Goal: Transaction & Acquisition: Purchase product/service

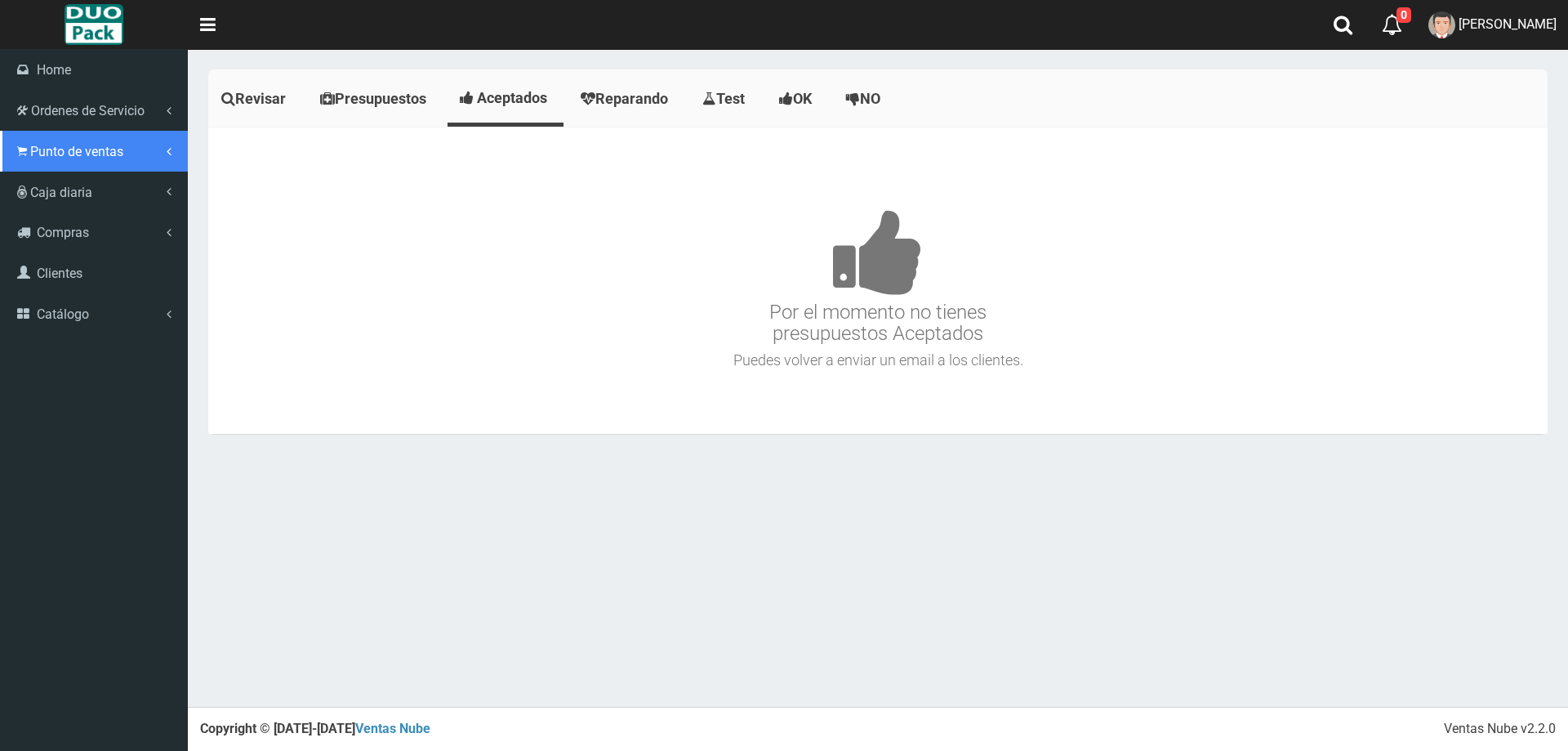
click at [83, 154] on span "Punto de ventas" at bounding box center [76, 151] width 93 height 15
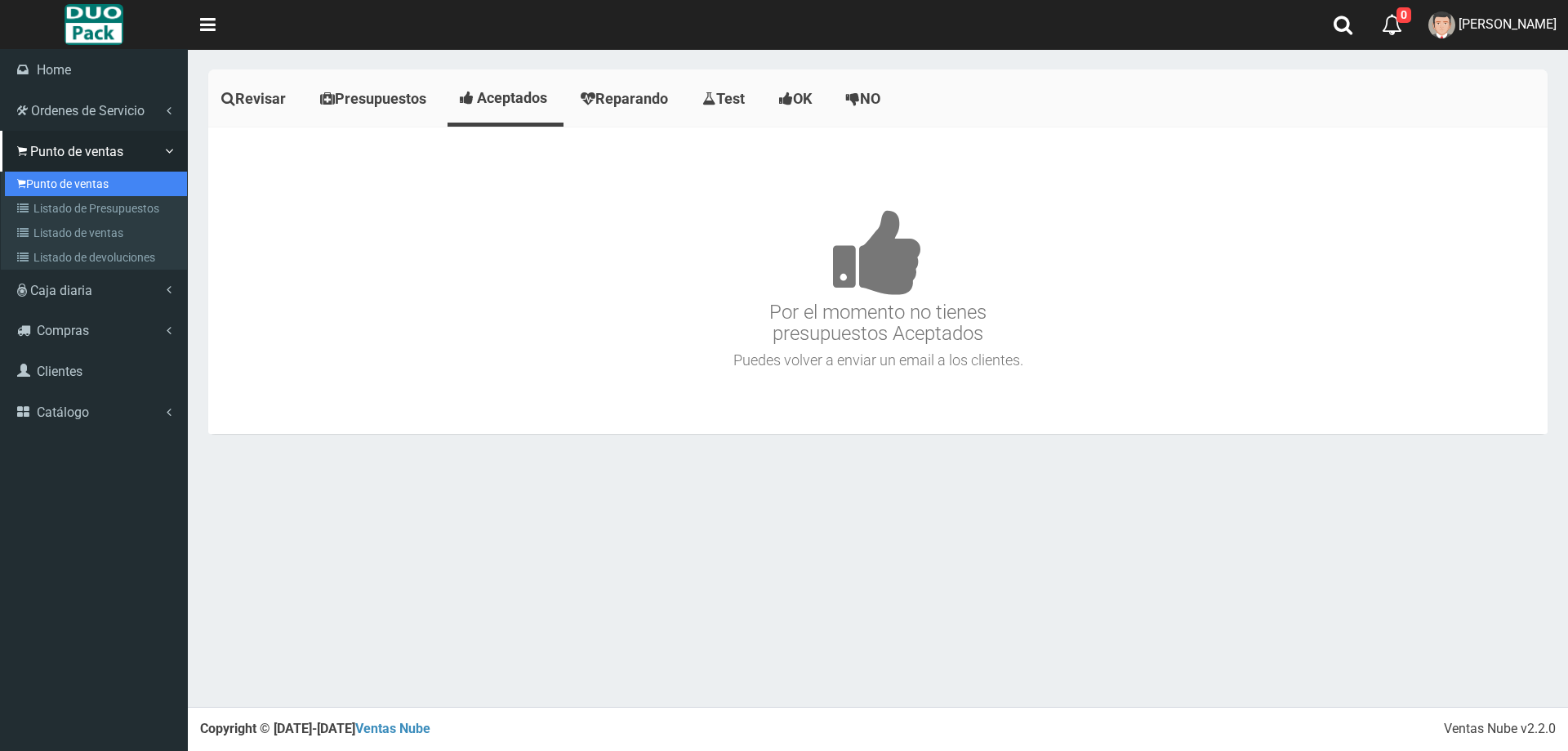
click at [85, 189] on link "Punto de ventas" at bounding box center [95, 184] width 182 height 25
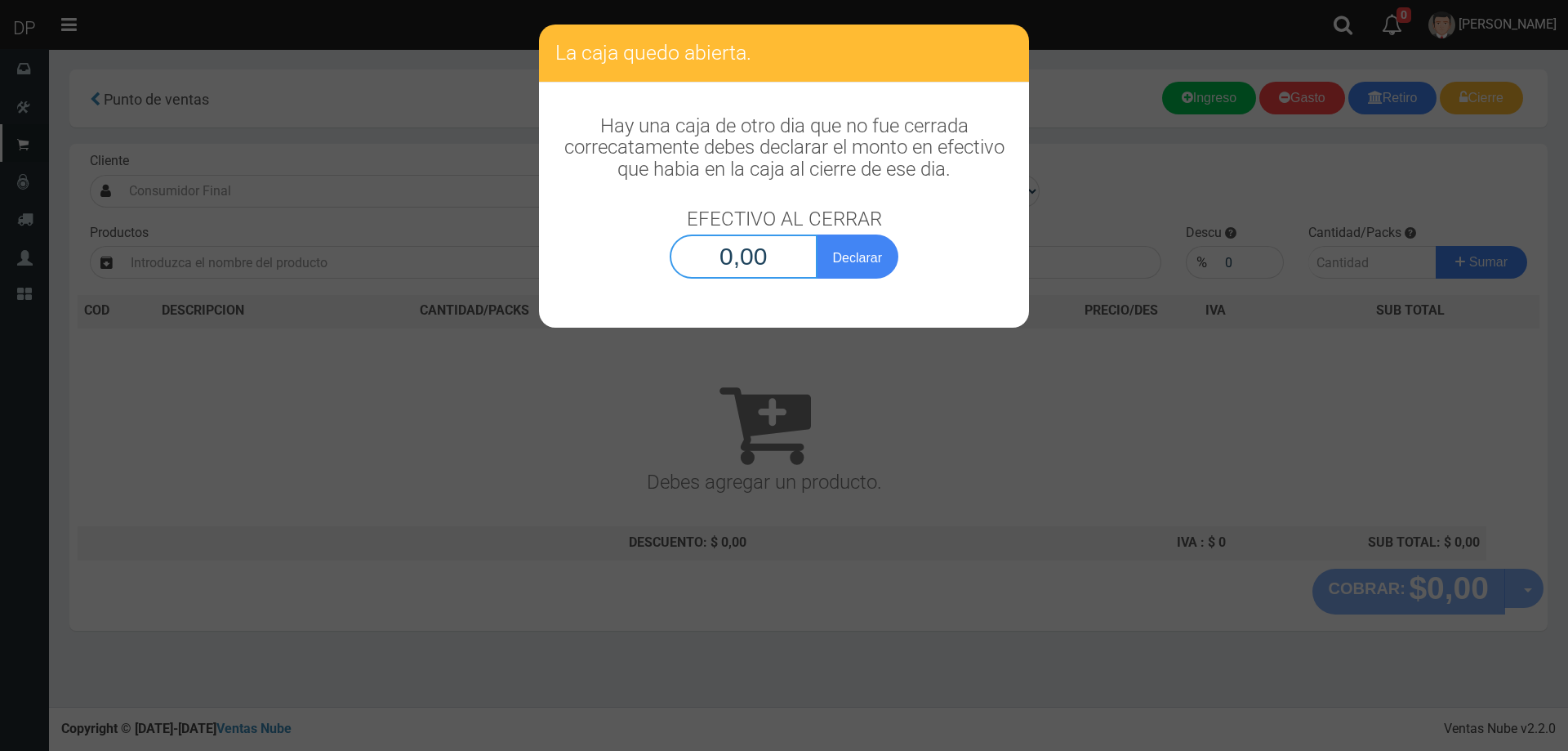
click at [797, 252] on input "0,00" at bounding box center [743, 256] width 148 height 44
type input "1,00"
click at [816, 234] on button "Declarar" at bounding box center [858, 256] width 82 height 44
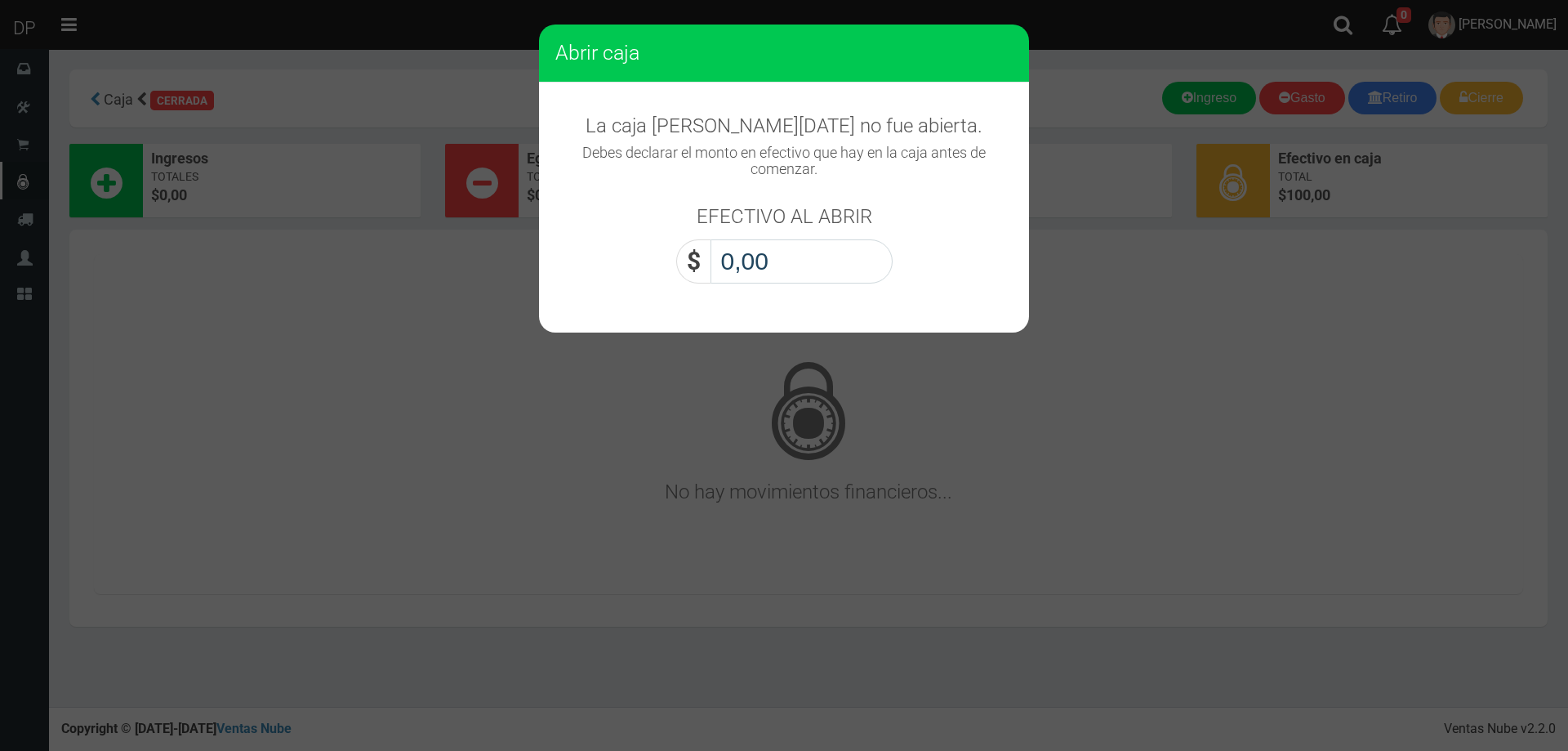
click at [797, 252] on input "0,00" at bounding box center [801, 262] width 182 height 44
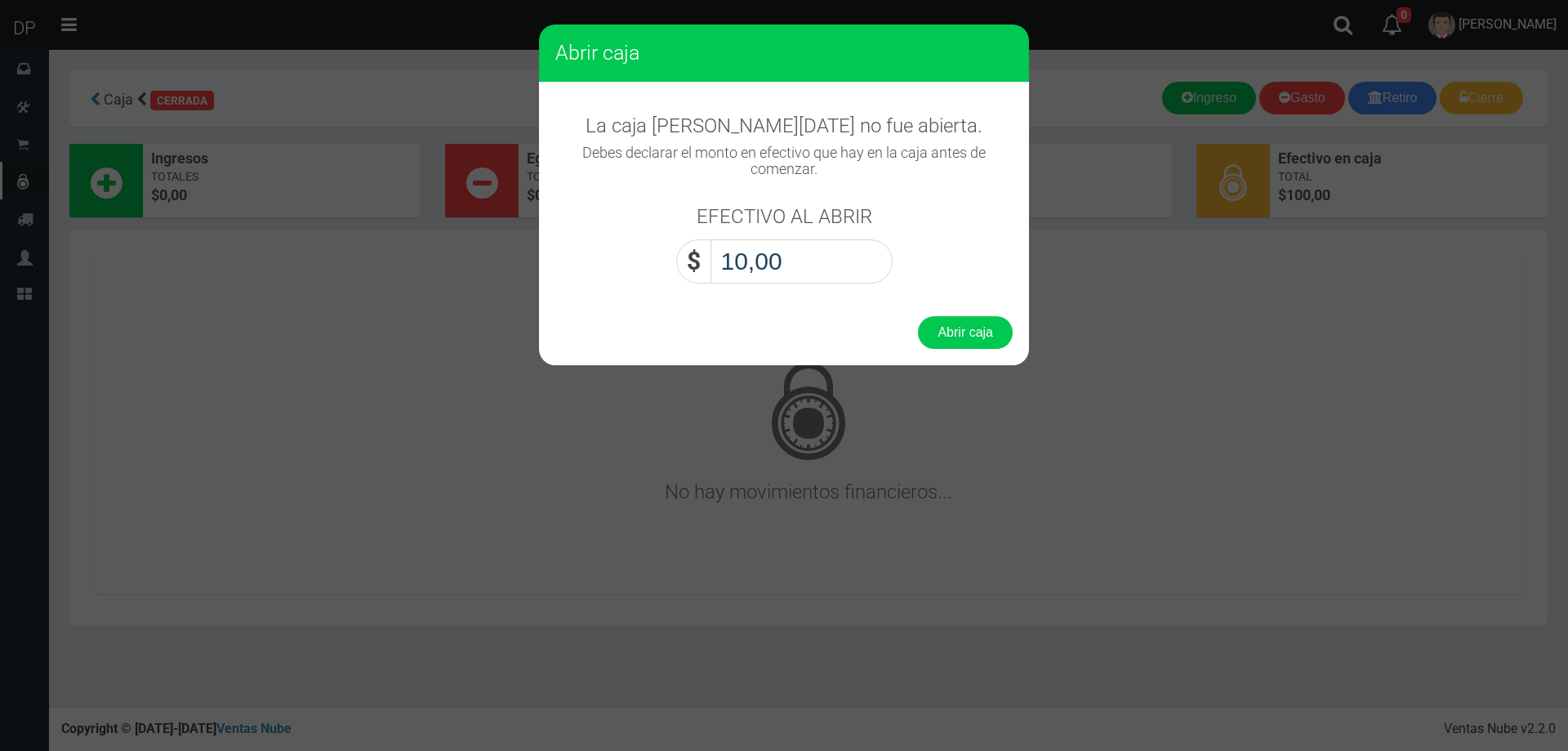
type input "1,00"
click at [918, 316] on button "Abrir caja" at bounding box center [964, 333] width 95 height 32
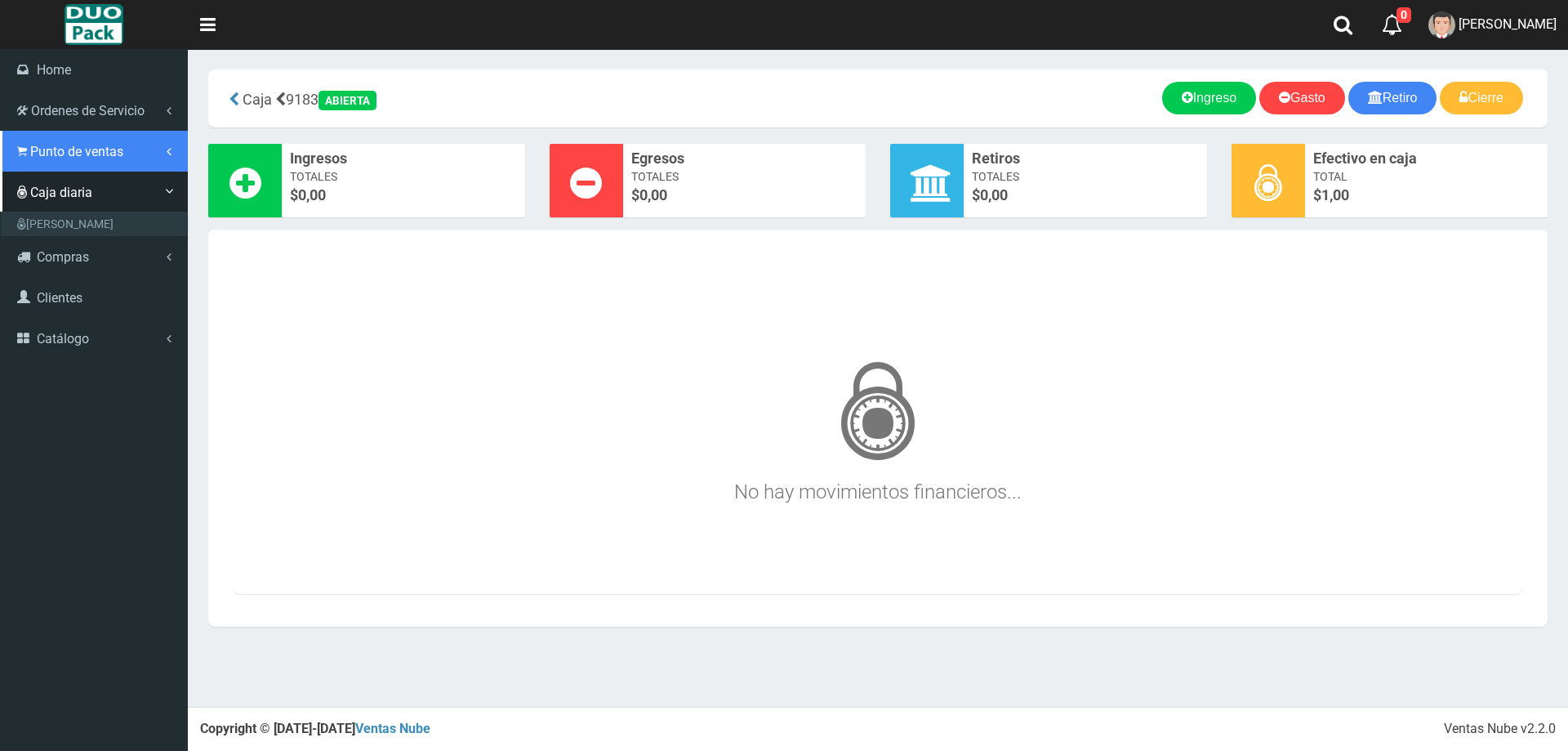
click at [110, 156] on span "Punto de ventas" at bounding box center [76, 151] width 93 height 15
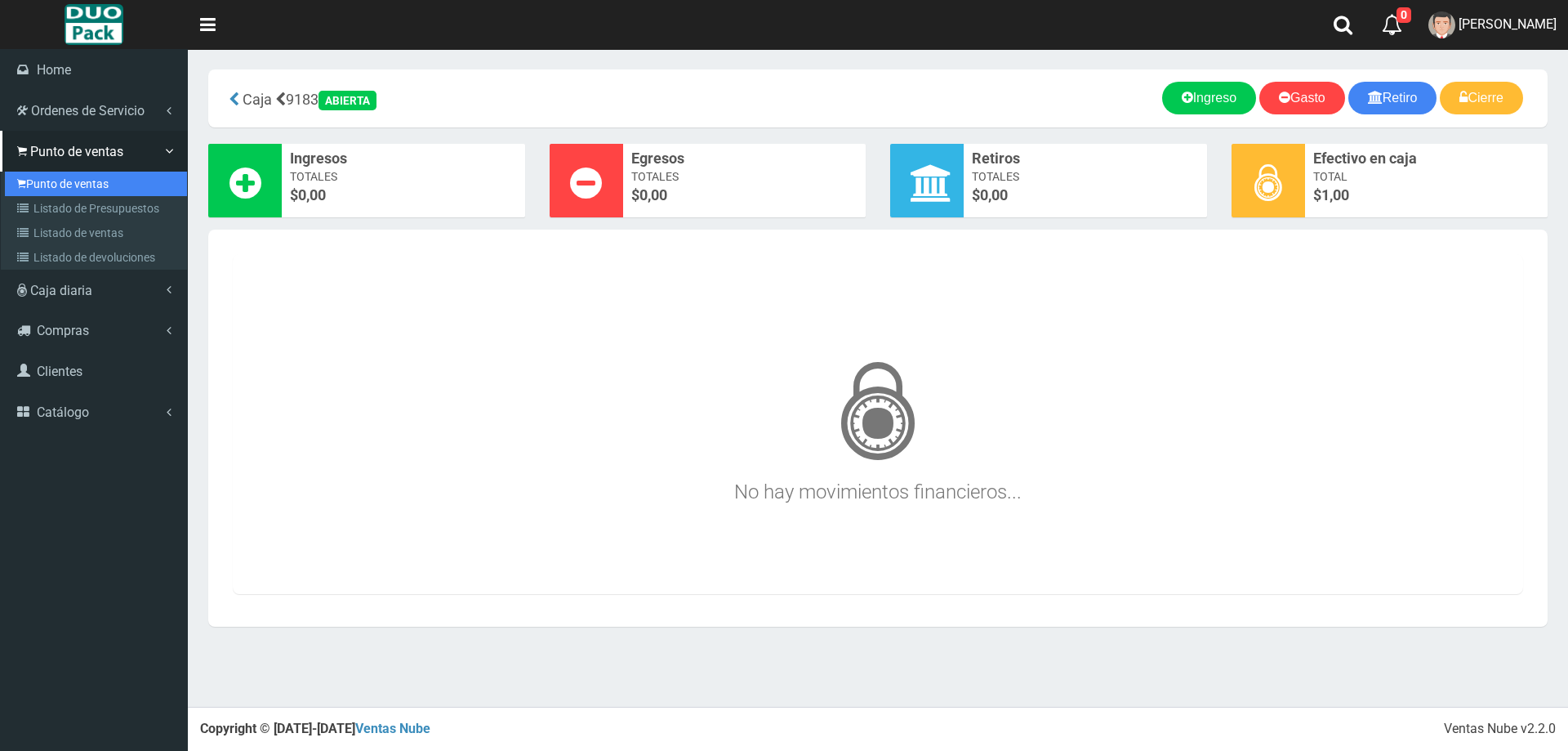
click at [124, 186] on link "Punto de ventas" at bounding box center [95, 184] width 182 height 25
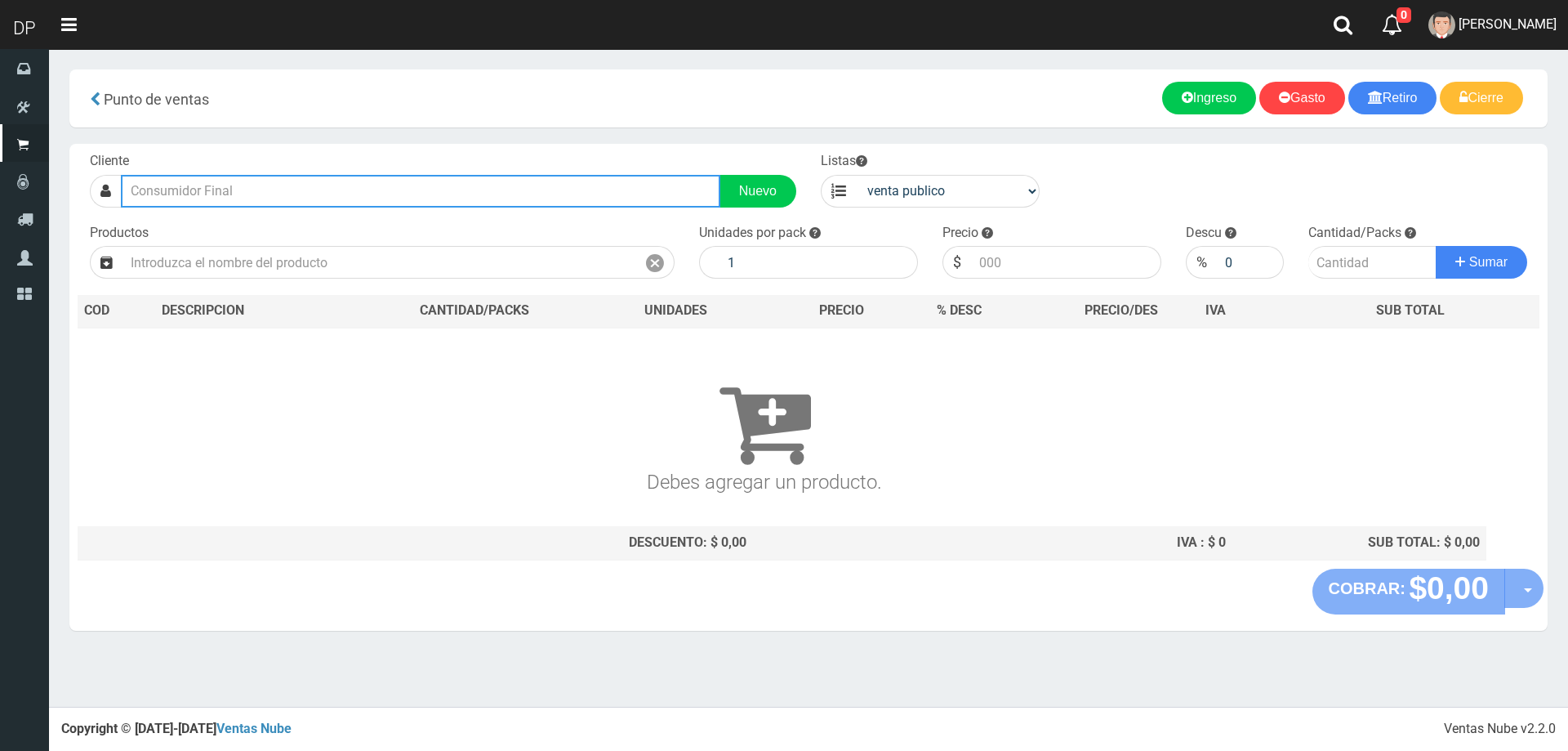
click at [194, 193] on input "text" at bounding box center [421, 191] width 600 height 32
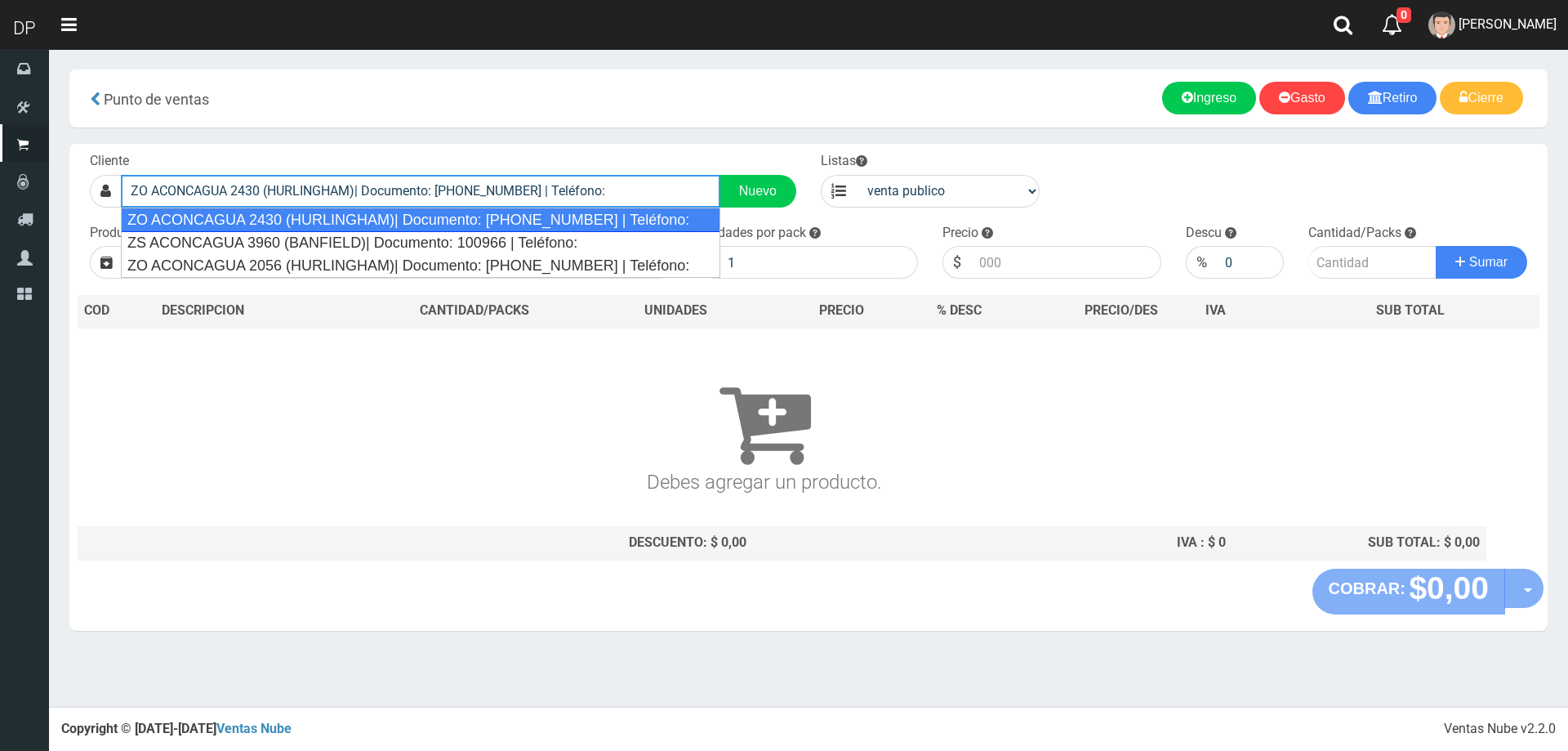
type input "ZO ACONCAGUA 2430 (HURLINGHAM)| Documento: 5415631 | Teléfono:"
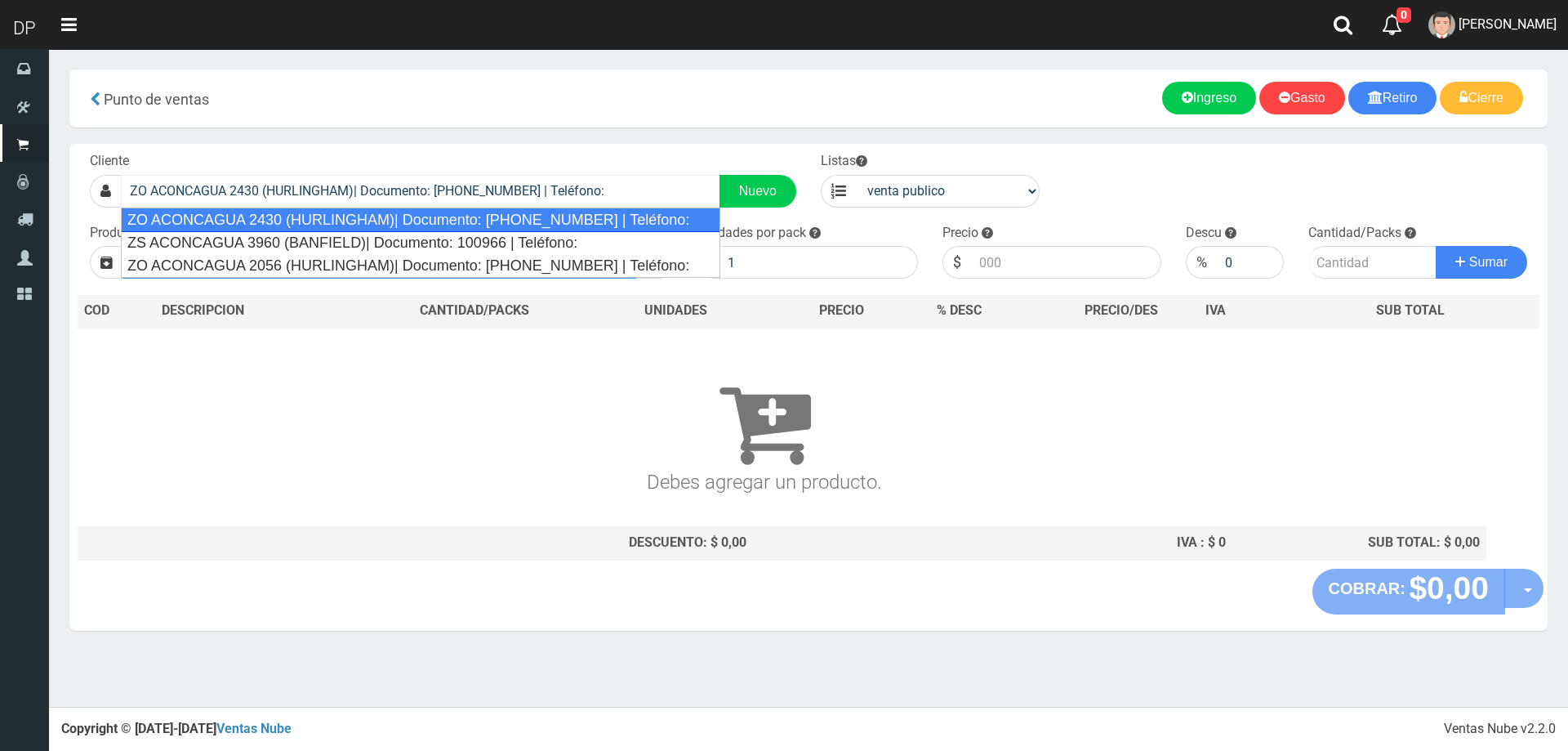
select select "2"
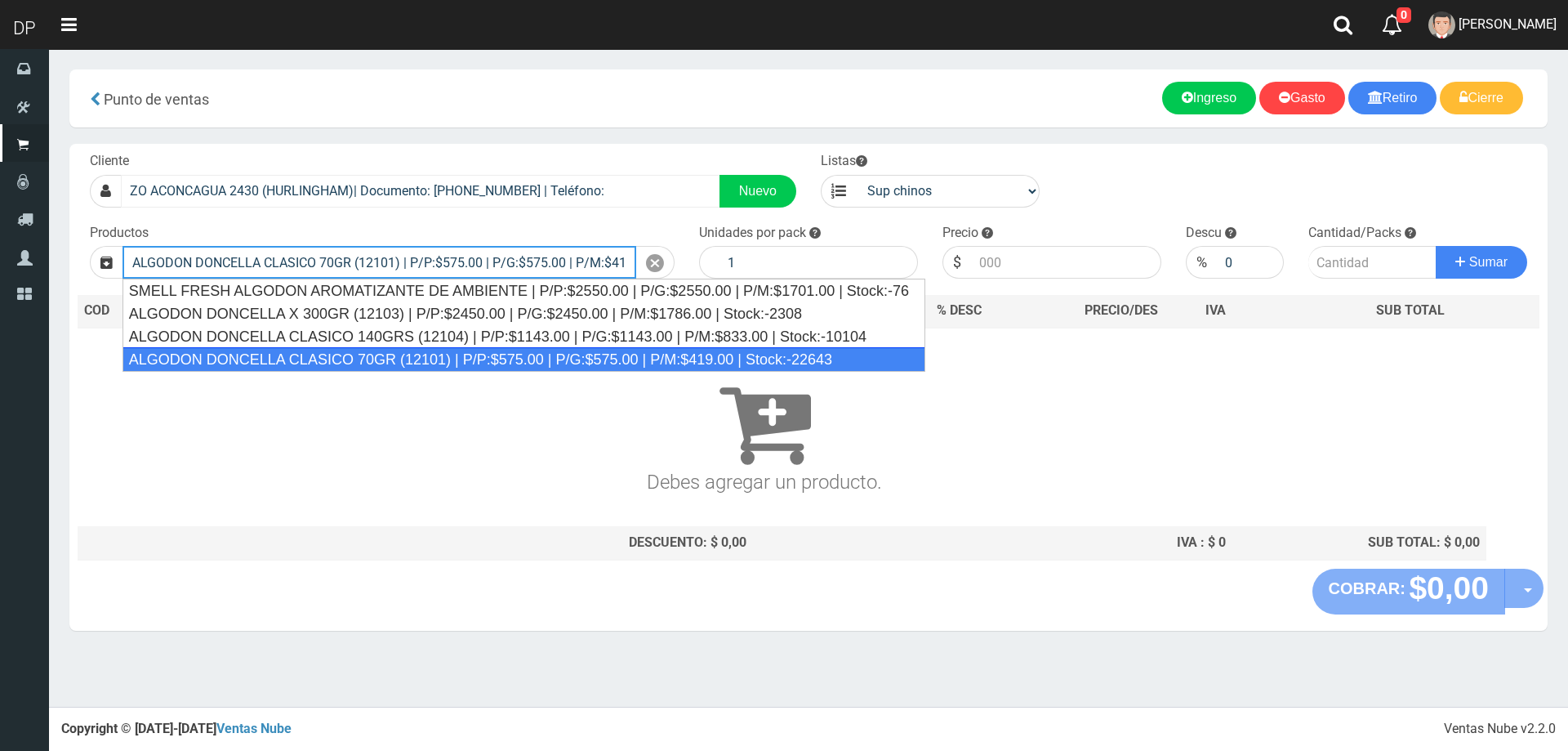
type input "ALGODON DONCELLA CLASICO 70GR (12101) | P/P:$575.00 | P/G:$575.00 | P/M:$419.00…"
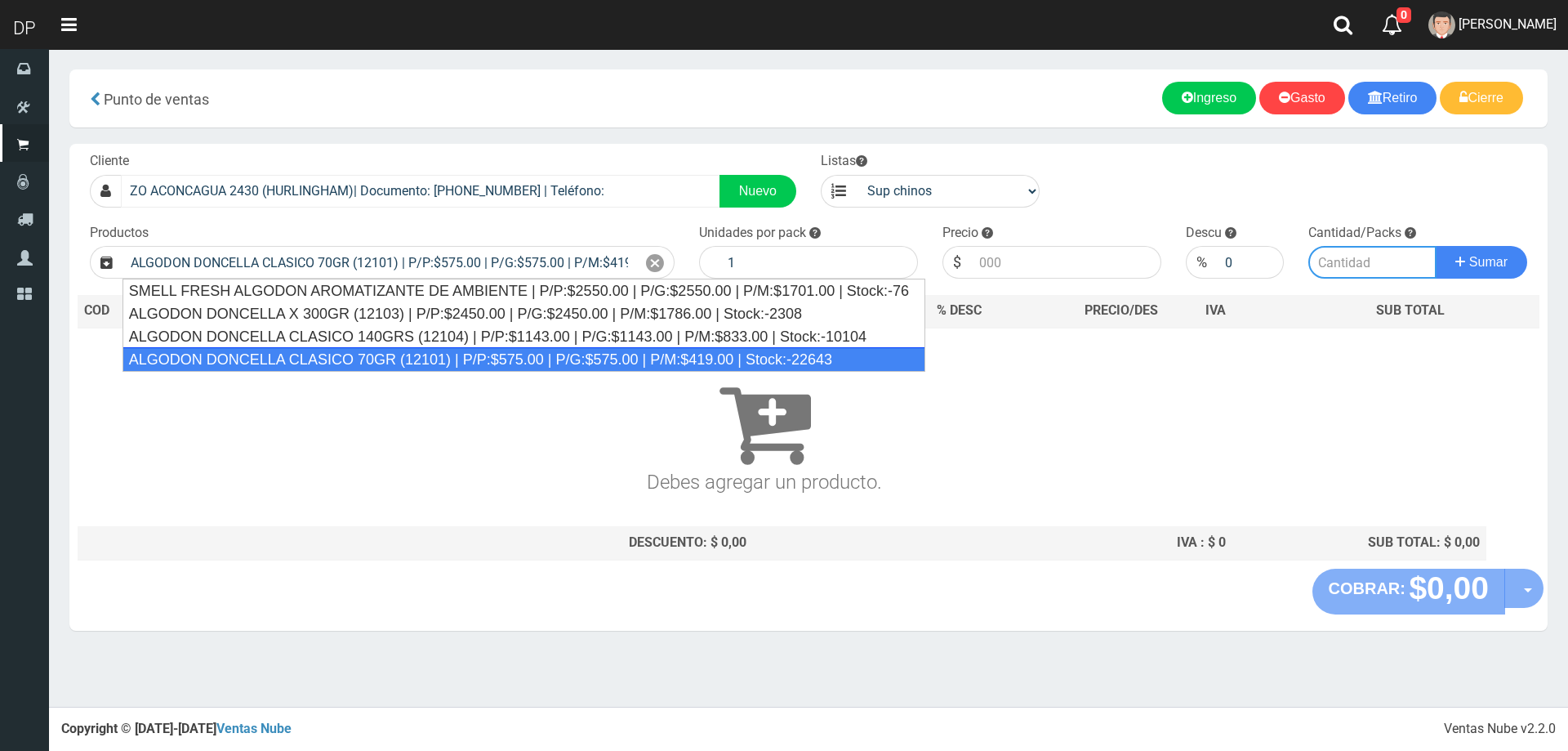
type input "40"
type input "575.00"
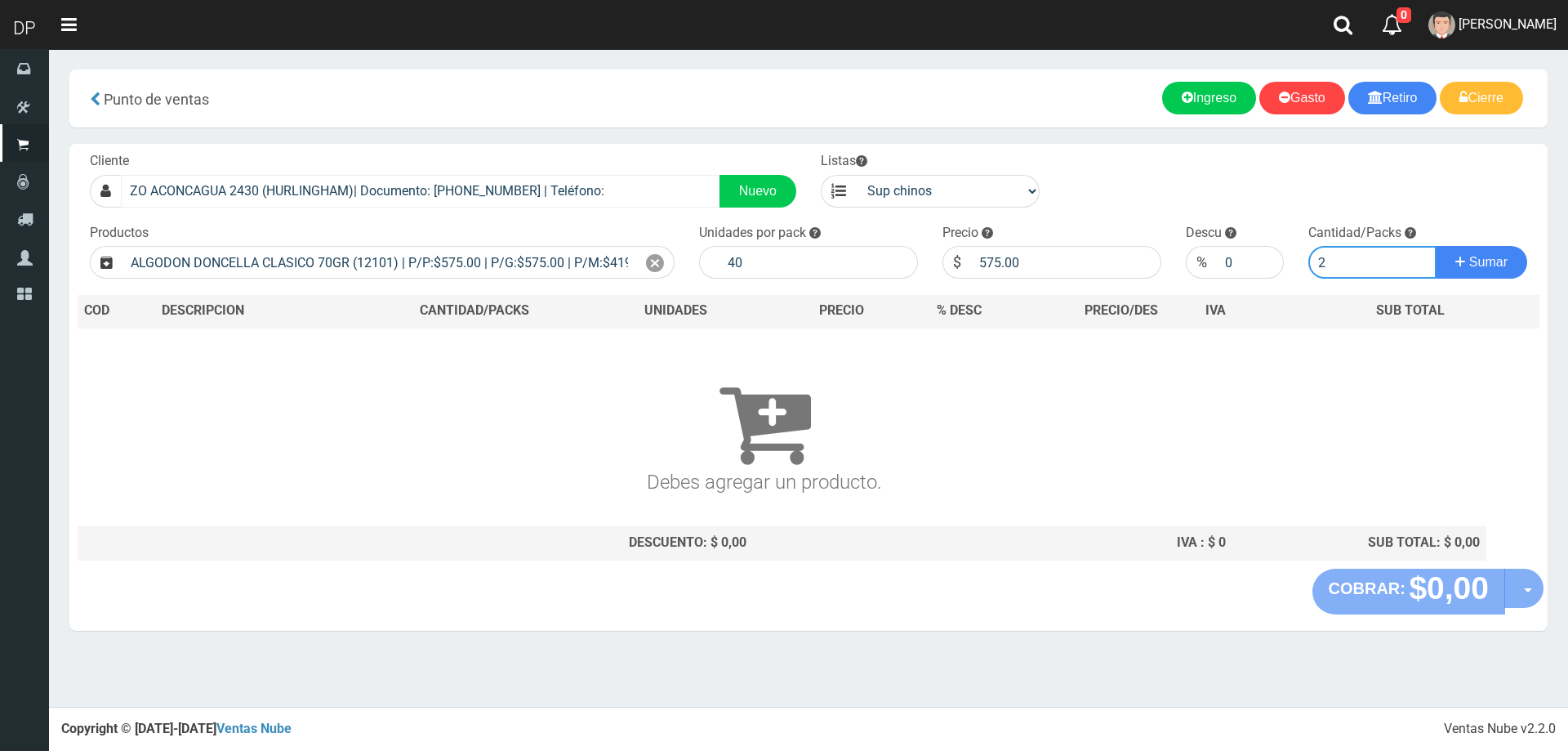
type input "2"
click at [1435, 246] on button "Sumar" at bounding box center [1481, 262] width 92 height 32
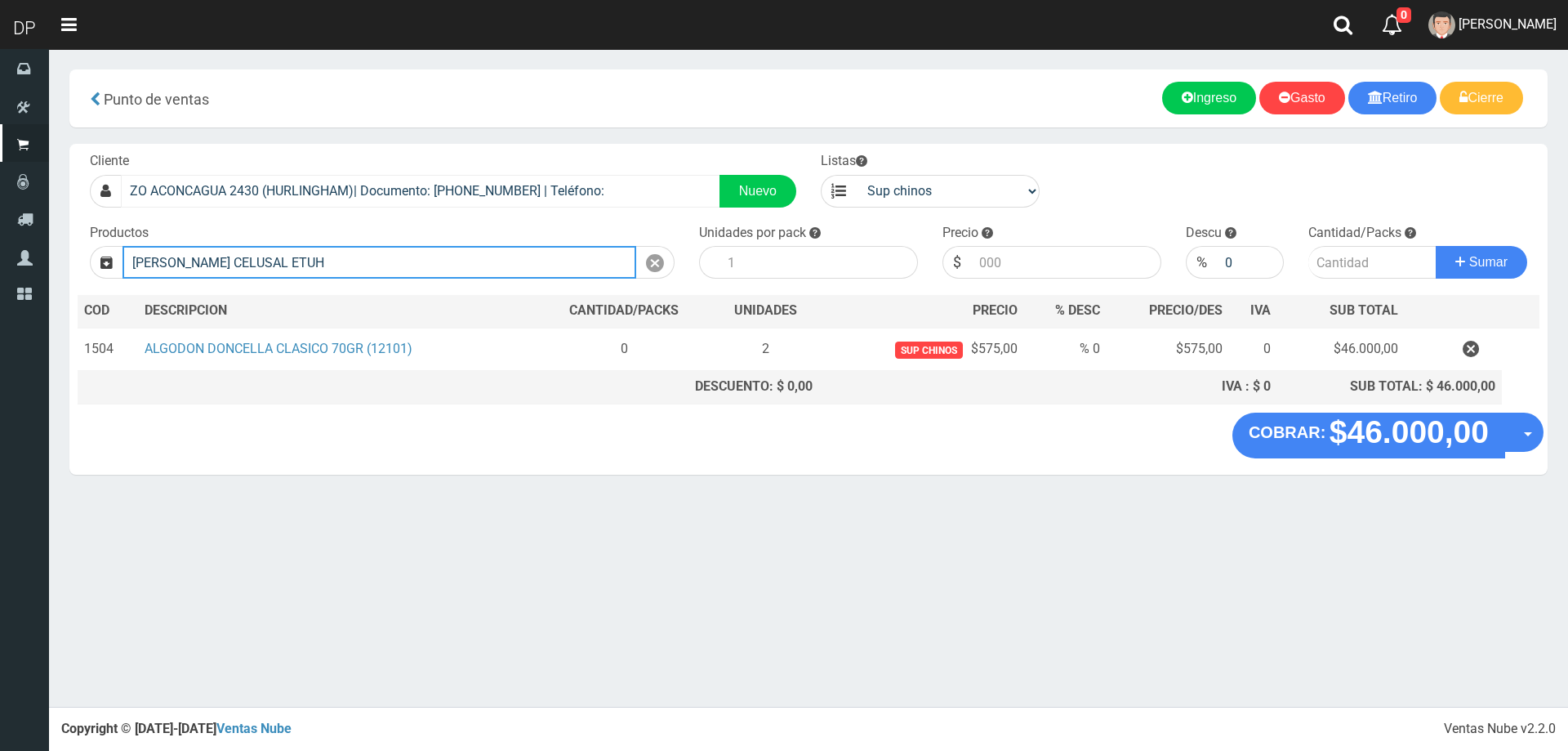
type input "SAL FINA CELUSAL ETUH"
click at [1435, 246] on button "Sumar" at bounding box center [1481, 262] width 92 height 32
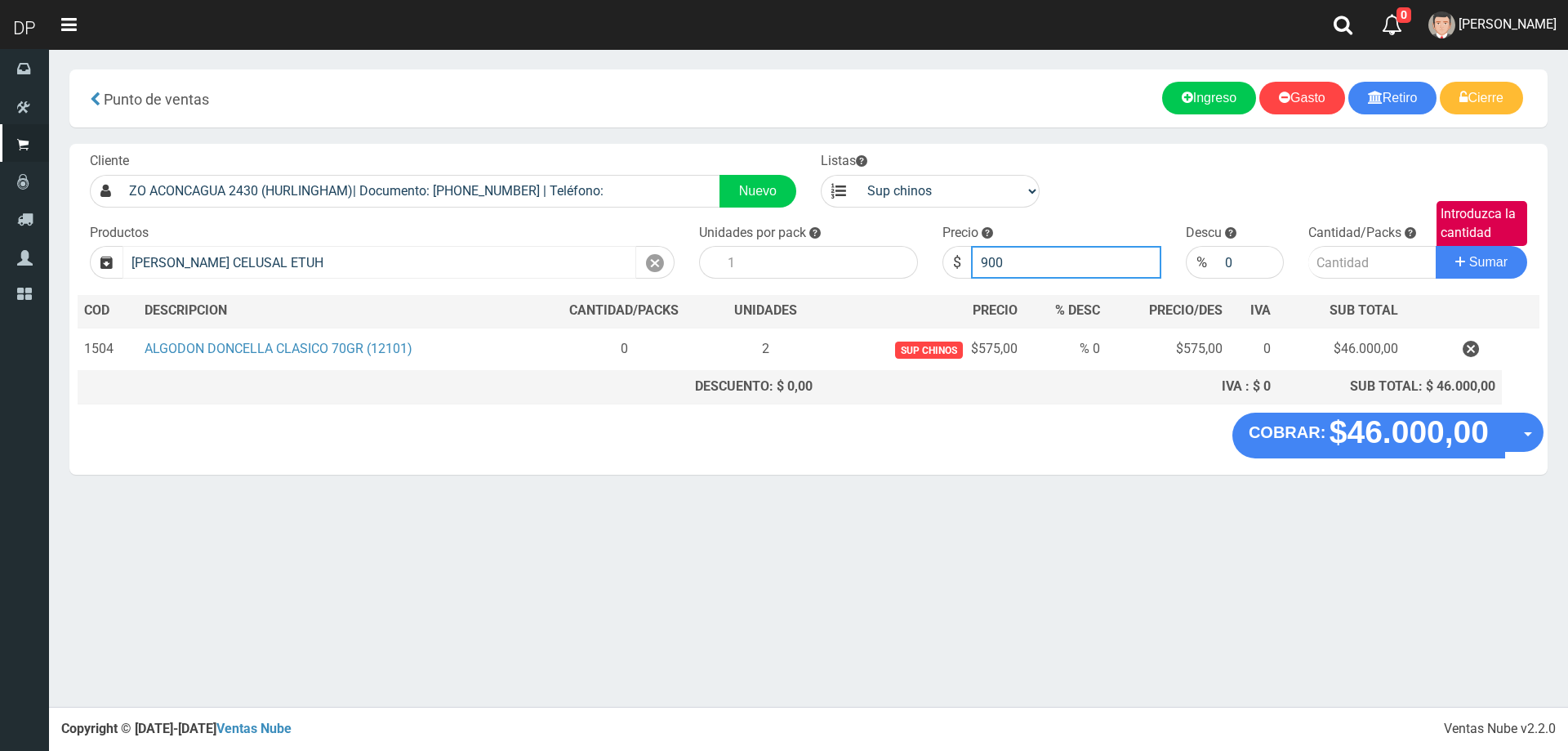
type input "900"
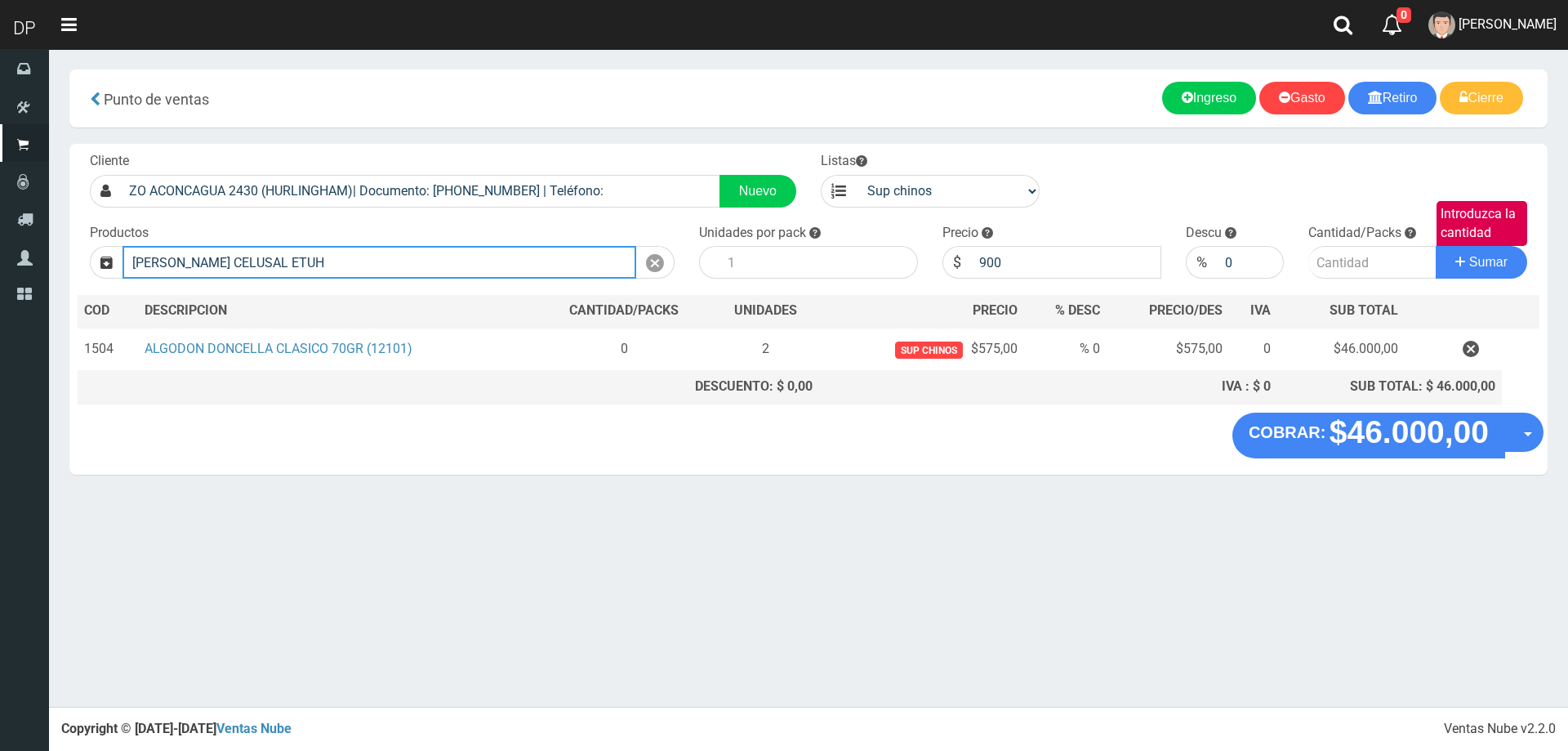
click at [296, 273] on input "SAL FINA CELUSAL ETUH" at bounding box center [379, 262] width 514 height 32
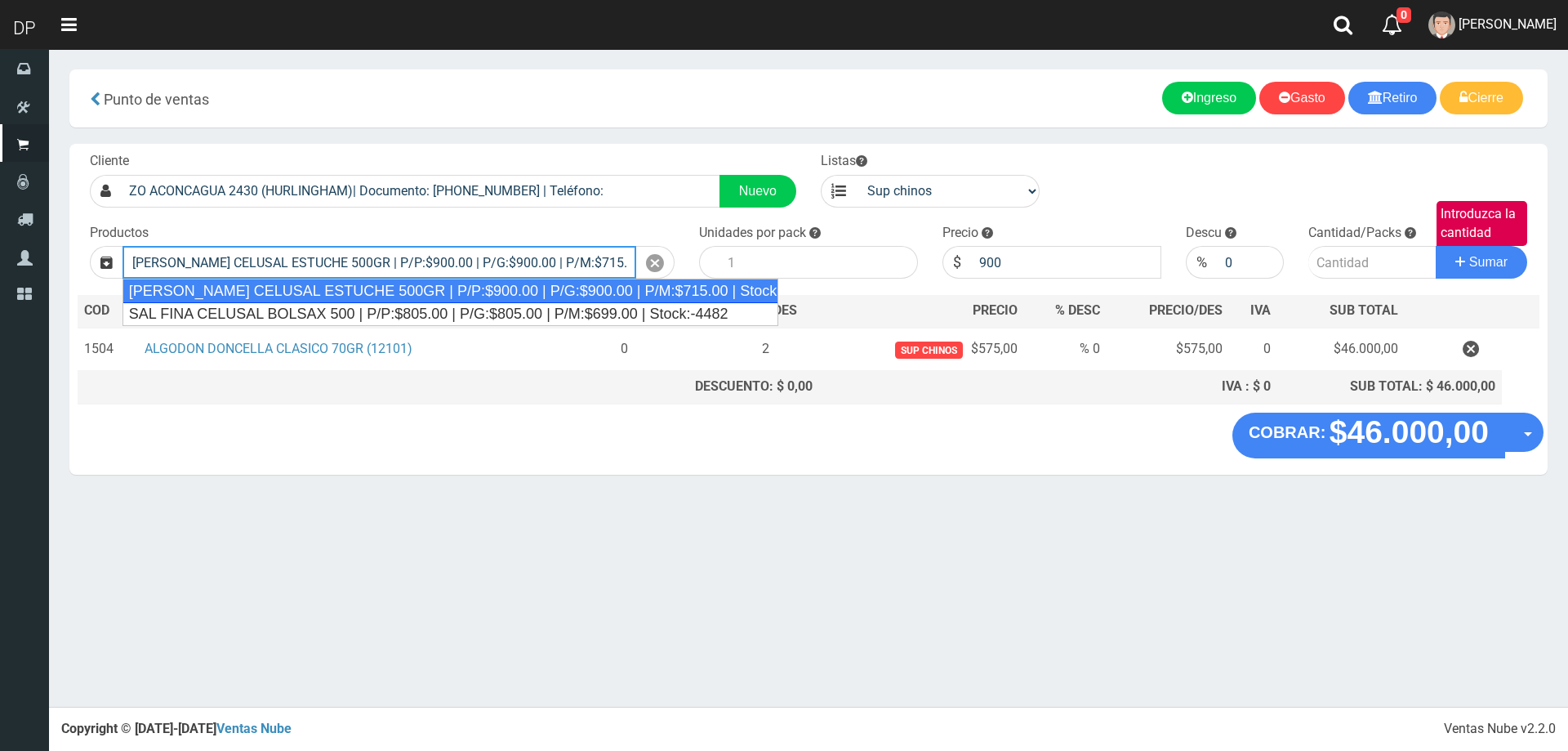
type input "SAL FINA CELUSAL ESTUCHE 500GR | P/P:$900.00 | P/G:$900.00 | P/M:$715.00 | Stoc…"
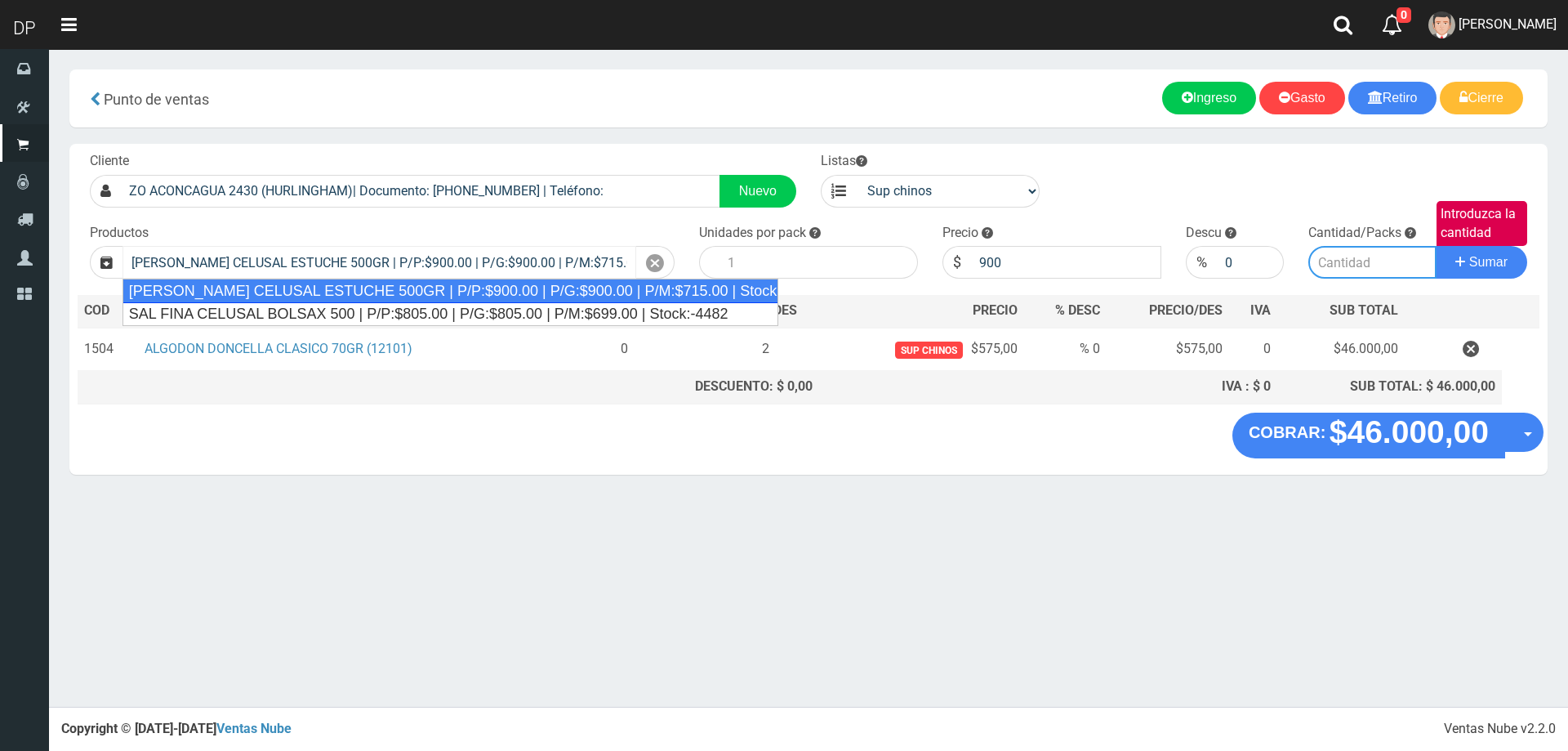
type input "24"
type input "900.00"
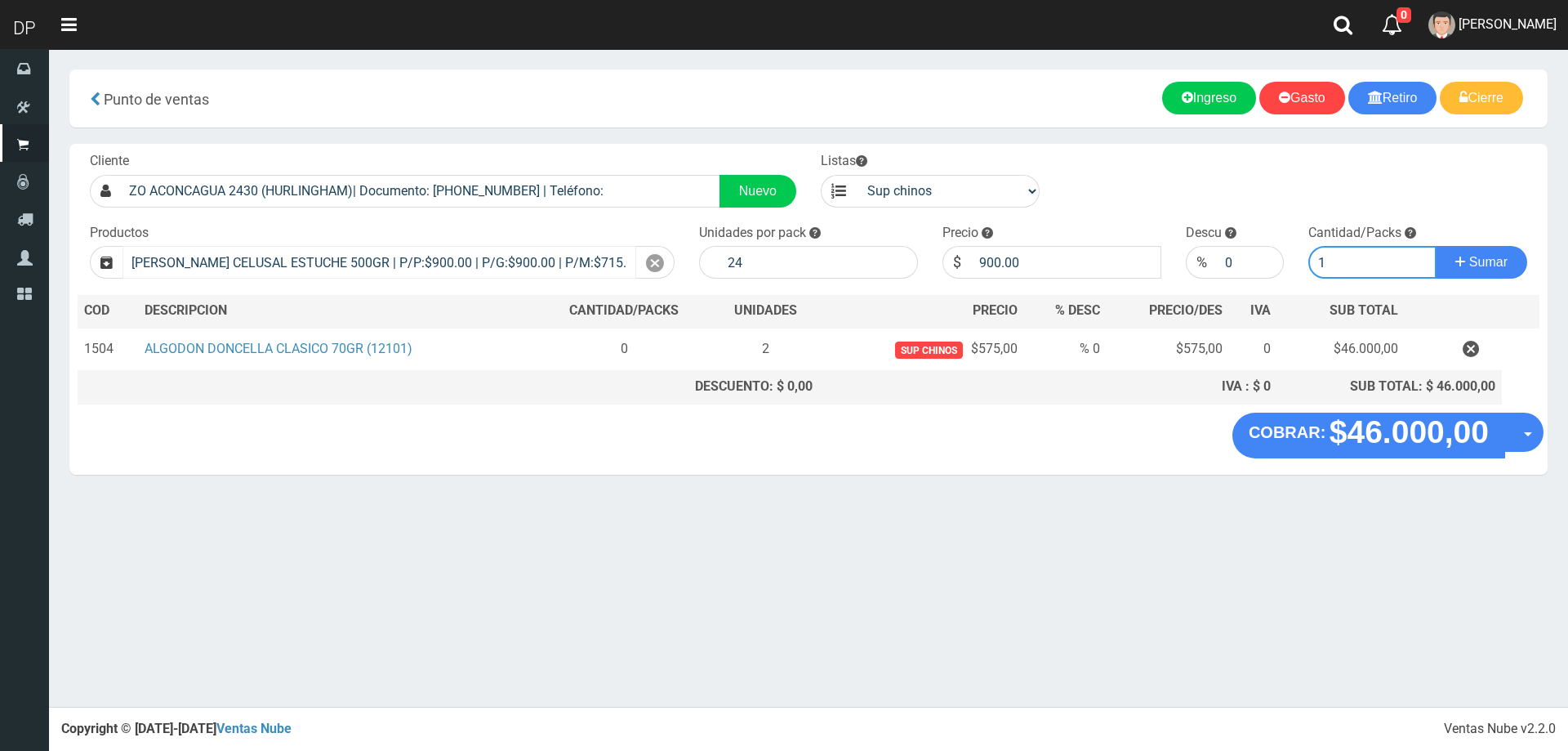
type input "1"
click at [1435, 246] on button "Sumar" at bounding box center [1481, 262] width 92 height 32
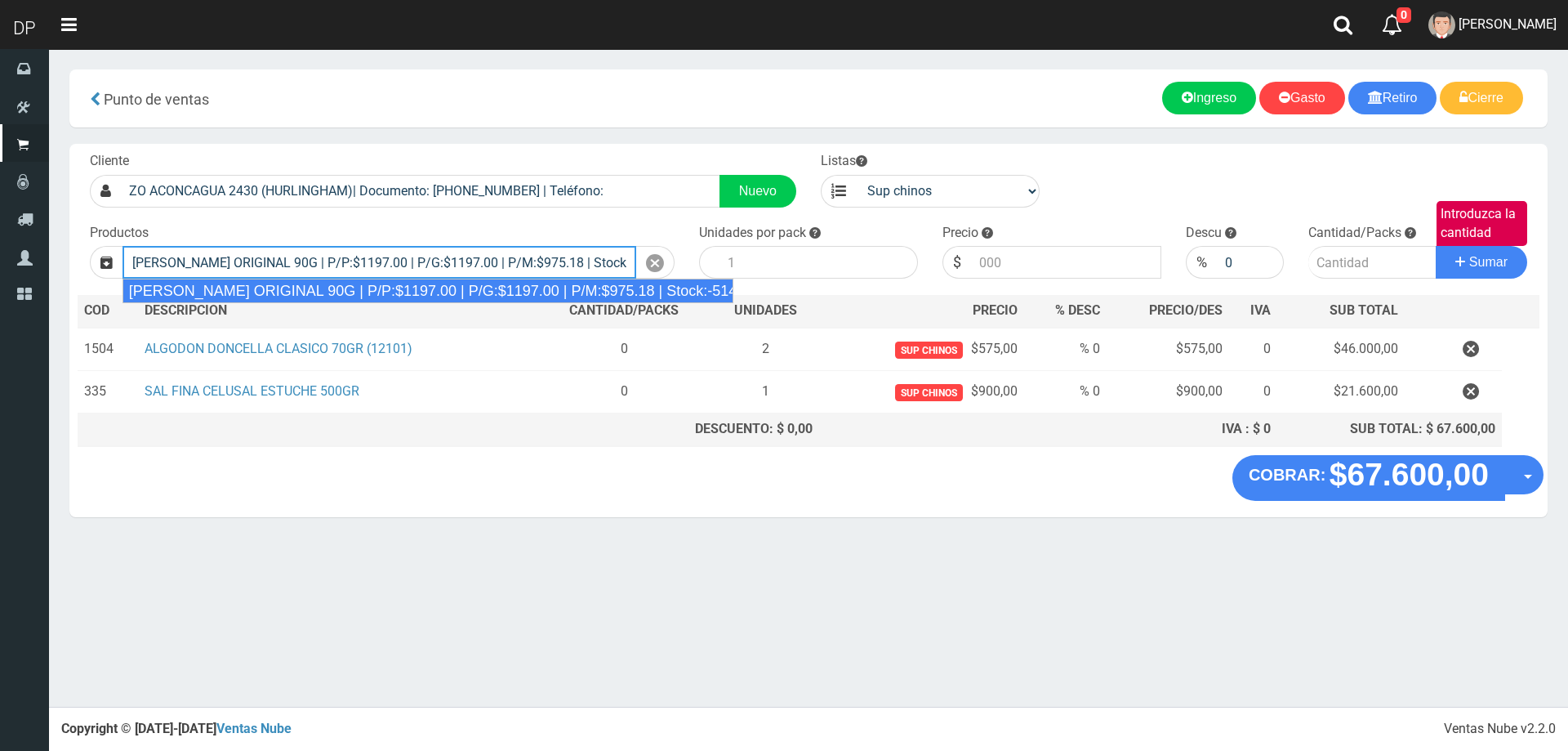
type input "JABON DOVE ORIGINAL 90G | P/P:$1197.00 | P/G:$1197.00 | P/M:$975.18 | Stock:-51…"
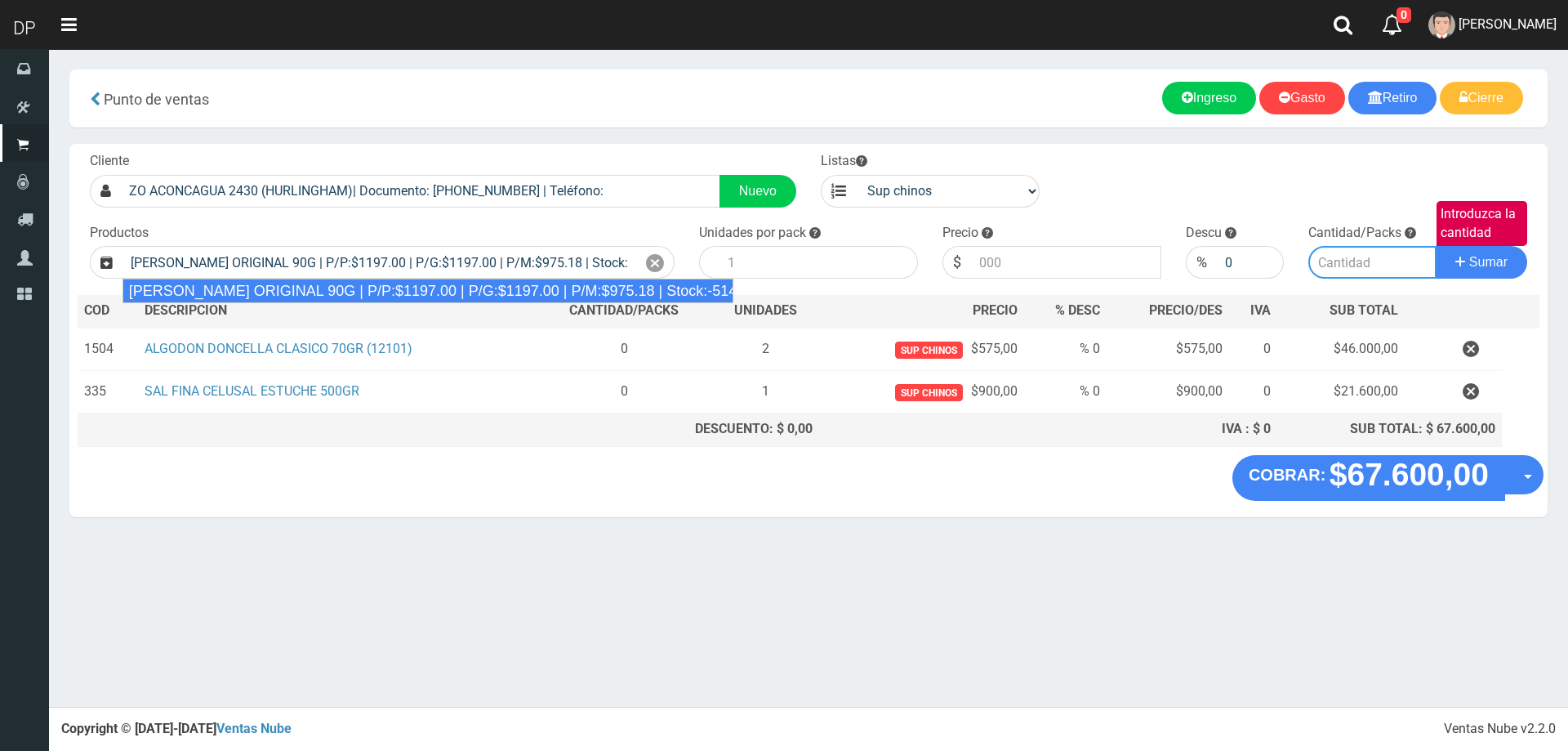
type input "60"
type input "1197.00"
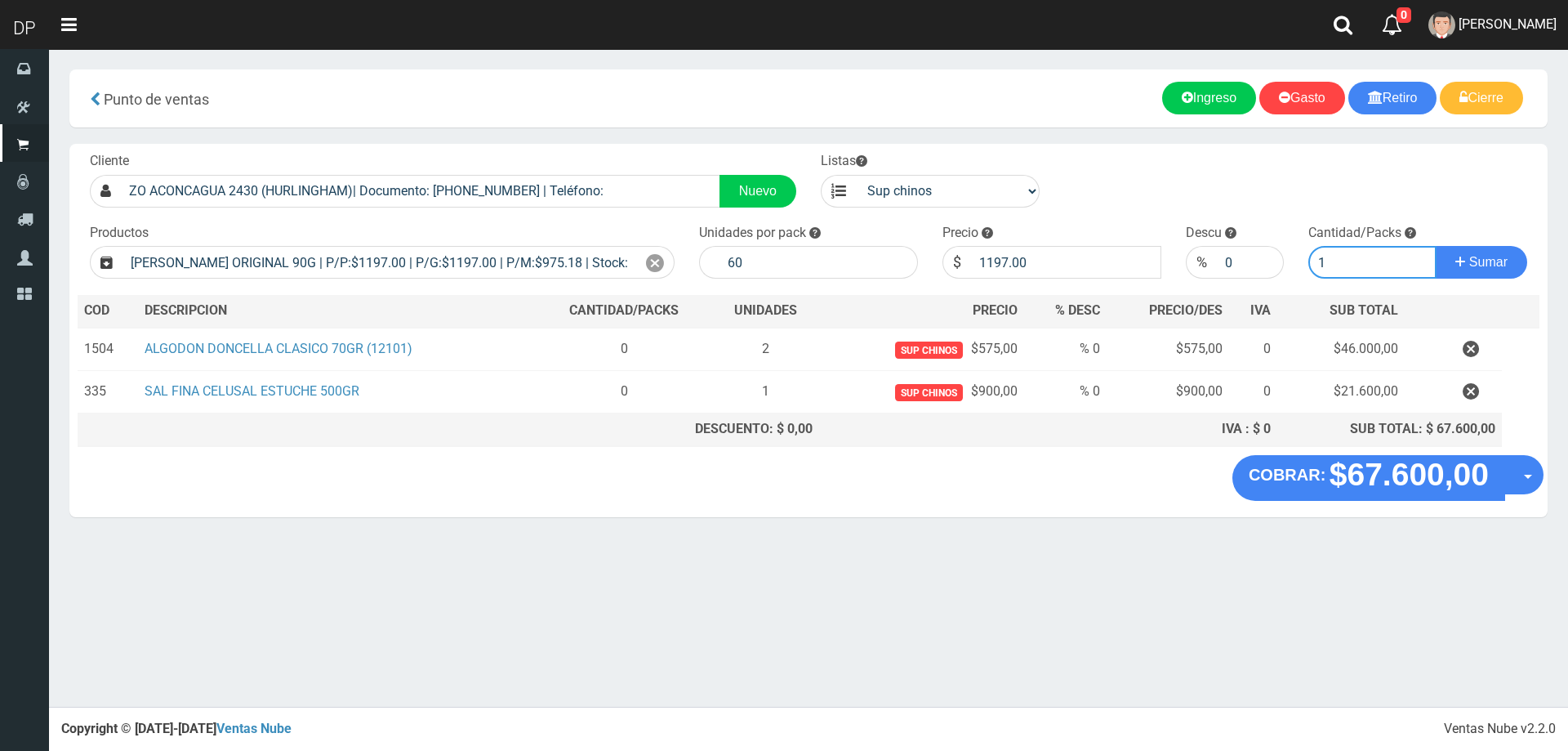
type input "1"
click at [1435, 246] on button "Sumar" at bounding box center [1481, 262] width 92 height 32
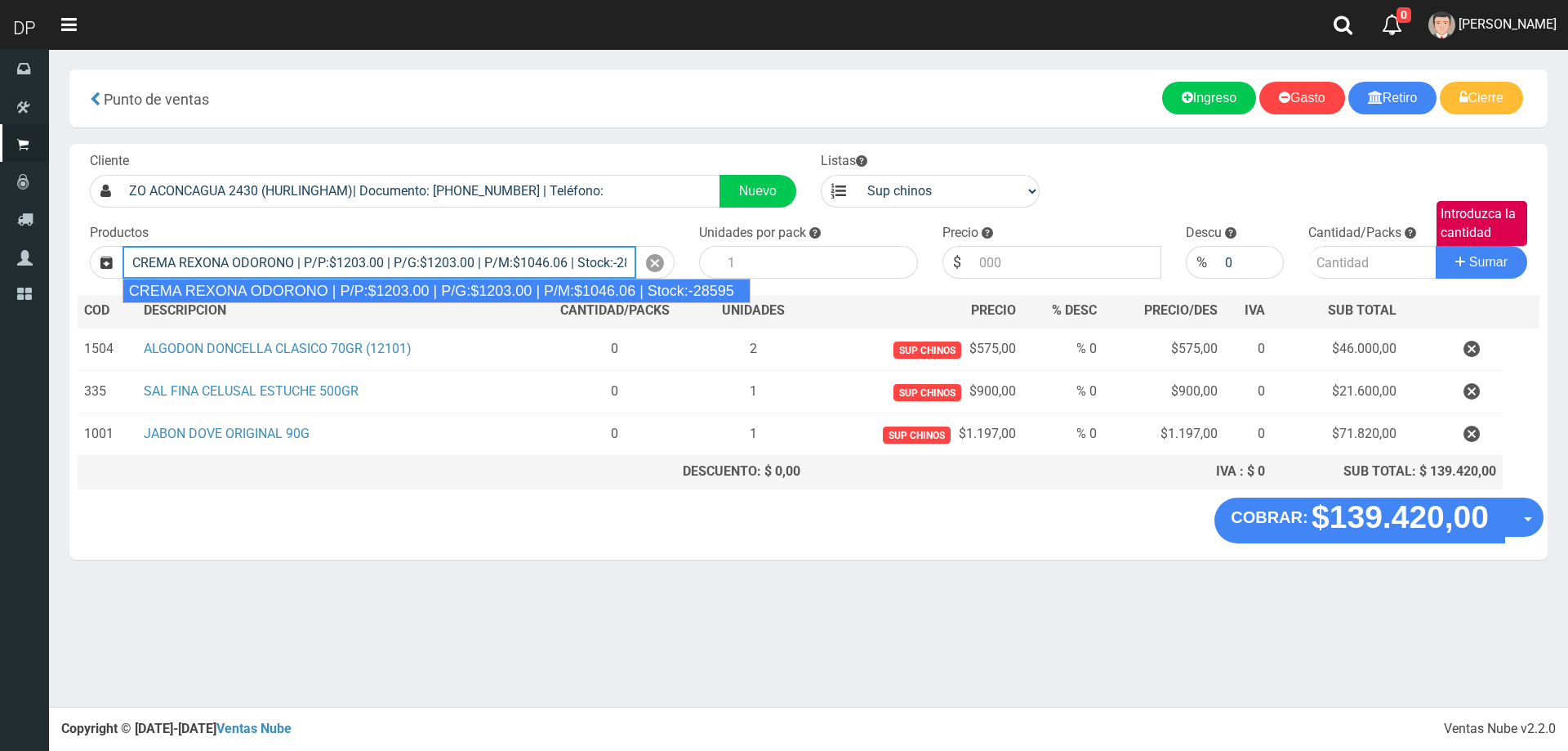
type input "CREMA REXONA ODORONO | P/P:$1203.00 | P/G:$1203.00 | P/M:$1046.06 | Stock:-28595"
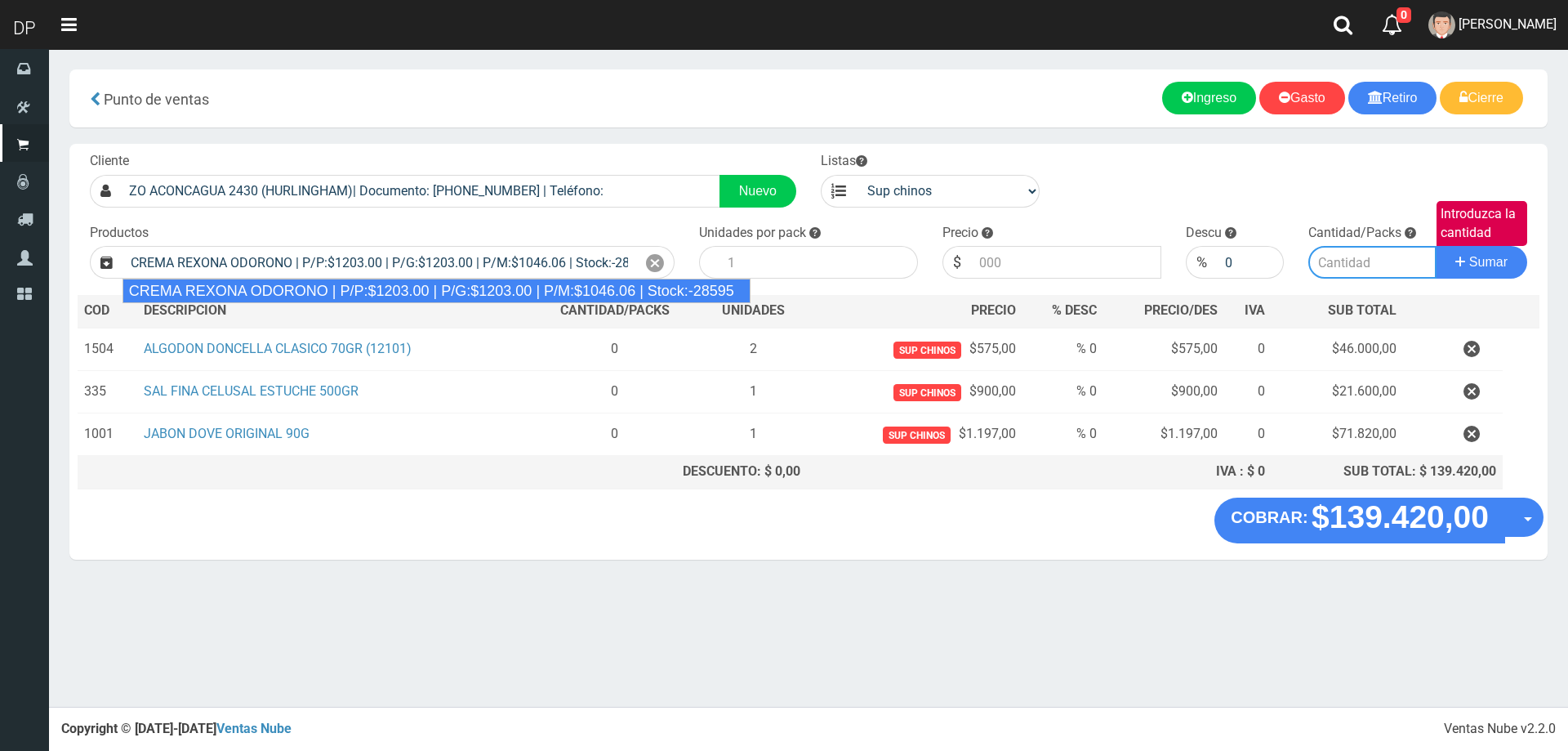
type input "12"
type input "1203.00"
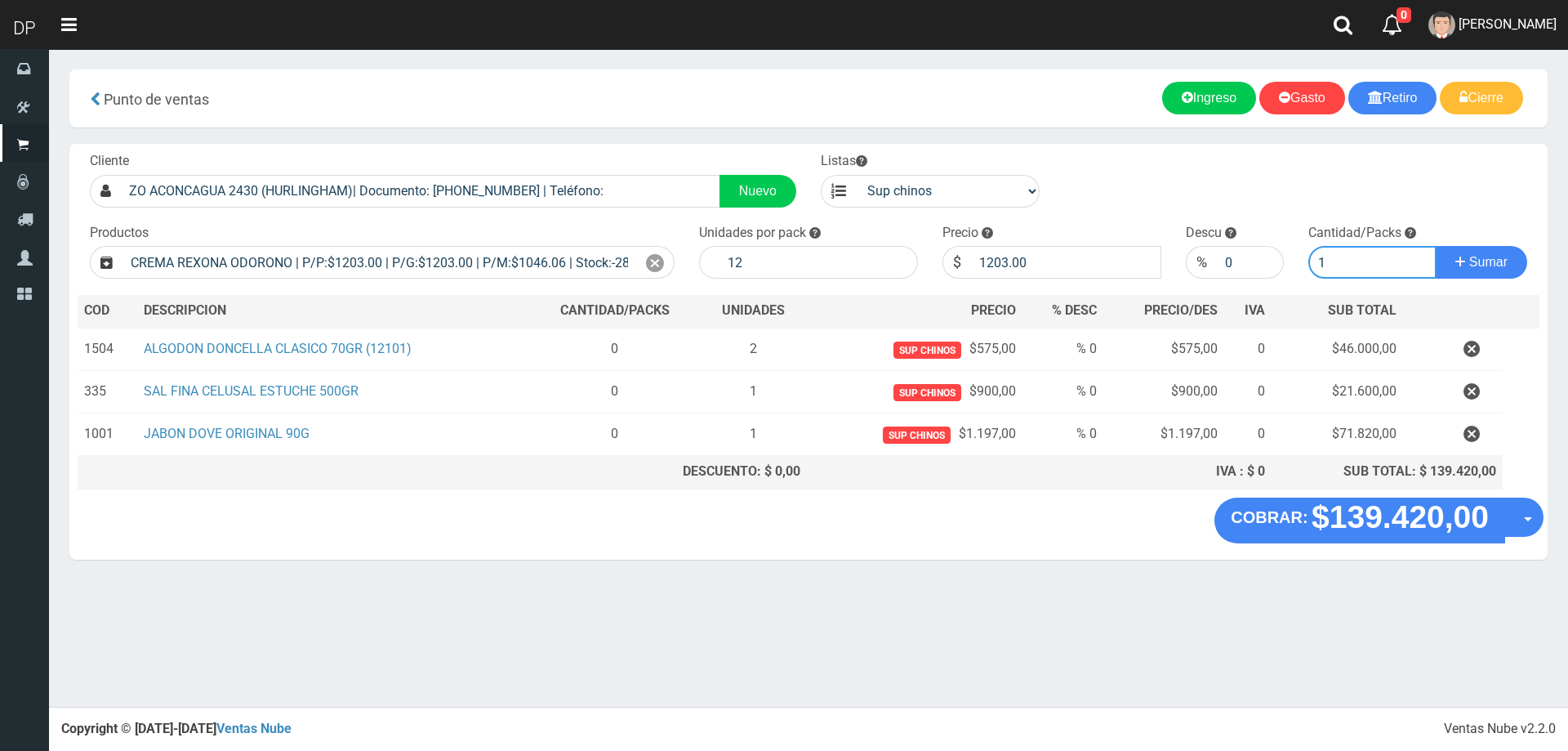
type input "1"
click at [1435, 246] on button "Sumar" at bounding box center [1481, 262] width 92 height 32
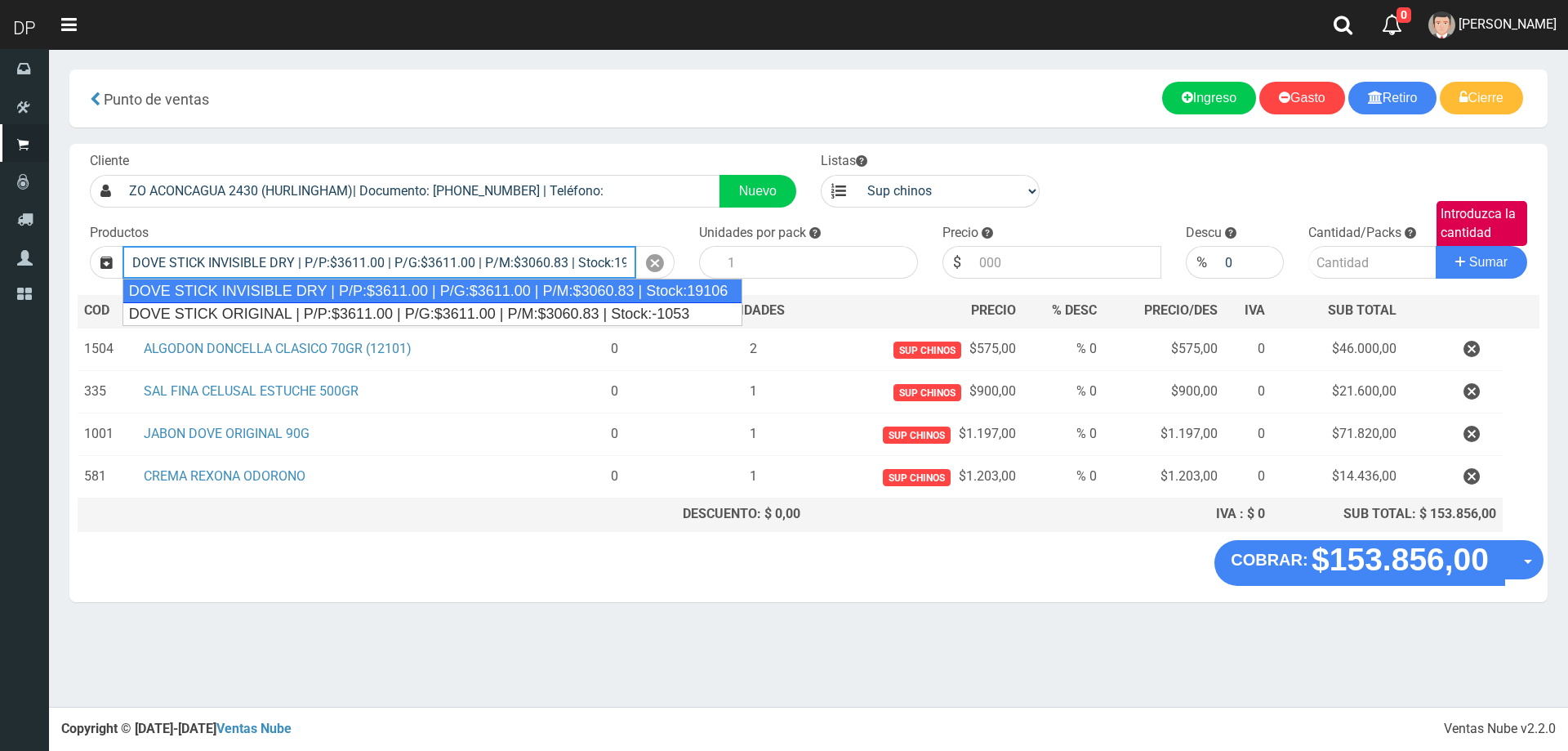
type input "DOVE STICK INVISIBLE DRY | P/P:$3611.00 | P/G:$3611.00 | P/M:$3060.83 | Stock:1…"
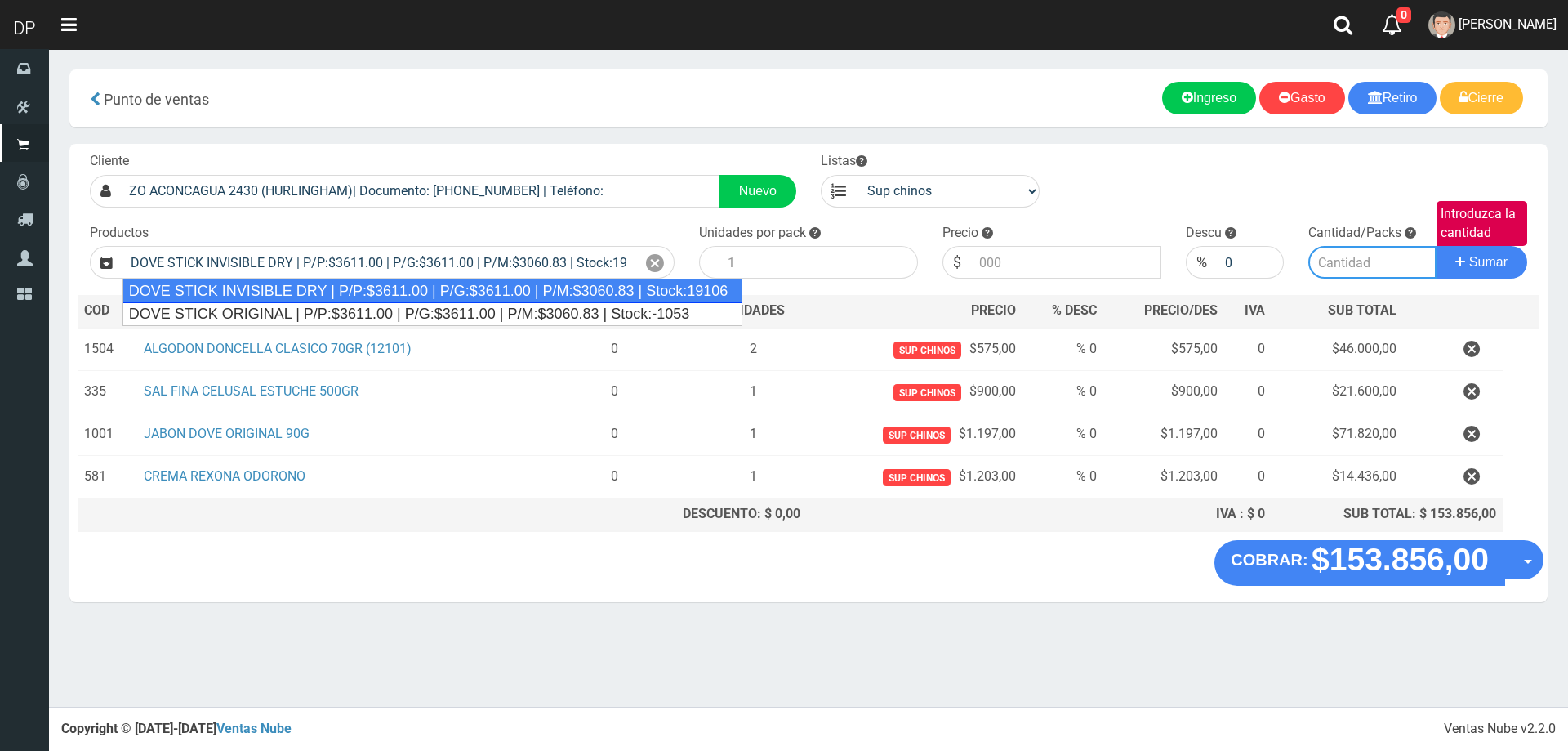
type input "12"
type input "3611.00"
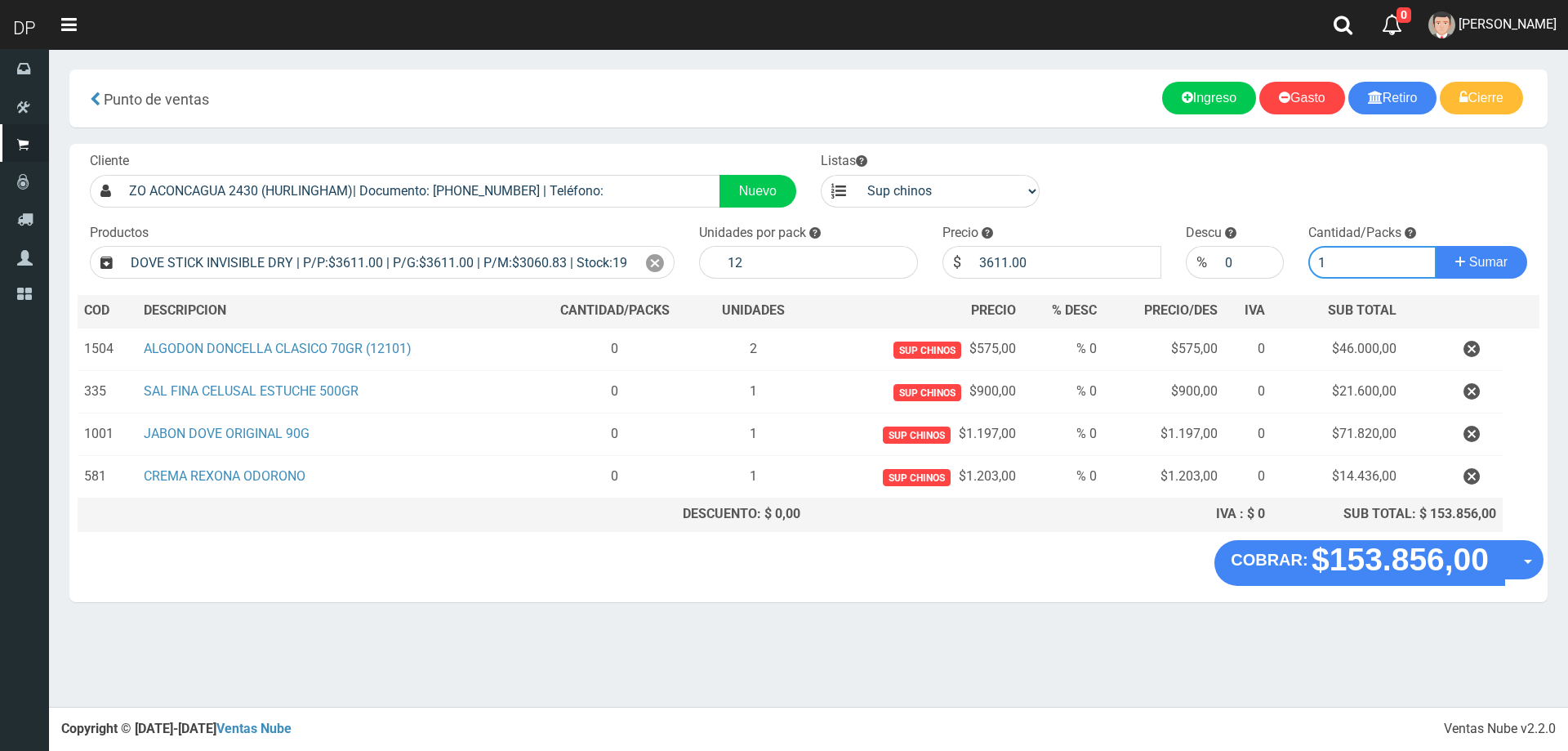
type input "1"
click at [1435, 246] on button "Sumar" at bounding box center [1481, 262] width 92 height 32
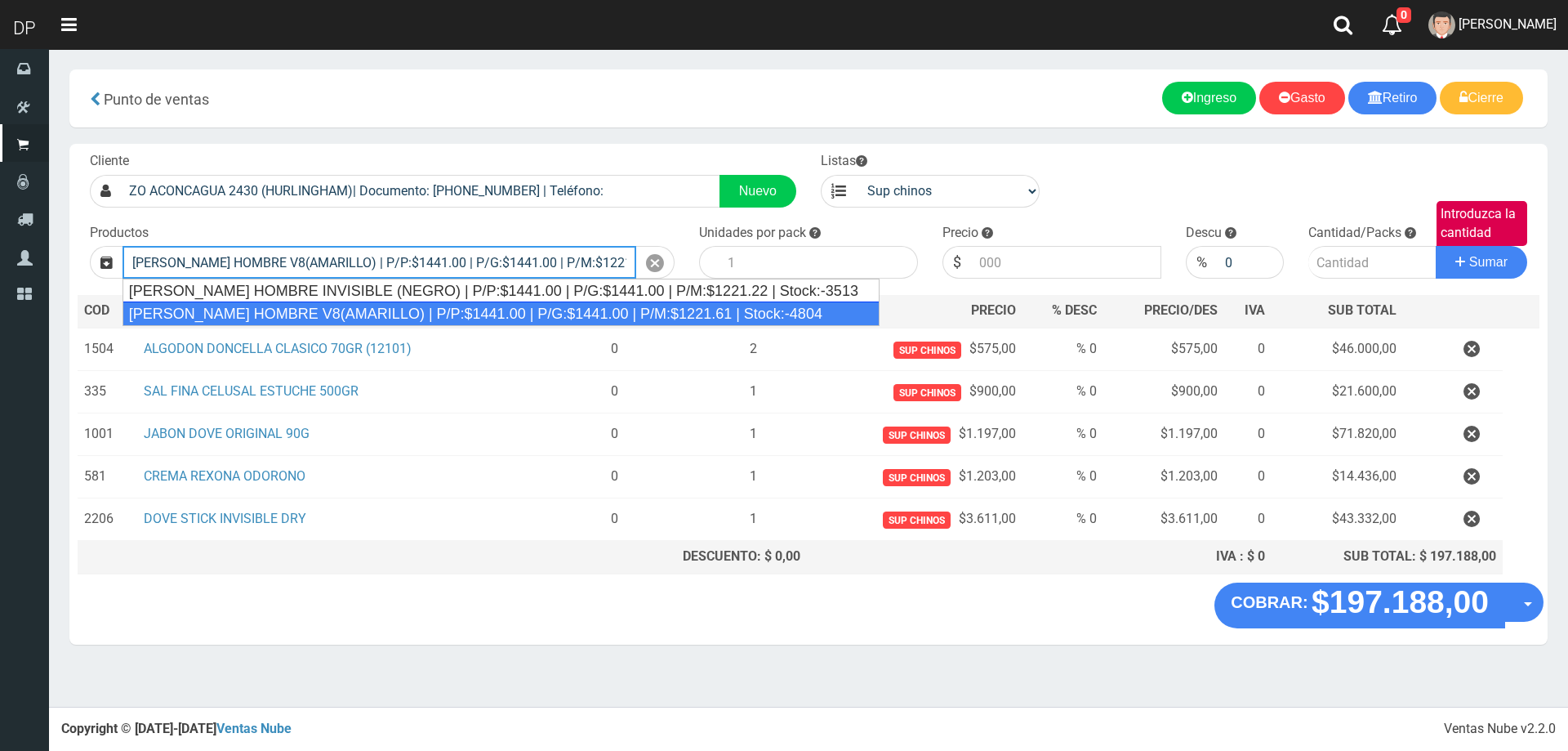
type input "REXONA ROLLON HOMBRE V8(AMARILLO) | P/P:$1441.00 | P/G:$1441.00 | P/M:$1221.61 …"
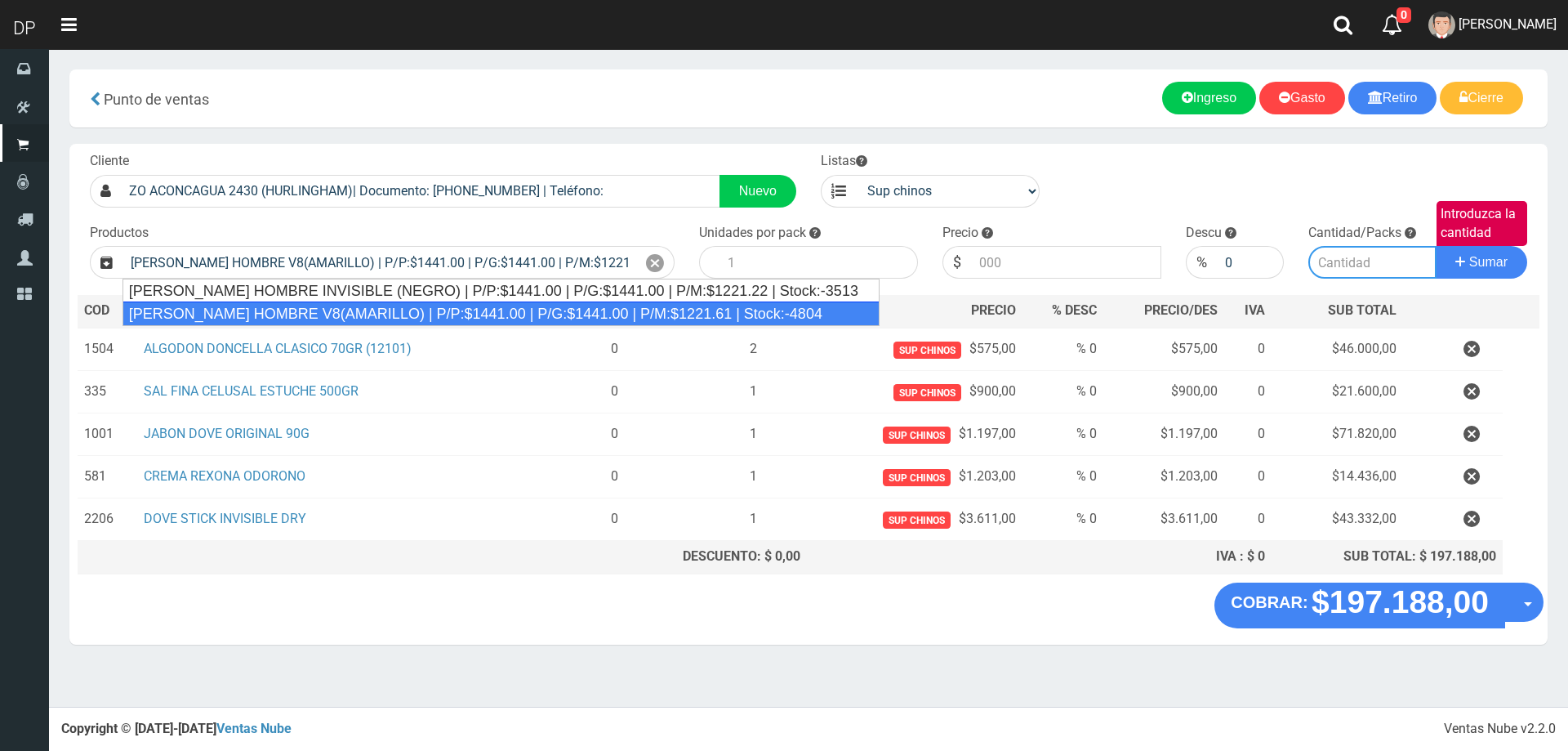
type input "12"
type input "1441.00"
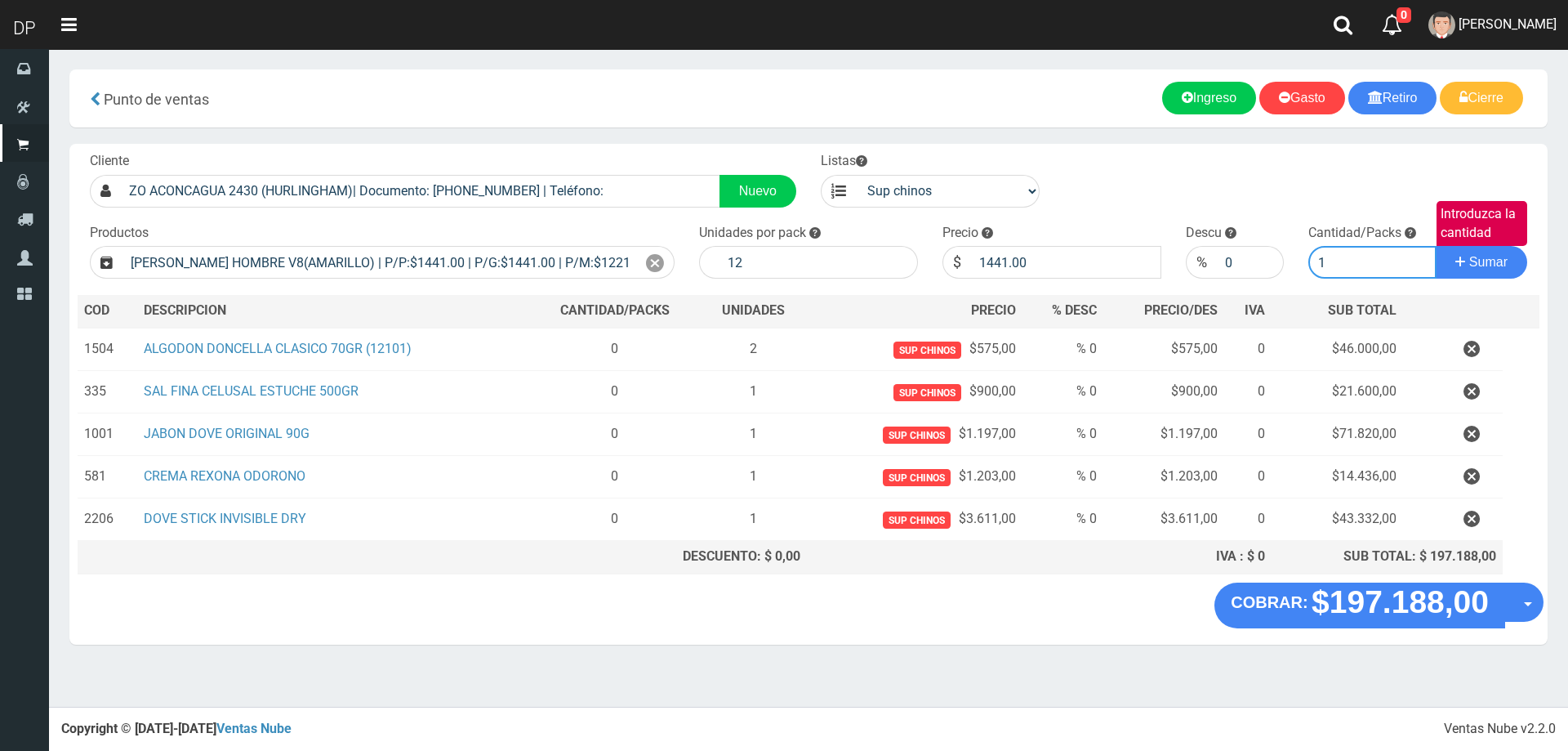
type input "1"
click at [1435, 246] on button "Sumar" at bounding box center [1481, 262] width 92 height 32
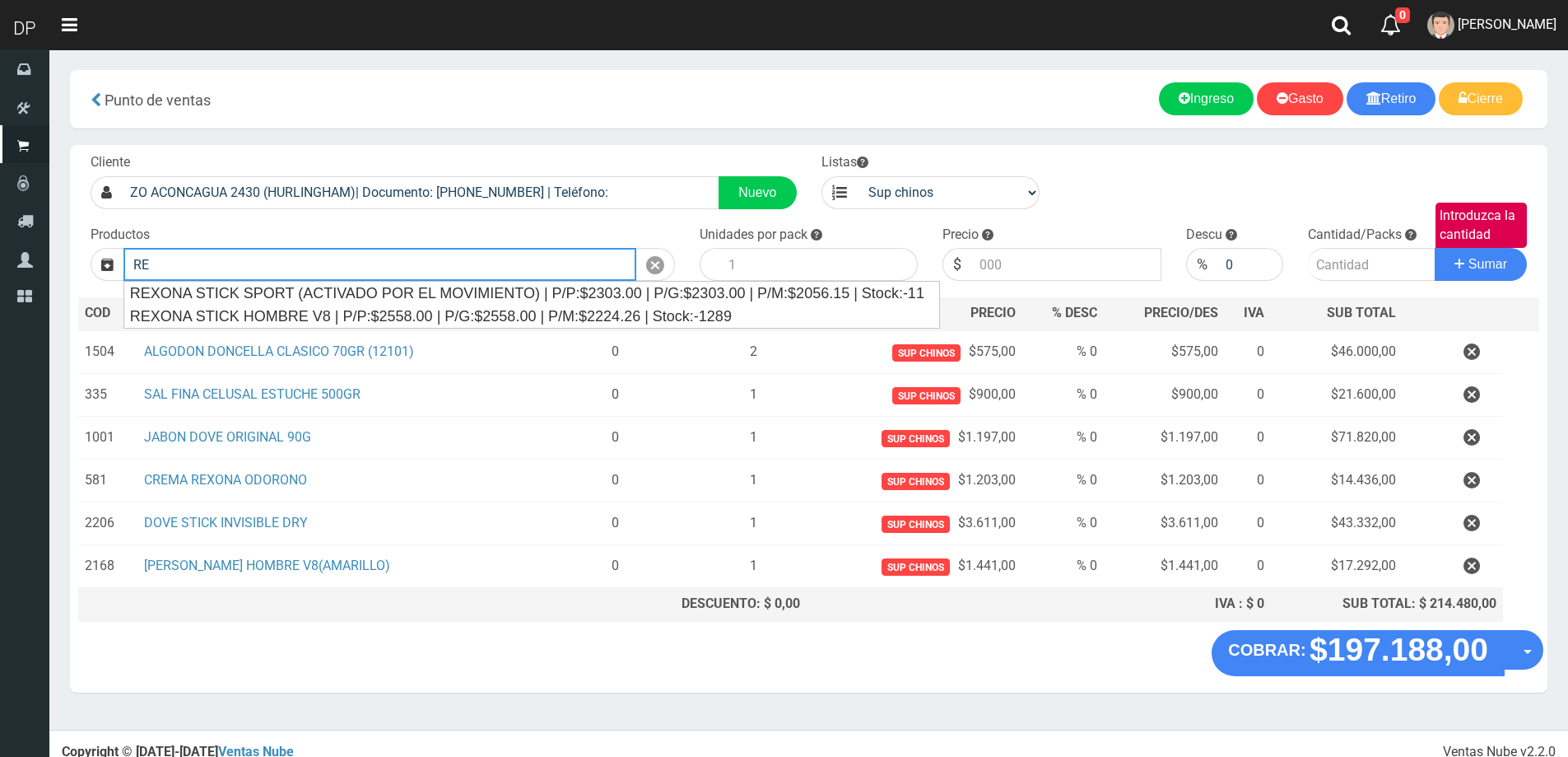
type input "R"
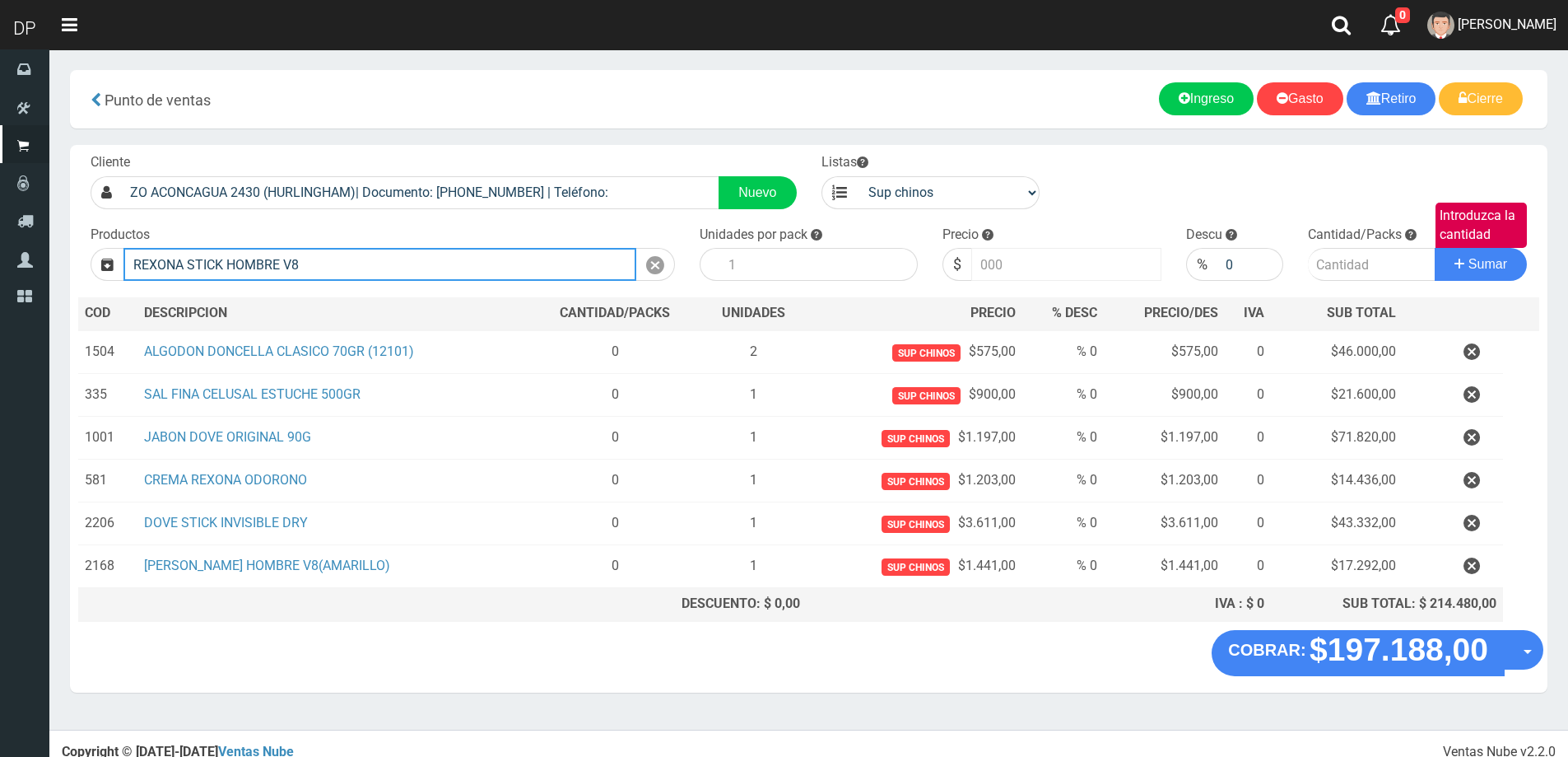
type input "REXONA STICK HOMBRE V8"
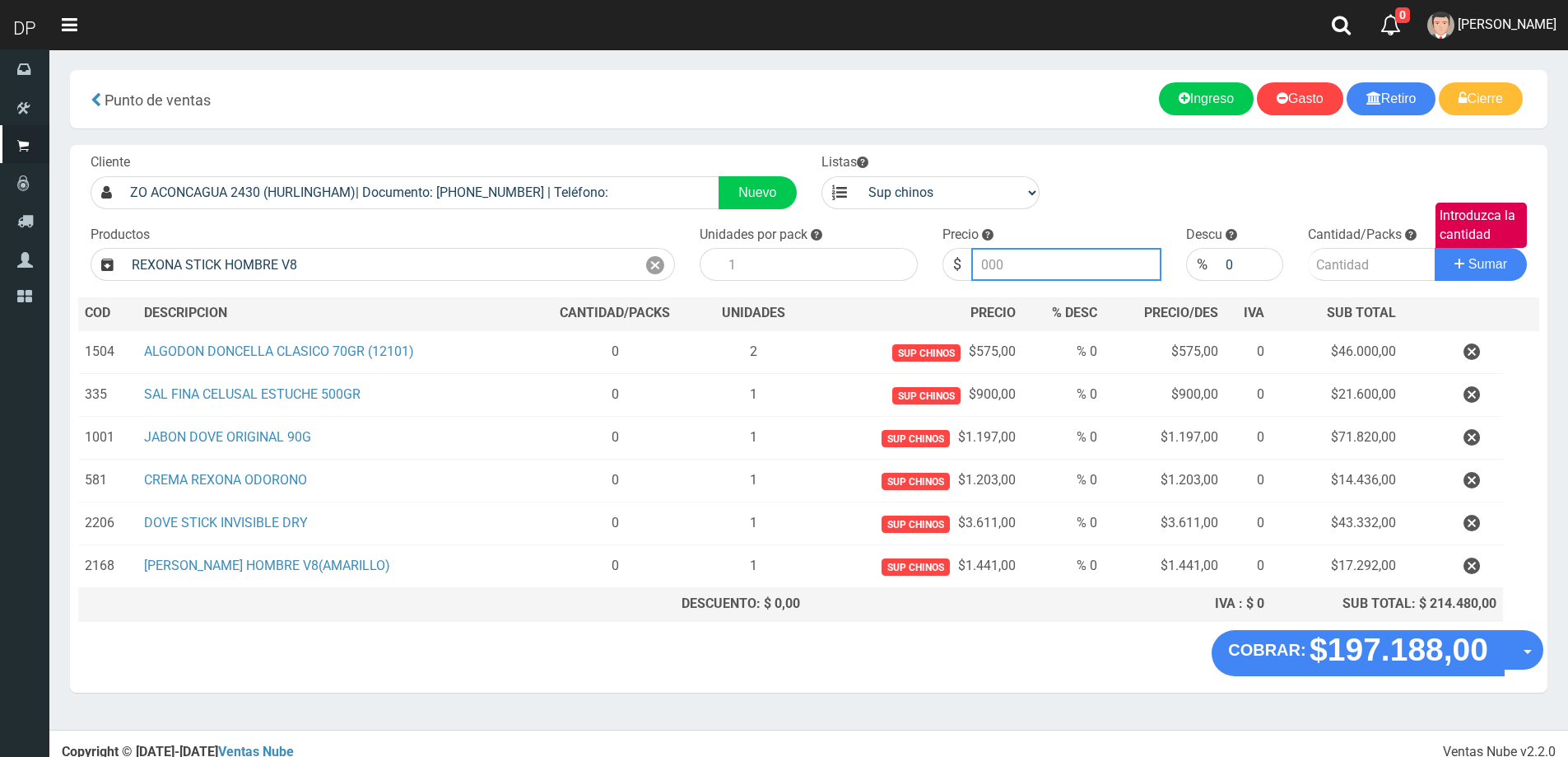
click at [1067, 274] on input "Introduzca el precio" at bounding box center [1067, 264] width 191 height 33
type input "2558"
type input "2558.00"
type input "1"
click at [1434, 248] on button "Sumar" at bounding box center [1480, 264] width 92 height 33
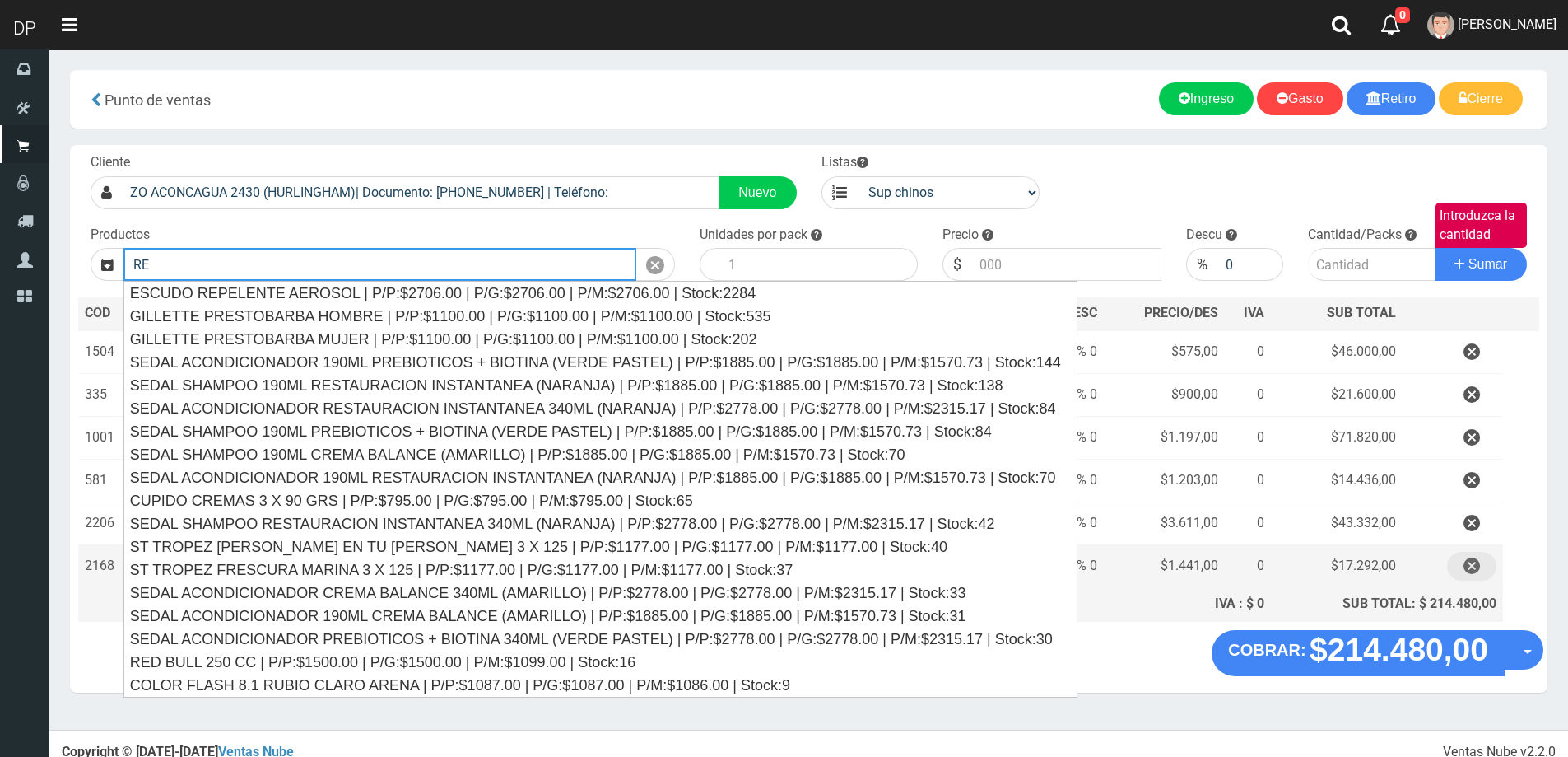
type input "RE"
click at [1461, 577] on button "button" at bounding box center [1471, 566] width 49 height 29
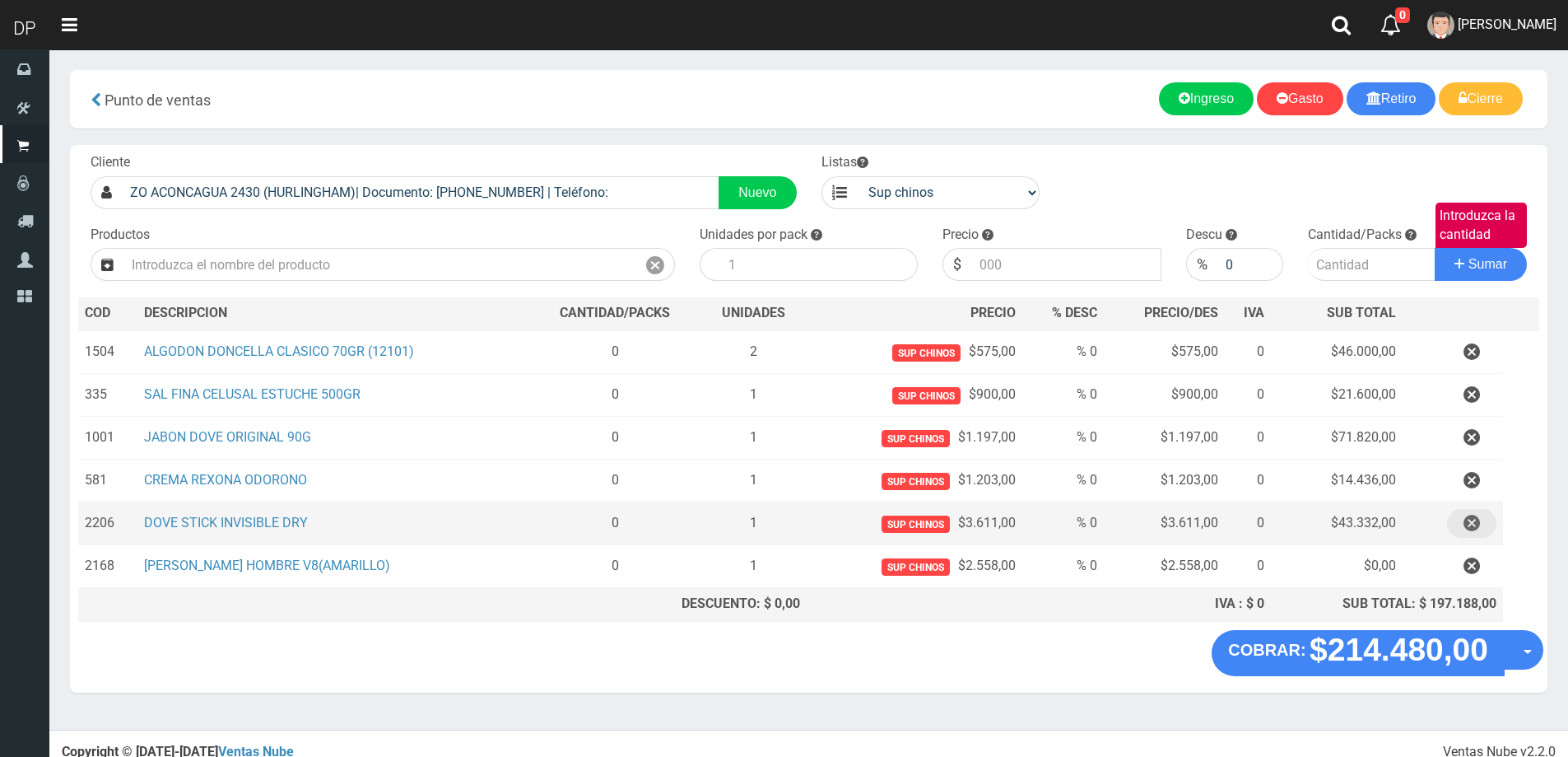
click at [1469, 524] on icon "button" at bounding box center [1471, 523] width 16 height 29
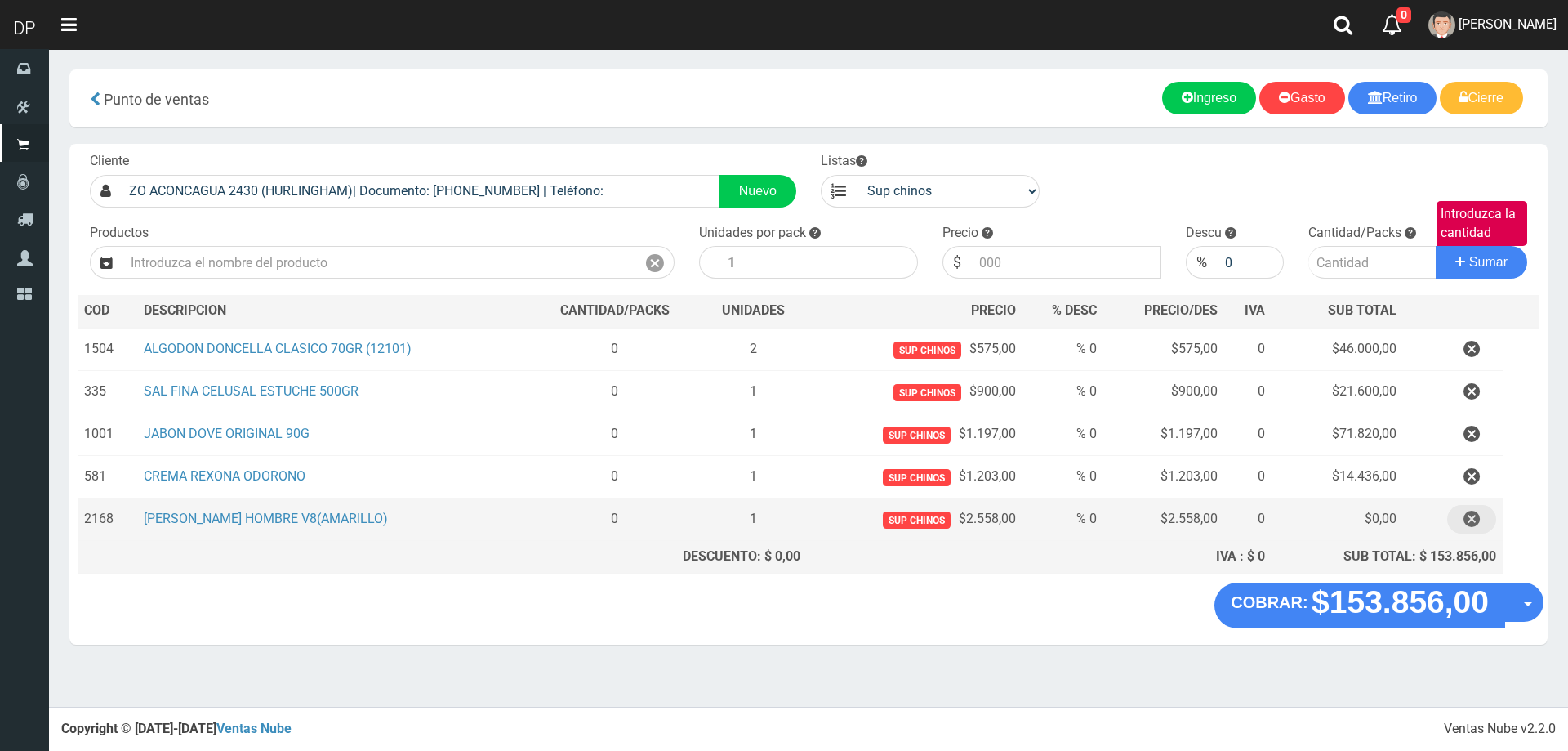
click at [1468, 516] on icon "button" at bounding box center [1471, 519] width 16 height 29
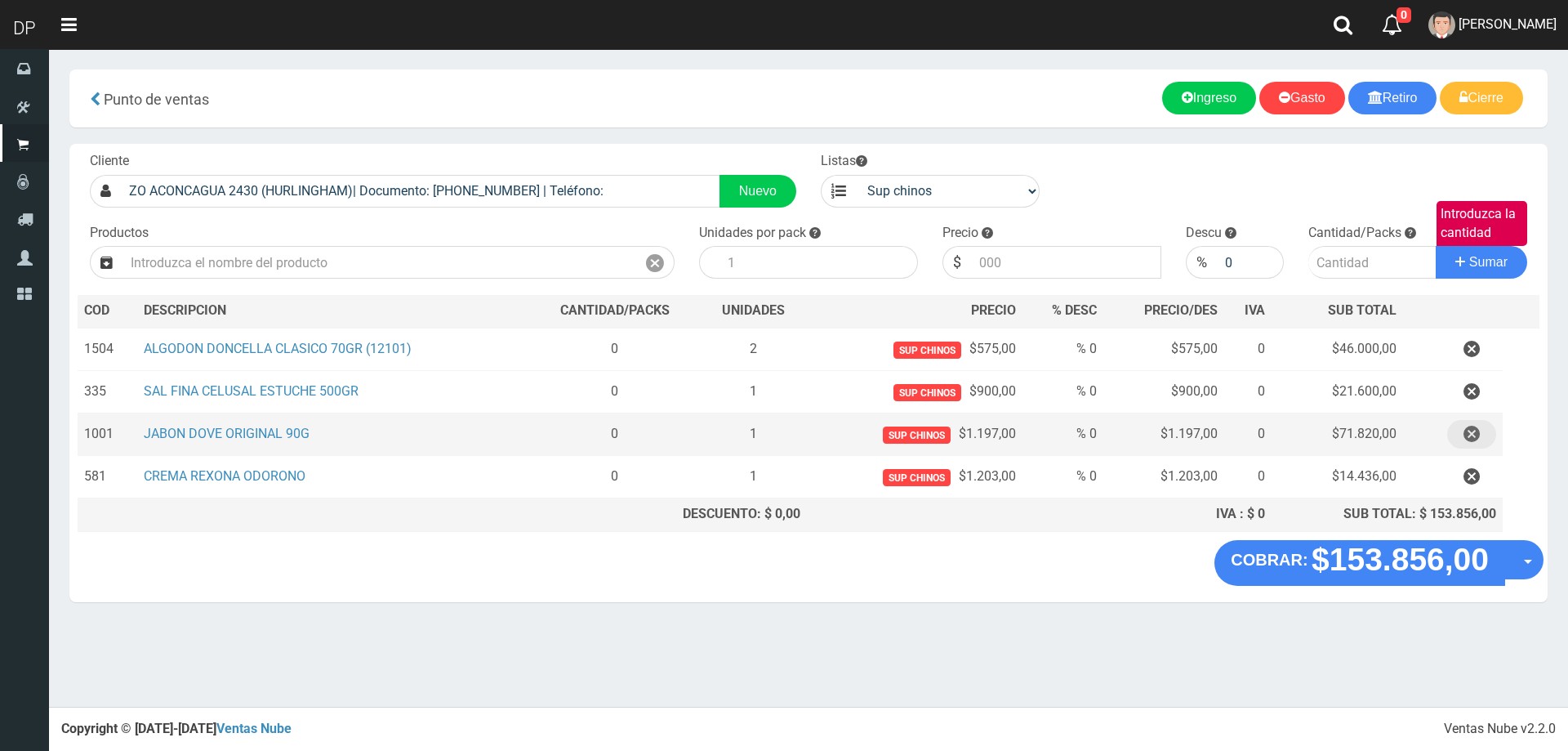
click at [1476, 431] on icon "button" at bounding box center [1471, 434] width 16 height 29
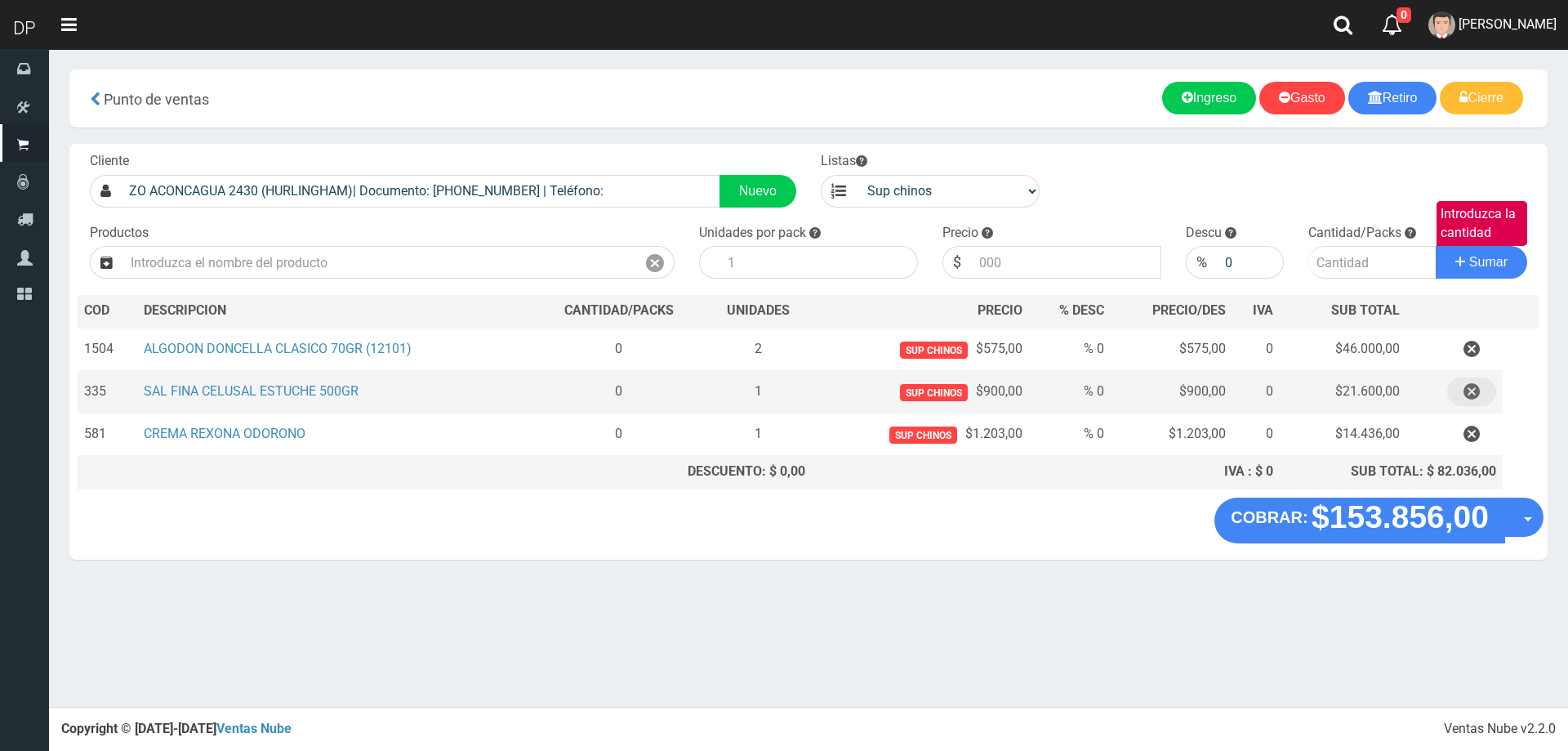
click at [1474, 397] on icon "button" at bounding box center [1471, 392] width 16 height 29
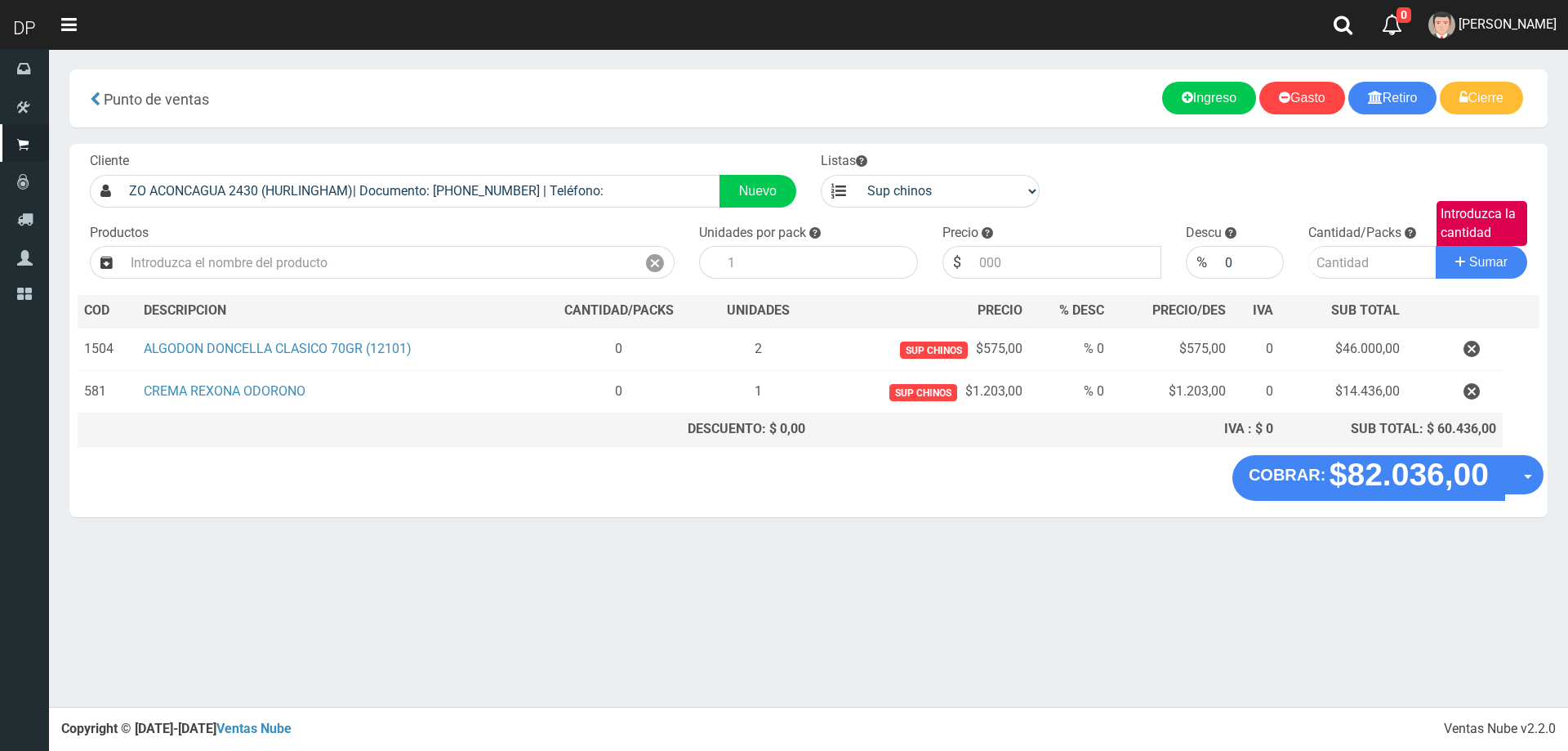
click at [1471, 347] on icon "button" at bounding box center [1471, 350] width 16 height 29
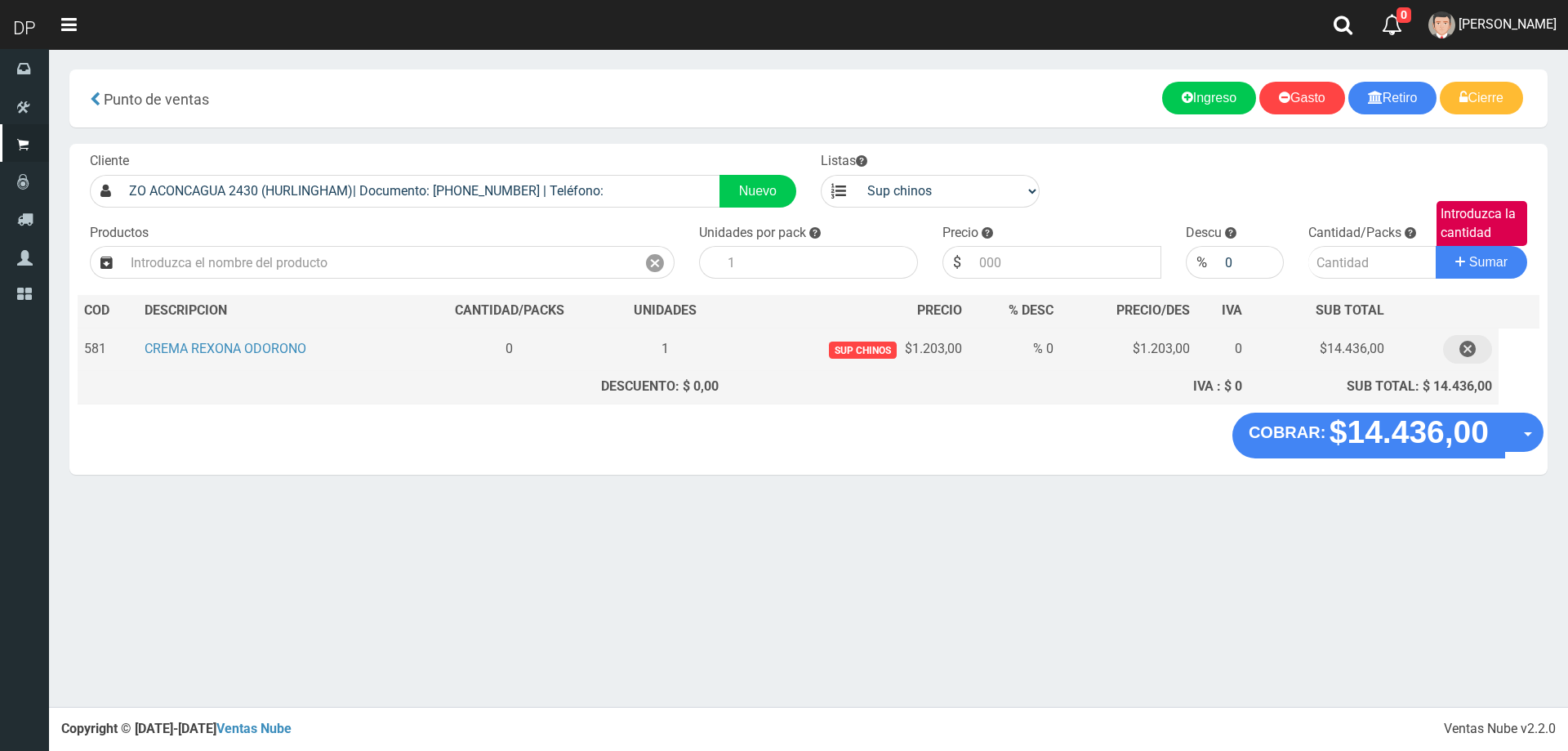
click at [1471, 350] on icon "button" at bounding box center [1467, 350] width 16 height 29
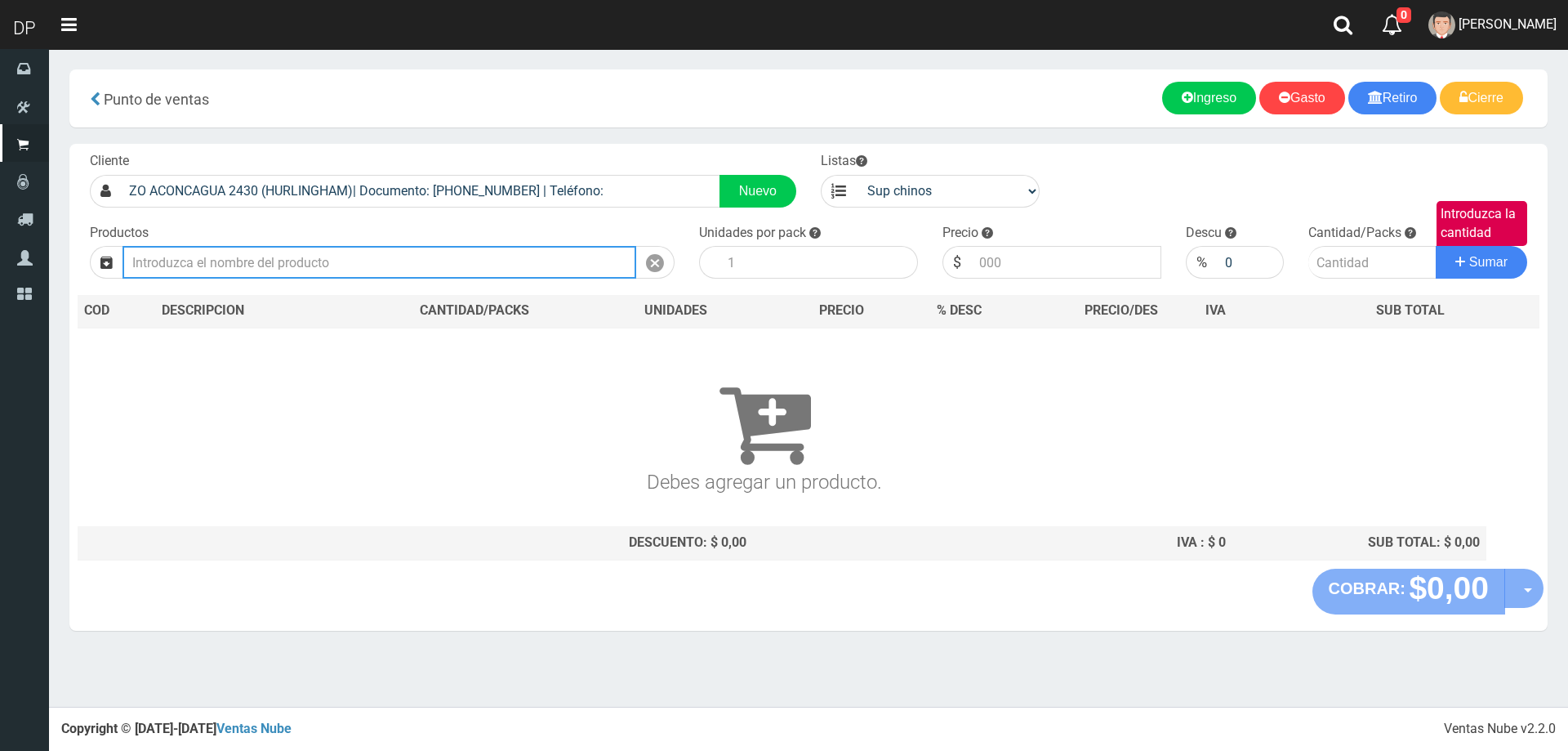
click at [397, 268] on input "text" at bounding box center [379, 262] width 514 height 32
type input "A"
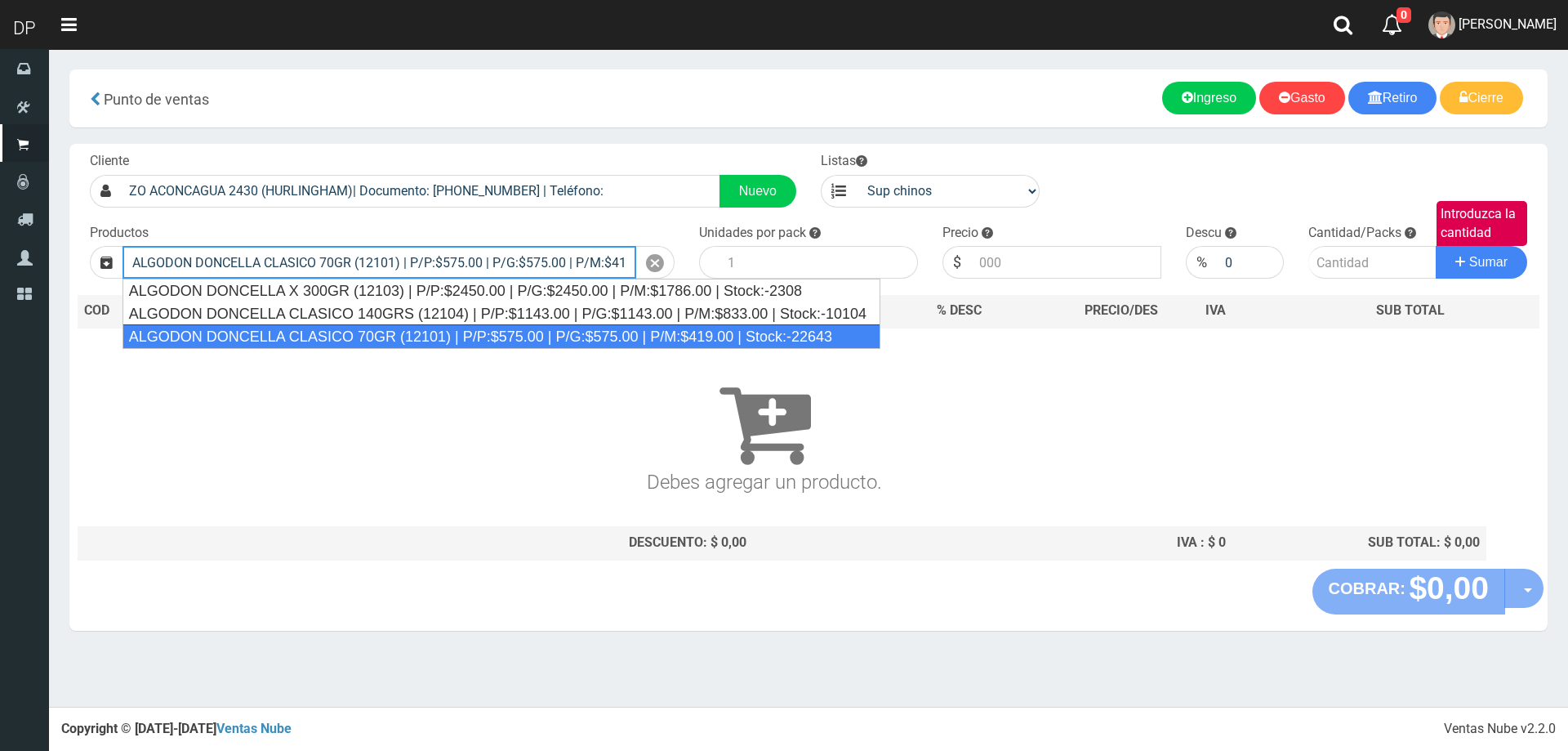
type input "ALGODON DONCELLA CLASICO 70GR (12101) | P/P:$575.00 | P/G:$575.00 | P/M:$419.00…"
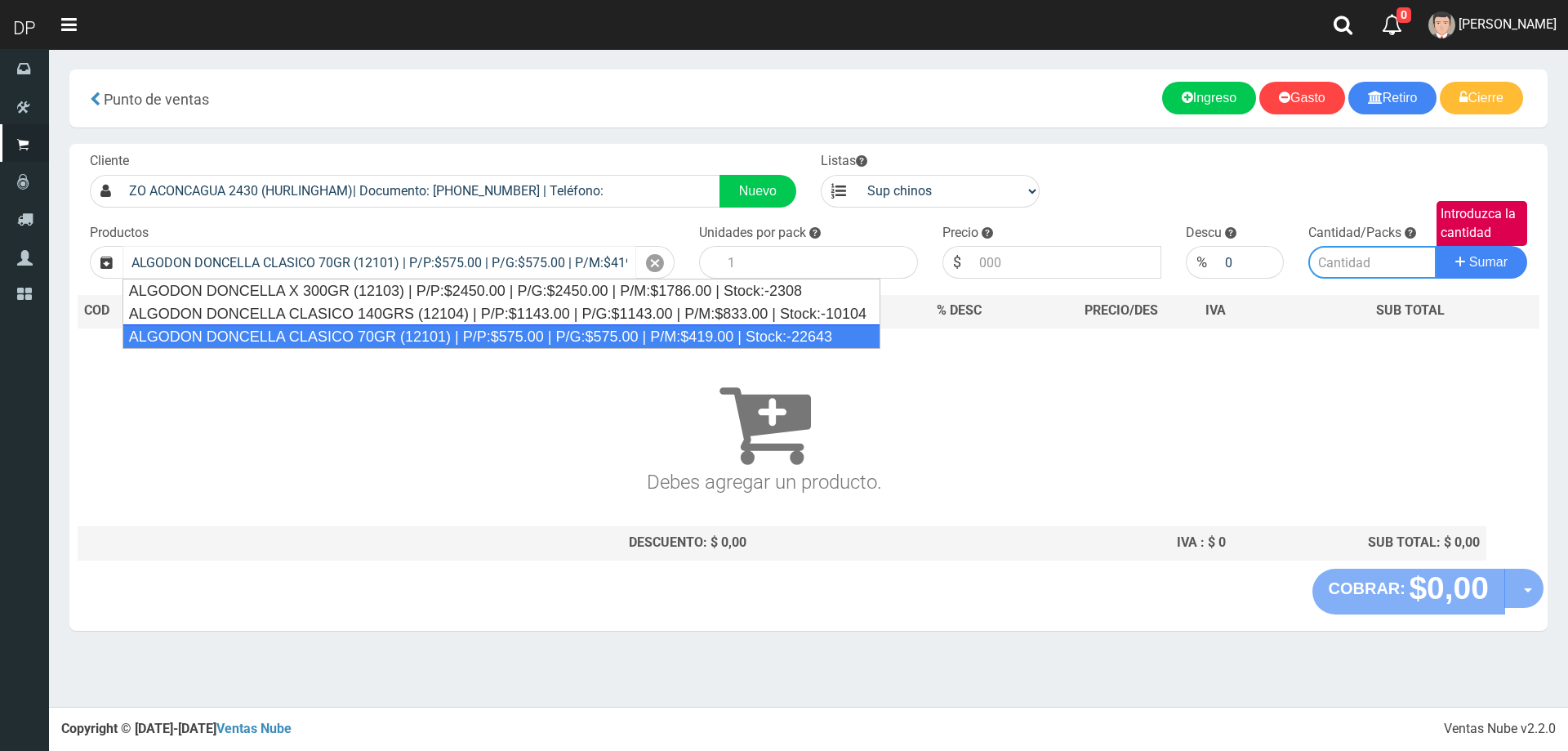
type input "40"
type input "575.00"
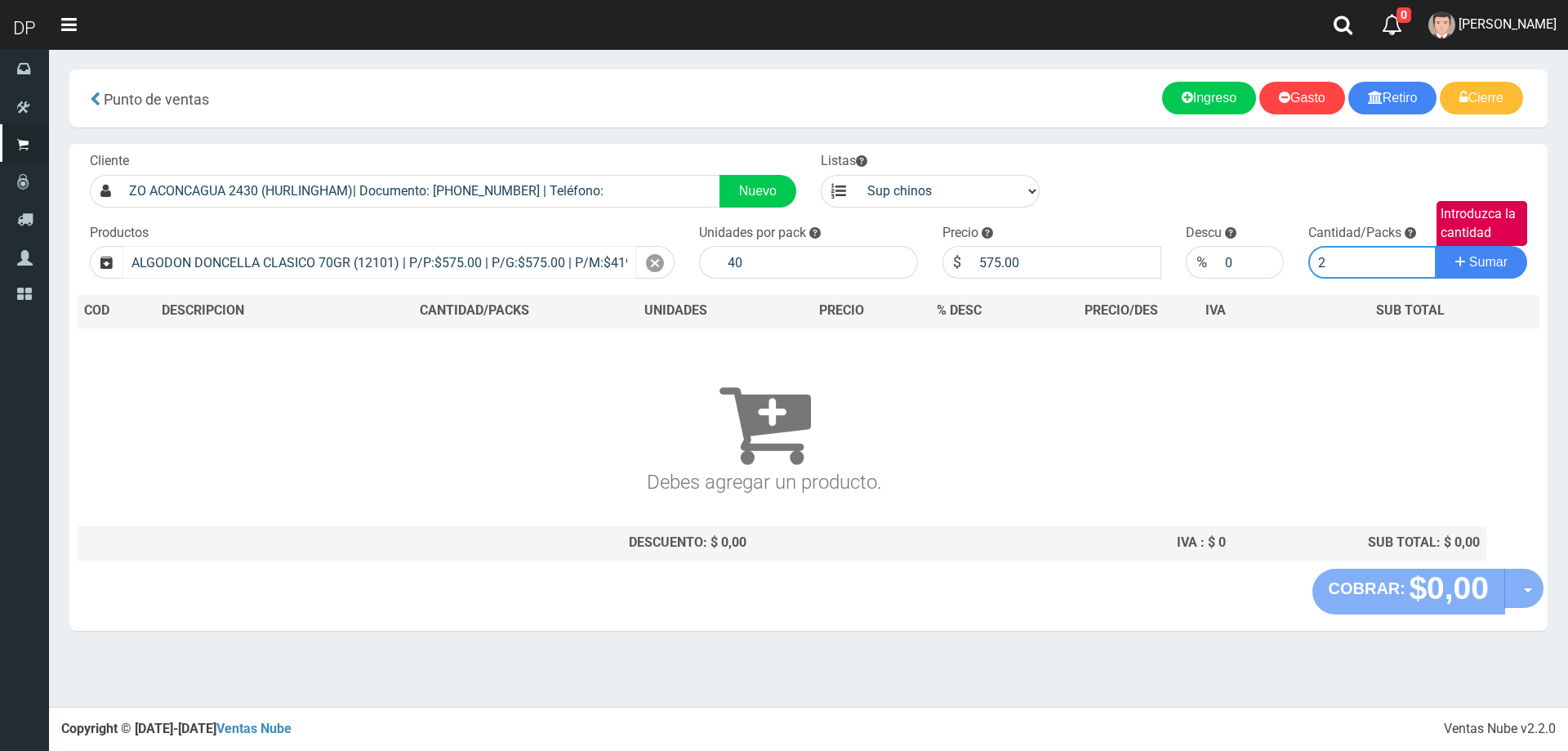
type input "2"
click at [1435, 246] on button "Sumar" at bounding box center [1481, 262] width 92 height 32
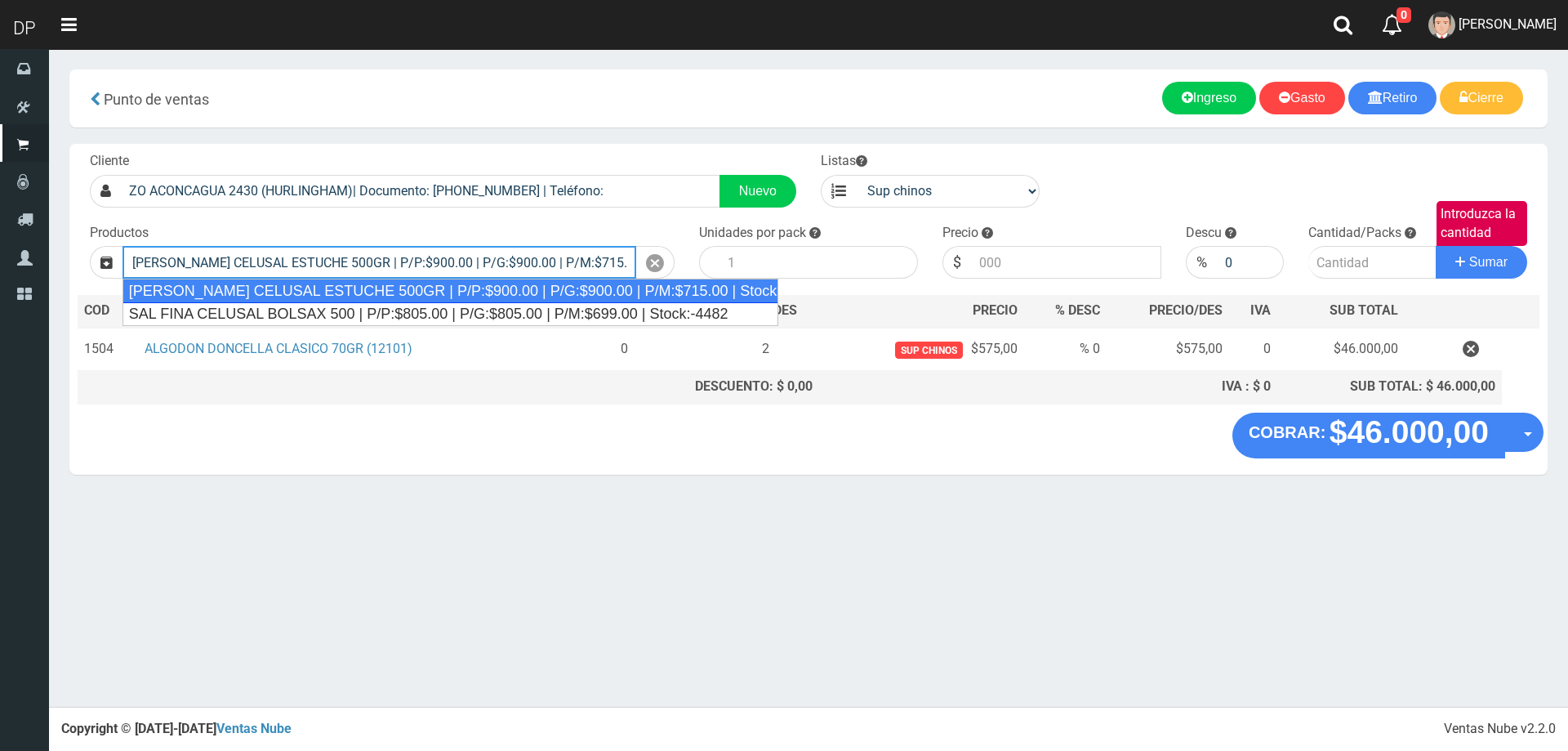
type input "SAL FINA CELUSAL ESTUCHE 500GR | P/P:$900.00 | P/G:$900.00 | P/M:$715.00 | Stoc…"
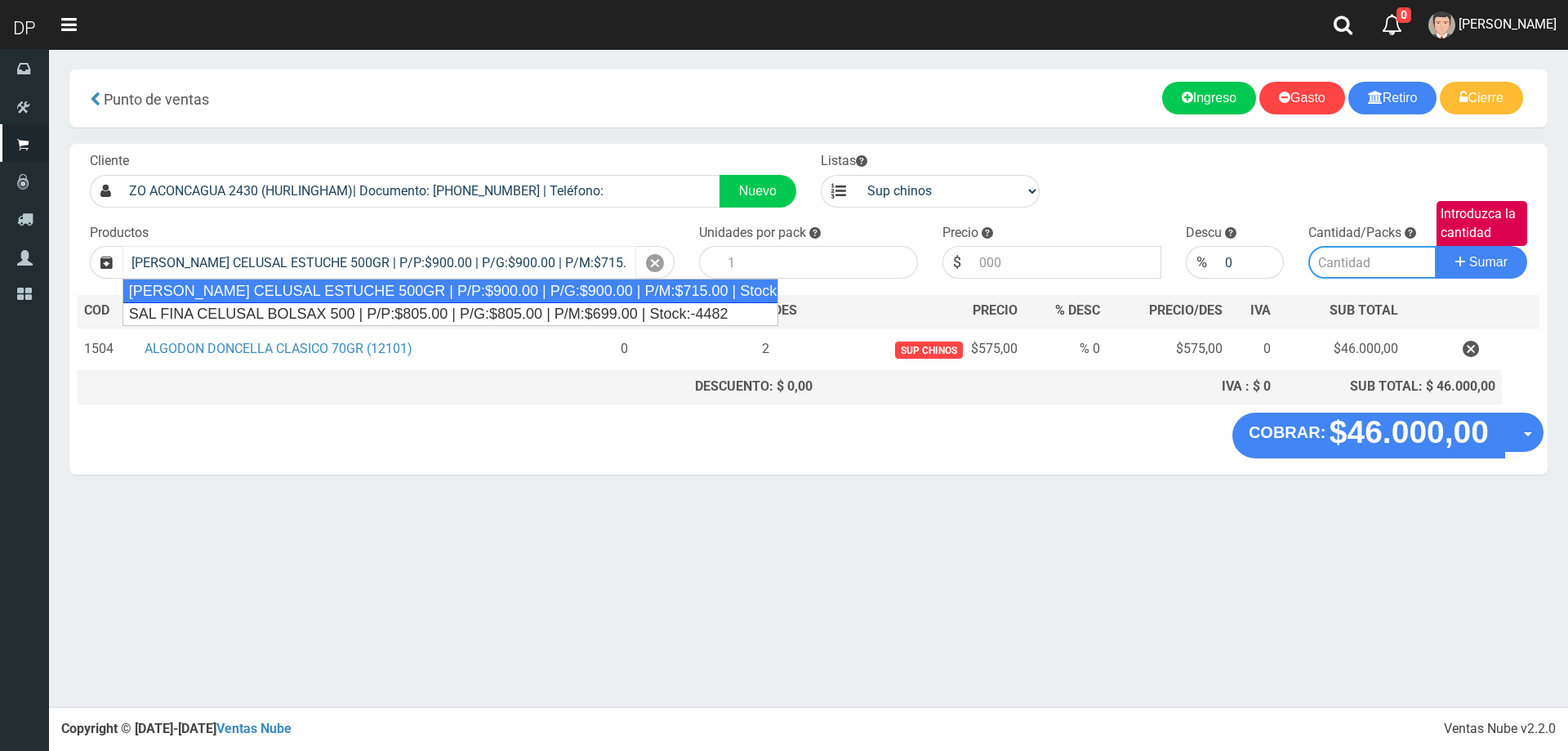
type input "24"
type input "900.00"
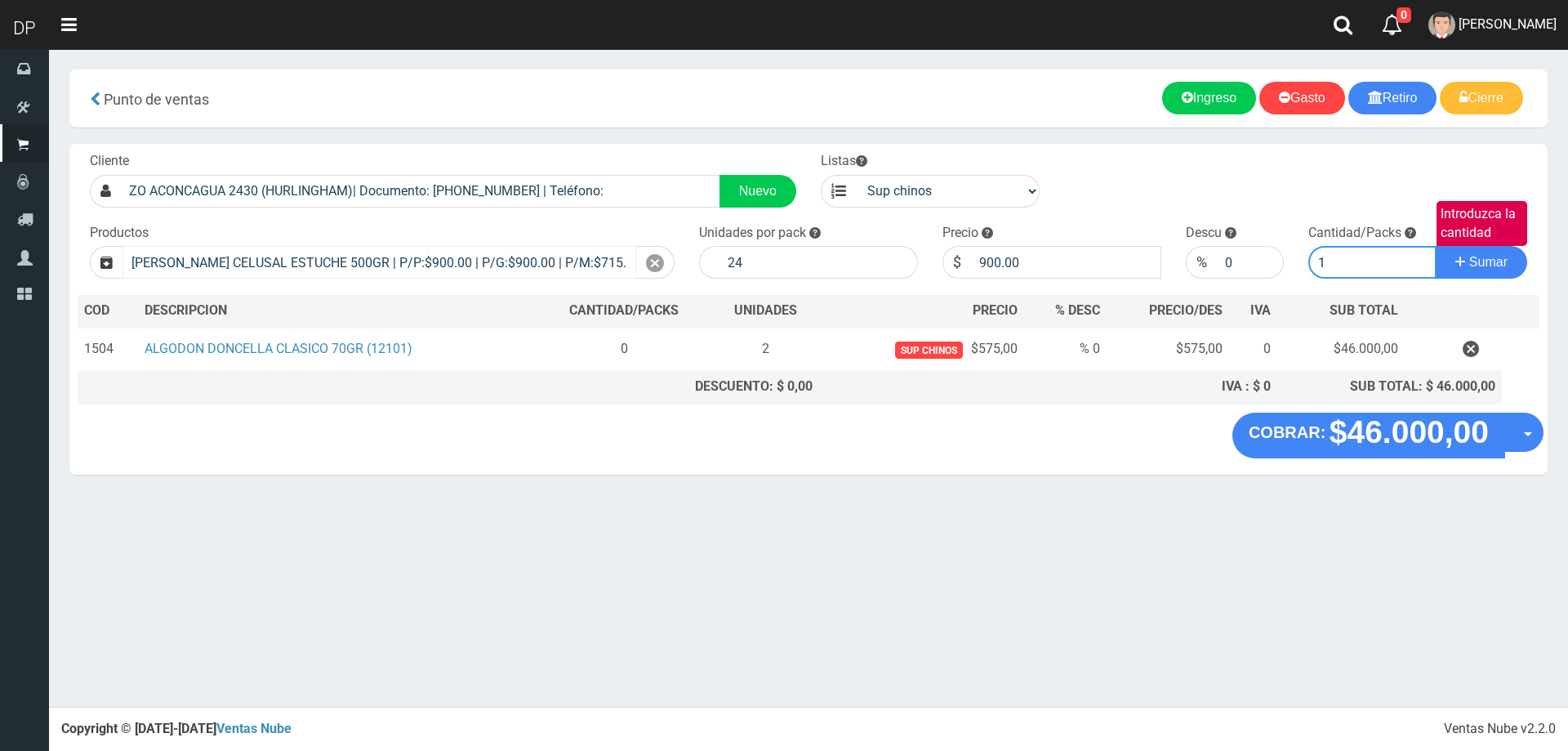
type input "1"
click at [1435, 246] on button "Sumar" at bounding box center [1481, 262] width 92 height 32
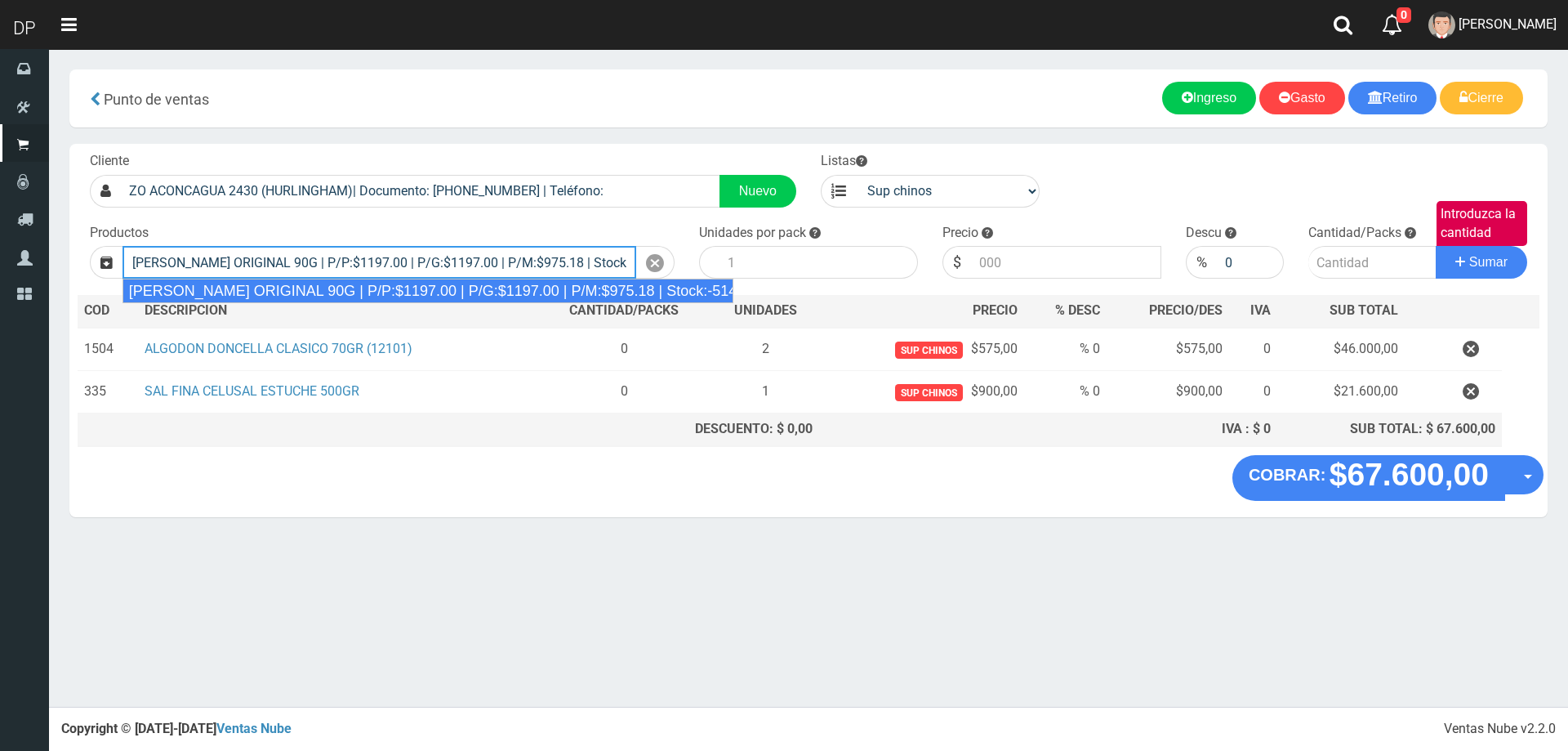
type input "JABON DOVE ORIGINAL 90G | P/P:$1197.00 | P/G:$1197.00 | P/M:$975.18 | Stock:-51…"
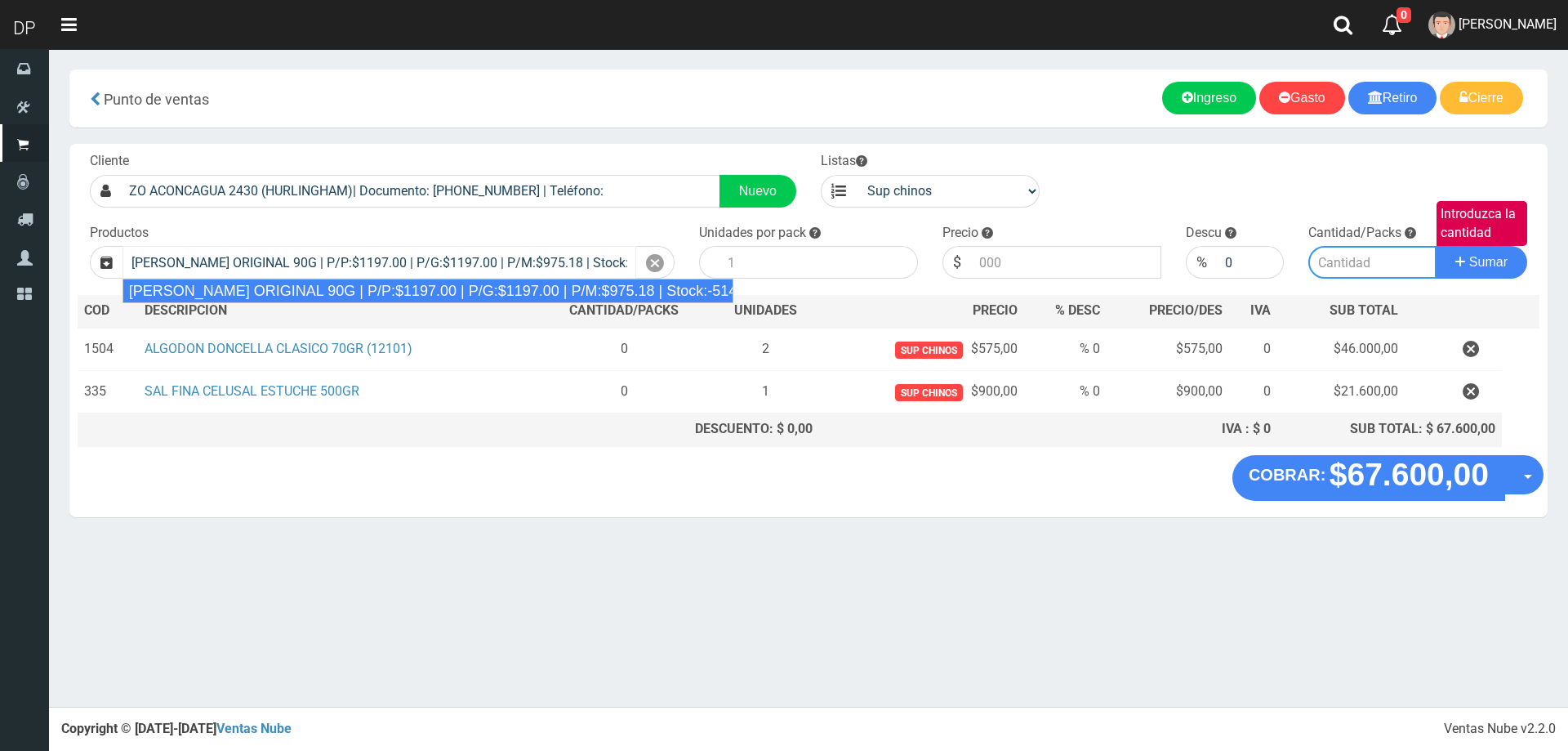
type input "60"
type input "1197.00"
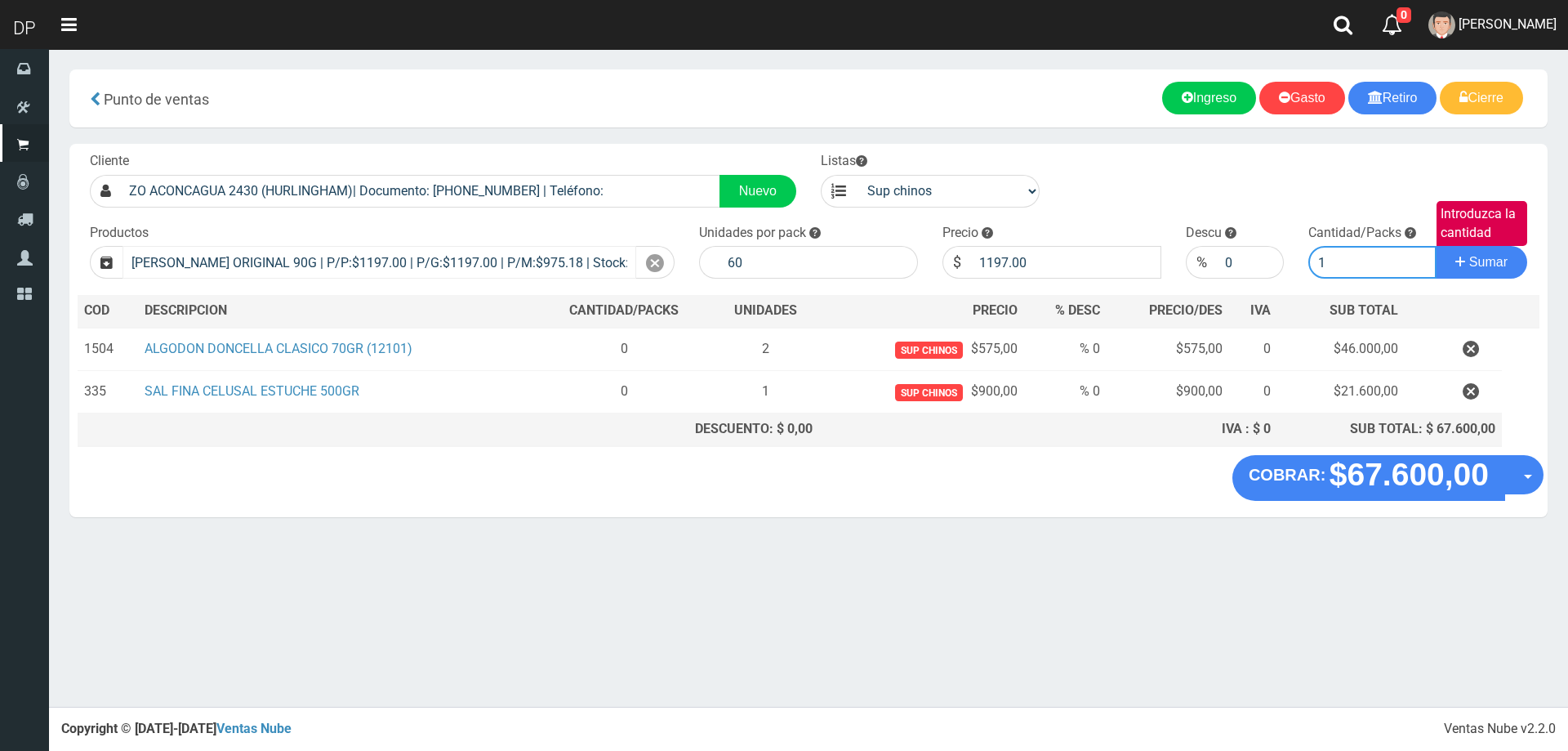
type input "1"
click at [1435, 246] on button "Sumar" at bounding box center [1481, 262] width 92 height 32
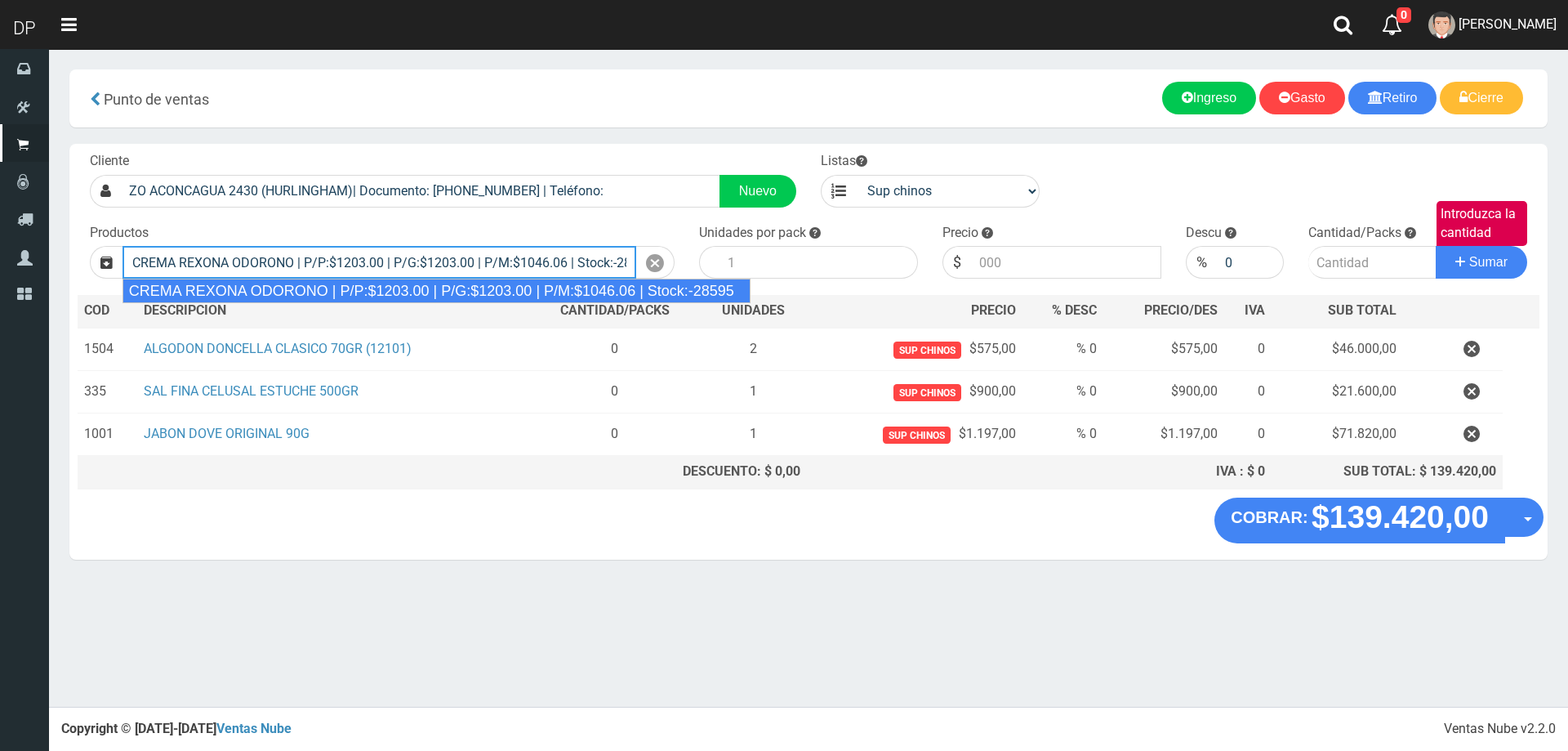
type input "CREMA REXONA ODORONO | P/P:$1203.00 | P/G:$1203.00 | P/M:$1046.06 | Stock:-28595"
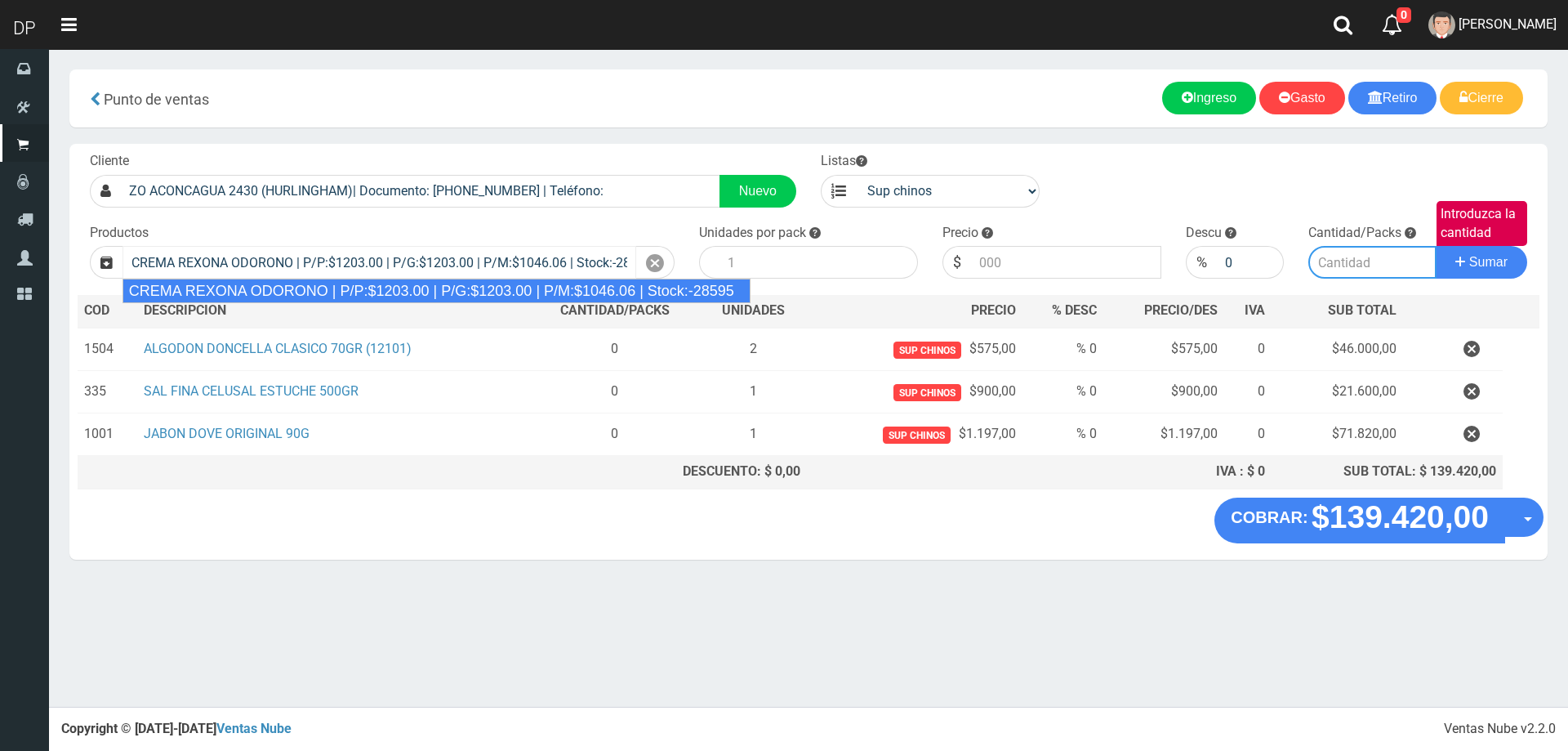
type input "12"
type input "1203.00"
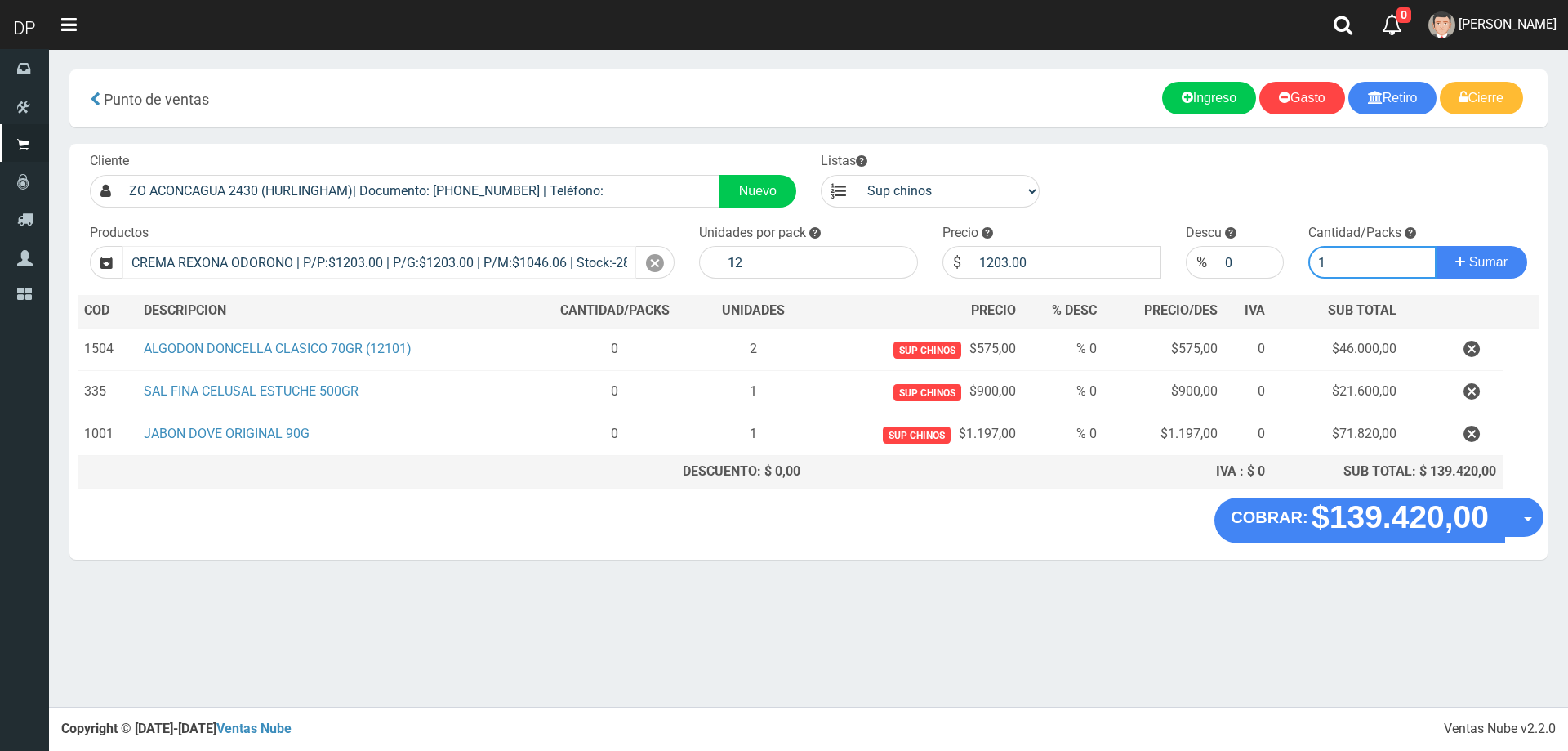
type input "1"
click at [1435, 246] on button "Sumar" at bounding box center [1481, 262] width 92 height 32
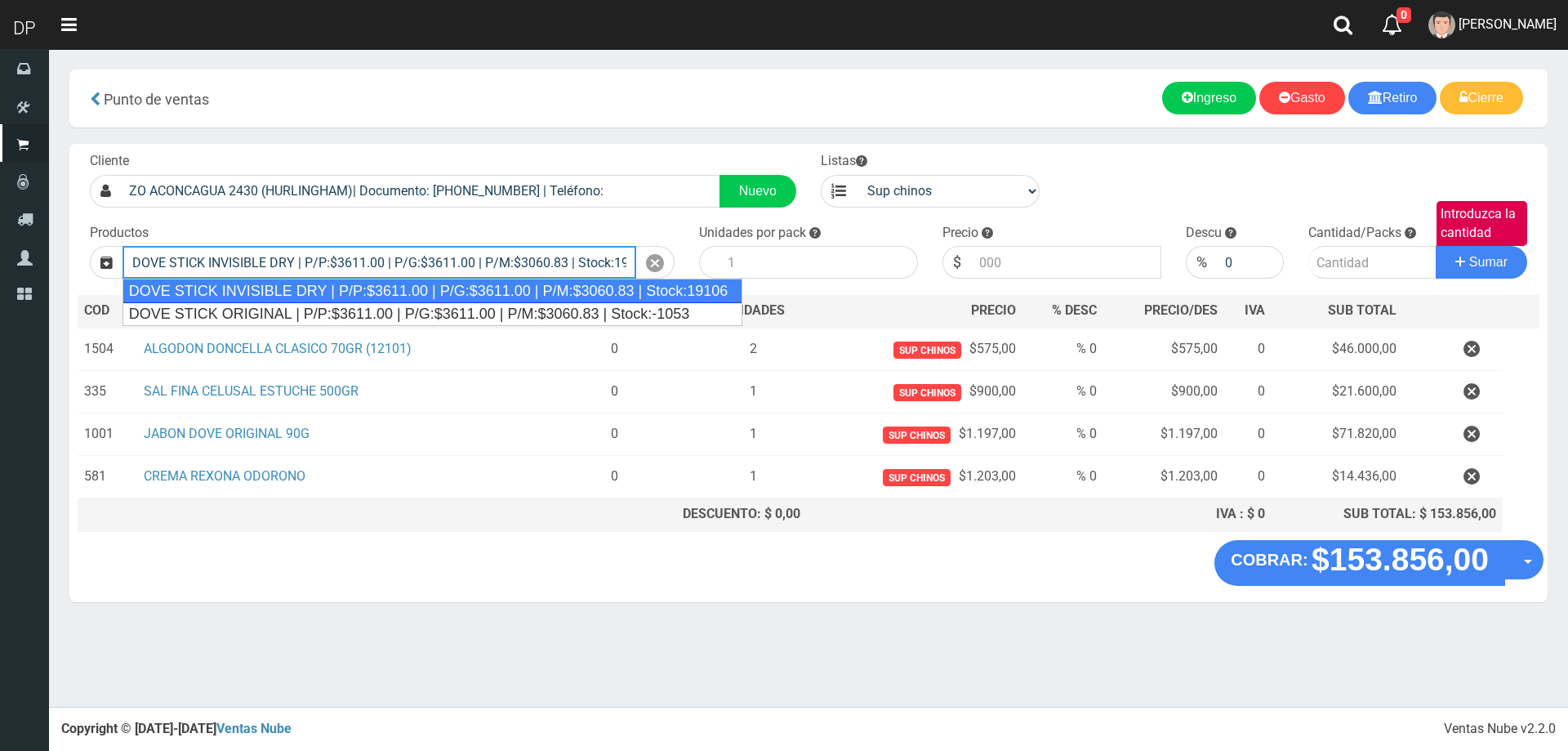
type input "DOVE STICK INVISIBLE DRY | P/P:$3611.00 | P/G:$3611.00 | P/M:$3060.83 | Stock:1…"
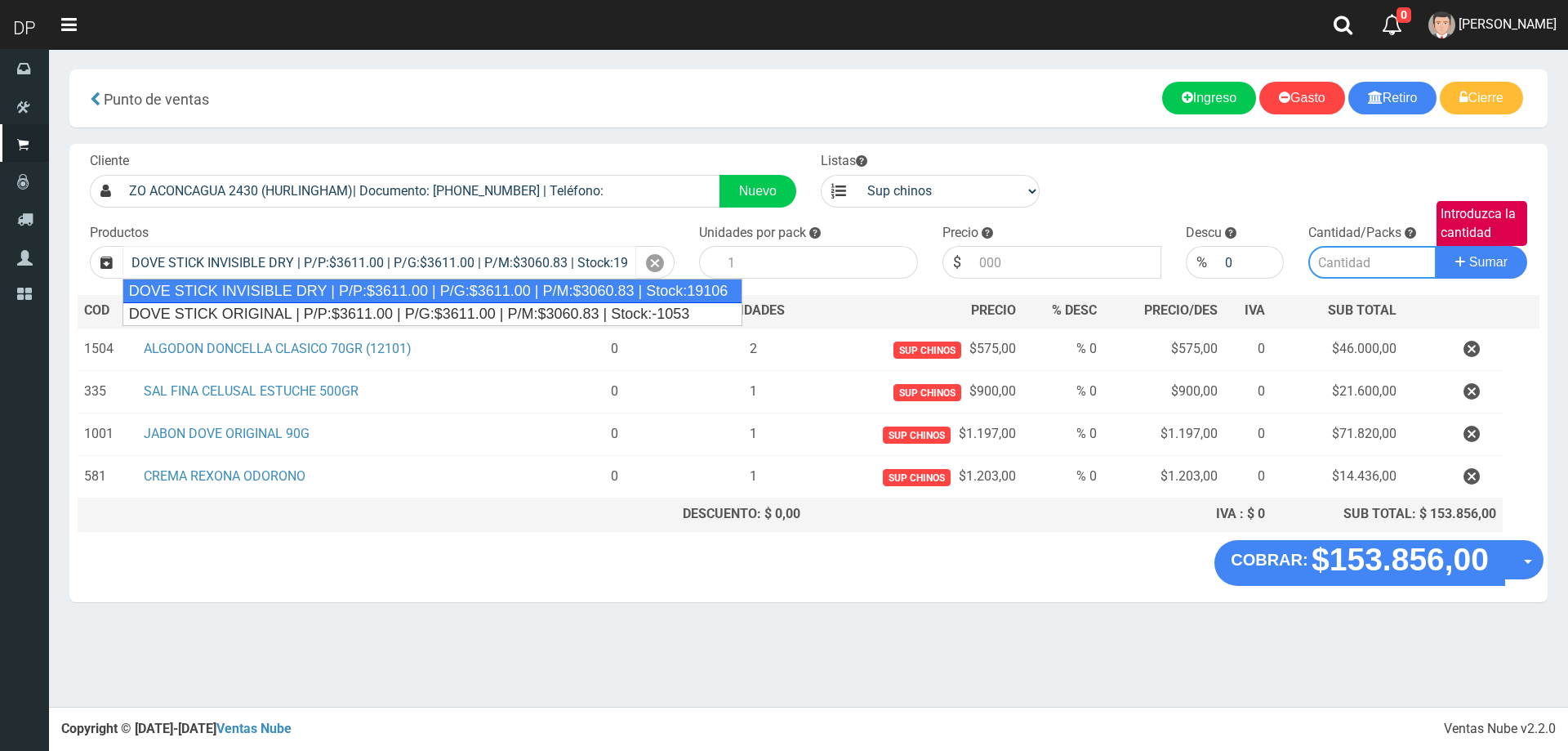
type input "12"
type input "3611.00"
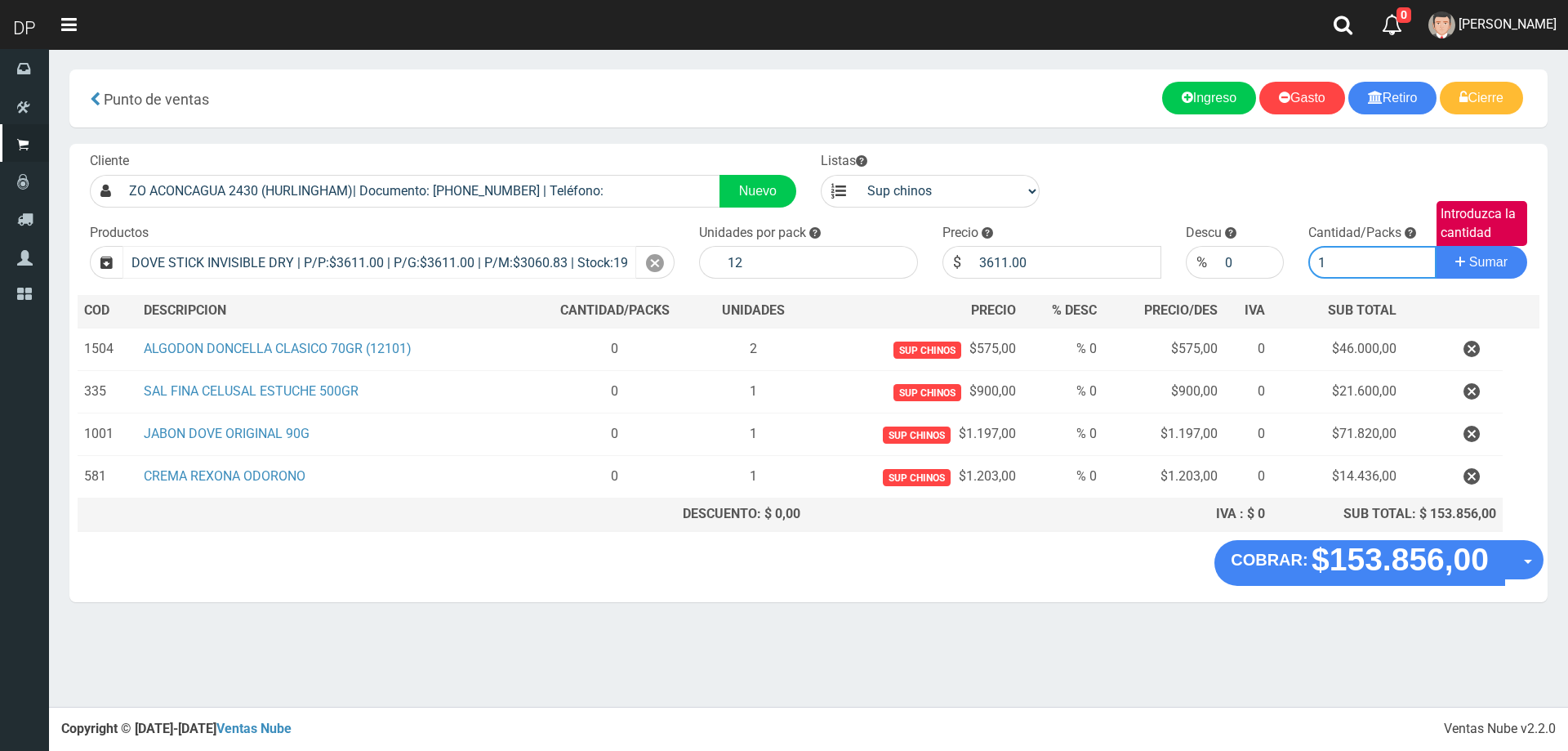
type input "1"
click at [1435, 246] on button "Sumar" at bounding box center [1481, 262] width 92 height 32
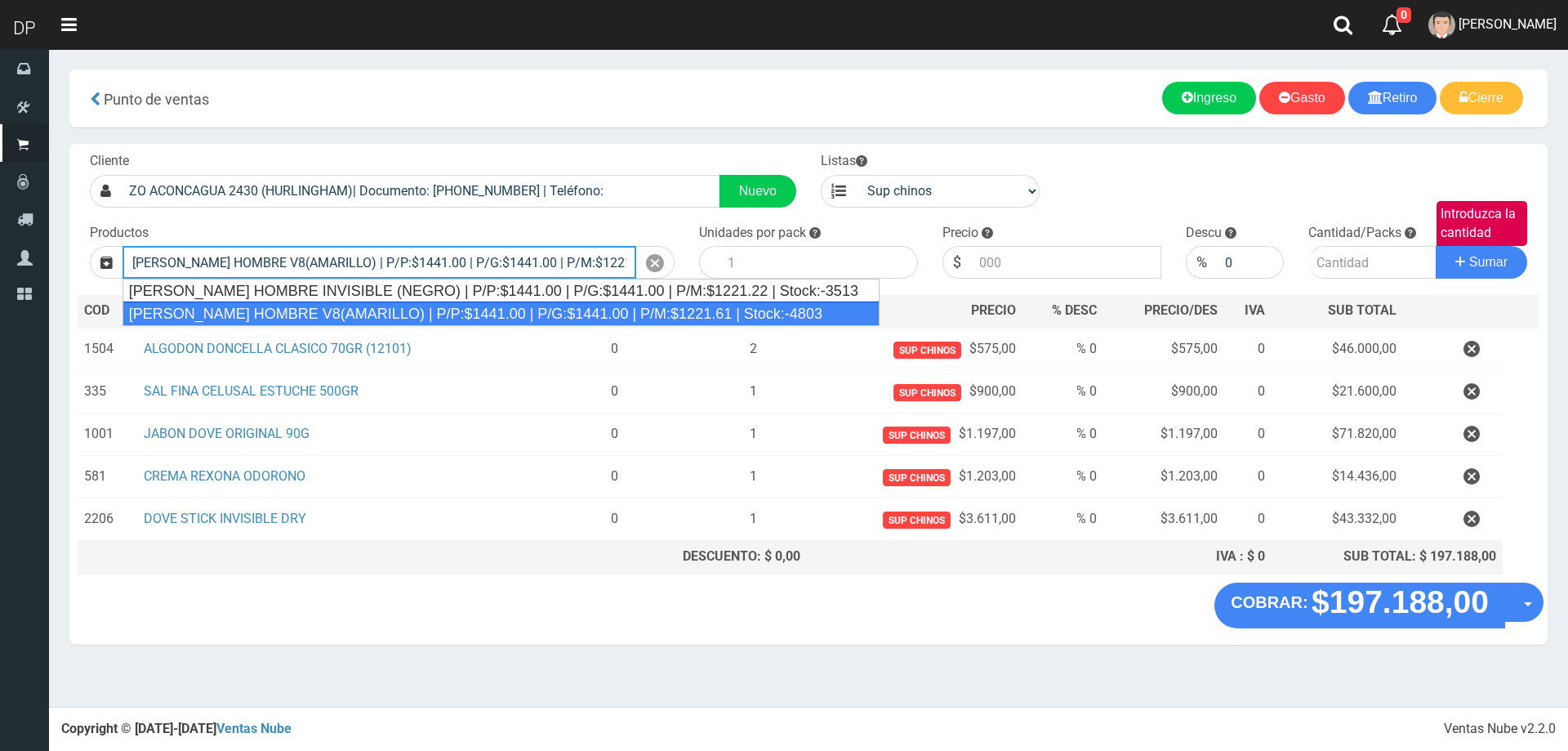
type input "REXONA ROLLON HOMBRE V8(AMARILLO) | P/P:$1441.00 | P/G:$1441.00 | P/M:$1221.61 …"
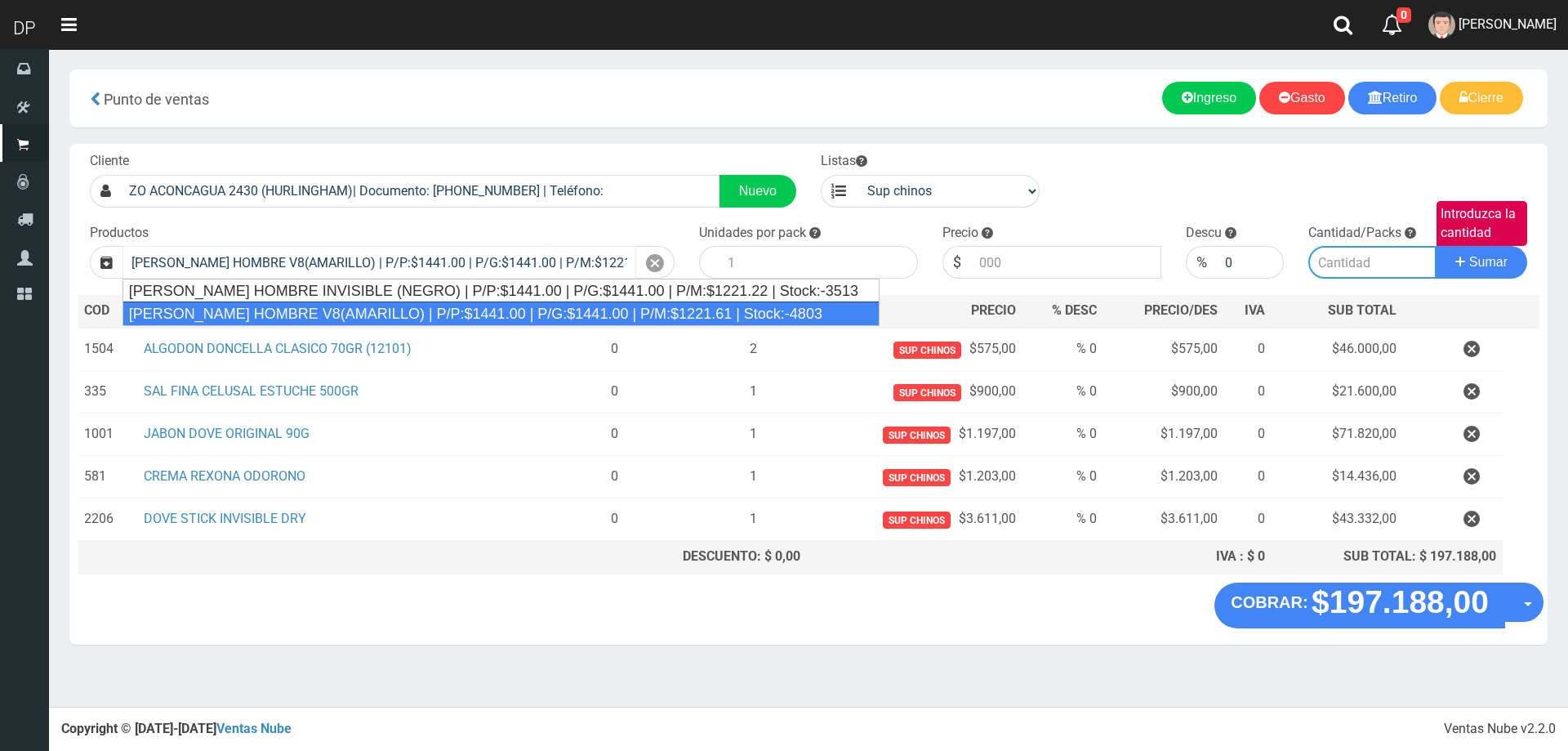
type input "12"
type input "1441.00"
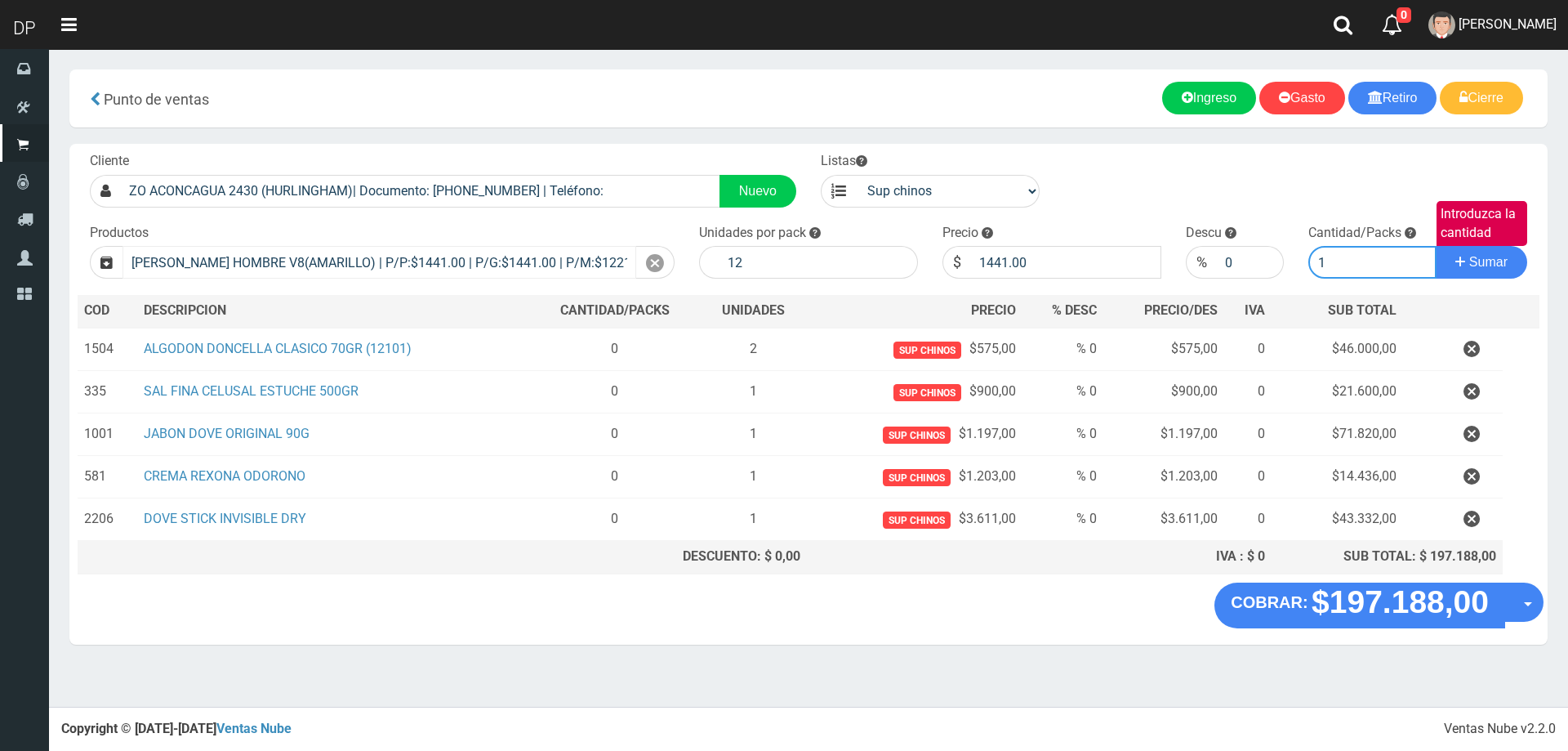
click at [1435, 246] on button "Sumar" at bounding box center [1481, 262] width 92 height 32
type input "13"
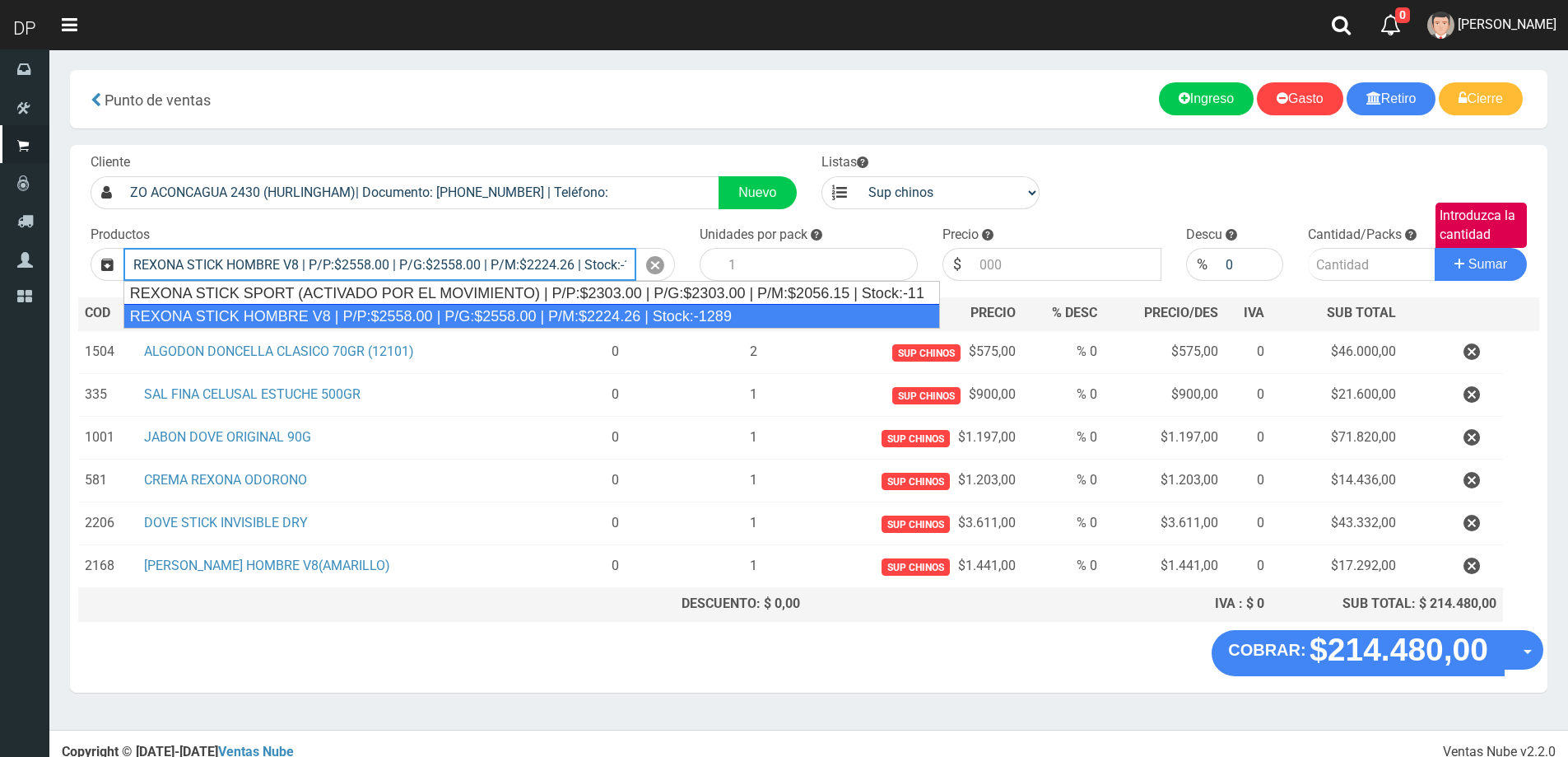
type input "REXONA STICK HOMBRE V8 | P/P:$2558.00 | P/G:$2558.00 | P/M:$2224.26 | Stock:-12…"
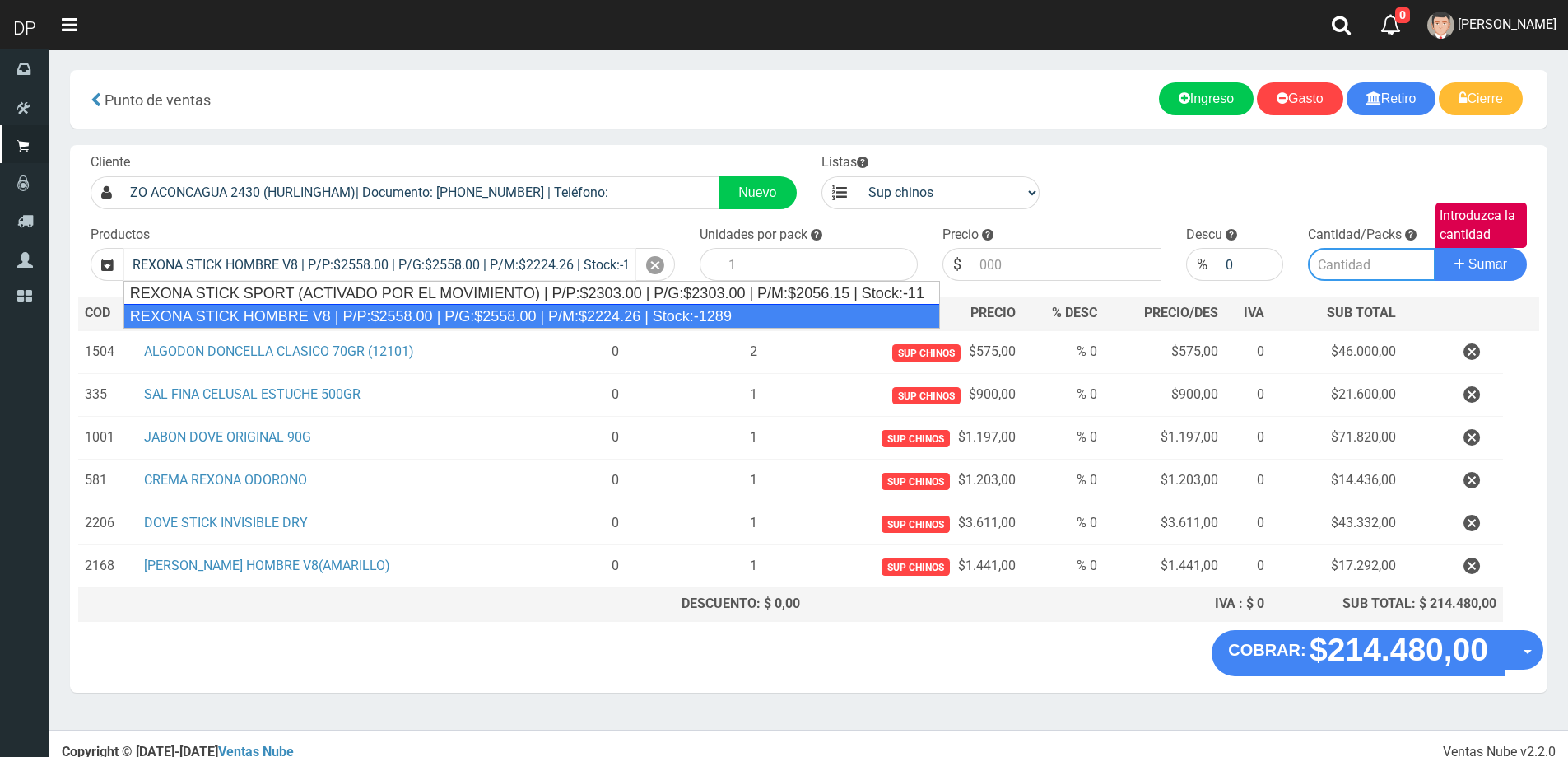
type input "12"
type input "2558.00"
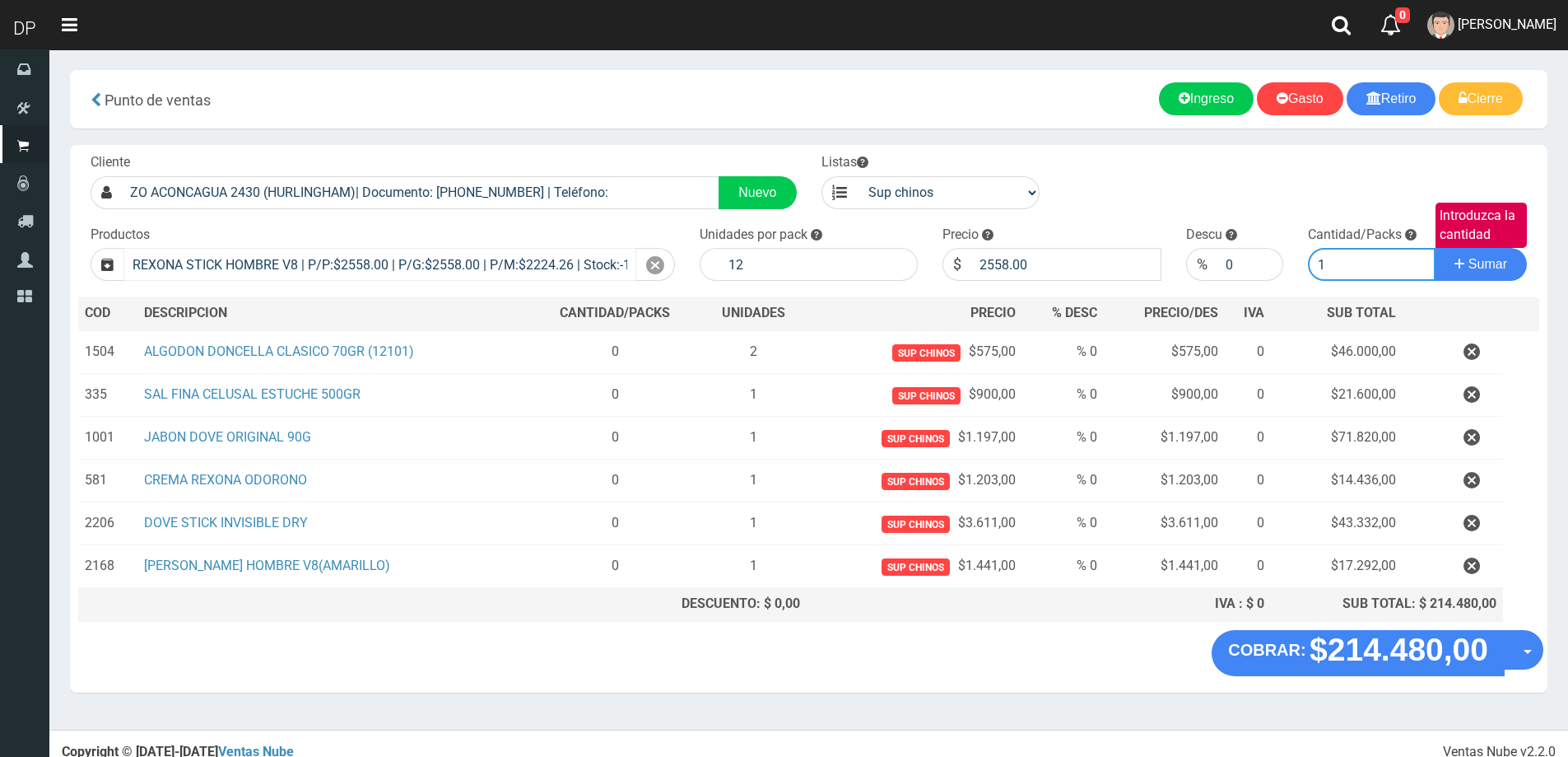
type input "1"
click at [1434, 248] on button "Sumar" at bounding box center [1480, 264] width 92 height 33
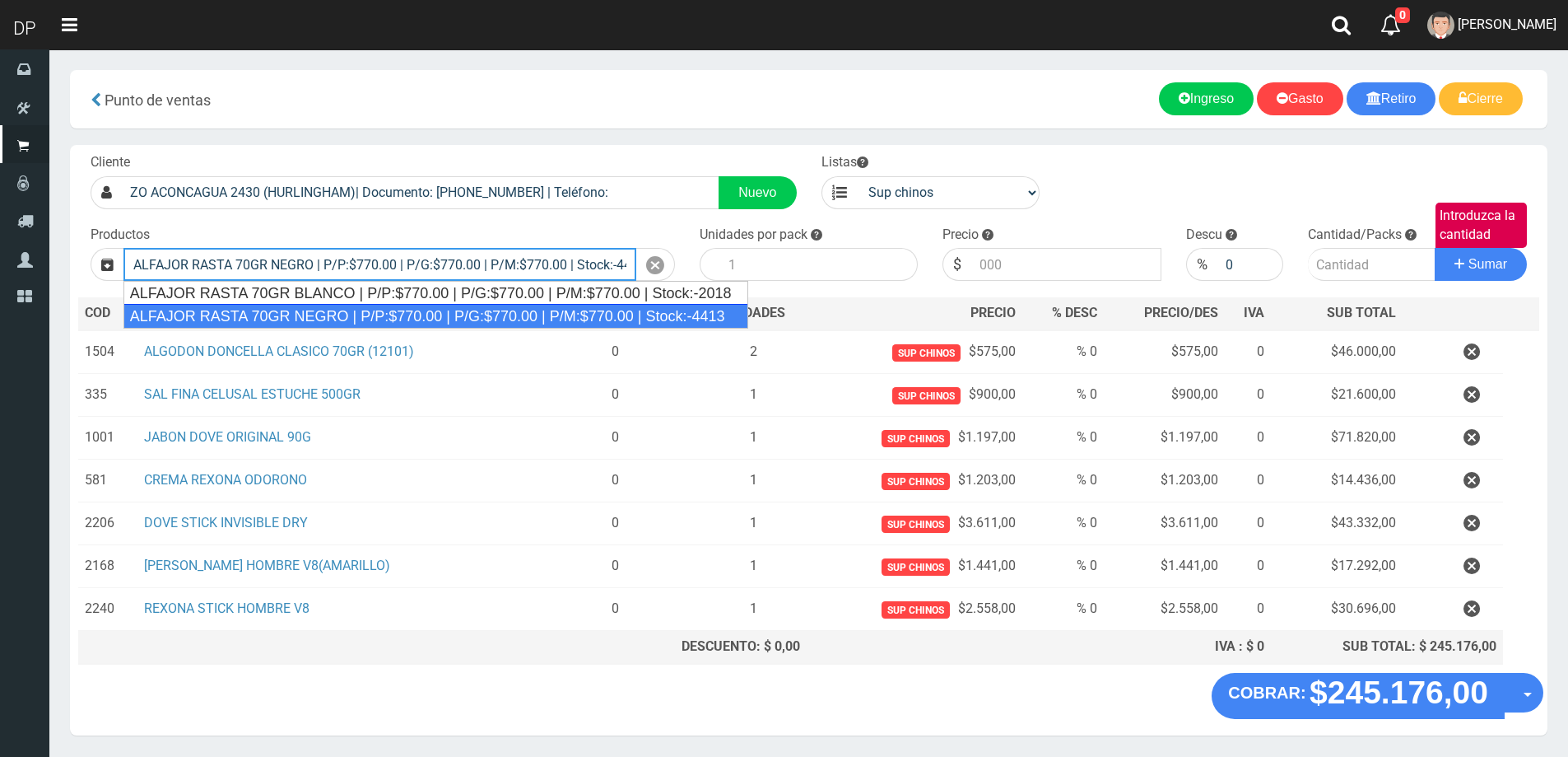
type input "ALFAJOR RASTA 70GR NEGRO | P/P:$770.00 | P/G:$770.00 | P/M:$770.00 | Stock:-4413"
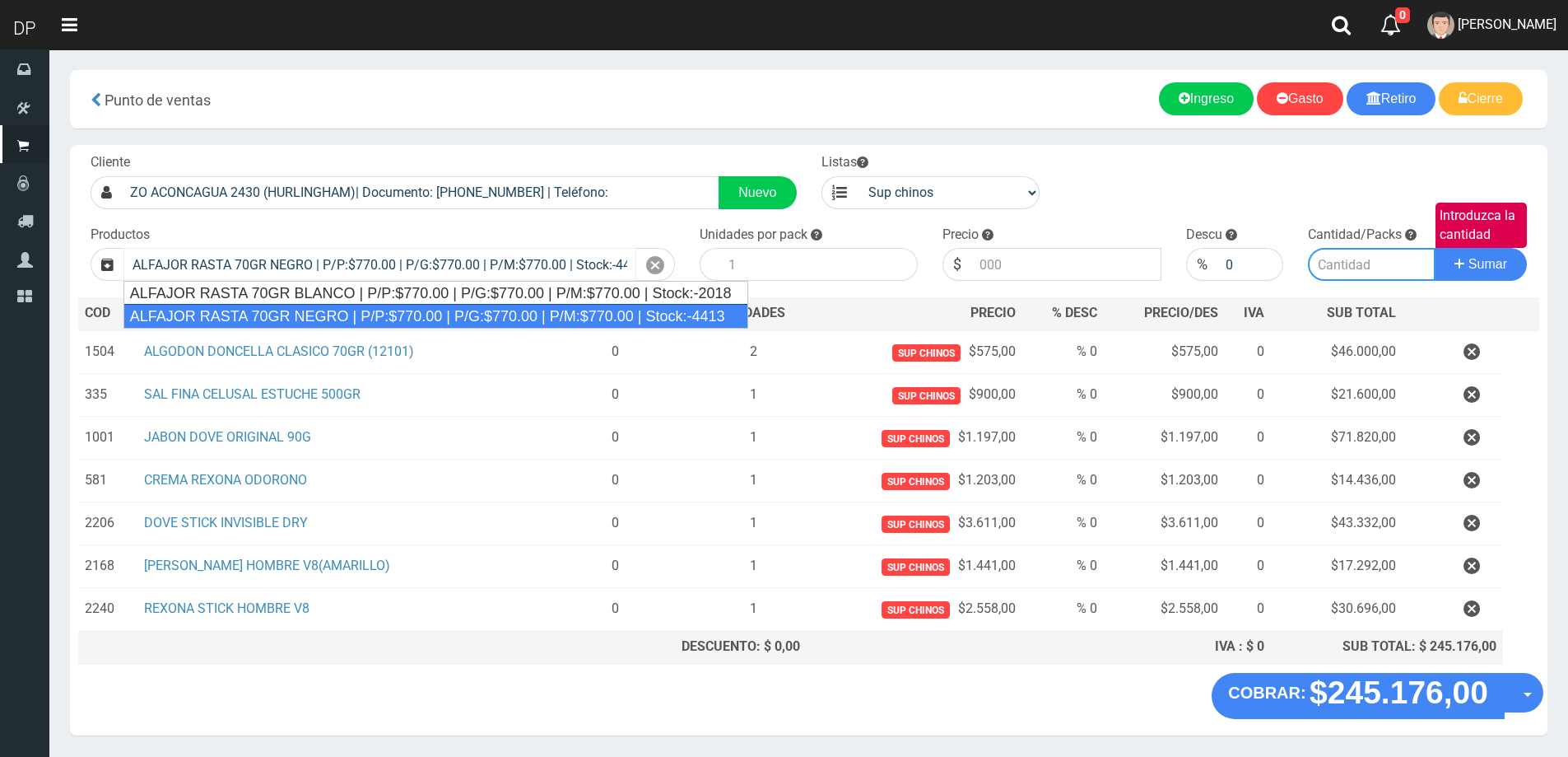
type input "18"
type input "770.00"
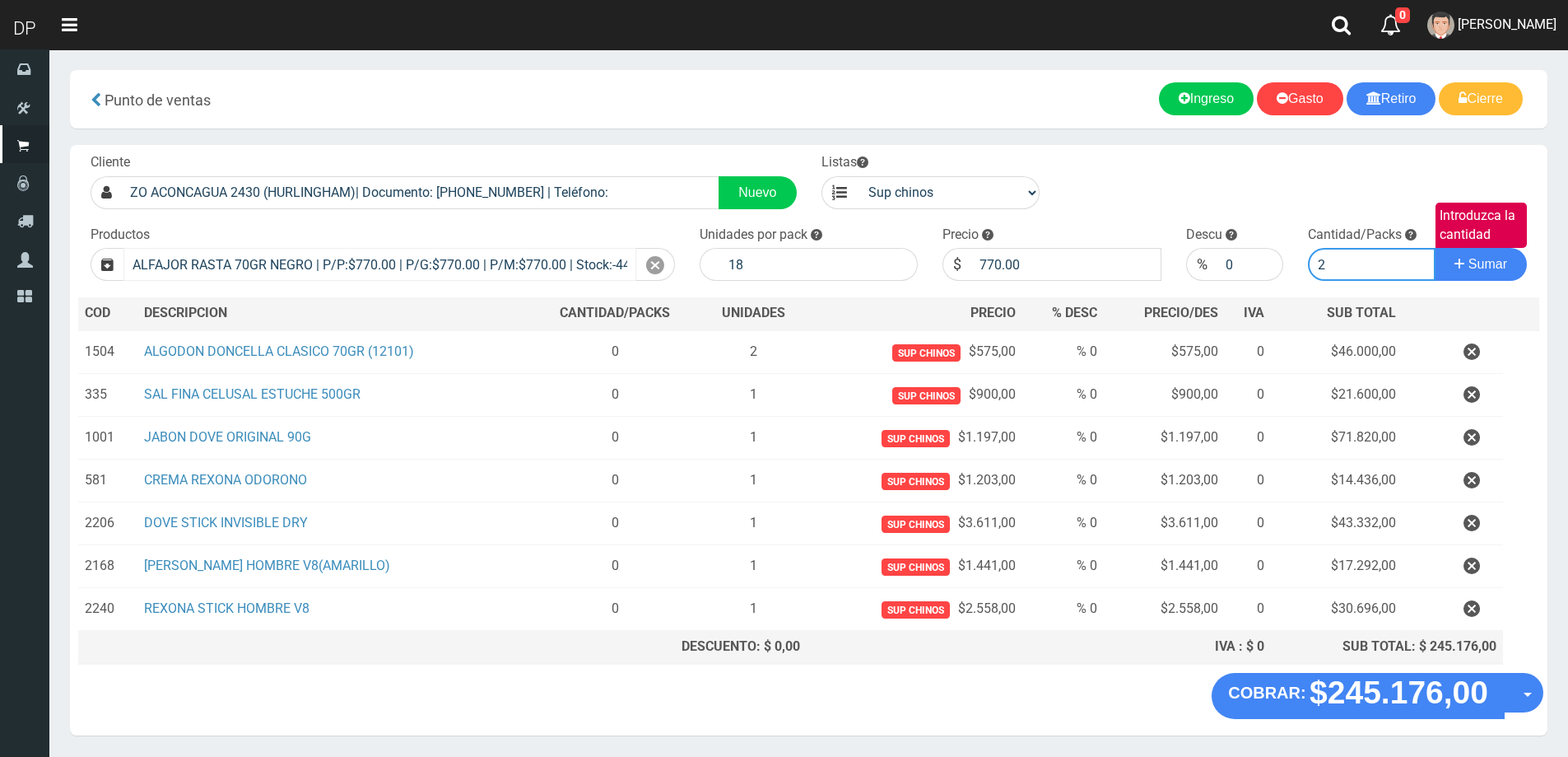
type input "2"
click at [1434, 248] on button "Sumar" at bounding box center [1480, 264] width 92 height 33
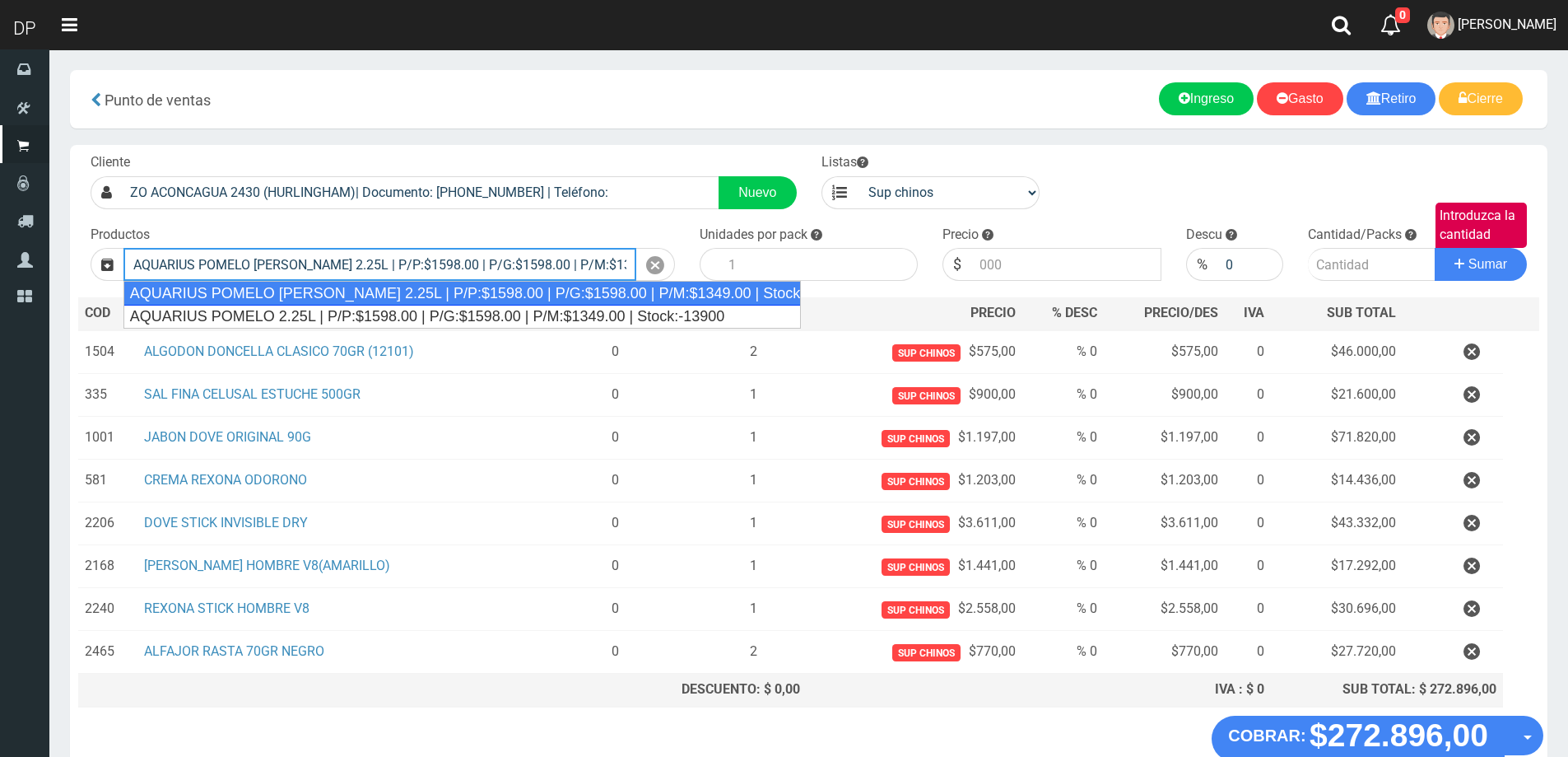
type input "AQUARIUS POMELO ROSADO 2.25L | P/P:$1598.00 | P/G:$1598.00 | P/M:$1349.00 | Sto…"
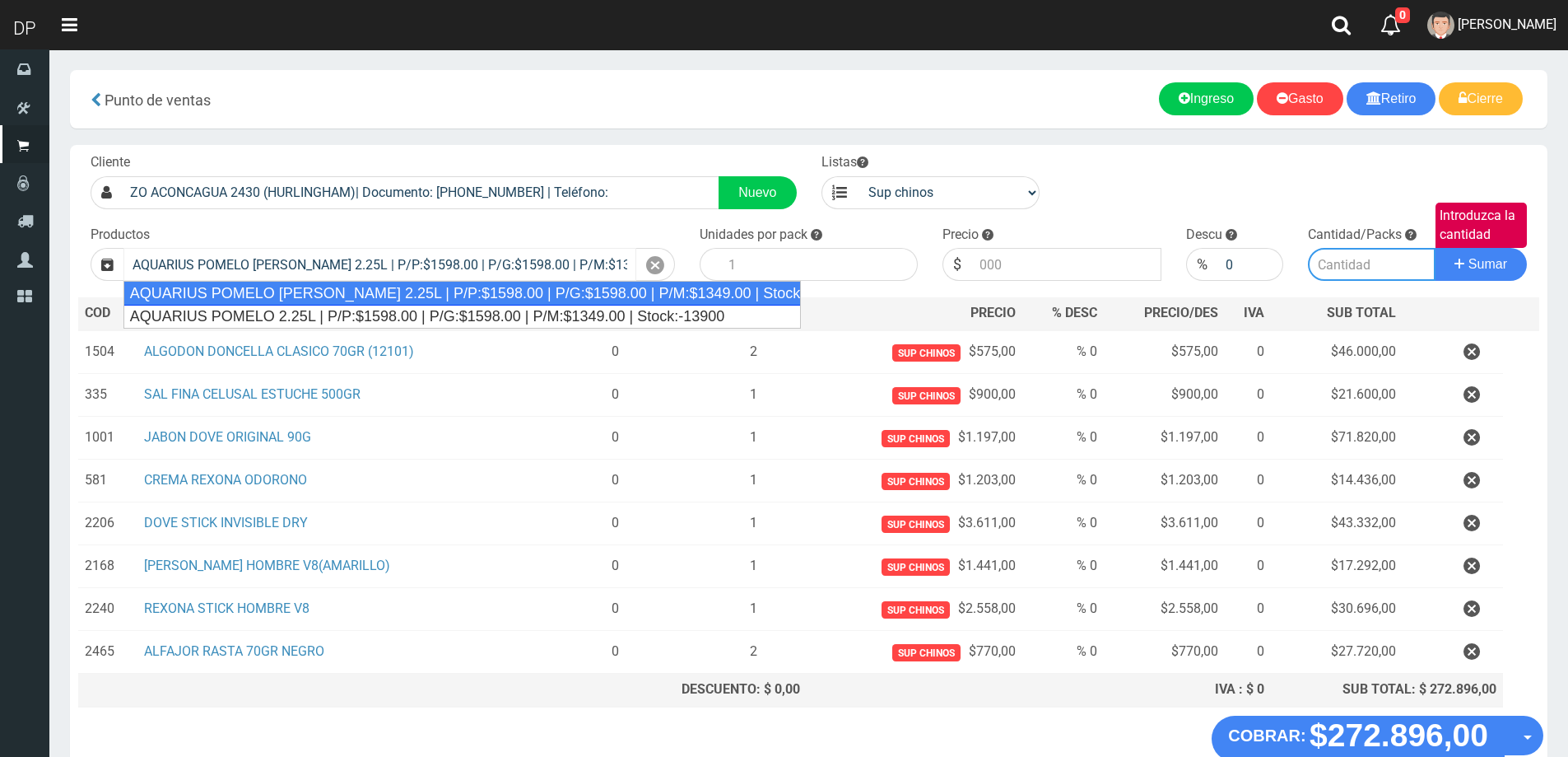
type input "6"
type input "1598.00"
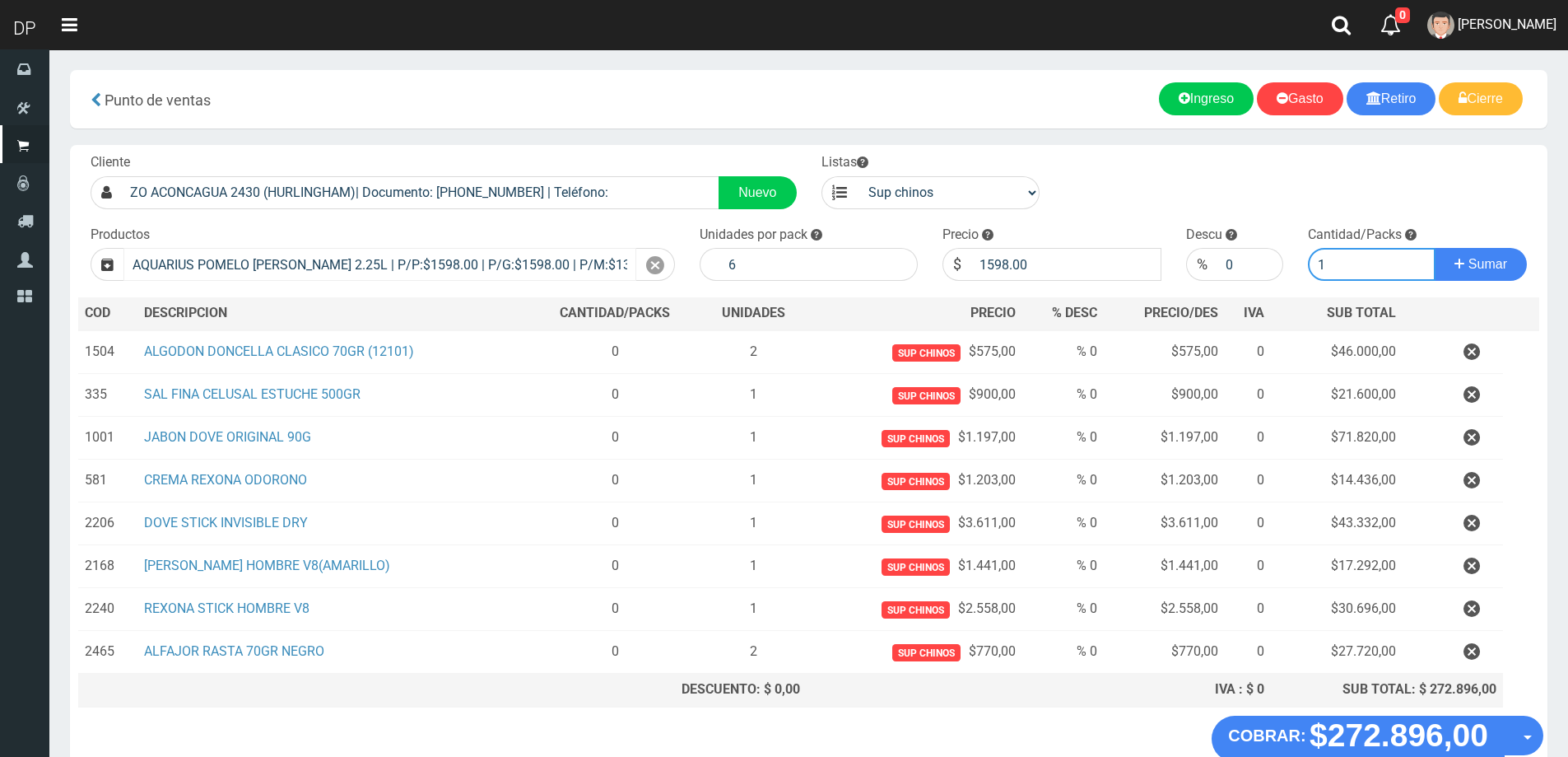
type input "1"
click at [1434, 248] on button "Sumar" at bounding box center [1480, 264] width 92 height 33
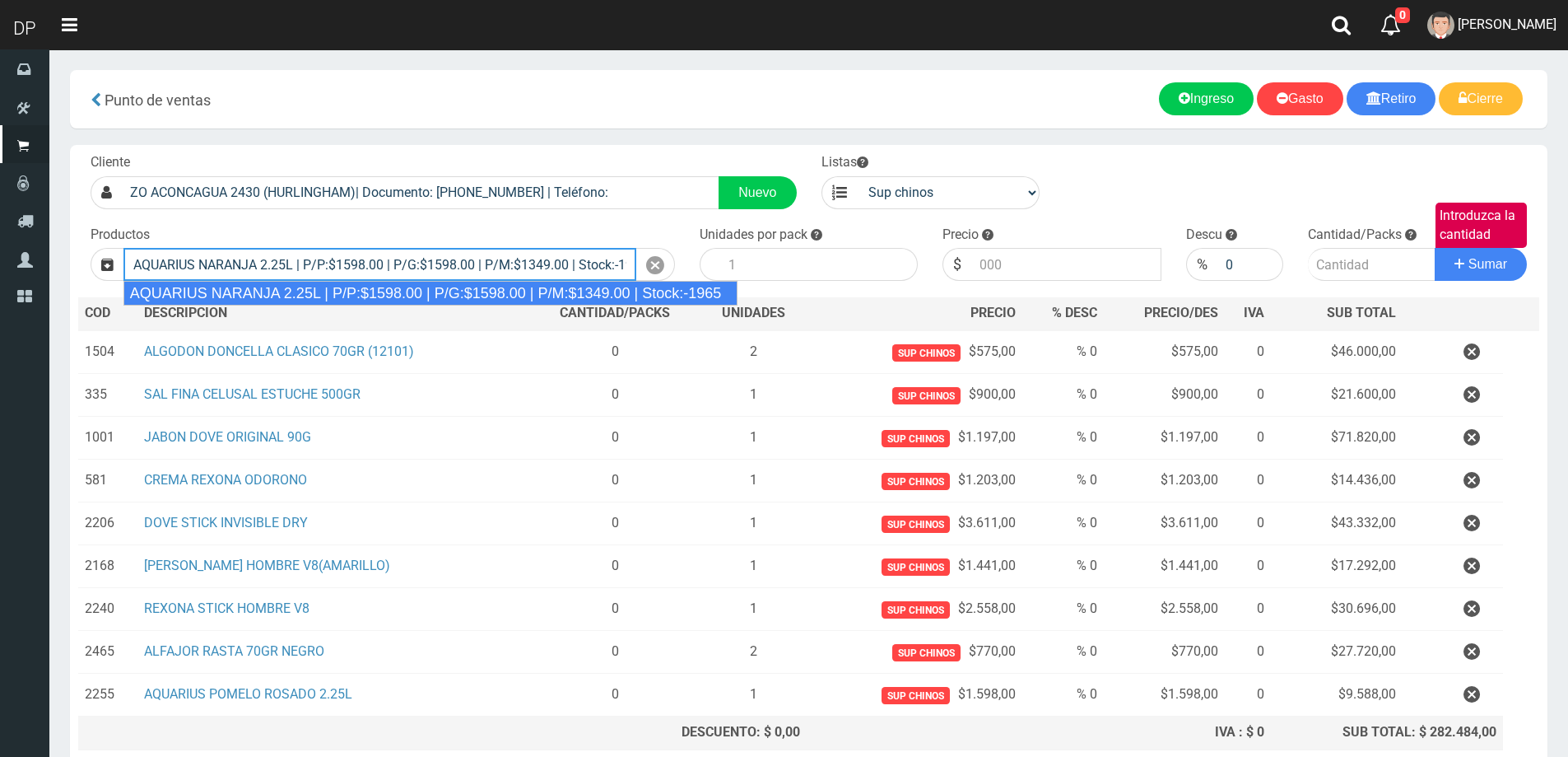
type input "AQUARIUS NARANJA 2.25L | P/P:$1598.00 | P/G:$1598.00 | P/M:$1349.00 | Stock:-19…"
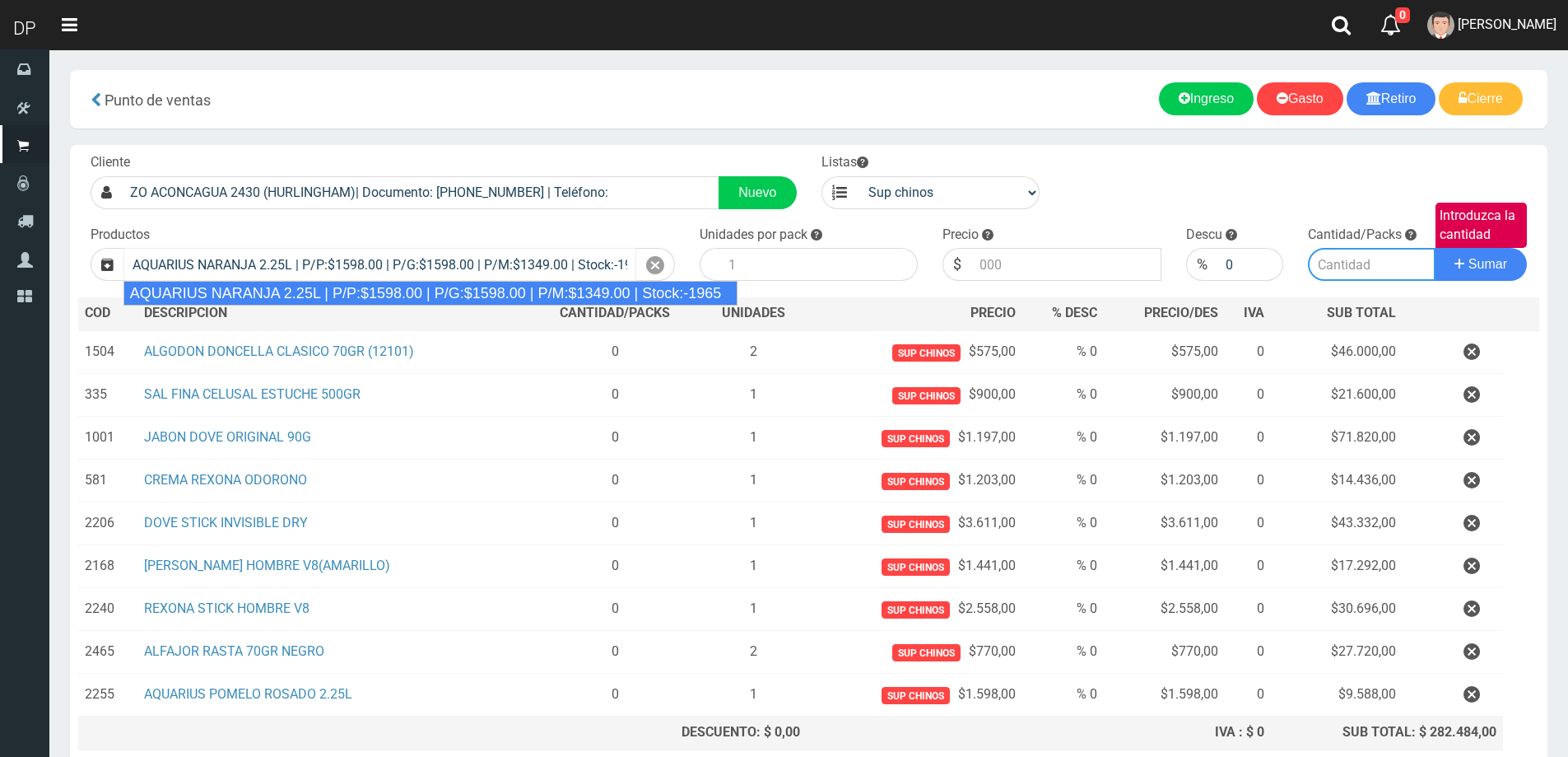
type input "6"
type input "1598.00"
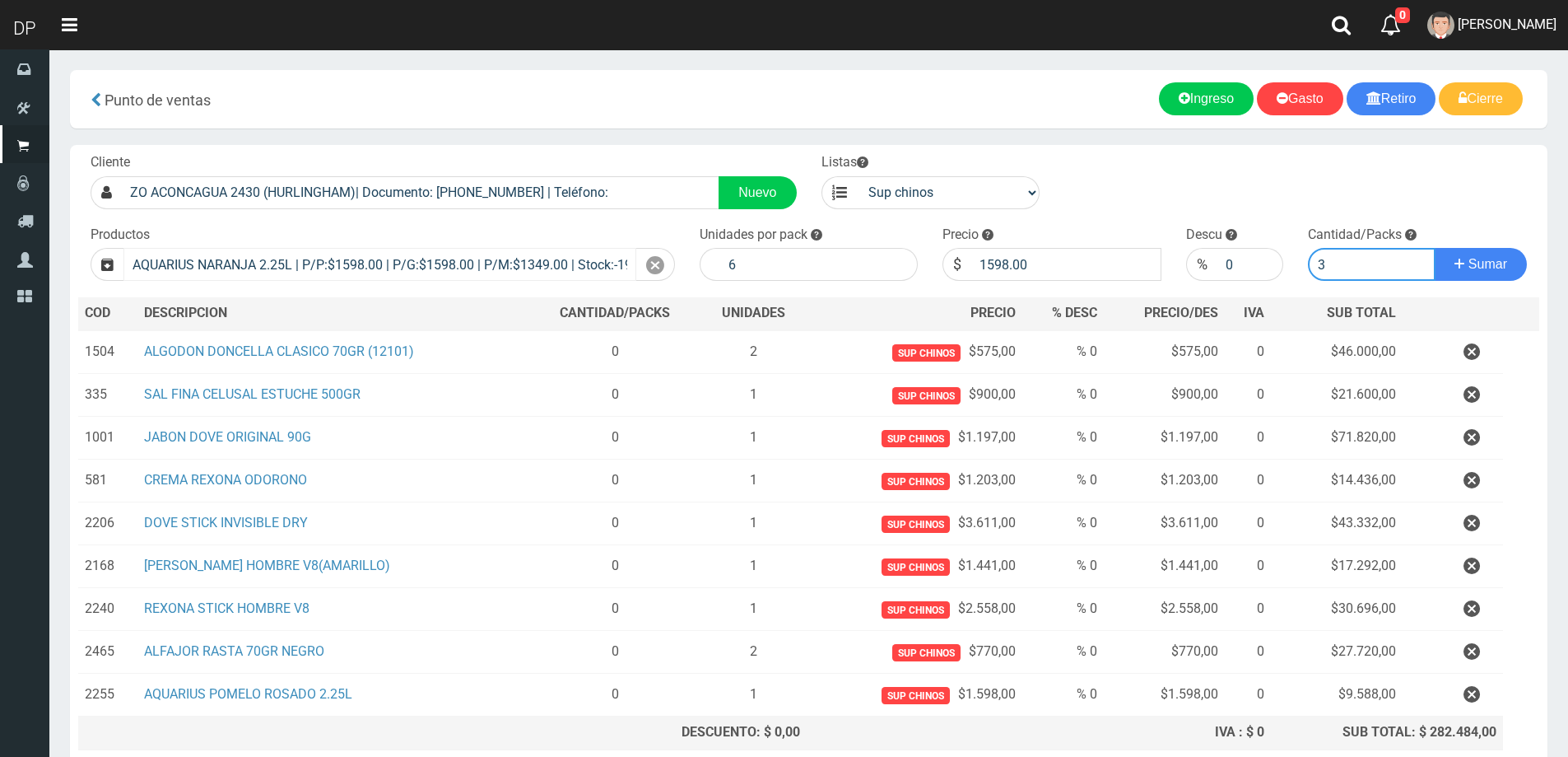
type input "3"
click at [1434, 248] on button "Sumar" at bounding box center [1480, 264] width 92 height 33
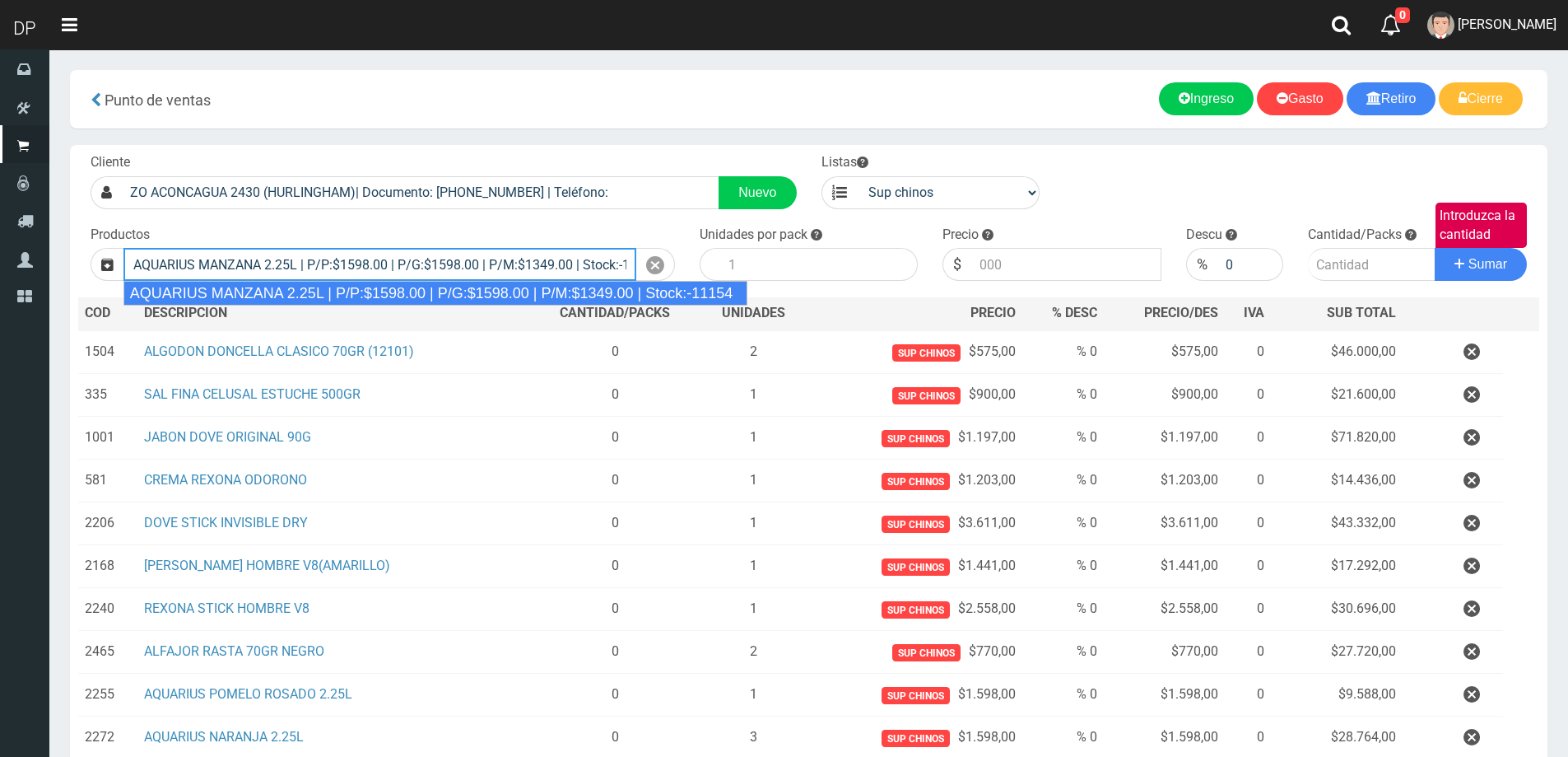
type input "AQUARIUS MANZANA 2.25L | P/P:$1598.00 | P/G:$1598.00 | P/M:$1349.00 | Stock:-11…"
click at [1434, 248] on button "Sumar" at bounding box center [1480, 264] width 92 height 33
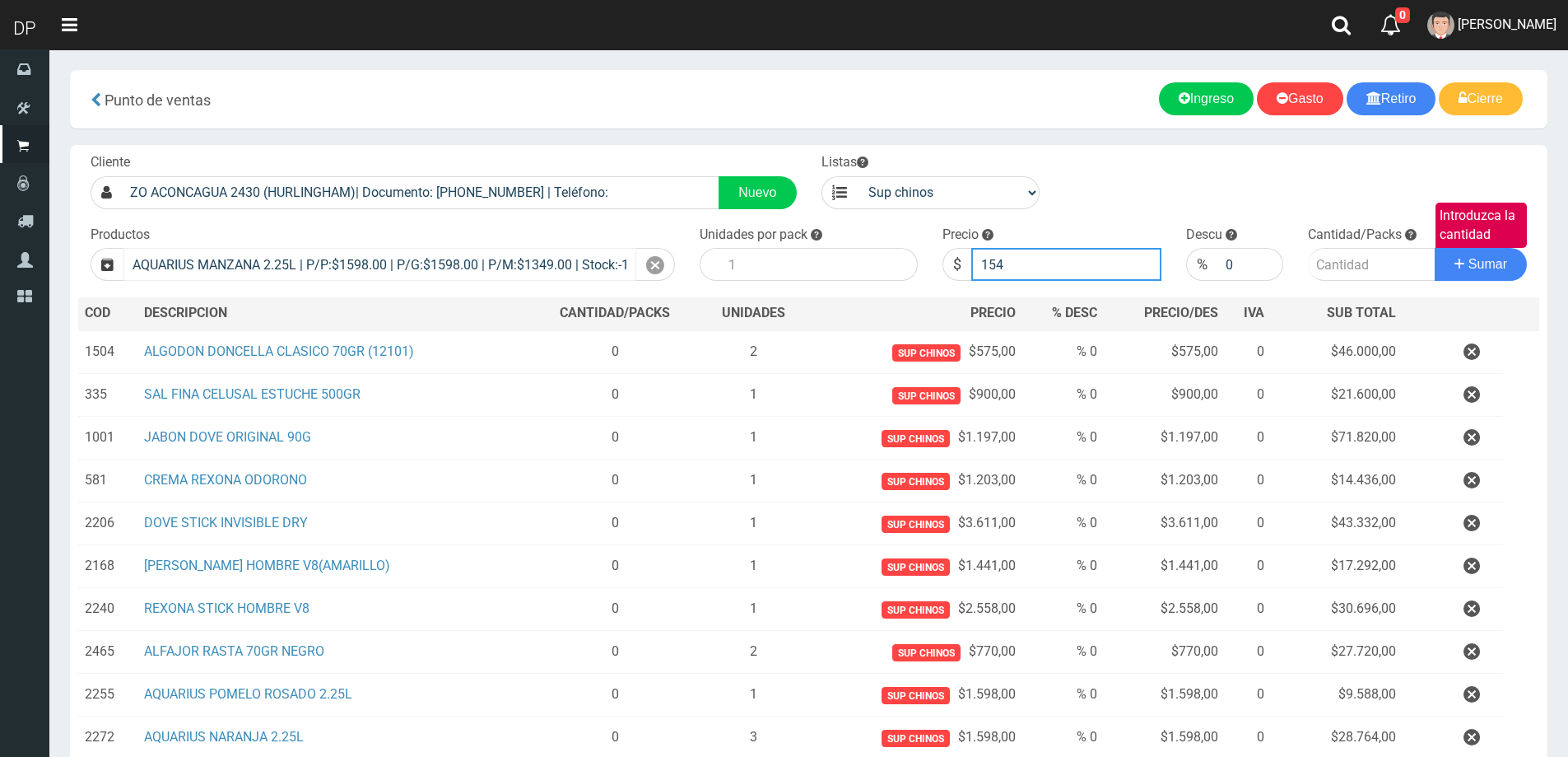
type input "1548"
type input "1548.00"
type input "3"
click at [1434, 248] on button "Sumar" at bounding box center [1480, 264] width 92 height 33
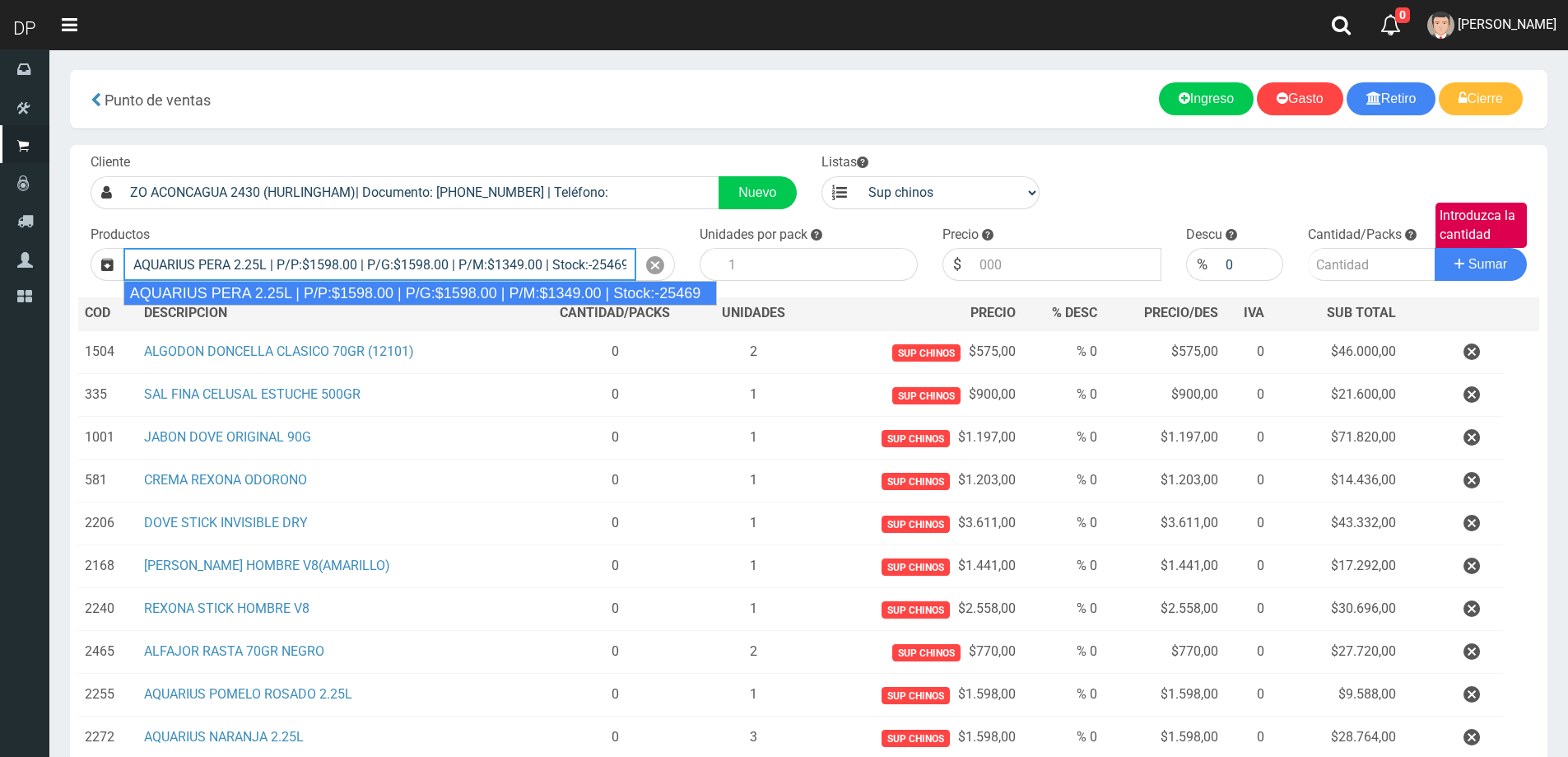
type input "AQUARIUS PERA 2.25L | P/P:$1598.00 | P/G:$1598.00 | P/M:$1349.00 | Stock:-25469"
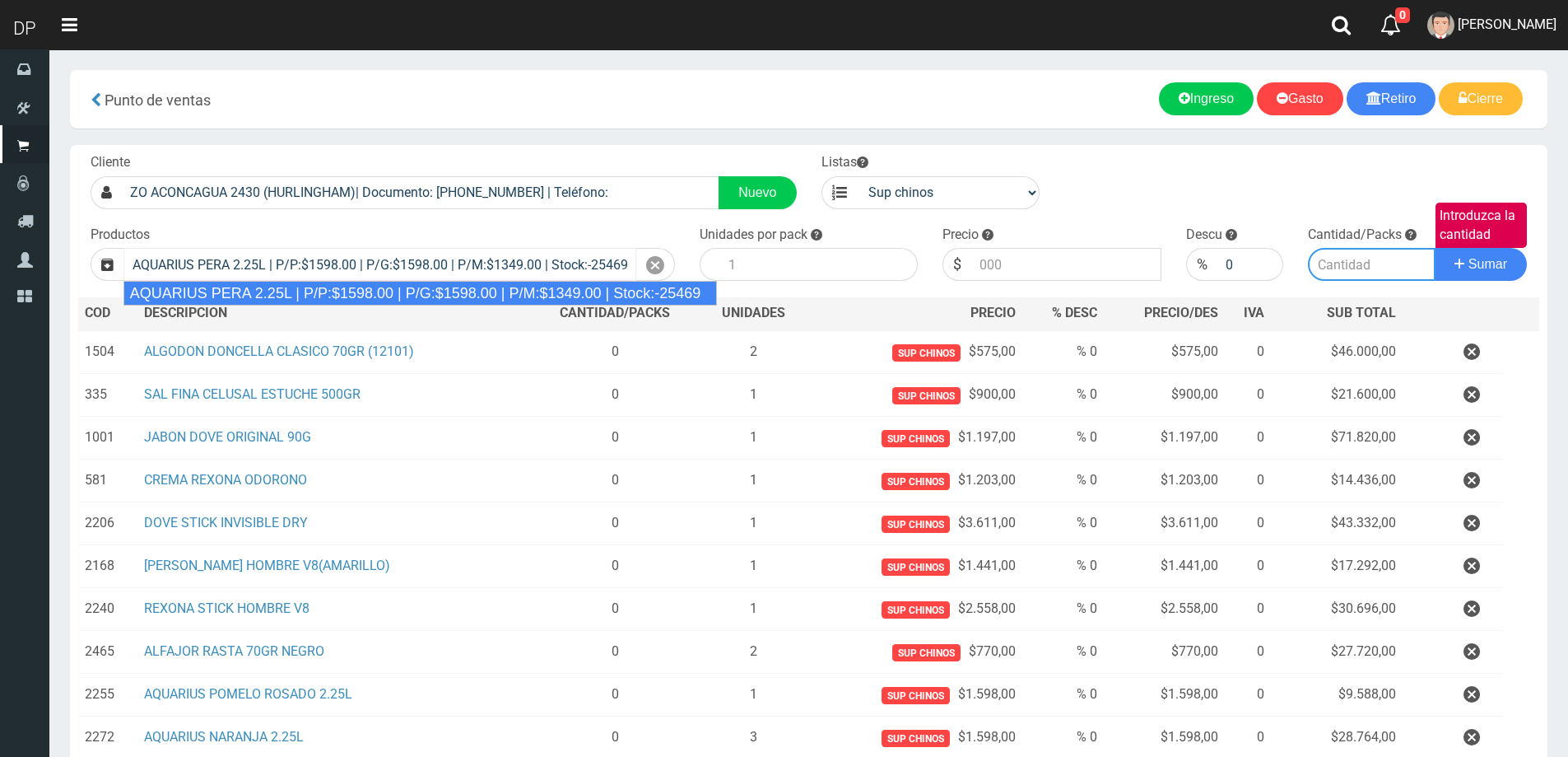
type input "6"
type input "1598.00"
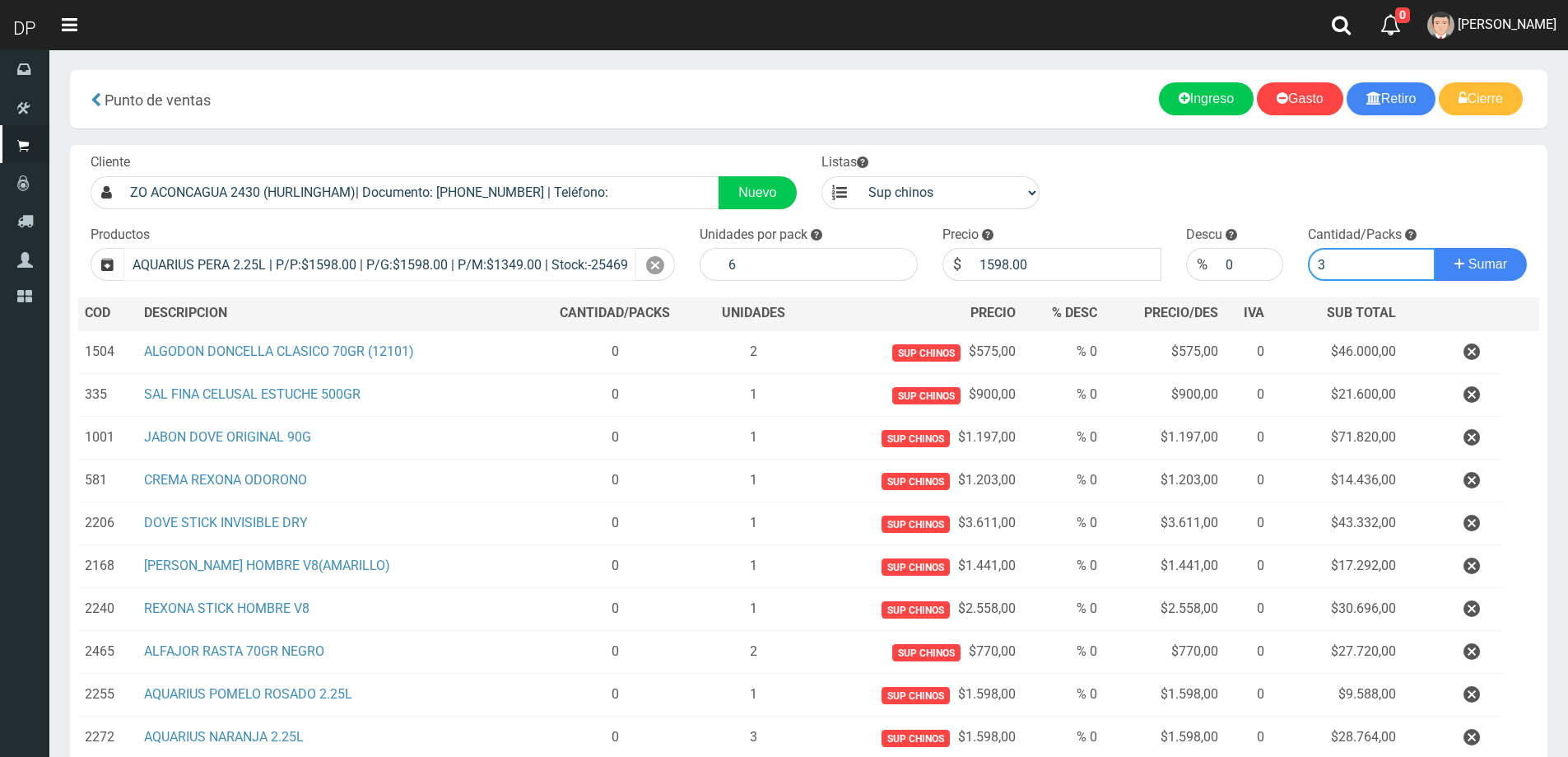
type input "3"
click at [1434, 248] on button "Sumar" at bounding box center [1480, 264] width 92 height 33
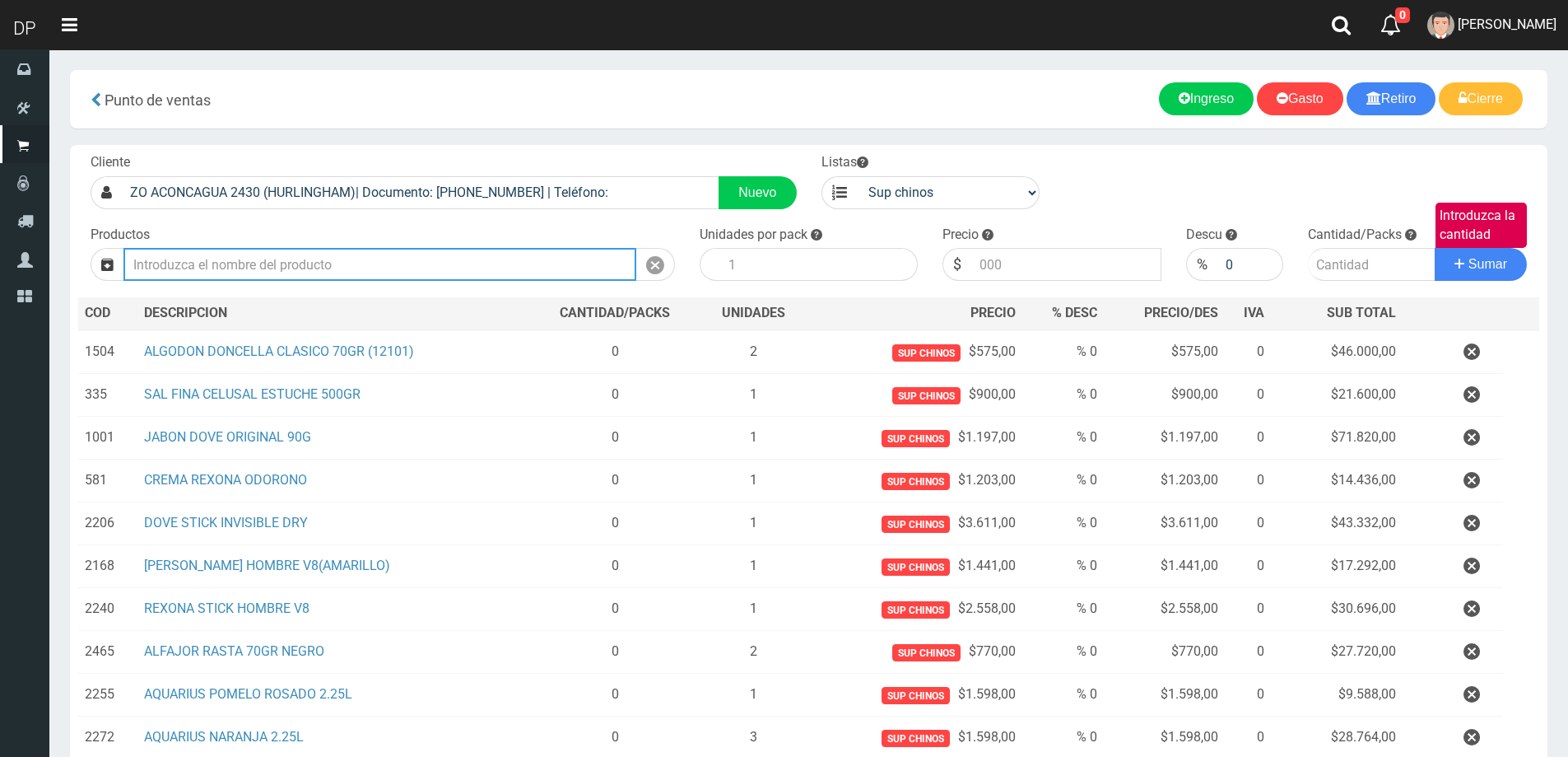
click at [247, 273] on input "Introduzca los productos" at bounding box center [379, 264] width 513 height 33
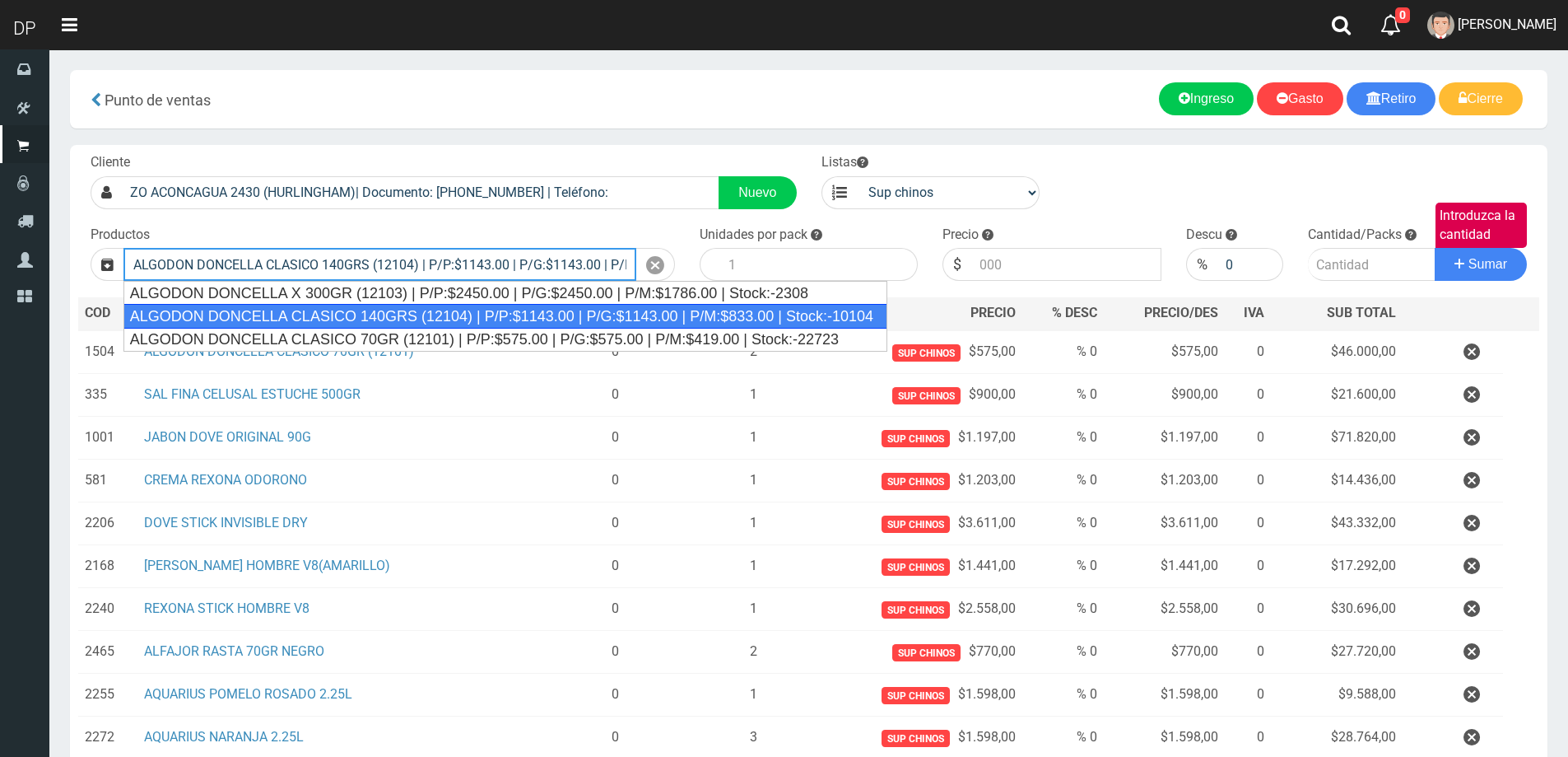
type input "ALGODON DONCELLA CLASICO 140GRS (12104) | P/P:$1143.00 | P/G:$1143.00 | P/M:$83…"
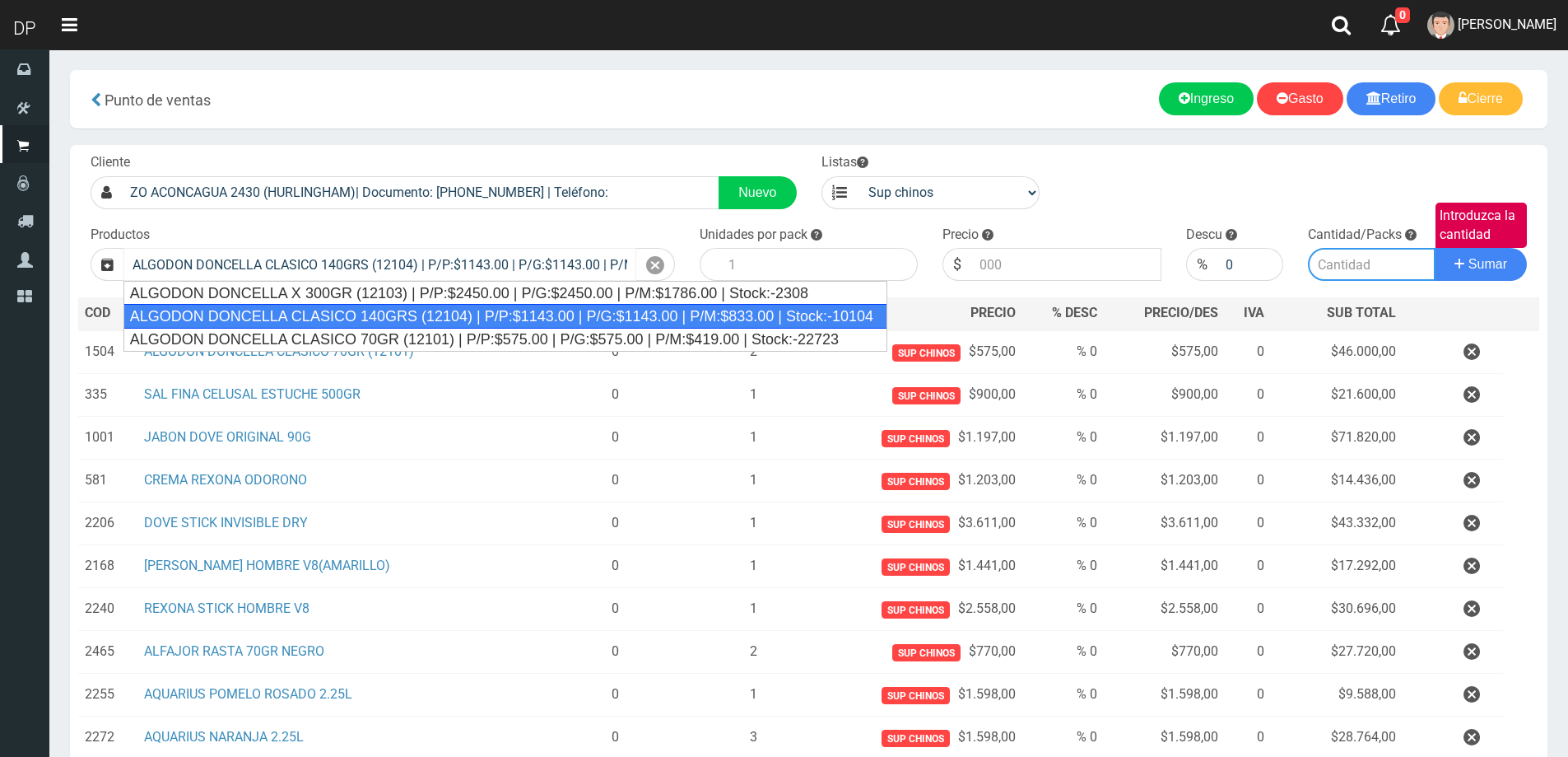
type input "20"
type input "1143.00"
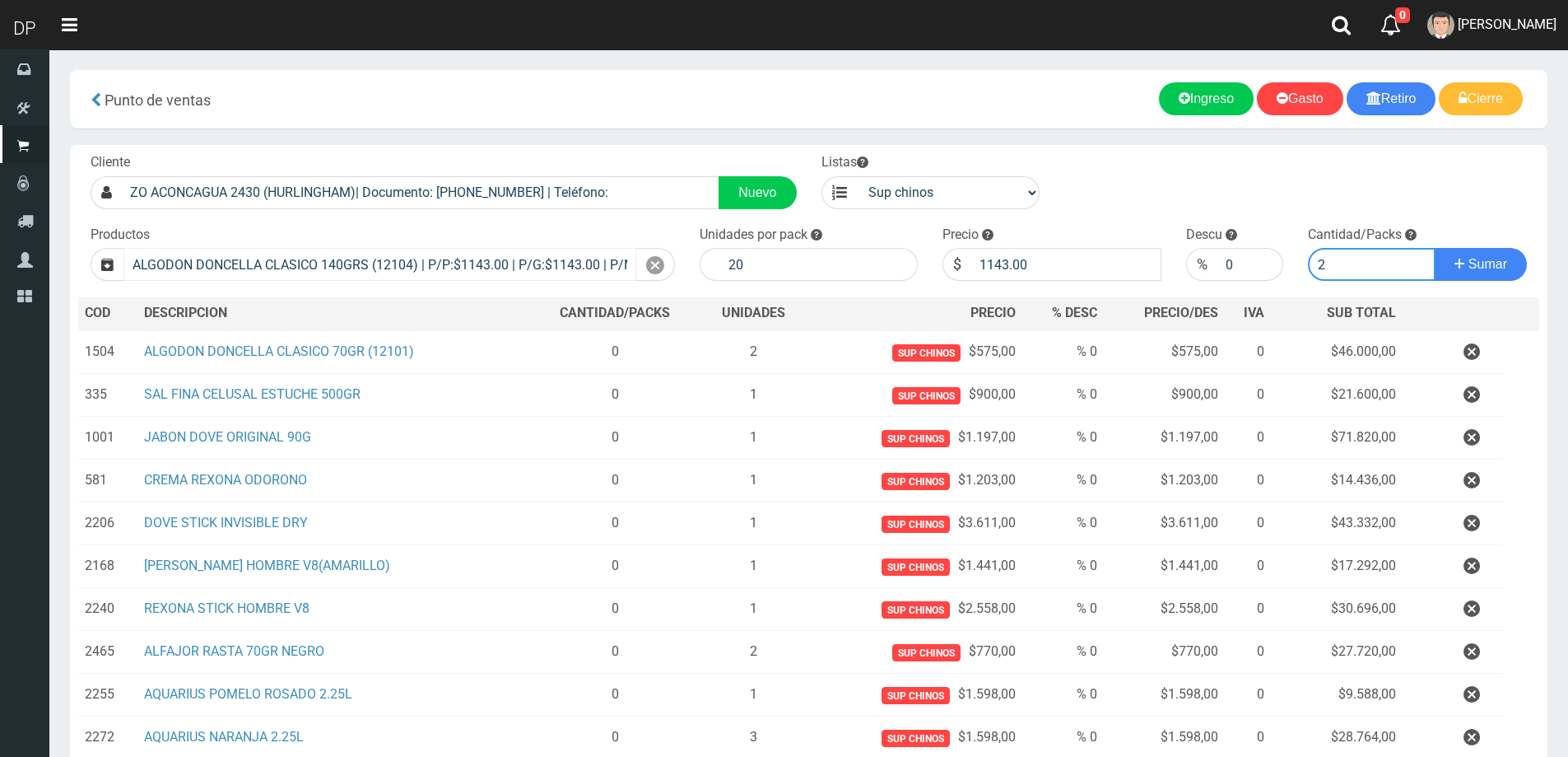
type input "2"
click at [1434, 248] on button "Sumar" at bounding box center [1480, 264] width 92 height 33
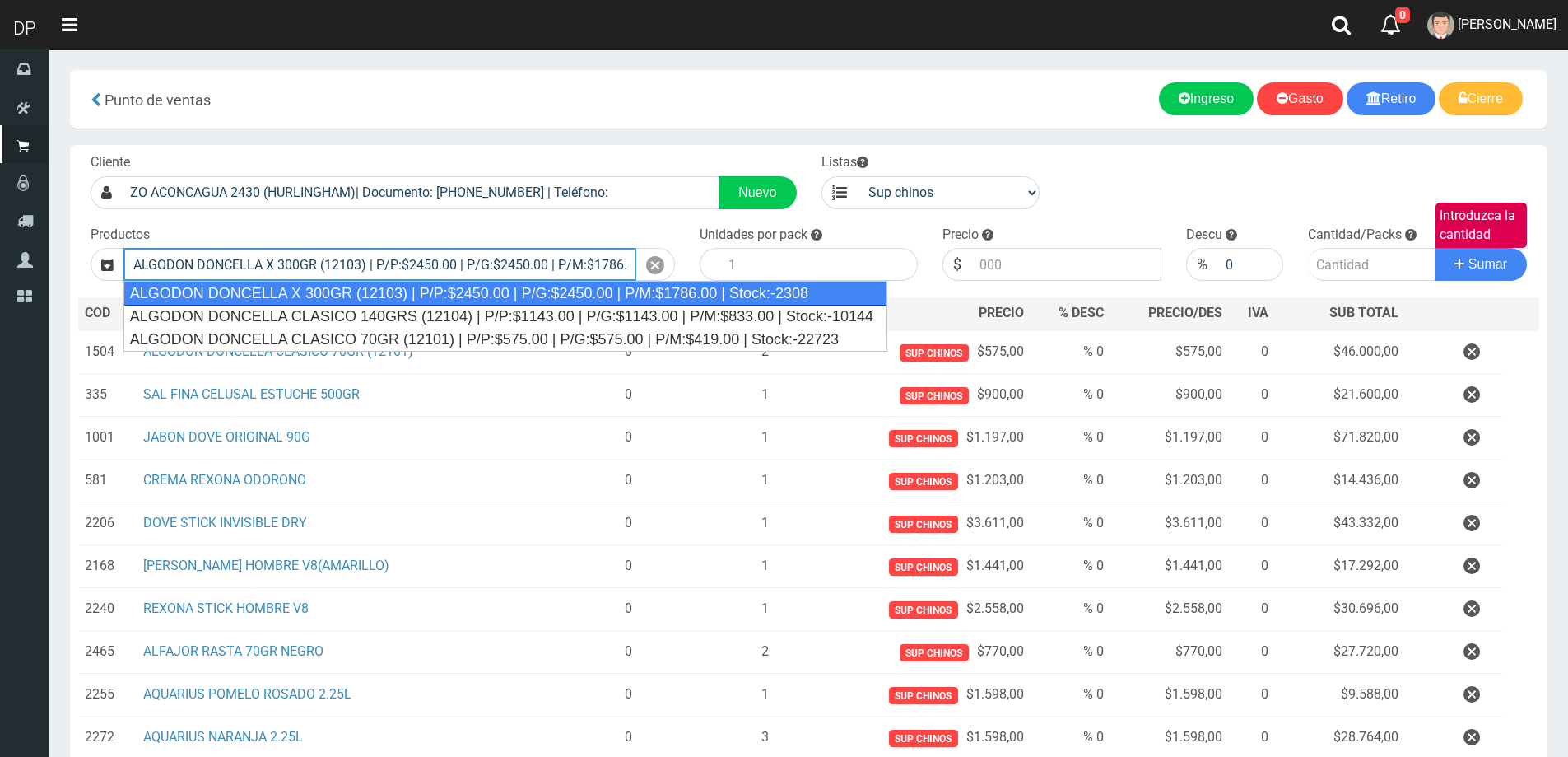
type input "ALGODON DONCELLA X 300GR (12103) | P/P:$2450.00 | P/G:$2450.00 | P/M:$1786.00 |…"
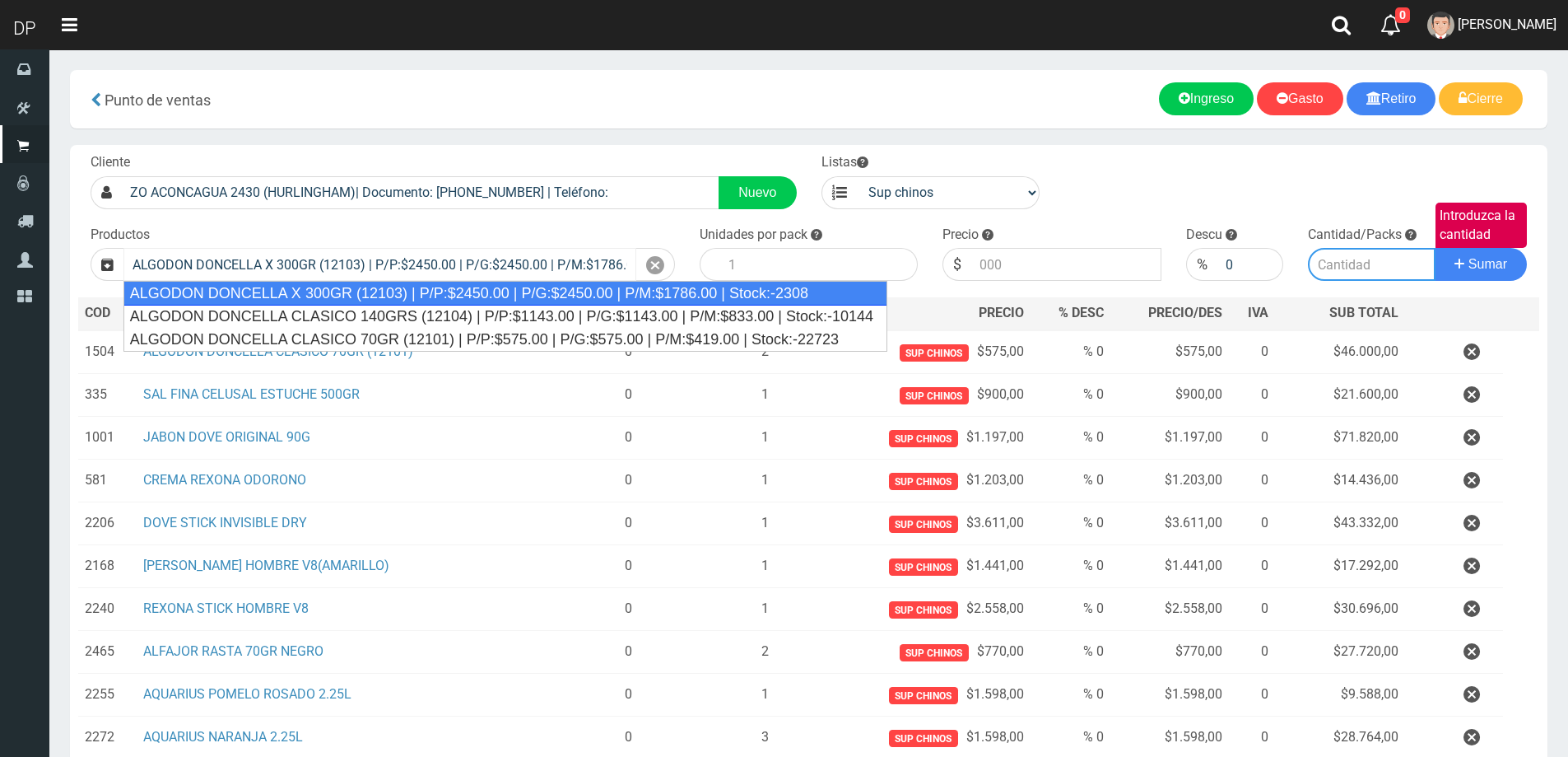
type input "10"
type input "2450.00"
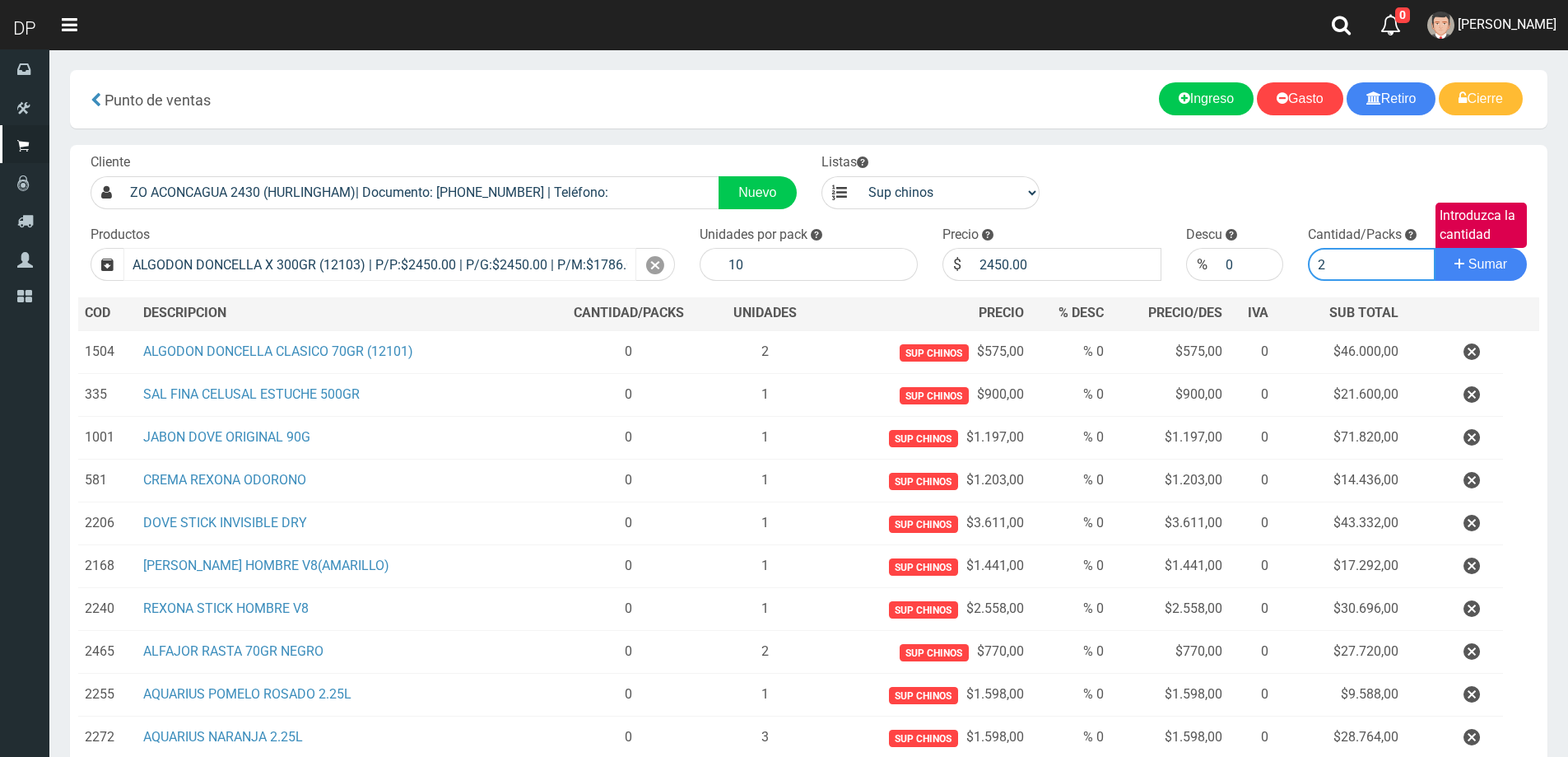
type input "2"
click at [1434, 248] on button "Sumar" at bounding box center [1480, 264] width 92 height 33
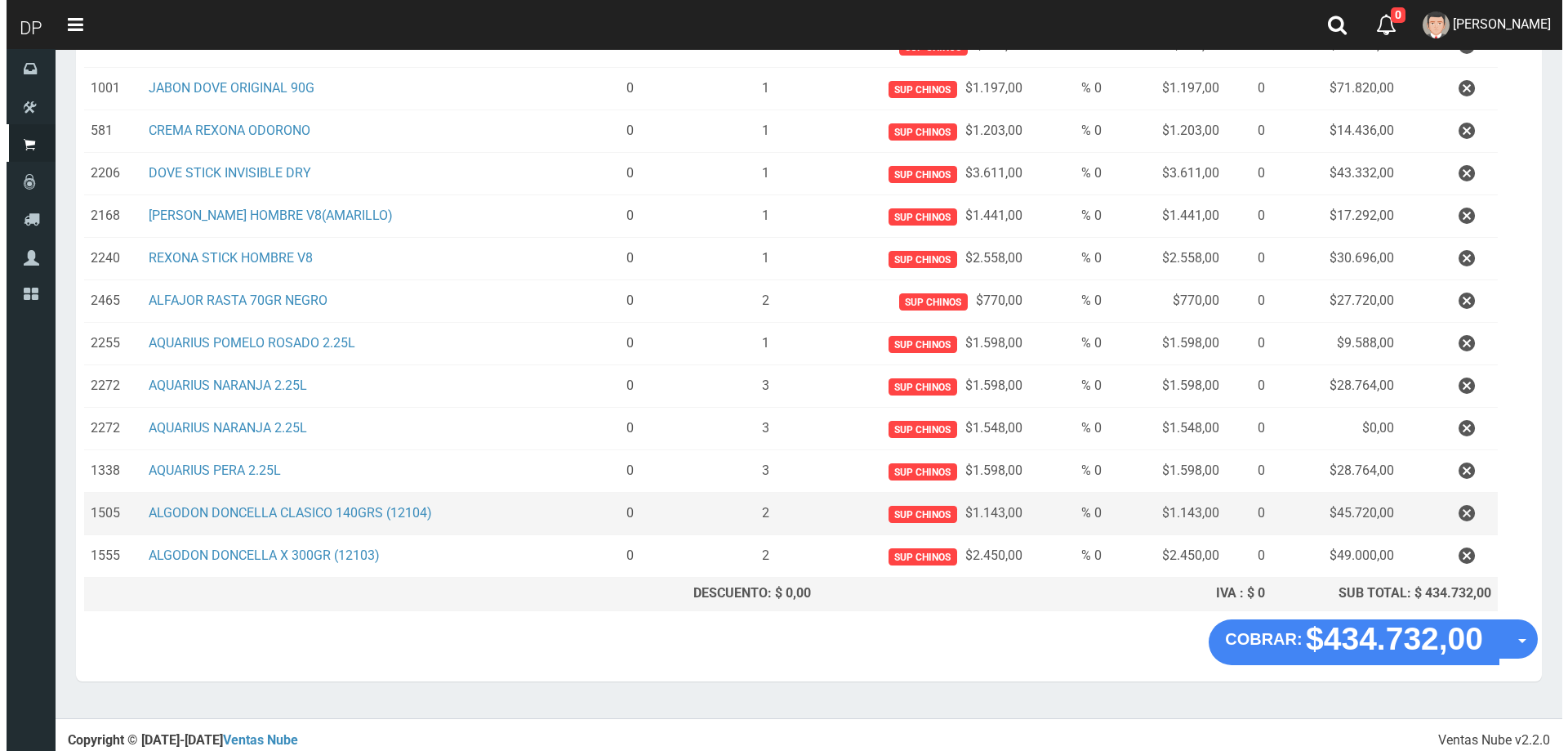
scroll to position [351, 0]
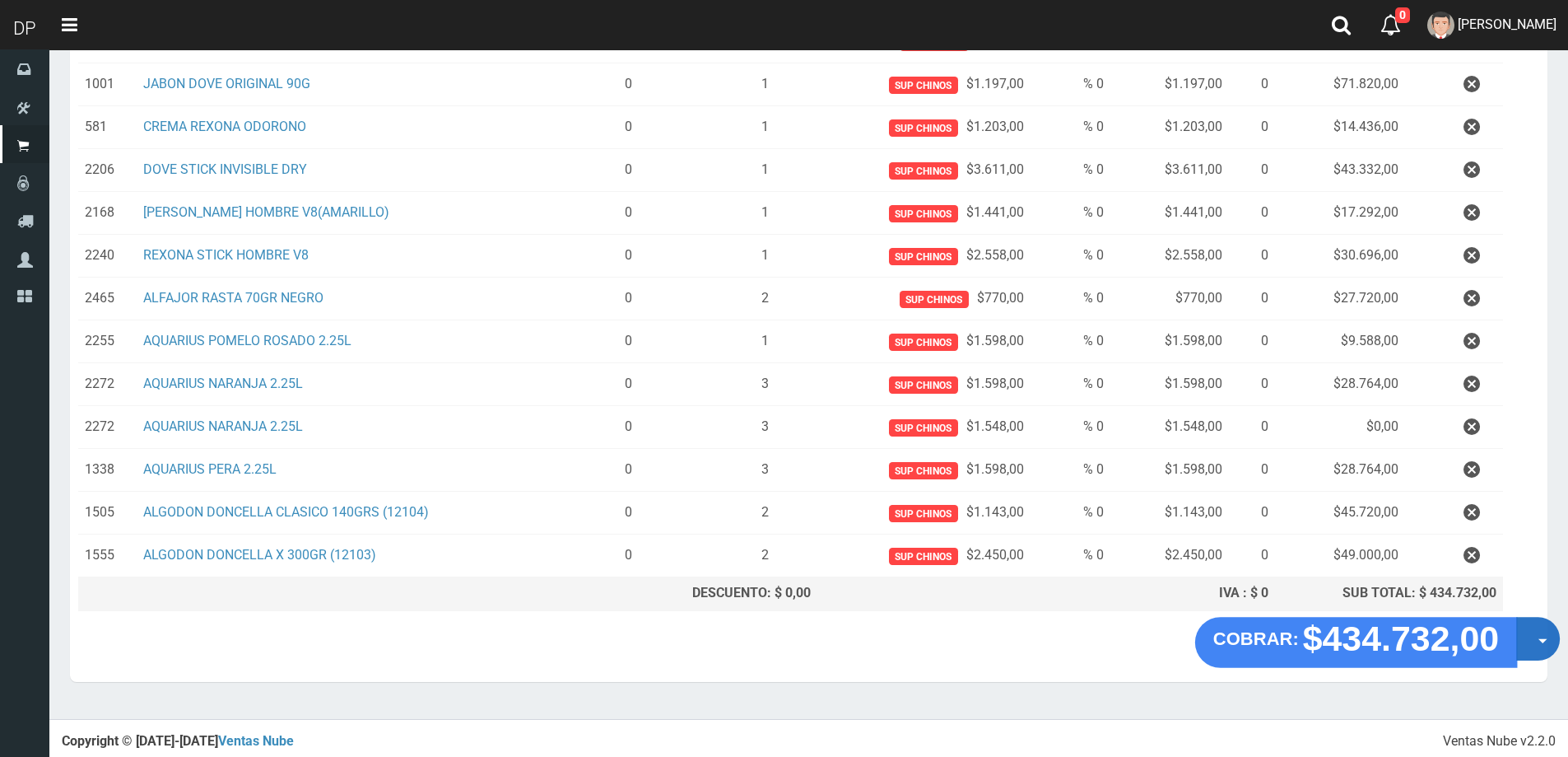
click at [1532, 640] on button "Opciones" at bounding box center [1537, 638] width 43 height 43
click at [1532, 654] on link "Hacer Devolucion" at bounding box center [1484, 643] width 147 height 38
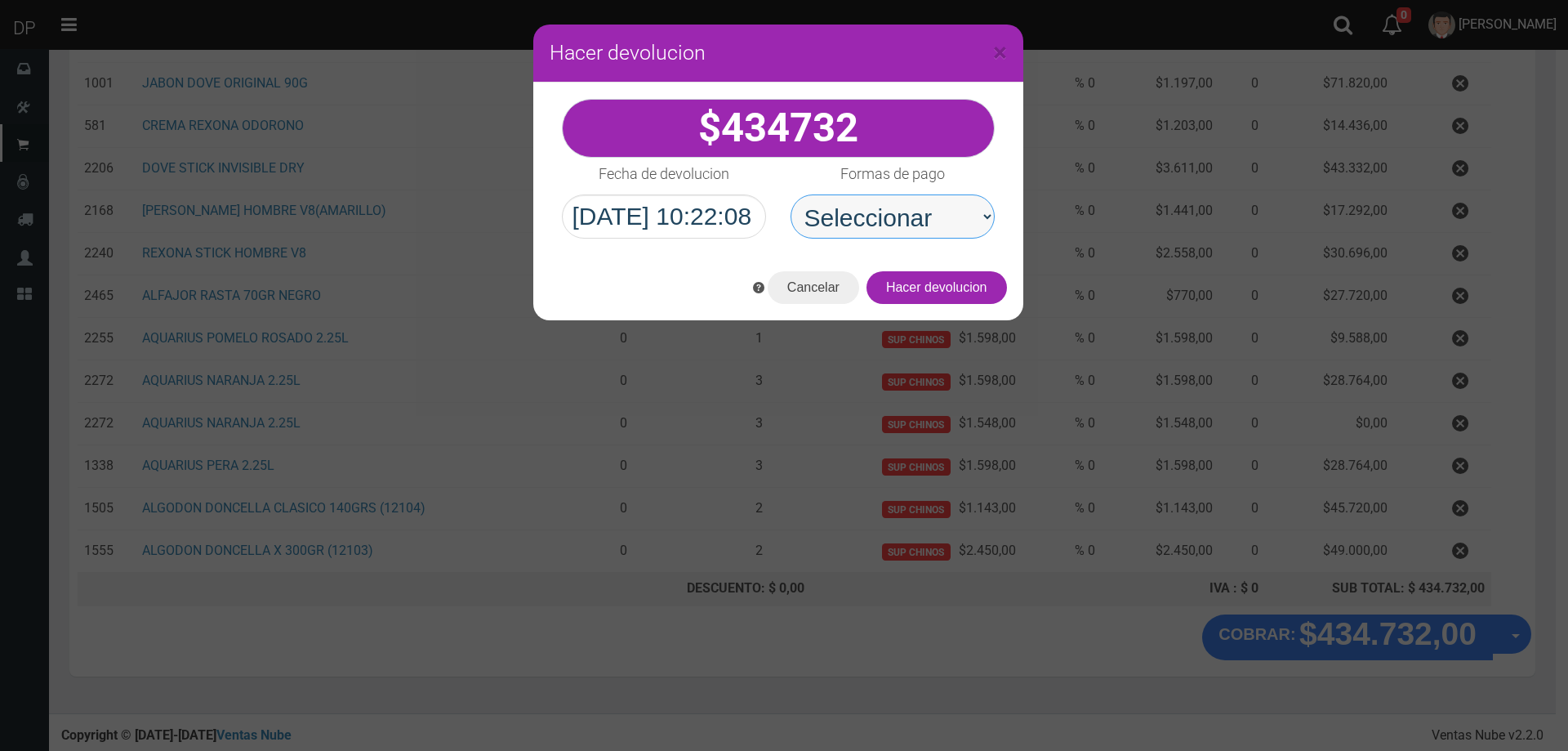
drag, startPoint x: 877, startPoint y: 228, endPoint x: 889, endPoint y: 238, distance: 15.6
click at [877, 228] on select "Seleccionar Efectivo Tarjeta de Crédito Depósito Débito" at bounding box center [893, 216] width 204 height 44
select select "Efectivo"
click at [791, 194] on select "Seleccionar Efectivo Tarjeta de Crédito Depósito Débito" at bounding box center [893, 216] width 204 height 44
click at [942, 283] on button "Hacer devolucion" at bounding box center [936, 288] width 140 height 32
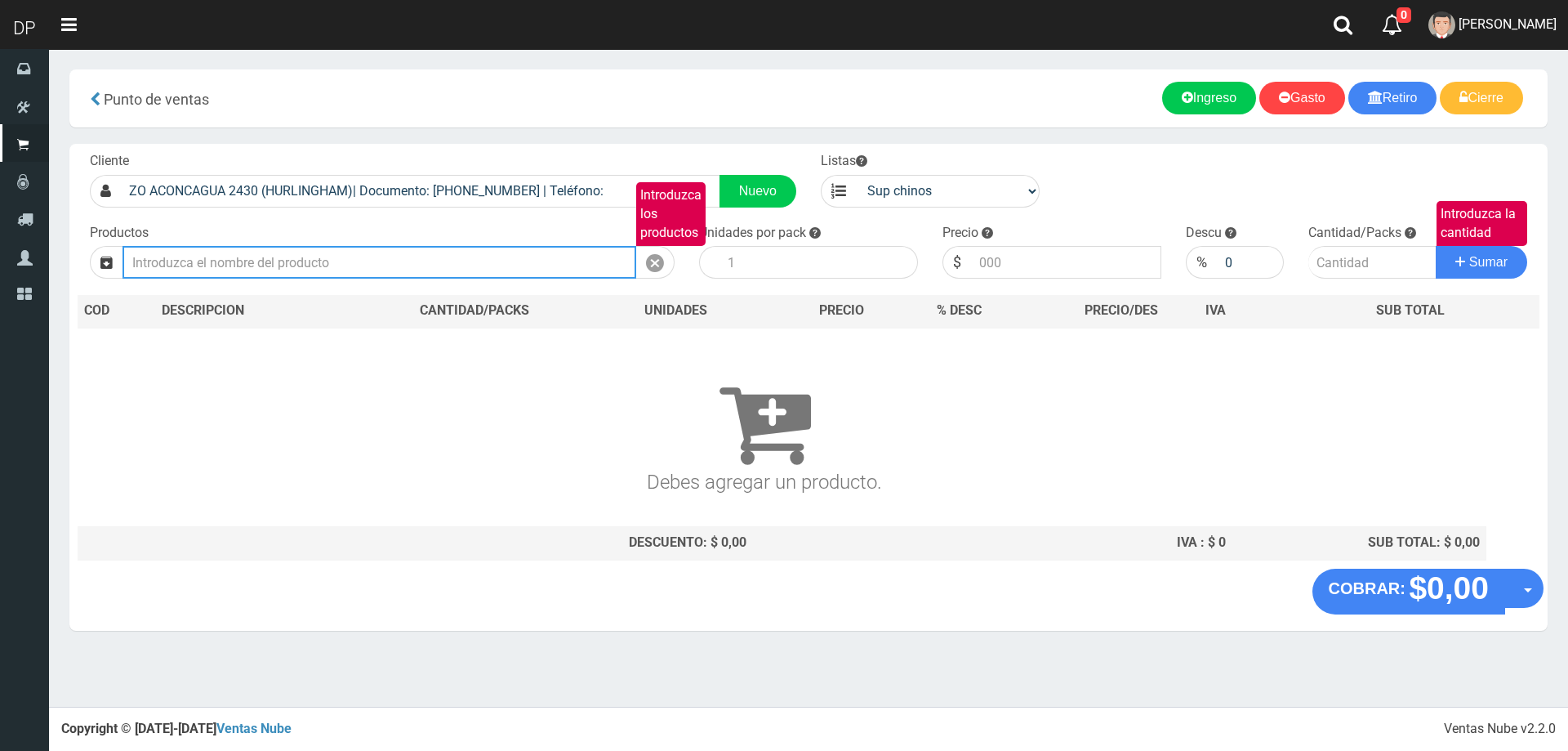
scroll to position [0, 0]
click at [1543, 31] on span "CARLA MEDRANO" at bounding box center [1507, 24] width 98 height 15
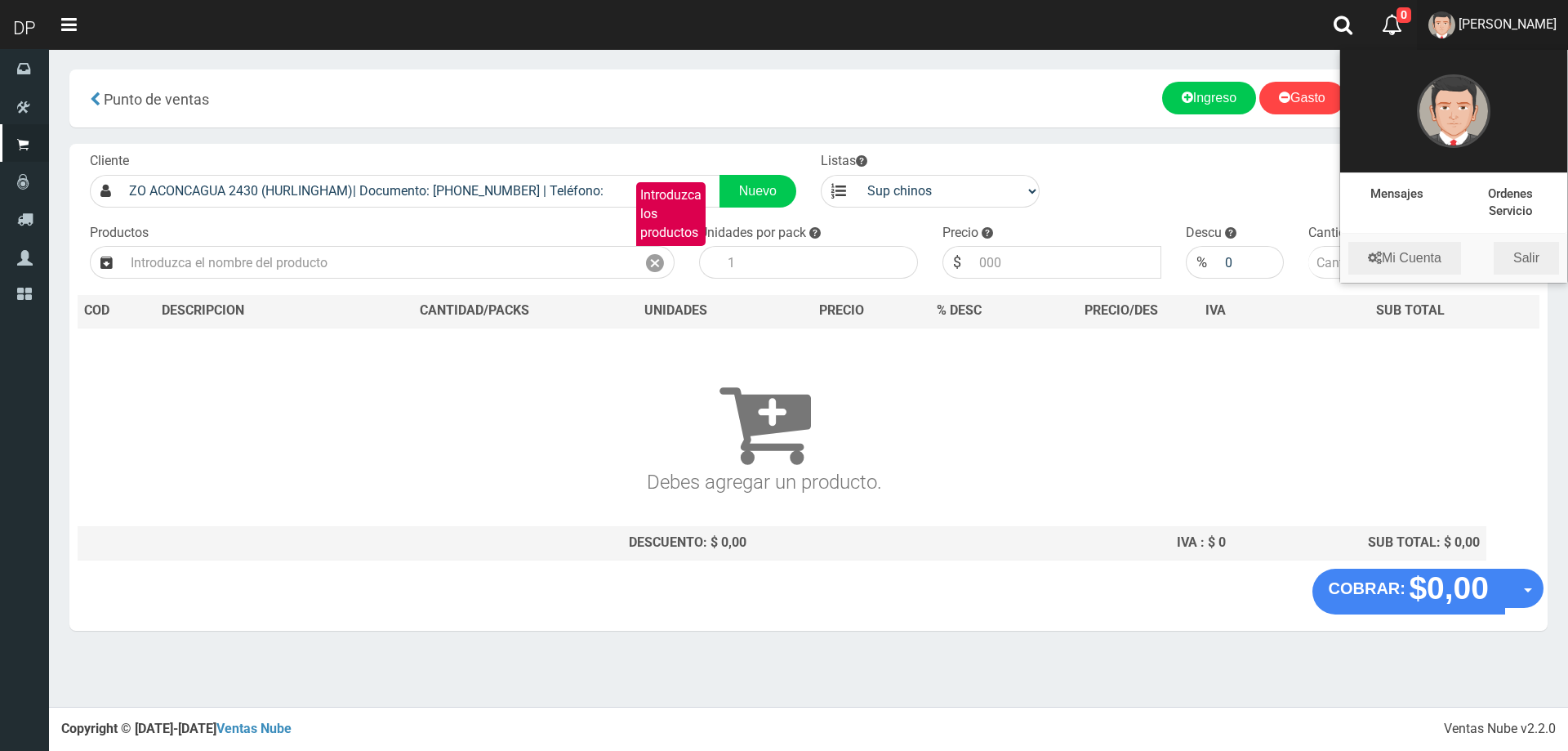
click at [1526, 277] on li "Mi Cuenta Salir" at bounding box center [1453, 258] width 227 height 49
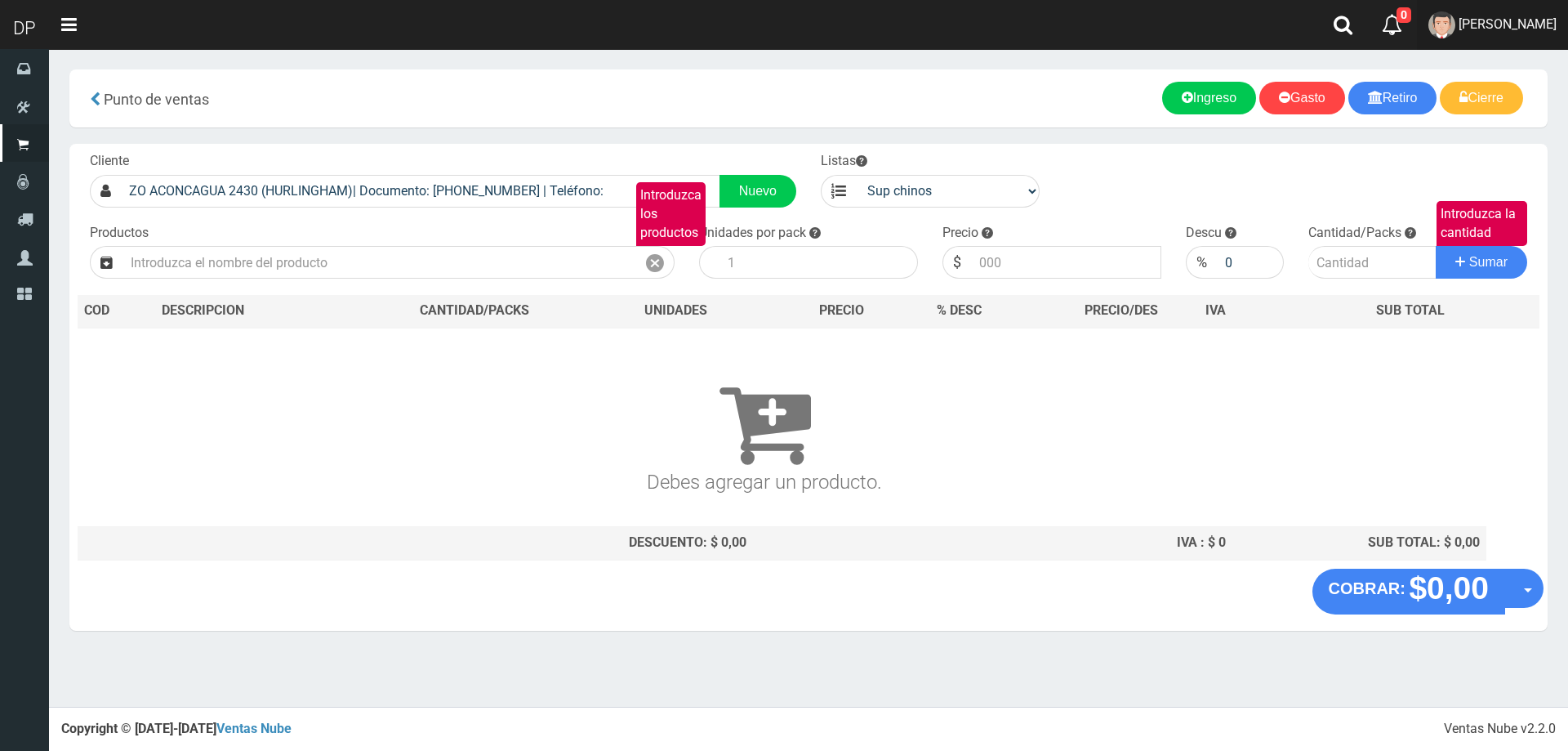
click at [1513, 26] on span "CARLA MEDRANO" at bounding box center [1507, 24] width 98 height 15
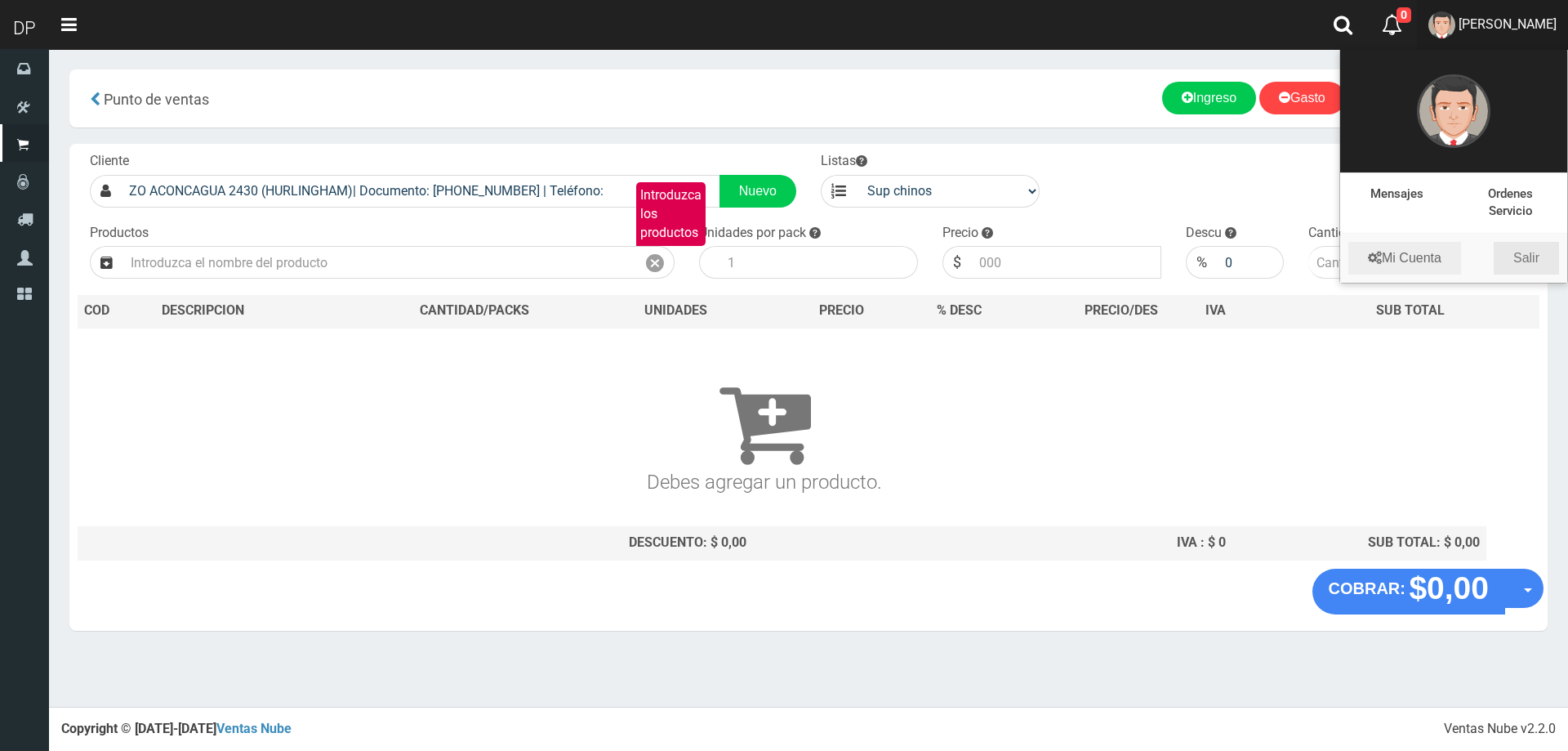
click at [1538, 251] on link "Salir" at bounding box center [1526, 258] width 65 height 32
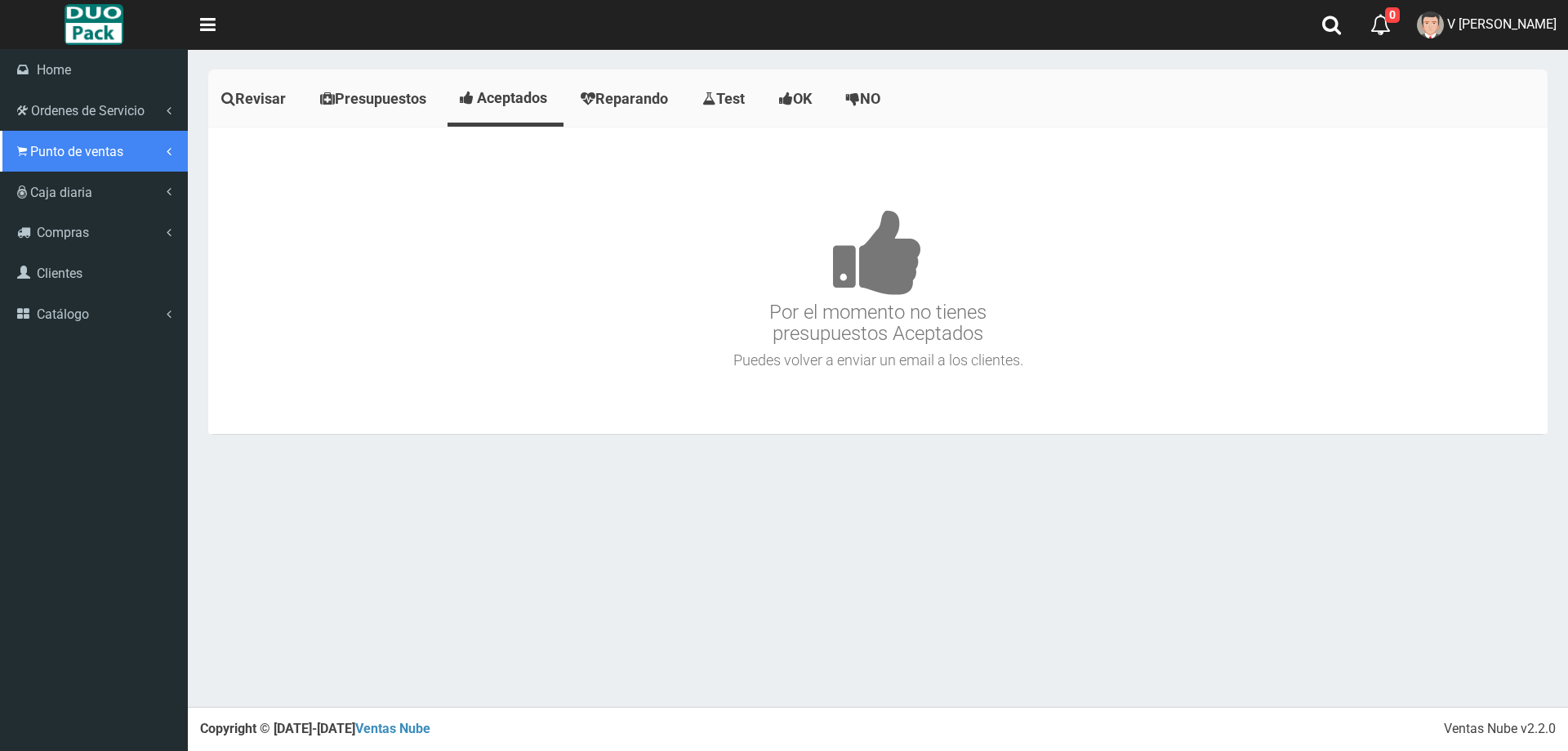
click at [112, 154] on span "Punto de ventas" at bounding box center [76, 151] width 93 height 15
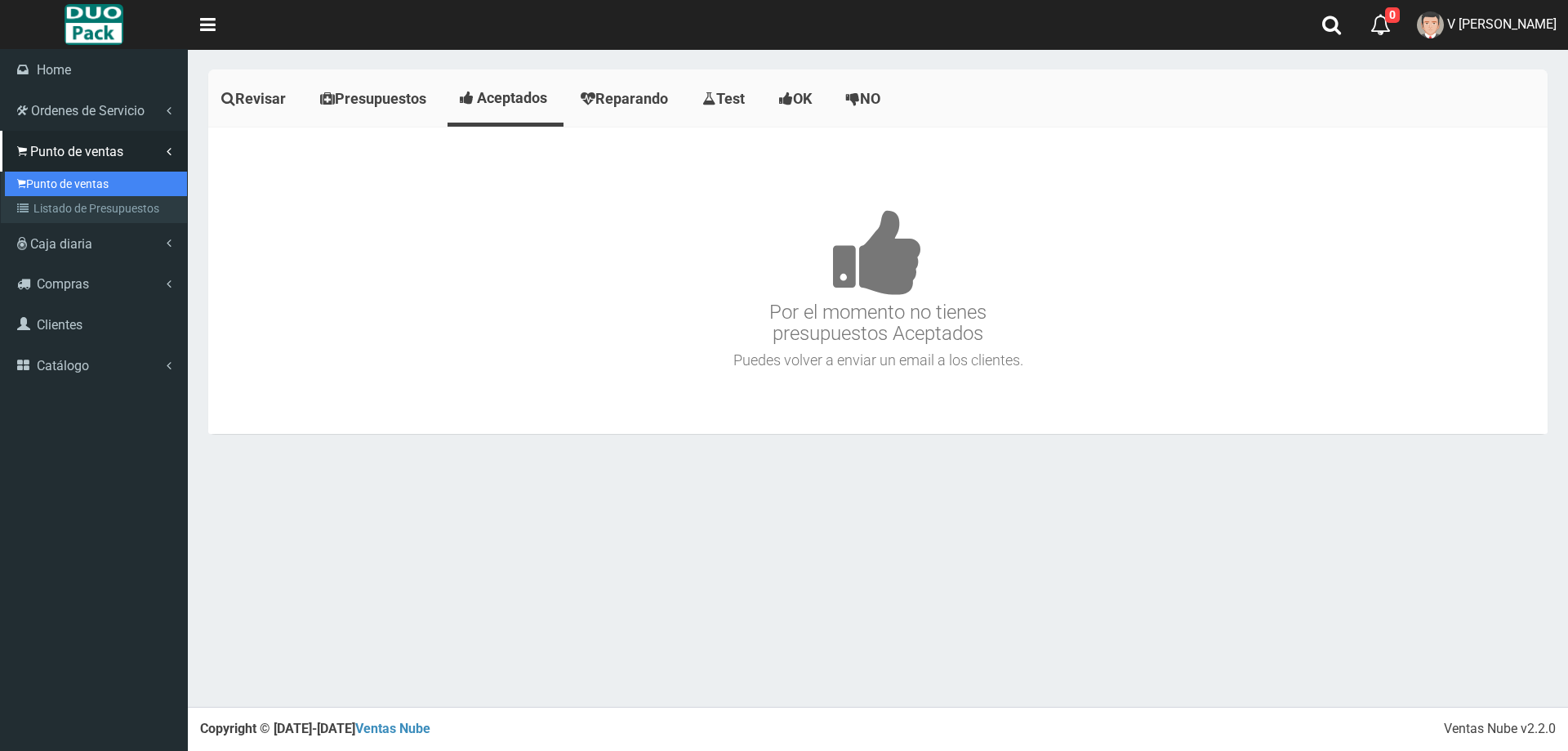
click at [113, 182] on link "Punto de ventas" at bounding box center [95, 184] width 182 height 25
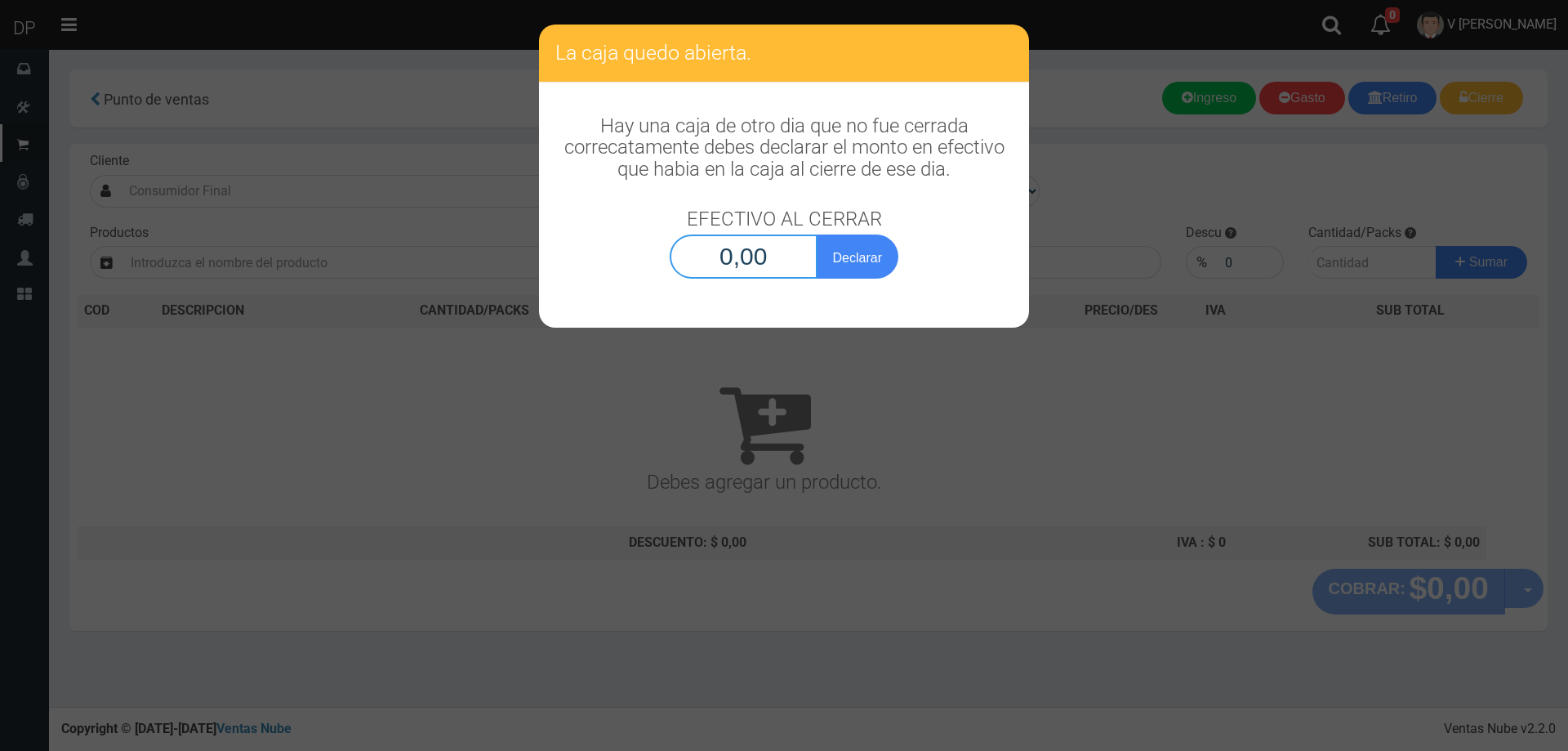
click at [752, 264] on input "0,00" at bounding box center [743, 256] width 148 height 44
type input "1,00"
click at [816, 234] on button "Declarar" at bounding box center [858, 256] width 82 height 44
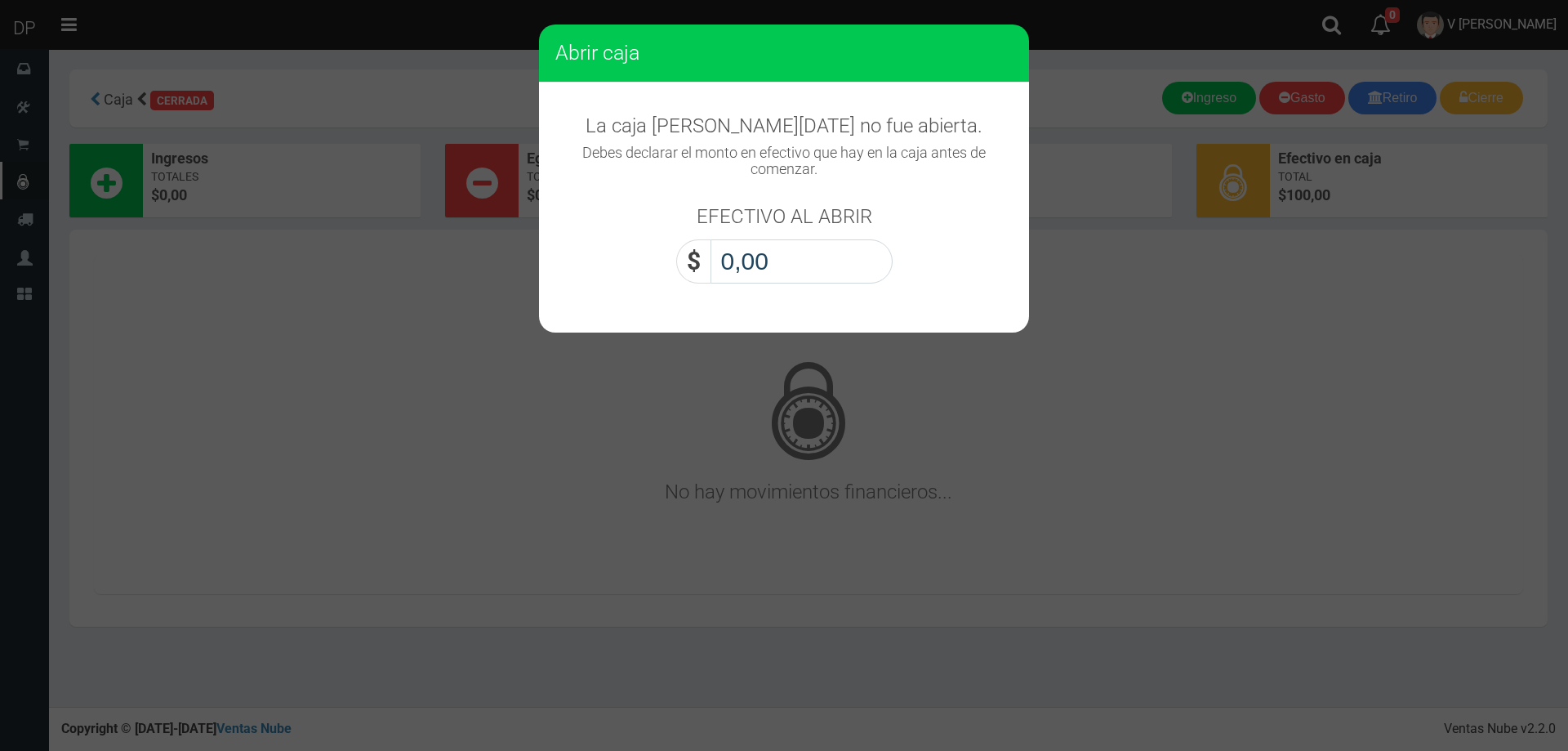
click at [752, 264] on input "0,00" at bounding box center [801, 262] width 182 height 44
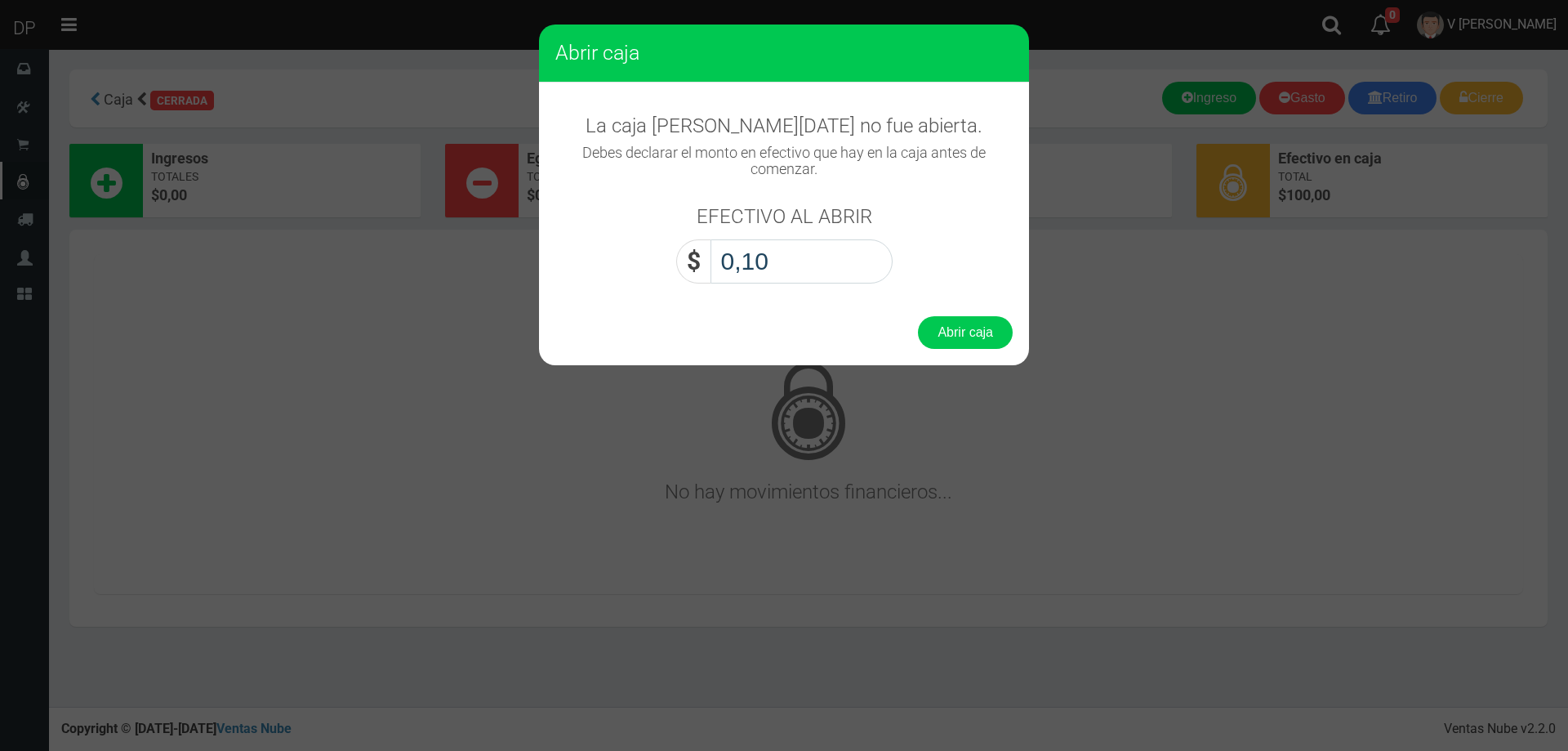
type input "1,00"
click at [918, 316] on button "Abrir caja" at bounding box center [964, 333] width 95 height 32
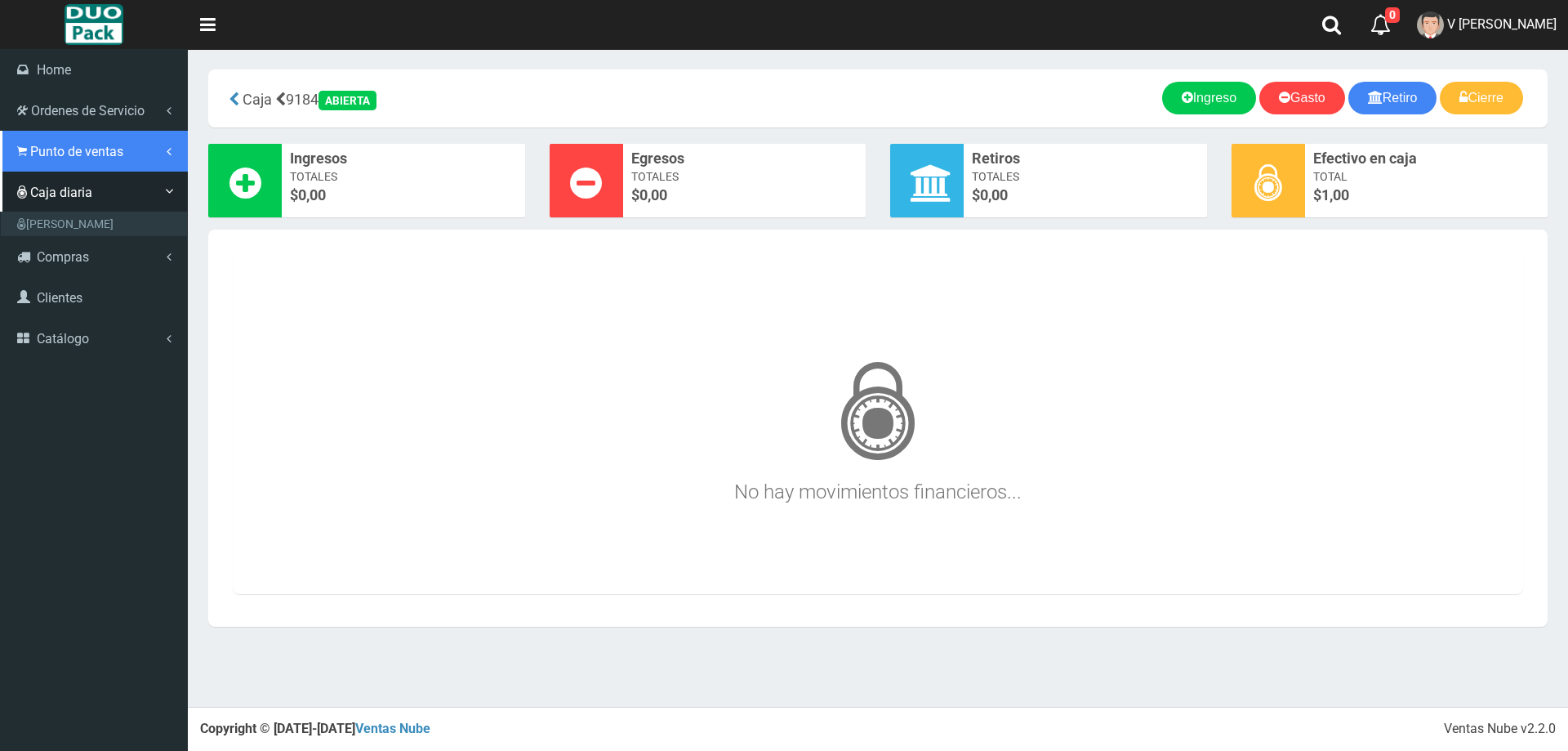
click at [49, 146] on span "Punto de ventas" at bounding box center [76, 151] width 93 height 15
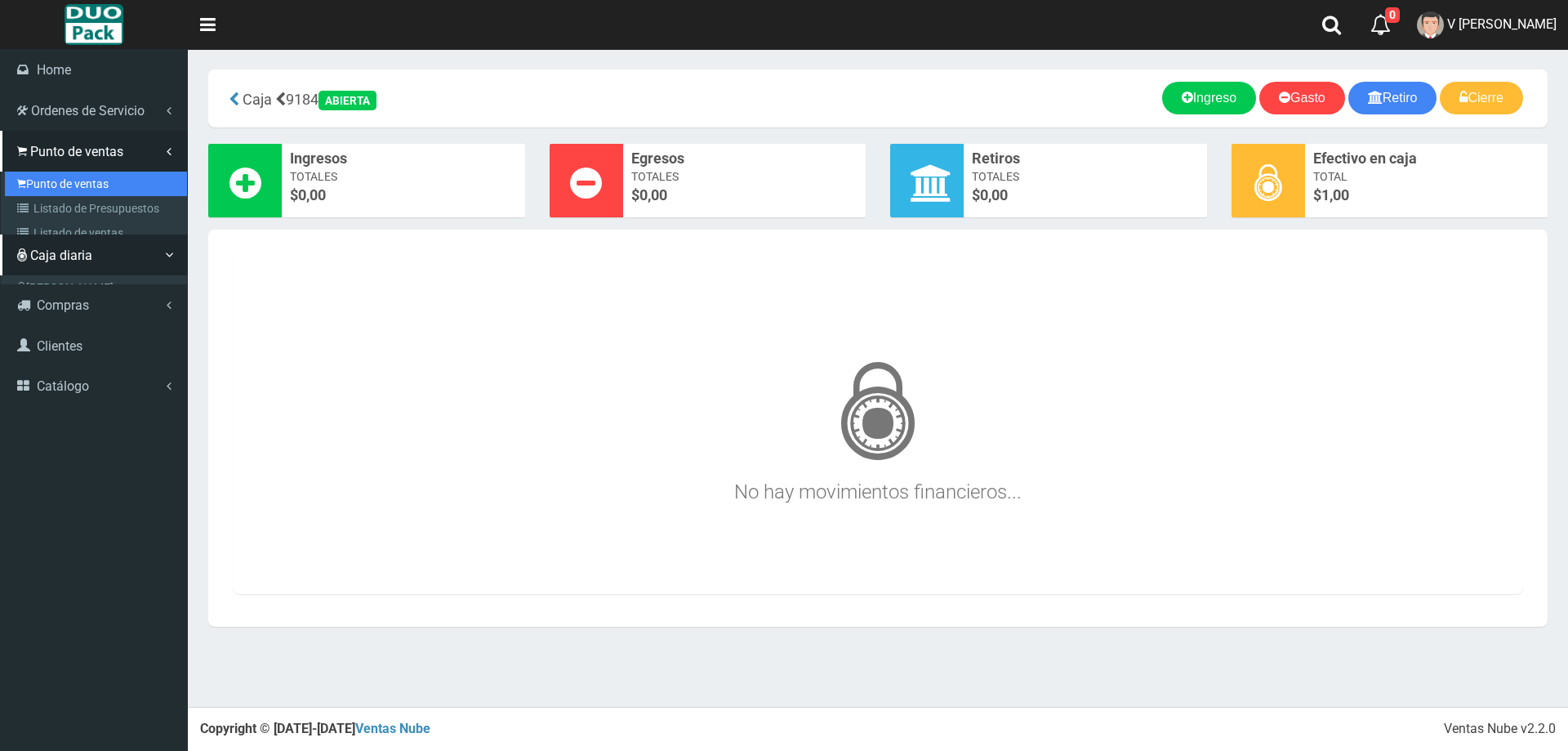
click at [75, 181] on link "Punto de ventas" at bounding box center [95, 184] width 182 height 25
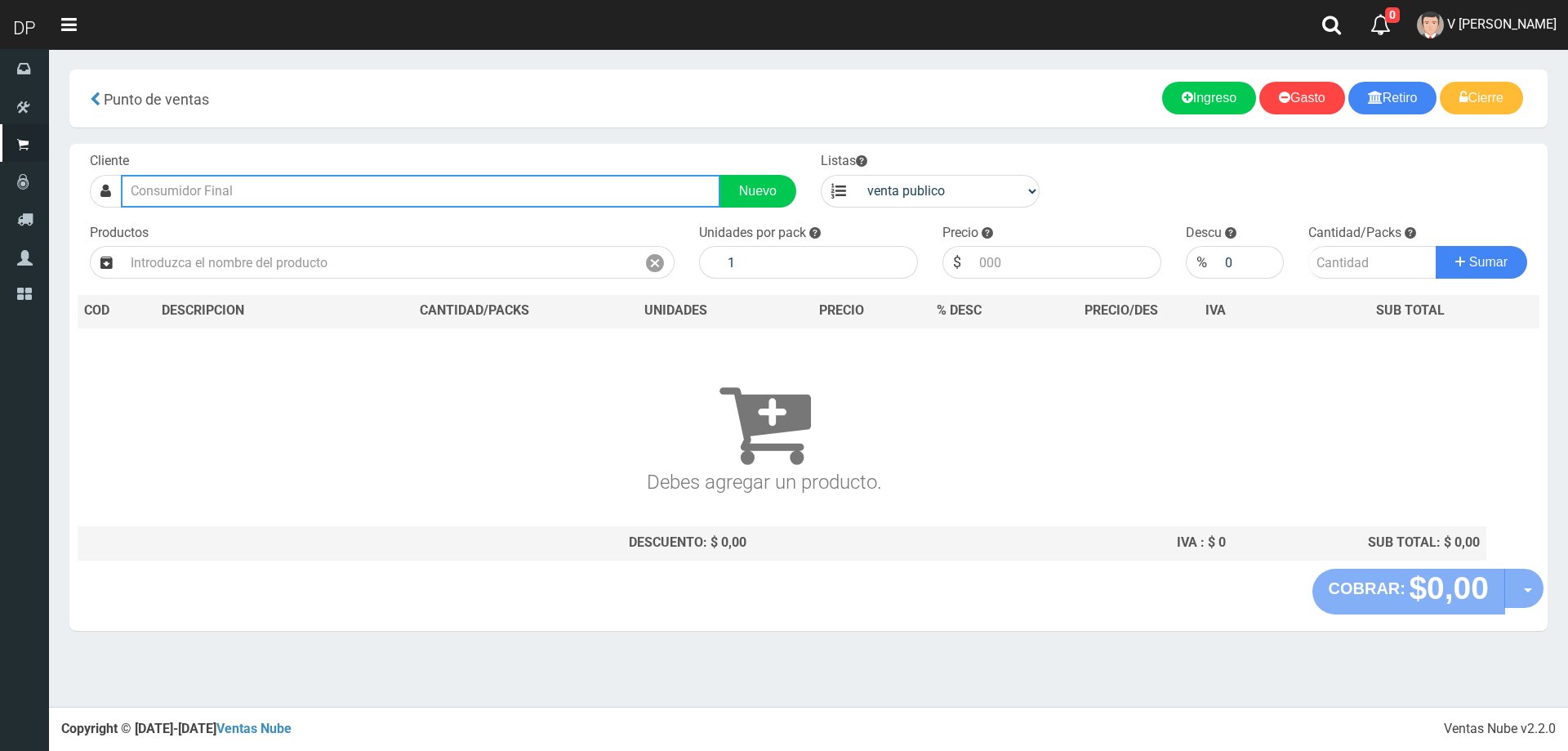
click at [250, 187] on input "text" at bounding box center [421, 191] width 600 height 32
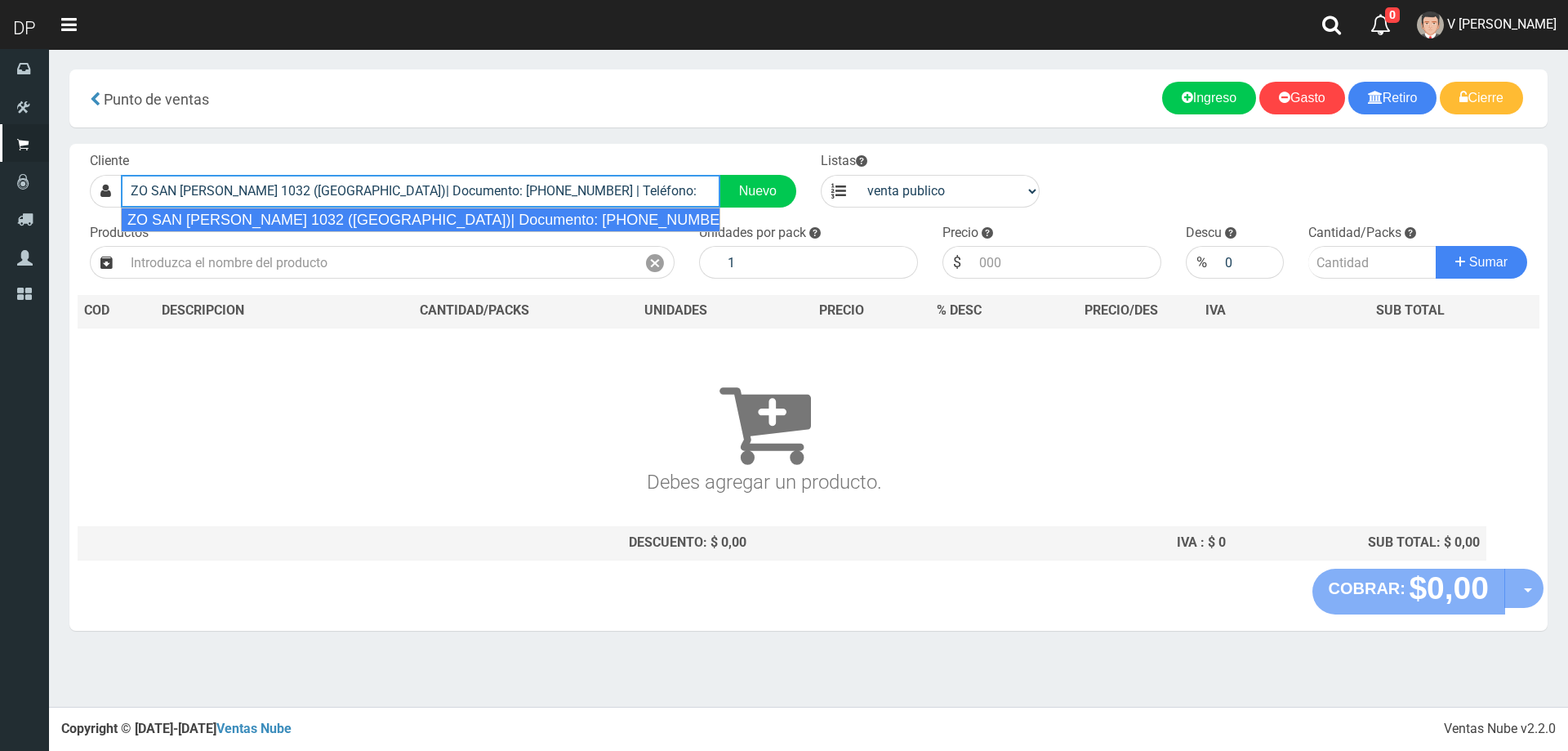
type input "ZO SAN [PERSON_NAME] 1032 ([GEOGRAPHIC_DATA])| Documento: [PHONE_NUMBER] | Telé…"
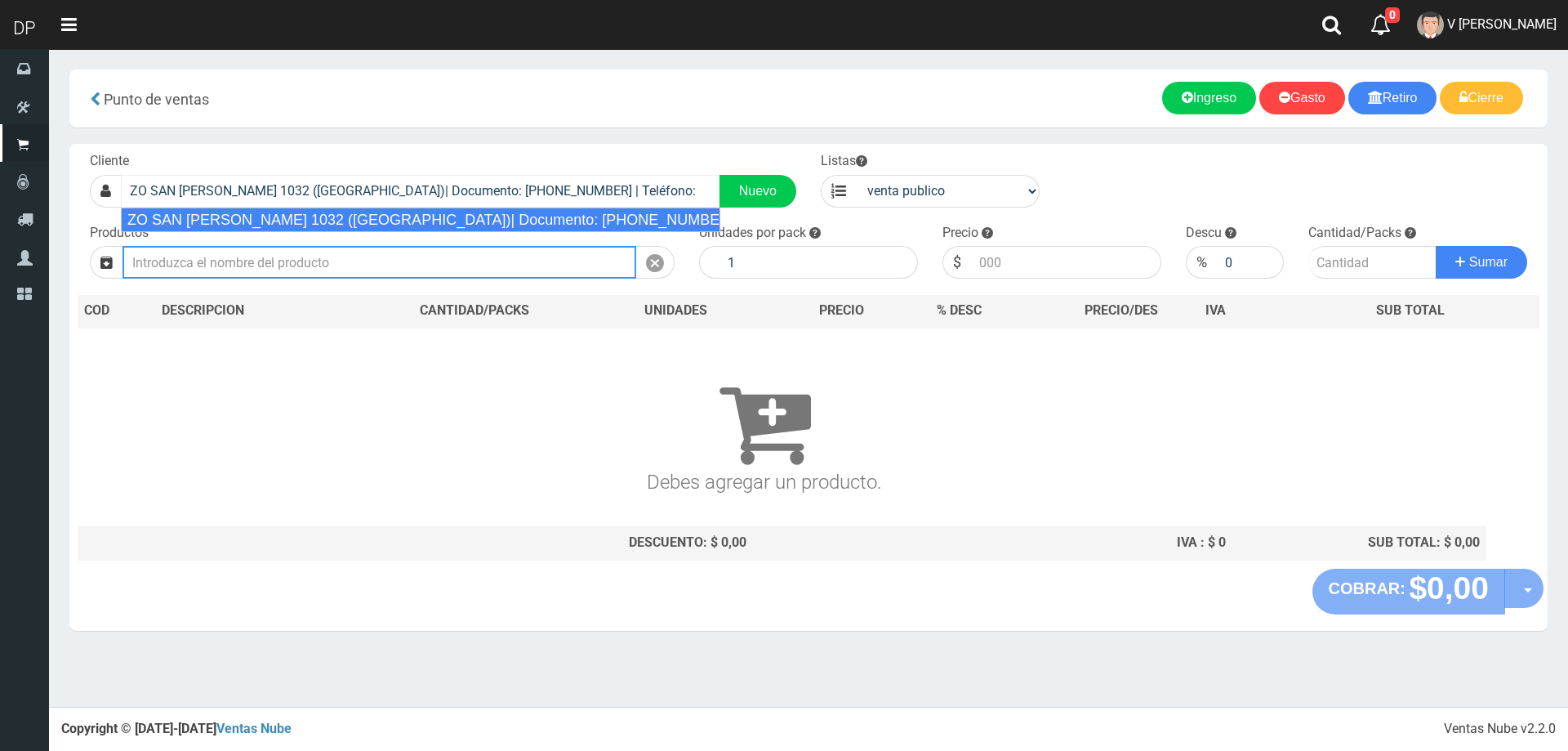
select select "2"
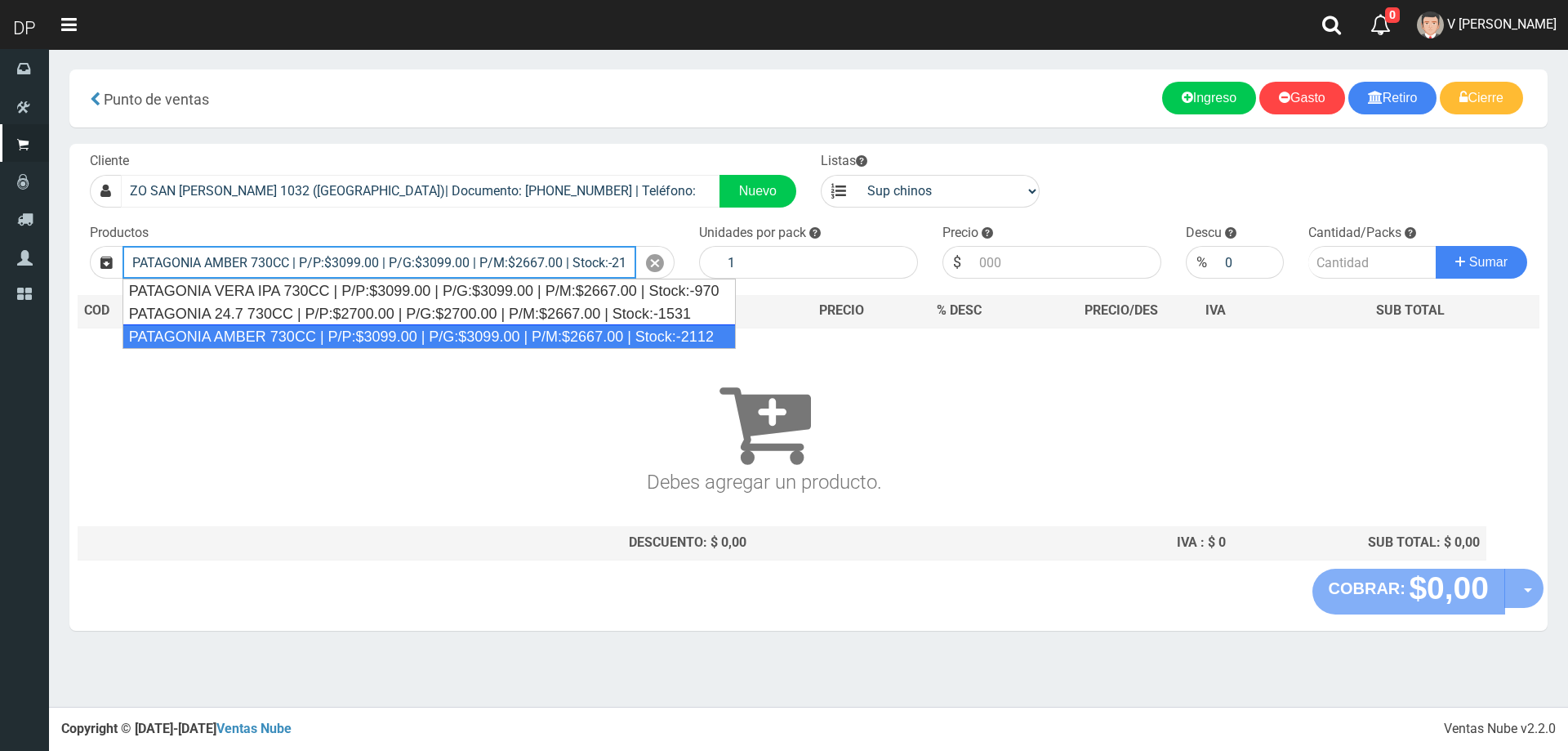
type input "PATAGONIA AMBER 730CC | P/P:$3099.00 | P/G:$3099.00 | P/M:$2667.00 | Stock:-2112"
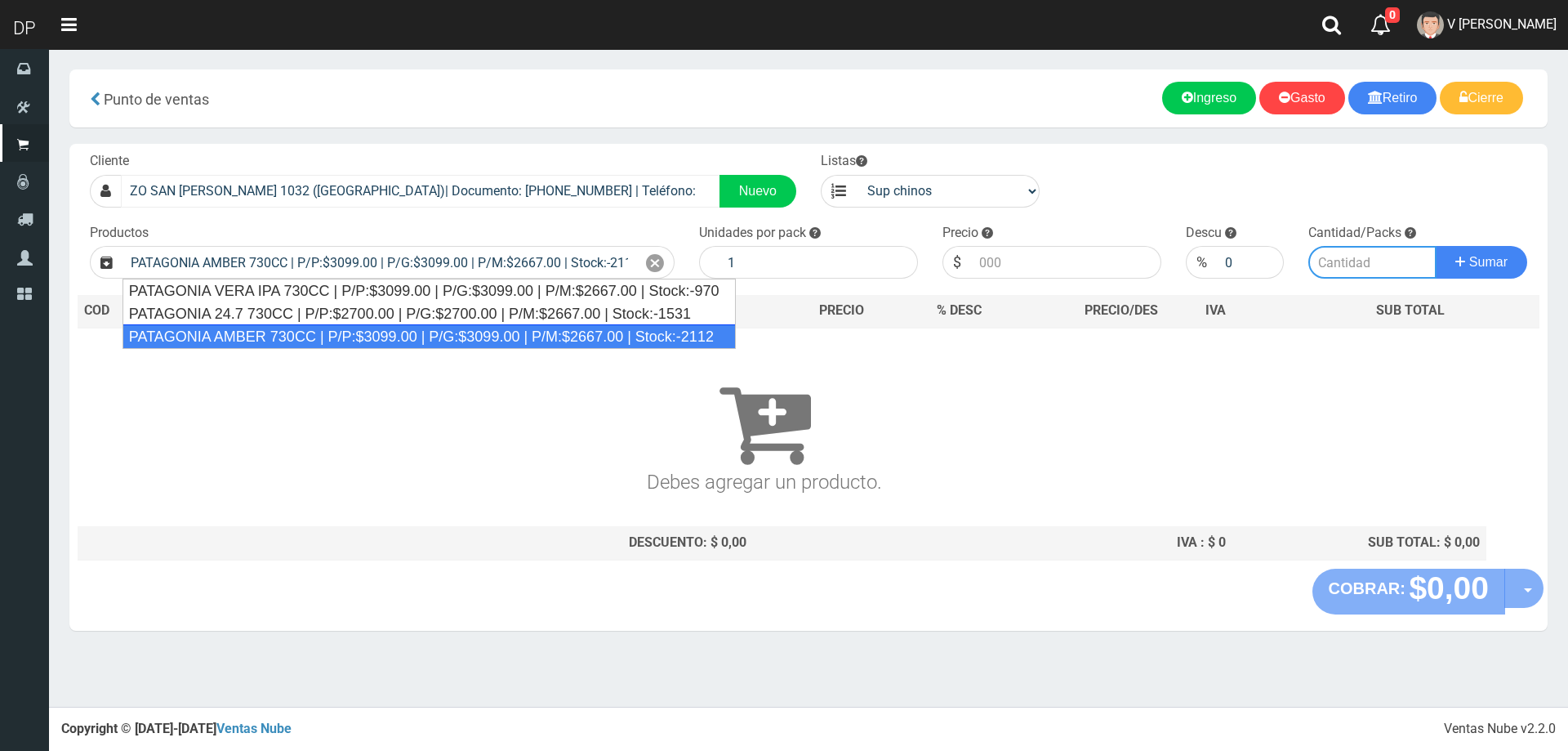
type input "6"
type input "3099.00"
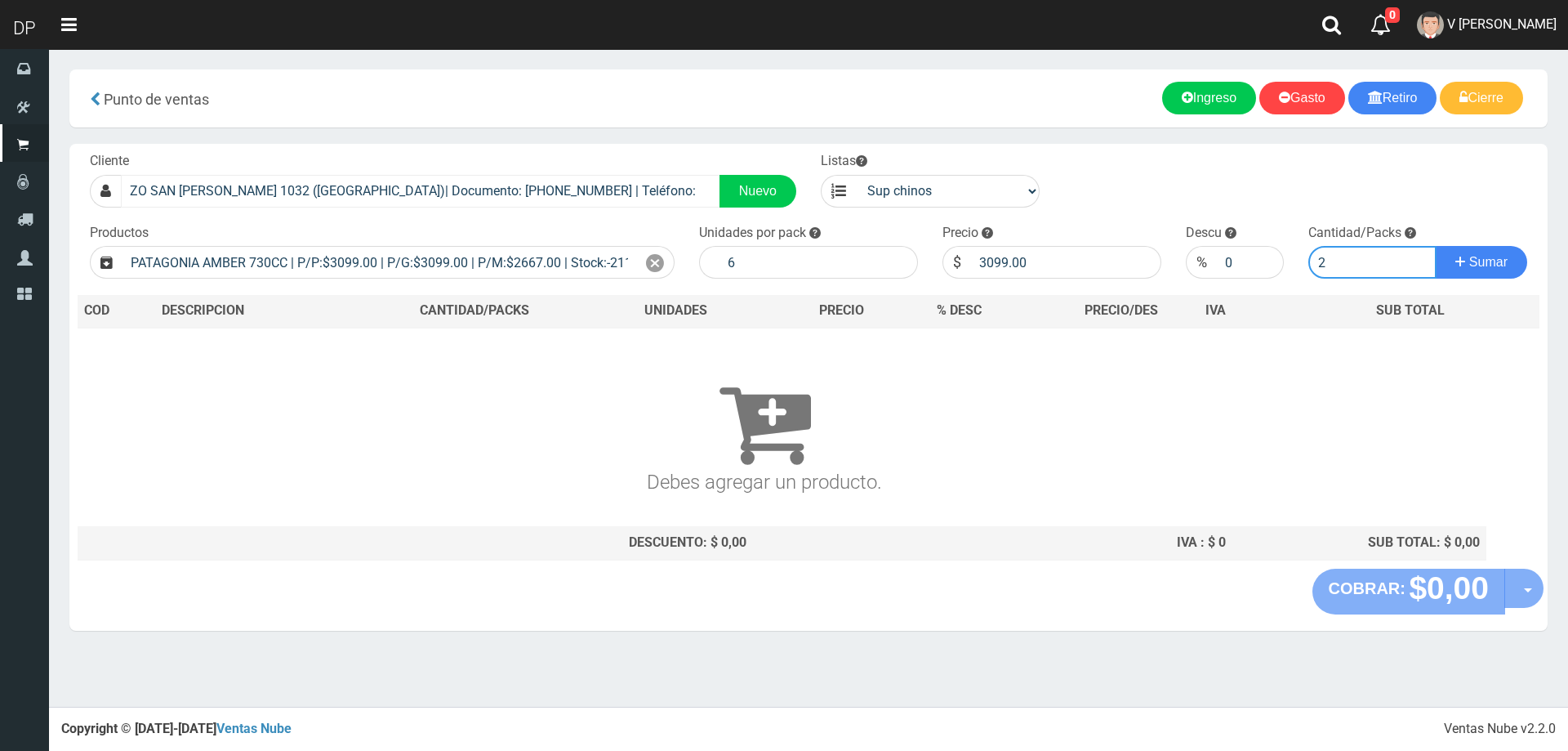
type input "2"
click at [1435, 246] on button "Sumar" at bounding box center [1481, 262] width 92 height 32
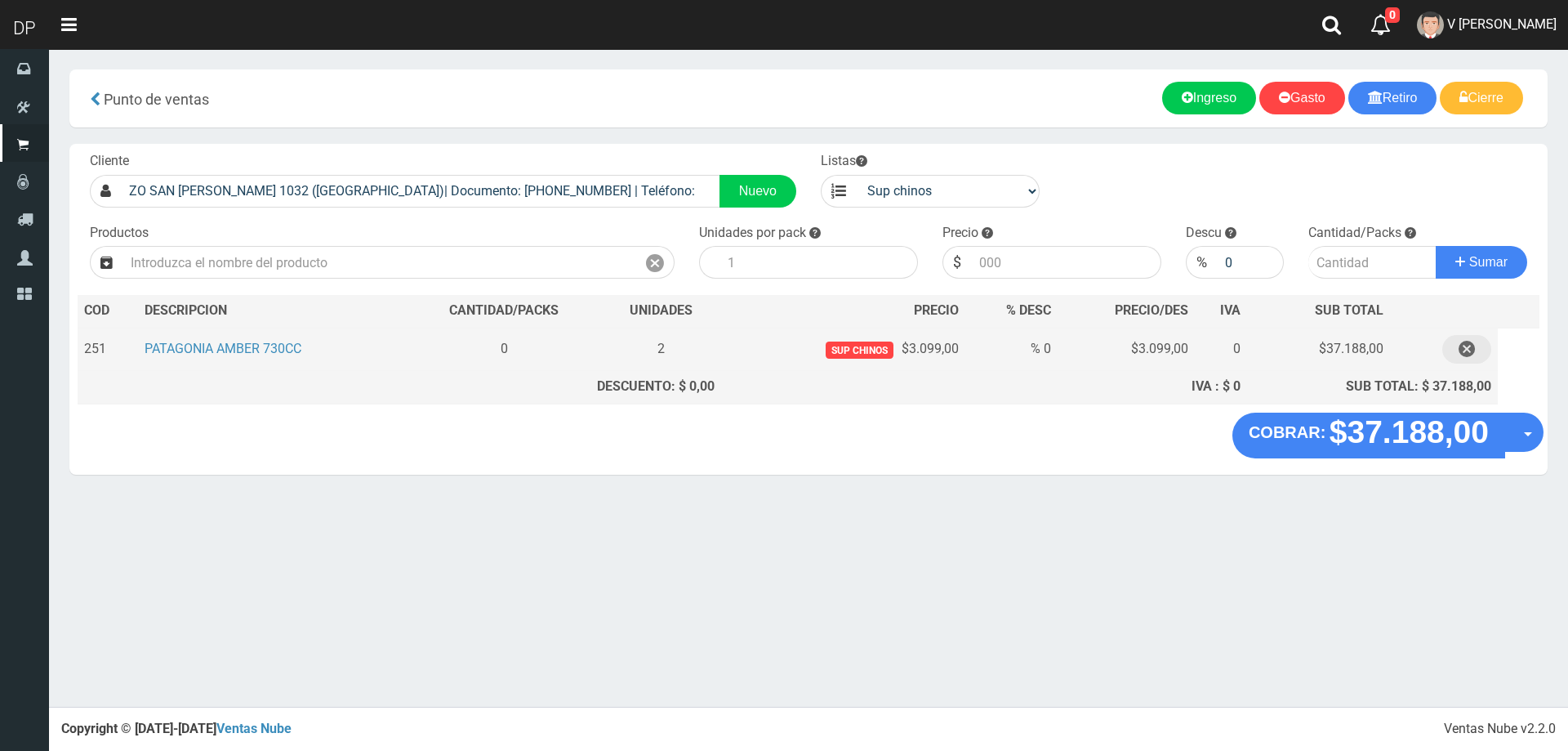
click at [1470, 352] on icon "button" at bounding box center [1466, 350] width 16 height 29
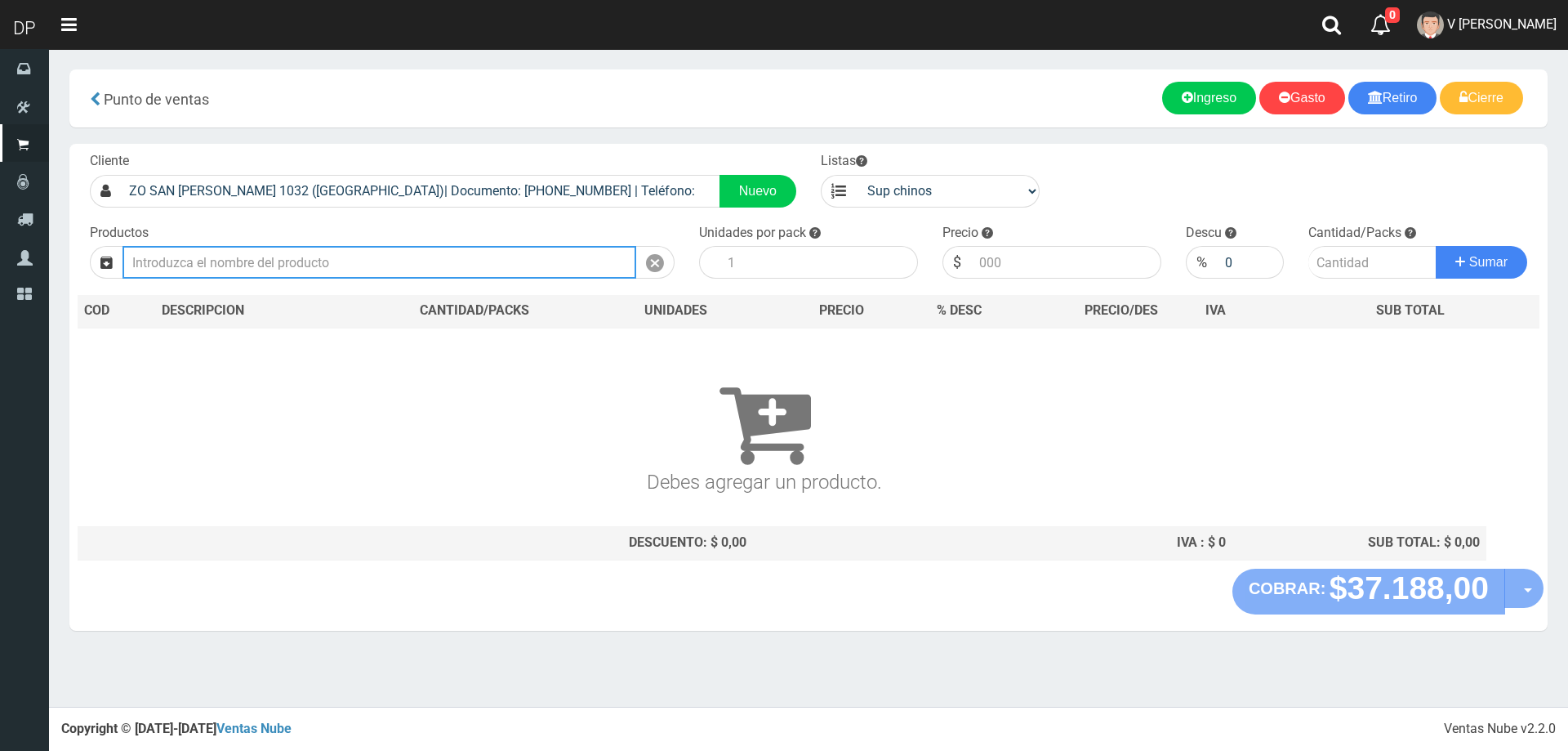
click at [368, 257] on input "text" at bounding box center [379, 262] width 514 height 32
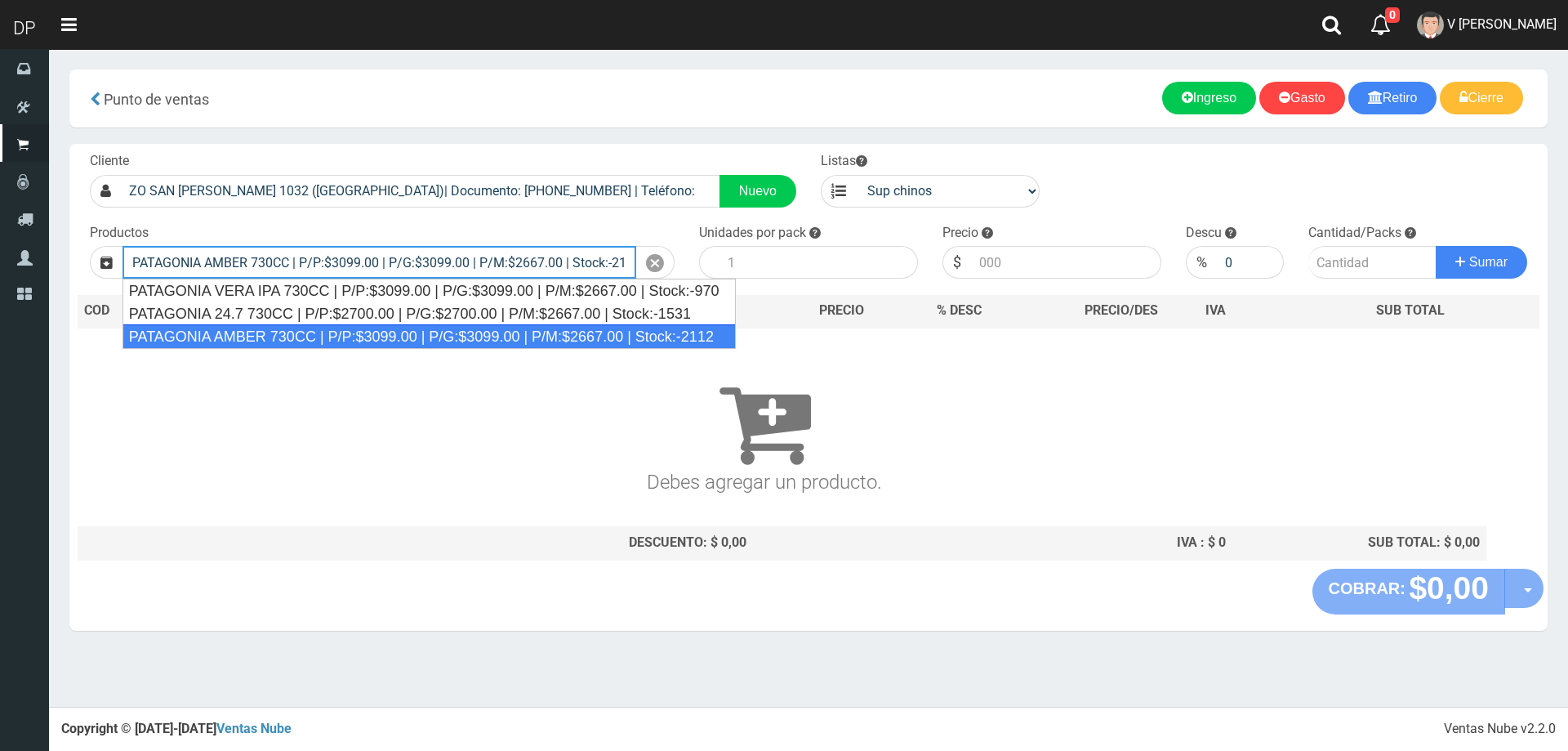
type input "PATAGONIA AMBER 730CC | P/P:$3099.00 | P/G:$3099.00 | P/M:$2667.00 | Stock:-2112"
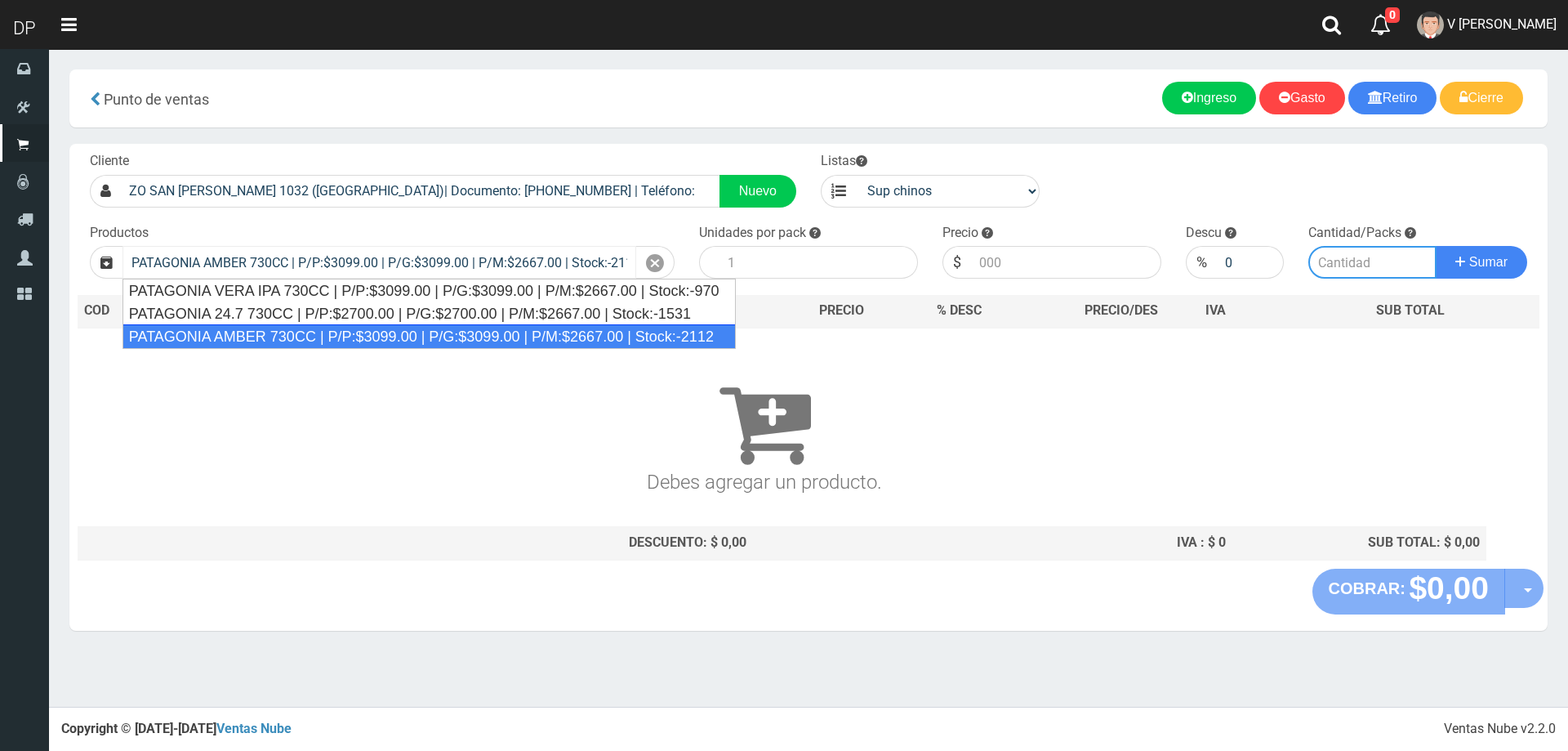
type input "6"
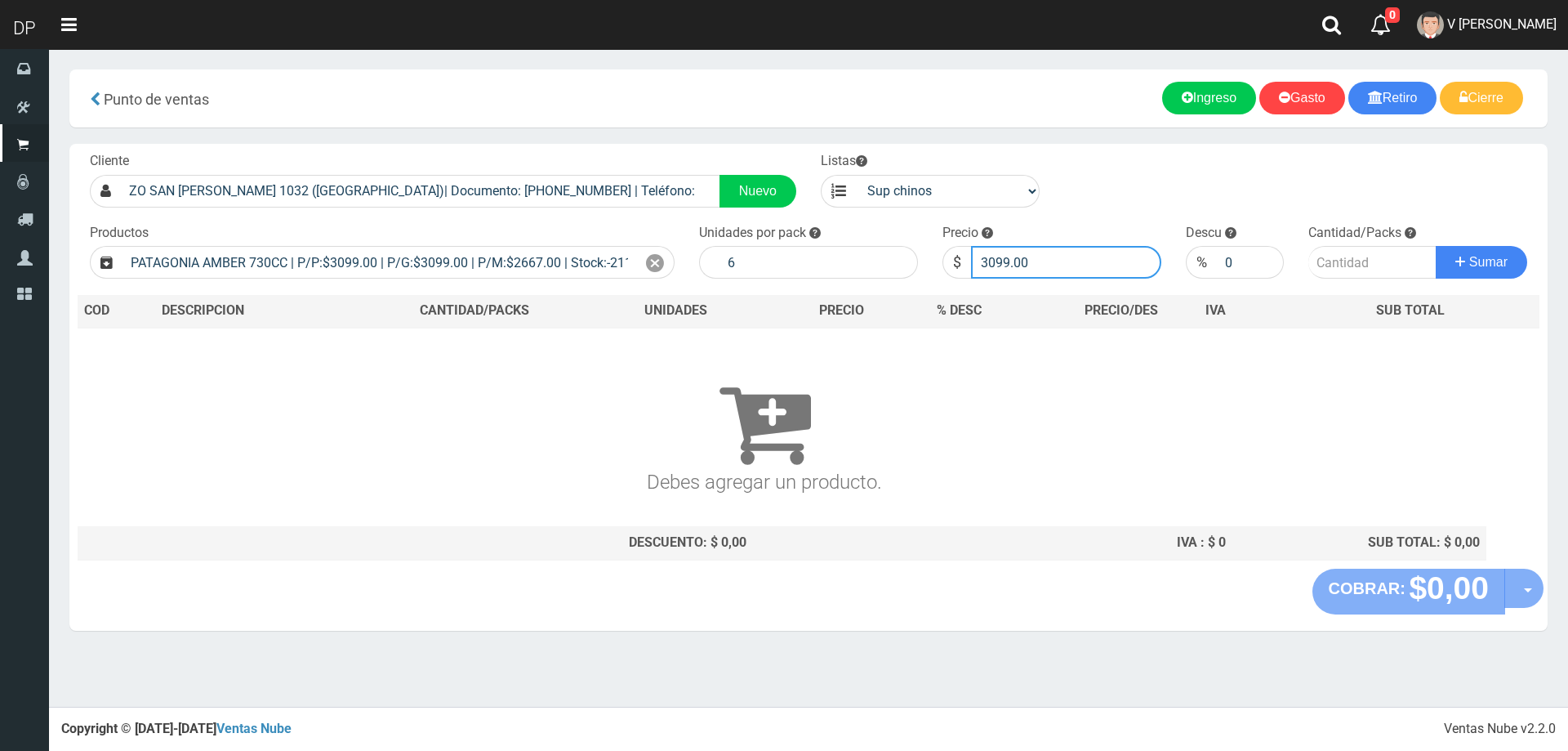
click at [1063, 257] on input "3099.00" at bounding box center [1066, 262] width 190 height 32
type input "3"
type input "2999"
type input "2"
click at [1435, 246] on button "Sumar" at bounding box center [1481, 262] width 92 height 32
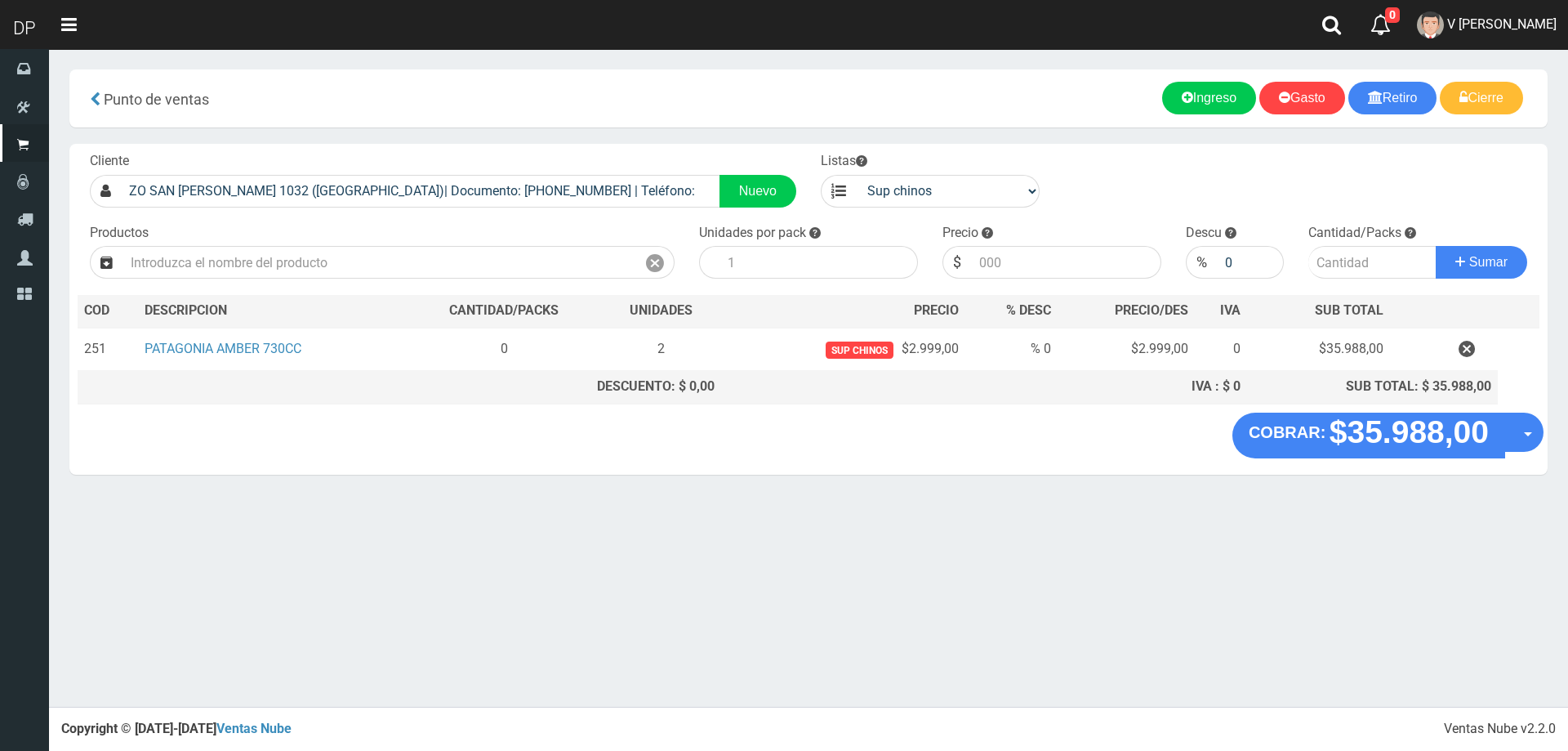
click at [1083, 635] on div "× Titulo del Msj texto Mas Texto Cancelar Aceptar Gasto" at bounding box center [808, 354] width 1518 height 707
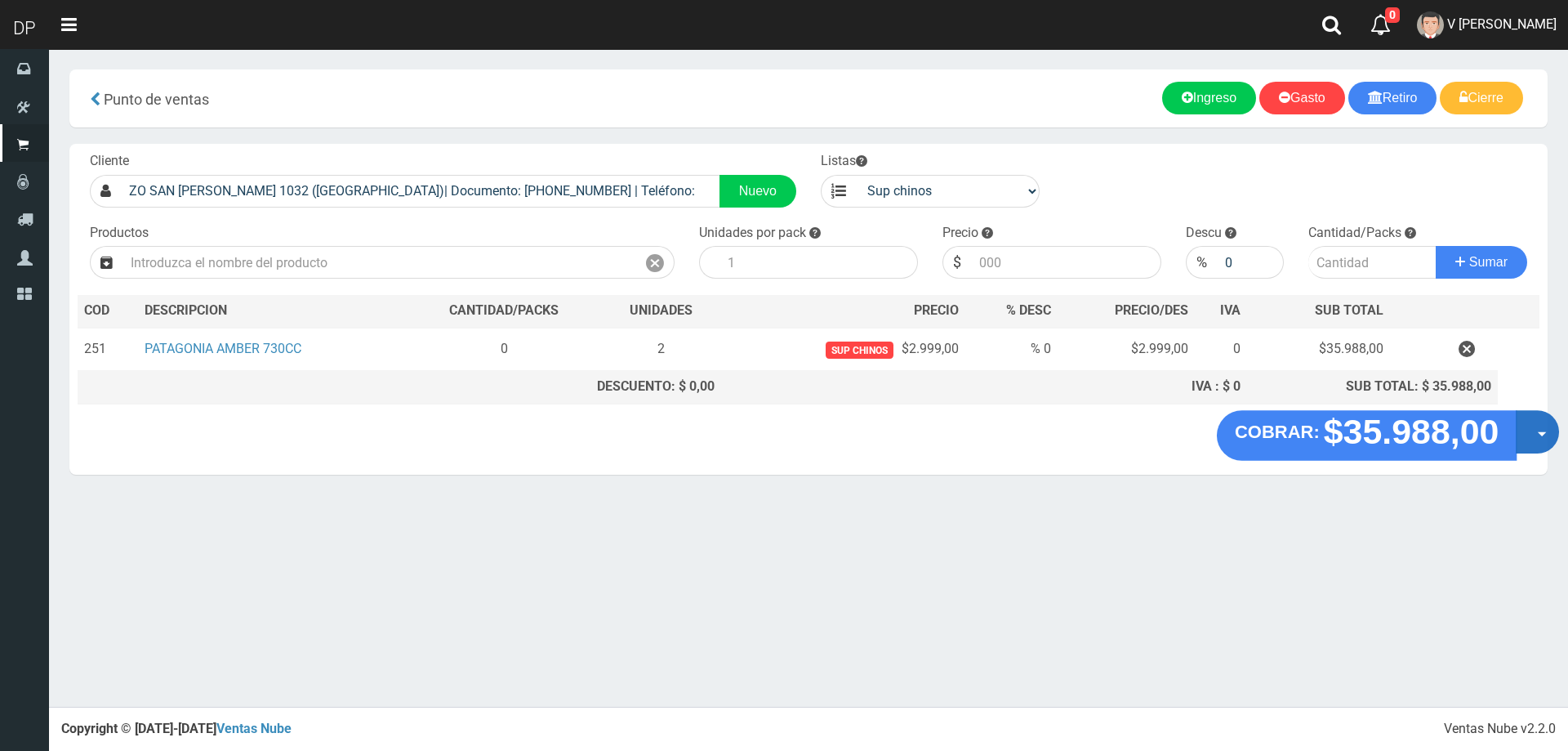
click at [1531, 431] on button "Opciones" at bounding box center [1536, 431] width 43 height 43
click at [1515, 440] on link "Hacer Devolucion" at bounding box center [1484, 437] width 146 height 37
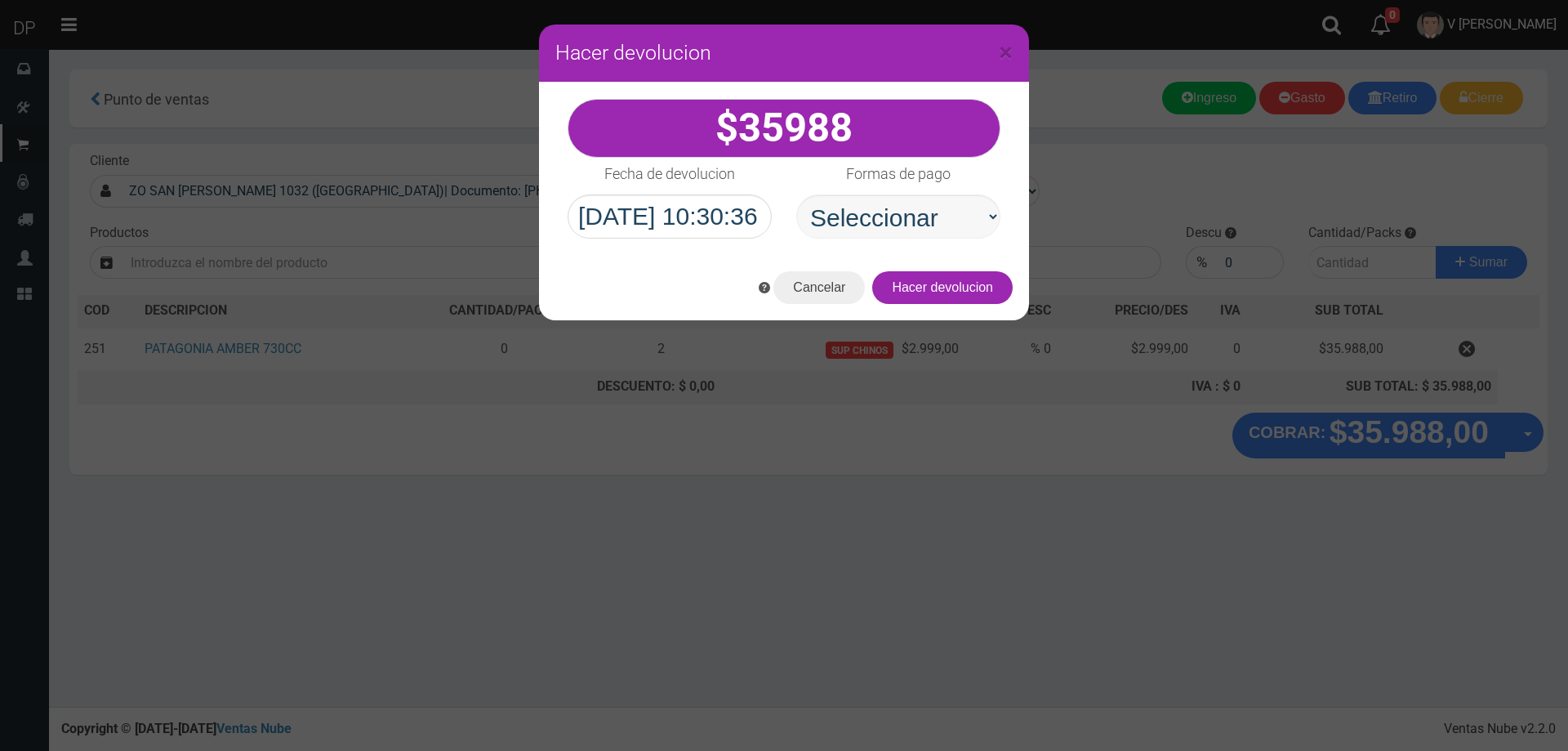
click at [904, 214] on select "Seleccionar Efectivo Tarjeta de Crédito Depósito Débito" at bounding box center [899, 216] width 204 height 44
select select "Efectivo"
click at [796, 194] on select "Seleccionar Efectivo Tarjeta de Crédito Depósito Débito" at bounding box center [899, 216] width 204 height 44
click at [951, 295] on button "Hacer devolucion" at bounding box center [942, 288] width 140 height 32
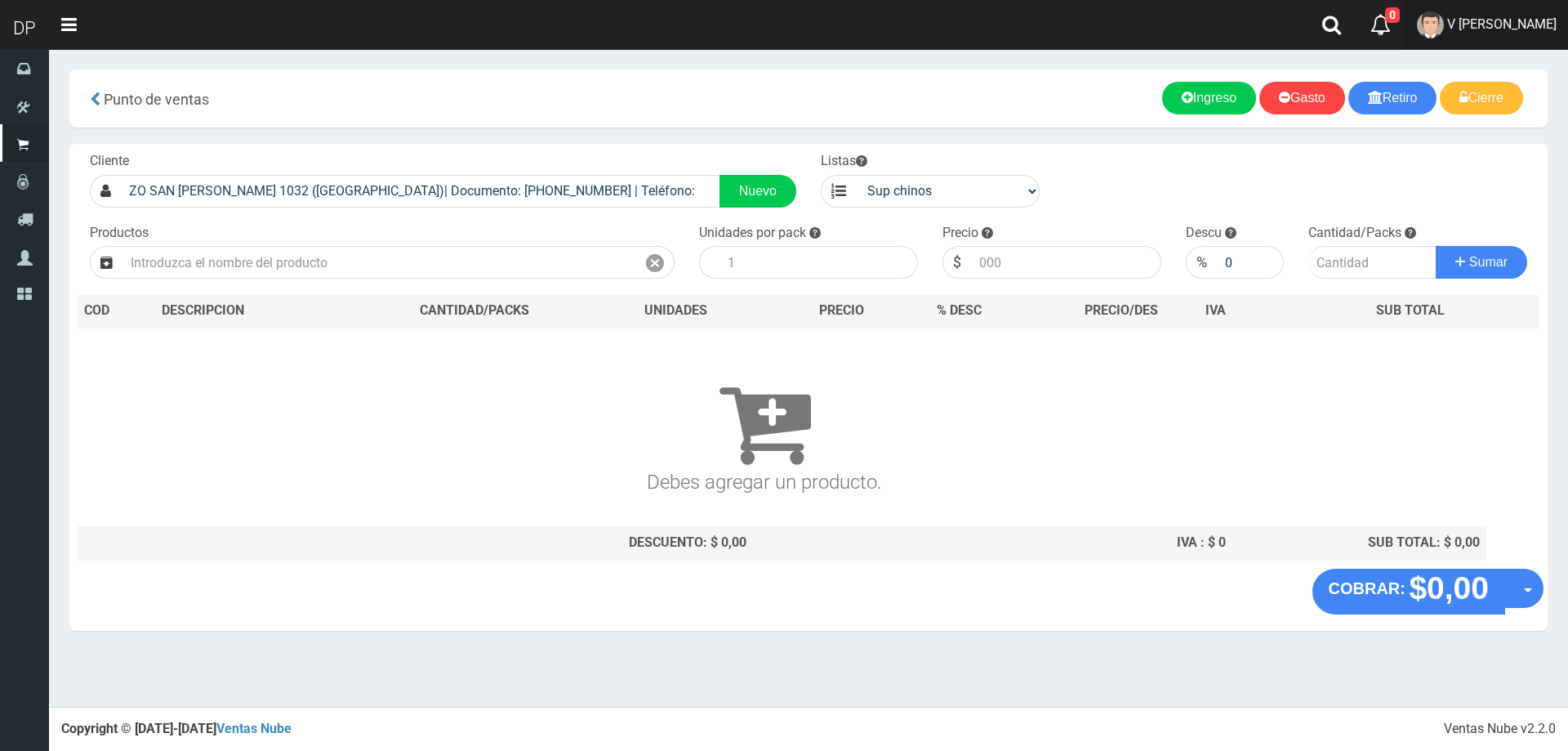
click at [1523, 30] on span "V Maria Graciela vargas" at bounding box center [1501, 24] width 110 height 15
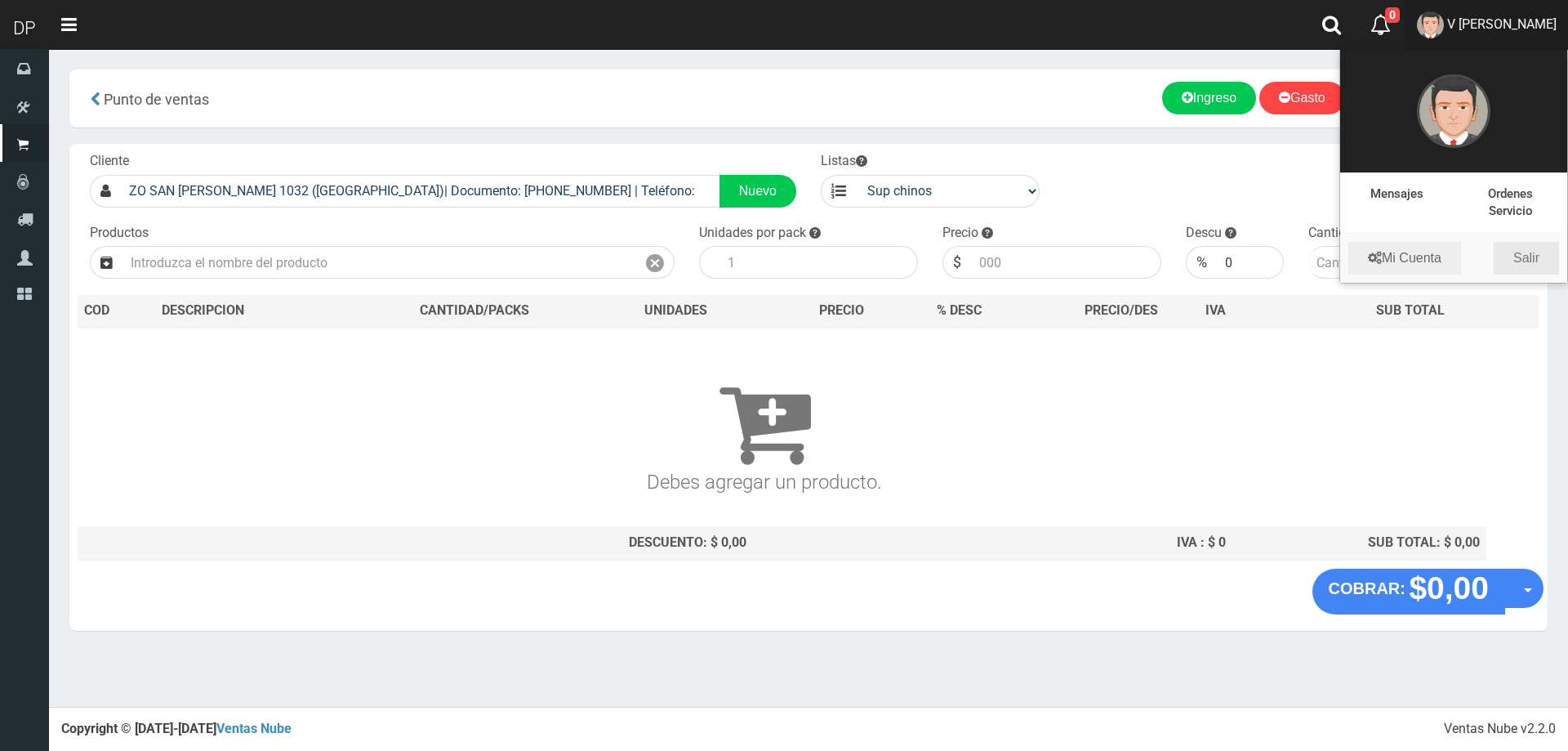
click at [1510, 253] on link "Salir" at bounding box center [1526, 258] width 65 height 32
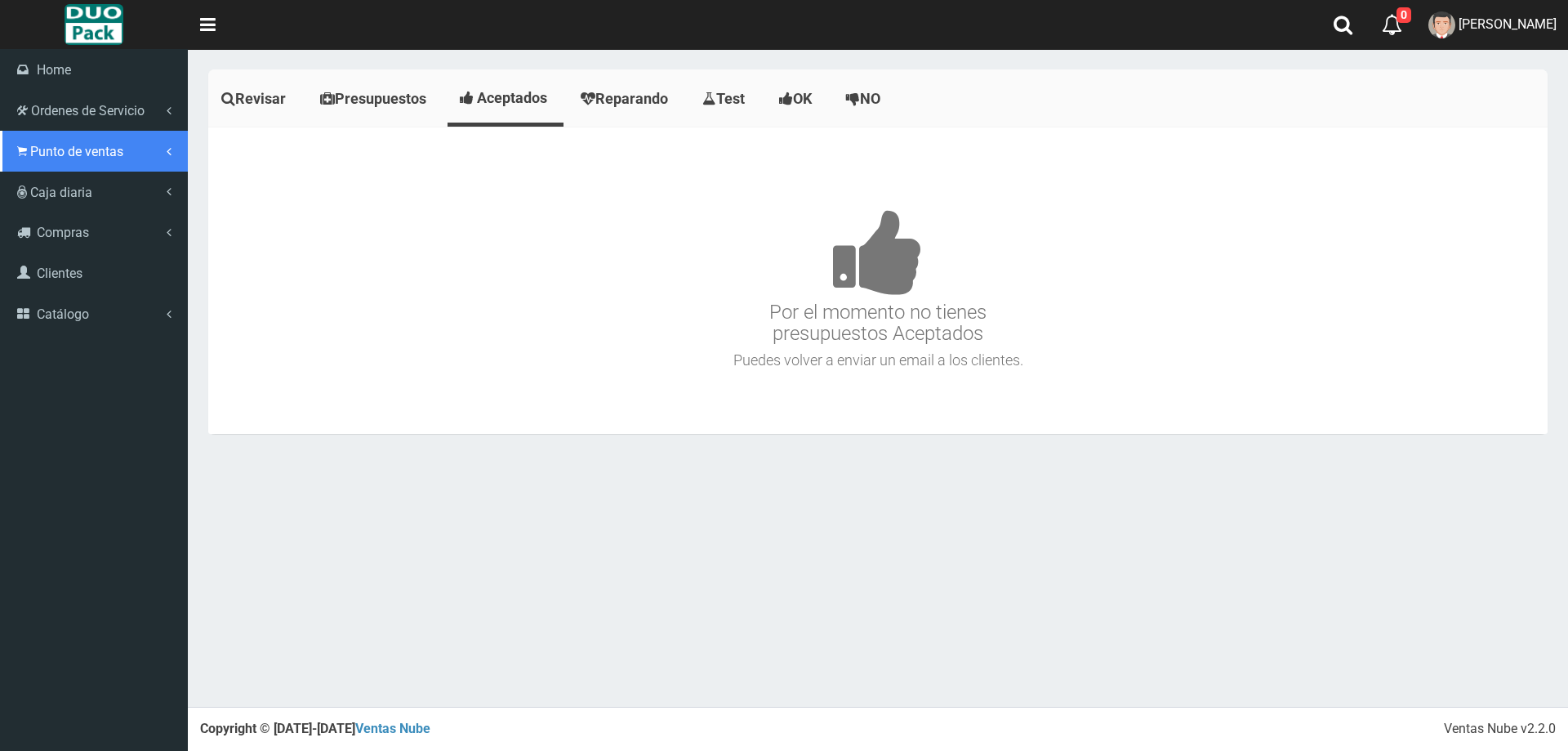
click at [31, 142] on link "Punto de ventas" at bounding box center [94, 151] width 188 height 41
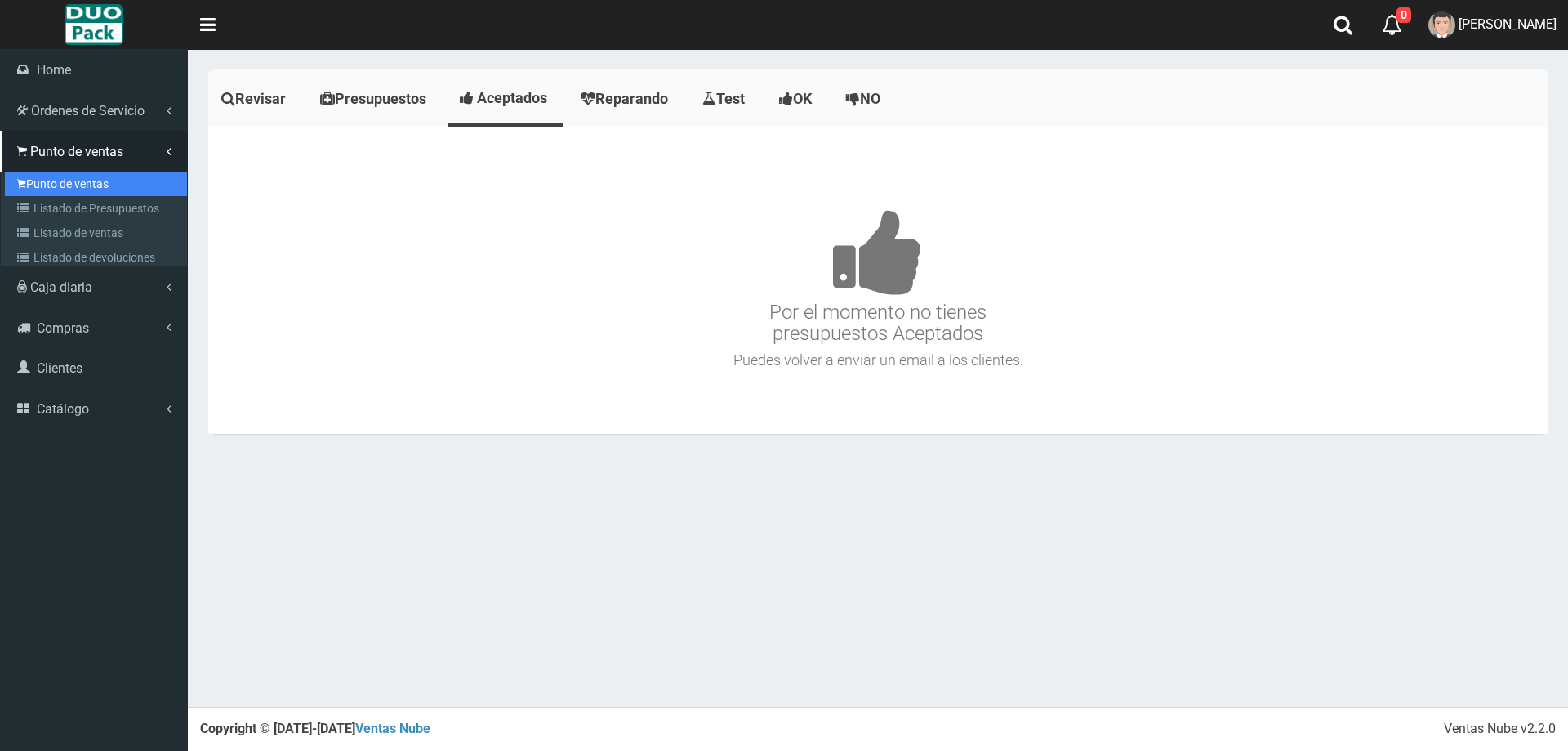
click at [107, 177] on link "Punto de ventas" at bounding box center [95, 184] width 182 height 25
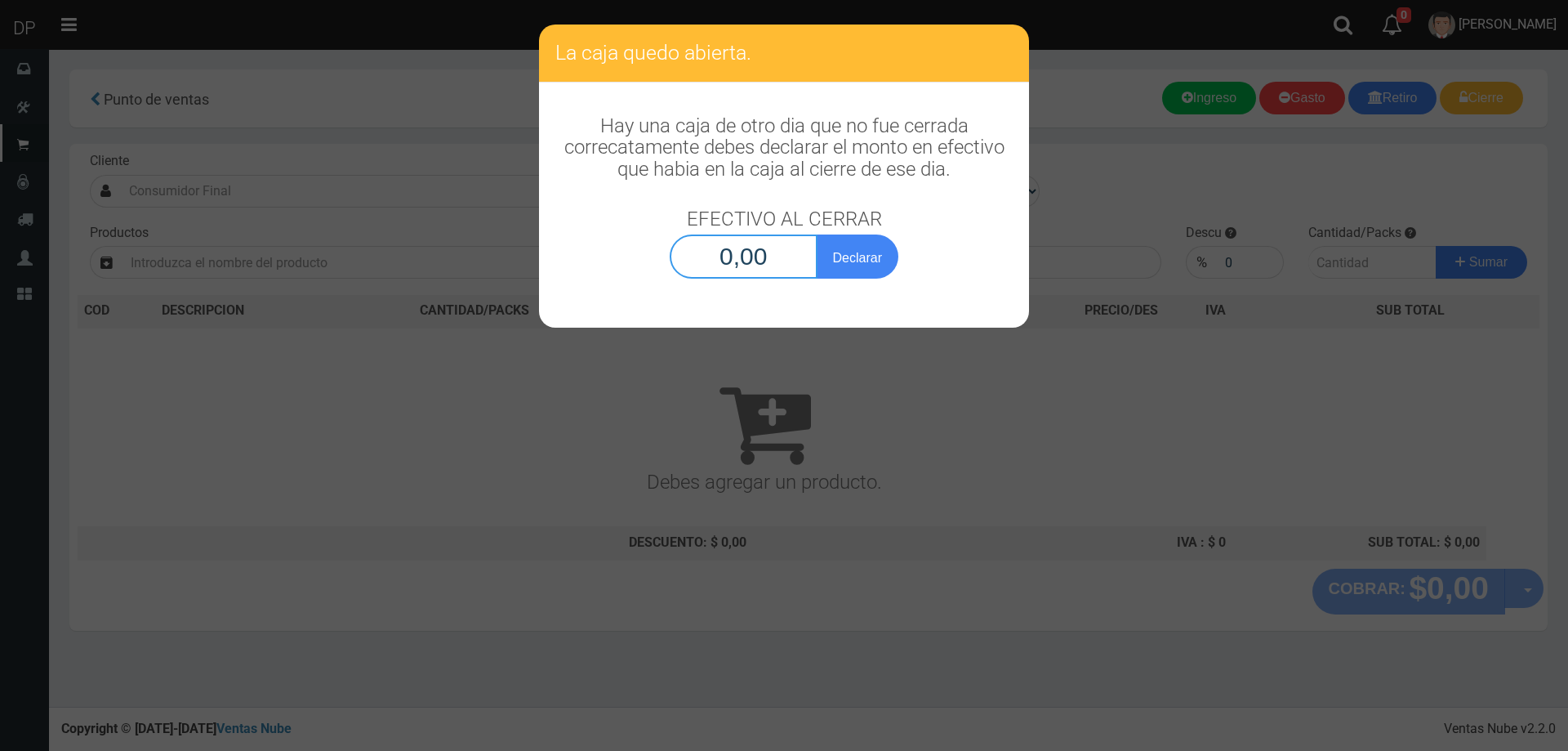
click at [709, 243] on input "0,00" at bounding box center [743, 256] width 148 height 44
type input "1,00"
click at [816, 234] on button "Declarar" at bounding box center [858, 256] width 82 height 44
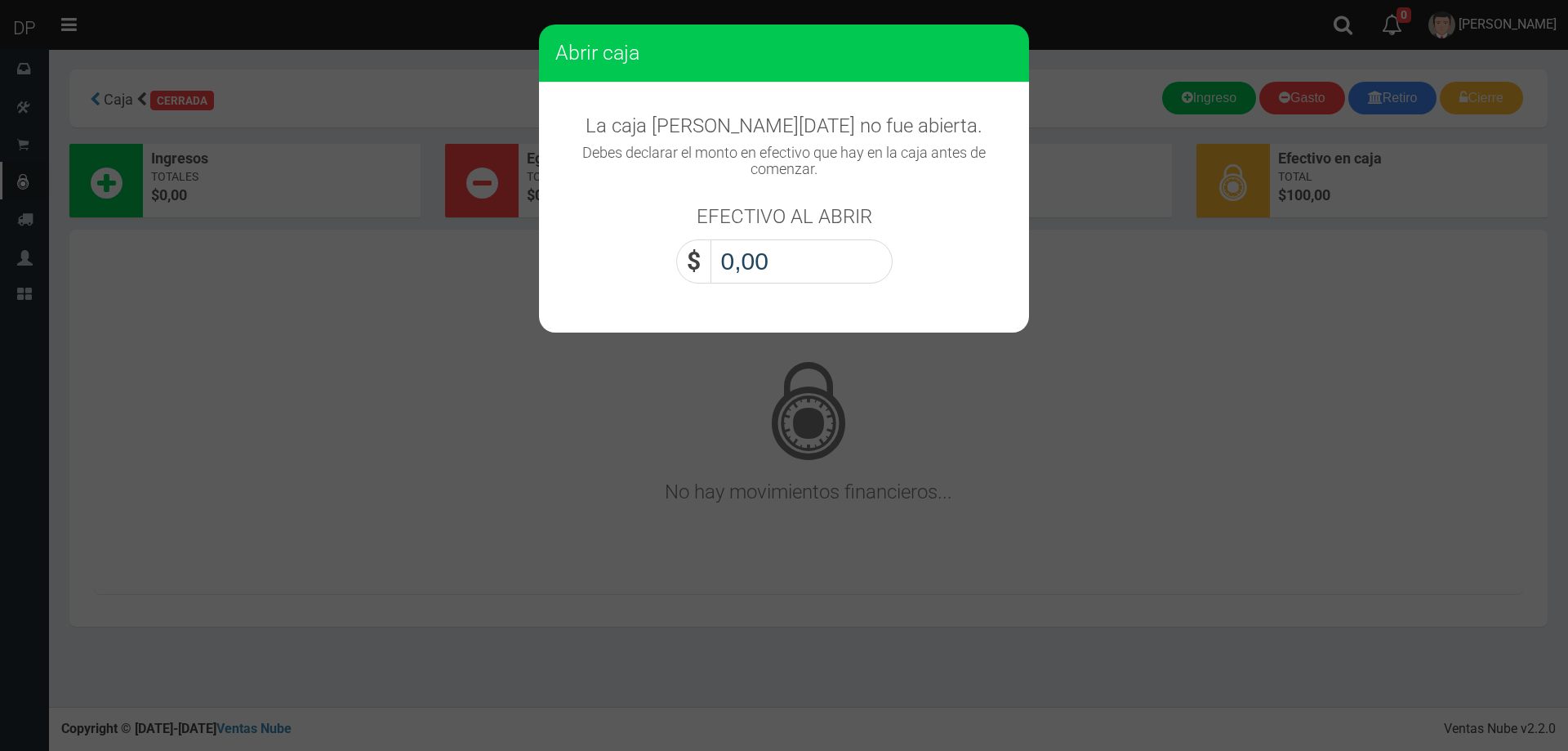
click at [767, 253] on input "0,00" at bounding box center [801, 262] width 182 height 44
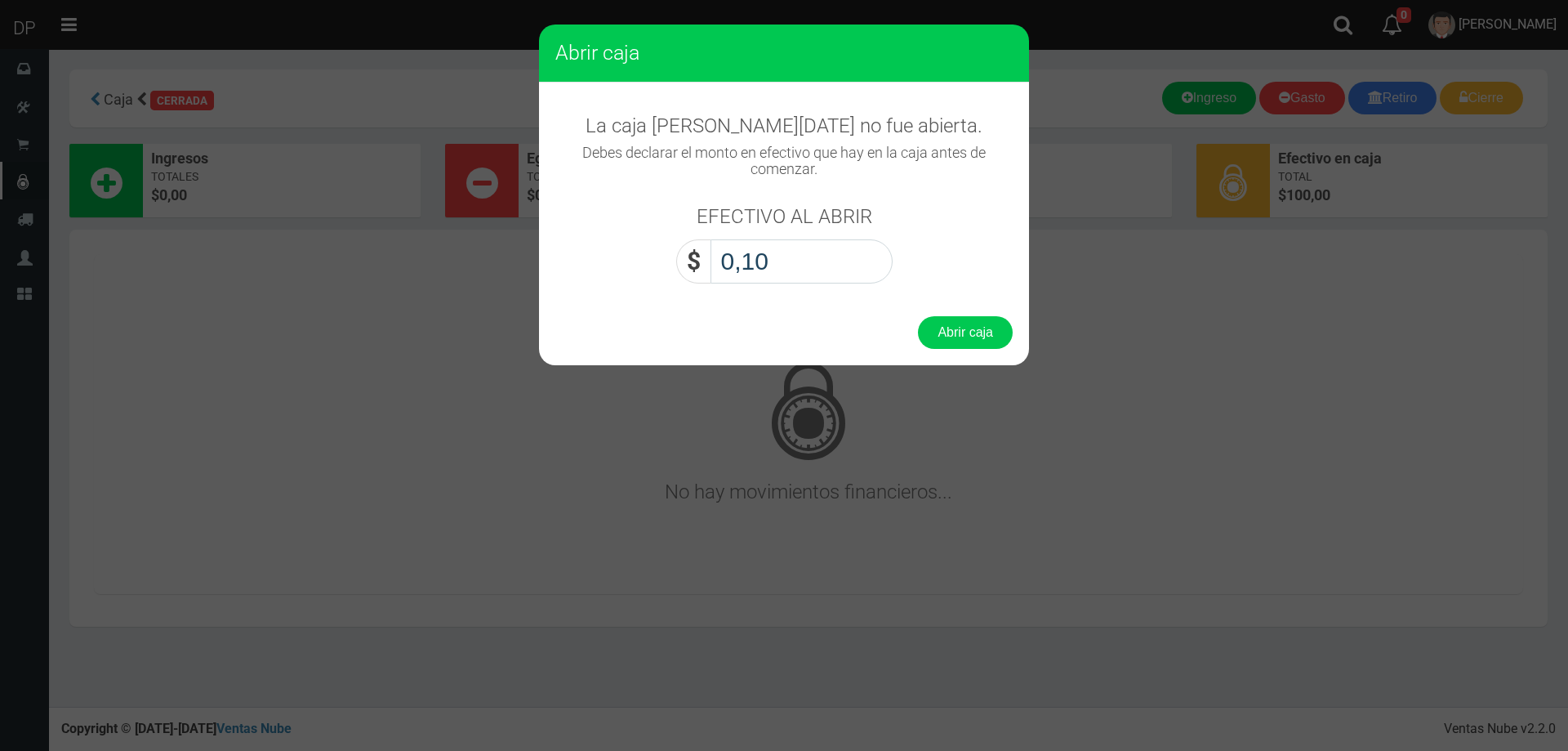
type input "1,00"
click at [918, 316] on button "Abrir caja" at bounding box center [964, 333] width 95 height 32
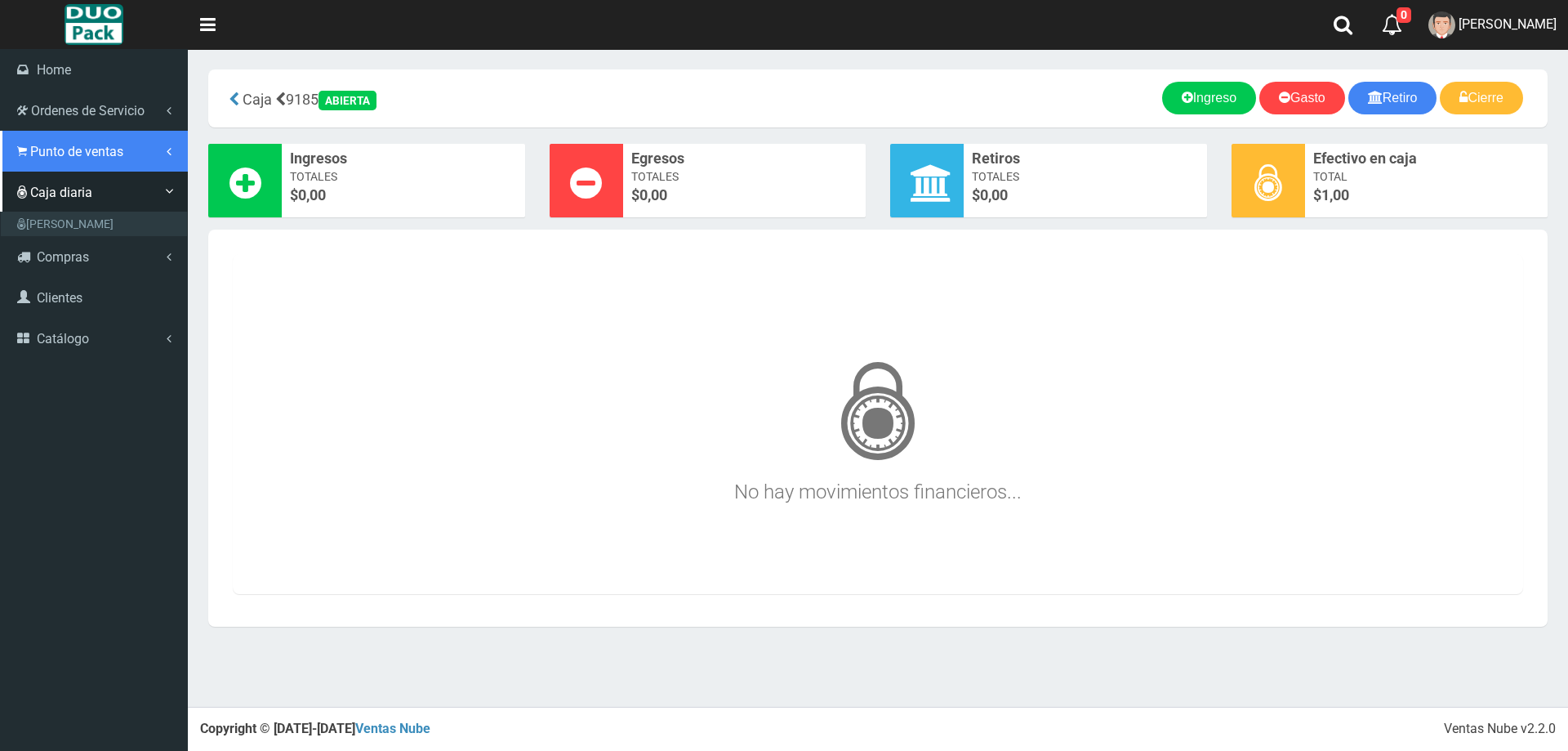
click at [74, 162] on link "Punto de ventas" at bounding box center [94, 151] width 188 height 41
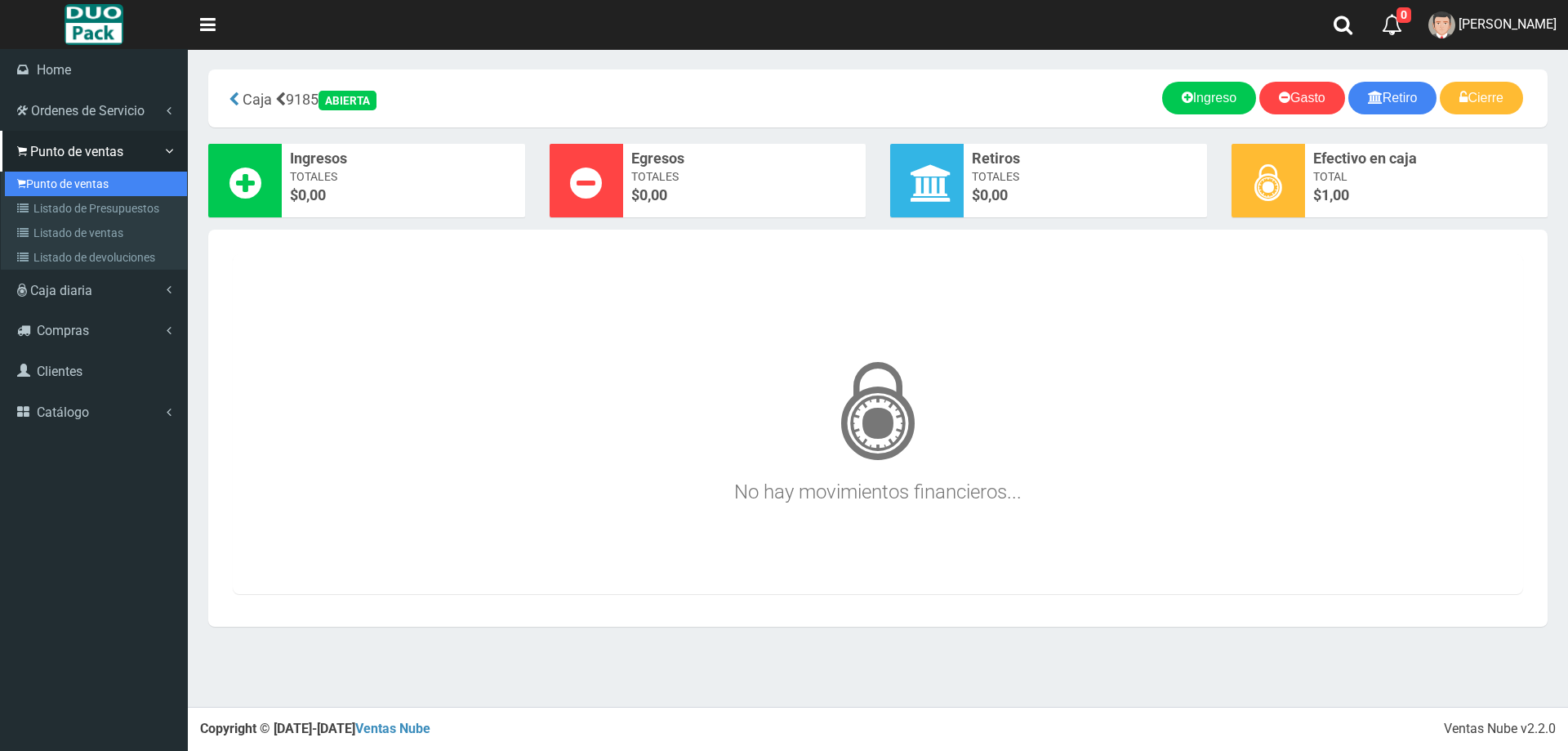
click at [101, 189] on link "Punto de ventas" at bounding box center [95, 184] width 182 height 25
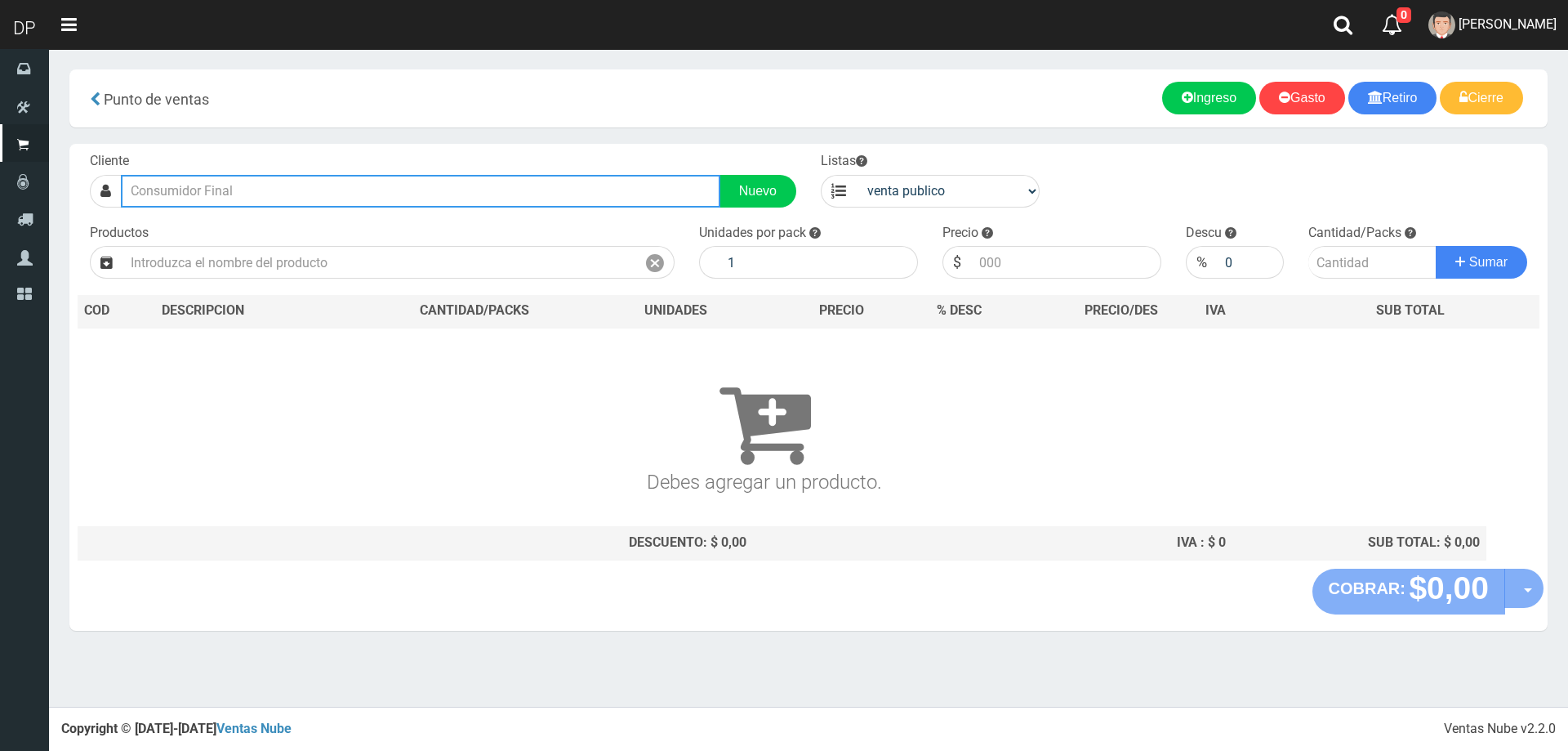
click at [297, 198] on input "text" at bounding box center [421, 191] width 600 height 32
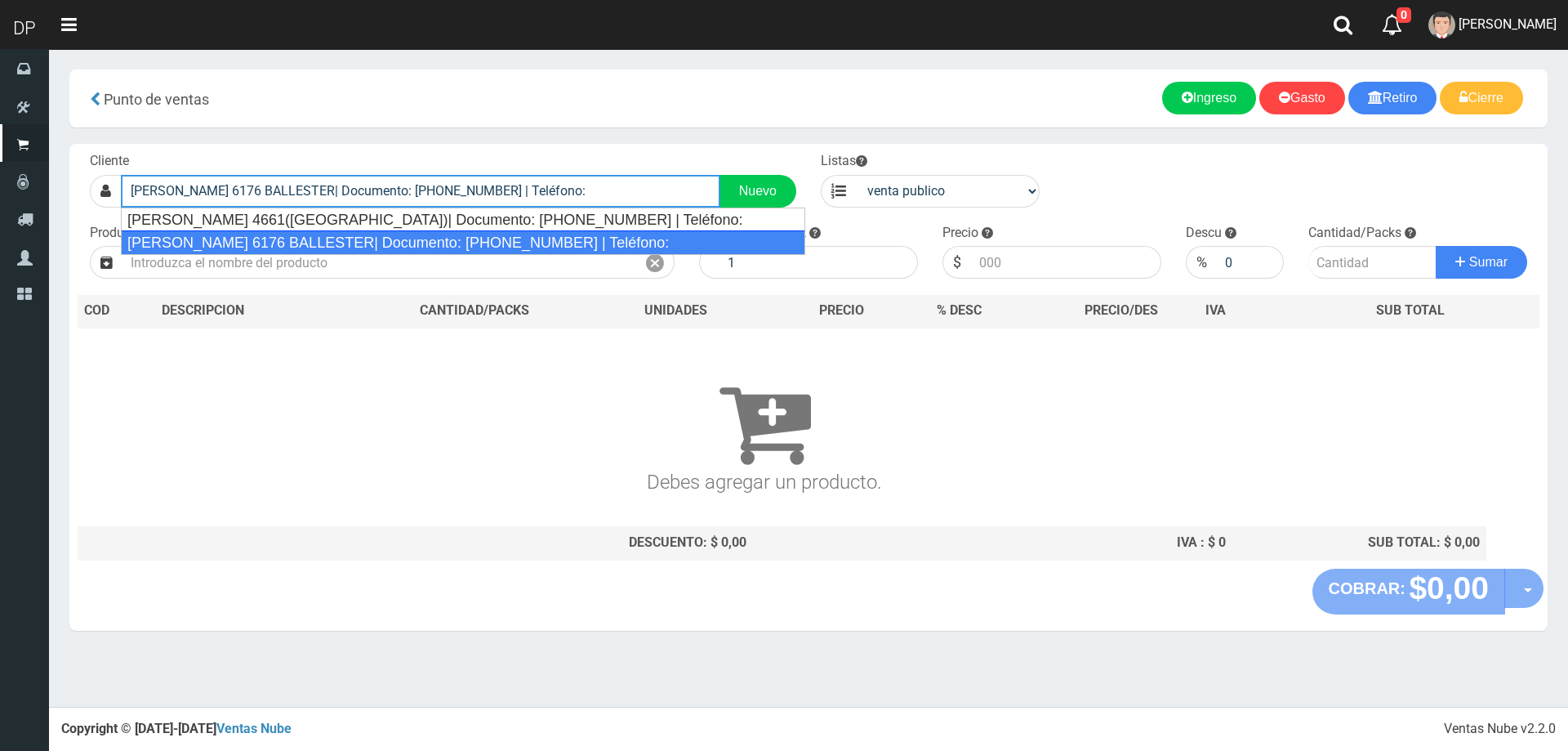
type input "PACIFICO RODRIGUEZ 6176 BALLESTER| Documento: 61766666666666666666 | Teléfono:"
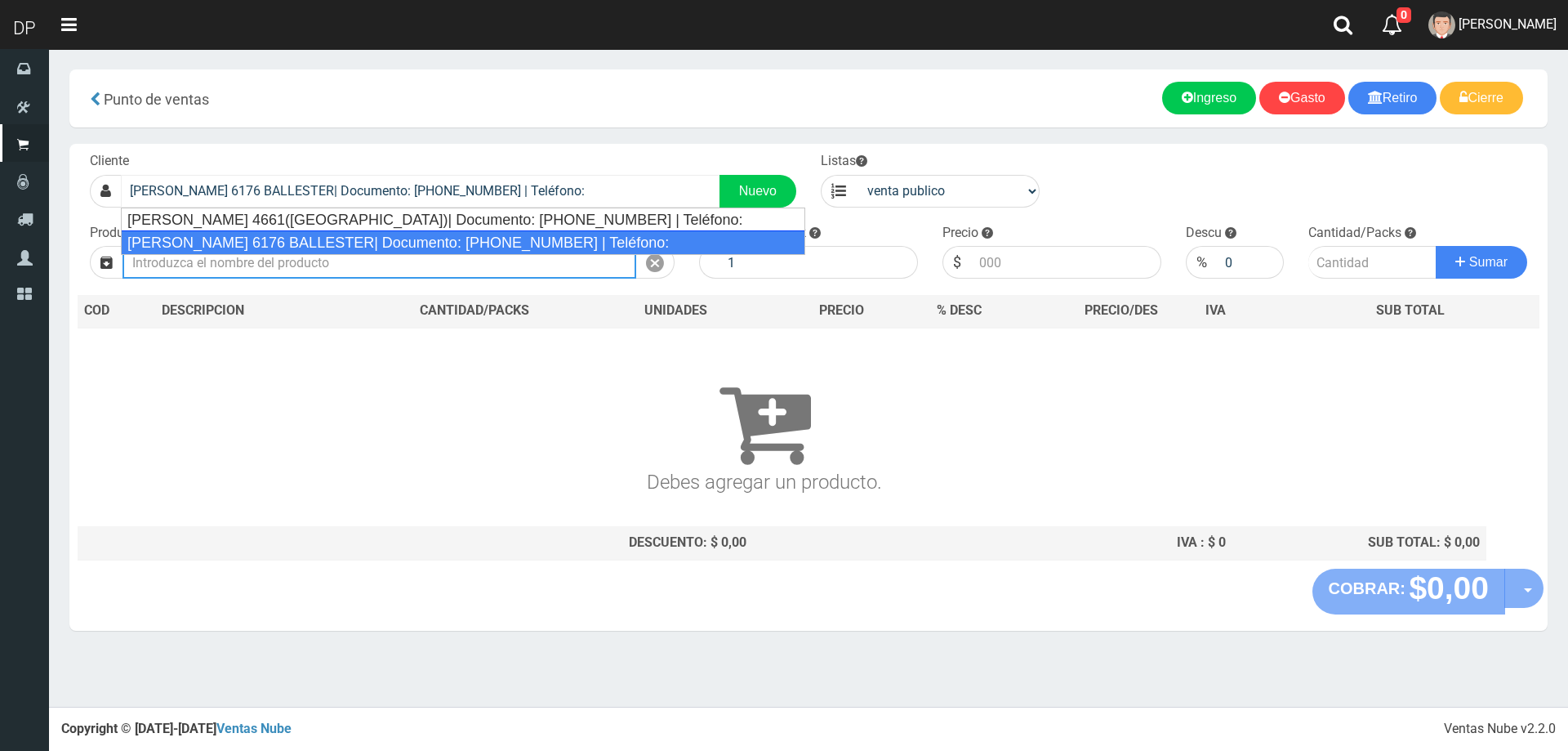
select select "2"
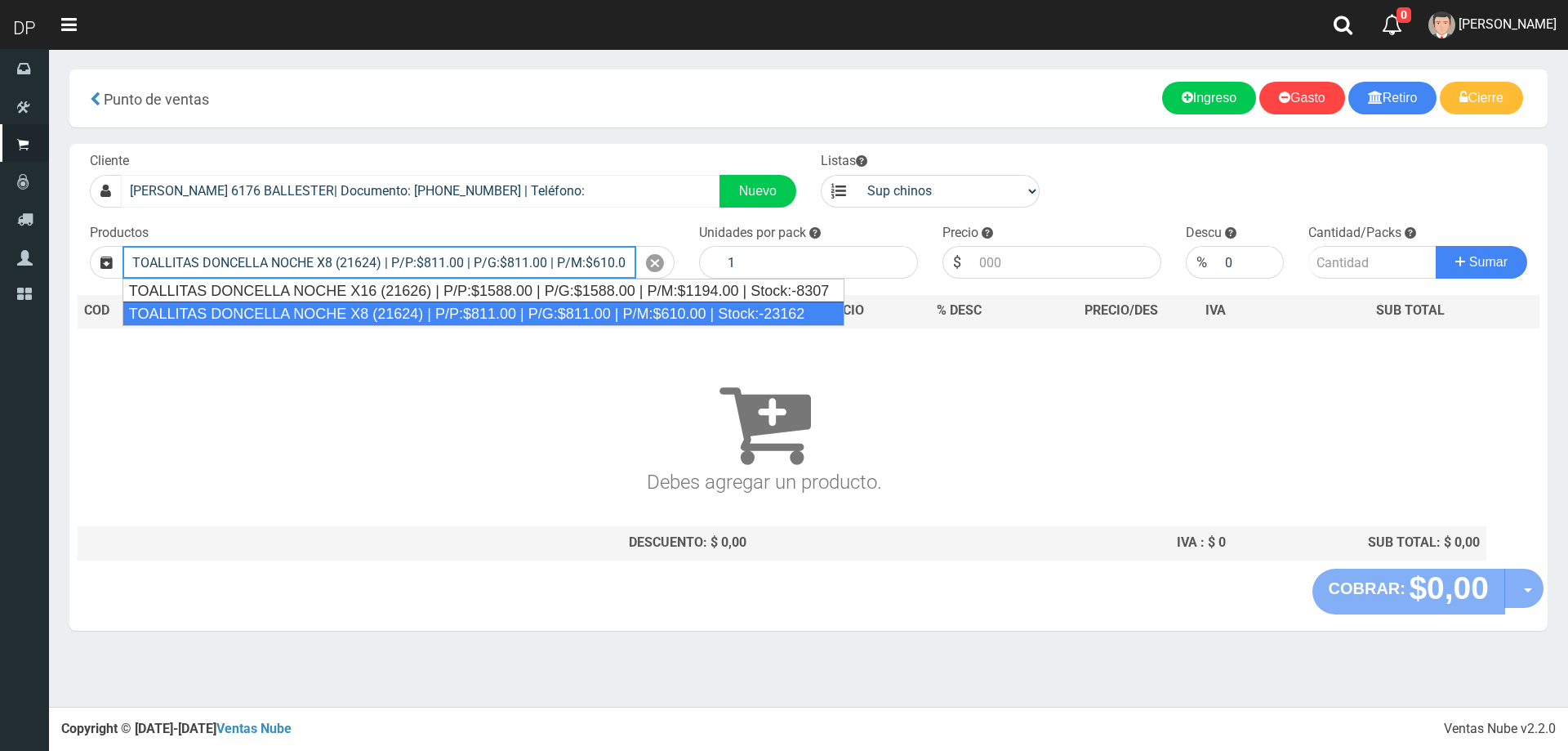
type input "TOALLITAS DONCELLA NOCHE X8 (21624) | P/P:$811.00 | P/G:$811.00 | P/M:$610.00 |…"
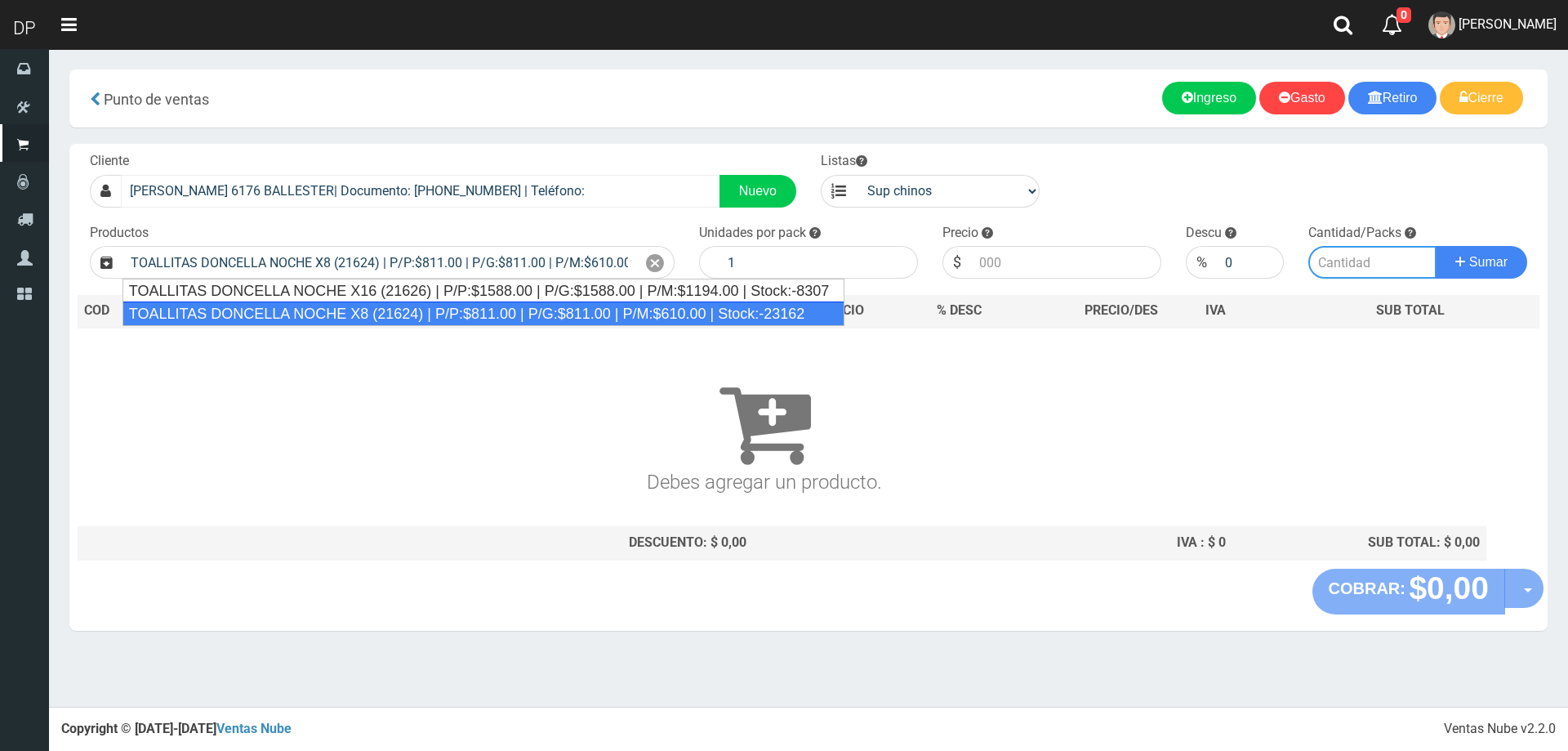
type input "50"
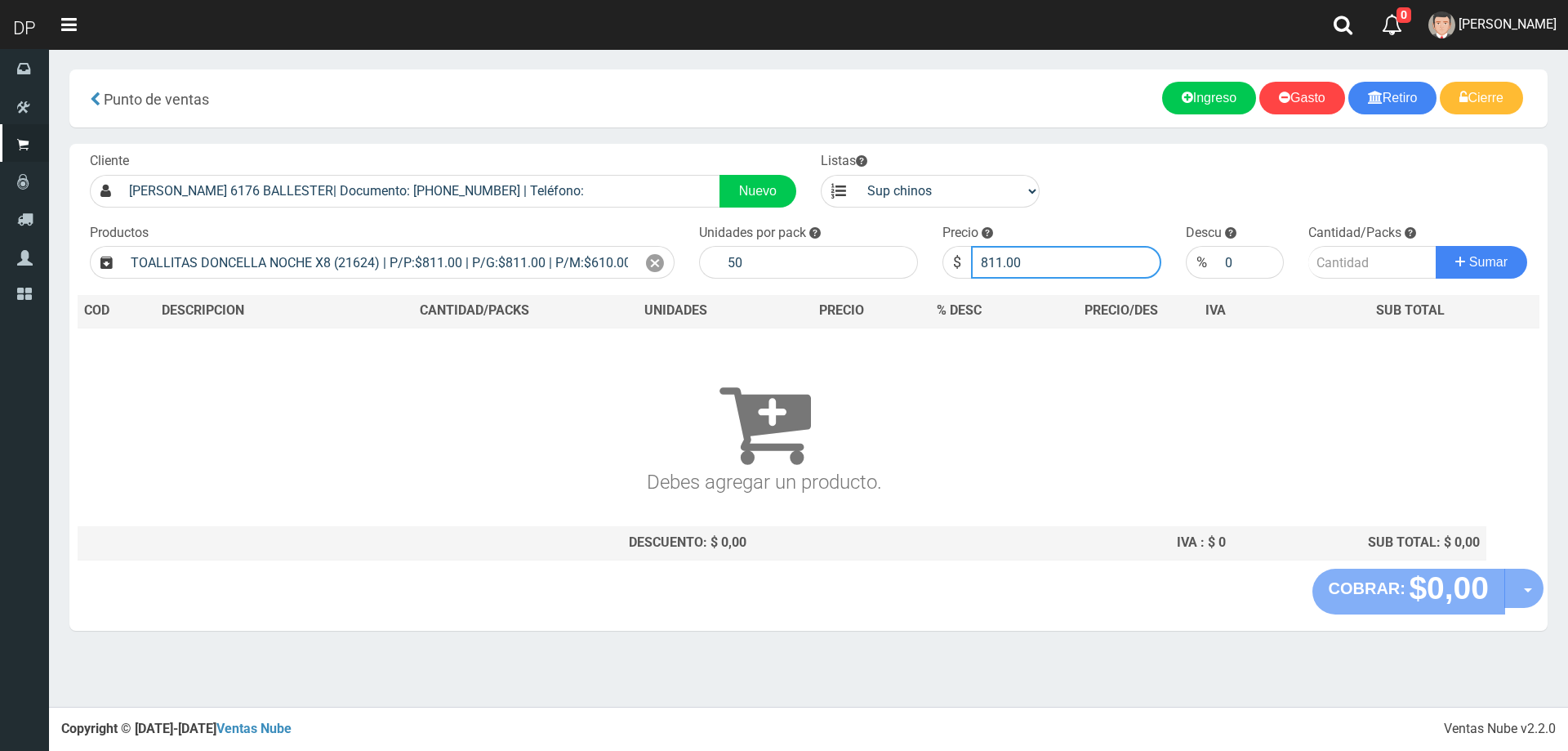
click at [1017, 268] on input "811.00" at bounding box center [1066, 262] width 190 height 32
type input "8"
type input "732"
type input "732.00"
type input "1"
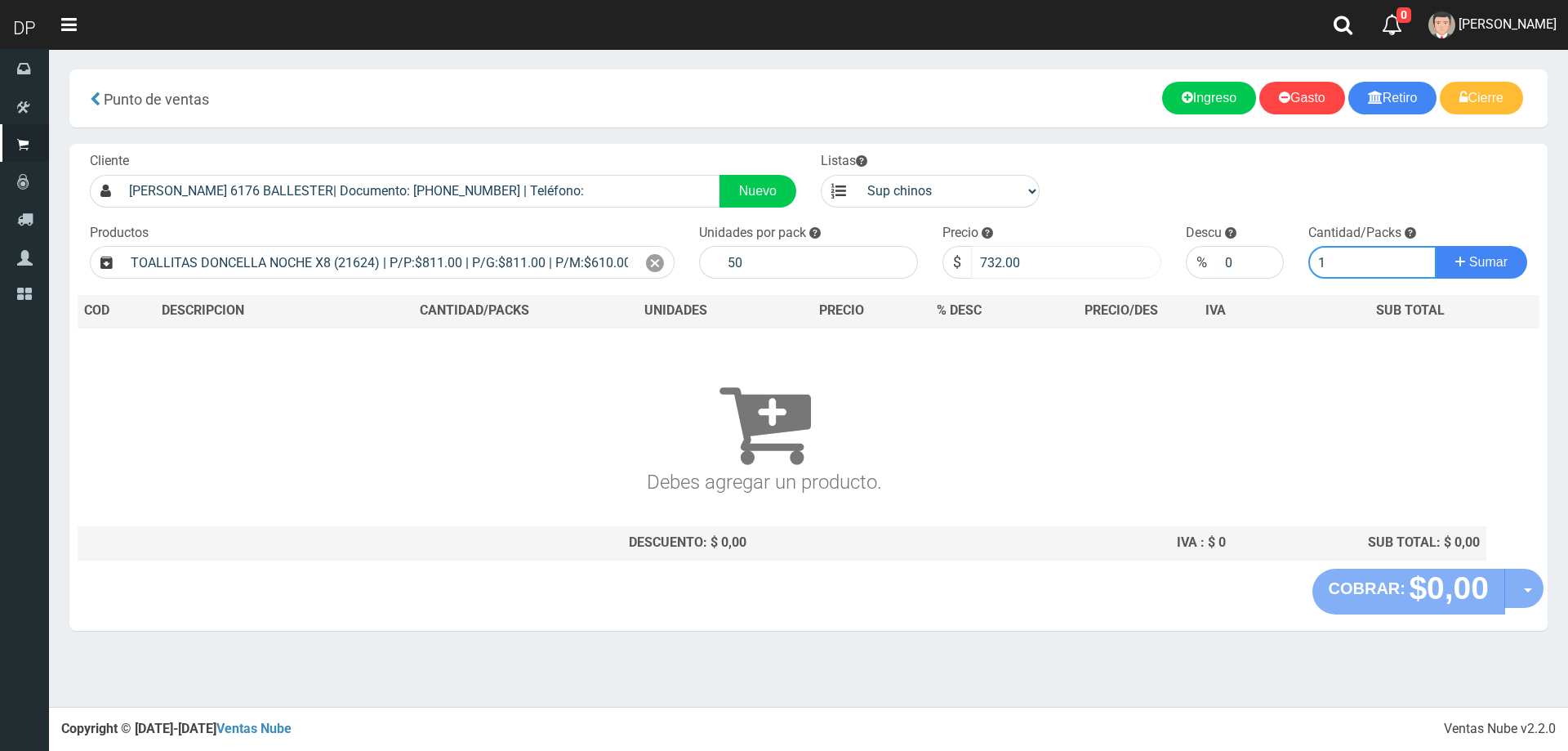
click at [1435, 246] on button "Sumar" at bounding box center [1481, 262] width 92 height 32
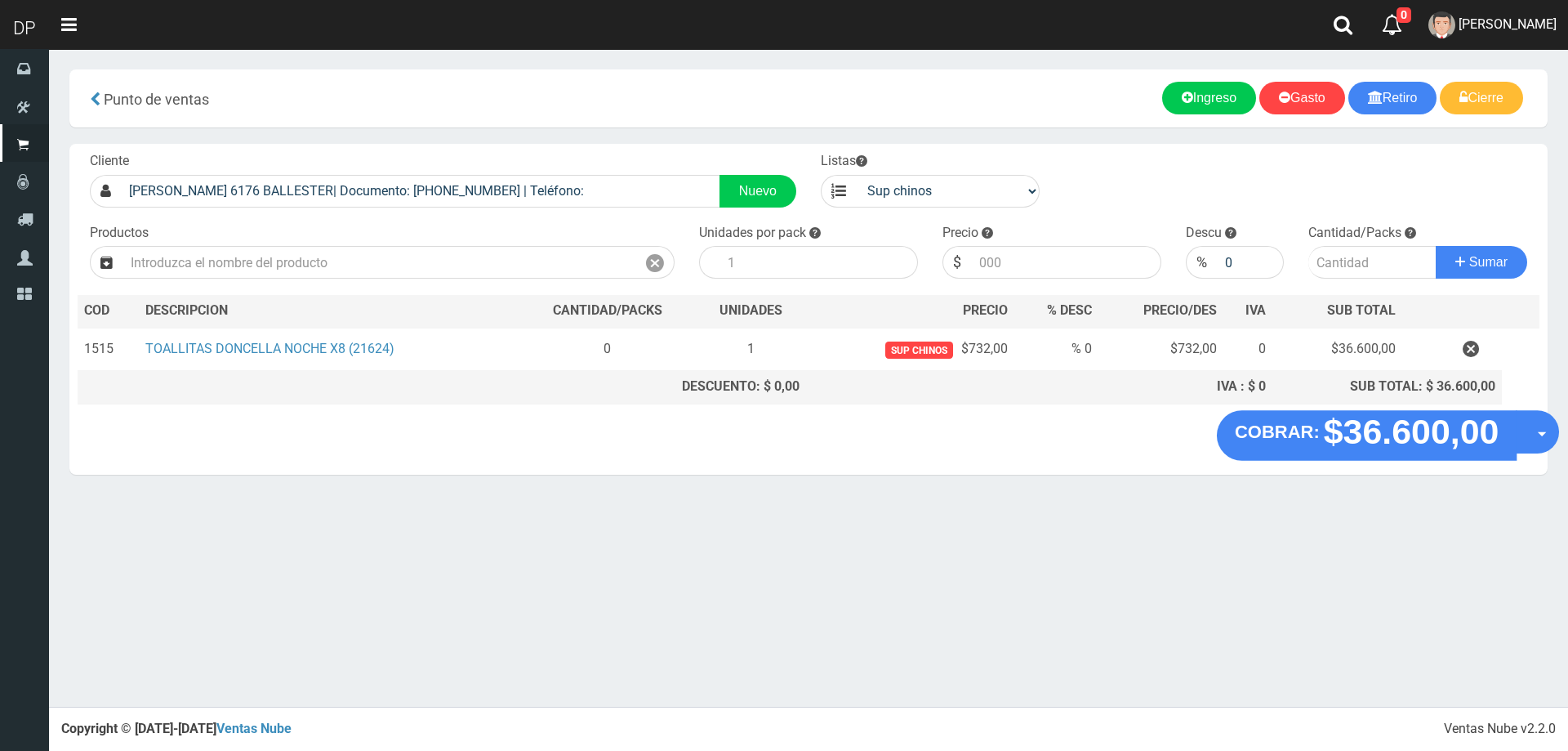
click at [1536, 424] on button "Opciones" at bounding box center [1536, 431] width 43 height 43
click at [1466, 450] on link "Hacer Devolucion" at bounding box center [1484, 437] width 146 height 37
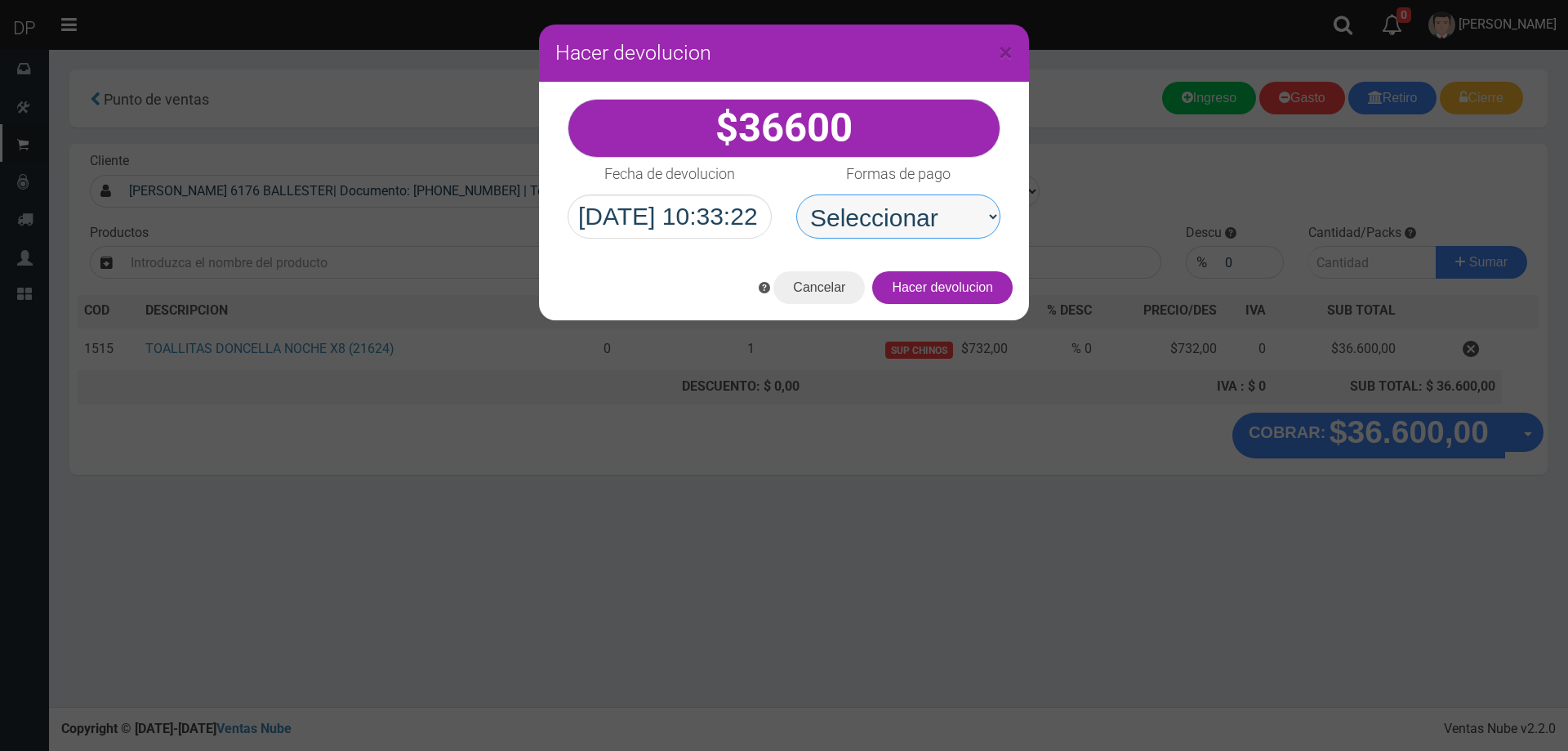
click at [875, 227] on select "Seleccionar Efectivo Tarjeta de Crédito Depósito Débito" at bounding box center [899, 216] width 204 height 44
select select "Efectivo"
click at [796, 194] on select "Seleccionar Efectivo Tarjeta de Crédito Depósito Débito" at bounding box center [899, 216] width 204 height 44
click at [965, 288] on button "Hacer devolucion" at bounding box center [942, 288] width 140 height 32
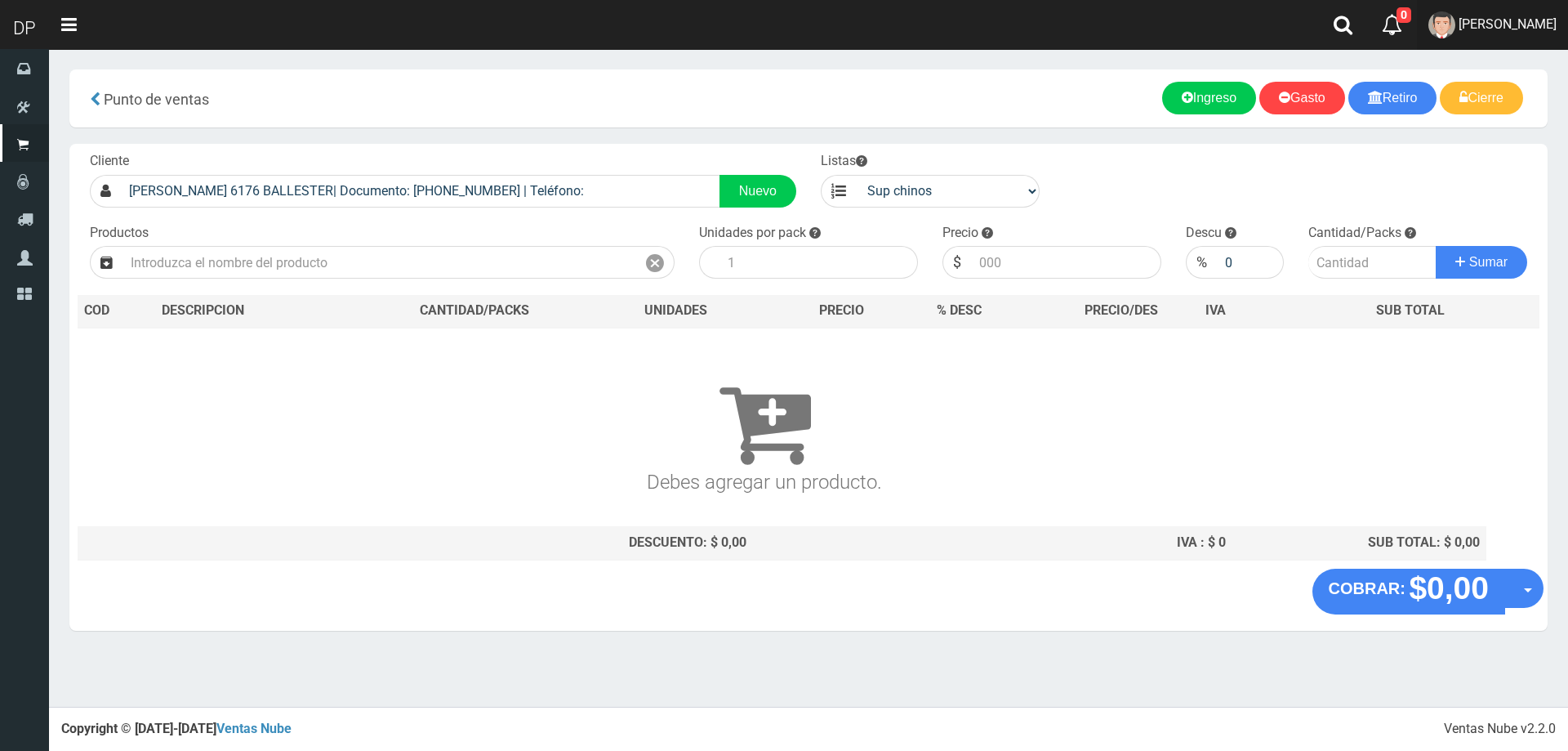
click at [1548, 14] on link "Betiana Paola Casco" at bounding box center [1492, 25] width 151 height 50
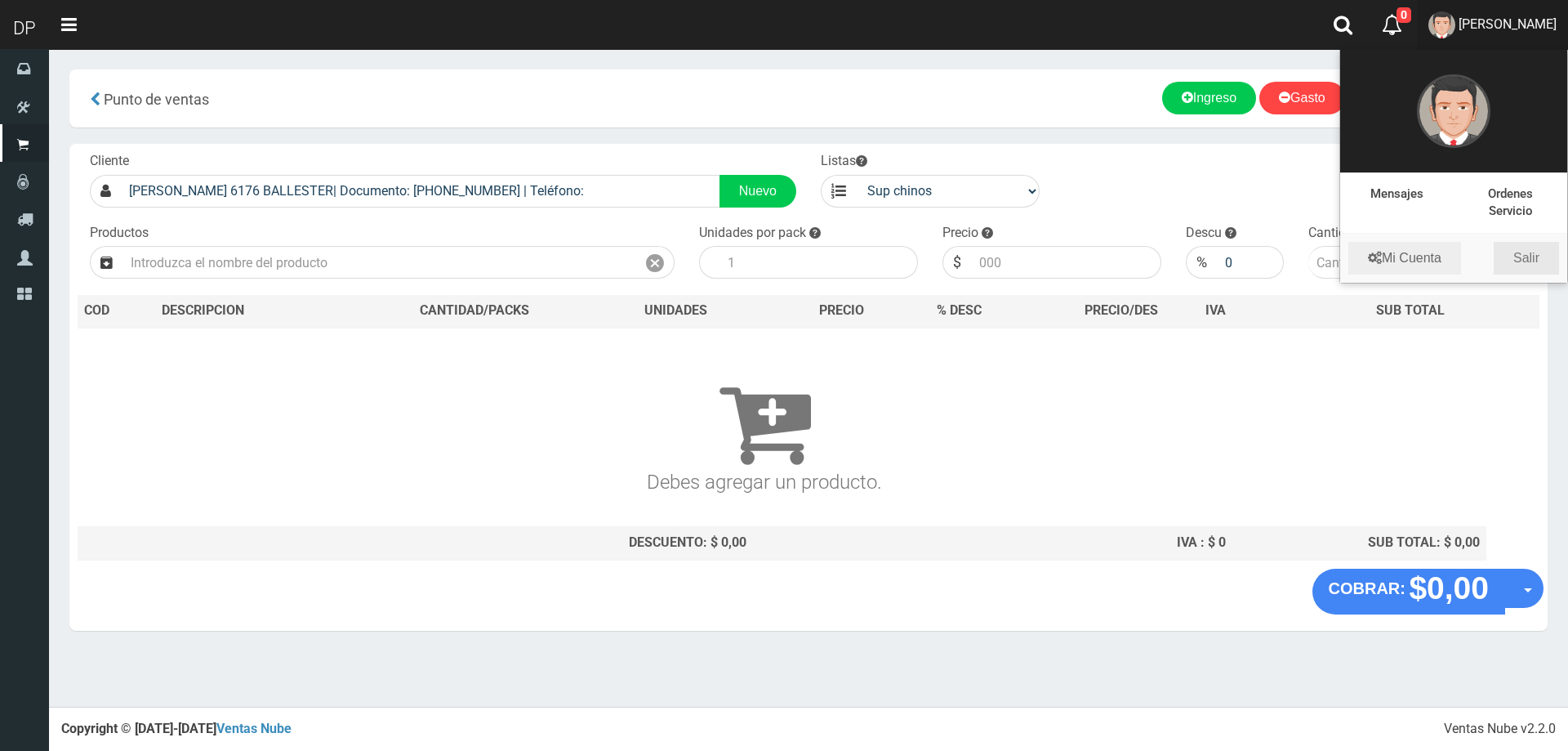
click at [1537, 249] on link "Salir" at bounding box center [1526, 258] width 65 height 32
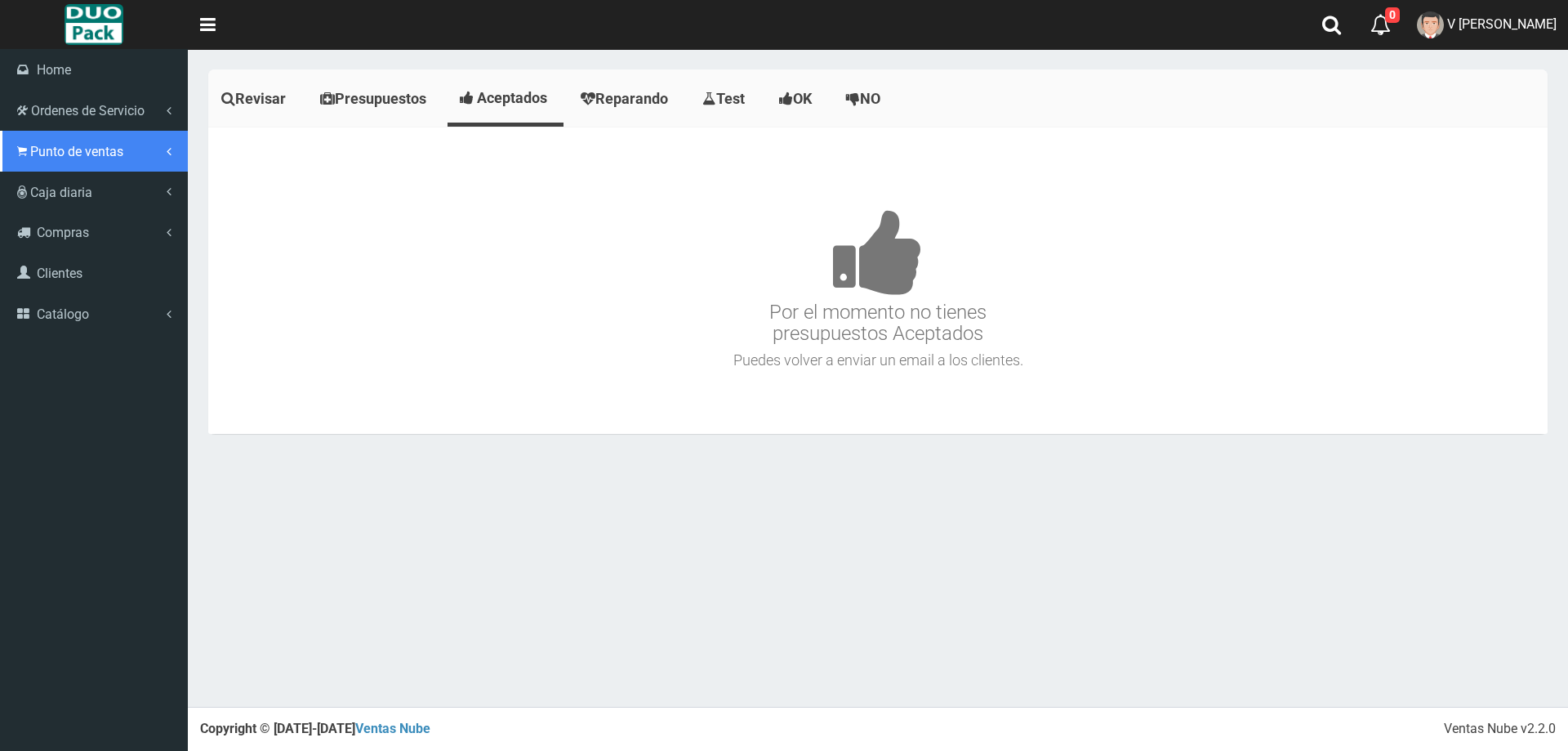
click at [114, 144] on span "Punto de ventas" at bounding box center [76, 151] width 93 height 15
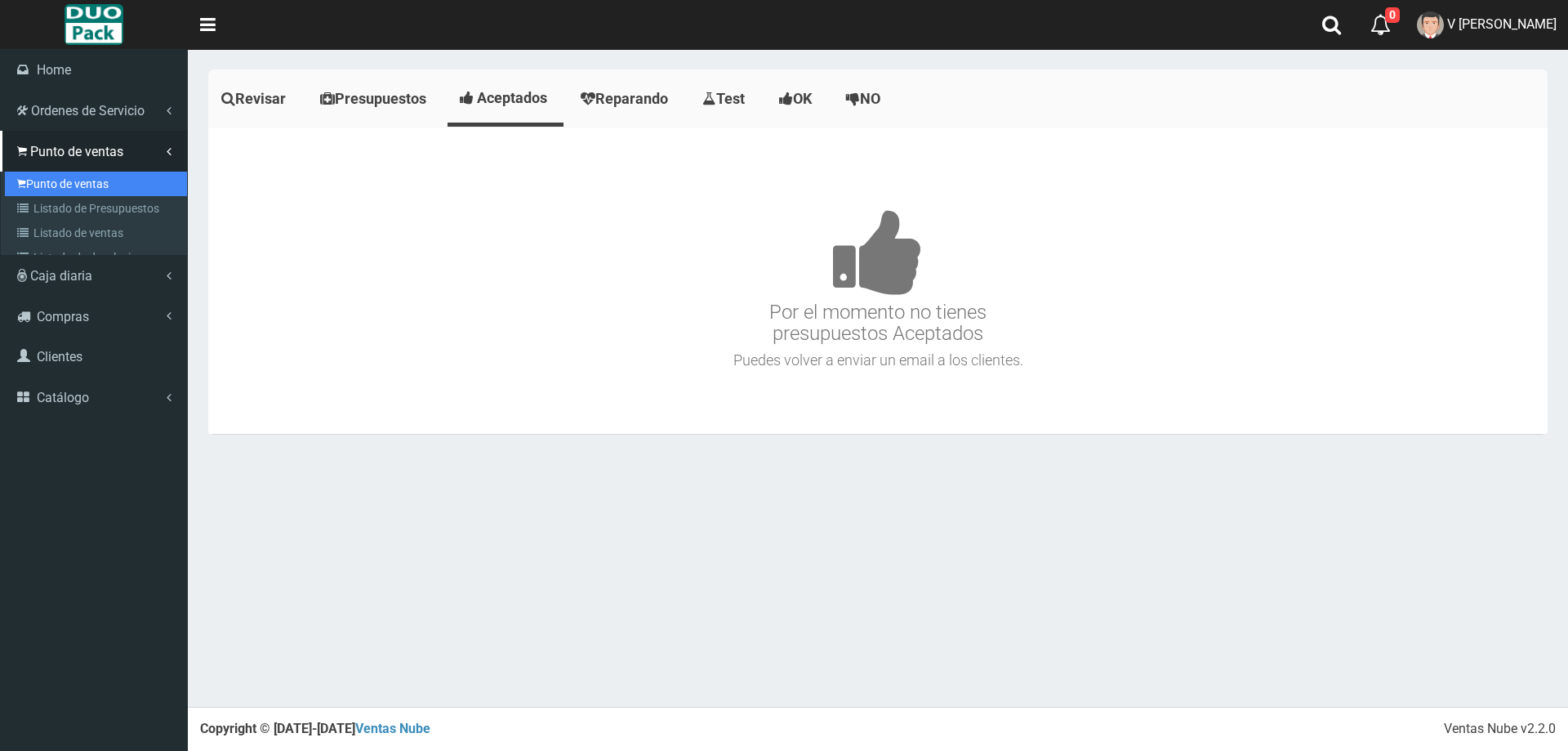
click at [110, 174] on link "Punto de ventas" at bounding box center [95, 184] width 182 height 25
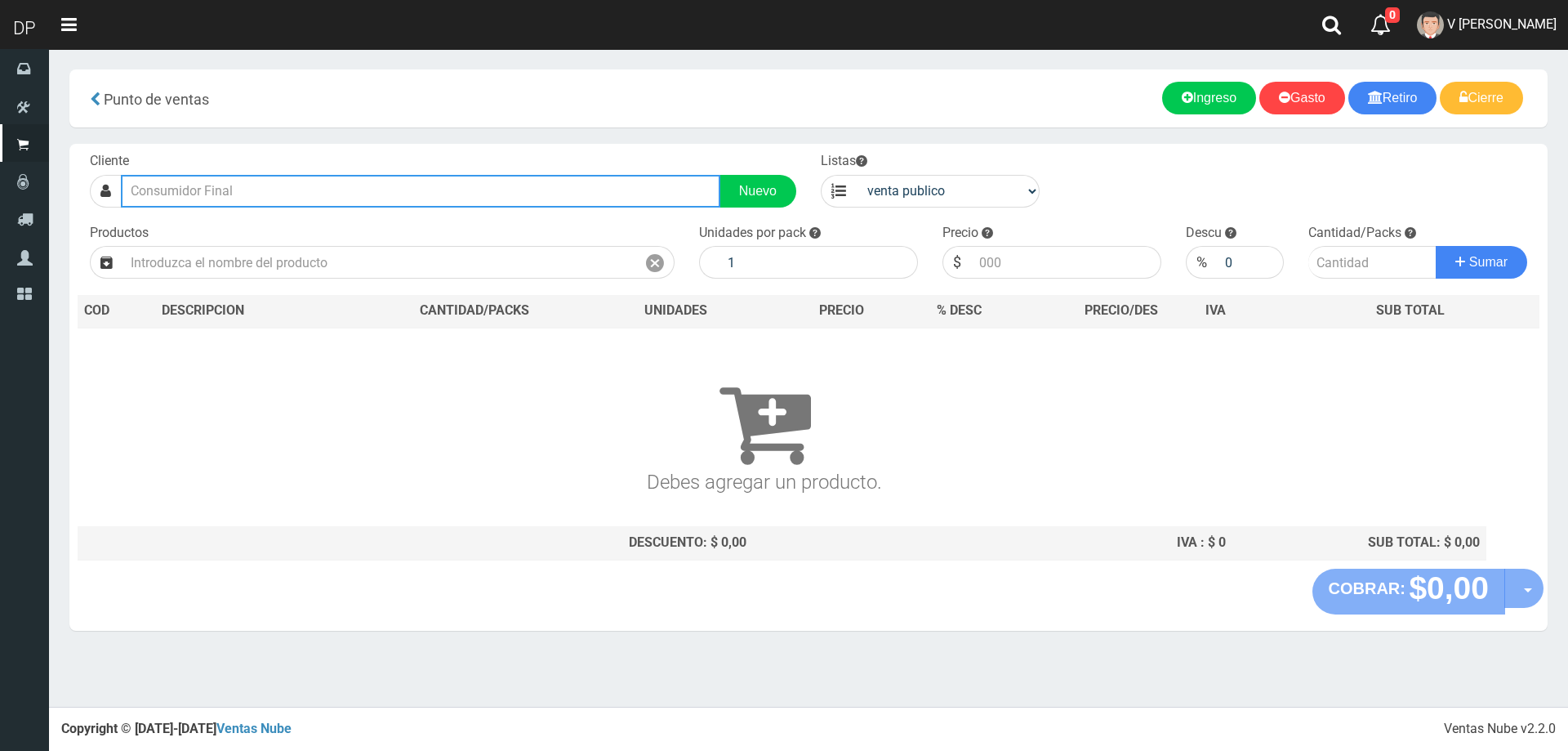
click at [351, 195] on input "text" at bounding box center [421, 191] width 600 height 32
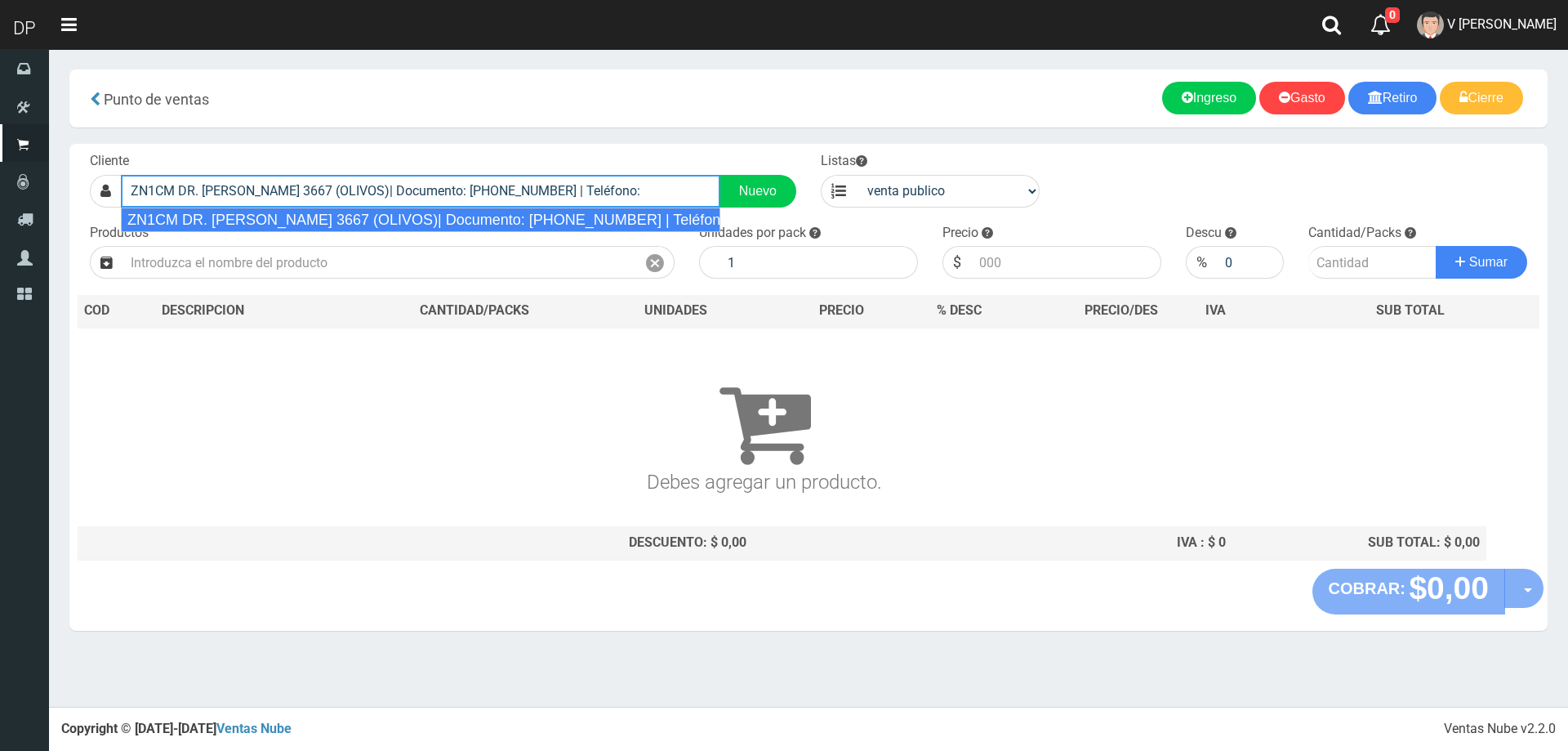
type input "ZN1CM DR. [PERSON_NAME] 3667 (OLIVOS)| Documento: [PHONE_NUMBER] | Teléfono:"
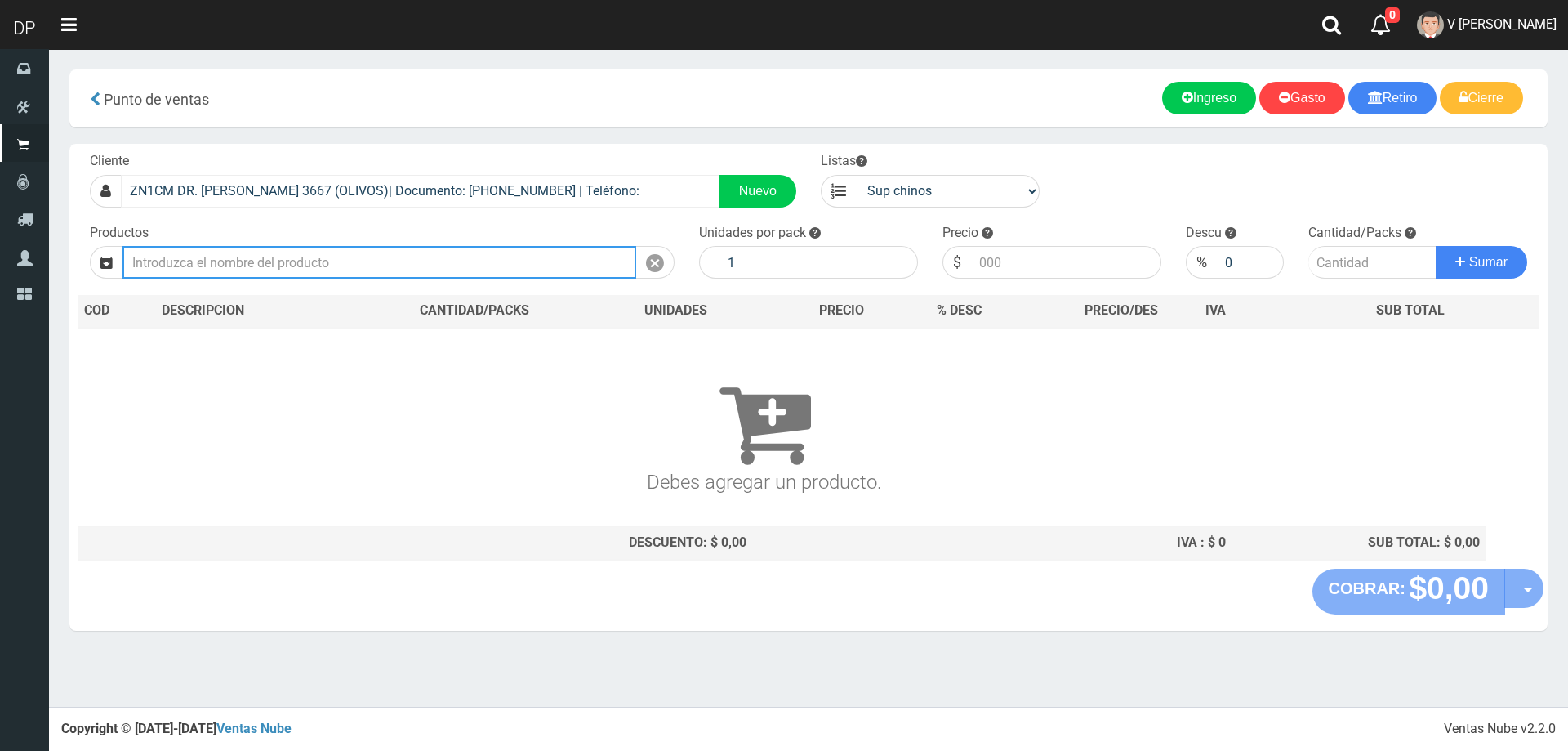
select select "2"
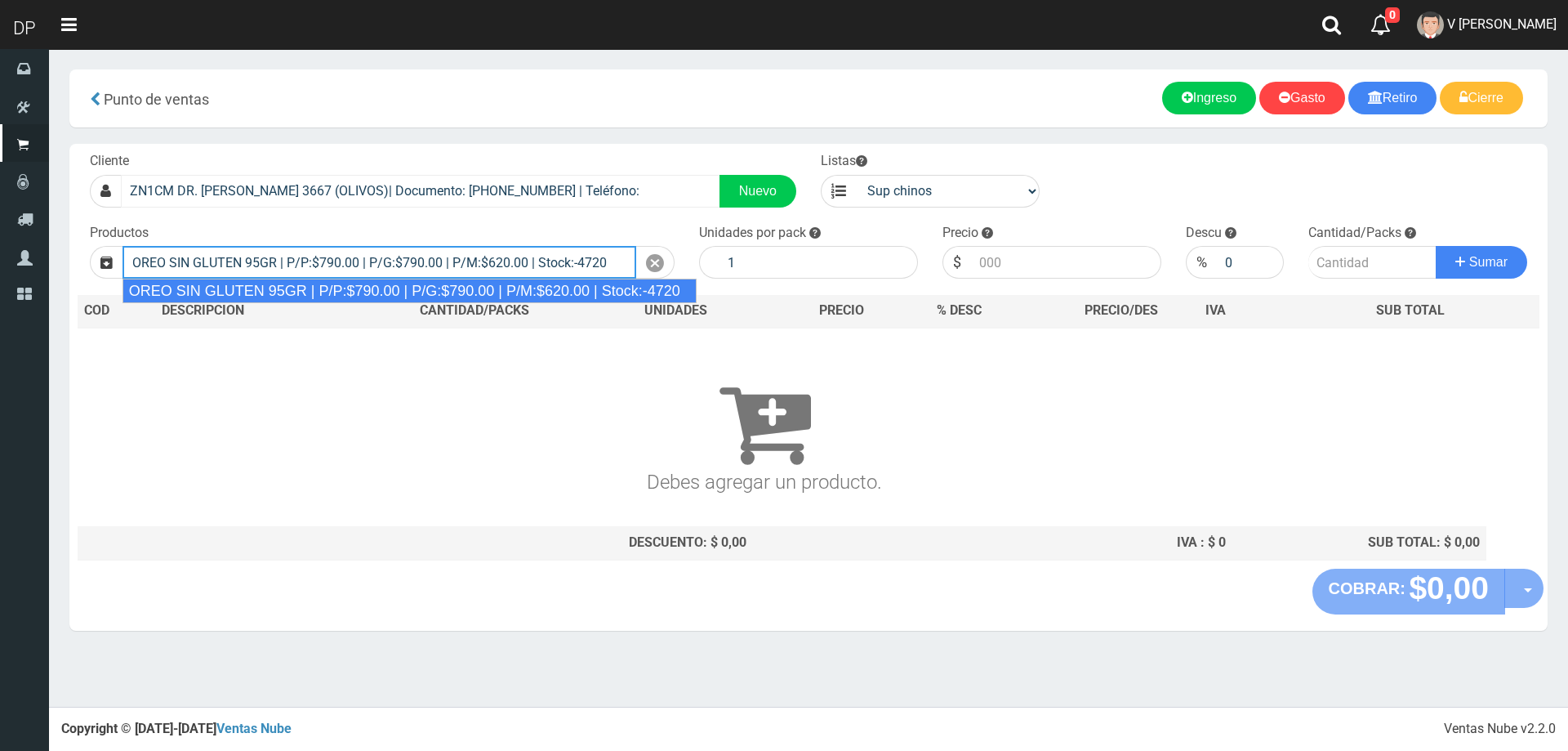
type input "OREO SIN GLUTEN 95GR | P/P:$790.00 | P/G:$790.00 | P/M:$620.00 | Stock:-4720"
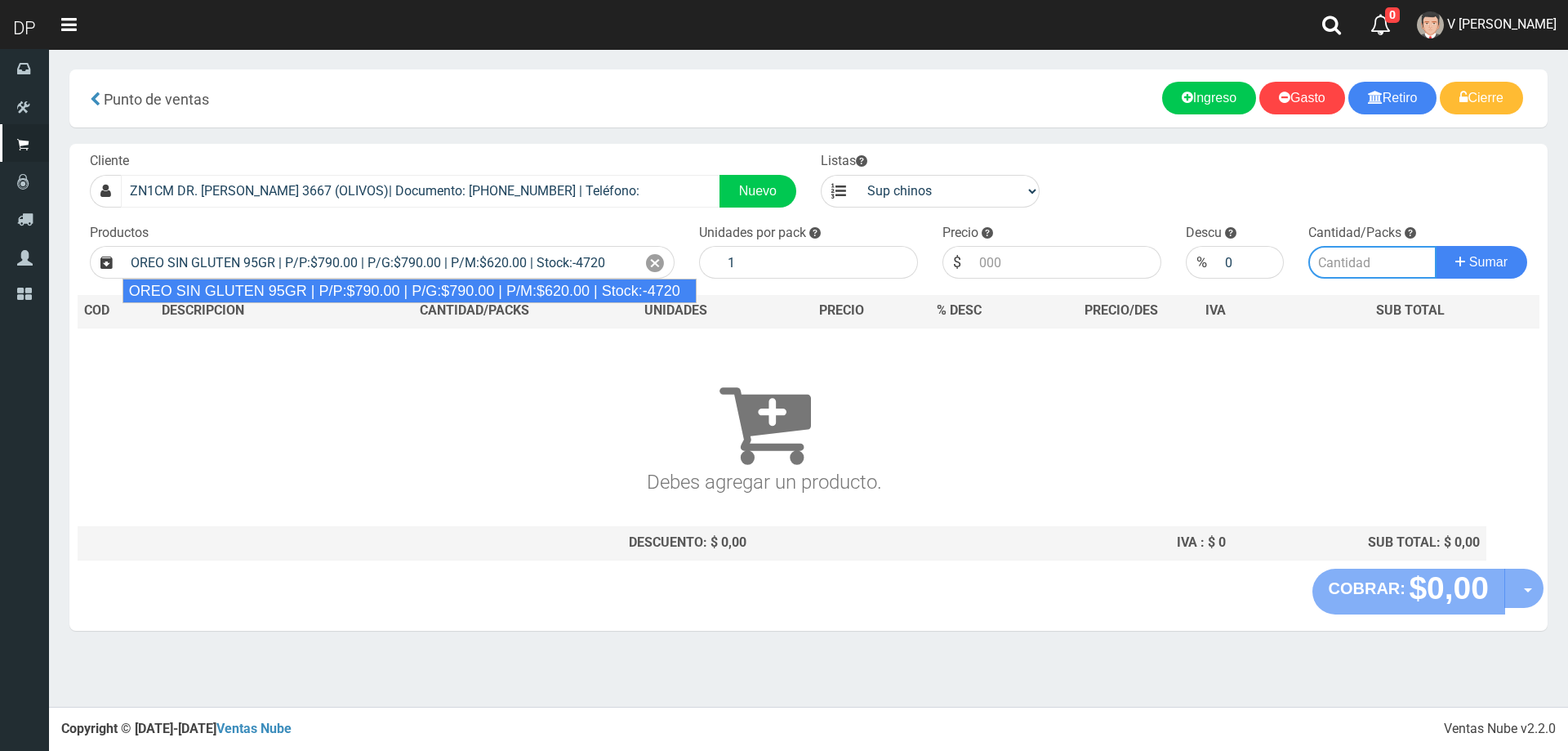
type input "24"
type input "790.00"
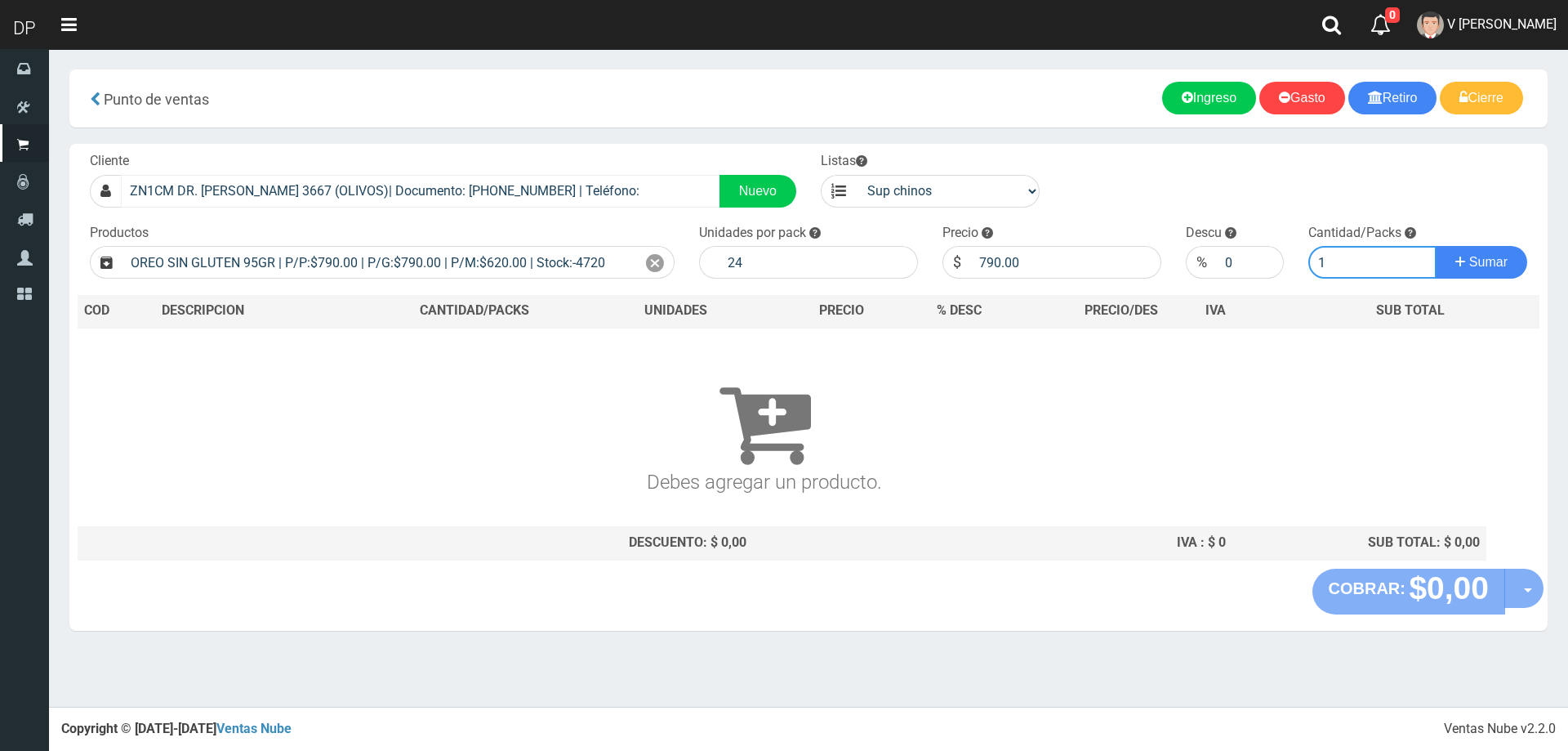
type input "1"
click at [1435, 246] on button "Sumar" at bounding box center [1481, 262] width 92 height 32
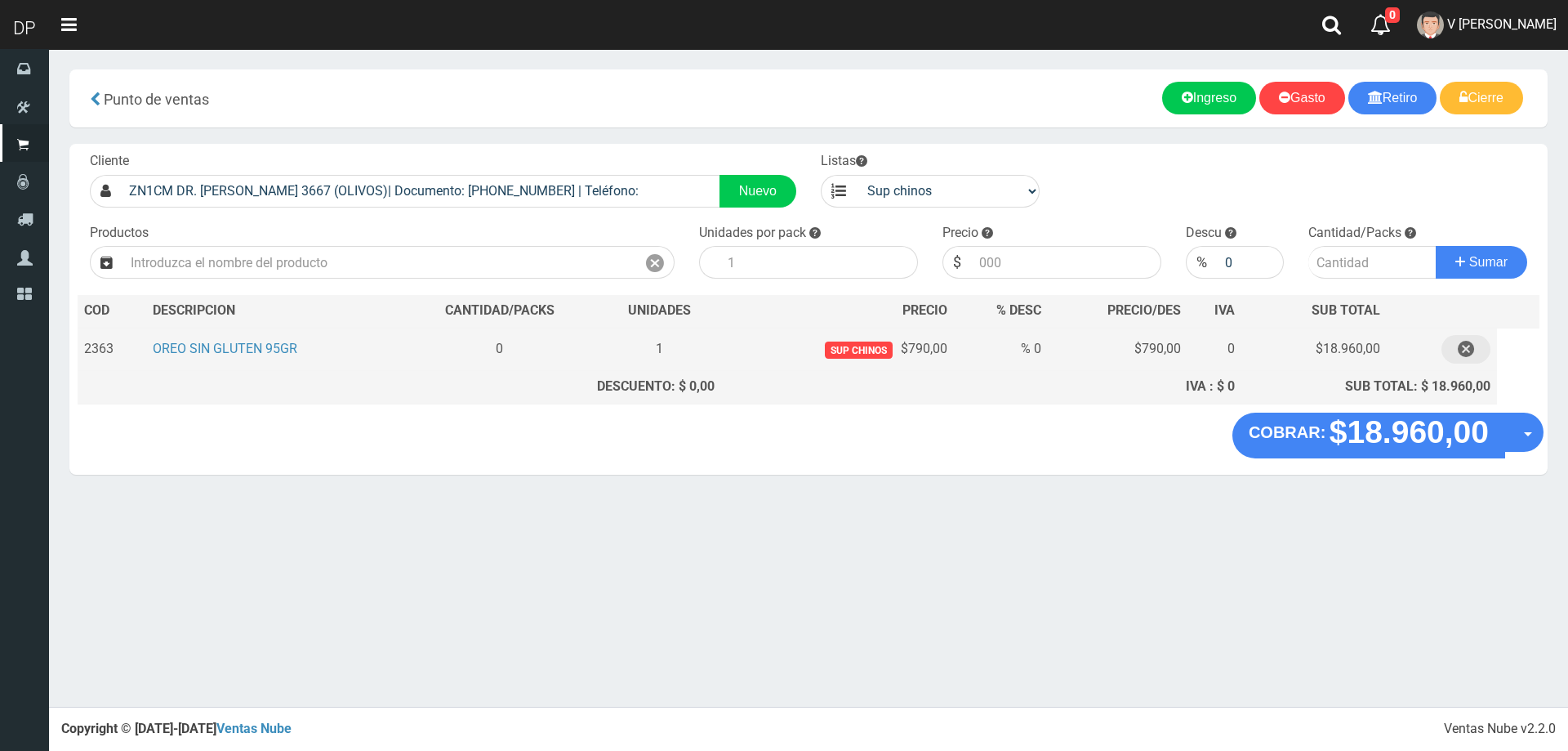
click at [1473, 352] on icon "button" at bounding box center [1465, 350] width 16 height 29
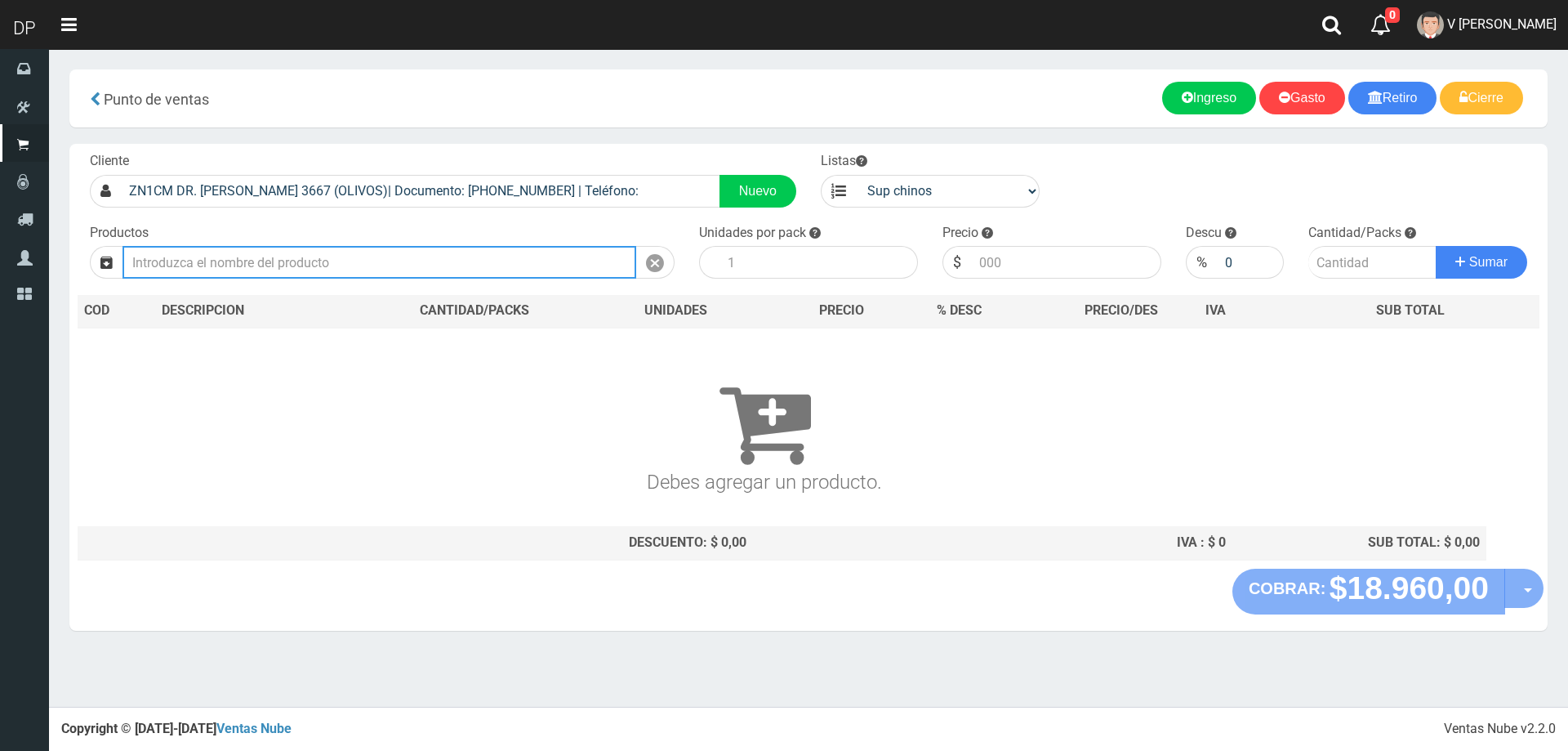
click at [390, 252] on input "text" at bounding box center [379, 262] width 514 height 32
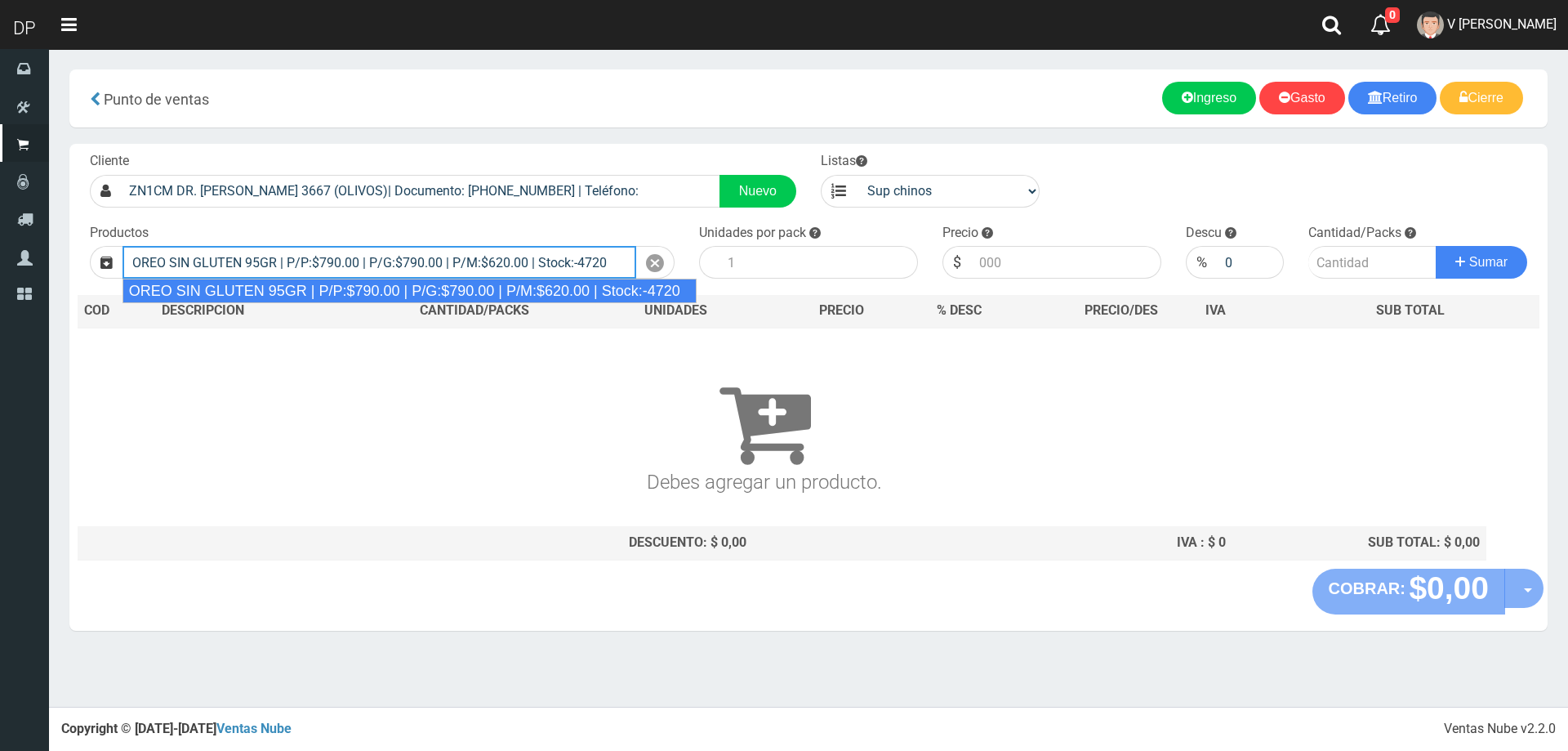
type input "OREO SIN GLUTEN 95GR | P/P:$790.00 | P/G:$790.00 | P/M:$620.00 | Stock:-4720"
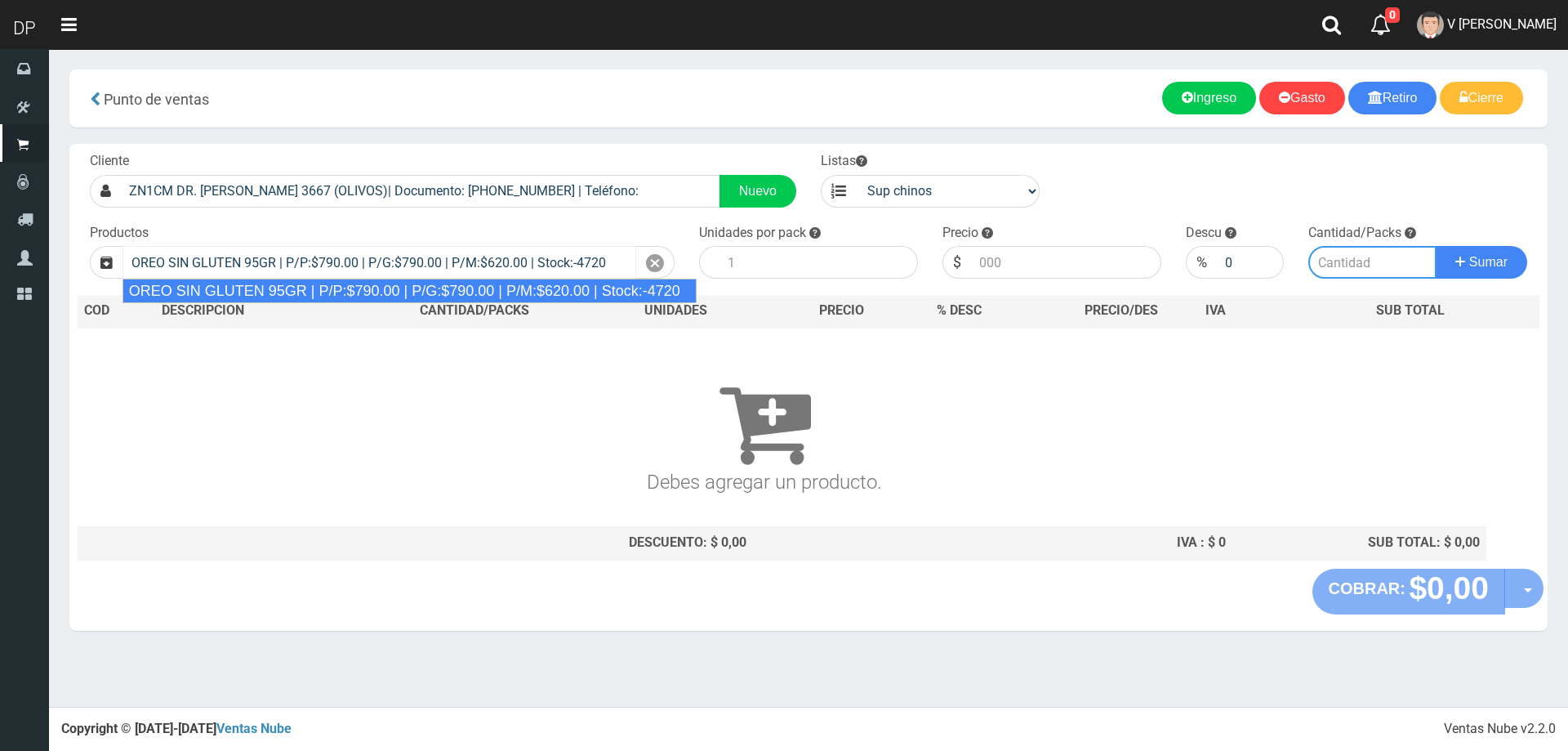
type input "24"
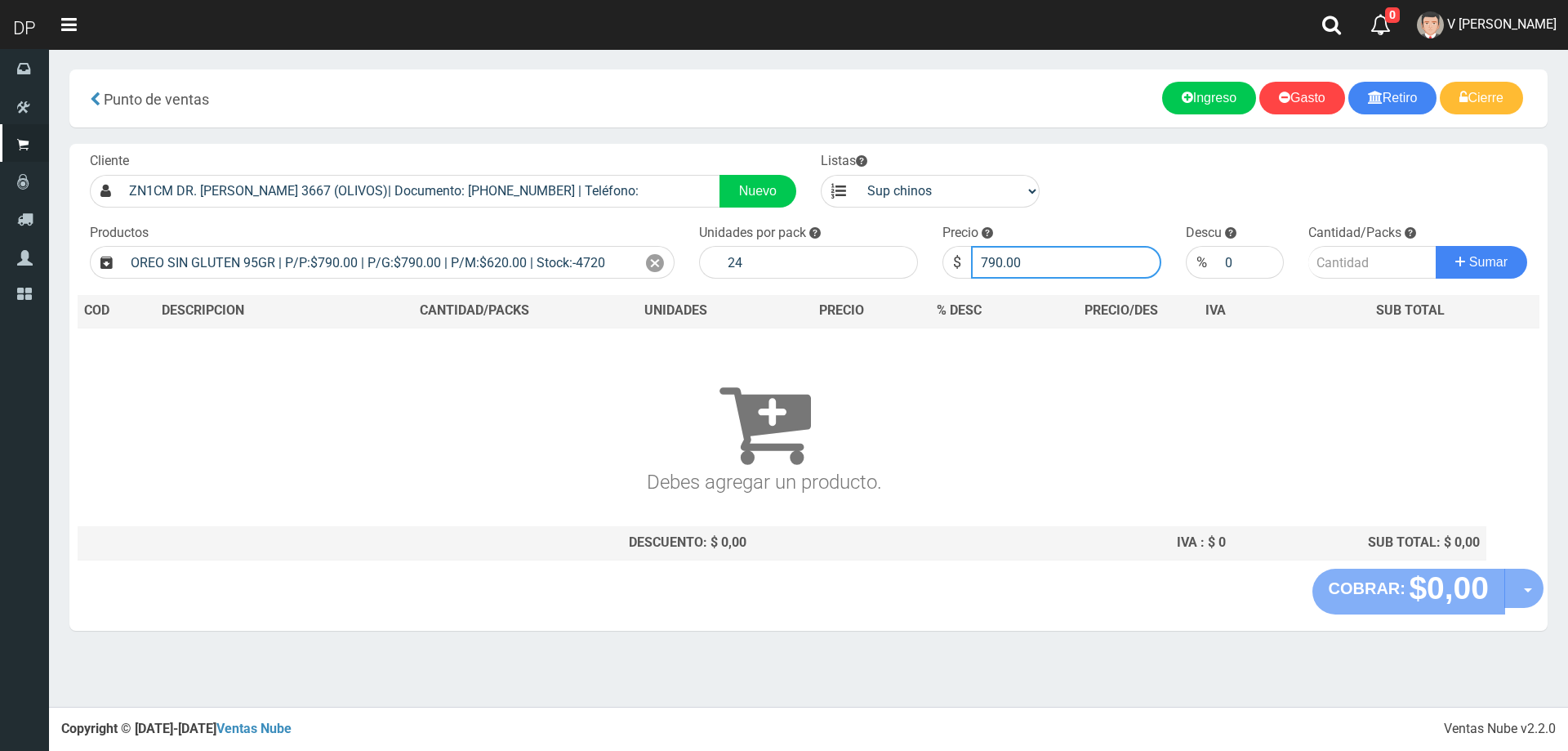
click at [1106, 279] on input "790.00" at bounding box center [1066, 262] width 190 height 32
type input "720"
type input "720.00"
click at [1435, 246] on button "Sumar" at bounding box center [1481, 262] width 92 height 32
type input "1"
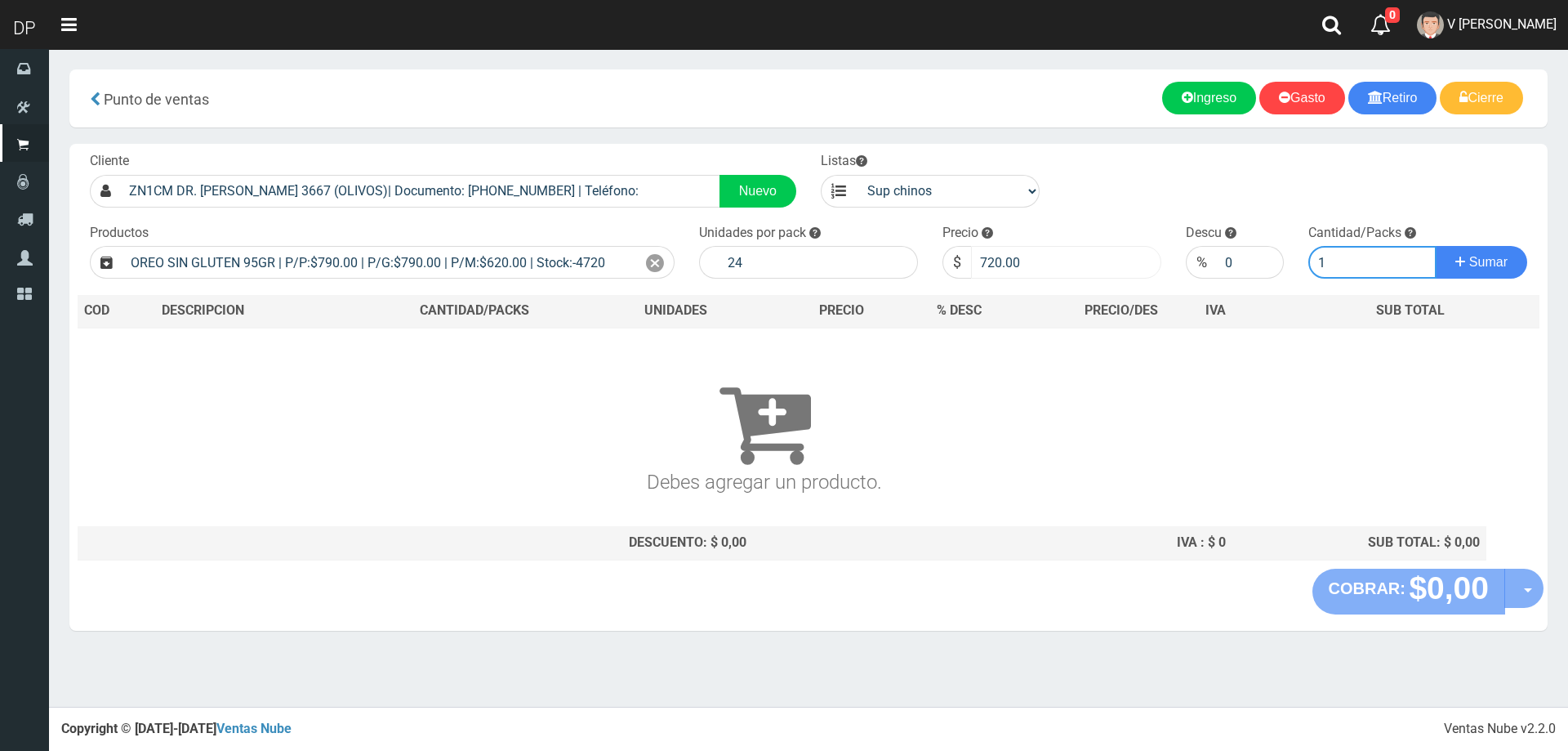
click at [1435, 246] on button "Sumar" at bounding box center [1481, 262] width 92 height 32
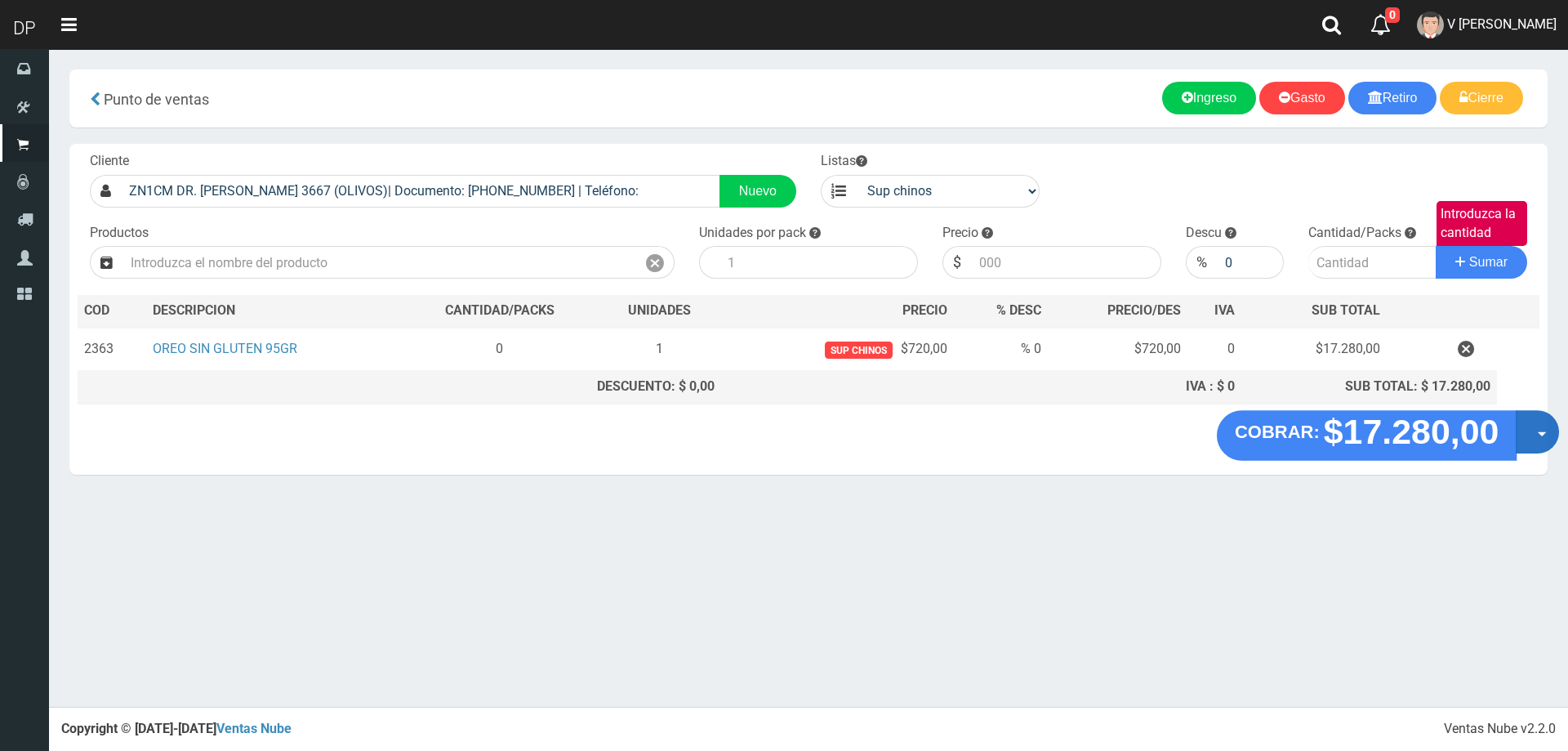
click at [1536, 439] on button "Opciones" at bounding box center [1536, 431] width 43 height 43
click at [1450, 448] on link "Hacer Devolucion" at bounding box center [1484, 437] width 146 height 37
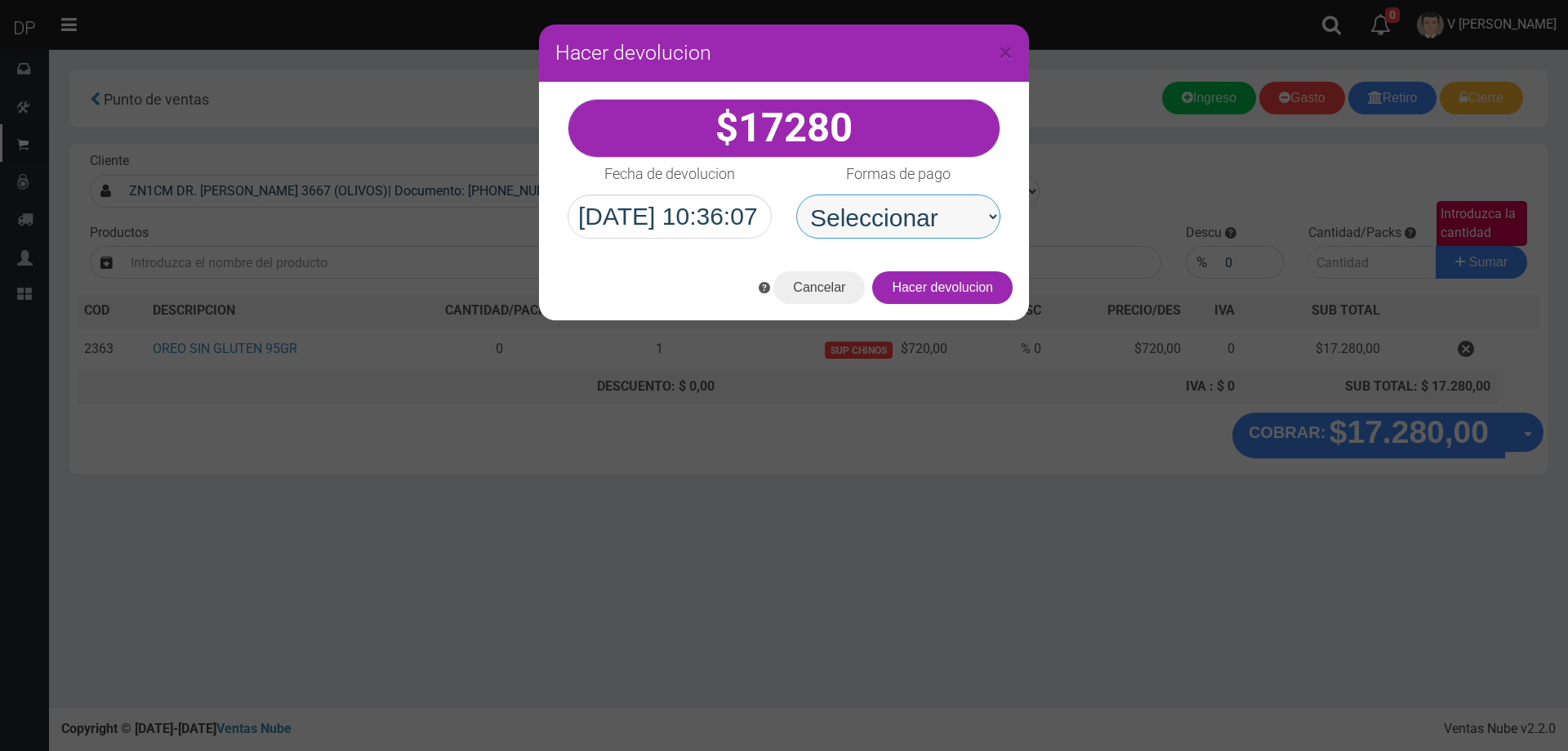
click at [963, 226] on select "Seleccionar Efectivo Tarjeta de Crédito Depósito Débito" at bounding box center [899, 216] width 204 height 44
select select "Efectivo"
click at [796, 194] on select "Seleccionar Efectivo Tarjeta de Crédito Depósito Débito" at bounding box center [899, 216] width 204 height 44
click at [948, 290] on button "Hacer devolucion" at bounding box center [942, 288] width 140 height 32
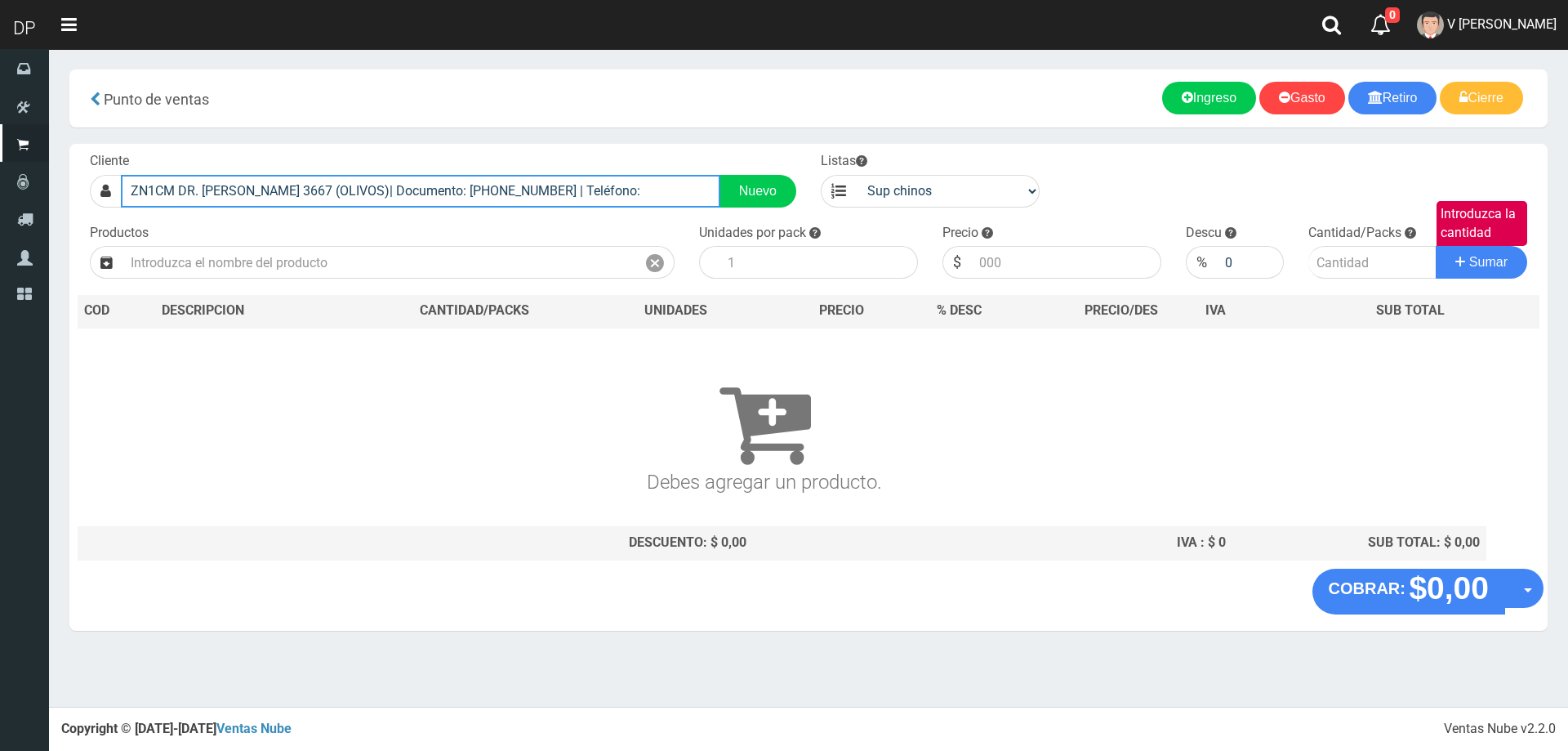
click at [562, 198] on input "ZN1CM DR. JONAS SALK 3667 (OLIVOS)| Documento: 166445845 | Teléfono:" at bounding box center [421, 191] width 600 height 32
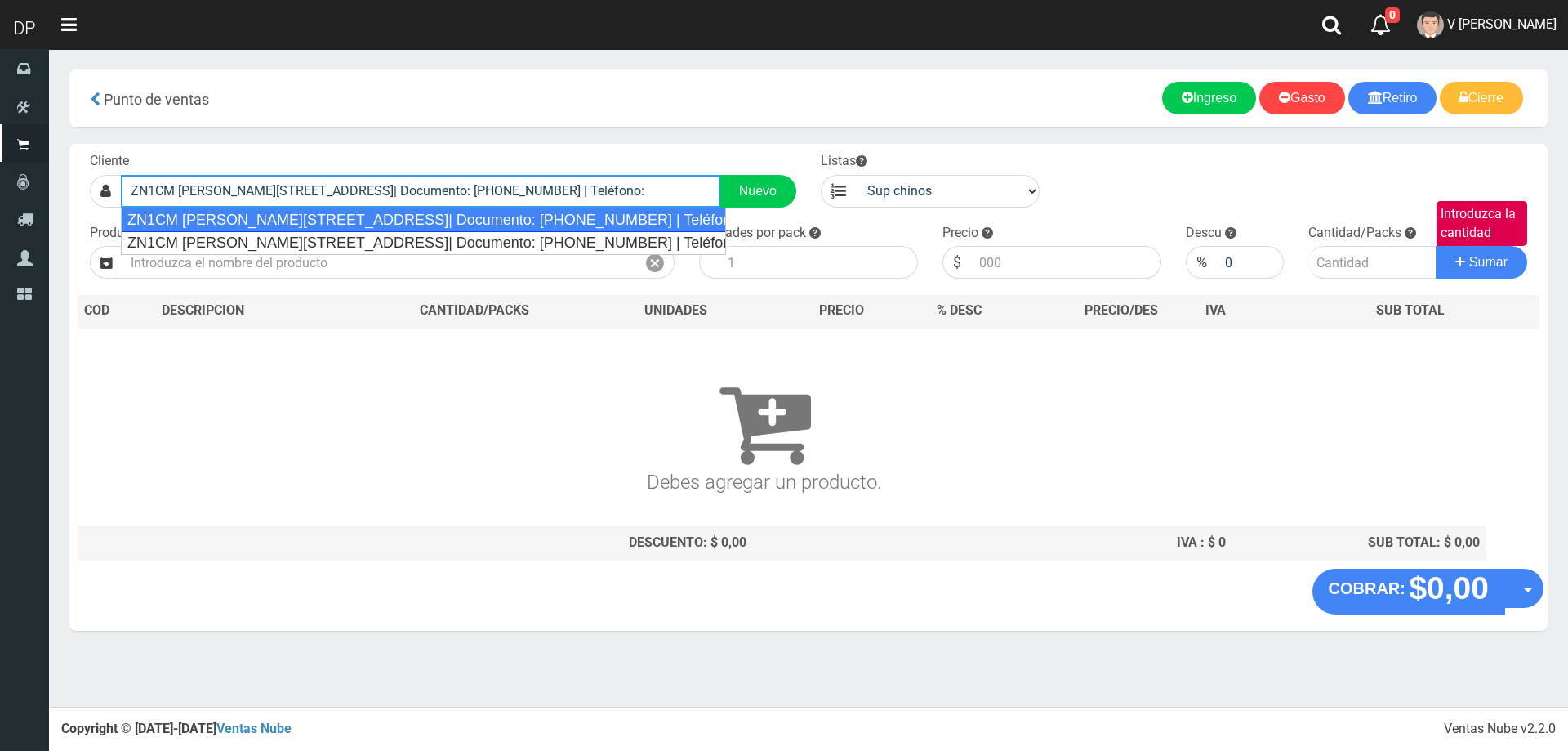
type input "ZN1CM FRANCISCO BORGES 3222 (OLIVOS)| Documento: 2457895613645 | Teléfono:"
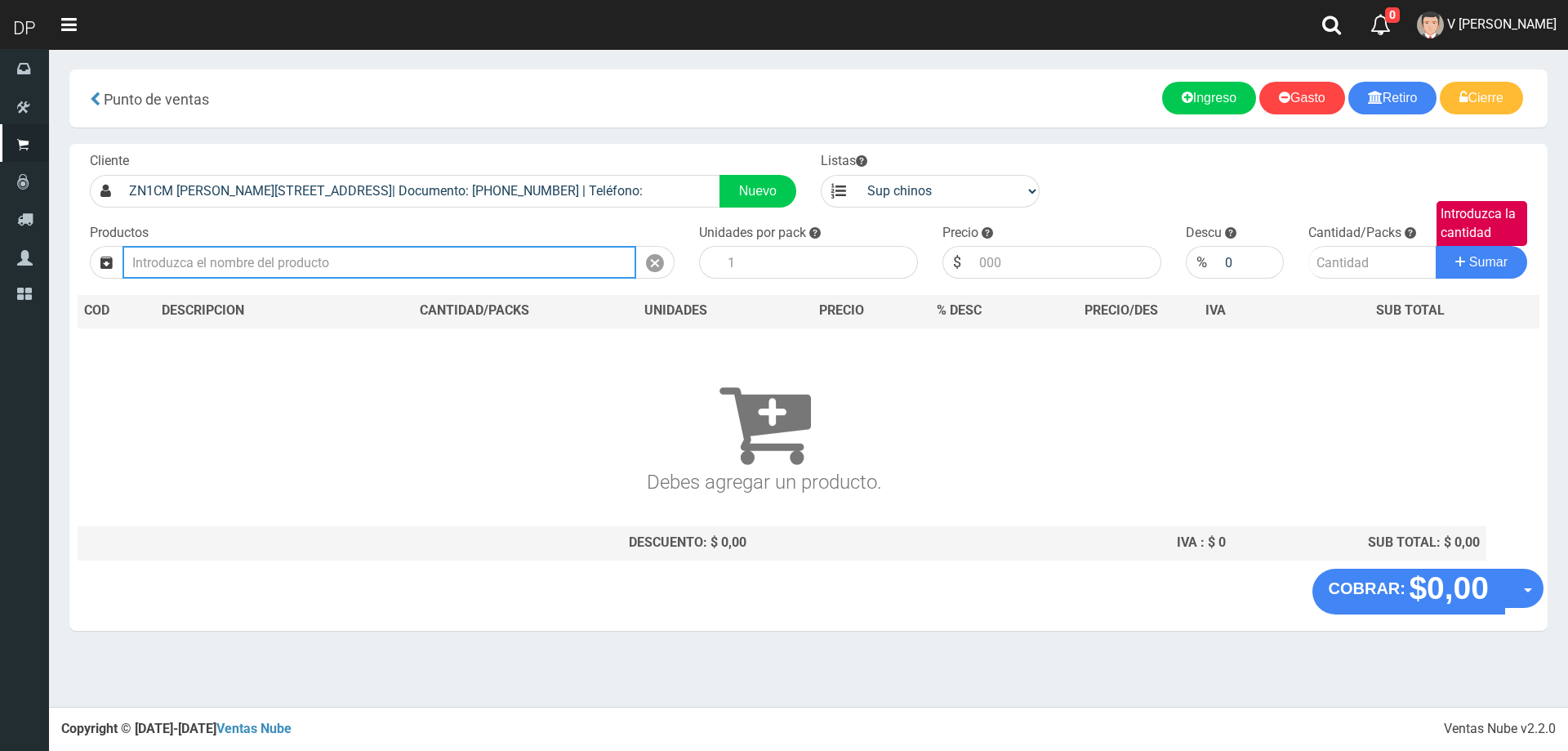
click at [287, 271] on input "text" at bounding box center [379, 262] width 514 height 32
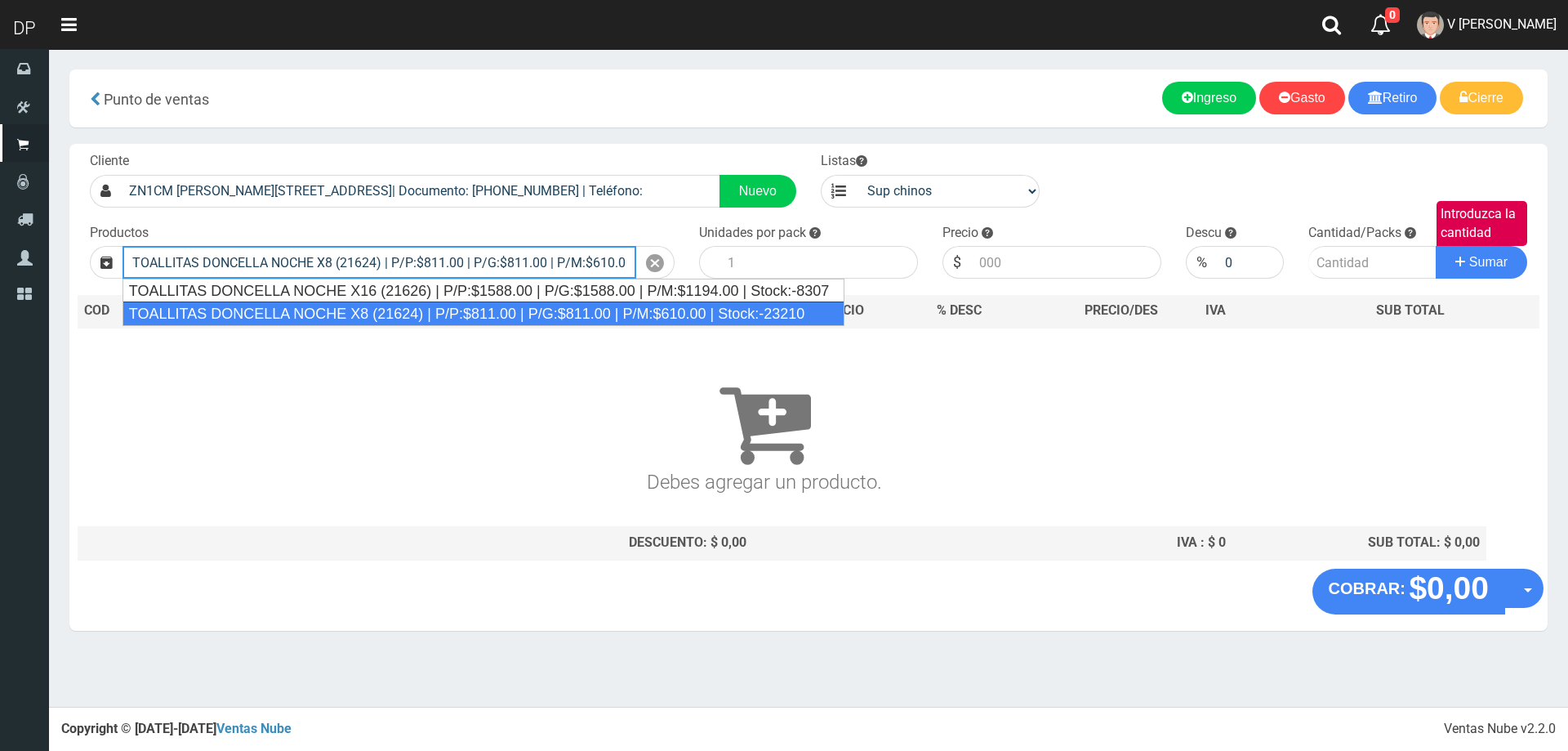
type input "TOALLITAS DONCELLA NOCHE X8 (21624) | P/P:$811.00 | P/G:$811.00 | P/M:$610.00 |…"
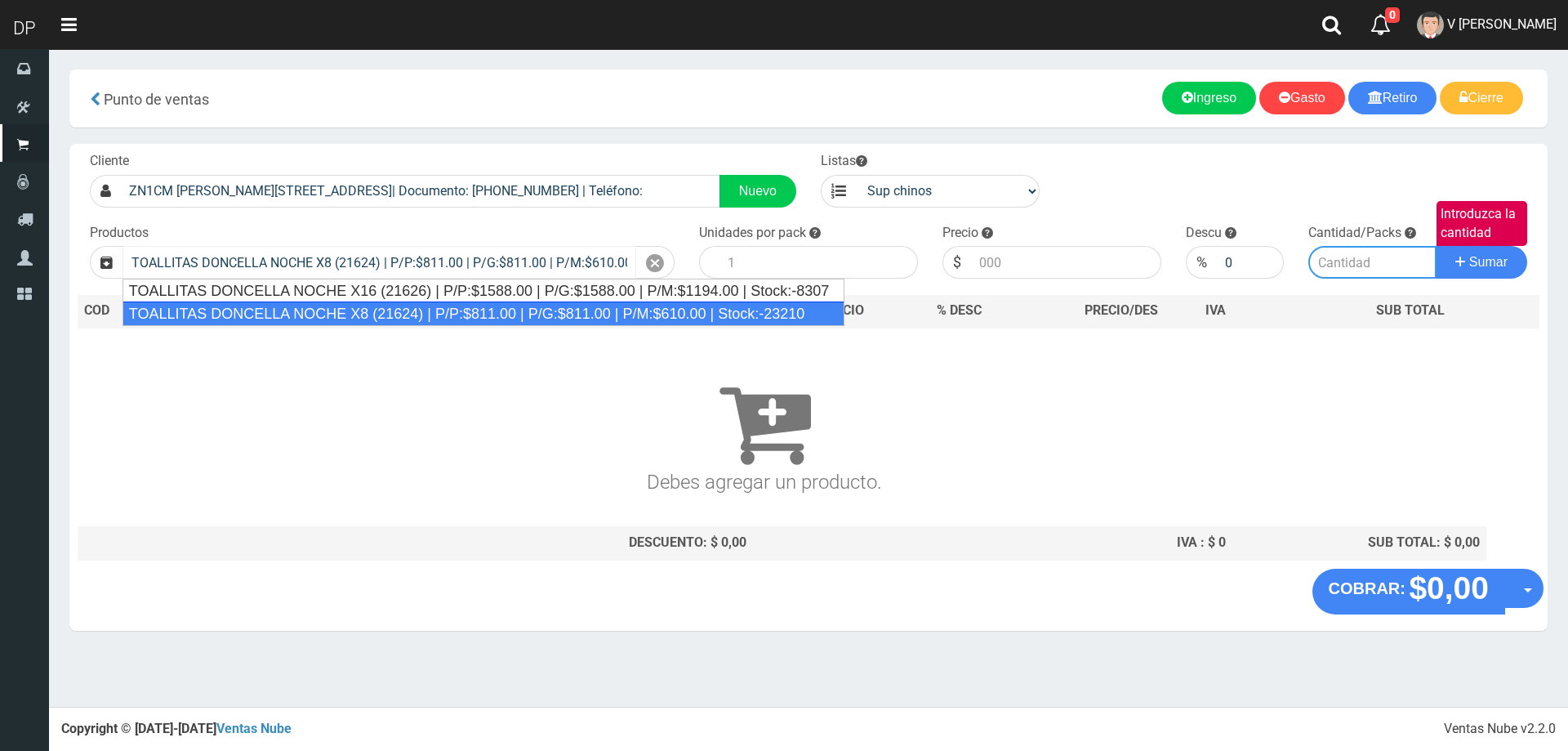
type input "50"
type input "811.00"
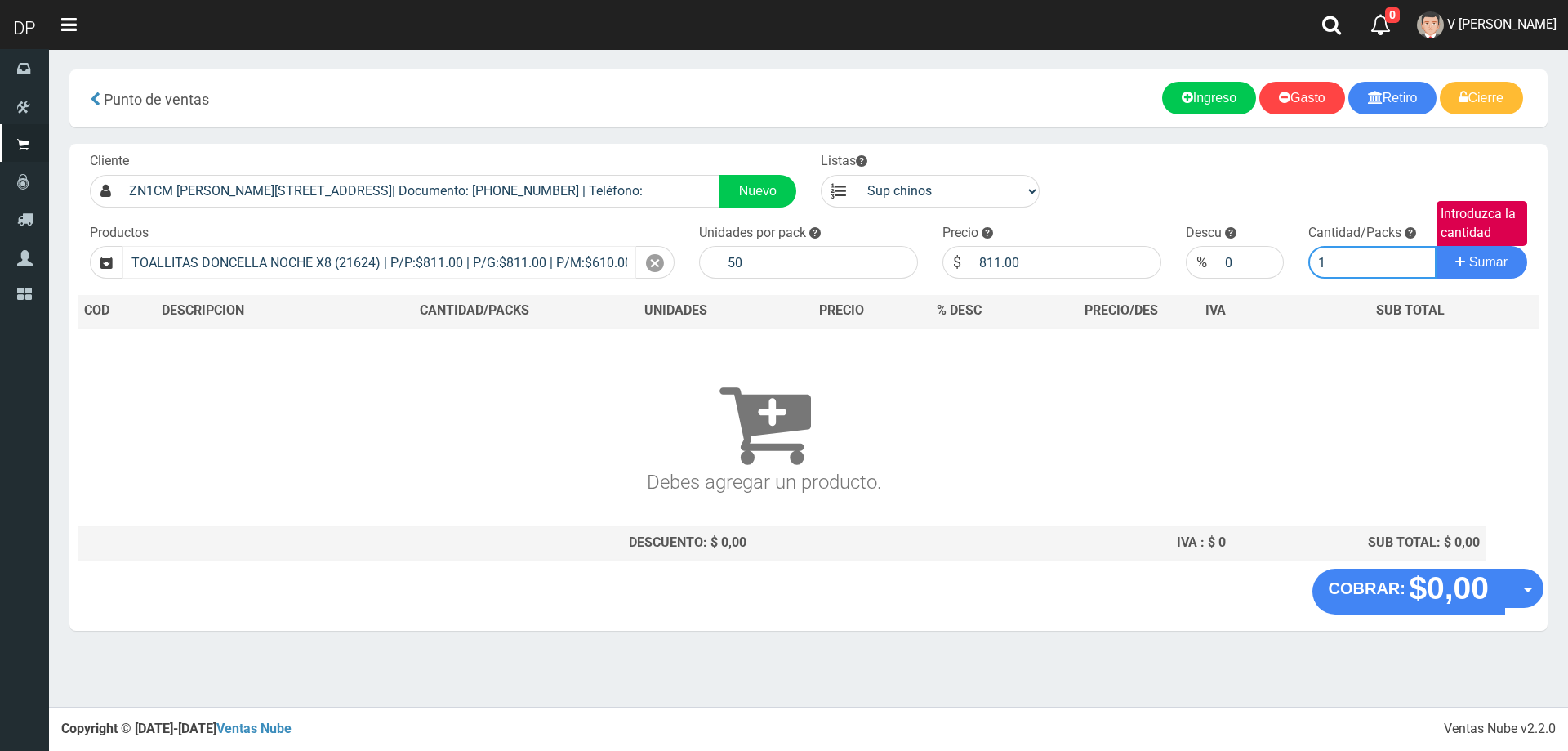
type input "1"
click at [1435, 246] on button "Sumar" at bounding box center [1481, 262] width 92 height 32
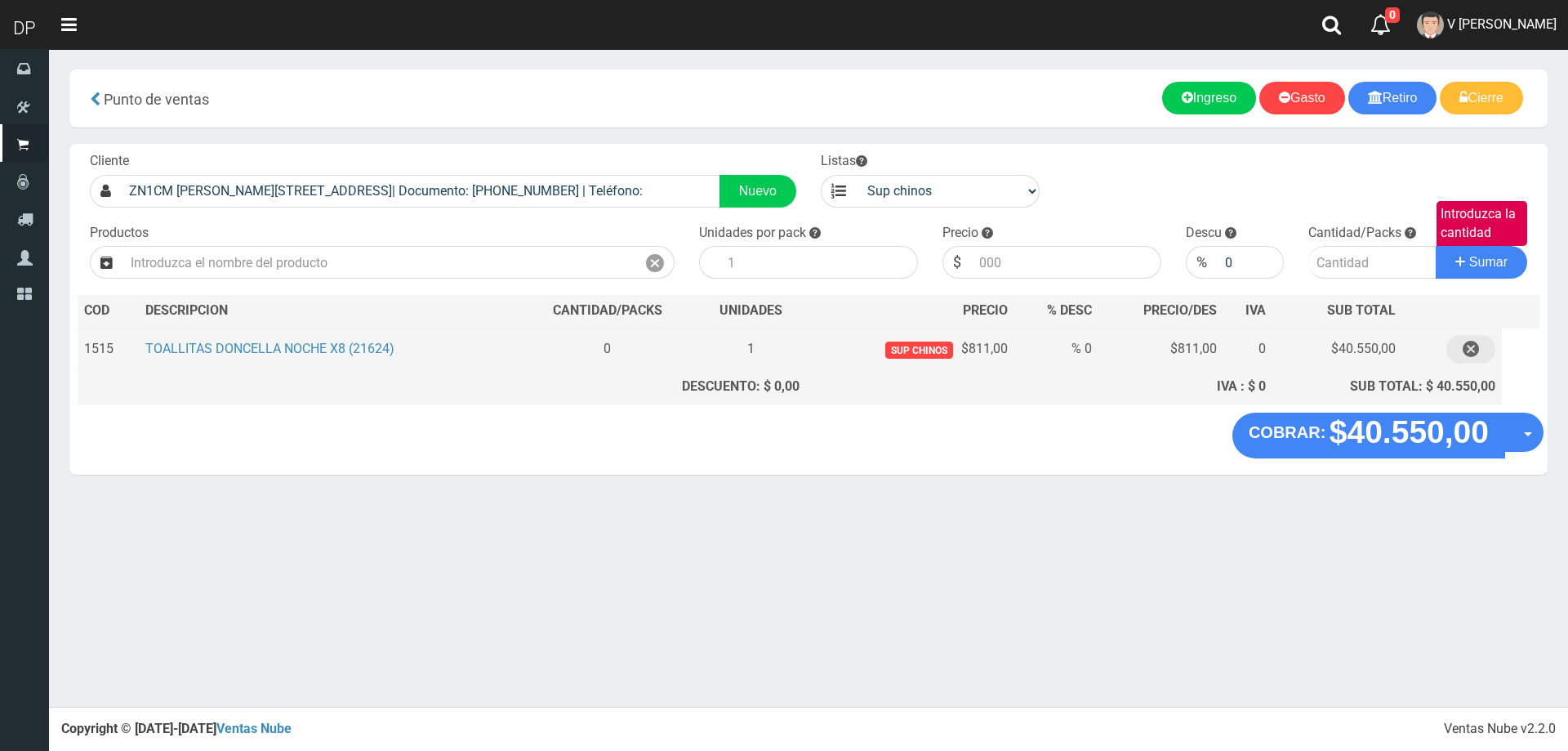
click at [1475, 344] on icon "button" at bounding box center [1470, 350] width 16 height 29
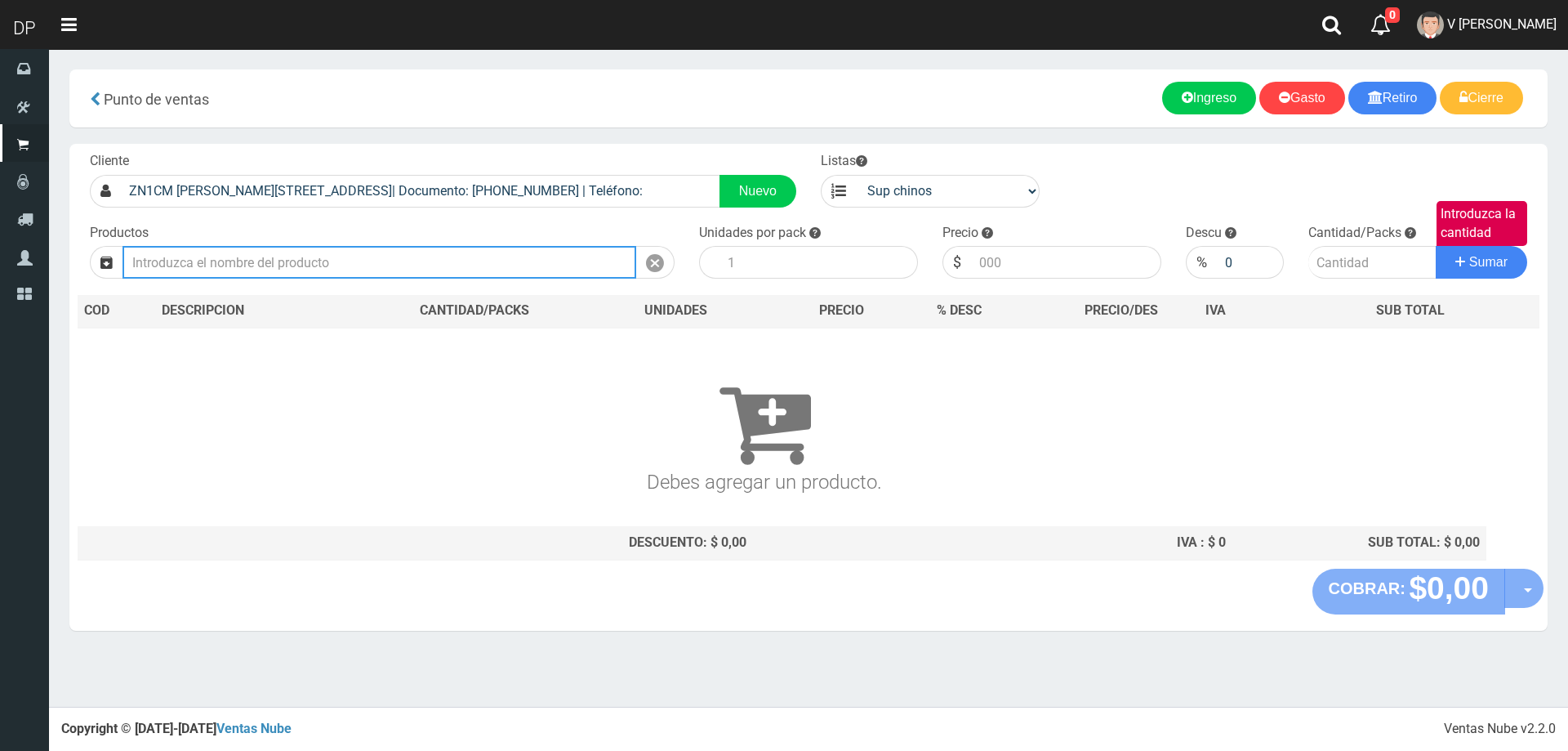
click at [434, 267] on input "text" at bounding box center [379, 262] width 514 height 32
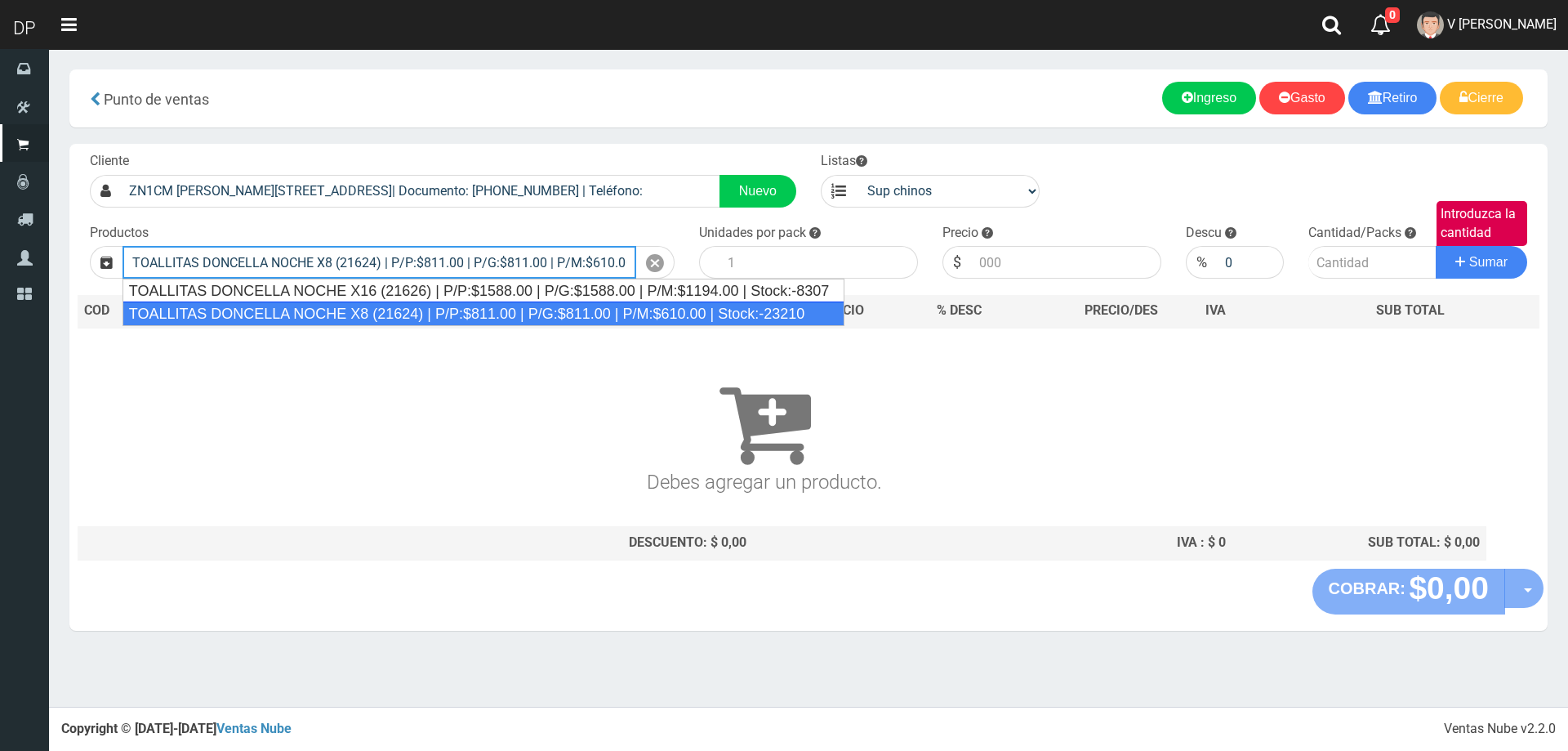
type input "TOALLITAS DONCELLA NOCHE X8 (21624) | P/P:$811.00 | P/G:$811.00 | P/M:$610.00 |…"
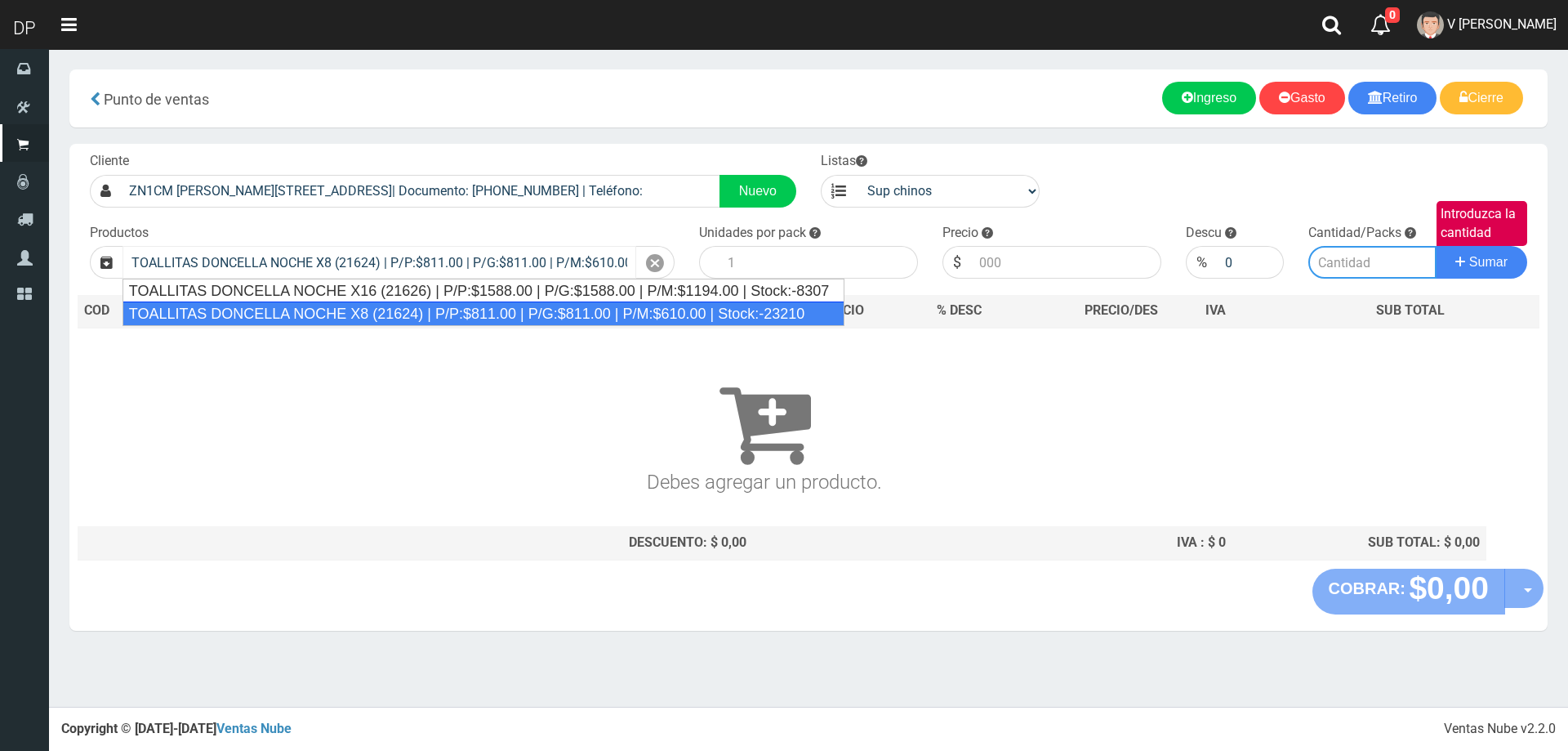
type input "50"
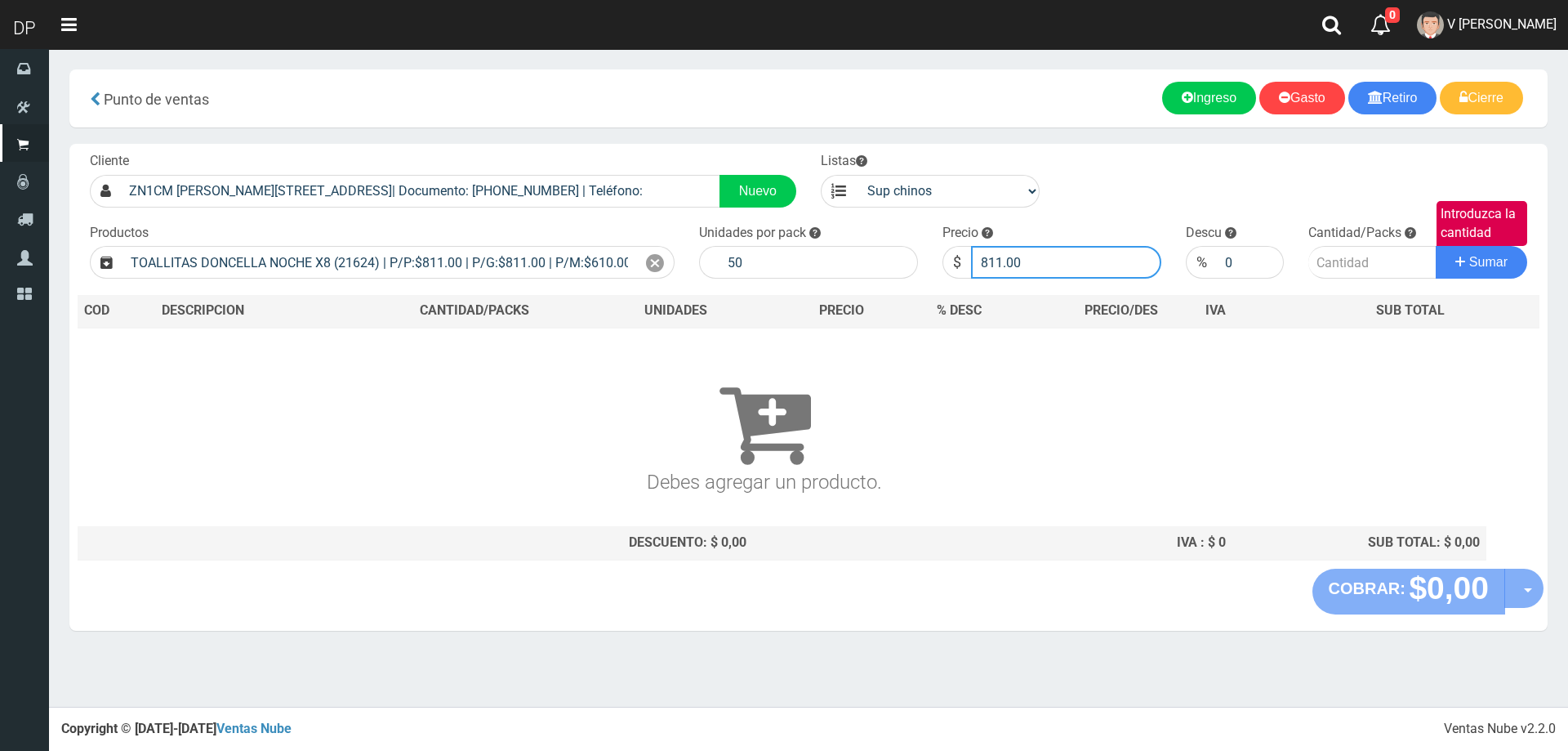
click at [1048, 258] on input "811.00" at bounding box center [1066, 262] width 190 height 32
type input "8"
type input "501"
type input "501.00"
click at [1435, 246] on button "Sumar" at bounding box center [1481, 262] width 92 height 32
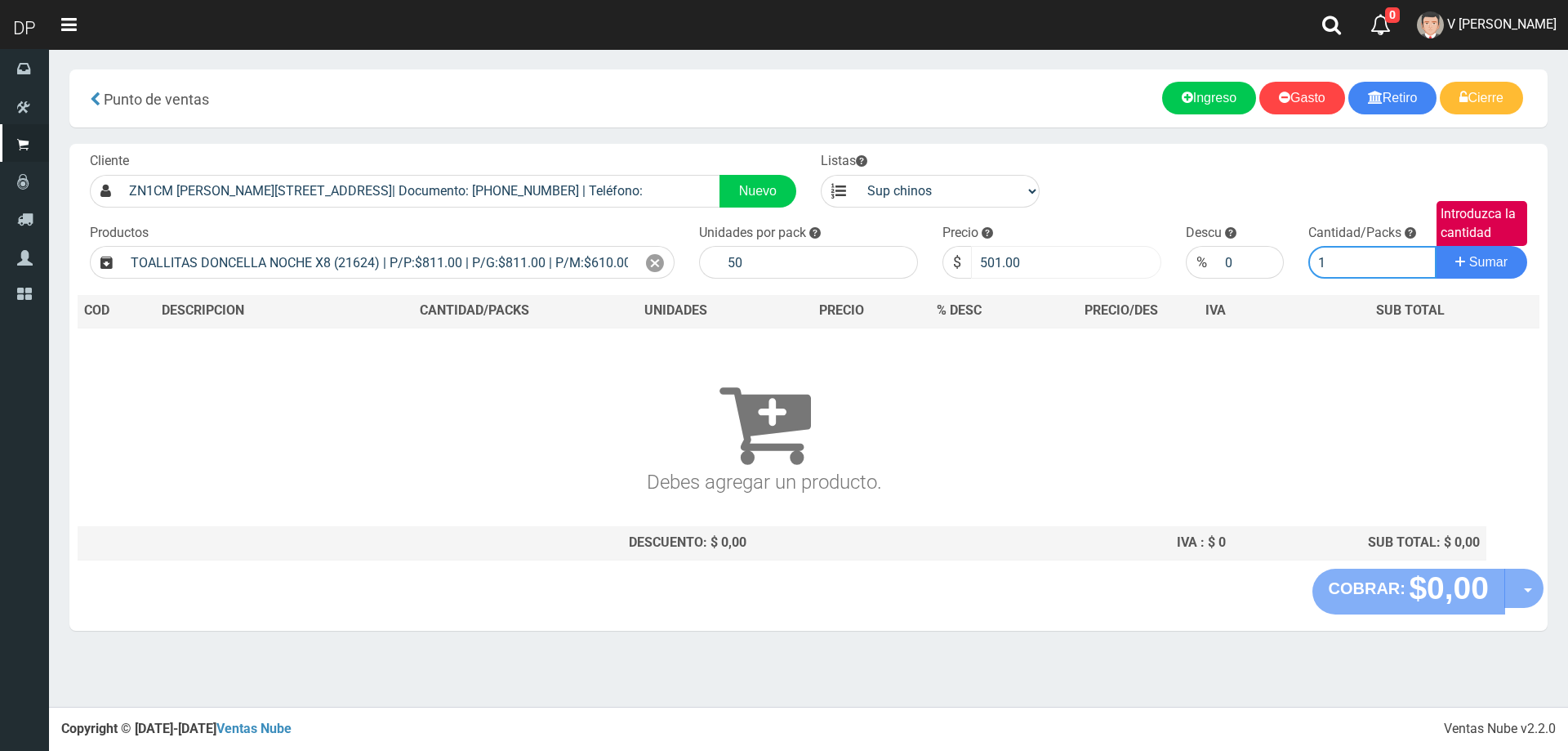
type input "1"
click at [1435, 246] on button "Sumar" at bounding box center [1481, 262] width 92 height 32
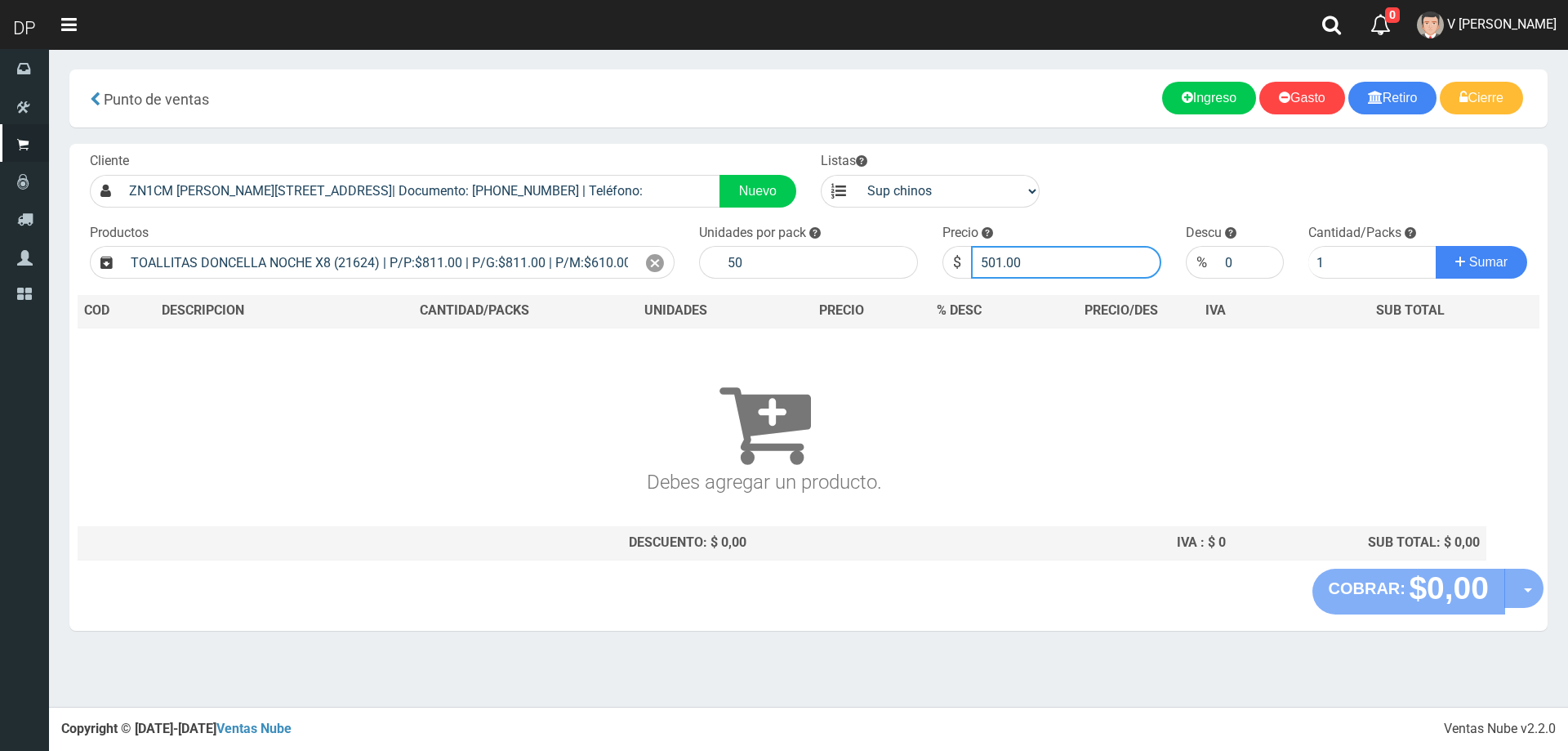
click at [1070, 266] on input "501.00" at bounding box center [1066, 262] width 190 height 32
click at [1388, 269] on input "1" at bounding box center [1372, 262] width 129 height 32
click at [1435, 246] on button "Sumar" at bounding box center [1481, 262] width 92 height 32
click at [657, 265] on icon at bounding box center [654, 263] width 18 height 24
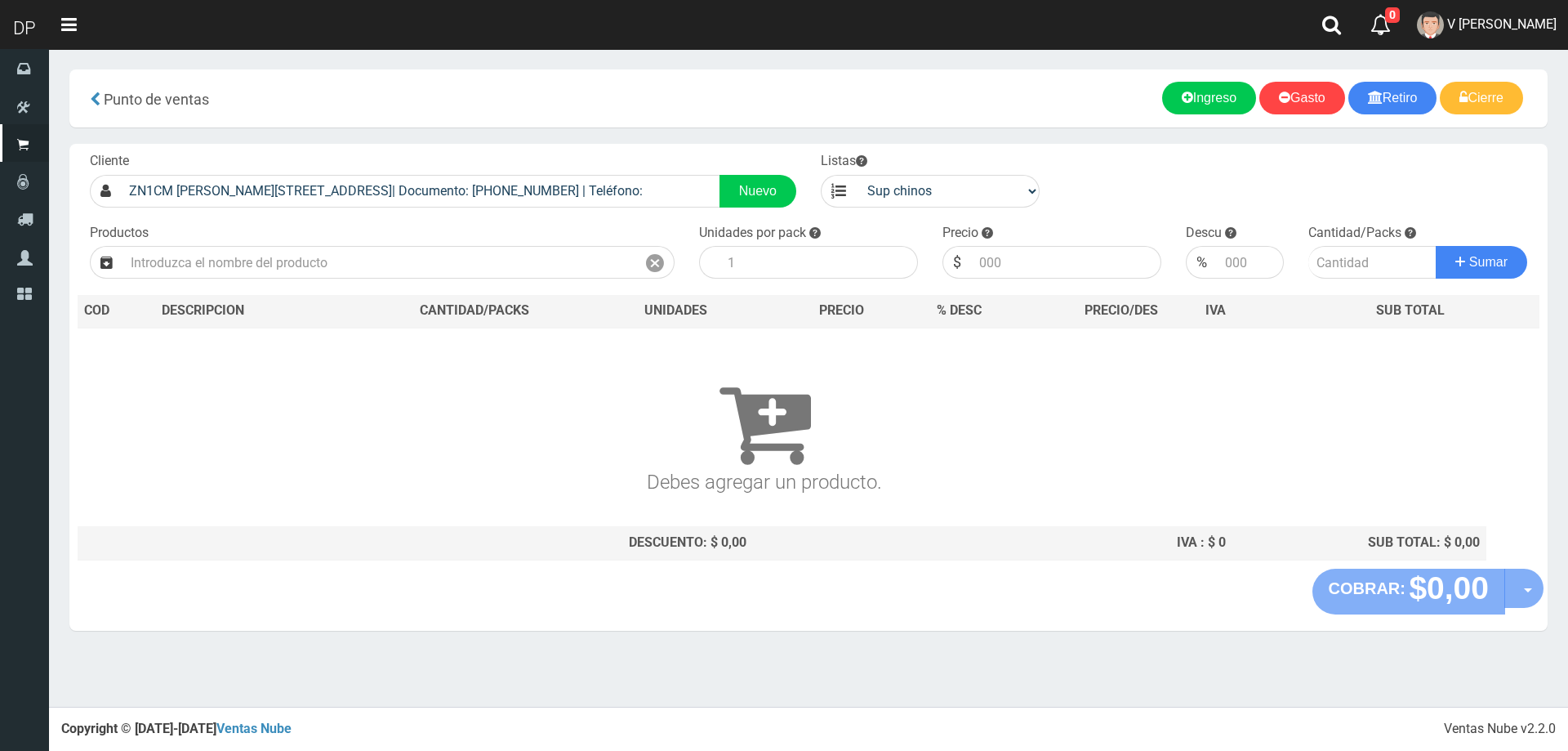
click at [691, 211] on div "Cliente ZN1CM FRANCISCO BORGES 3222 (OLIVOS)| Documento: 2457895613645 | Teléfo…" at bounding box center [809, 355] width 1478 height 425
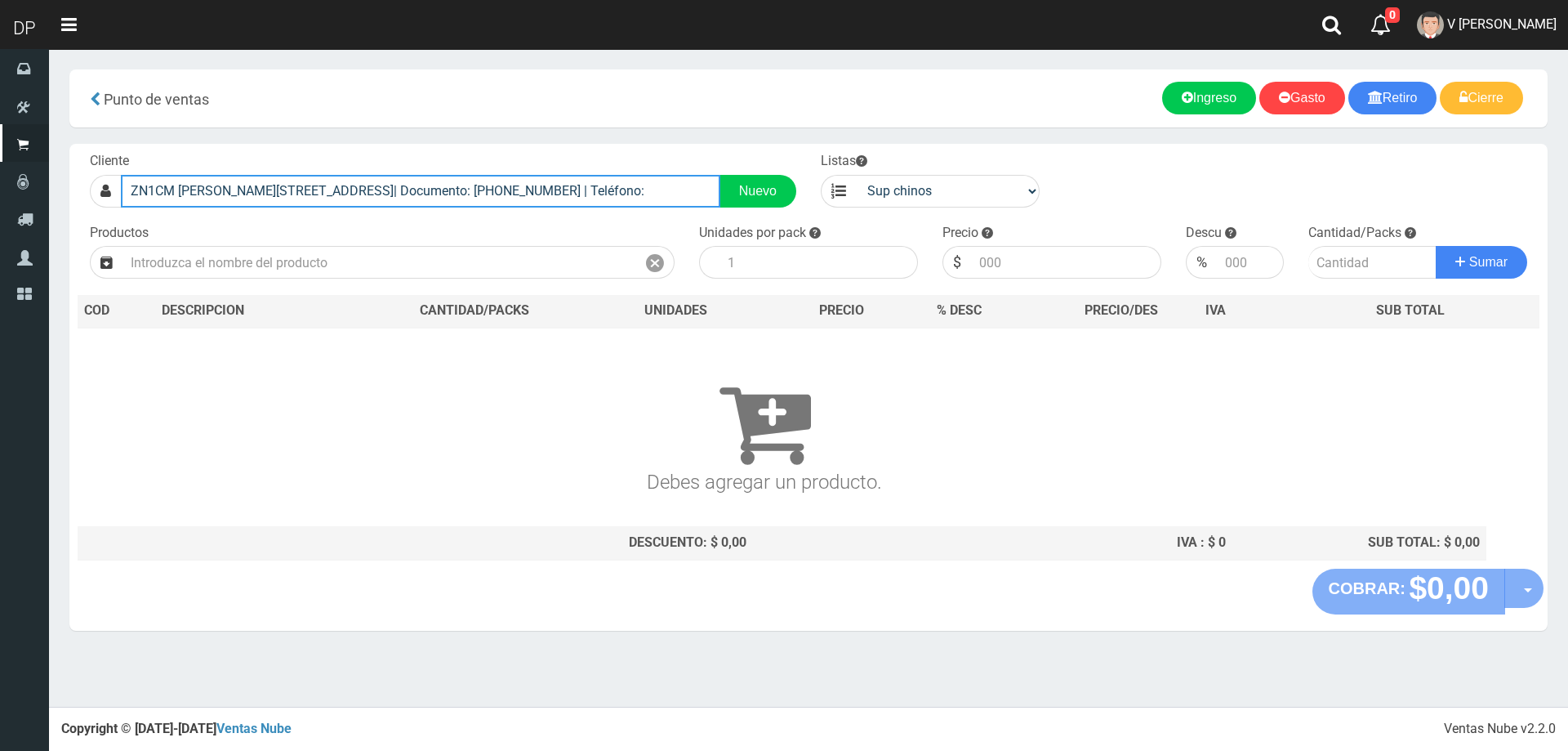
click at [661, 191] on input "ZN1CM FRANCISCO BORGES 3222 (OLIVOS)| Documento: 2457895613645 | Teléfono:" at bounding box center [421, 191] width 600 height 32
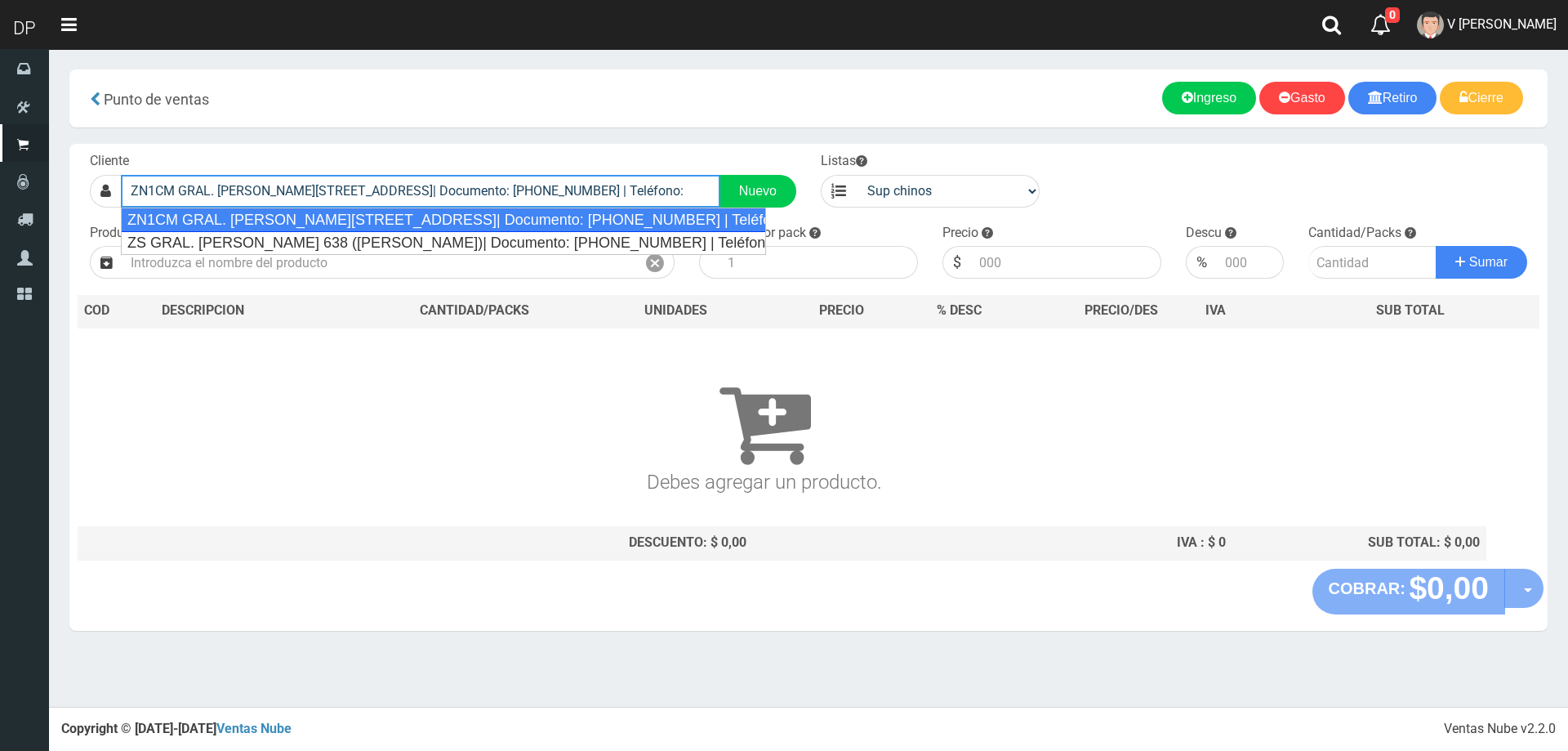
type input "ZN1CM GRAL. BERNARDO OHIGGINS 3475 (OLIVOS)| Documento: 64356484 | Teléfono:"
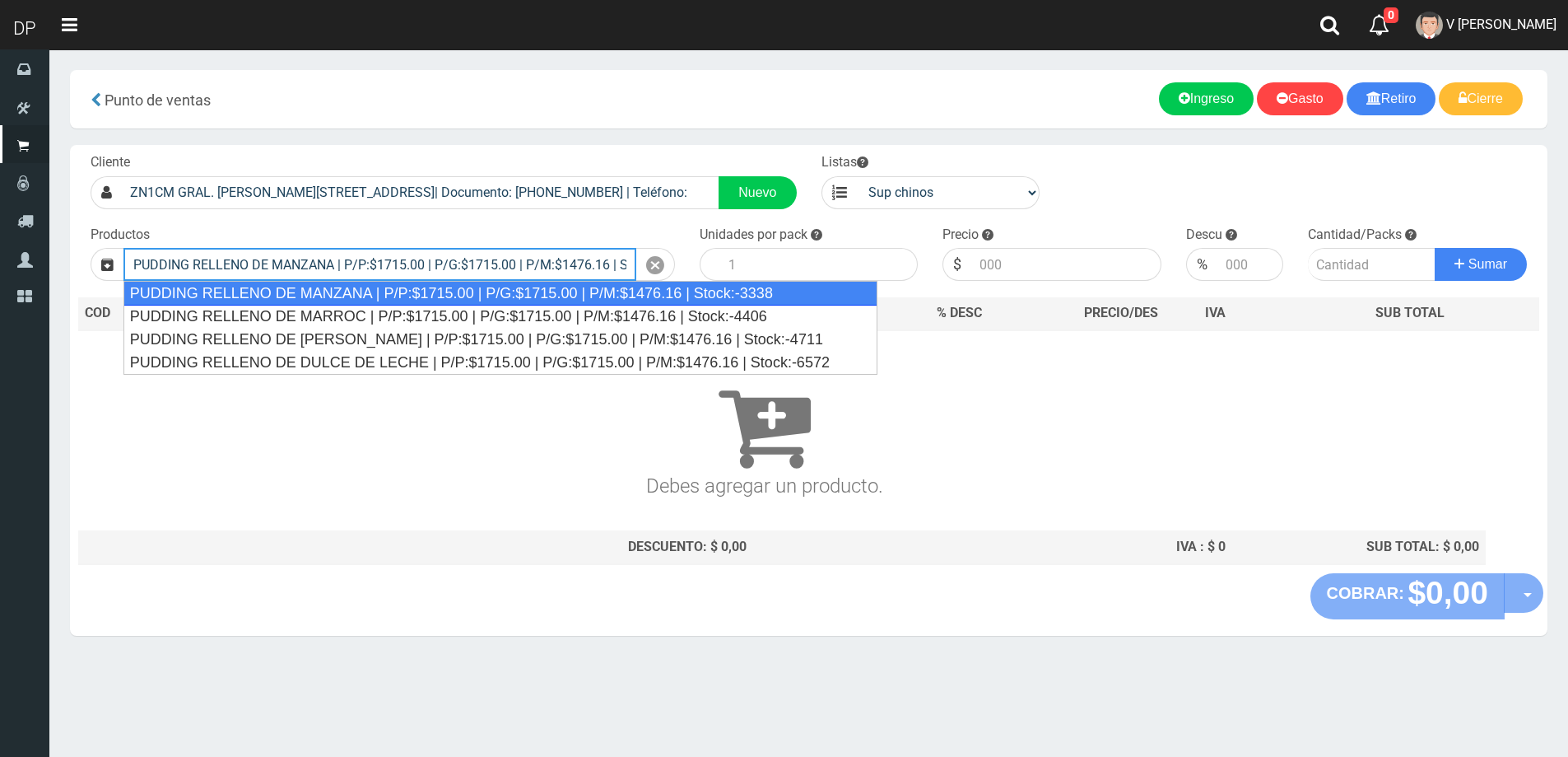
type input "PUDDING RELLENO DE MANZANA | P/P:$1715.00 | P/G:$1715.00 | P/M:$1476.16 | Stock…"
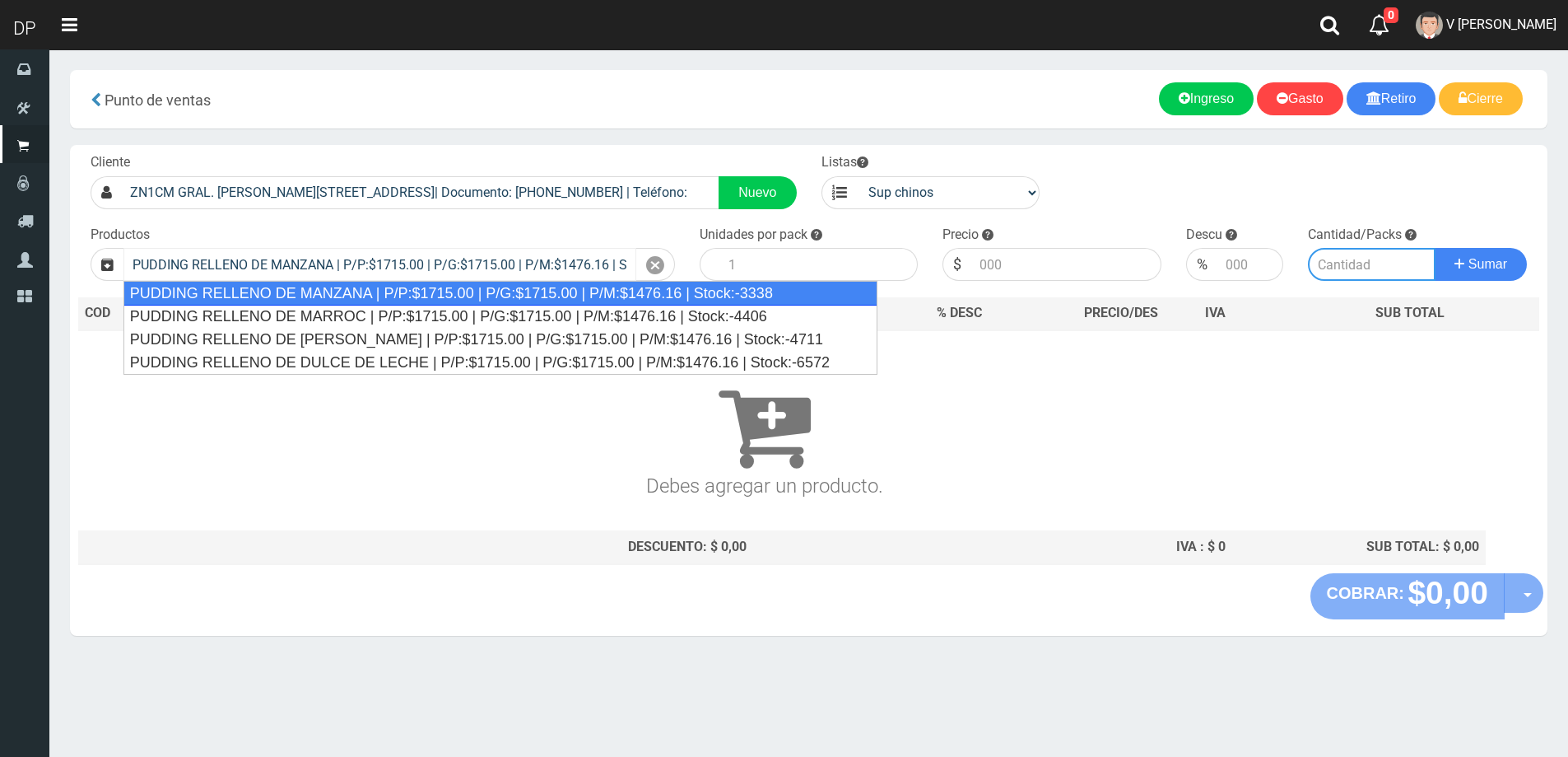
type input "8"
type input "1715.00"
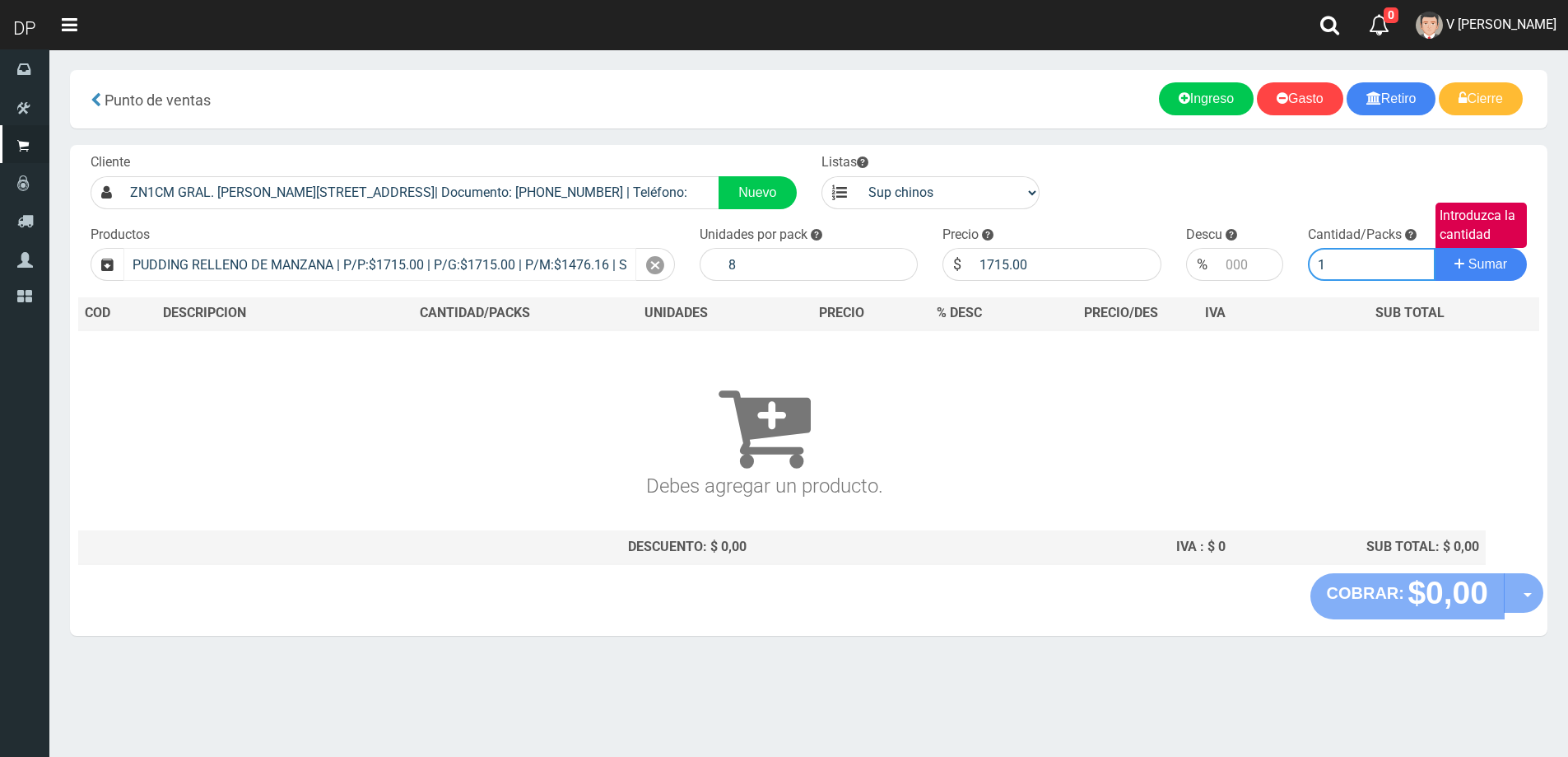
type input "1"
click at [1434, 248] on button "Sumar" at bounding box center [1480, 264] width 92 height 33
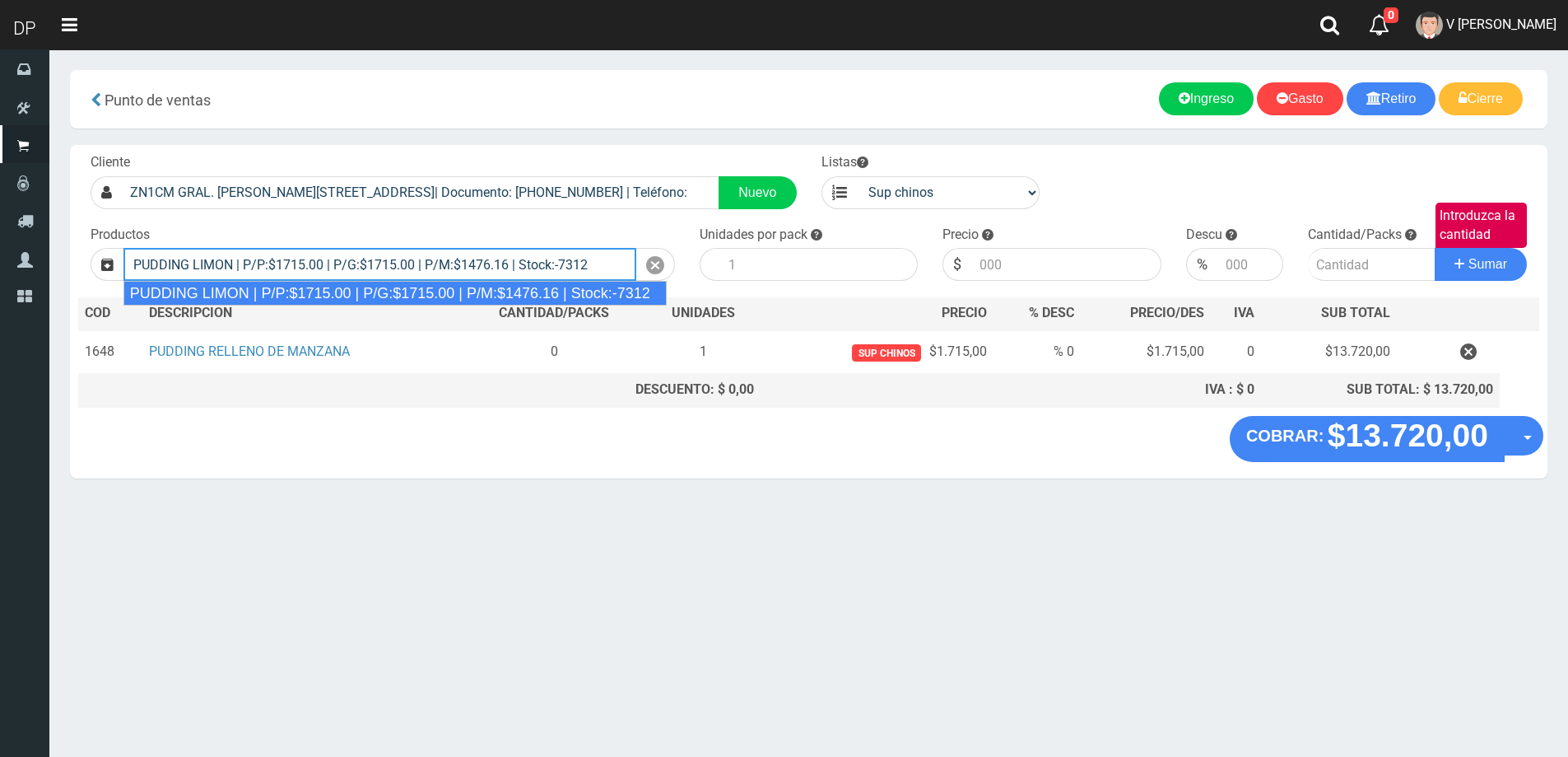
type input "PUDDING LIMON | P/P:$1715.00 | P/G:$1715.00 | P/M:$1476.16 | Stock:-7312"
click at [1434, 248] on button "Sumar" at bounding box center [1480, 264] width 92 height 33
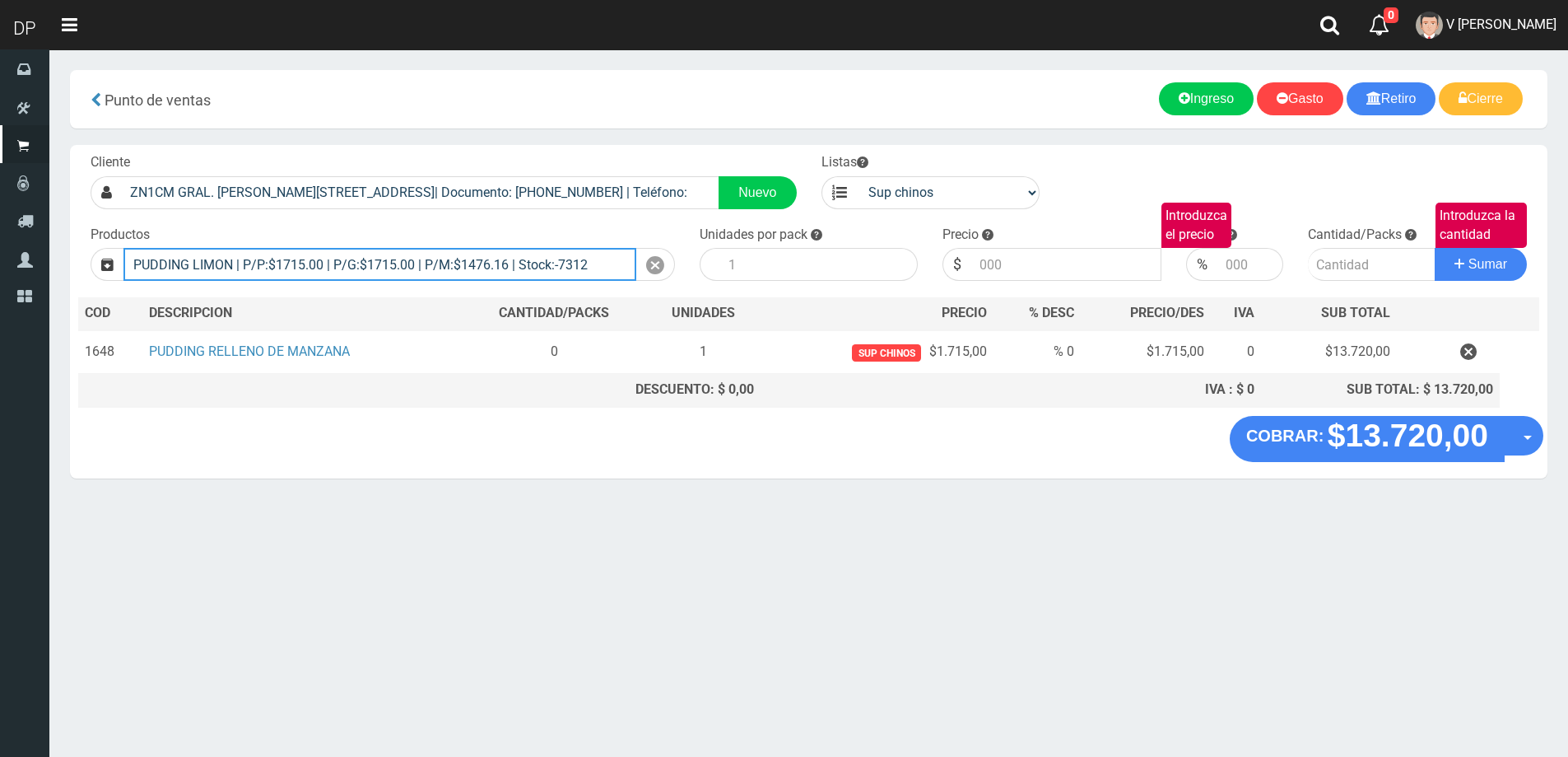
click at [514, 266] on input "PUDDING LIMON | P/P:$1715.00 | P/G:$1715.00 | P/M:$1476.16 | Stock:-7312" at bounding box center [379, 264] width 513 height 33
click at [619, 268] on input "PUDDING LIMON | P/P:$1715.00 | P/G:$1715.00 | P/M:$1476.16 | Stock:-7312" at bounding box center [379, 264] width 513 height 33
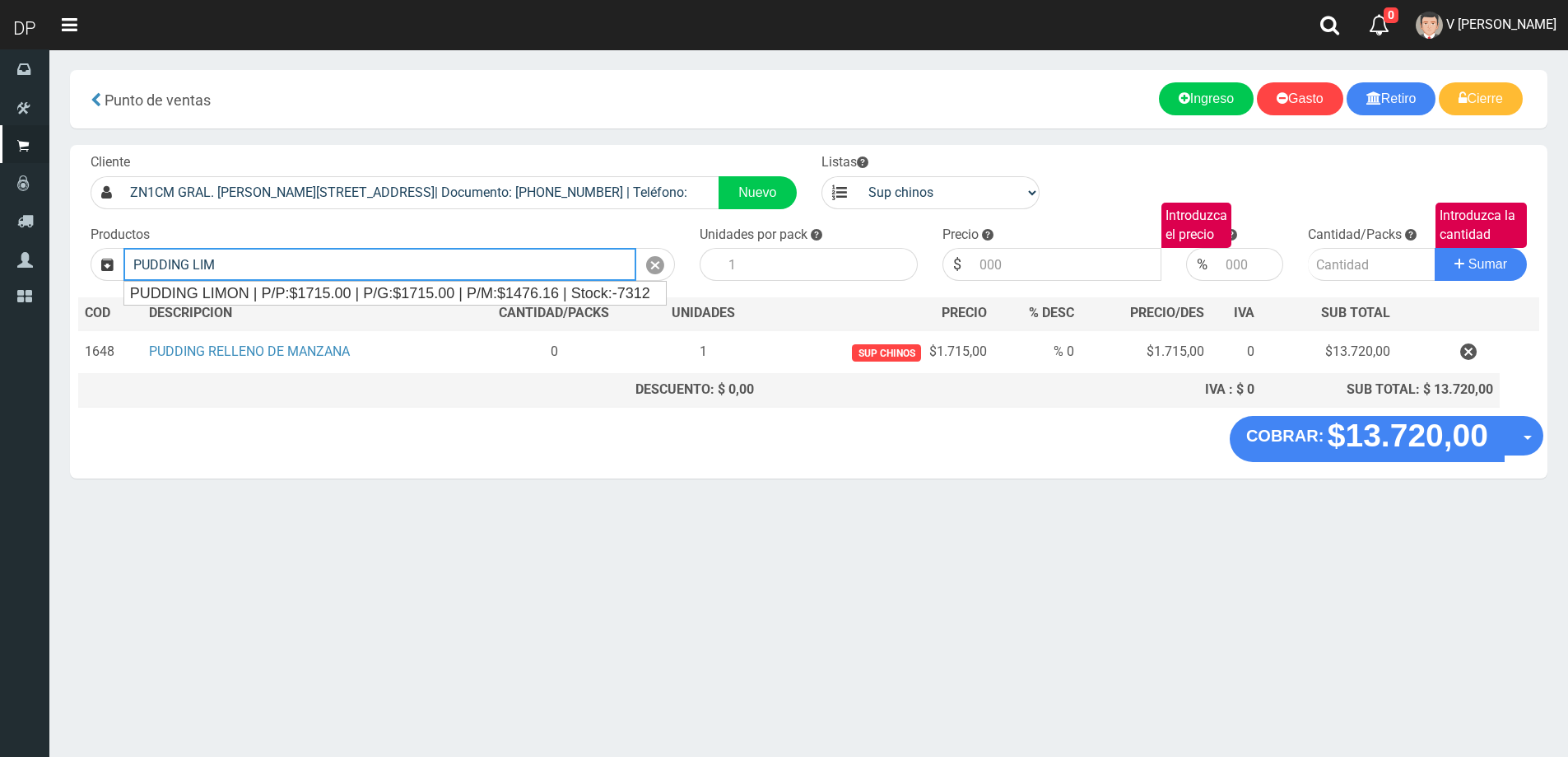
type input "PUDDING LIMON | P/P:$1715.00 | P/G:$1715.00 | P/M:$1476.16 | Stock:-7312"
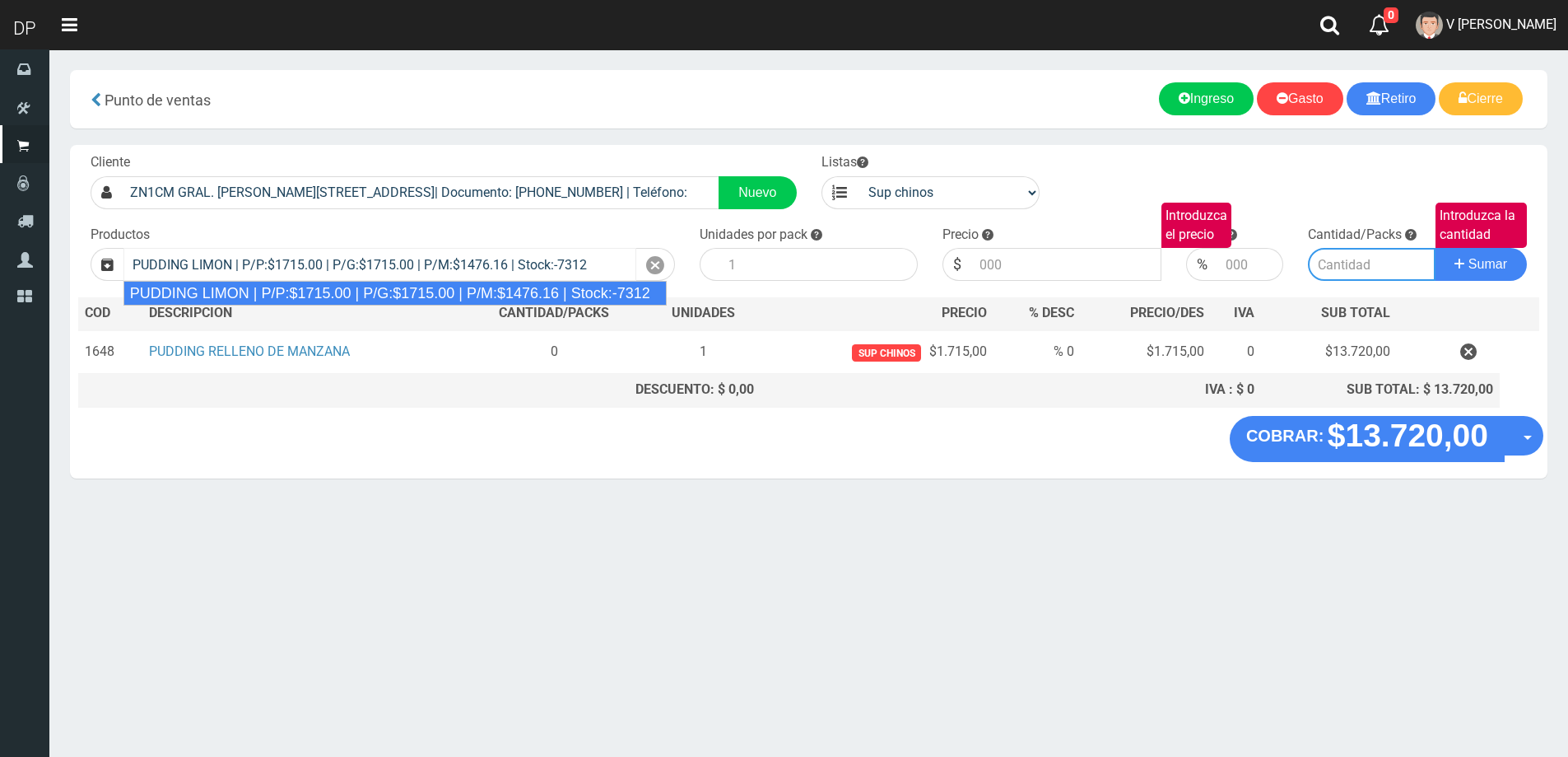
type input "8"
type input "1715.00"
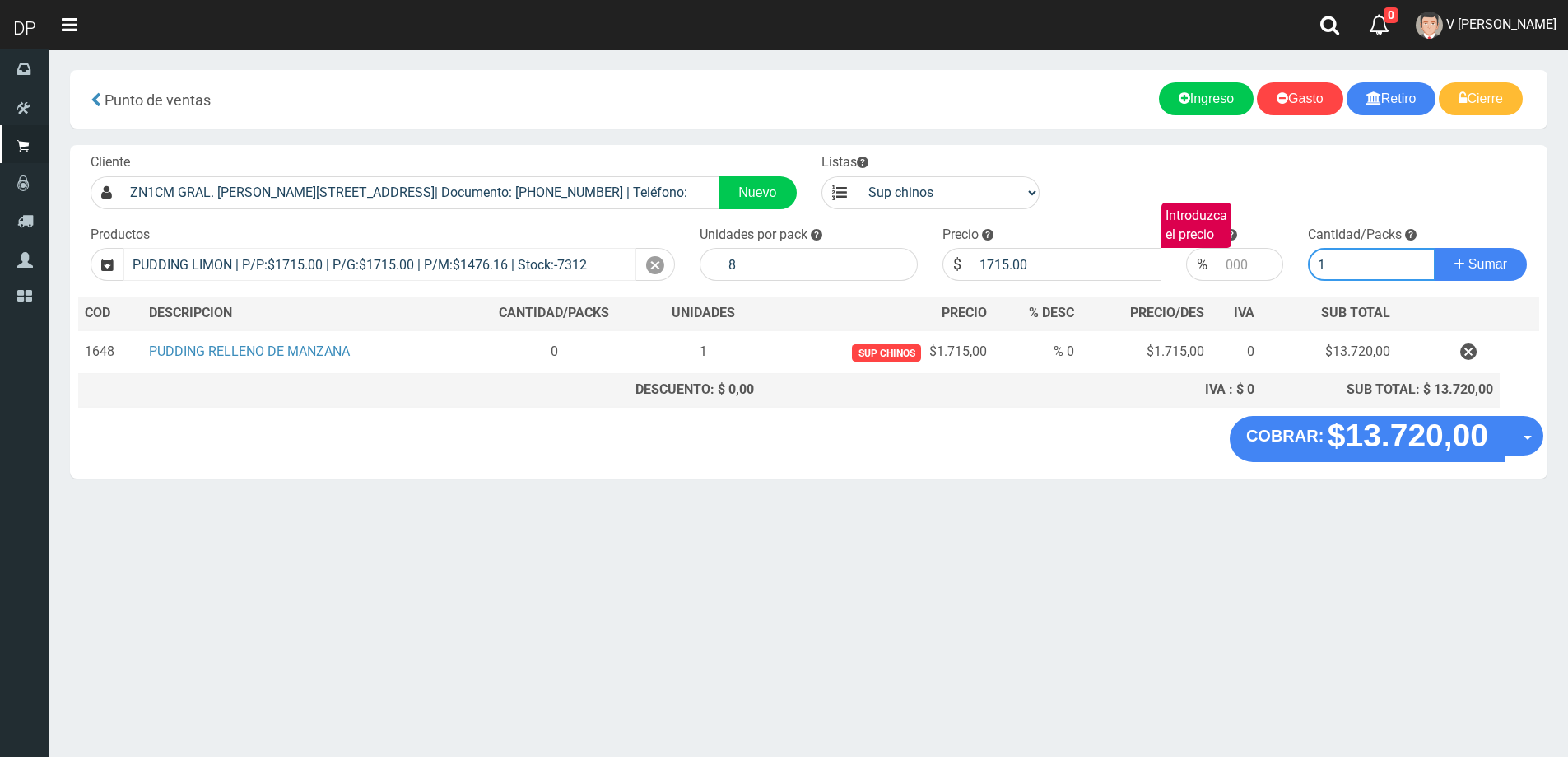
type input "1"
click at [1434, 248] on button "Sumar" at bounding box center [1480, 264] width 92 height 33
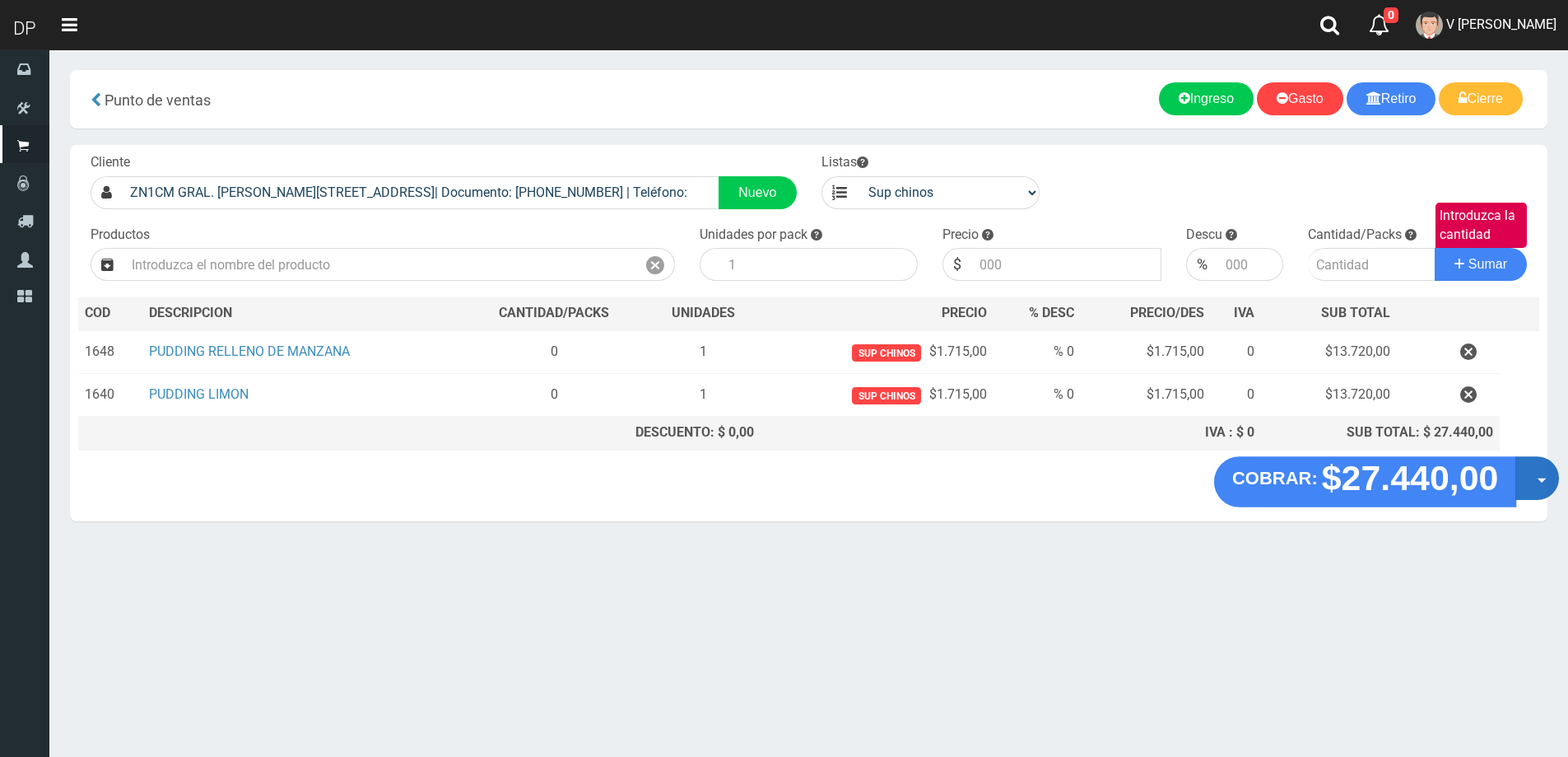
click at [1549, 475] on button "Opciones" at bounding box center [1536, 478] width 43 height 43
click at [1531, 493] on link "Hacer Devolucion" at bounding box center [1484, 483] width 147 height 38
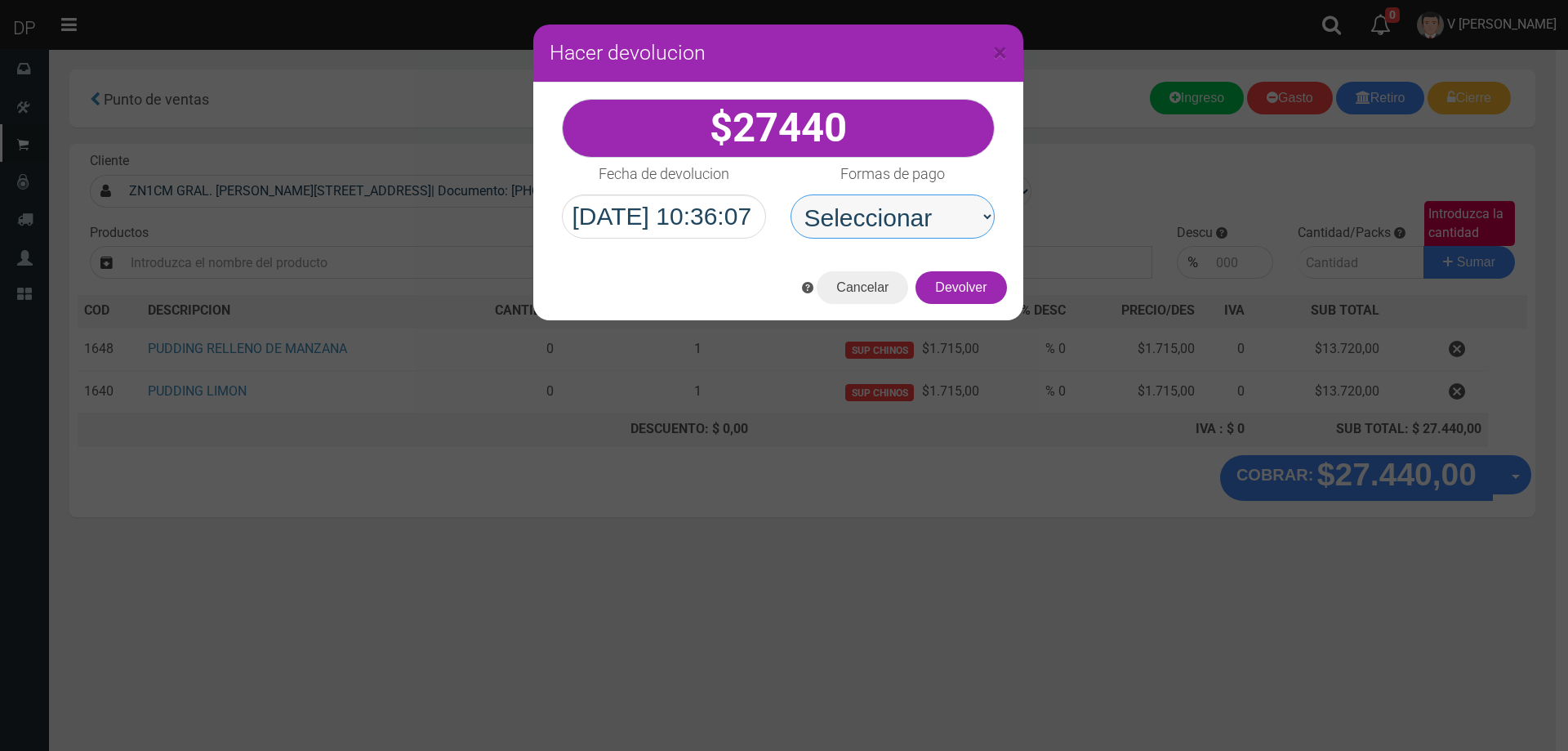
click at [971, 217] on select "Seleccionar Efectivo Tarjeta de Crédito Depósito Débito" at bounding box center [893, 216] width 204 height 44
select select "Efectivo"
click at [791, 194] on select "Seleccionar Efectivo Tarjeta de Crédito Depósito Débito" at bounding box center [893, 216] width 204 height 44
click at [975, 290] on button "Devolver" at bounding box center [960, 288] width 91 height 32
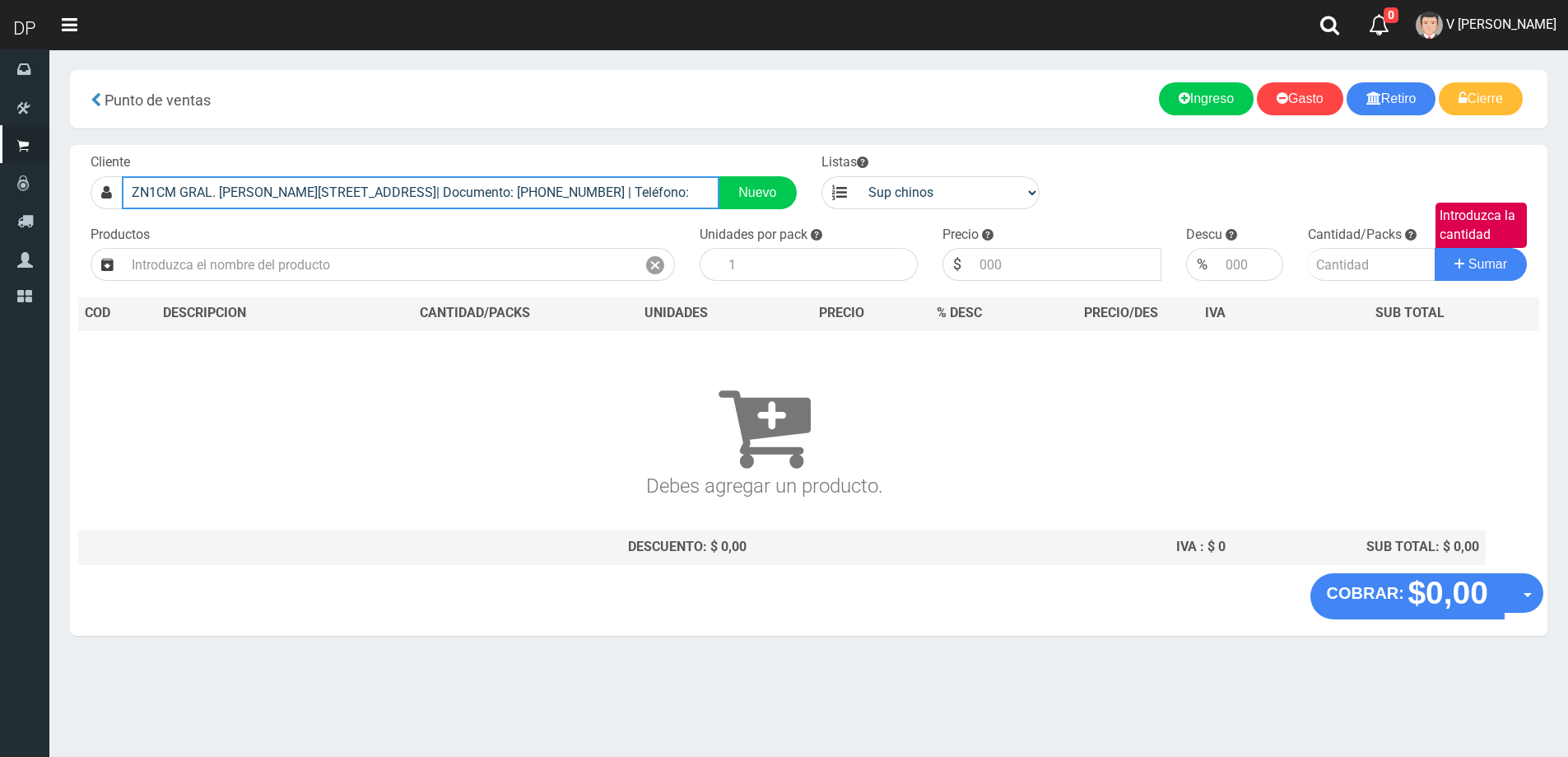
click at [593, 193] on input "ZN1CM GRAL. BERNARDO OHIGGINS 3475 (OLIVOS)| Documento: 64356484 | Teléfono:" at bounding box center [421, 193] width 598 height 33
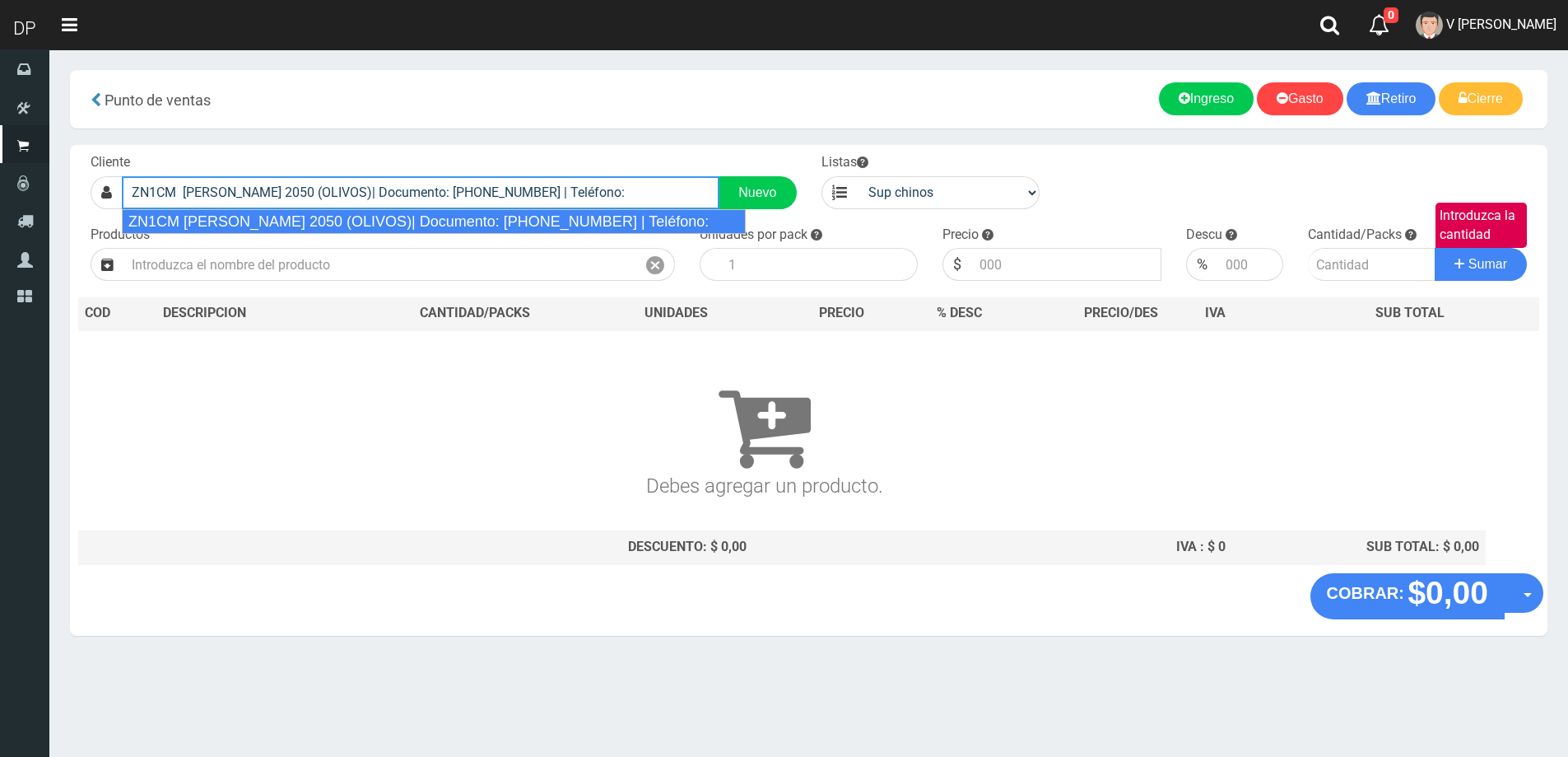
type input "ZN1CM MARIANO PELLIZA 2050 (OLIVOS)| Documento: 11111111111111111111 | Teléfono:"
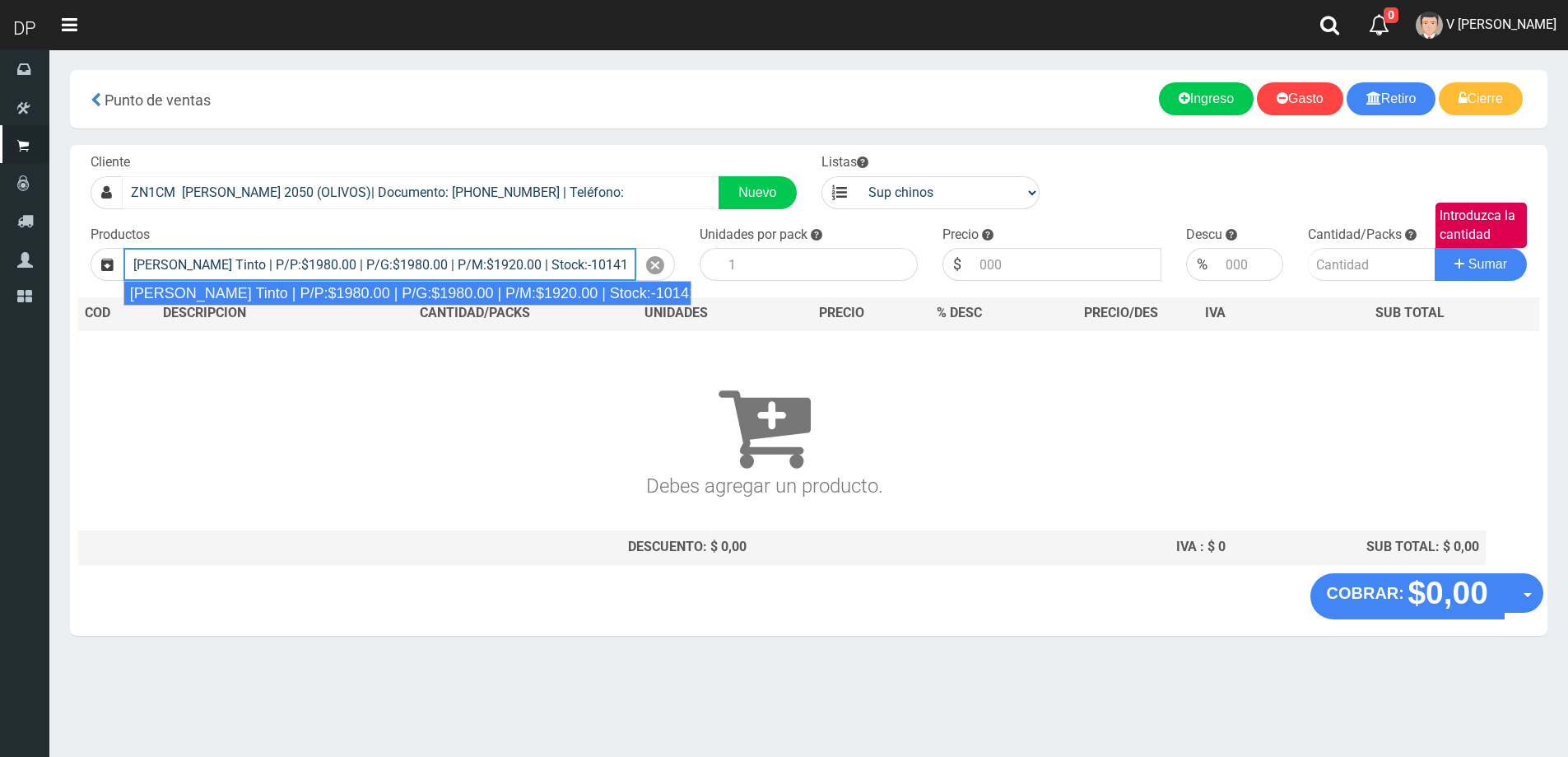
type input "Viñas de Balbo Tinto | P/P:$1980.00 | P/G:$1980.00 | P/M:$1920.00 | Stock:-10141"
click at [1434, 248] on button "Sumar" at bounding box center [1480, 264] width 92 height 33
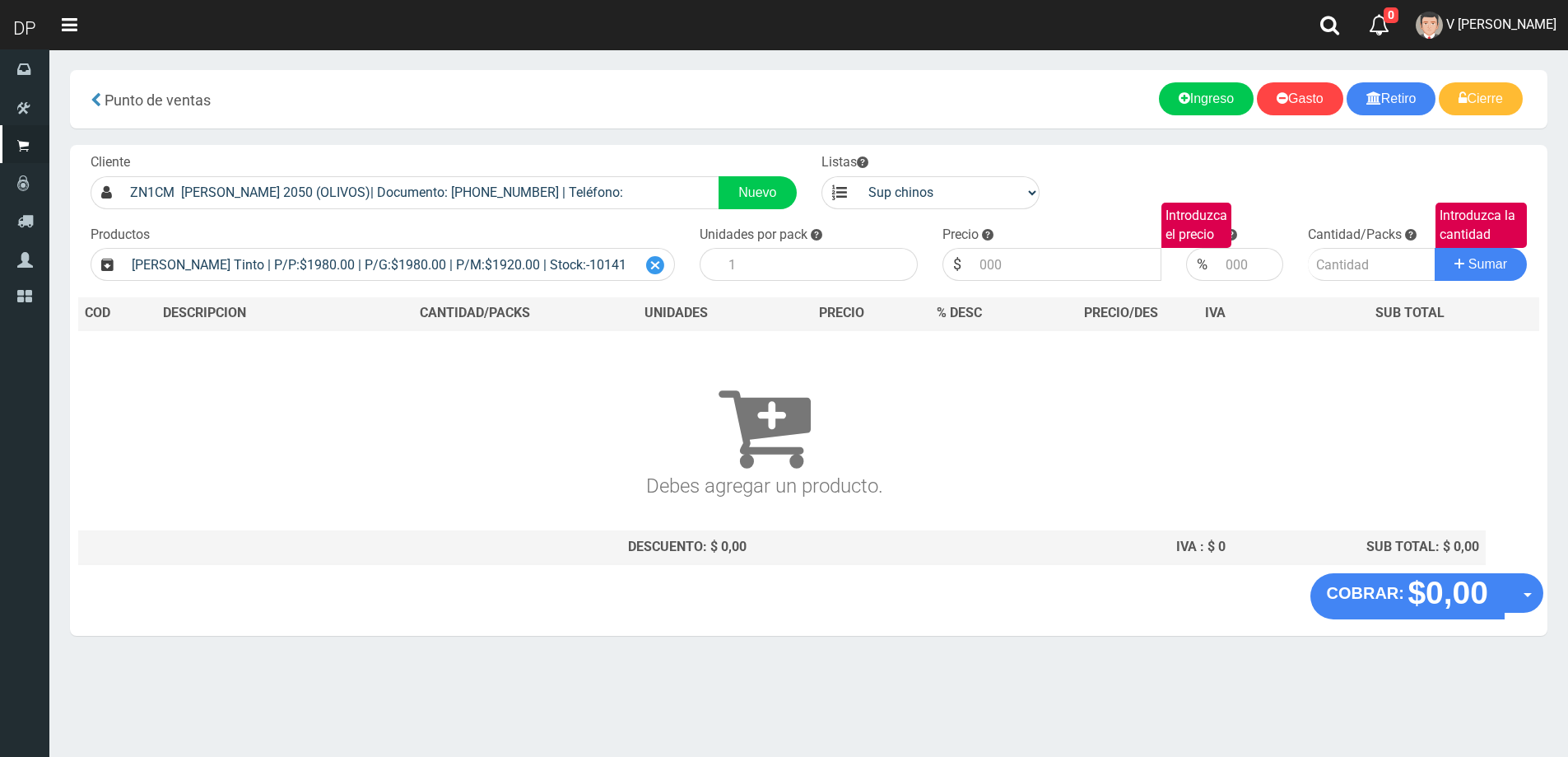
click at [664, 272] on div at bounding box center [655, 264] width 39 height 33
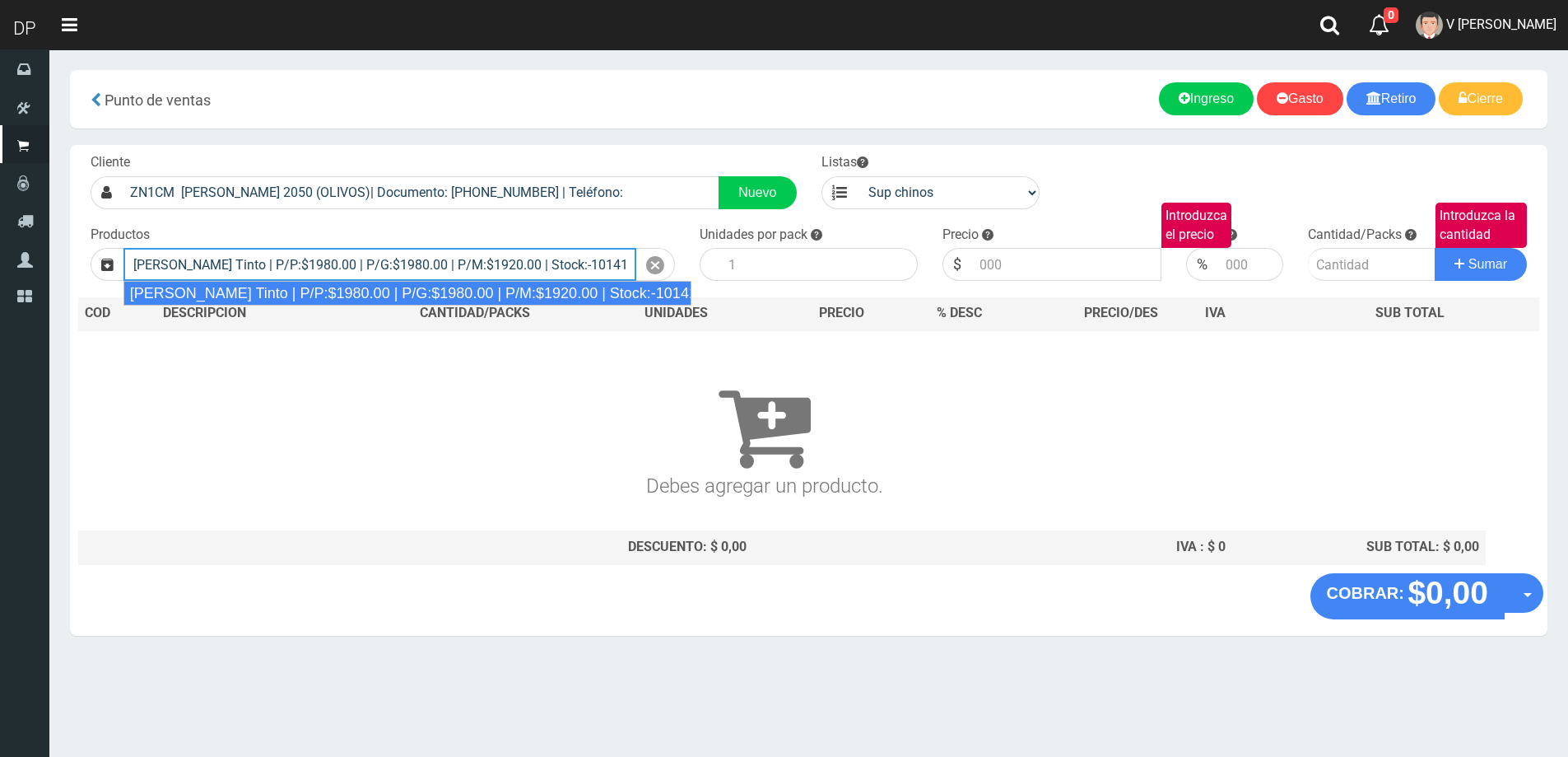
type input "Viñas de Balbo Tinto | P/P:$1980.00 | P/G:$1980.00 | P/M:$1920.00 | Stock:-10141"
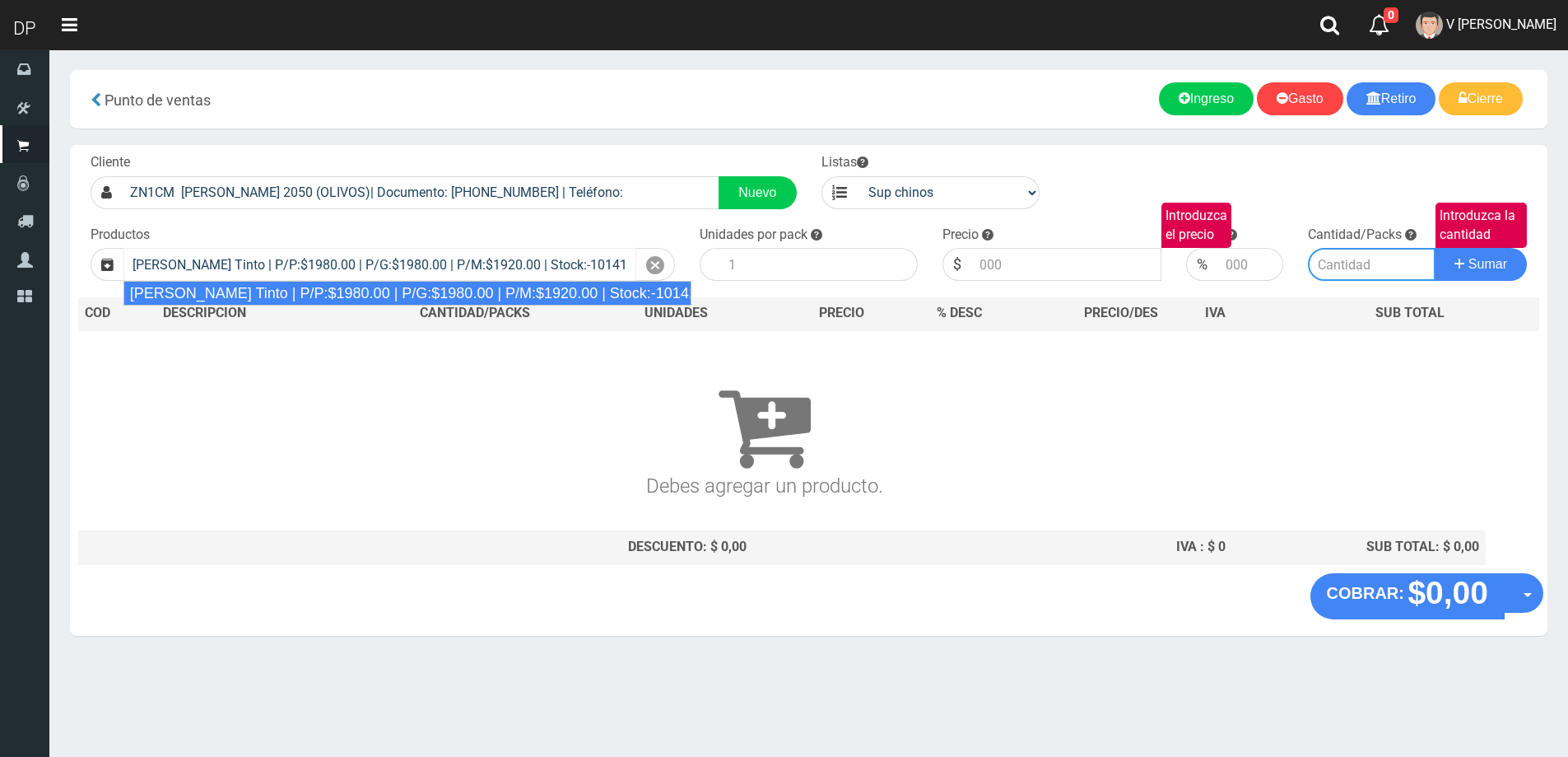
type input "6"
type input "1980.00"
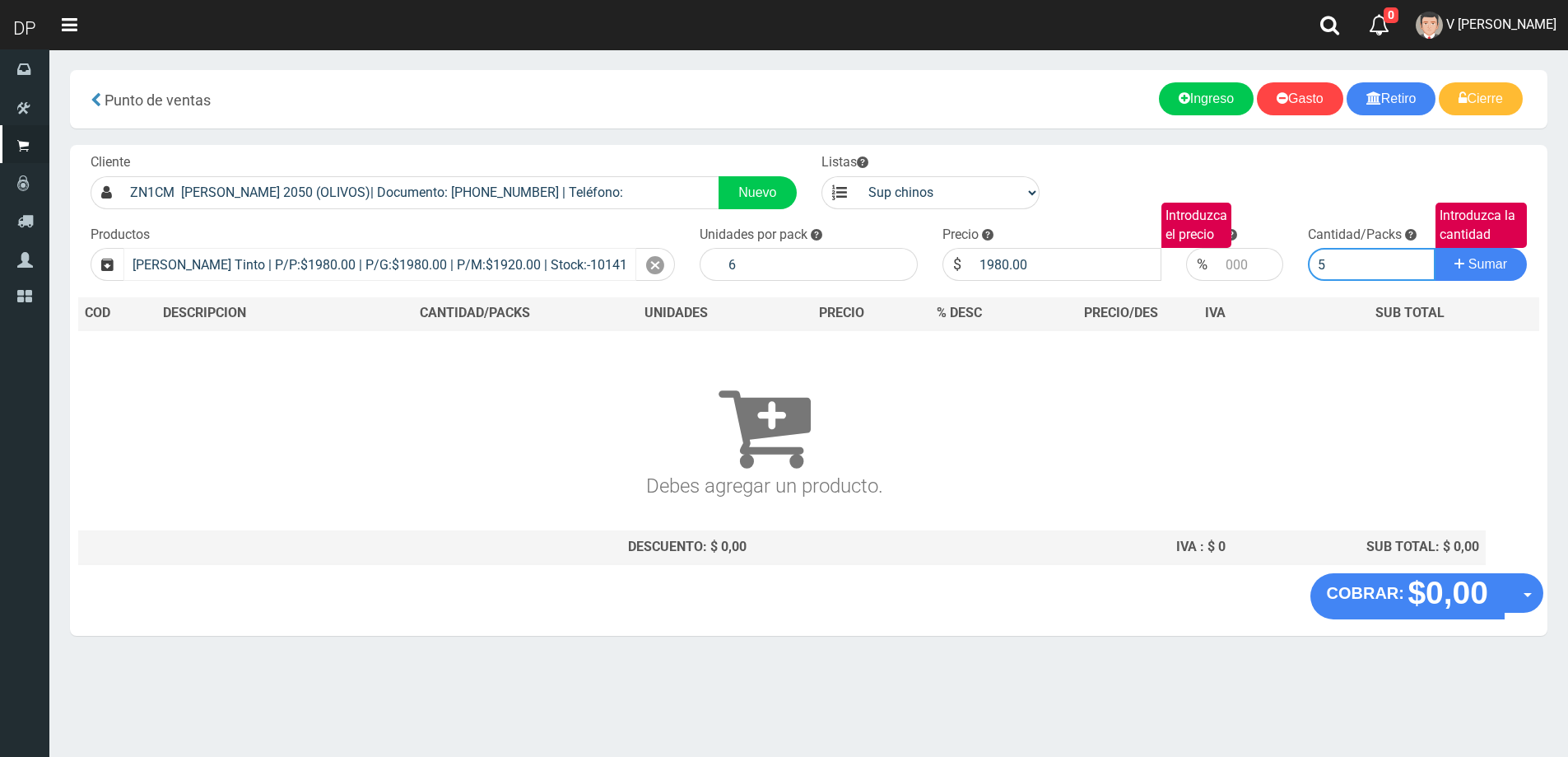
type input "5"
click at [1434, 248] on button "Sumar" at bounding box center [1480, 264] width 92 height 33
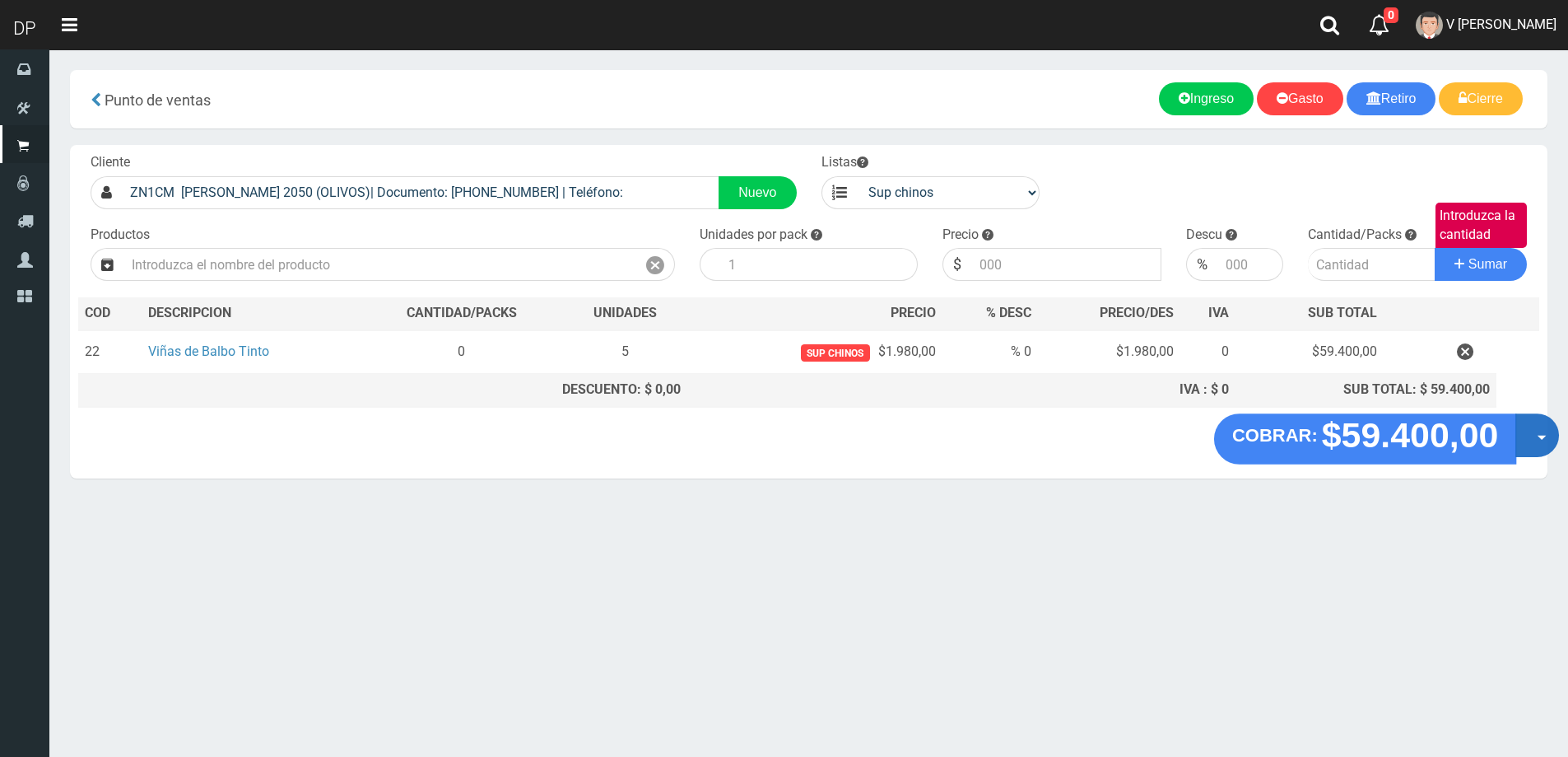
click at [1534, 426] on button "Opciones" at bounding box center [1536, 434] width 43 height 43
click at [1450, 442] on link "Hacer Devolucion" at bounding box center [1484, 440] width 147 height 38
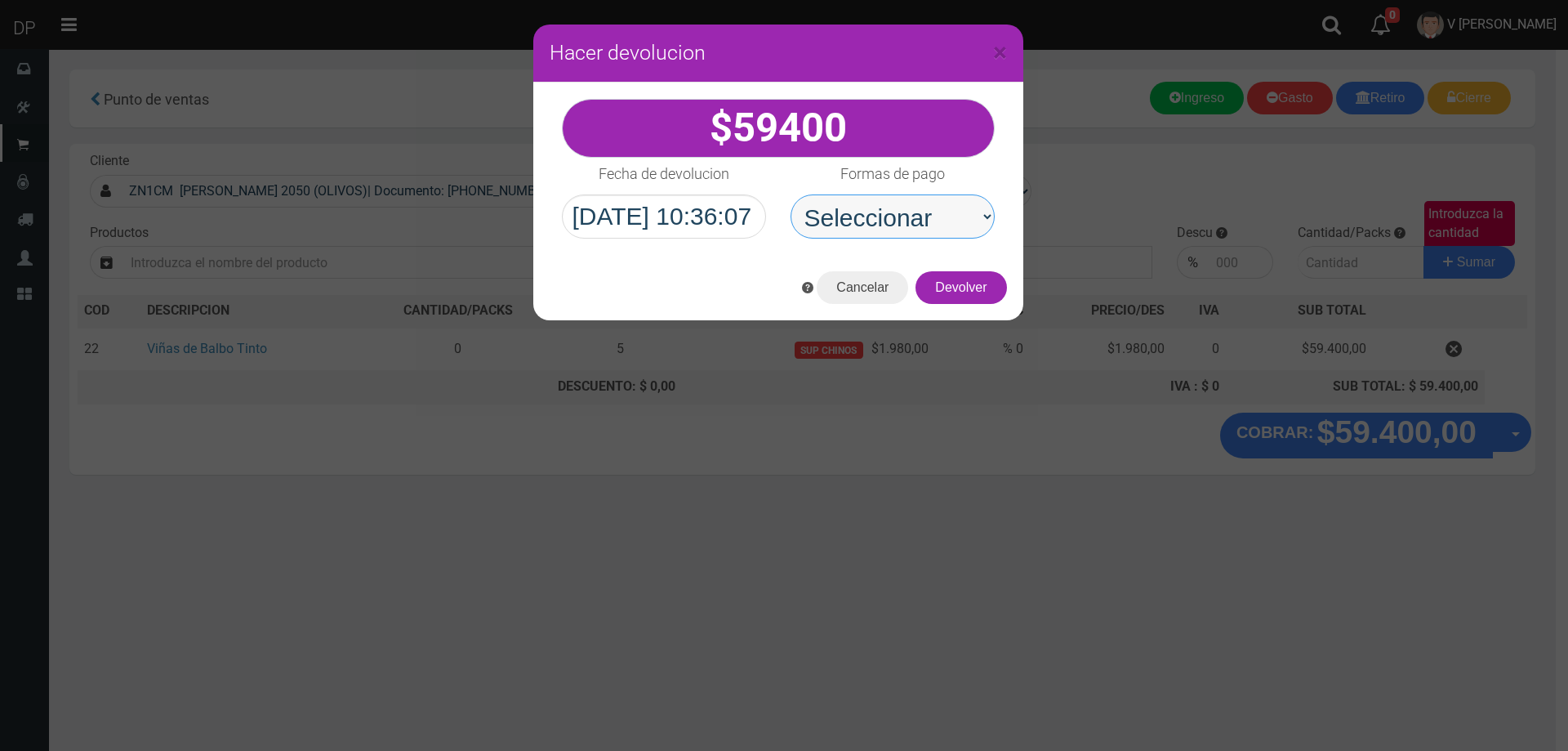
click at [848, 223] on select "Seleccionar Efectivo Tarjeta de Crédito Depósito Débito" at bounding box center [893, 216] width 204 height 44
select select "Efectivo"
click at [791, 194] on select "Seleccionar Efectivo Tarjeta de Crédito Depósito Débito" at bounding box center [893, 216] width 204 height 44
click at [968, 296] on button "Devolver" at bounding box center [960, 288] width 91 height 32
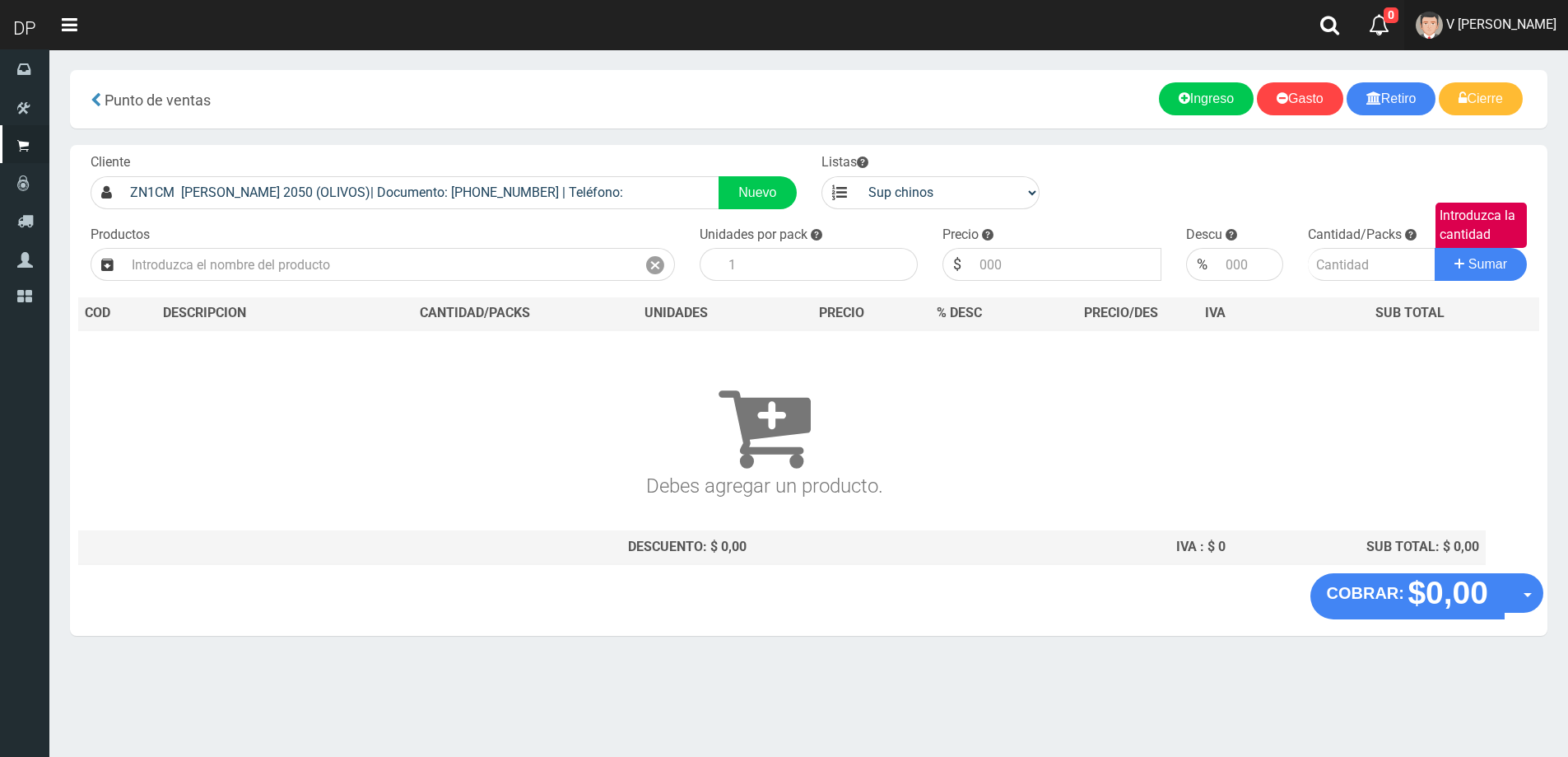
click at [1556, 15] on link "V [PERSON_NAME]" at bounding box center [1486, 25] width 164 height 50
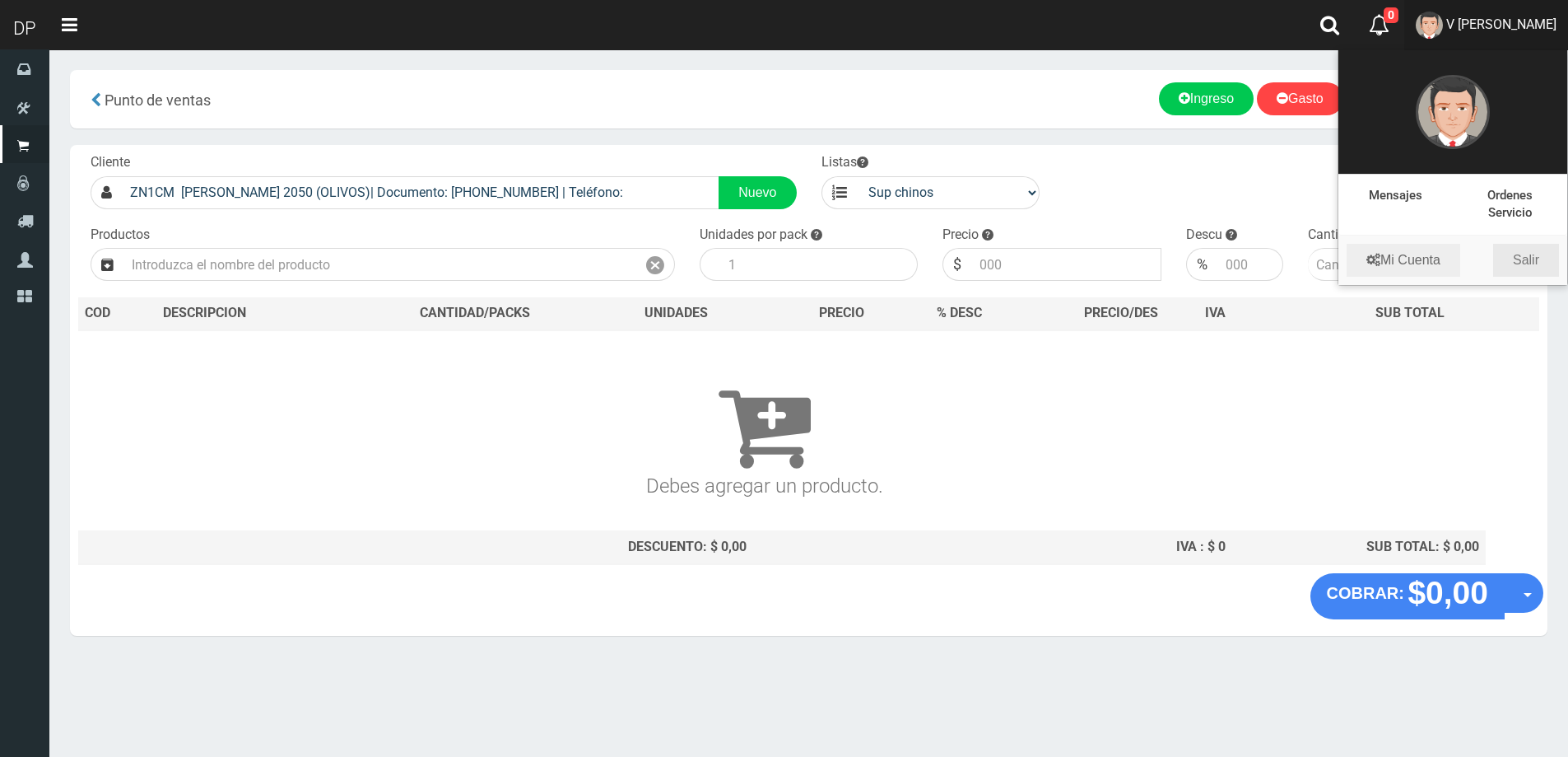
click at [1541, 258] on link "Salir" at bounding box center [1526, 260] width 65 height 33
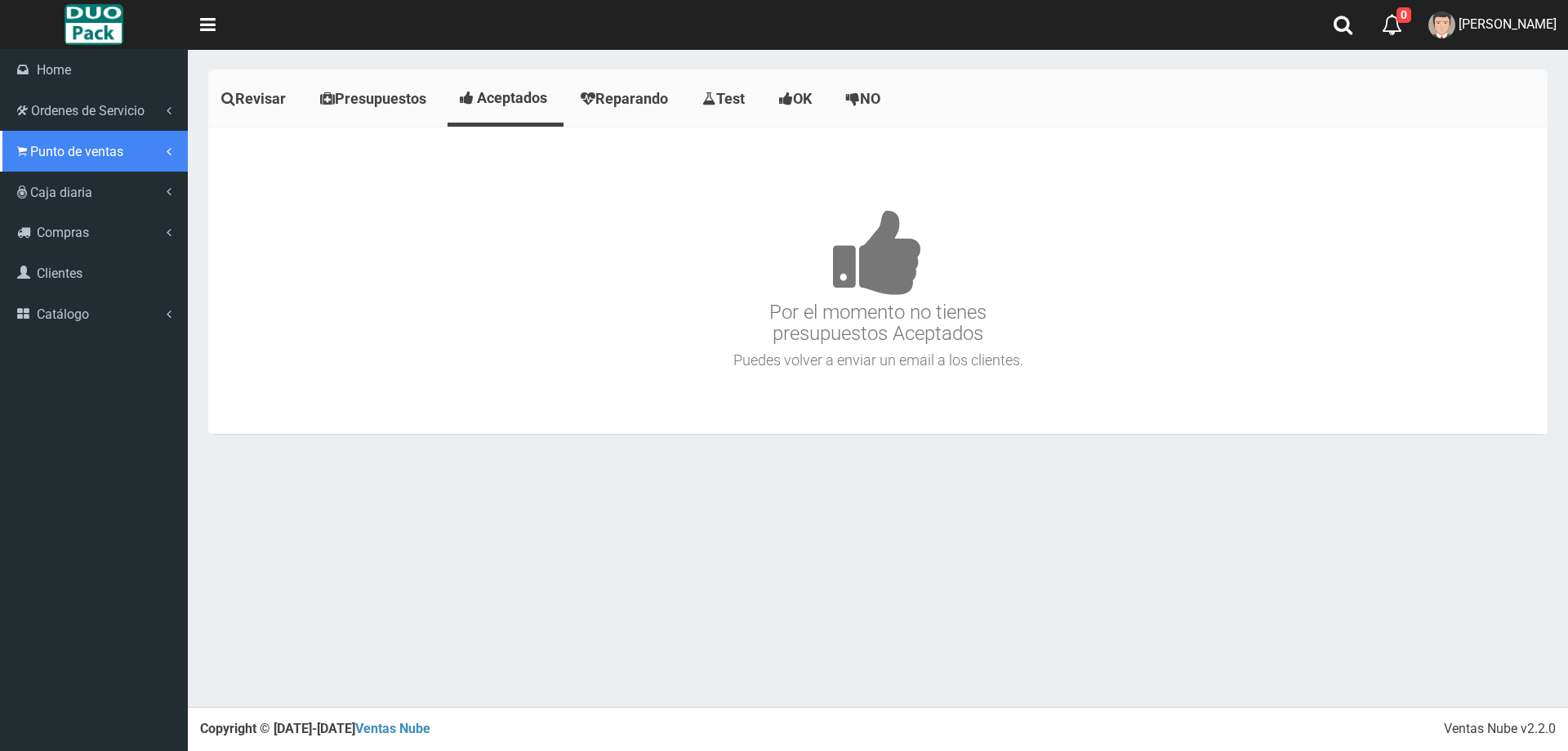
click at [112, 149] on span "Punto de ventas" at bounding box center [76, 151] width 93 height 15
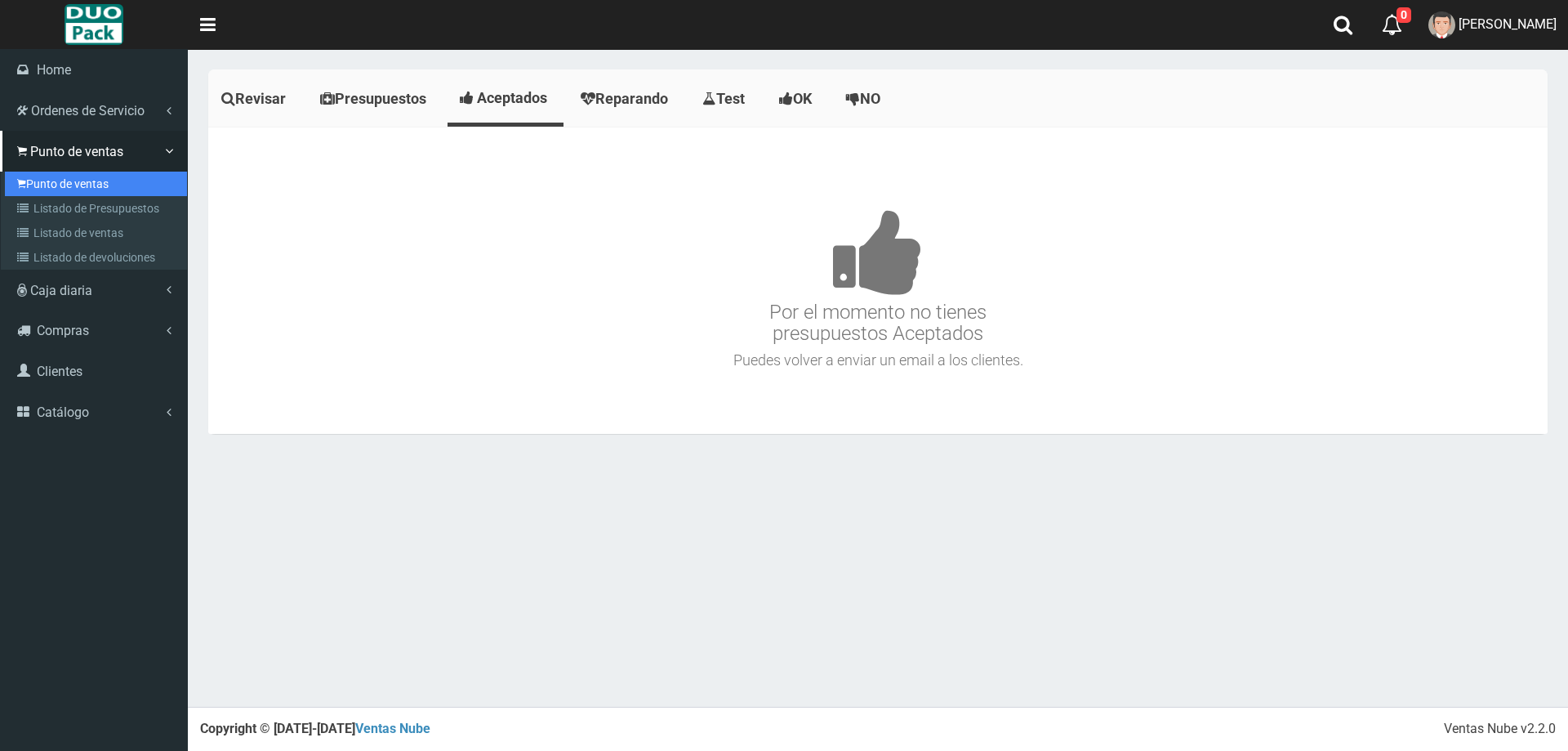
click at [151, 184] on link "Punto de ventas" at bounding box center [95, 184] width 182 height 25
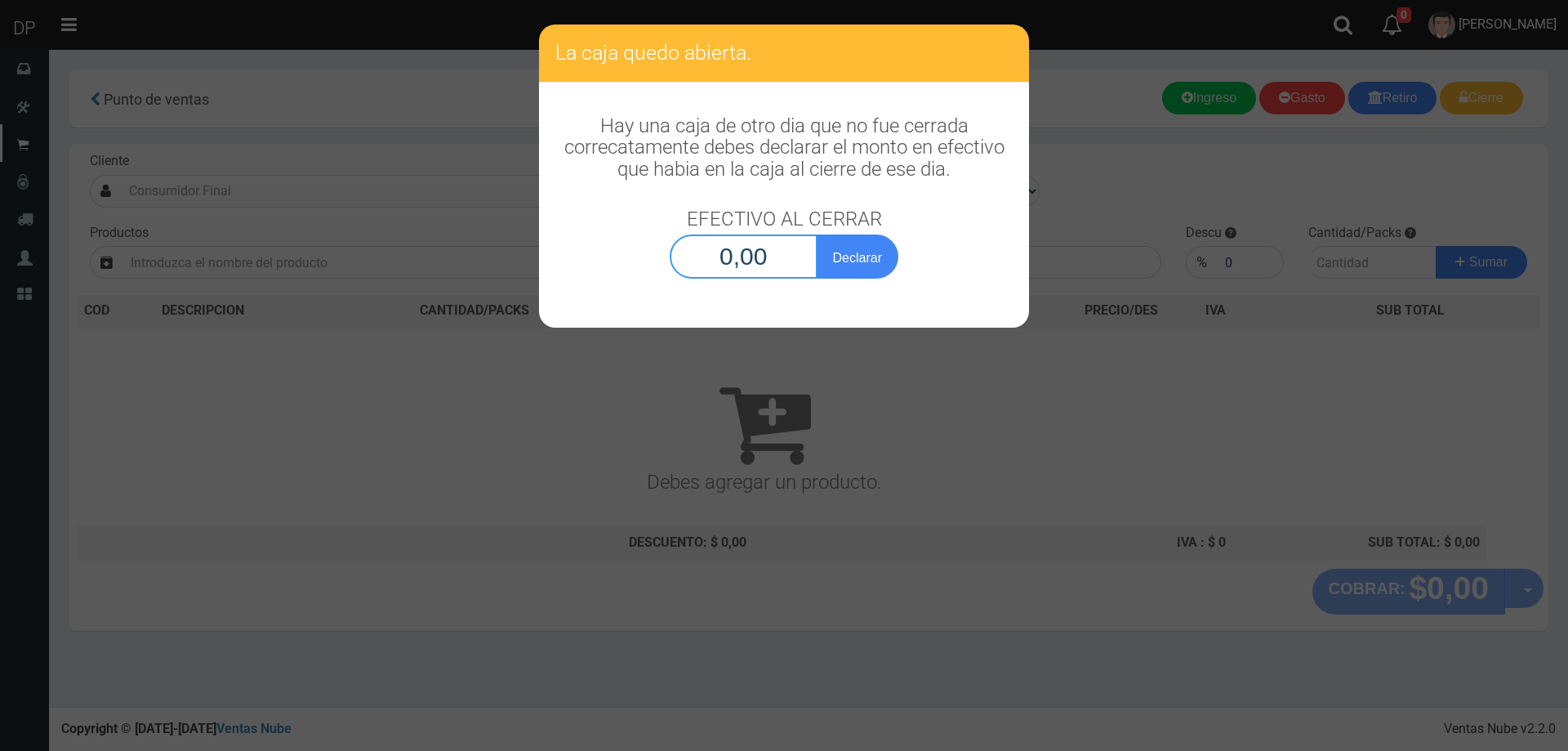
click at [796, 261] on input "0,00" at bounding box center [743, 256] width 148 height 44
type input "1,00"
click at [816, 234] on button "Declarar" at bounding box center [858, 256] width 82 height 44
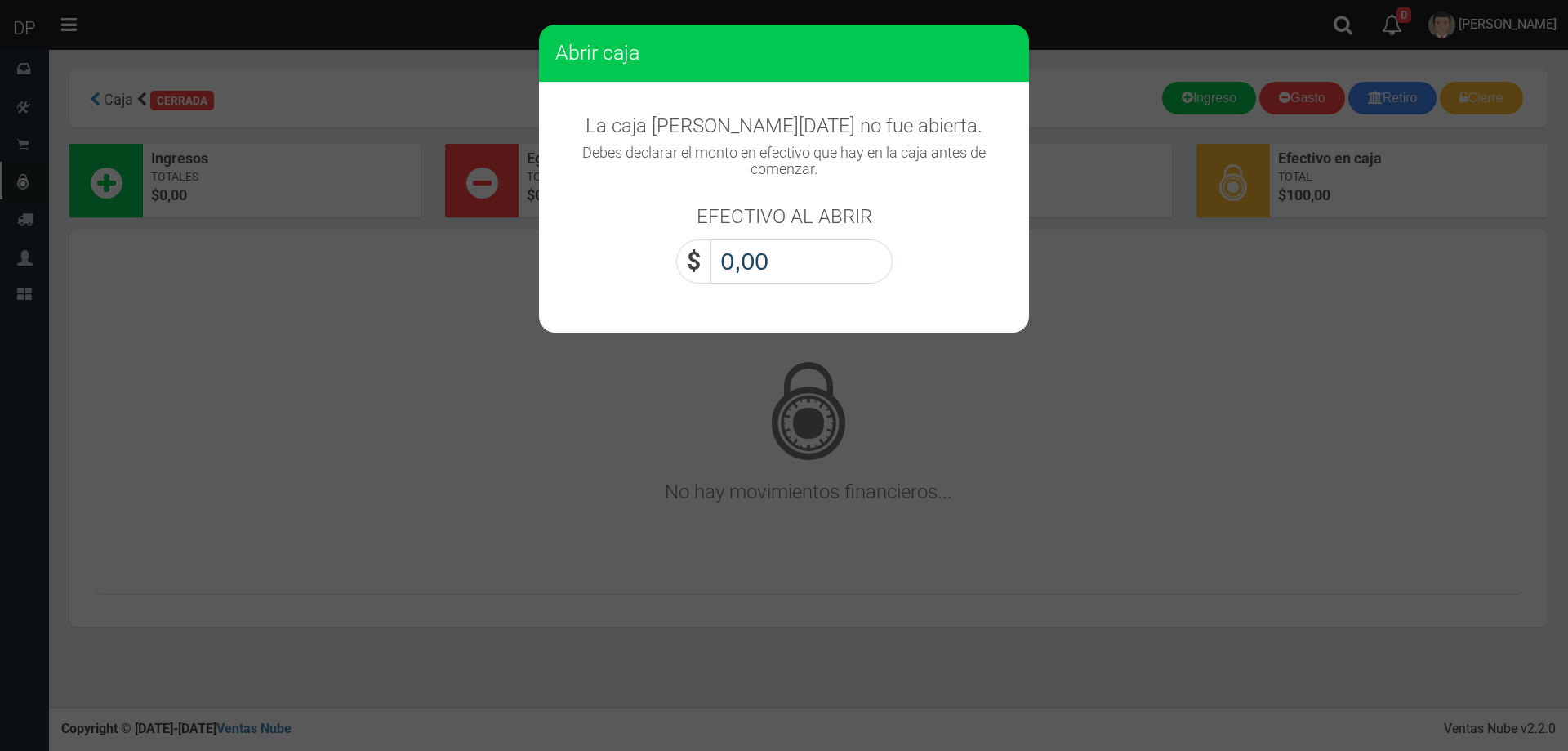
click at [812, 260] on input "0,00" at bounding box center [801, 262] width 182 height 44
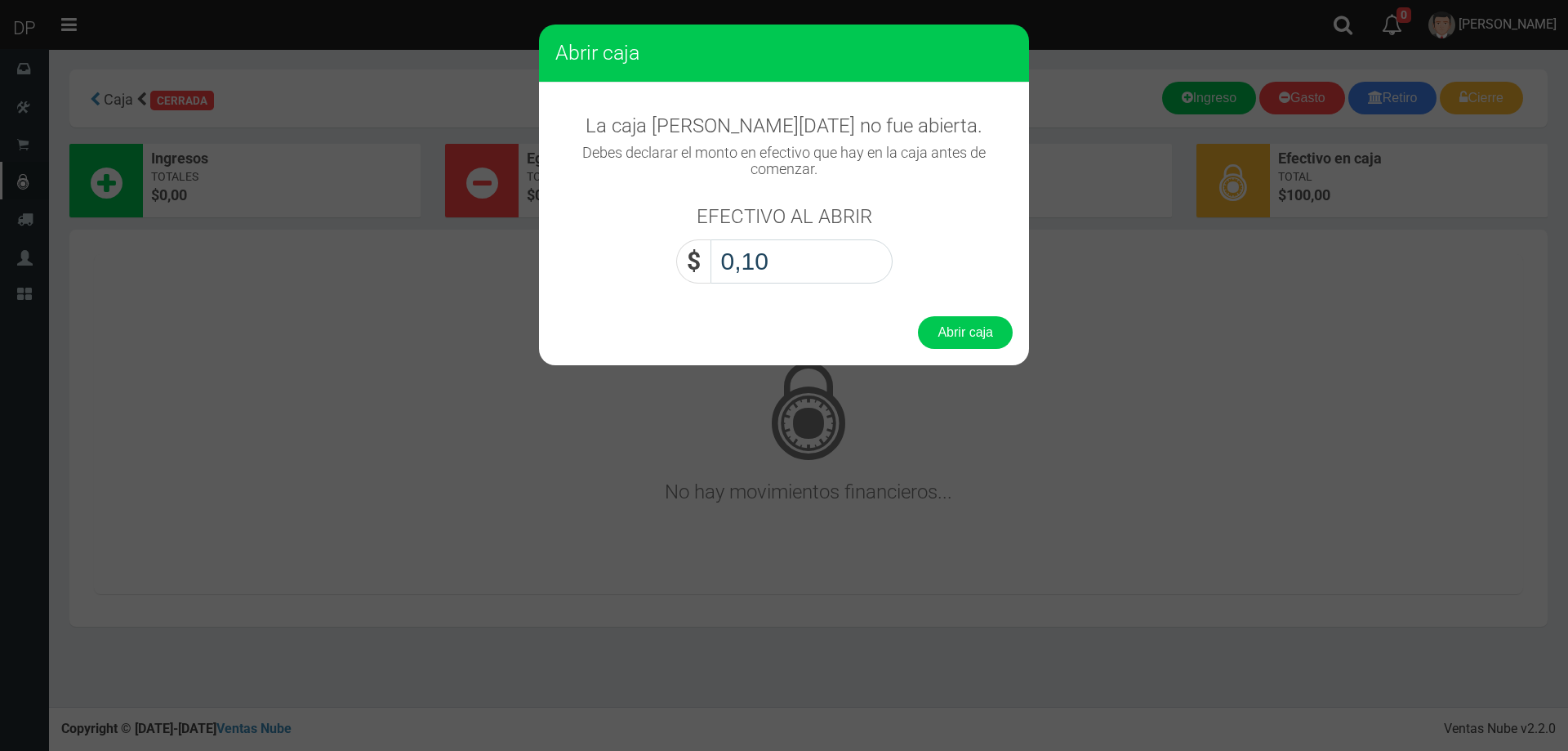
type input "1,00"
click at [918, 316] on button "Abrir caja" at bounding box center [964, 333] width 95 height 32
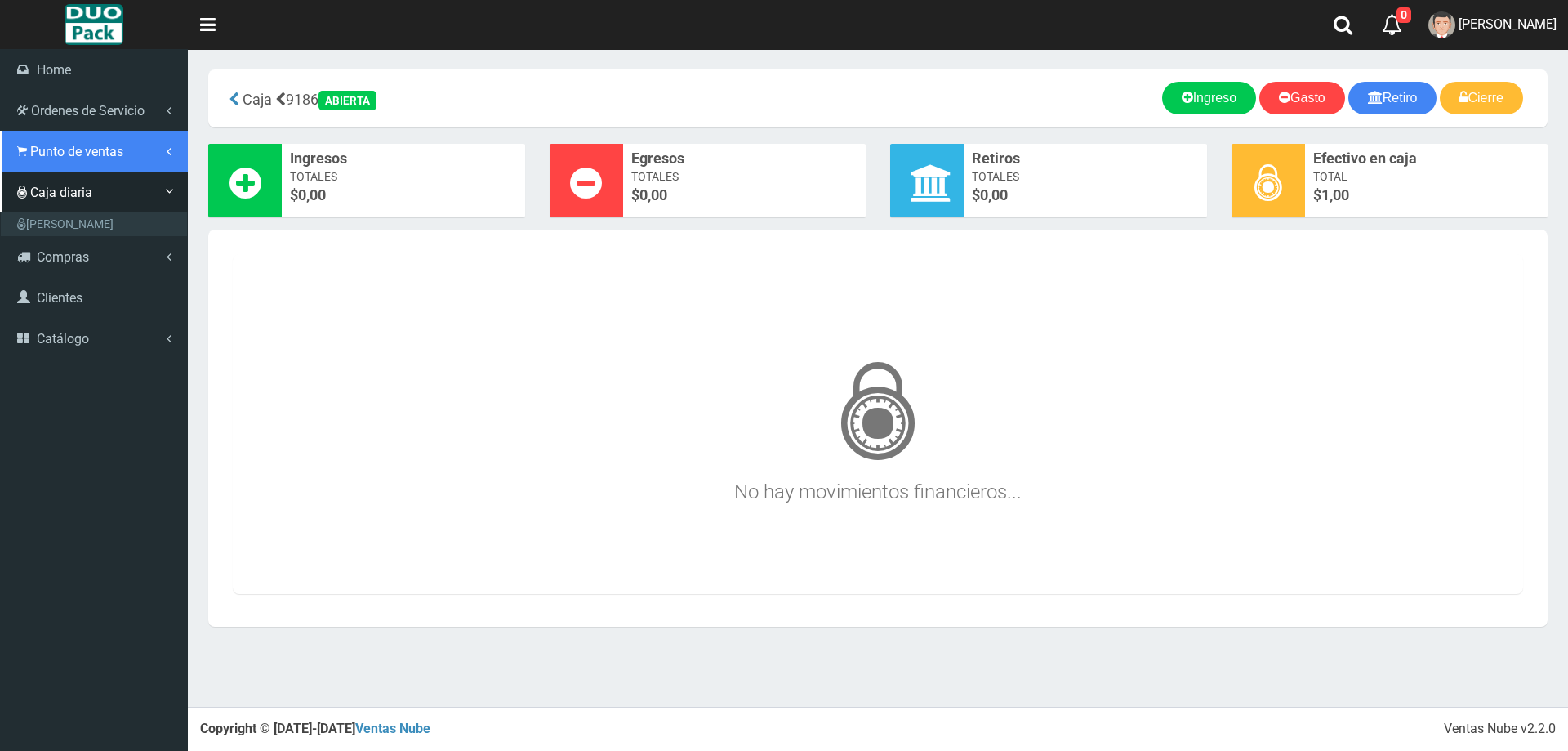
click at [82, 162] on link "Punto de ventas" at bounding box center [94, 151] width 188 height 41
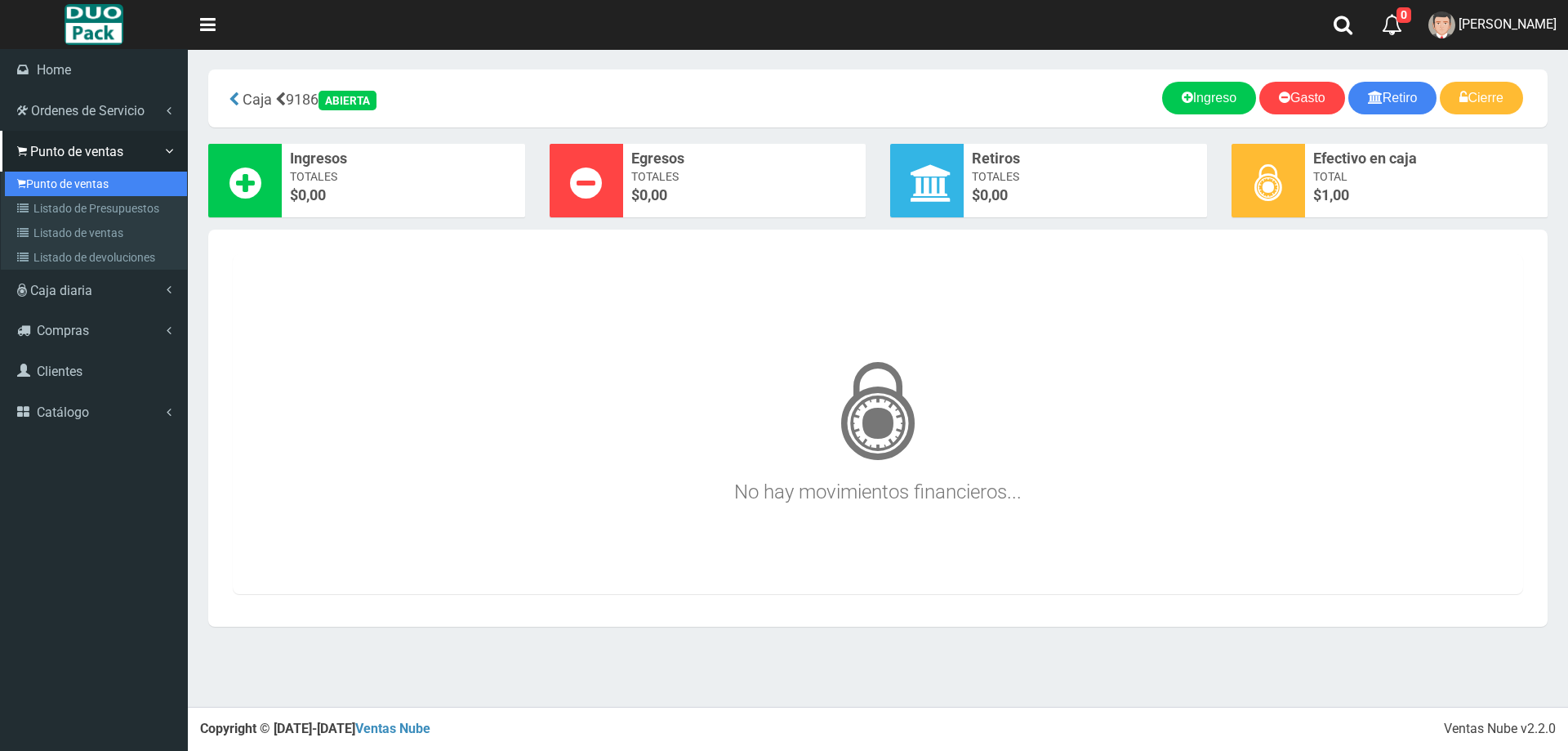
click at [123, 194] on link "Punto de ventas" at bounding box center [95, 184] width 182 height 25
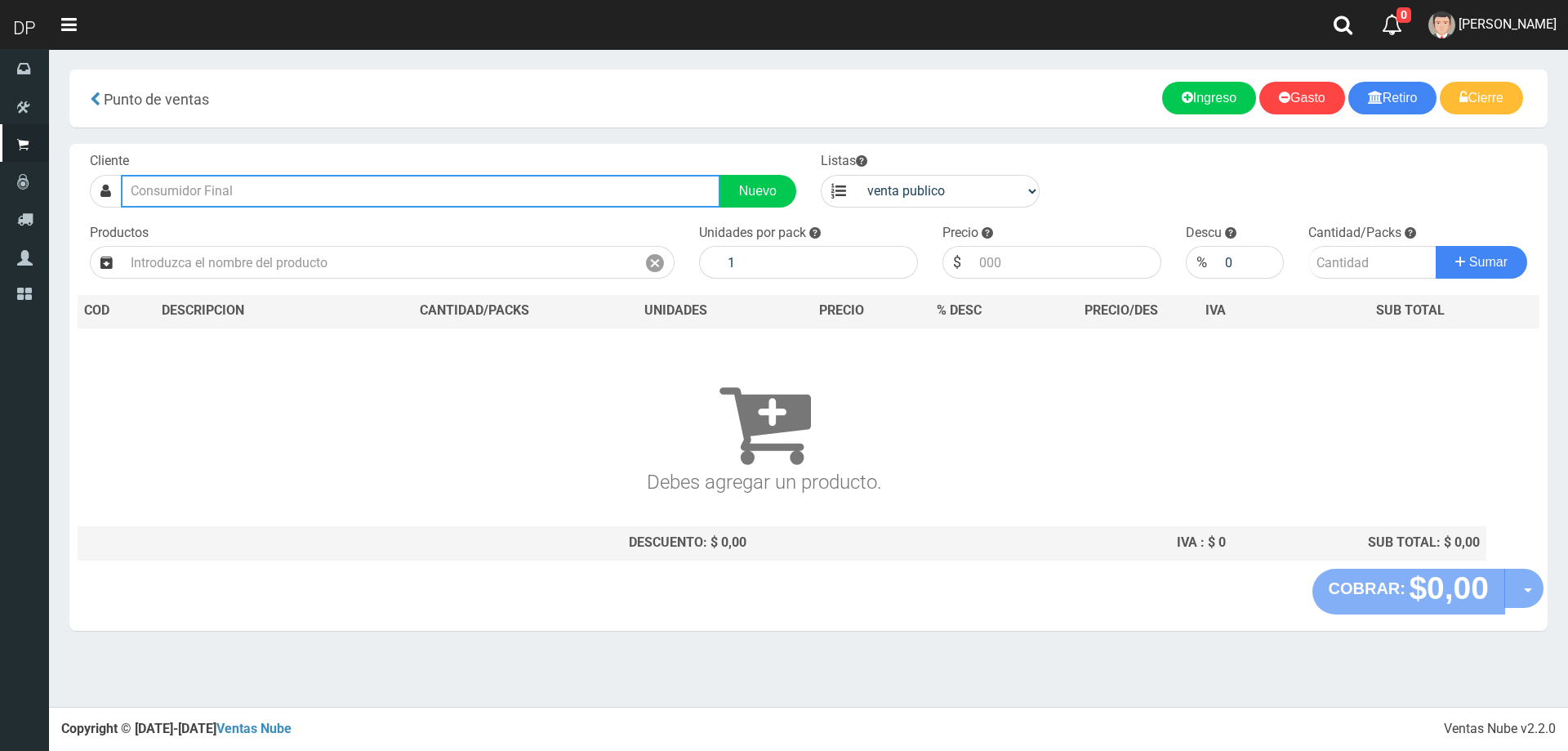
click at [400, 188] on input "text" at bounding box center [421, 191] width 600 height 32
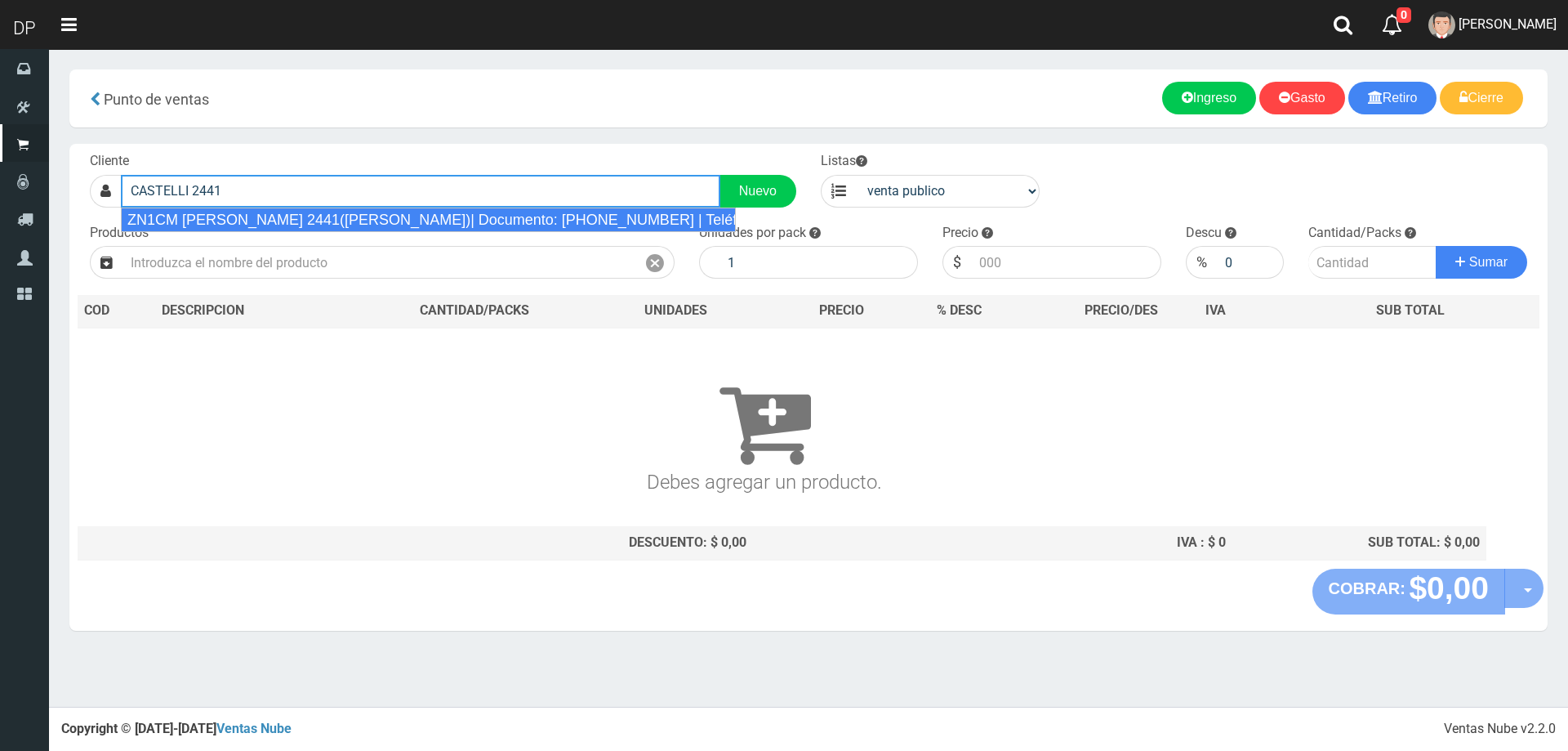
click at [389, 211] on div "ZN1CM [PERSON_NAME] 2441([PERSON_NAME])| Documento: [PHONE_NUMBER] | Teléfono: …" at bounding box center [429, 220] width 615 height 25
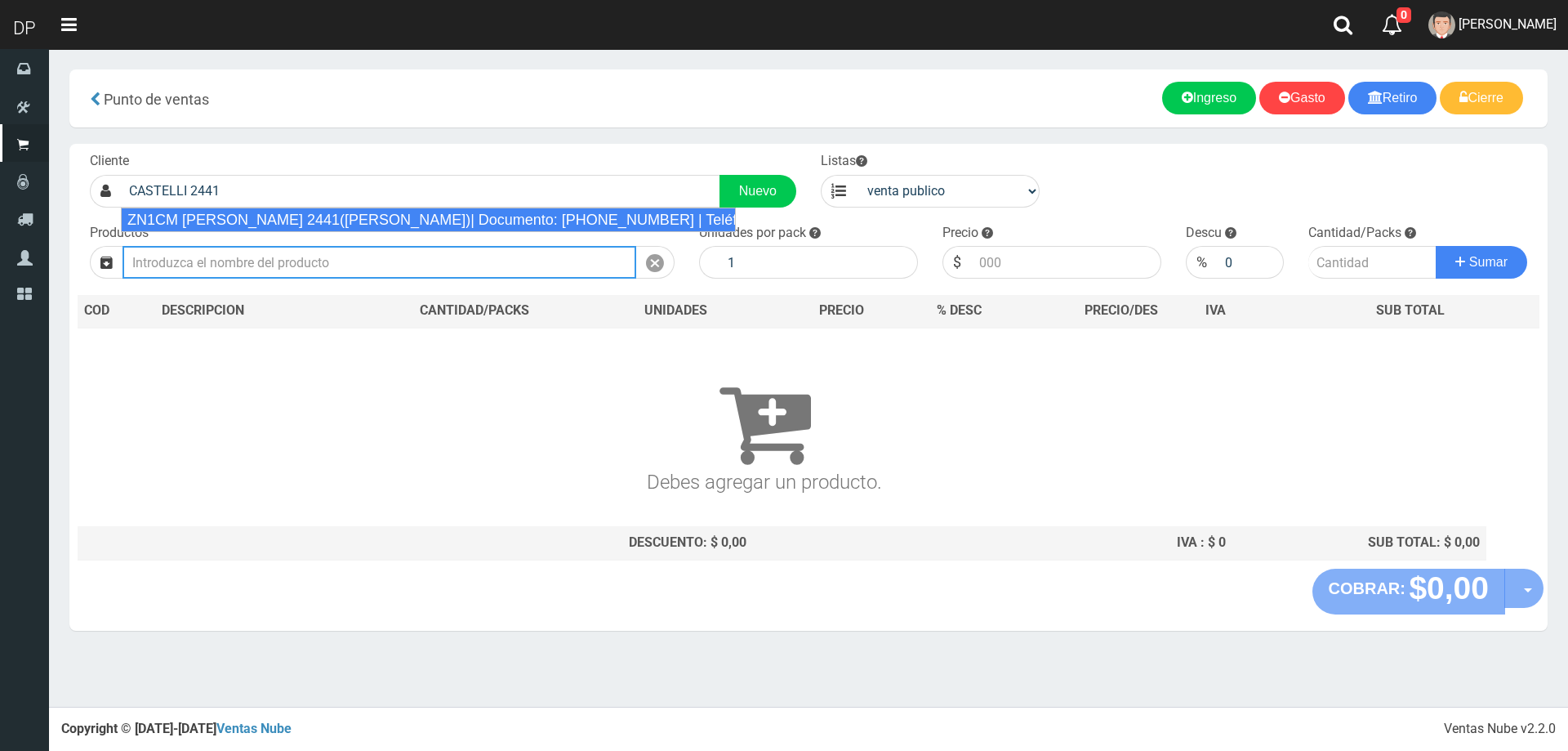
type input "ZN1CM [PERSON_NAME] 2441([PERSON_NAME])| Documento: [PHONE_NUMBER] | Teléfono: …"
select select "2"
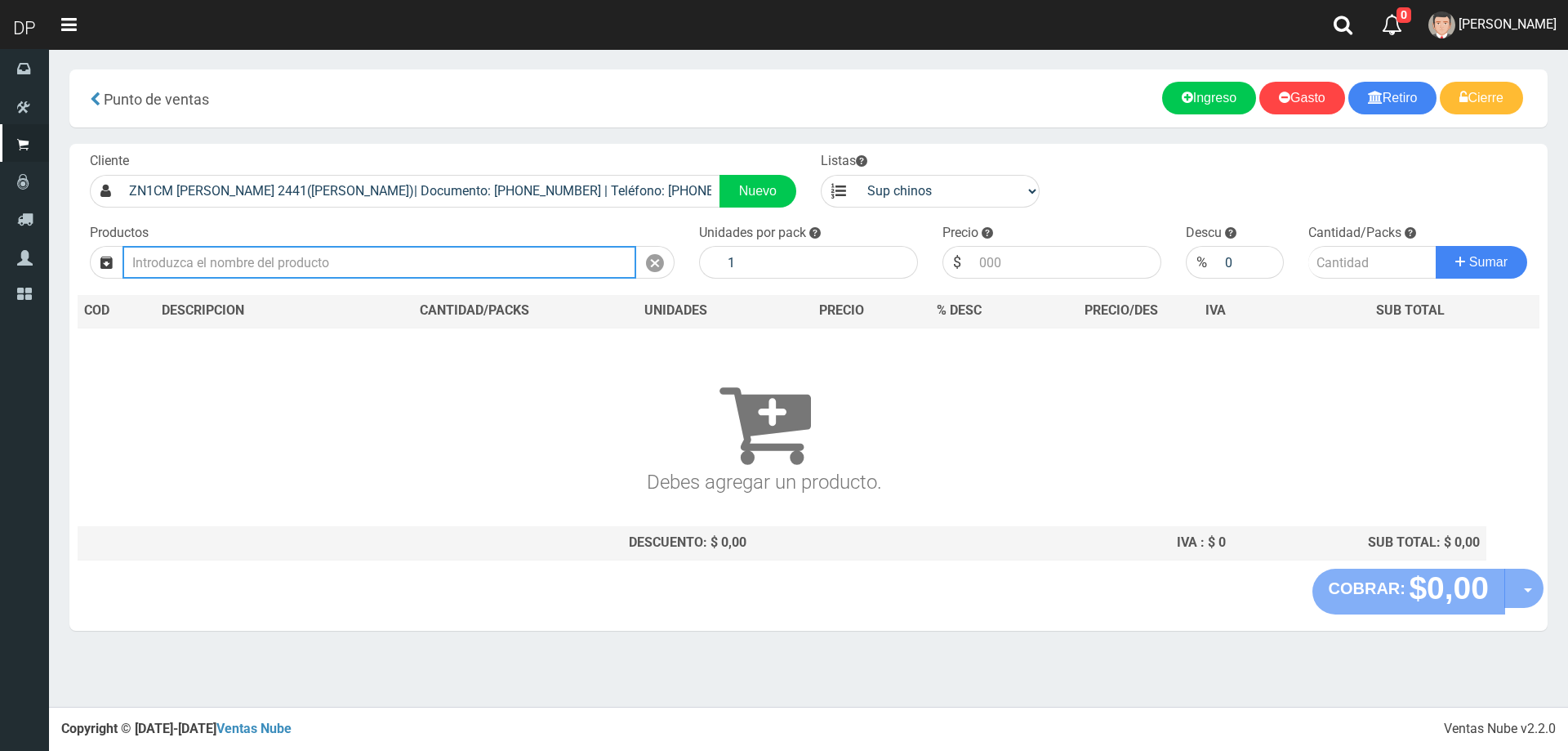
click at [377, 263] on input "text" at bounding box center [379, 262] width 514 height 32
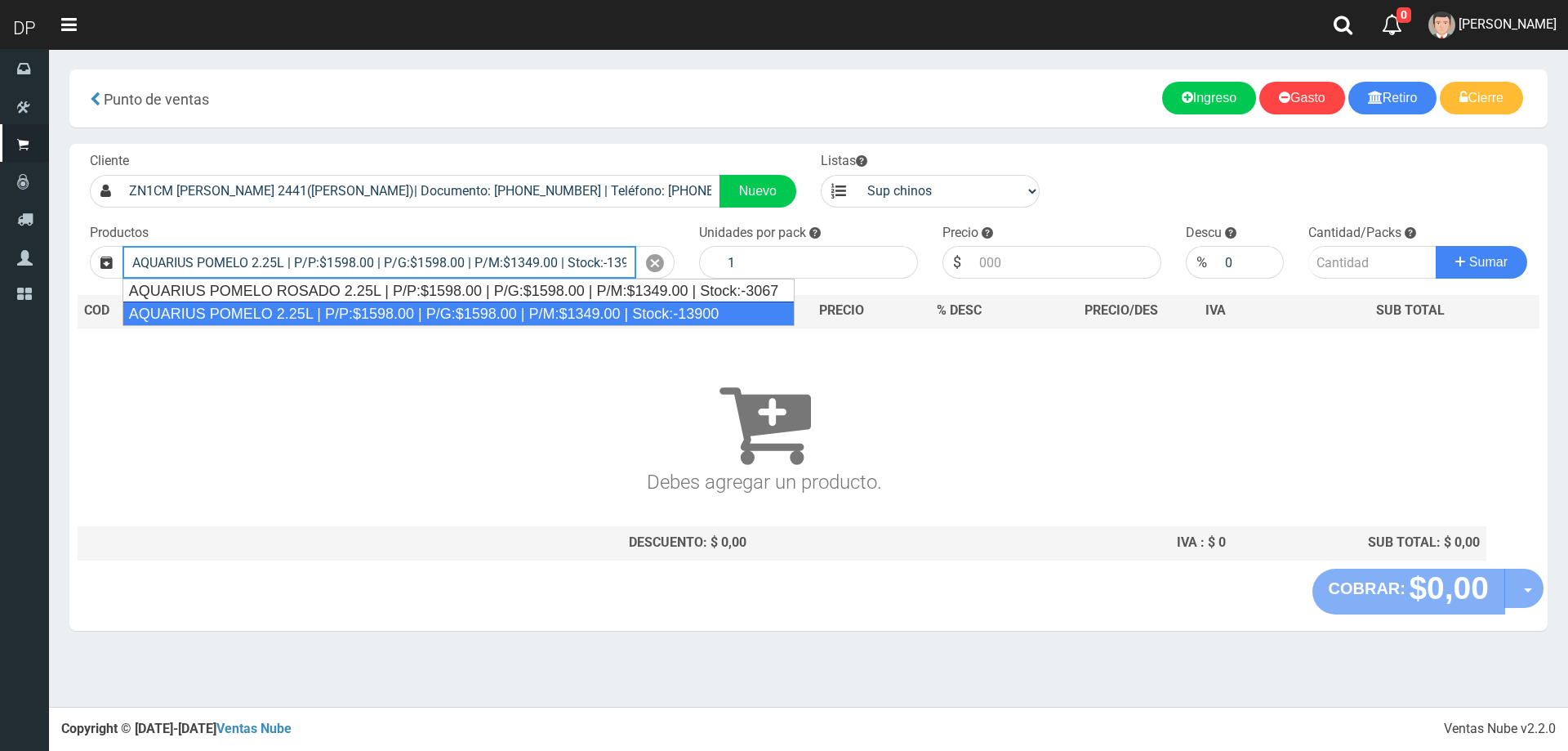
type input "AQUARIUS POMELO 2.25L | P/P:$1598.00 | P/G:$1598.00 | P/M:$1349.00 | Stock:-139…"
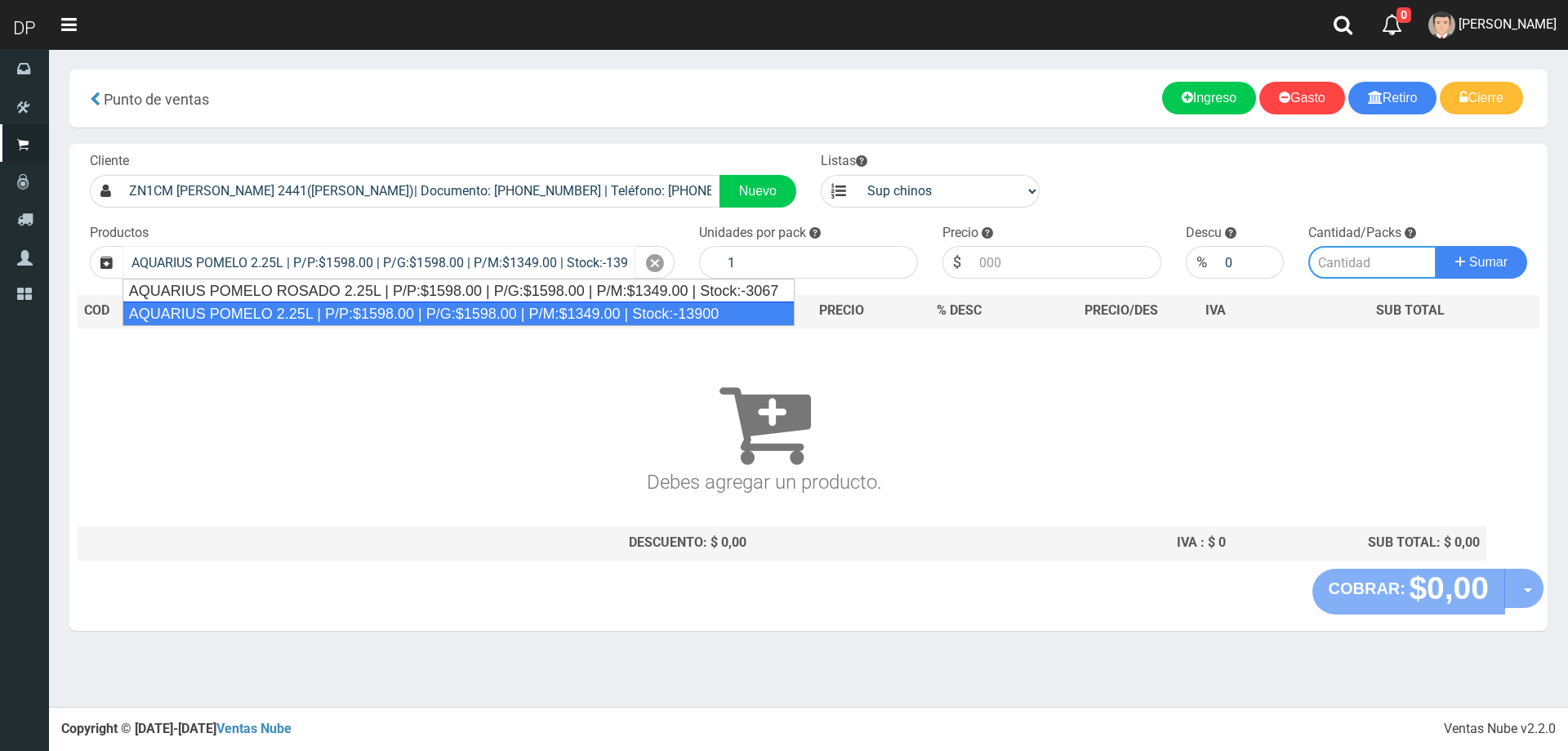
type input "6"
type input "1598.00"
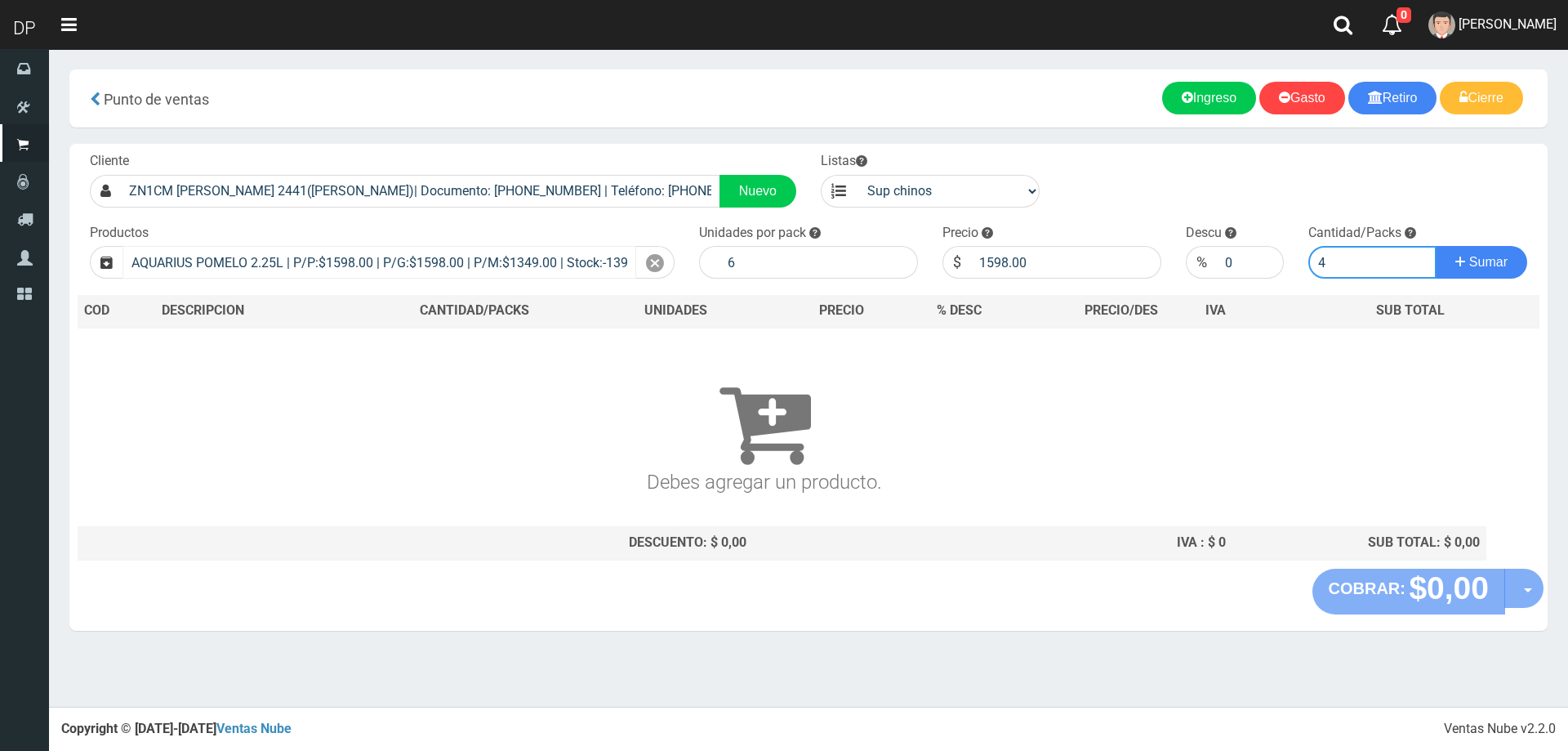
type input "4"
click at [1435, 246] on button "Sumar" at bounding box center [1481, 262] width 92 height 32
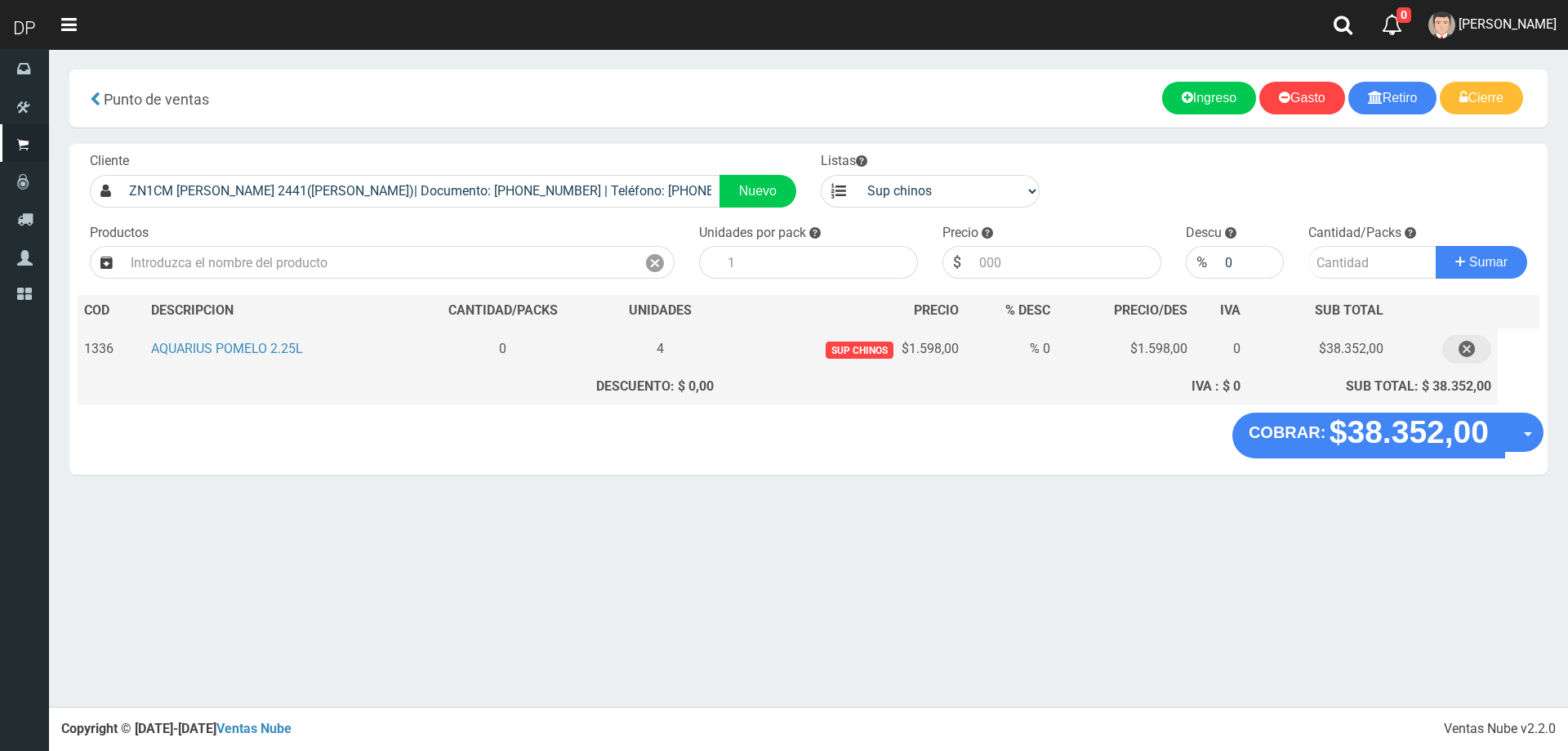
click at [1470, 352] on icon "button" at bounding box center [1466, 350] width 16 height 29
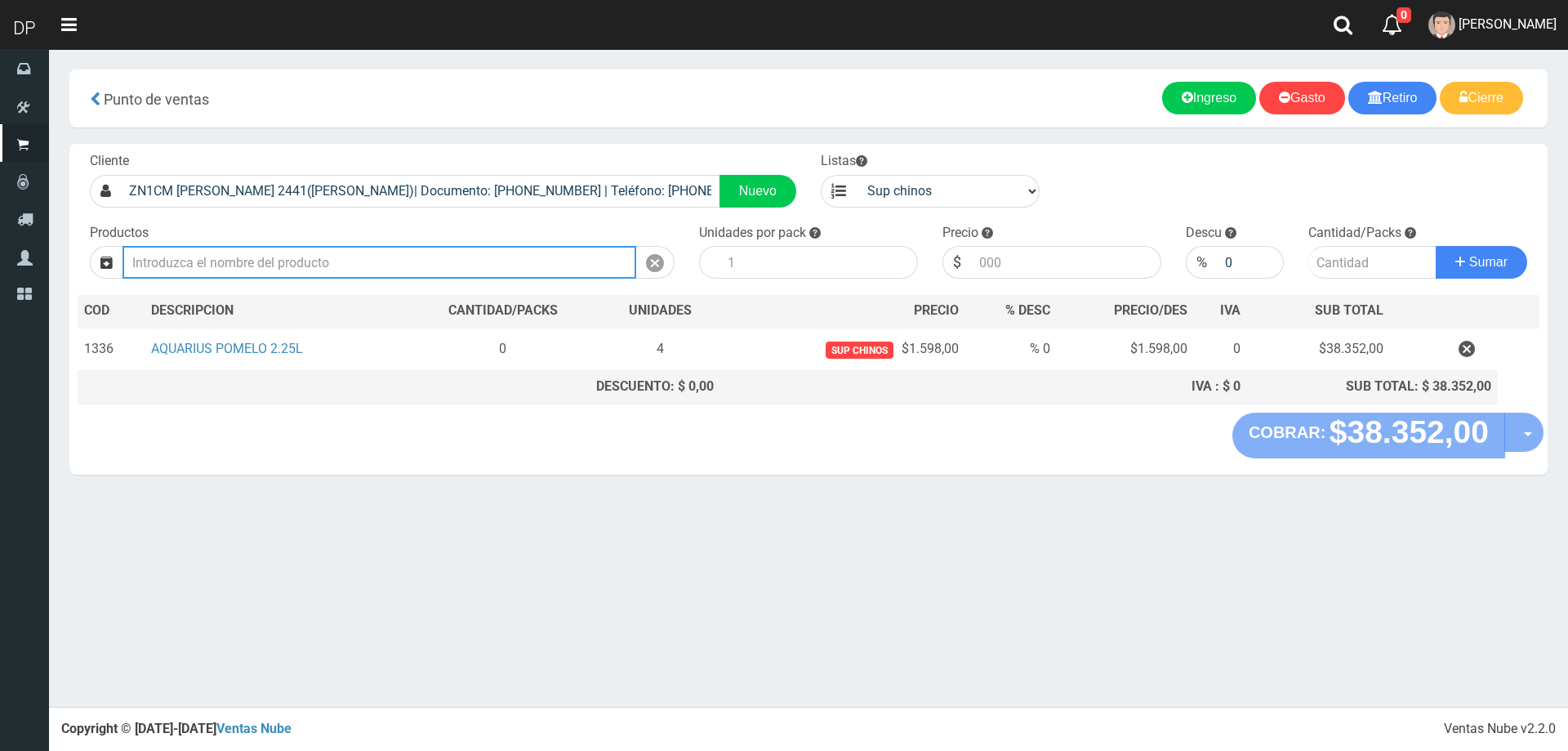
click at [369, 264] on input "text" at bounding box center [379, 262] width 514 height 32
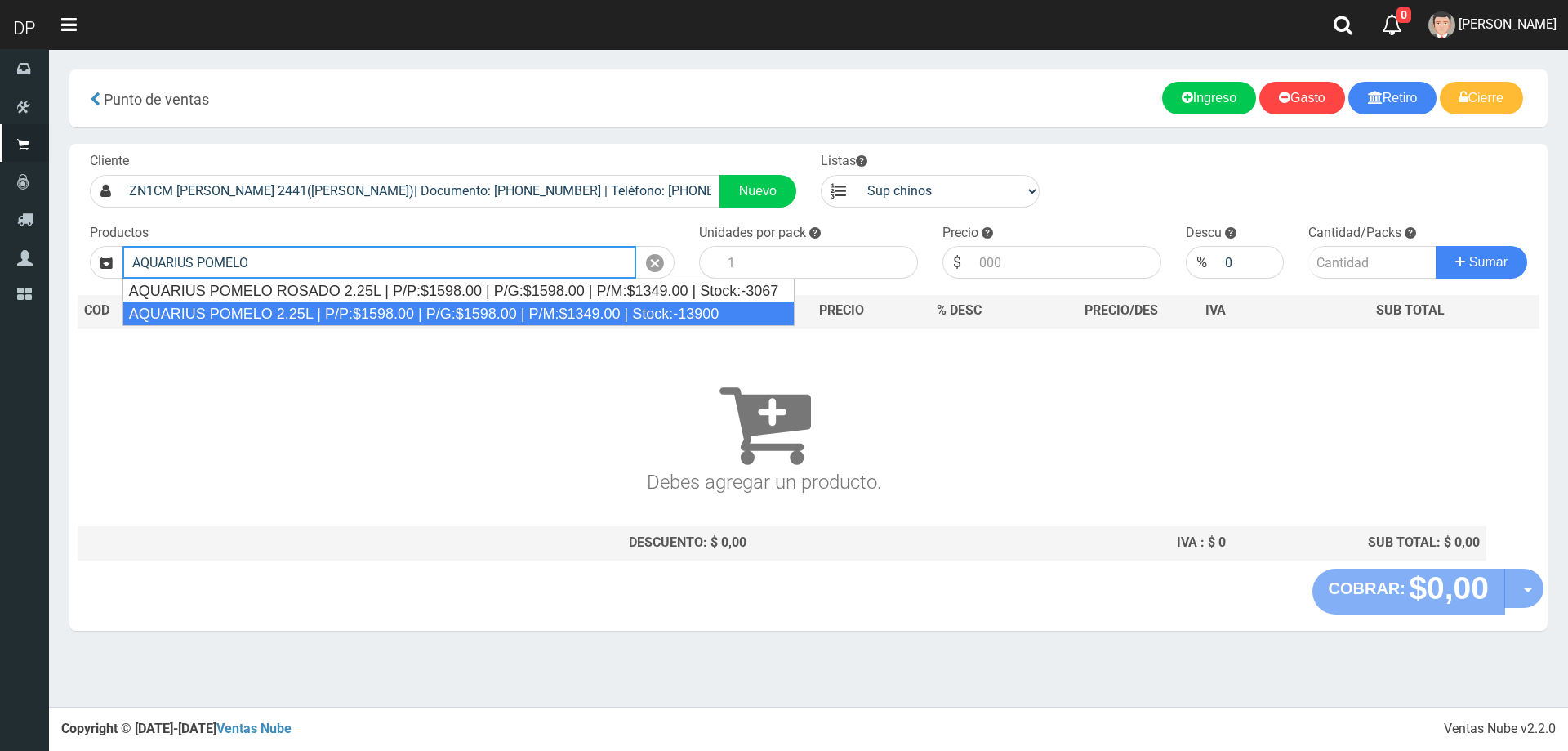
click at [343, 320] on div "AQUARIUS POMELO 2.25L | P/P:$1598.00 | P/G:$1598.00 | P/M:$1349.00 | Stock:-139…" at bounding box center [458, 314] width 673 height 25
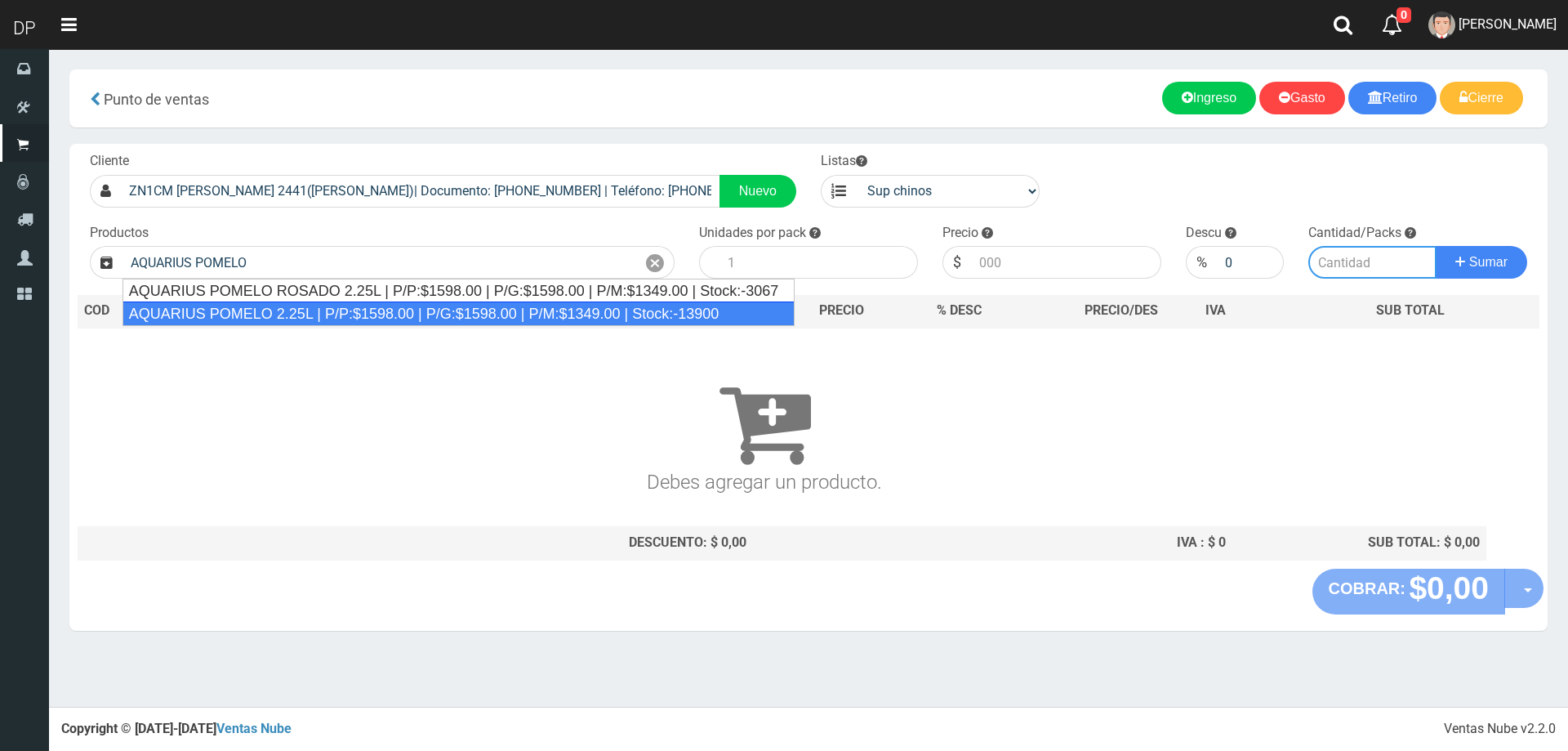
type input "AQUARIUS POMELO 2.25L | P/P:$1598.00 | P/G:$1598.00 | P/M:$1349.00 | Stock:-139…"
type input "6"
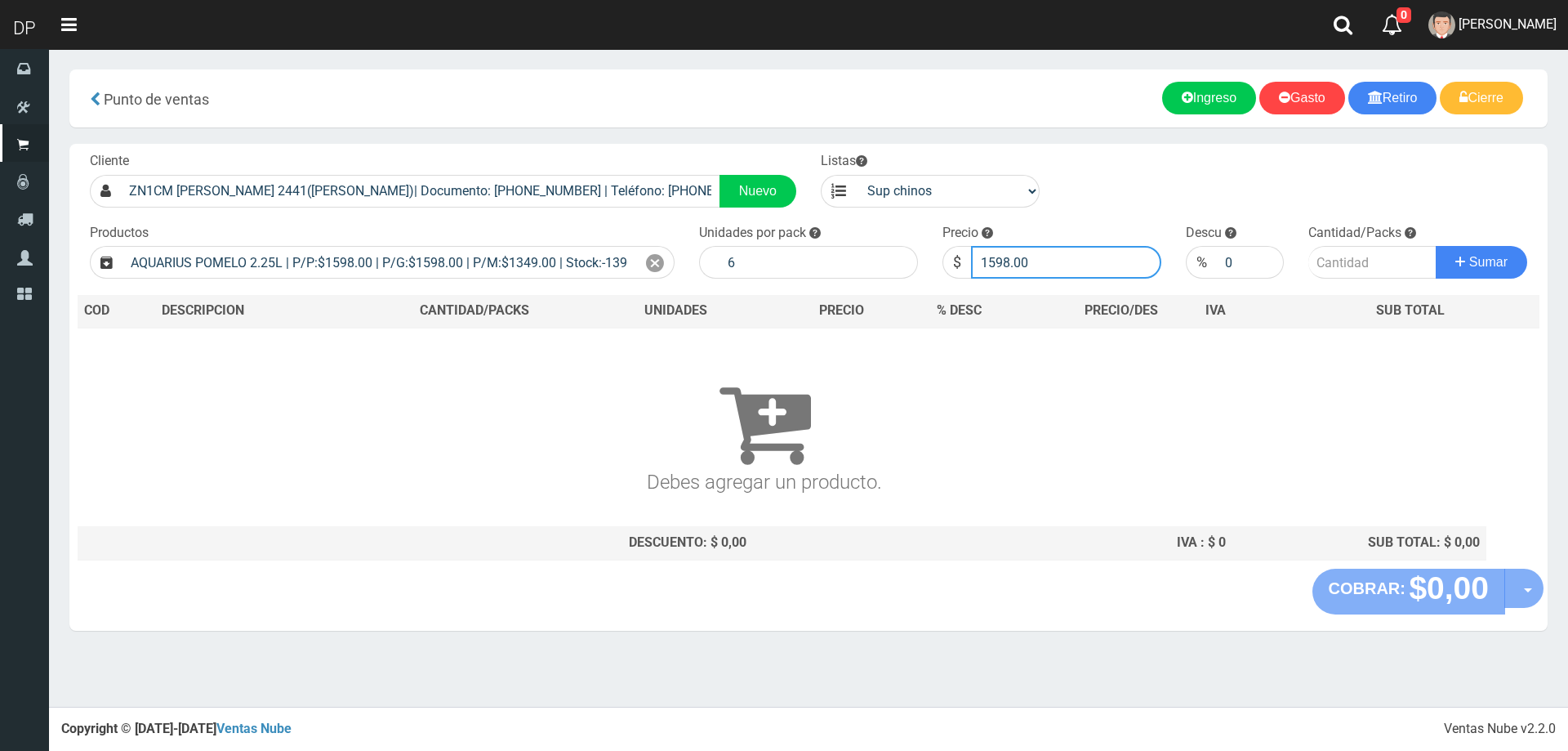
click at [1059, 268] on input "1598.00" at bounding box center [1066, 262] width 190 height 32
type input "159"
type input "1599"
type input "1599.00"
click at [1435, 246] on button "Sumar" at bounding box center [1481, 262] width 92 height 32
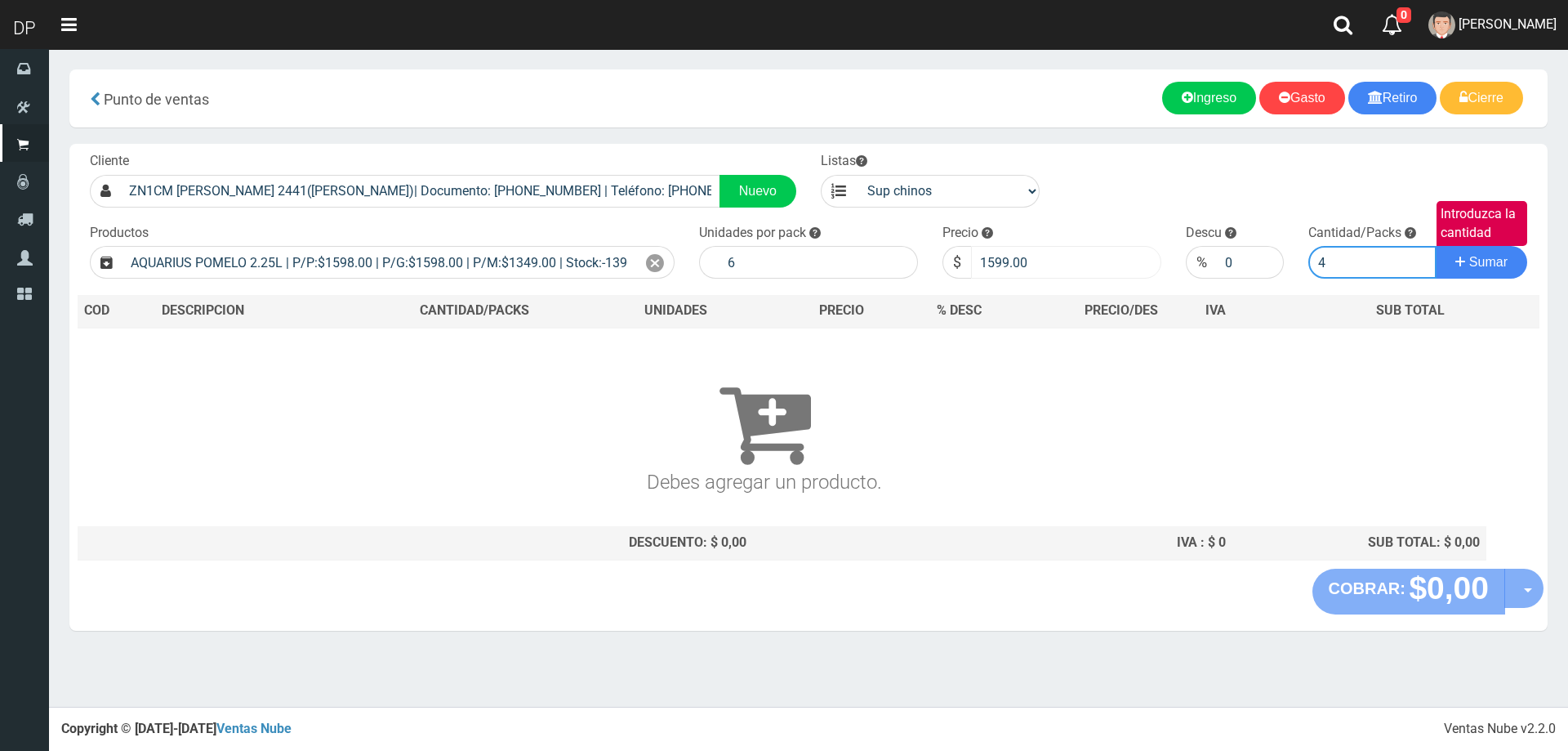
type input "4"
click at [1435, 246] on button "Sumar" at bounding box center [1481, 262] width 92 height 32
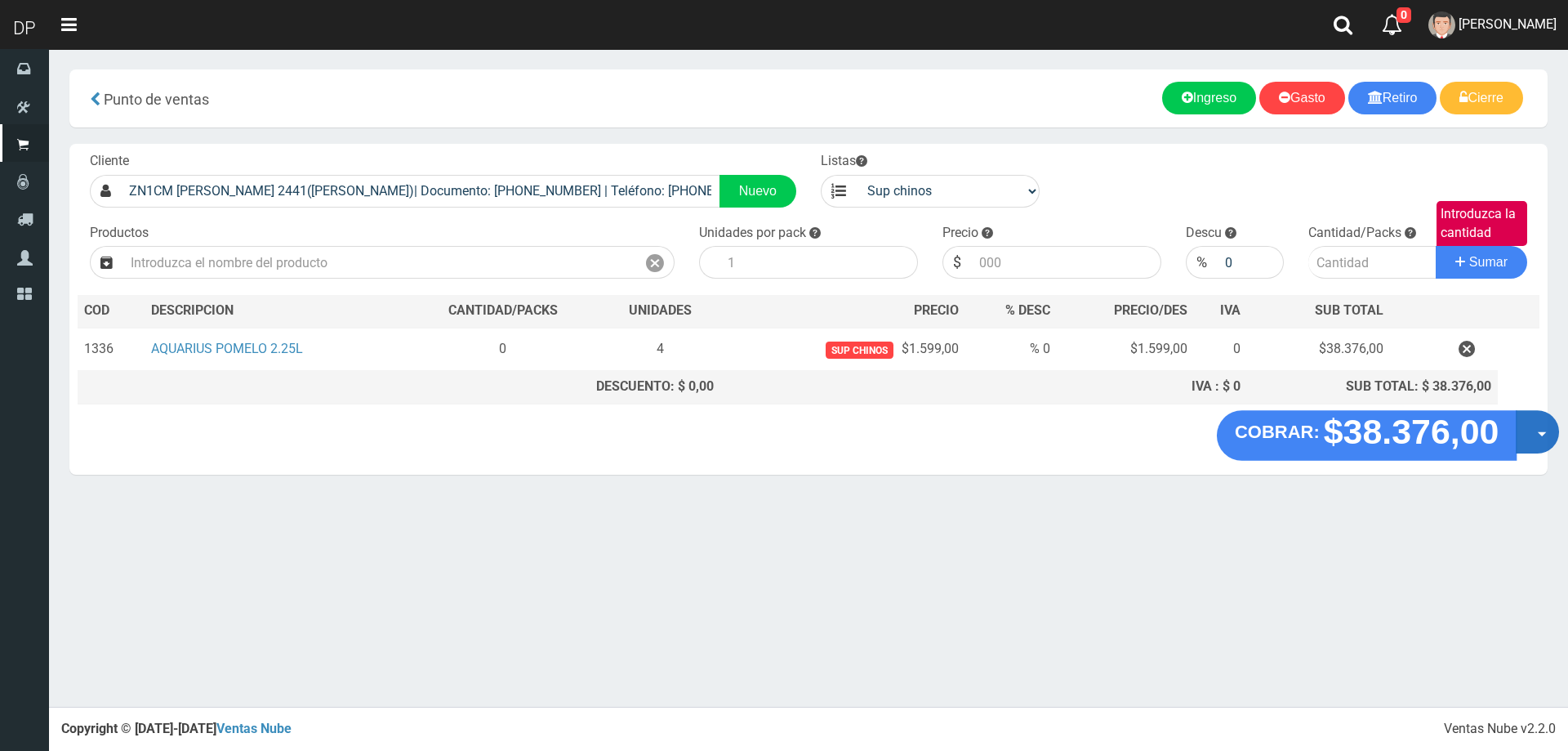
click at [1535, 441] on button "Opciones" at bounding box center [1536, 431] width 43 height 43
click at [1472, 445] on link "Hacer Devolucion" at bounding box center [1484, 437] width 146 height 37
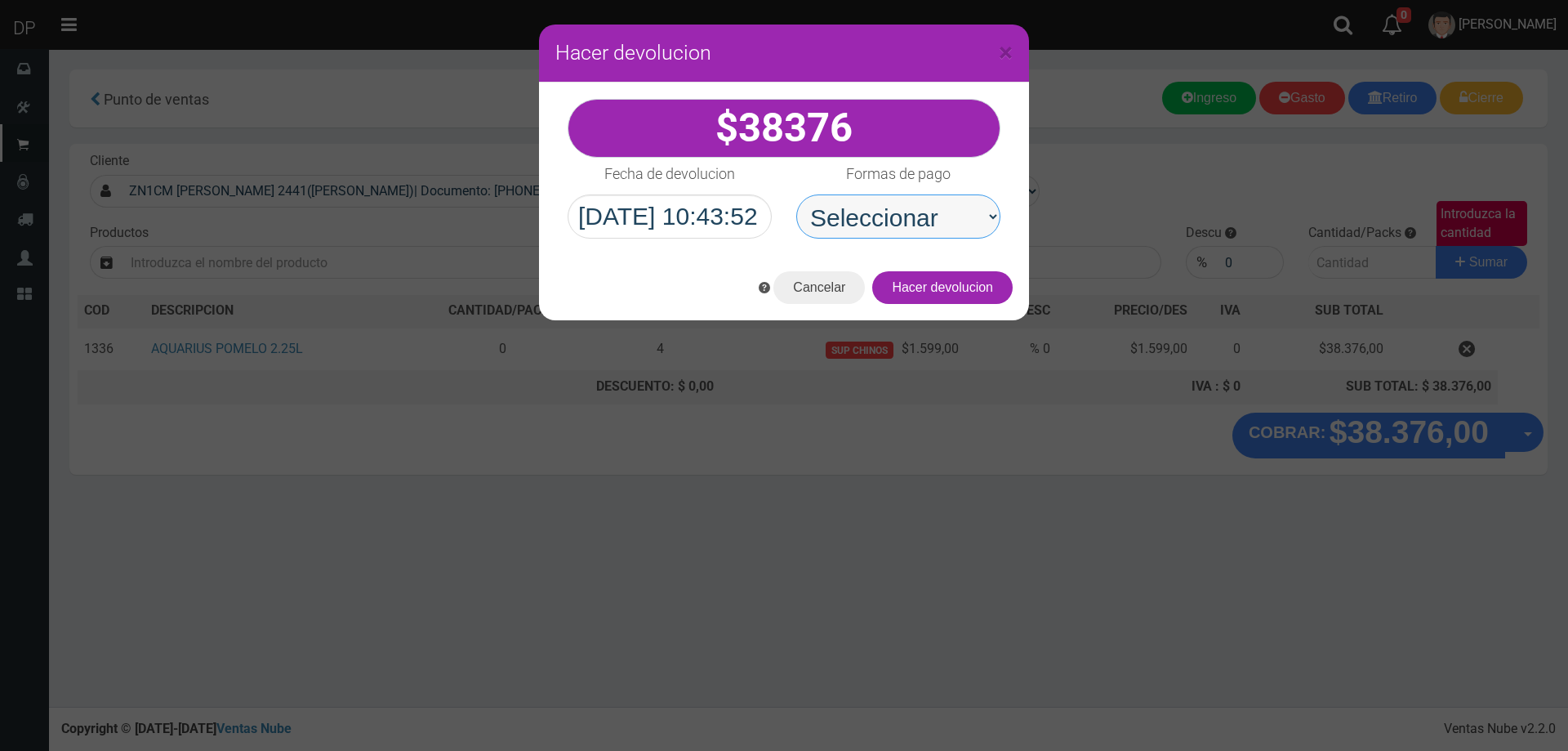
drag, startPoint x: 958, startPoint y: 213, endPoint x: 960, endPoint y: 234, distance: 21.1
click at [959, 213] on select "Seleccionar Efectivo Tarjeta de Crédito Depósito Débito" at bounding box center [899, 216] width 204 height 44
drag, startPoint x: 943, startPoint y: 223, endPoint x: 943, endPoint y: 235, distance: 12.0
click at [943, 223] on select "Seleccionar Efectivo Tarjeta de Crédito Depósito Débito" at bounding box center [899, 216] width 204 height 44
select select "Efectivo"
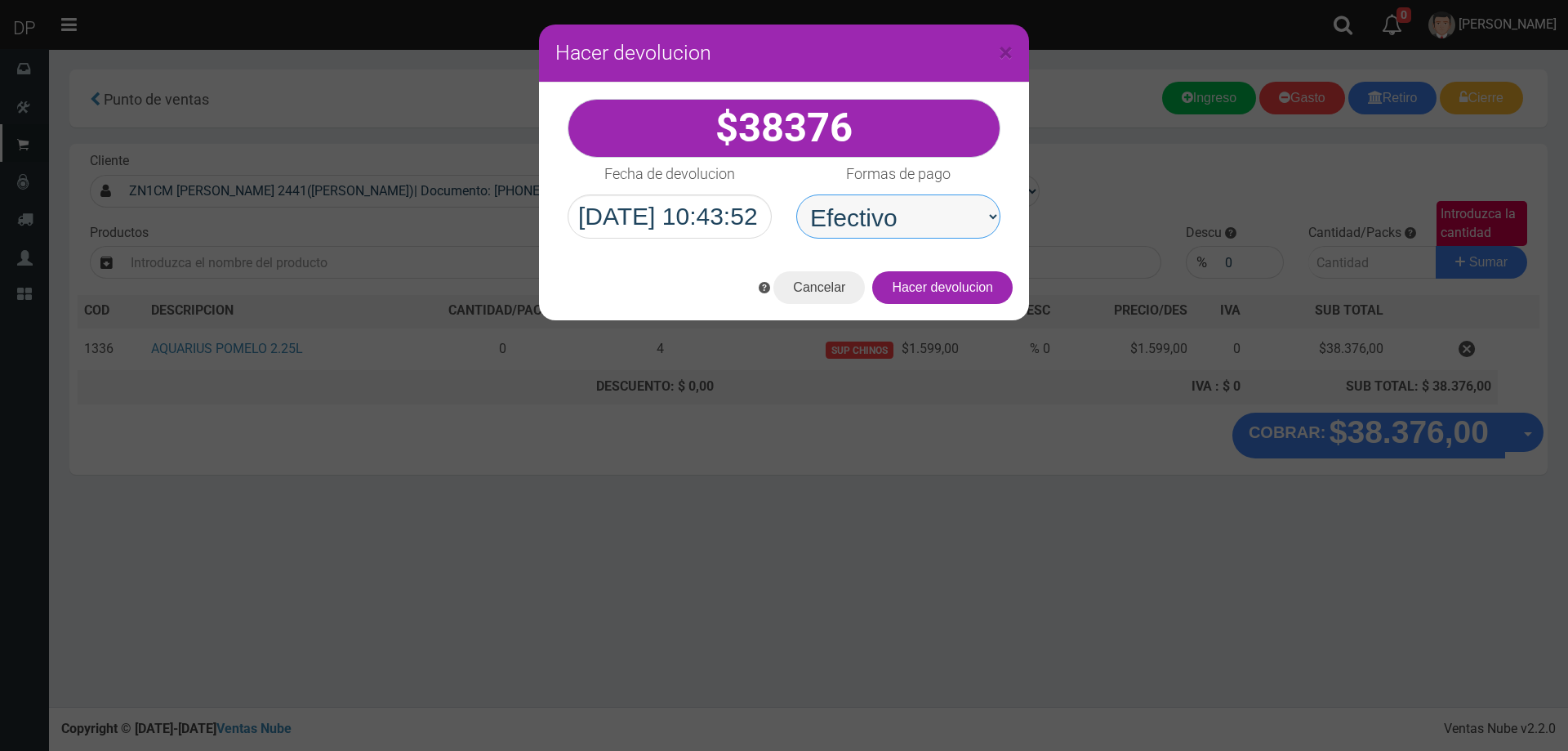
click at [796, 194] on select "Seleccionar Efectivo Tarjeta de Crédito Depósito Débito" at bounding box center [899, 216] width 204 height 44
click at [977, 293] on button "Hacer devolucion" at bounding box center [942, 288] width 140 height 32
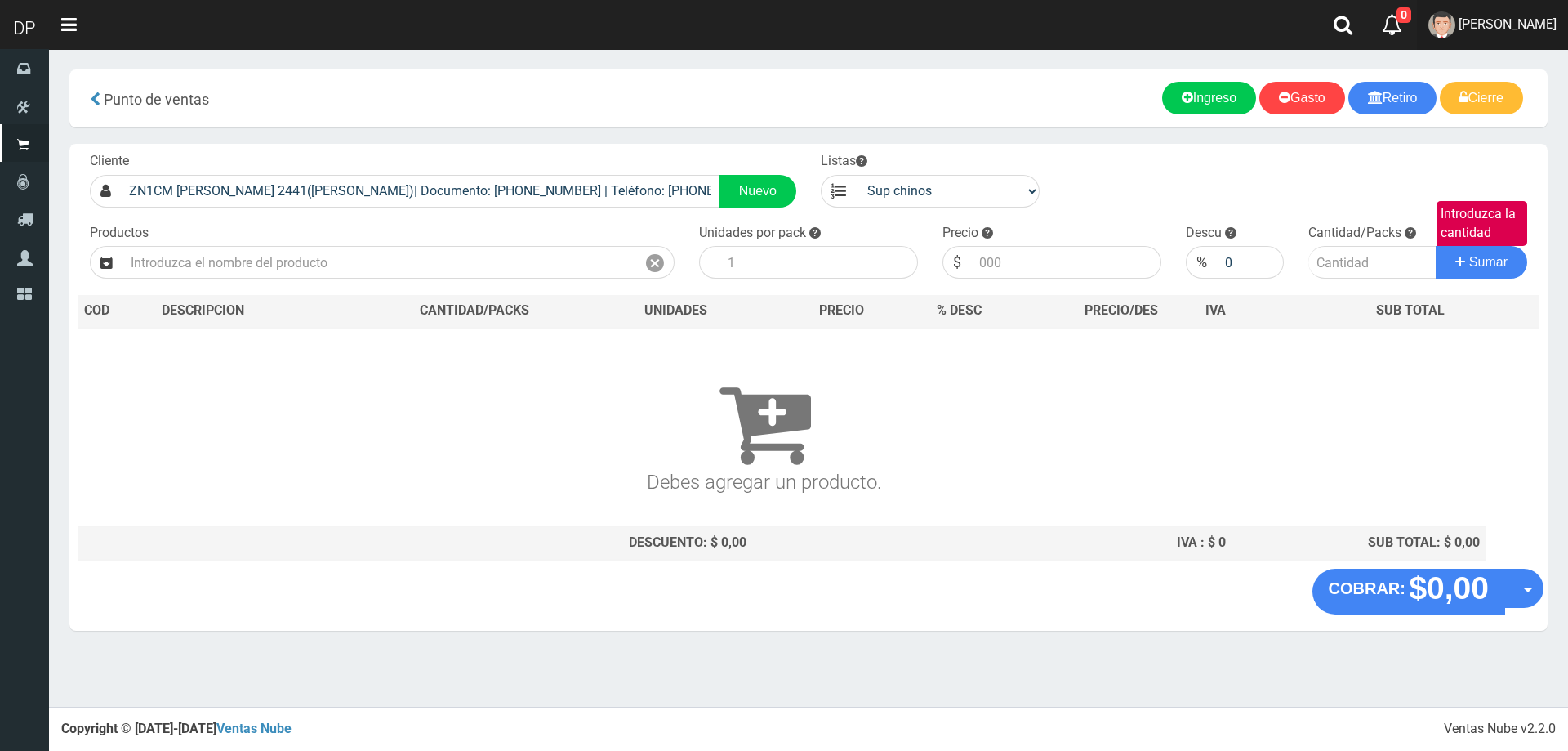
click at [1546, 25] on span "FABRIZIO DURE" at bounding box center [1507, 24] width 98 height 15
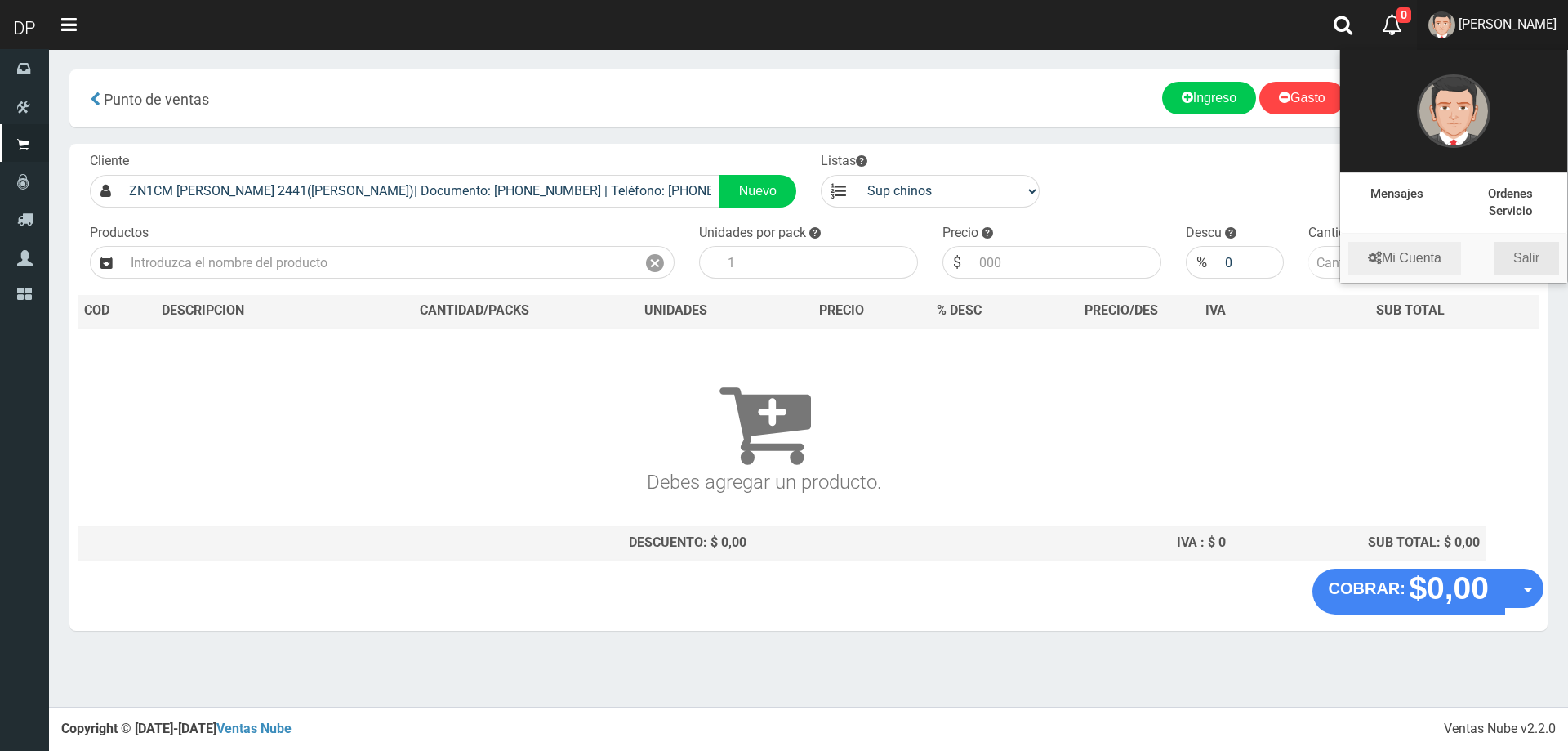
click at [1525, 267] on link "Salir" at bounding box center [1526, 258] width 65 height 32
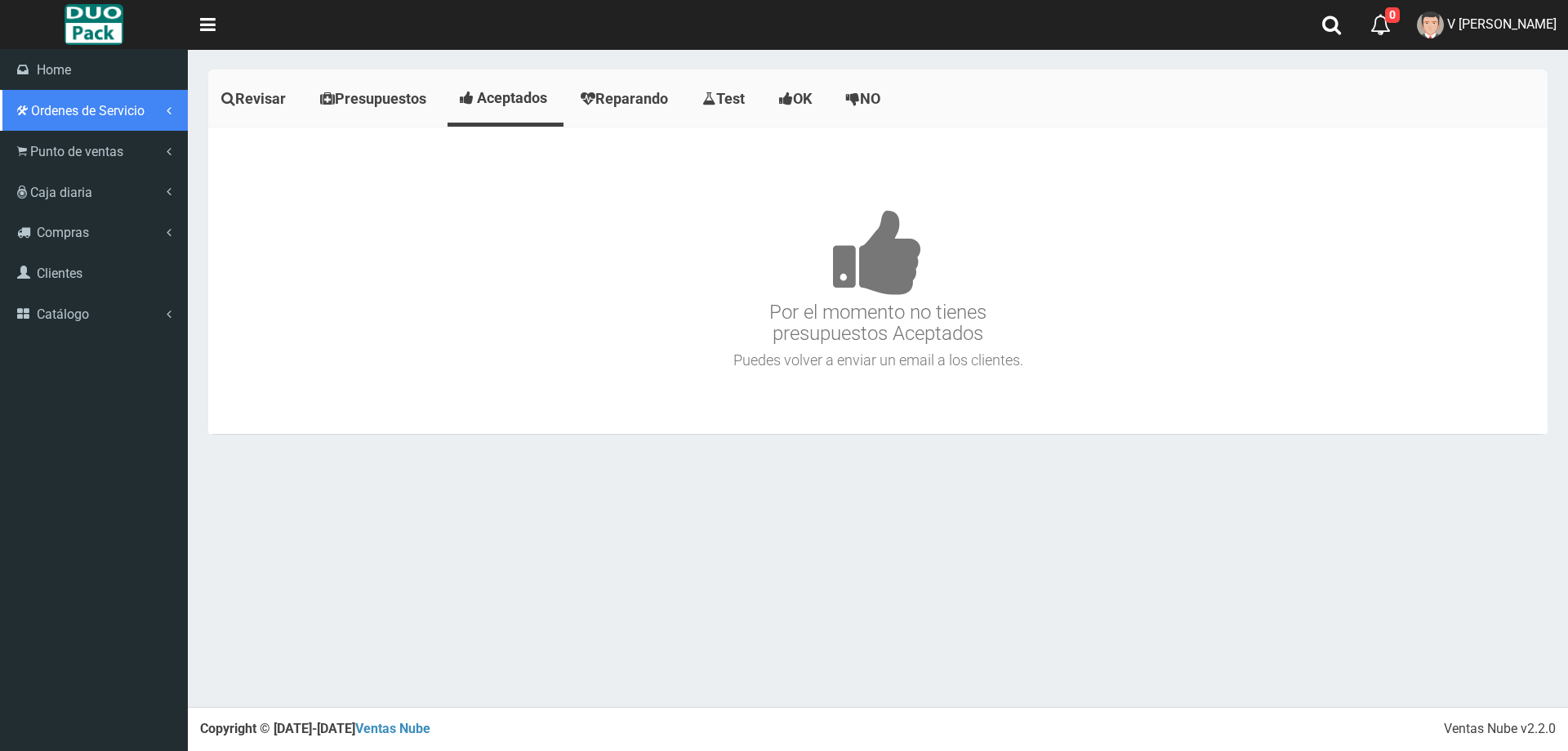
click at [21, 119] on link "Ordenes de Servicio" at bounding box center [94, 110] width 188 height 41
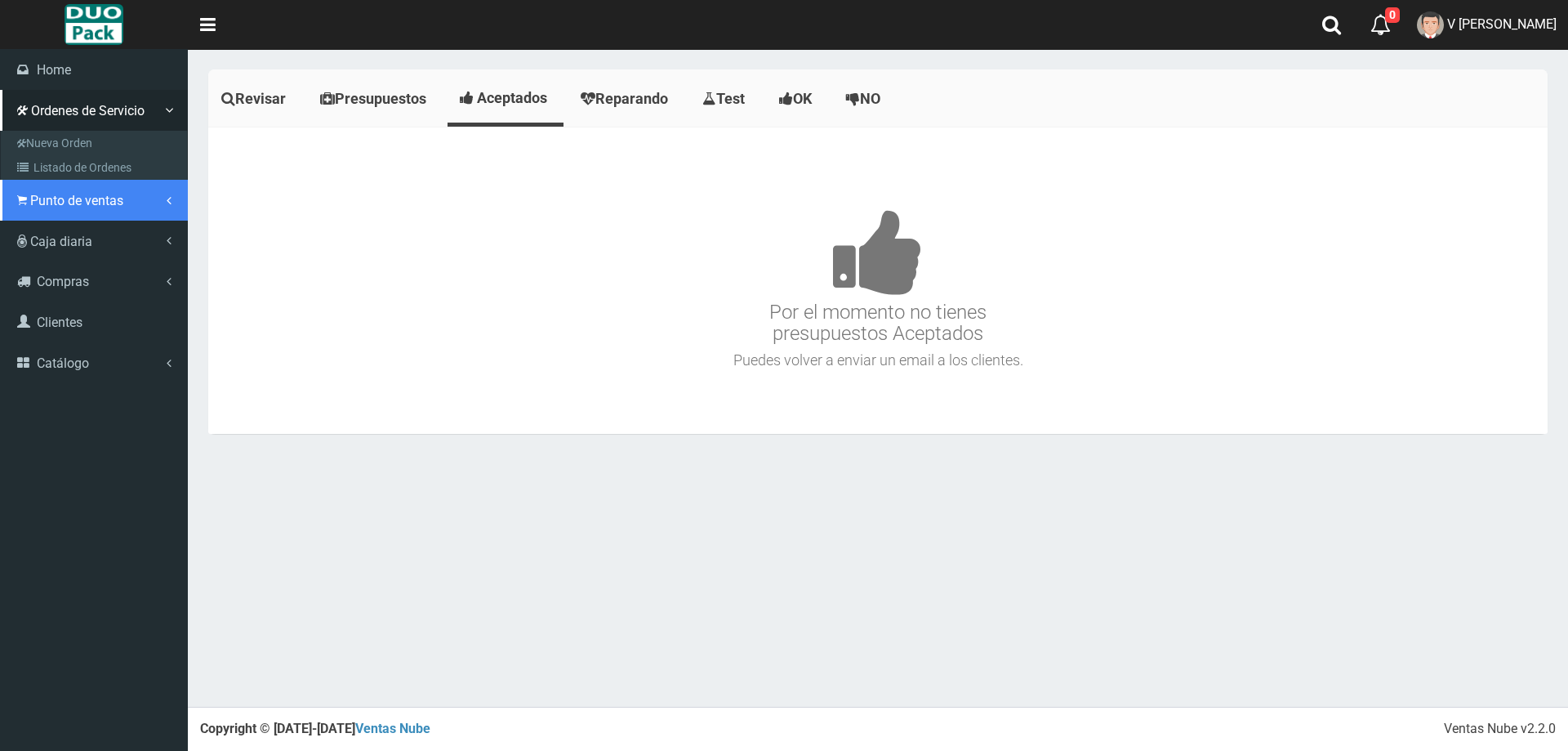
click at [74, 201] on span "Punto de ventas" at bounding box center [76, 201] width 93 height 15
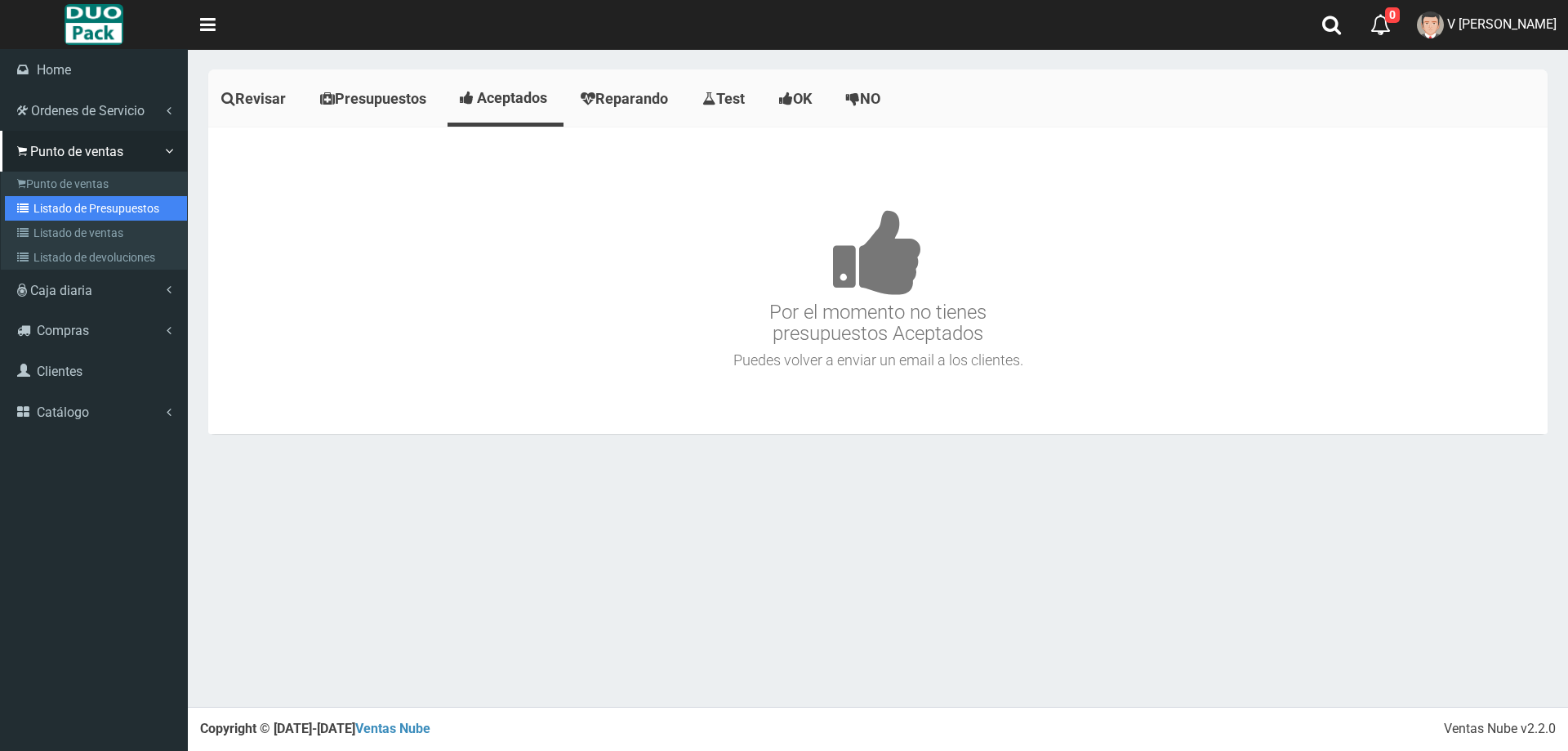
click at [90, 196] on link "Listado de Presupuestos" at bounding box center [95, 208] width 182 height 25
click at [93, 183] on link "Punto de ventas" at bounding box center [95, 184] width 182 height 25
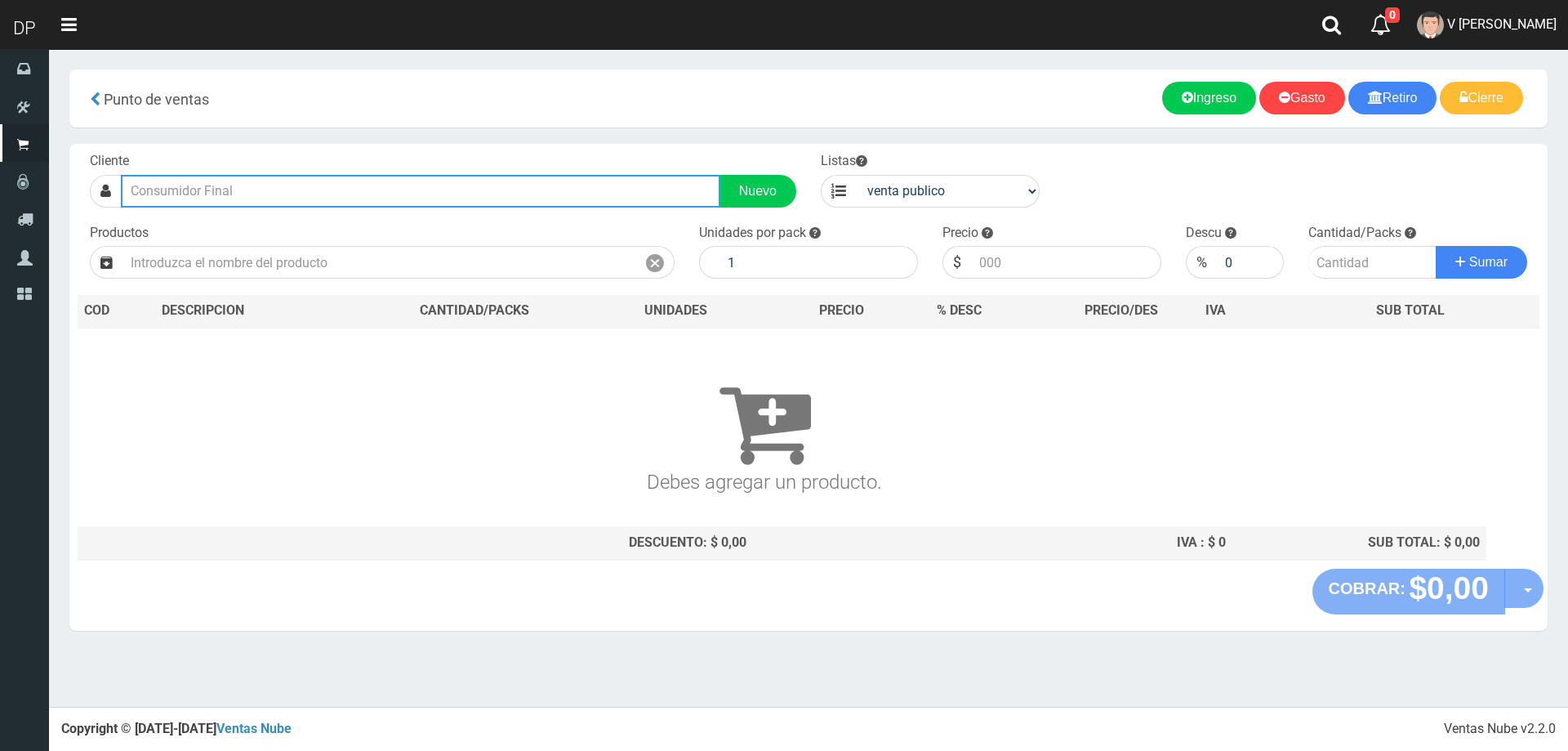
click at [284, 183] on input "text" at bounding box center [421, 191] width 600 height 32
type input "H"
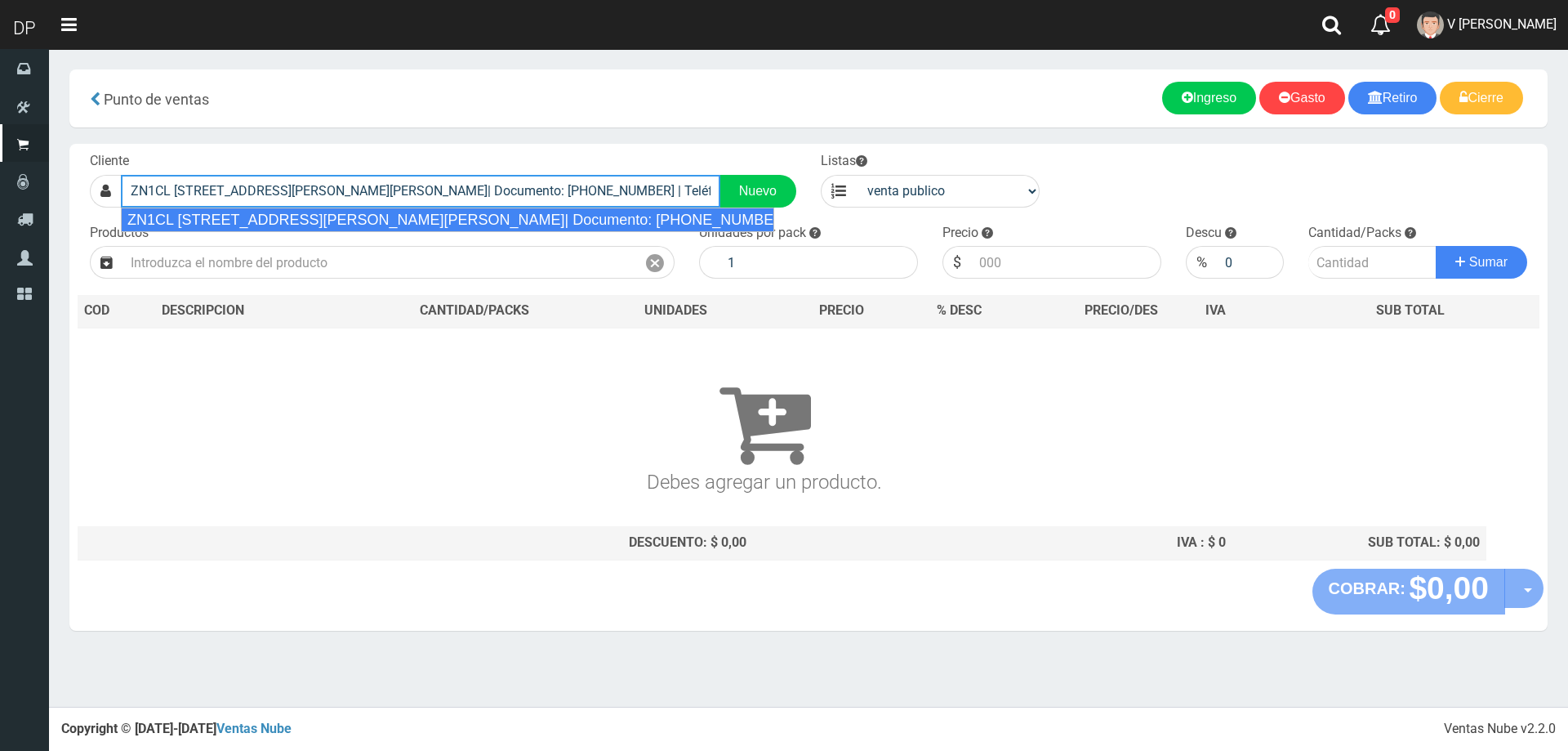
type input "ZN1CL AV. H IRIGOYEN 2050 (SAN FERNANDO)| Documento: 22254548569875461 | Teléfo…"
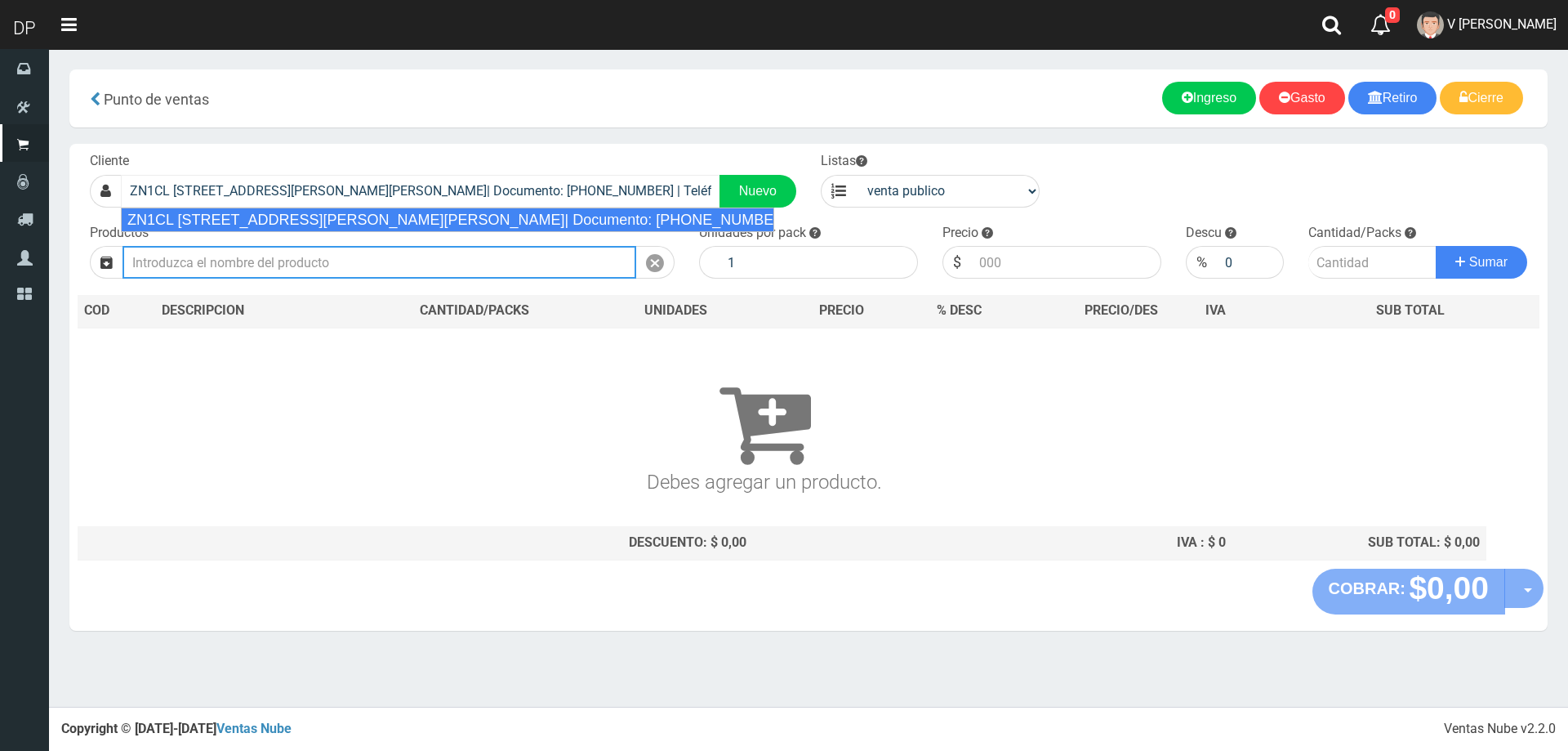
select select "2"
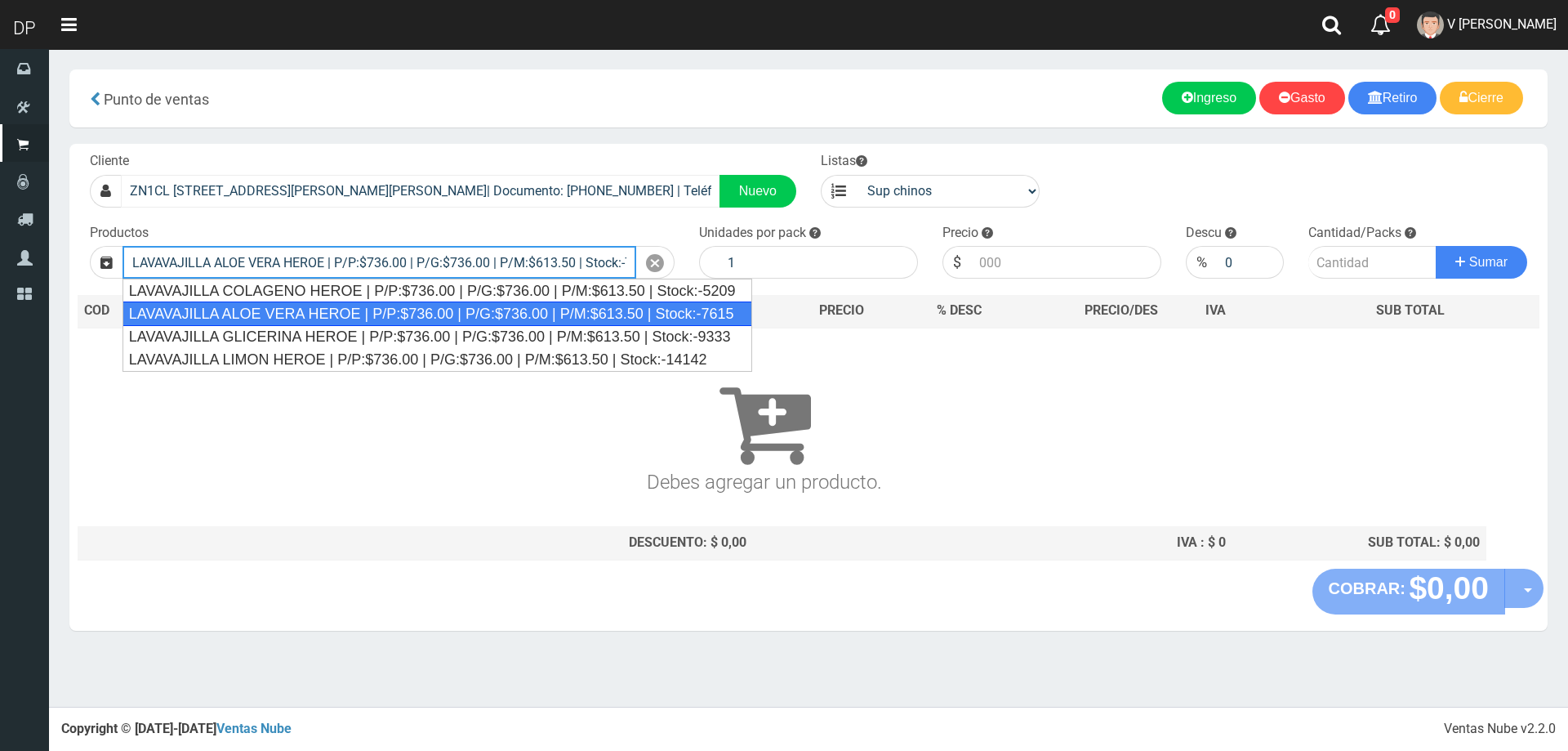
type input "LAVAVAJILLA ALOE VERA HEROE | P/P:$736.00 | P/G:$736.00 | P/M:$613.50 | Stock:-…"
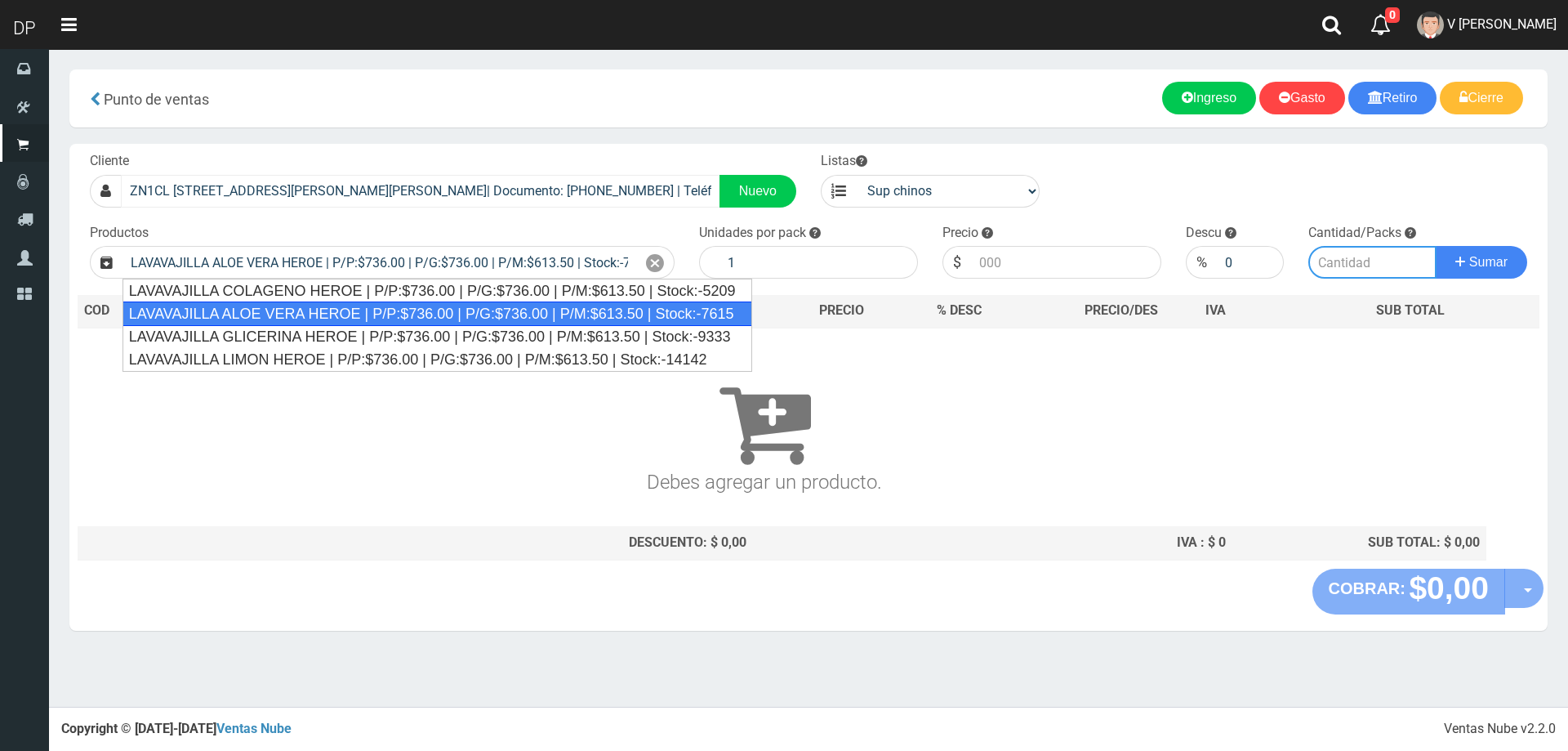
type input "15"
type input "736.00"
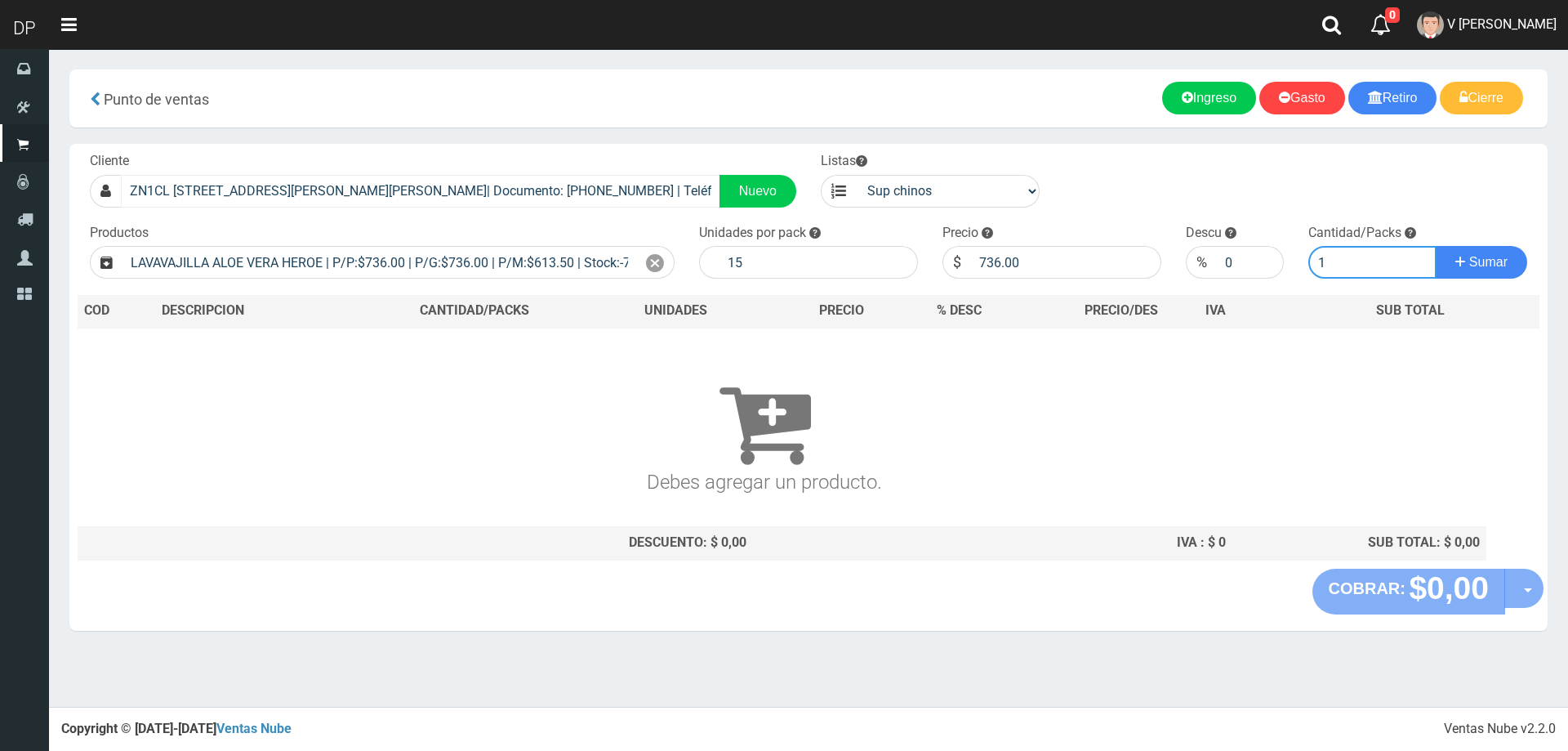
type input "1"
click at [1435, 246] on button "Sumar" at bounding box center [1481, 262] width 92 height 32
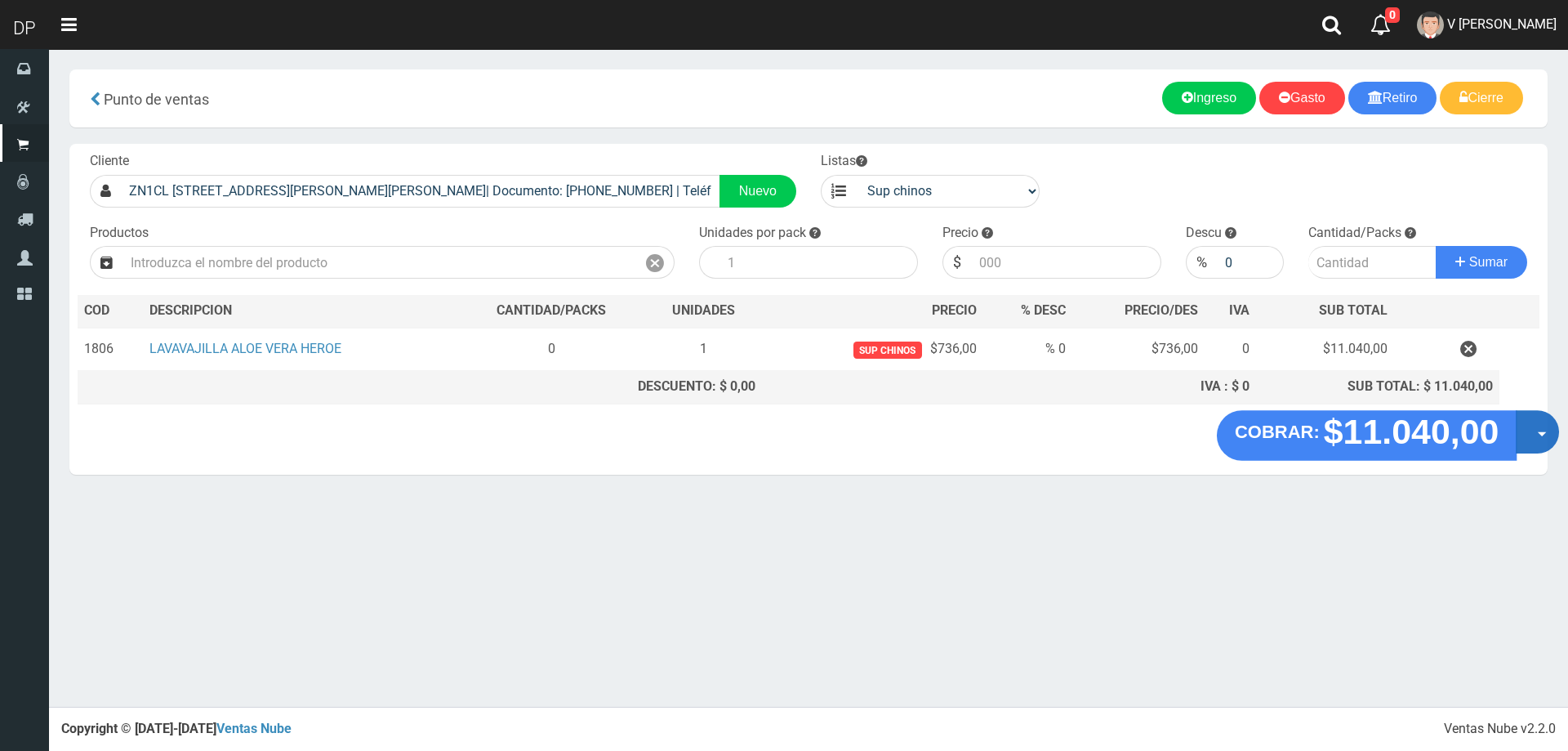
click at [1536, 429] on button "Opciones" at bounding box center [1536, 431] width 43 height 43
click at [1478, 437] on link "Hacer Devolucion" at bounding box center [1484, 437] width 146 height 37
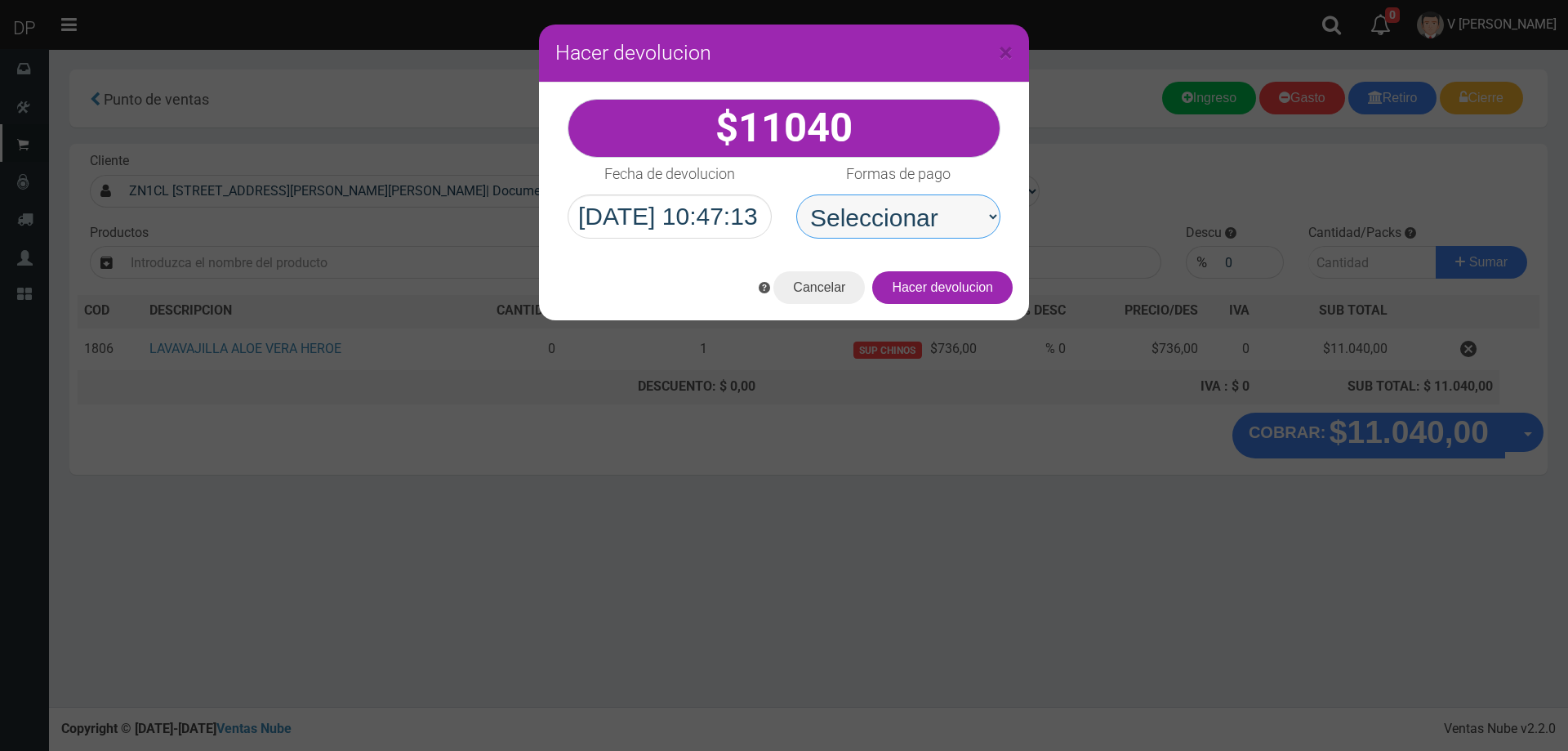
click at [919, 229] on select "Seleccionar Efectivo Tarjeta de Crédito Depósito Débito" at bounding box center [899, 216] width 204 height 44
select select "Efectivo"
click at [796, 194] on select "Seleccionar Efectivo Tarjeta de Crédito Depósito Débito" at bounding box center [899, 216] width 204 height 44
click at [971, 289] on button "Hacer devolucion" at bounding box center [942, 288] width 140 height 32
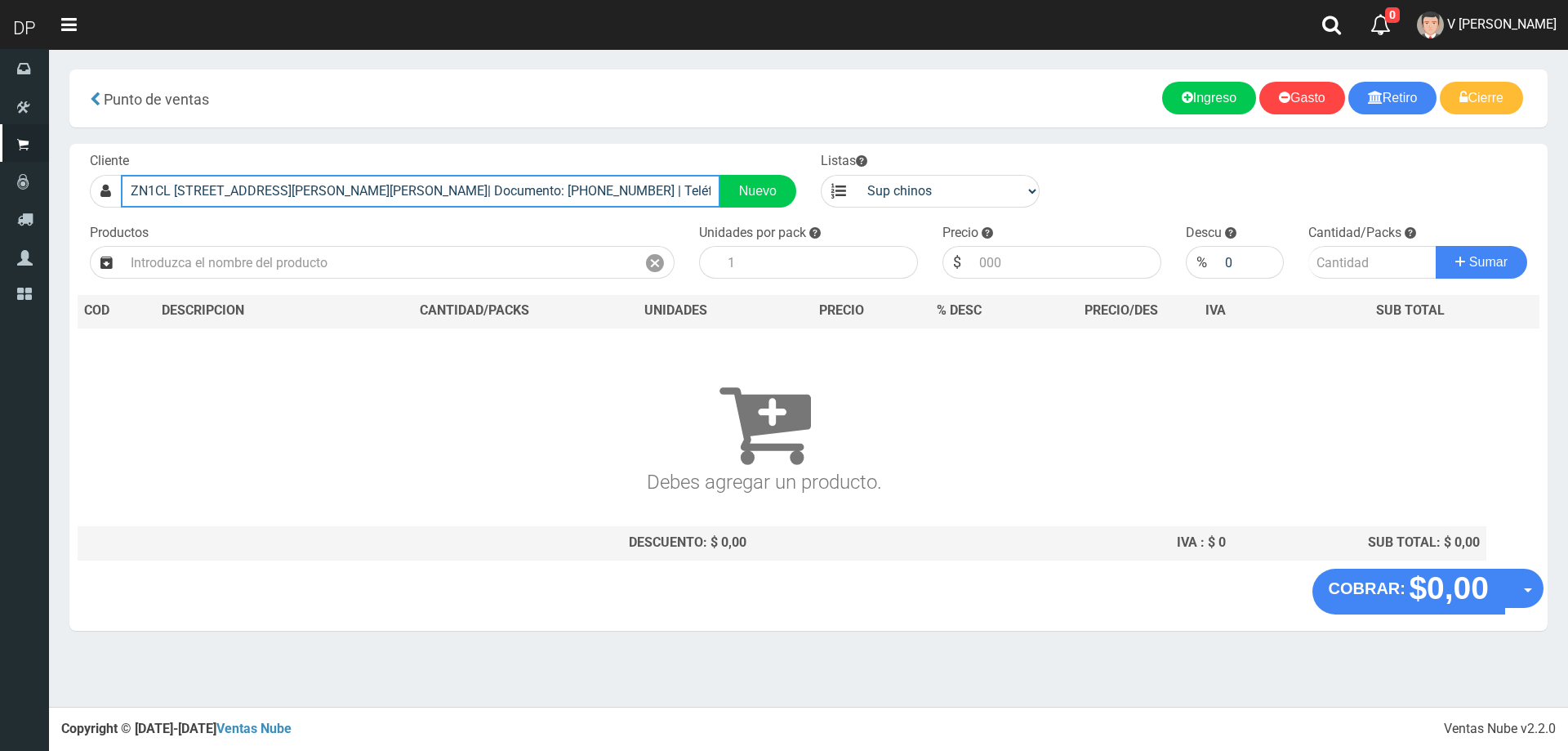
click at [448, 189] on input "ZN1CL AV. H IRIGOYEN 2050 (SAN FERNANDO)| Documento: 22254548569875461 | Teléfo…" at bounding box center [421, 191] width 600 height 32
click at [458, 187] on input "ZN1CL AV. H IRIGOYEN 2050 (SAN FERNANDO)| Documento: 22254548569875461 | Teléfo…" at bounding box center [421, 191] width 600 height 32
click at [459, 183] on input "ZN1CL AV. H IRIGOYEN 2050 (SAN FERNANDO)| Documento: 22254548569875461 | Teléfo…" at bounding box center [421, 191] width 600 height 32
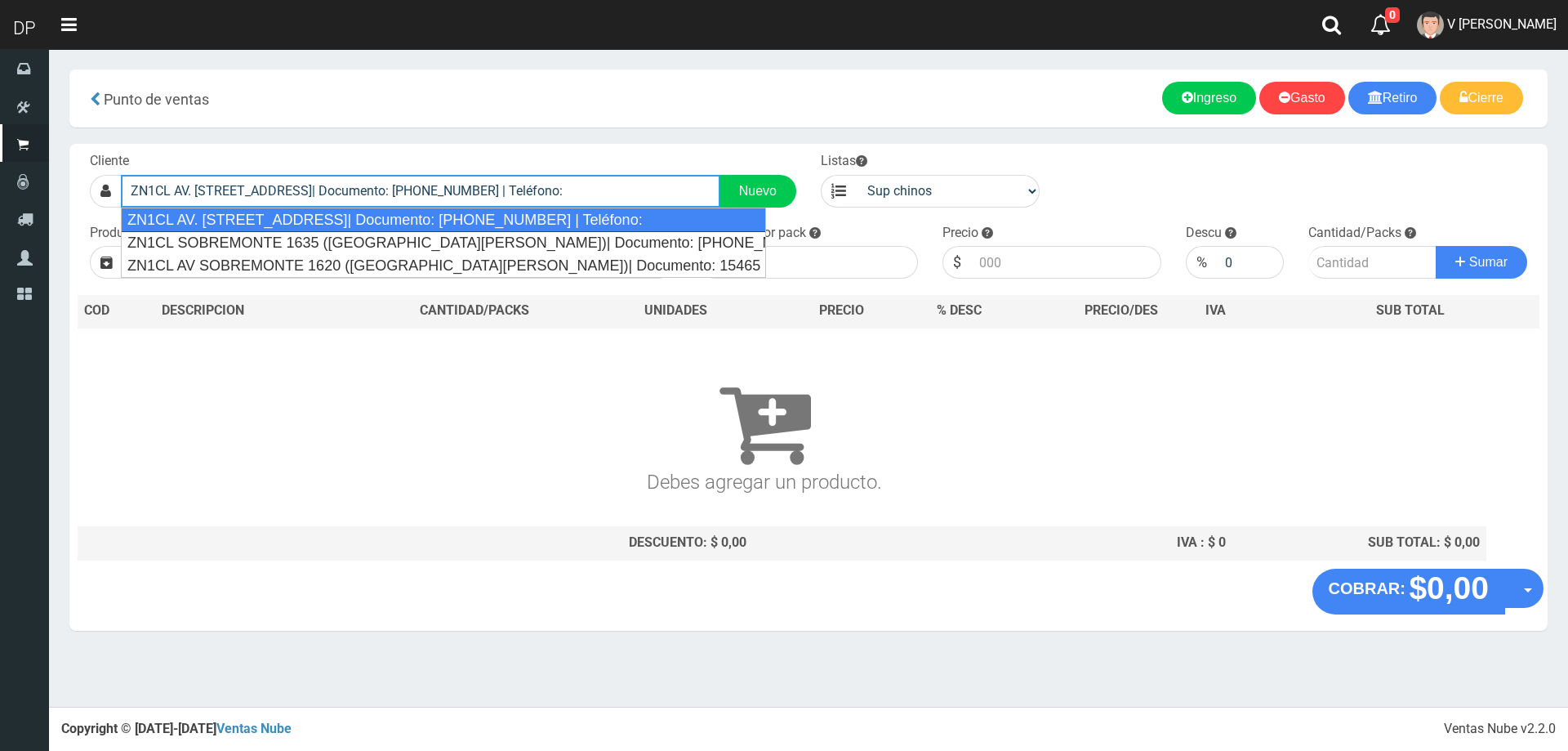
type input "ZN1CL AV. SOBREMONTE 2280 (VIRREYES)| Documento: 2225454856546148604 | Teléfono:"
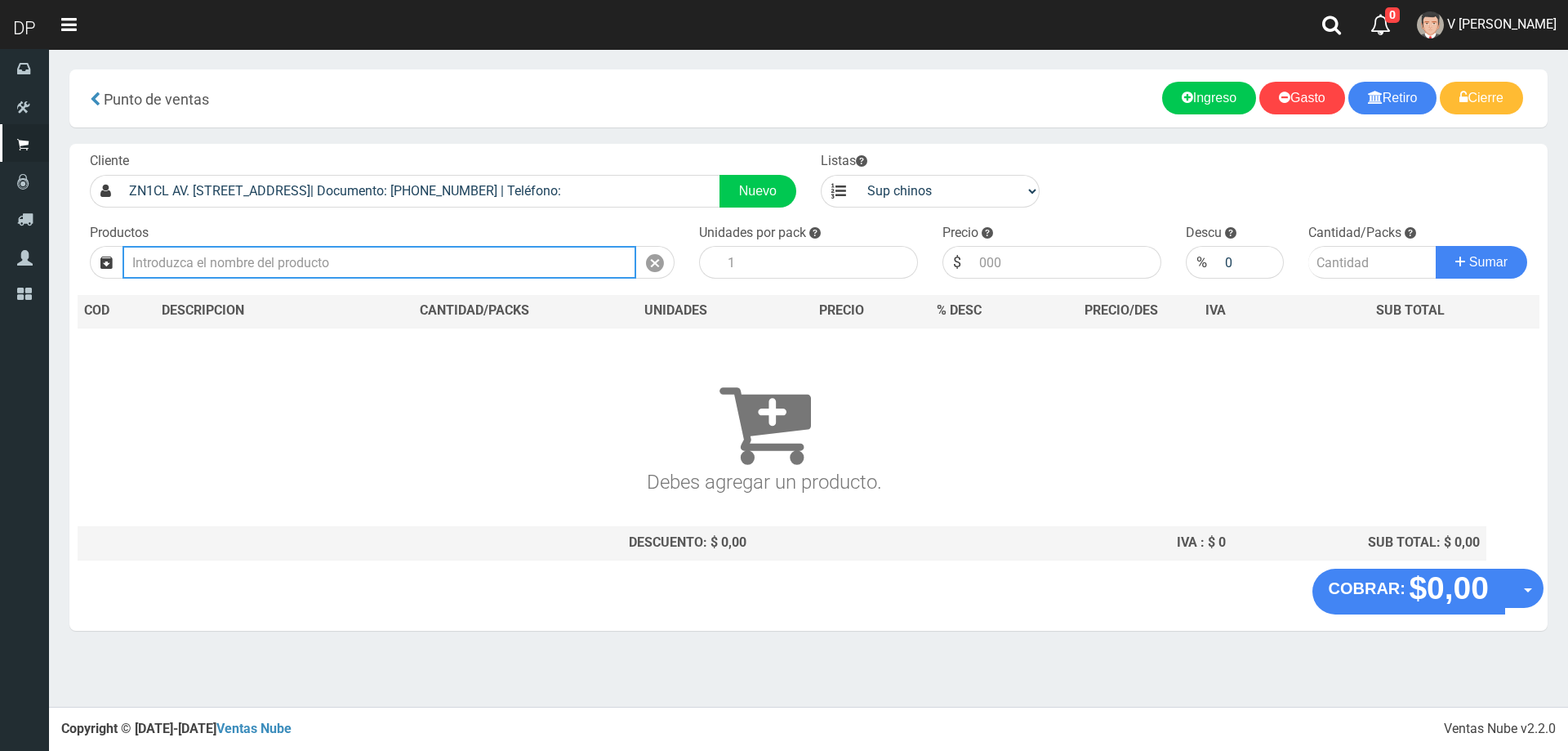
drag, startPoint x: 329, startPoint y: 253, endPoint x: 337, endPoint y: 248, distance: 9.4
click at [329, 253] on input "text" at bounding box center [379, 262] width 514 height 32
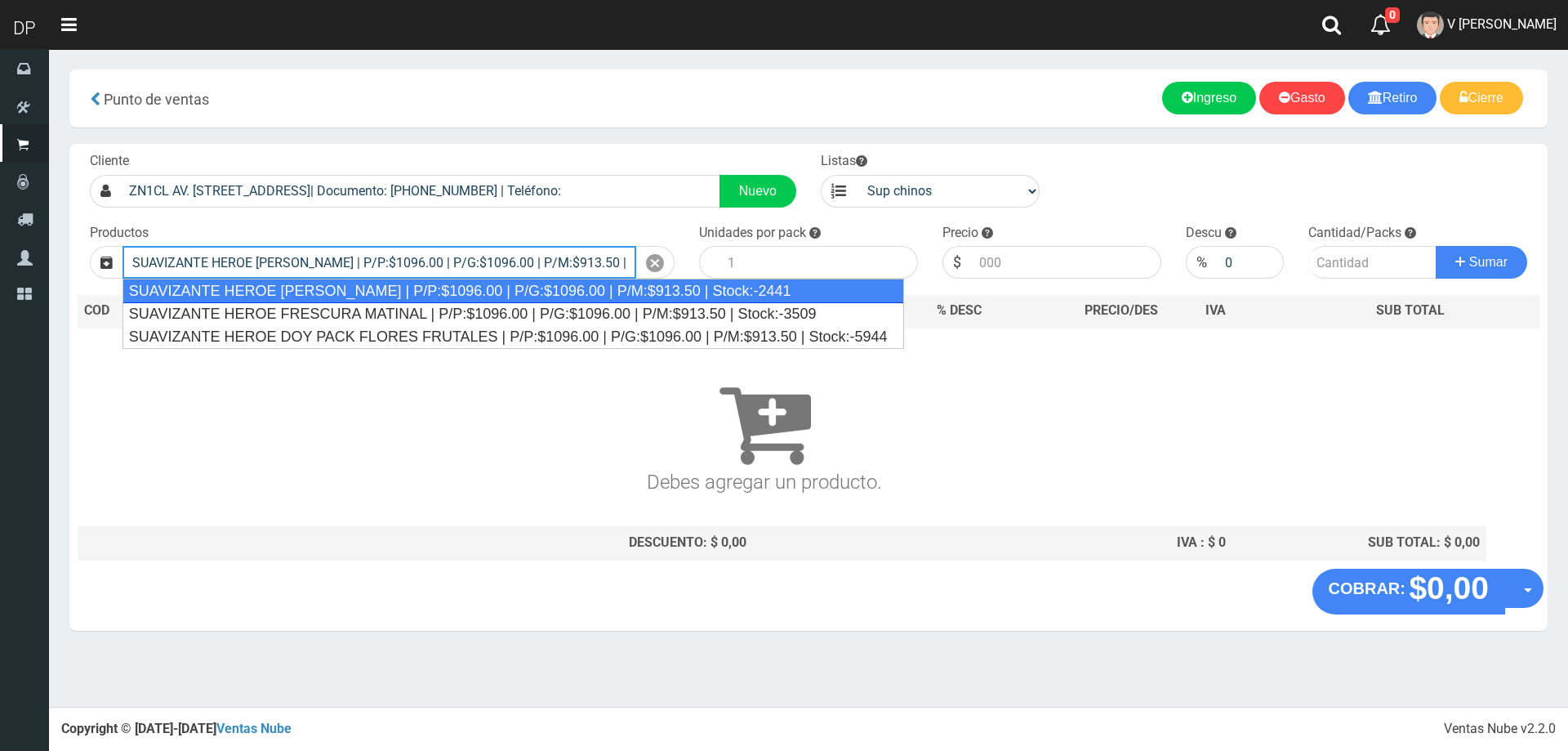
type input "SUAVIZANTE HEROE BRISA SILVESTRE | P/P:$1096.00 | P/G:$1096.00 | P/M:$913.50 | …"
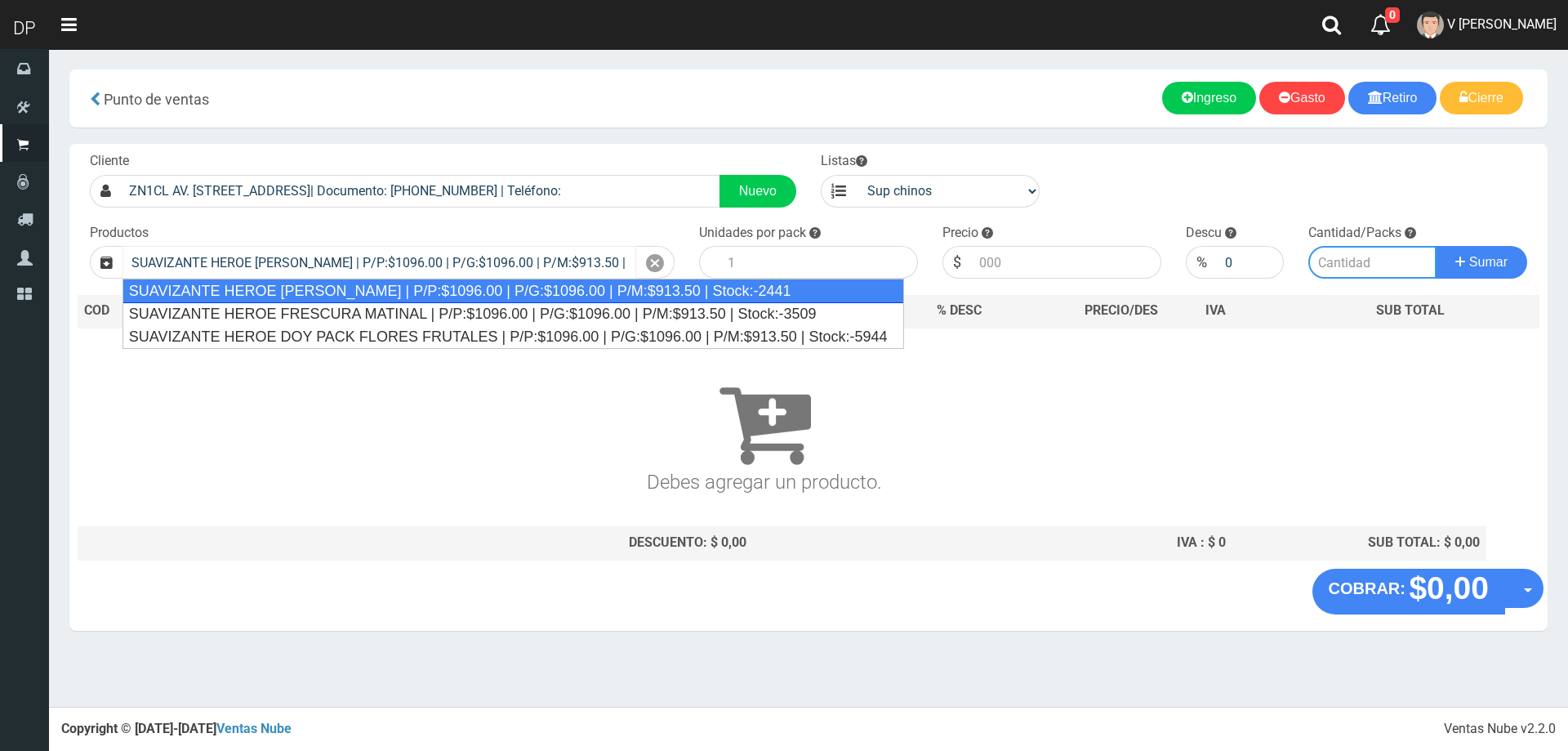
type input "12"
type input "1096.00"
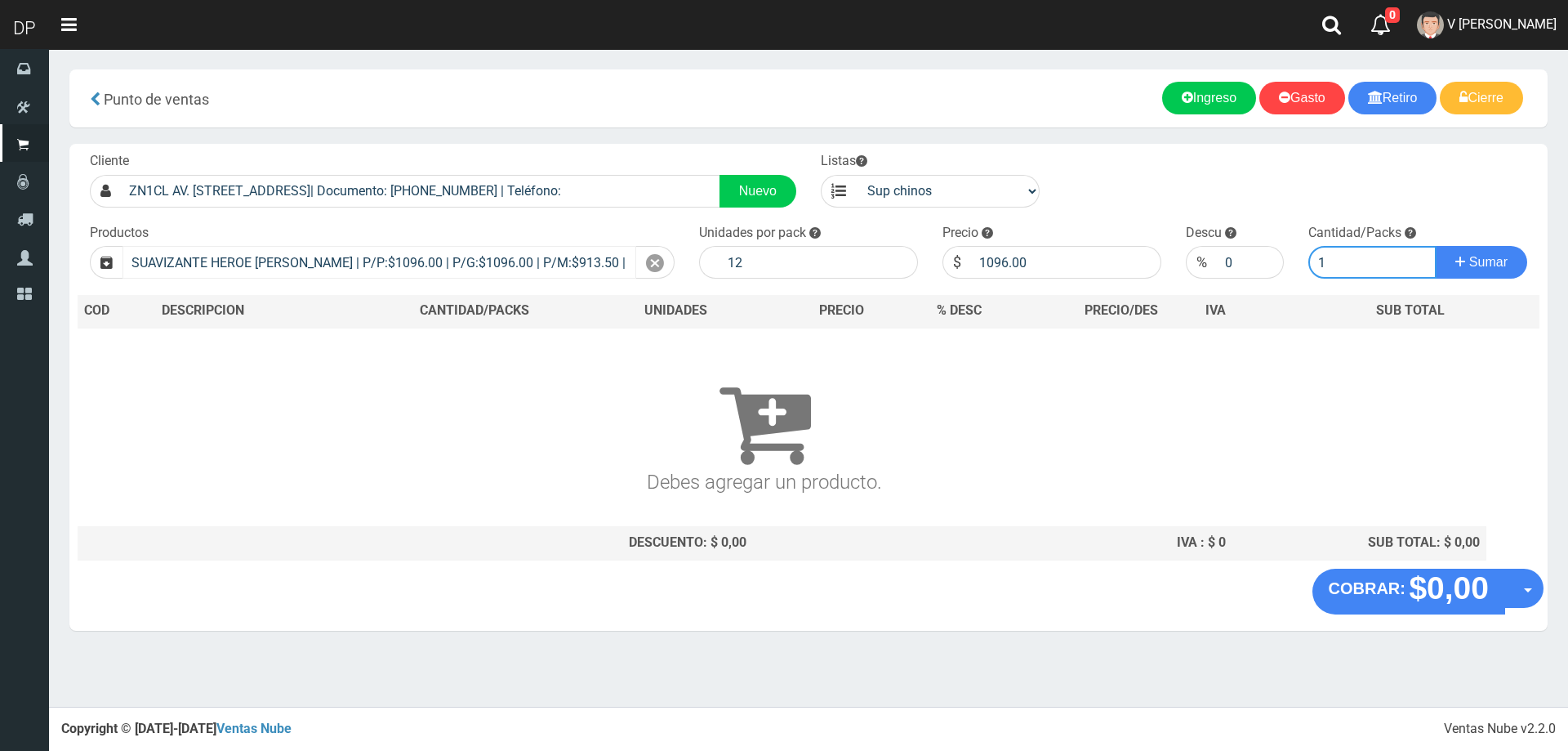
type input "1"
click at [1435, 246] on button "Sumar" at bounding box center [1481, 262] width 92 height 32
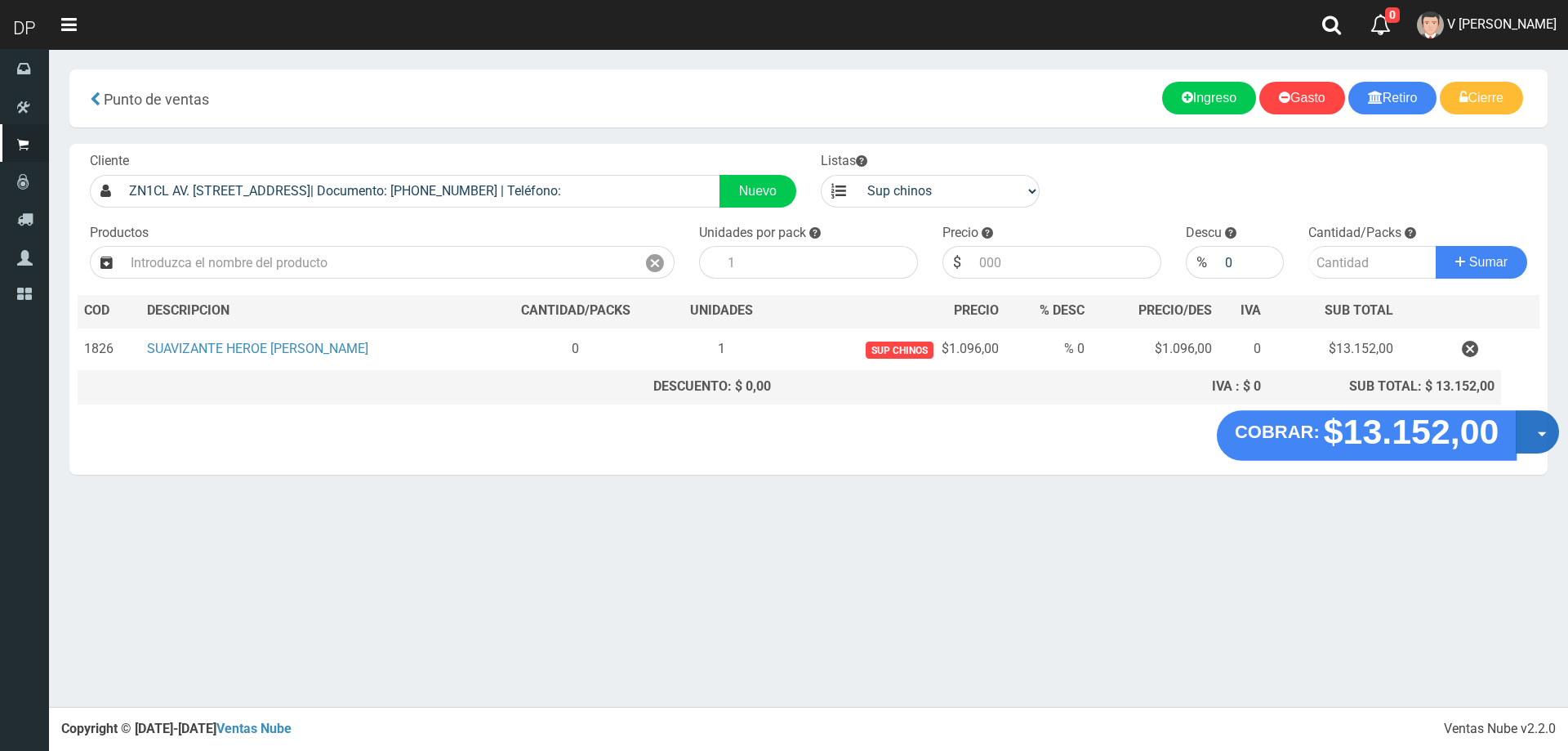
click at [1540, 445] on button "Opciones" at bounding box center [1536, 431] width 43 height 43
click at [1508, 443] on link "Hacer Devolucion" at bounding box center [1484, 437] width 146 height 37
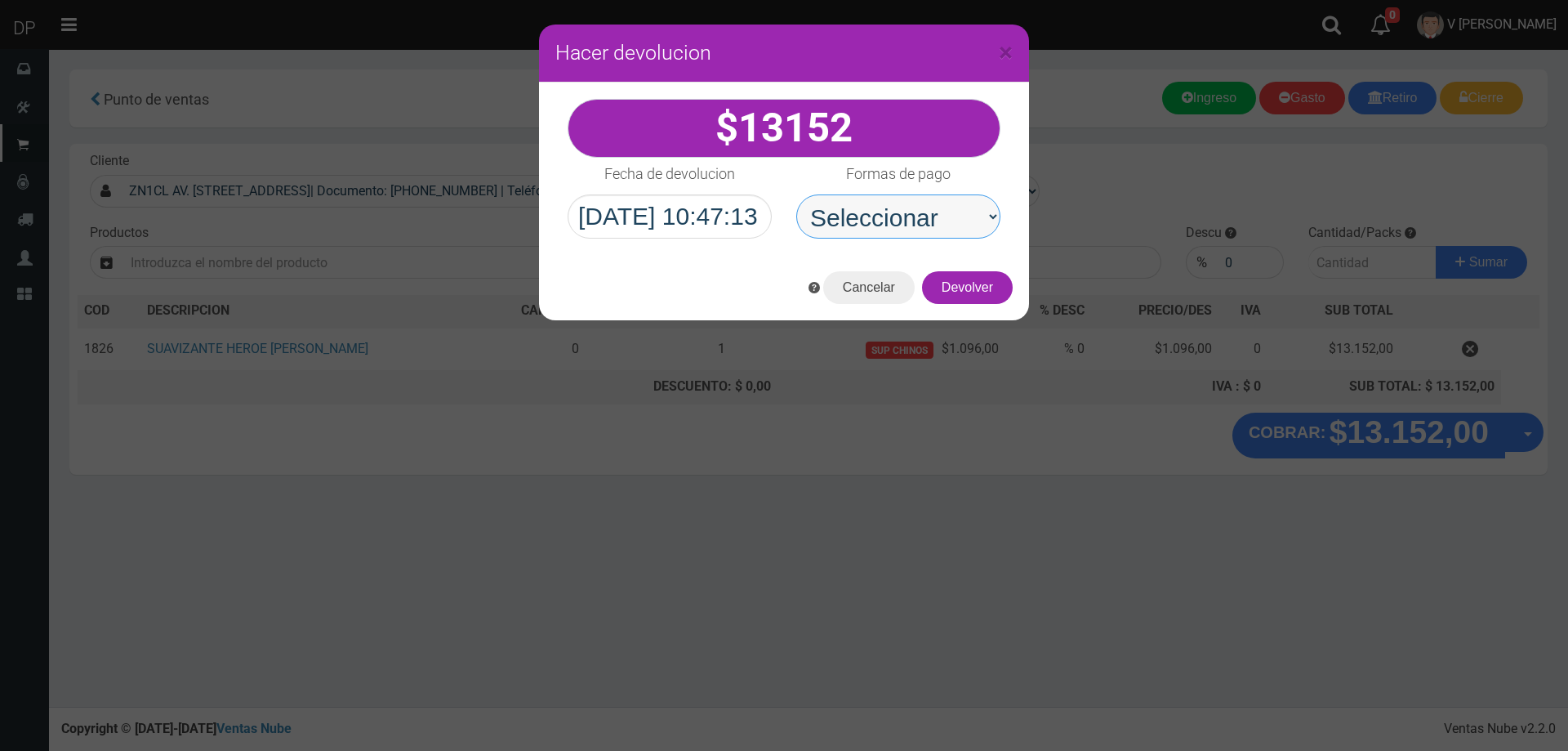
drag, startPoint x: 953, startPoint y: 223, endPoint x: 957, endPoint y: 237, distance: 14.6
click at [954, 223] on select "Seleccionar Efectivo Tarjeta de Crédito Depósito Débito" at bounding box center [899, 216] width 204 height 44
select select "Efectivo"
click at [796, 194] on select "Seleccionar Efectivo Tarjeta de Crédito Depósito Débito" at bounding box center [899, 216] width 204 height 44
click at [971, 303] on button "Devolver" at bounding box center [966, 288] width 91 height 32
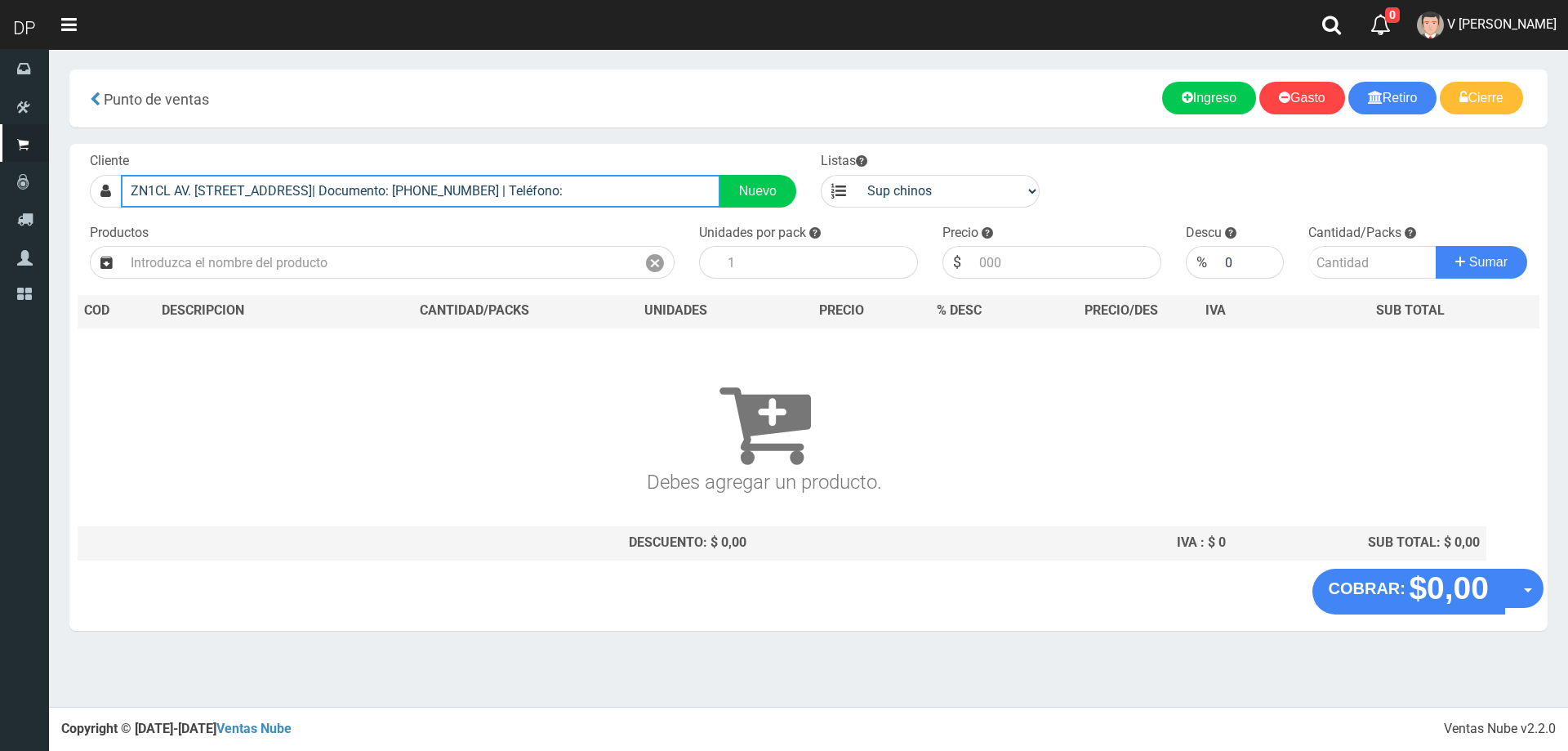
click at [628, 187] on input "ZN1CL AV. SOBREMONTE 2280 (VIRREYES)| Documento: 2225454856546148604 | Teléfono:" at bounding box center [421, 191] width 600 height 32
type input "ZN1CL AV. PTE PERON 2353 (VICTORIA)| Documento: 213232323 | Teléfono:"
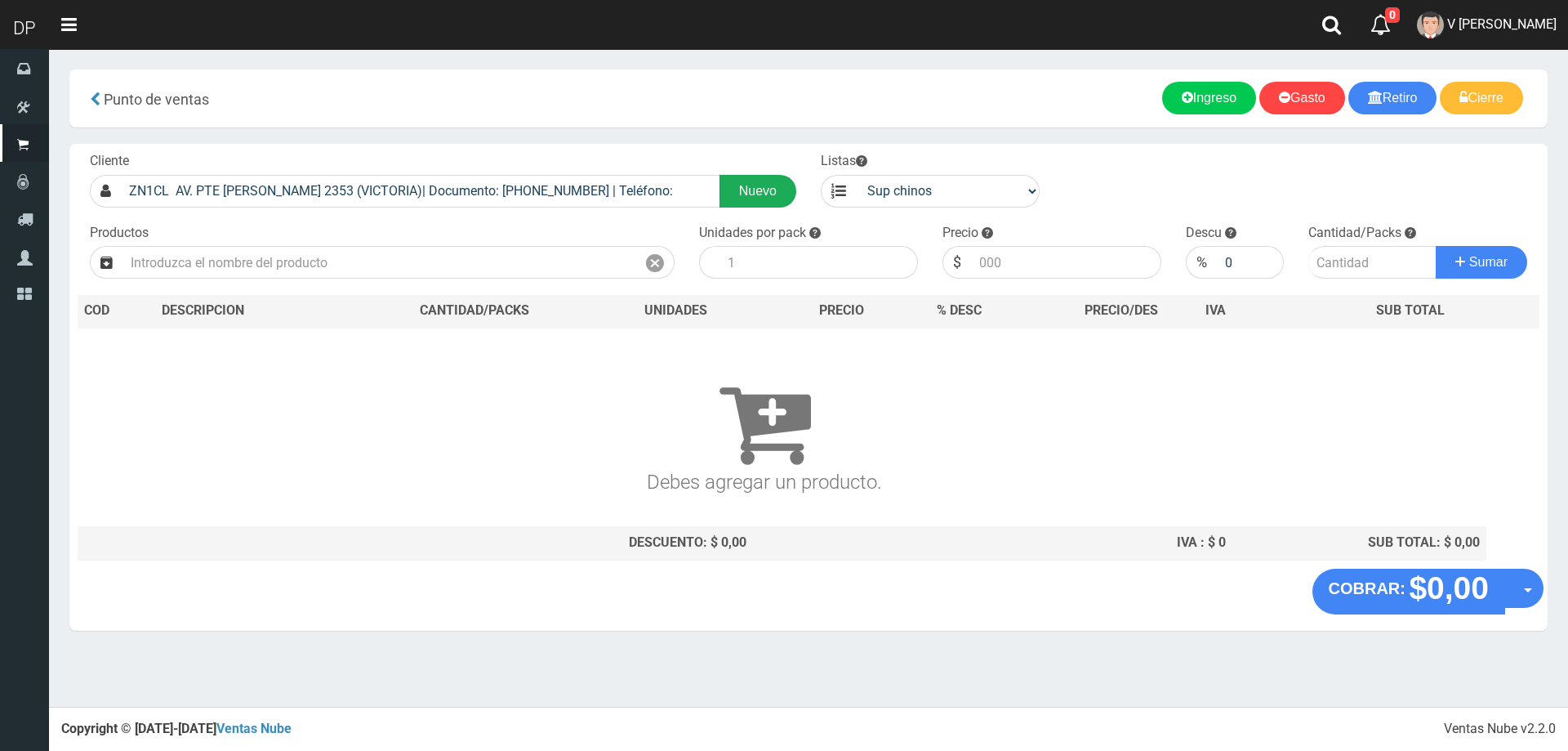
click at [754, 178] on link "Nuevo" at bounding box center [757, 191] width 76 height 32
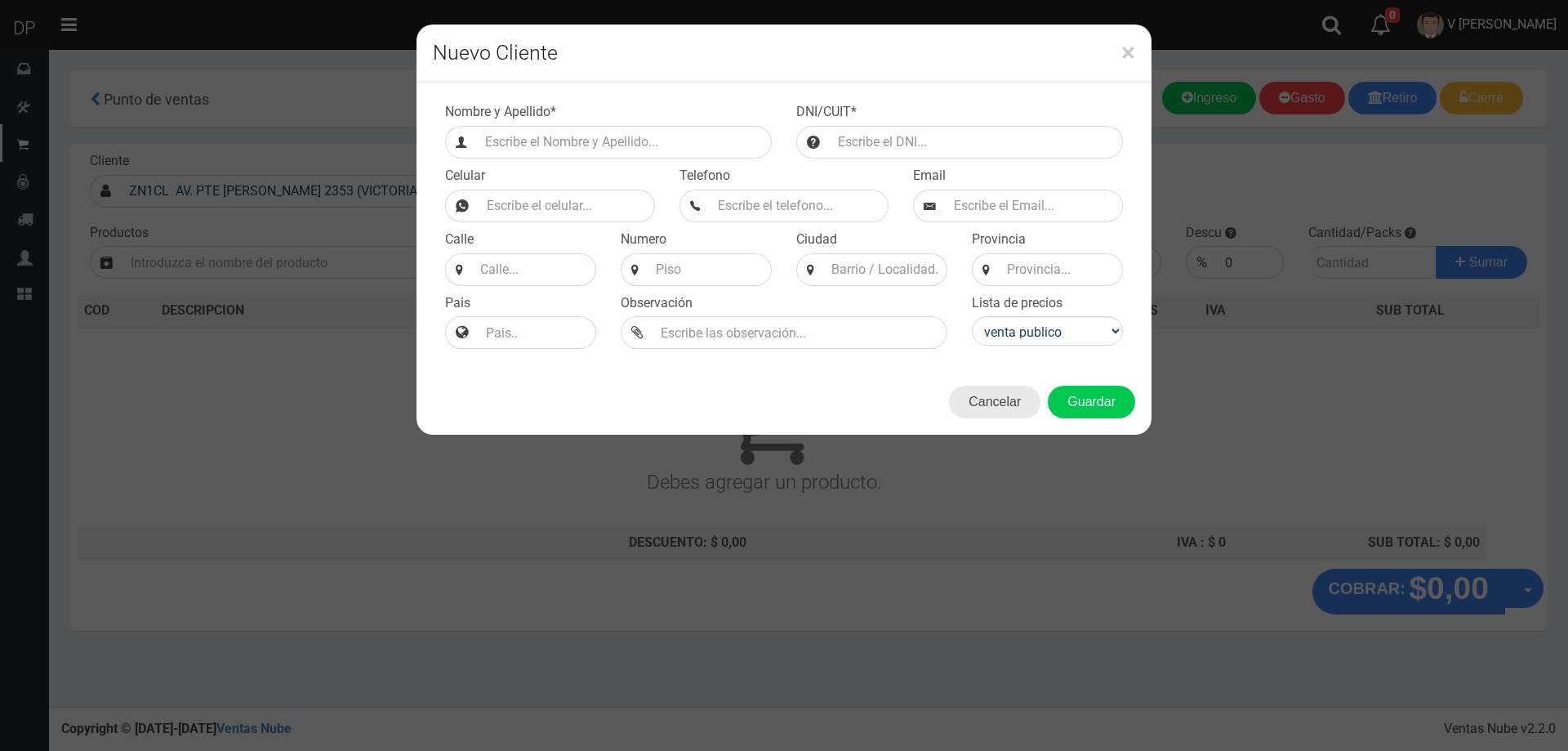
click at [1002, 397] on button "Cancelar" at bounding box center [995, 402] width 92 height 32
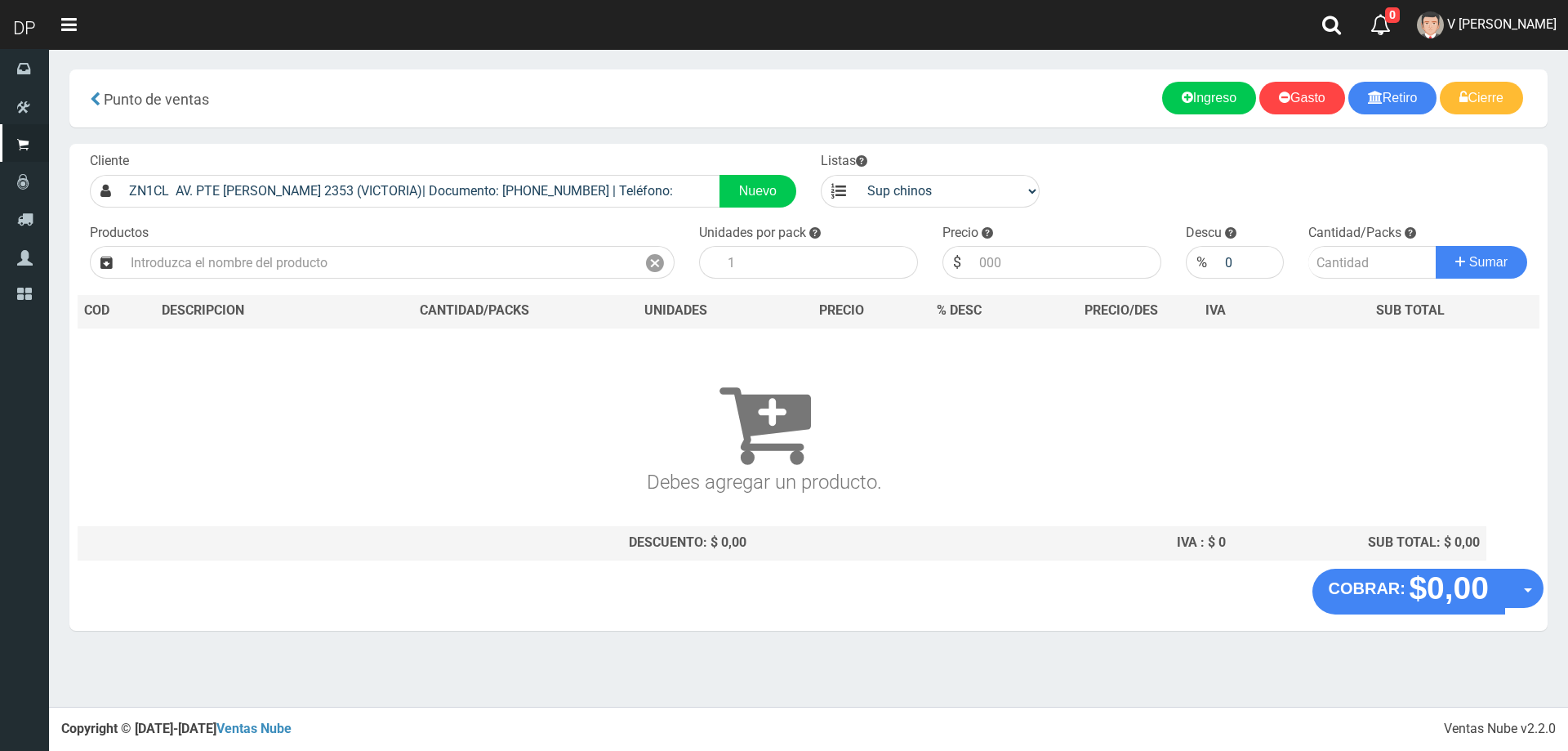
click at [645, 234] on div "Productos" at bounding box center [382, 251] width 609 height 55
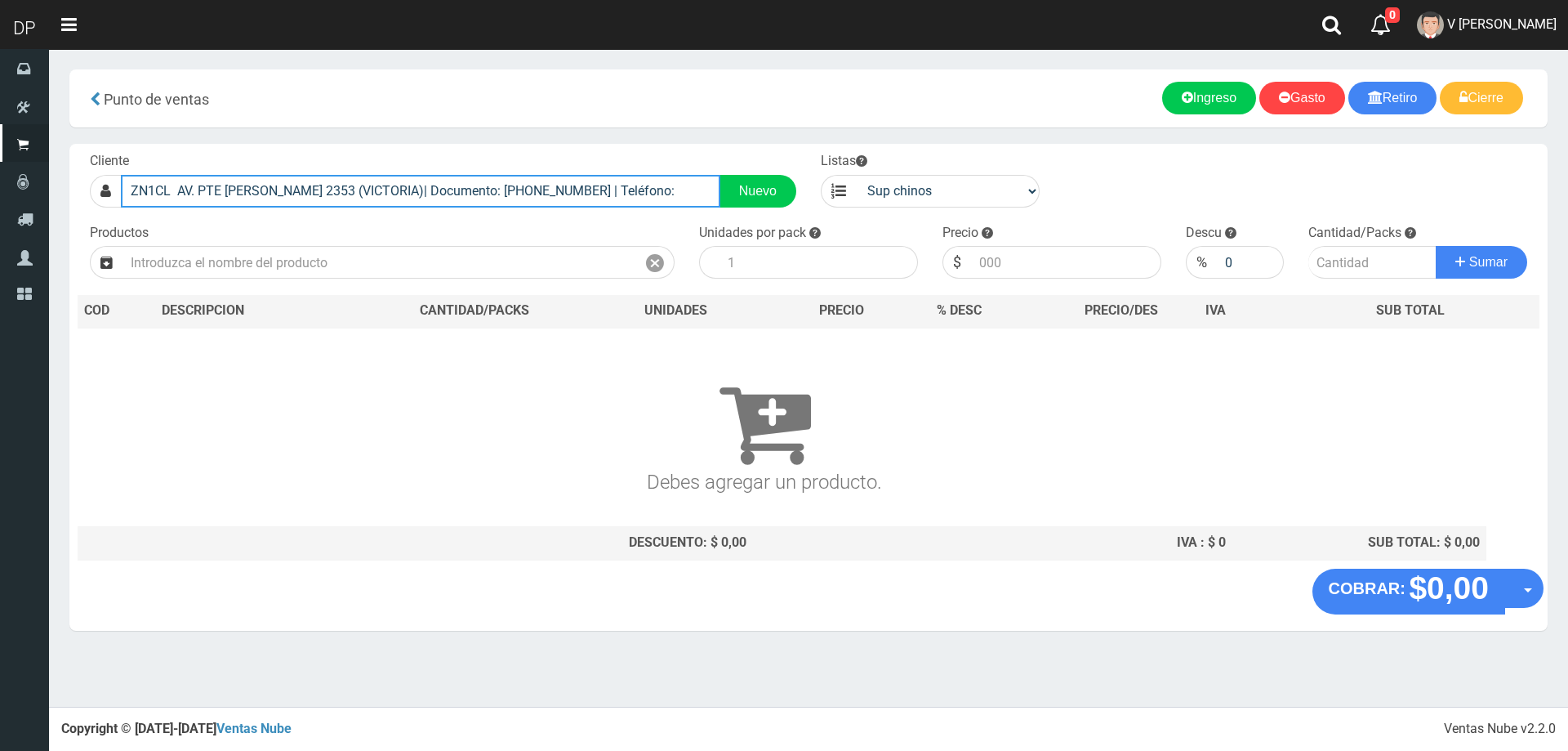
click at [639, 189] on input "ZN1CL AV. PTE PERON 2353 (VICTORIA)| Documento: 213232323 | Teléfono:" at bounding box center [421, 191] width 600 height 32
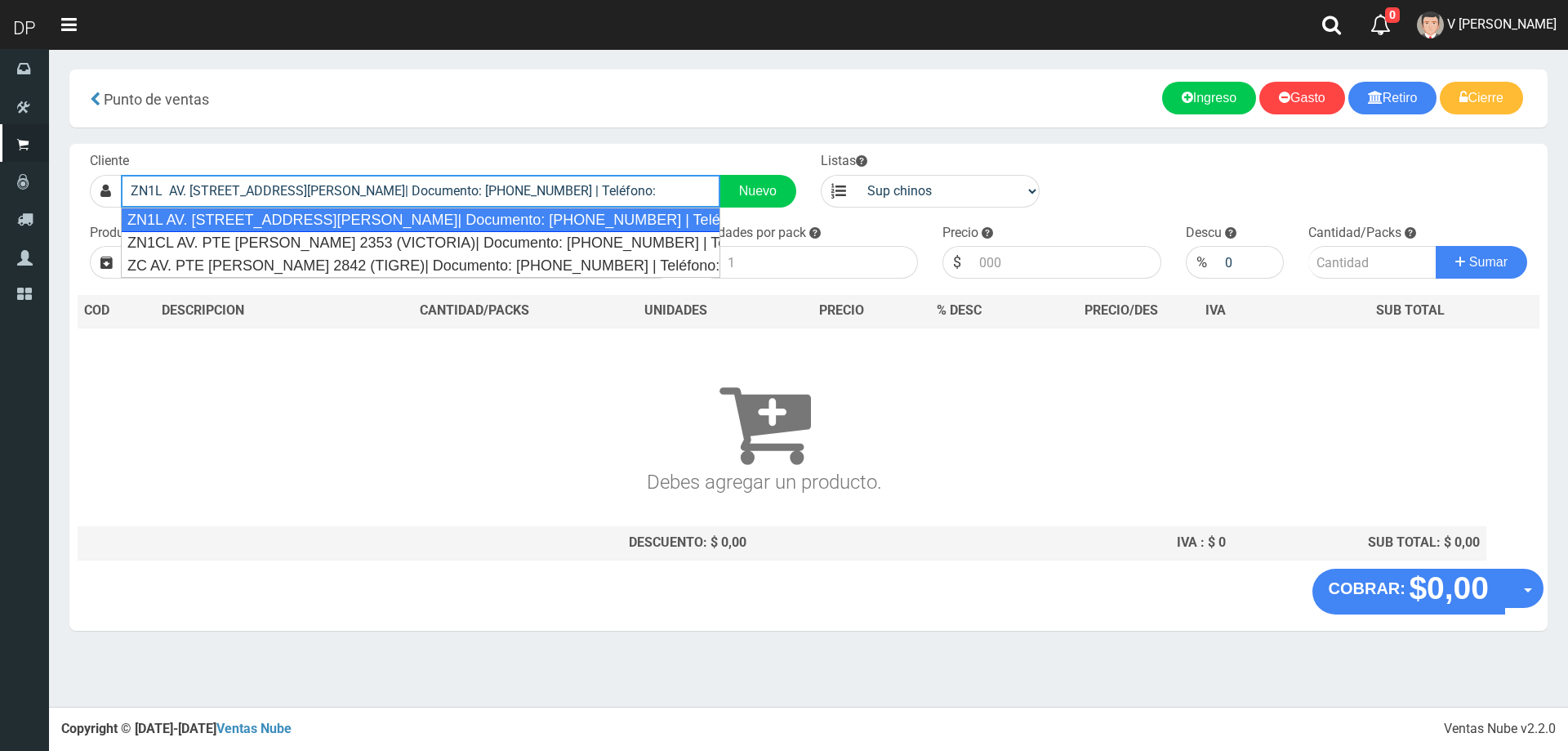
type input "ZN1CL AV. PTE PERON 2353 (VICTORIA)| Documento: 213232323 | Teléfono:"
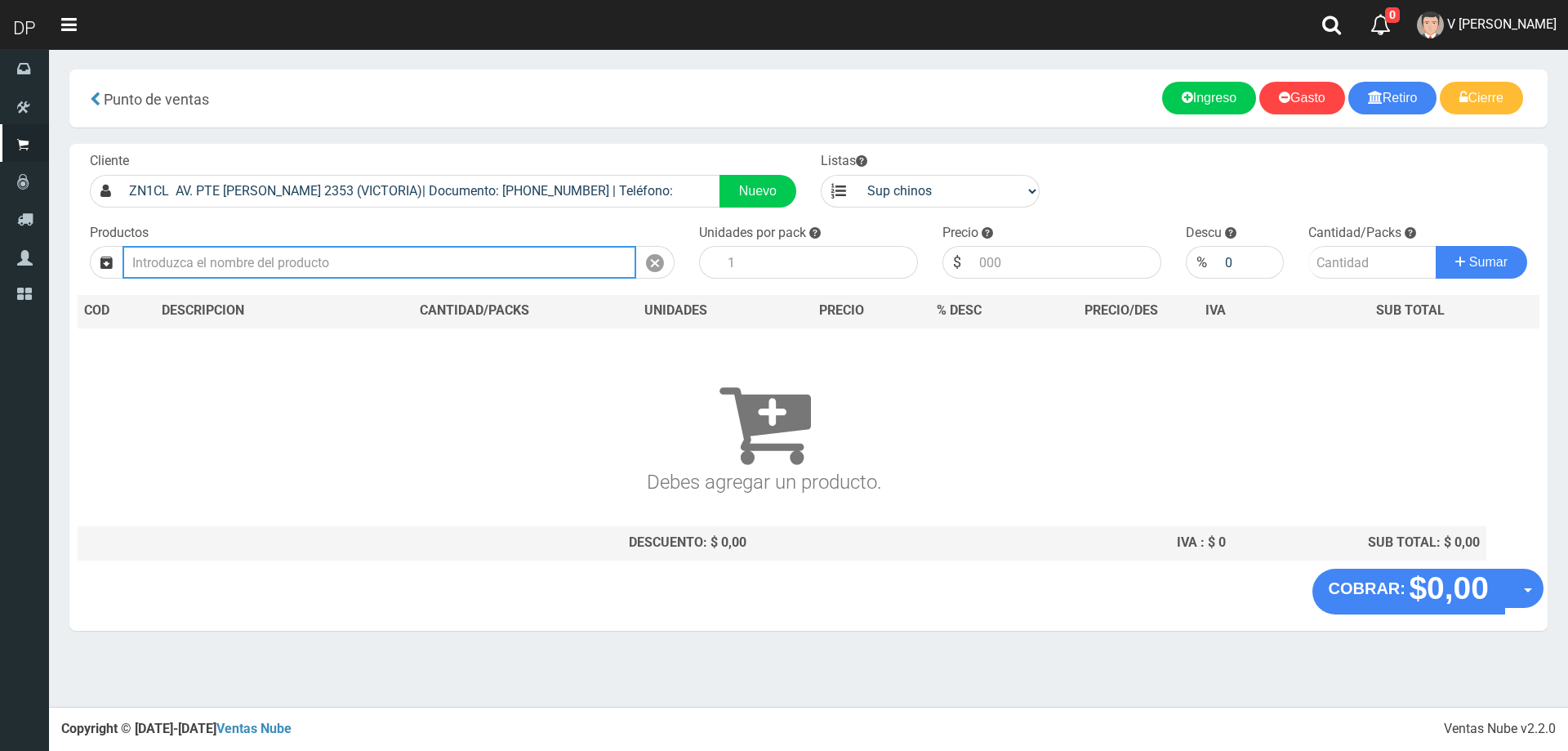
click at [521, 260] on input "text" at bounding box center [379, 262] width 514 height 32
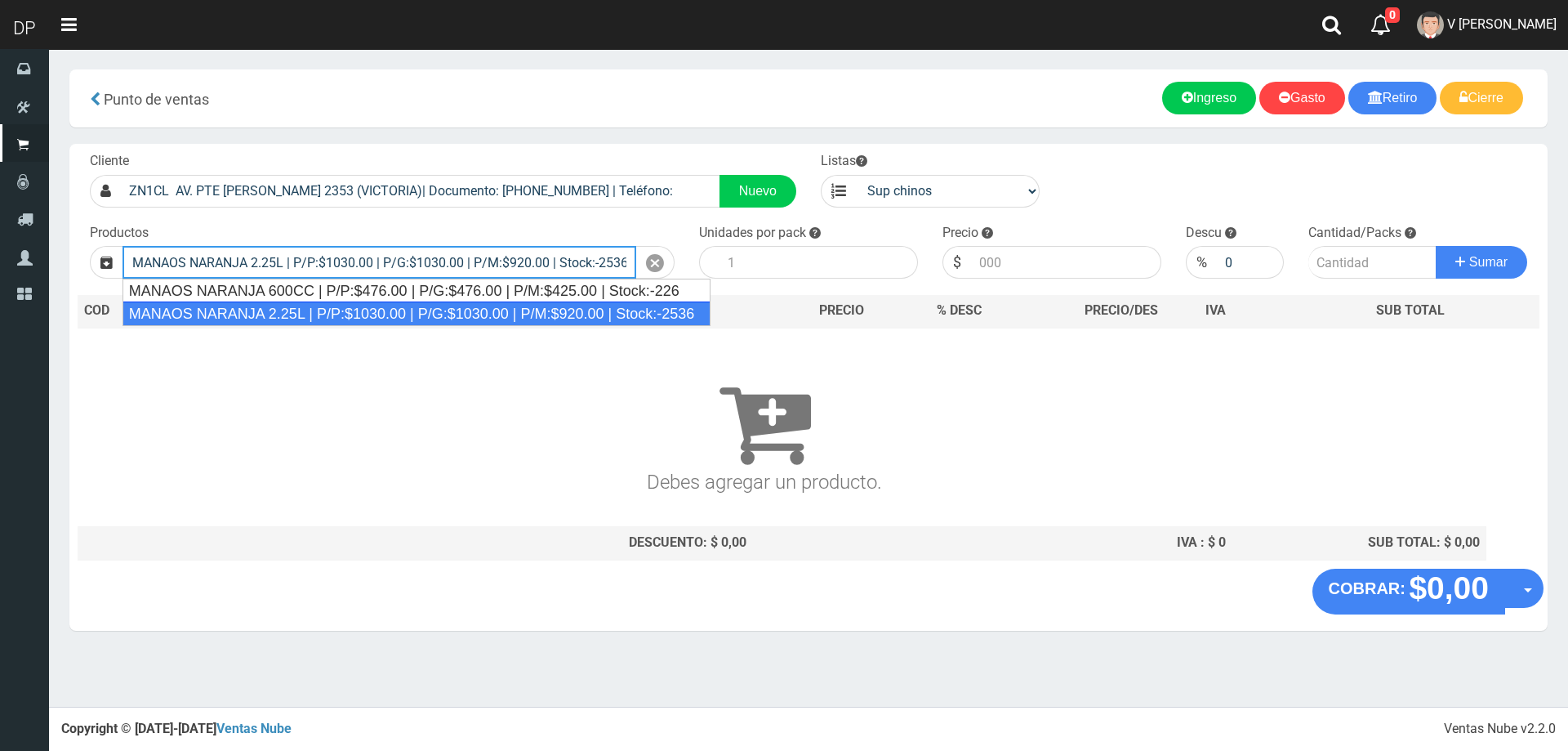
type input "MANAOS NARANJA 2.25L | P/P:$1030.00 | P/G:$1030.00 | P/M:$920.00 | Stock:-2536"
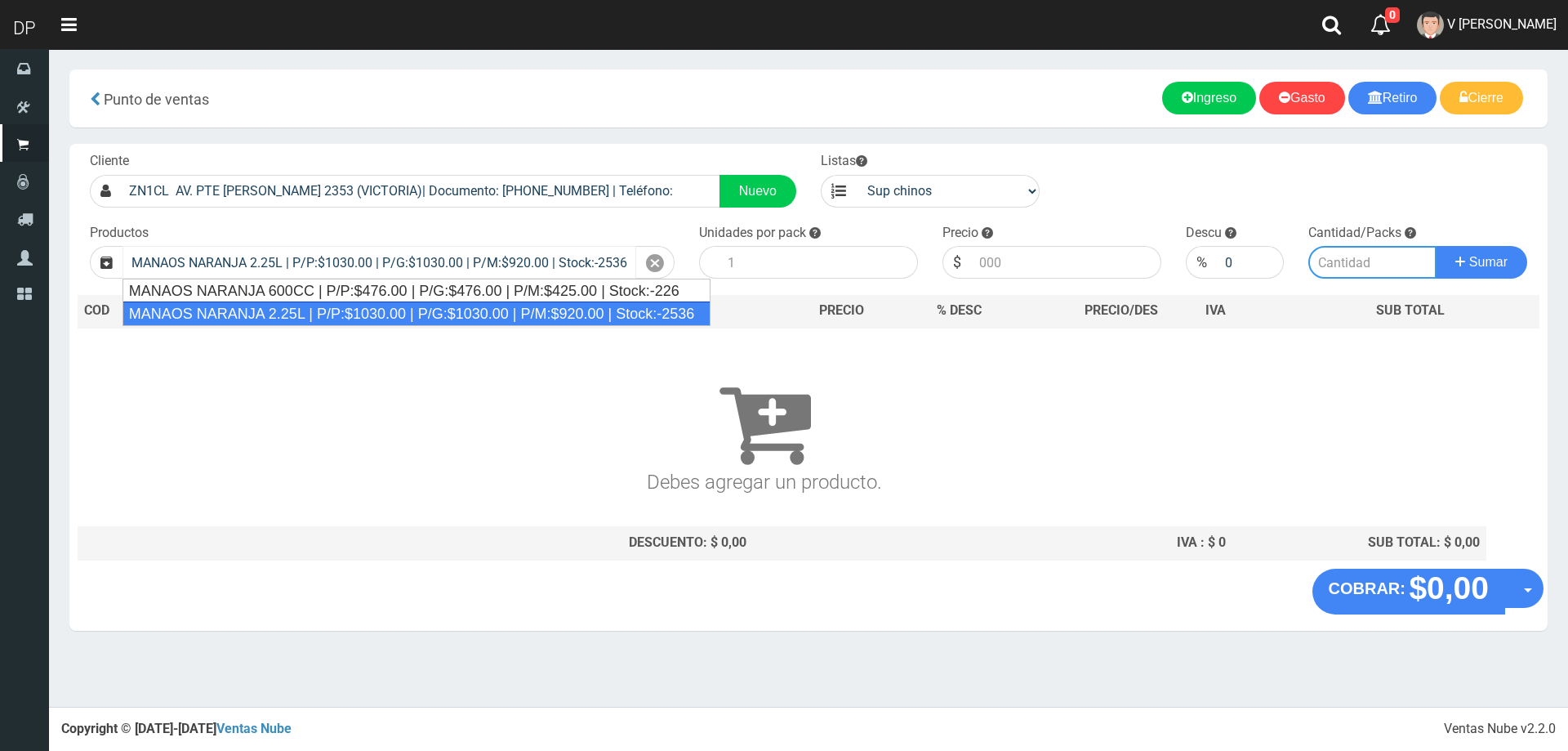
type input "6"
type input "1030.00"
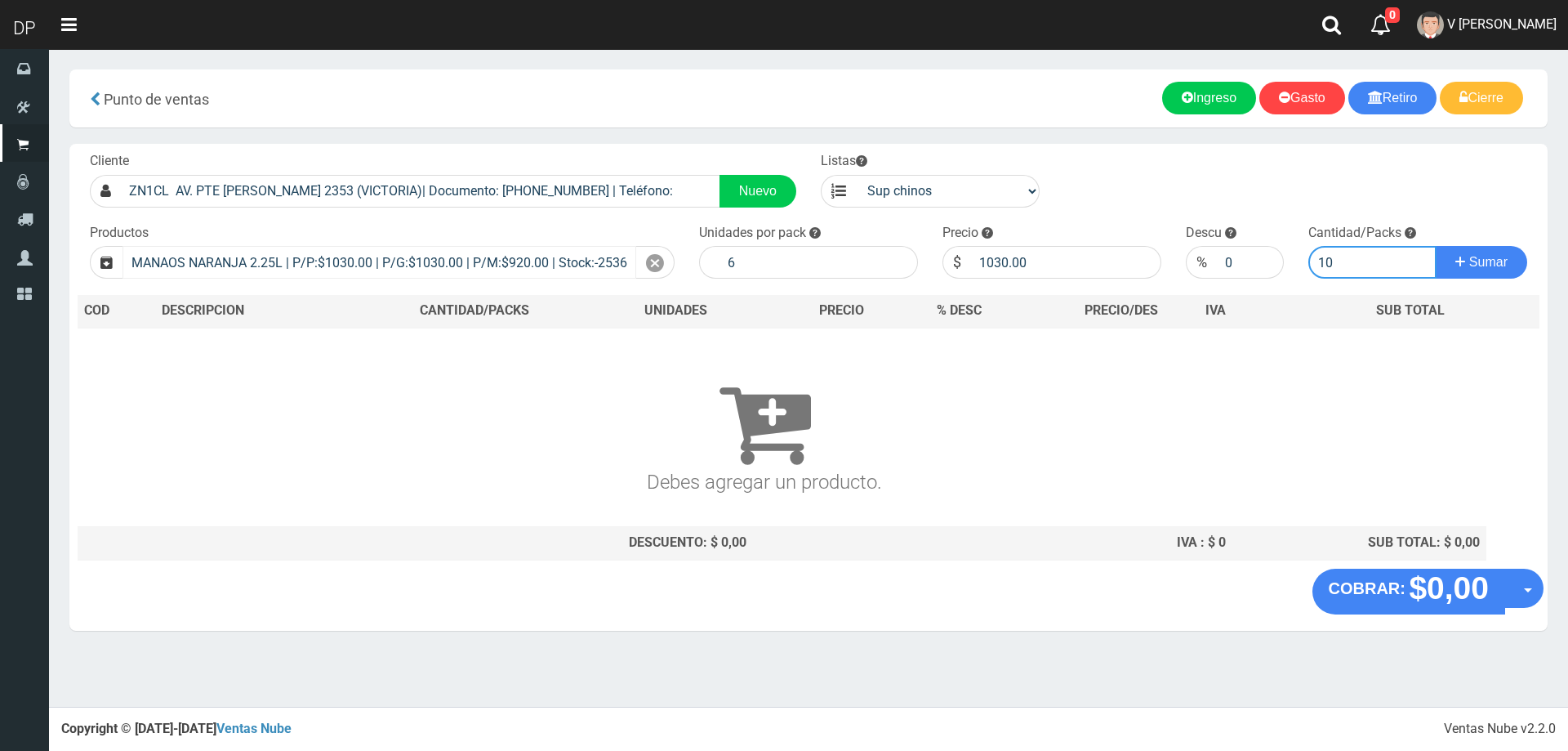
type input "10"
click at [1435, 246] on button "Sumar" at bounding box center [1481, 262] width 92 height 32
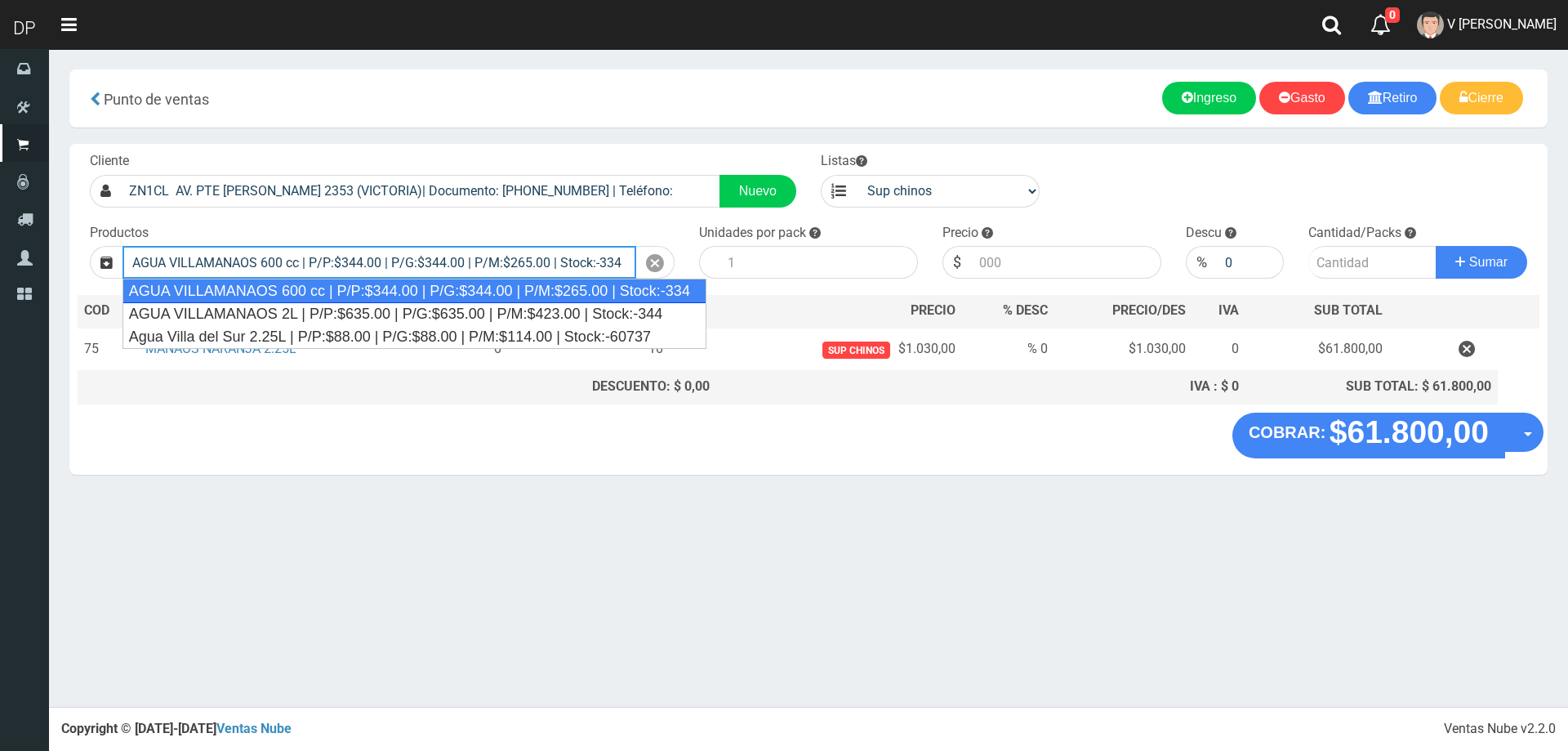
type input "AGUA VILLAMANAOS 600 cc | P/P:$344.00 | P/G:$344.00 | P/M:$265.00 | Stock:-334"
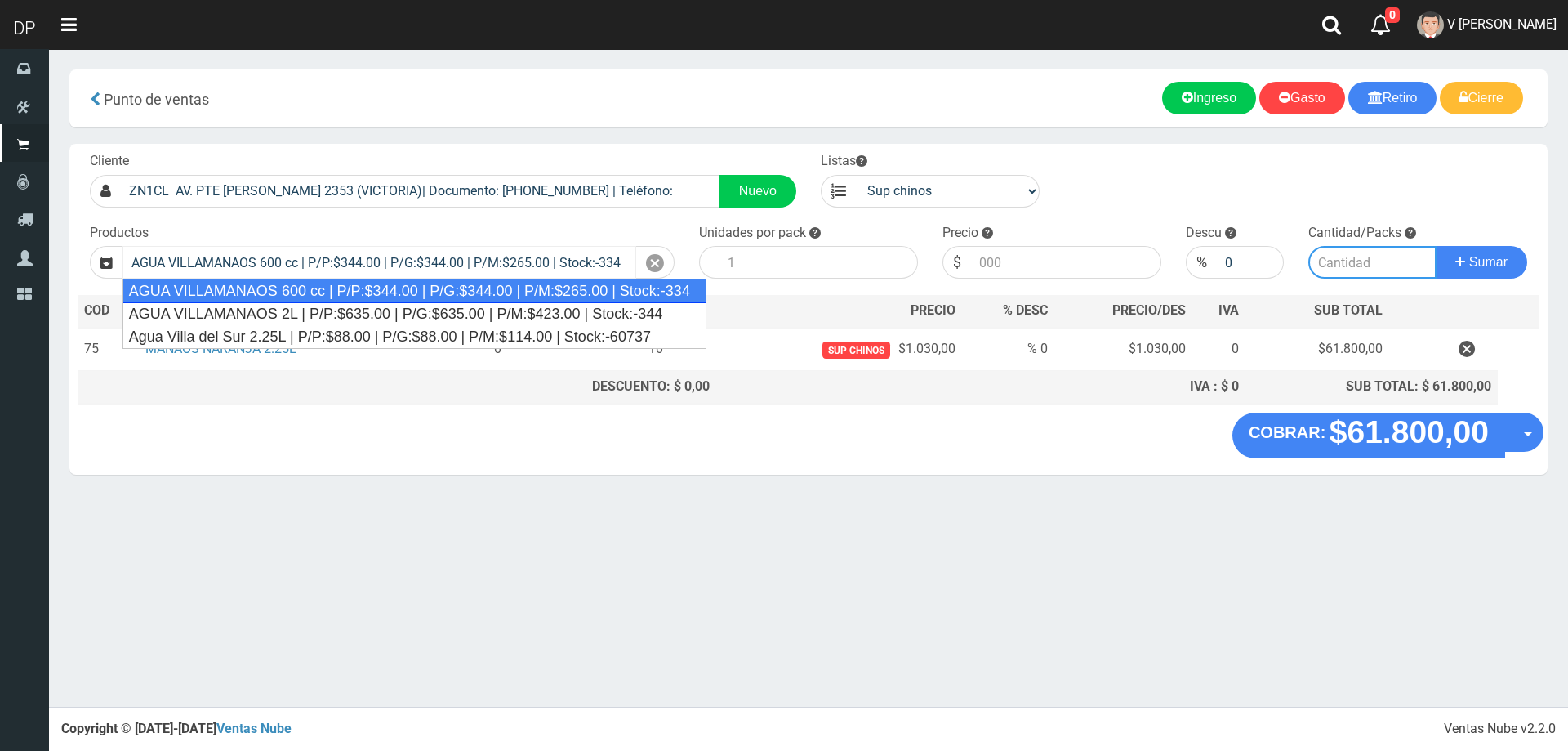
type input "12"
type input "344.00"
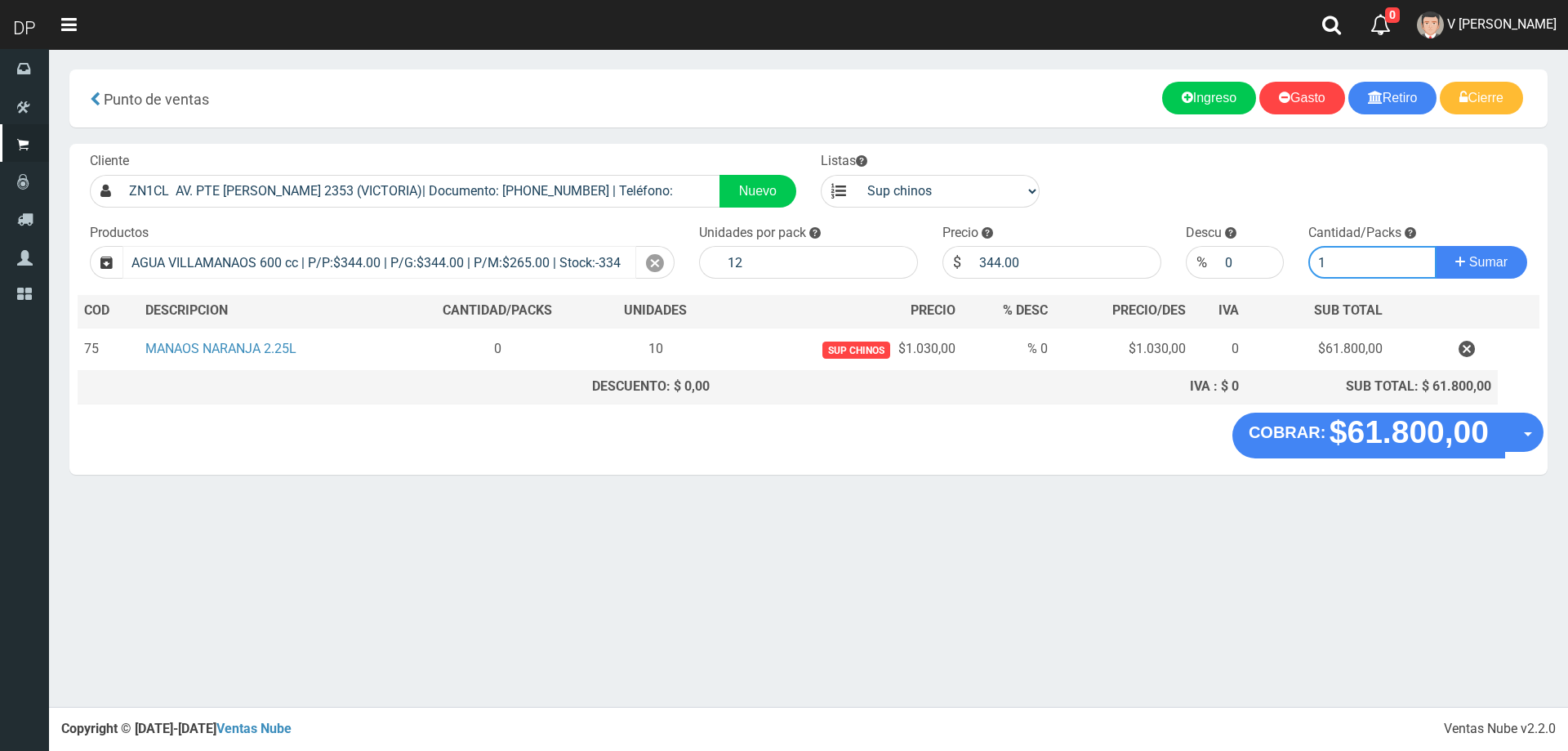
type input "1"
click at [1435, 246] on button "Sumar" at bounding box center [1481, 262] width 92 height 32
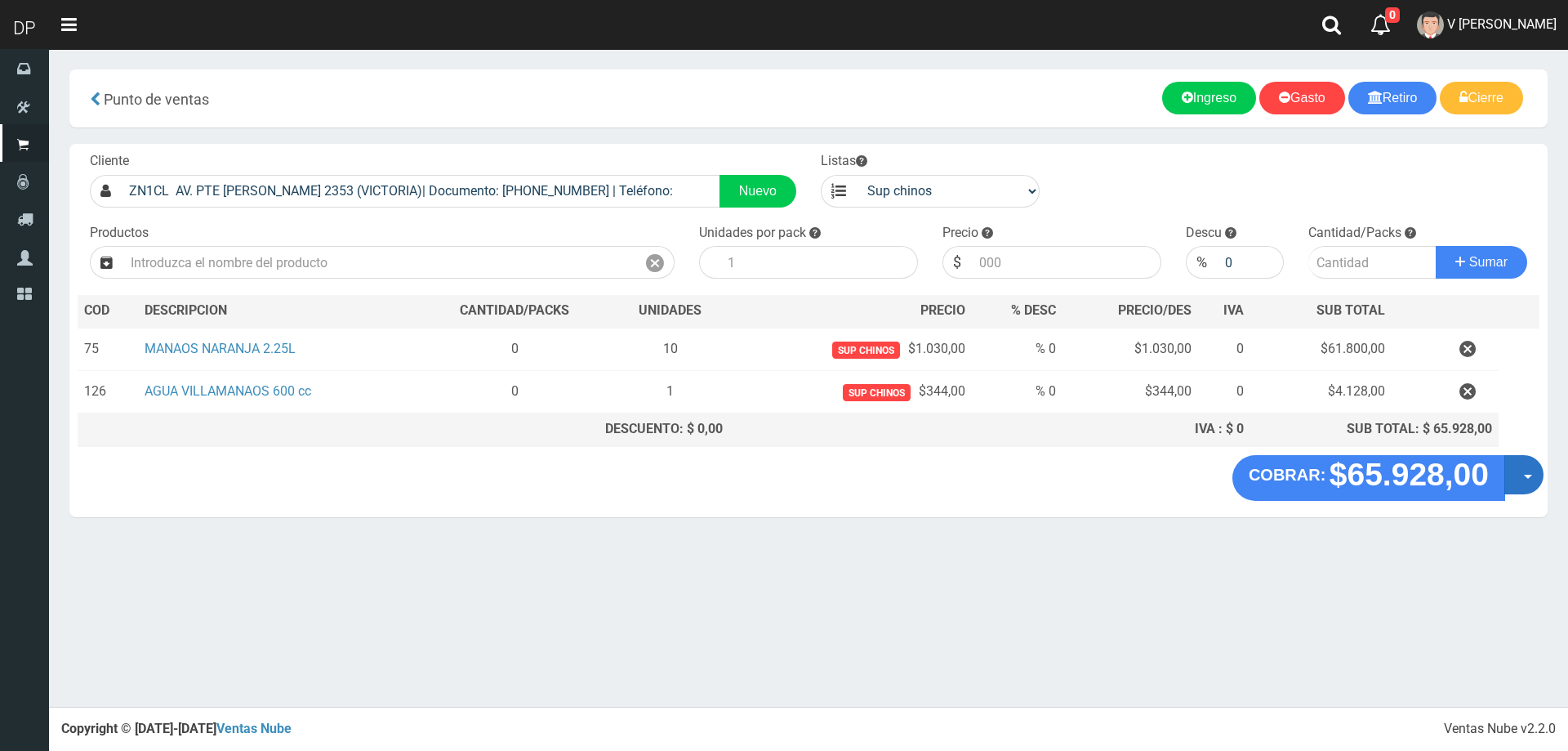
drag, startPoint x: 1551, startPoint y: 468, endPoint x: 1533, endPoint y: 474, distance: 19.0
click at [1550, 468] on section "× Titulo del Msj texto Mas Texto Cancelar Aceptar Punto de ventas Ingreso" at bounding box center [808, 301] width 1518 height 504
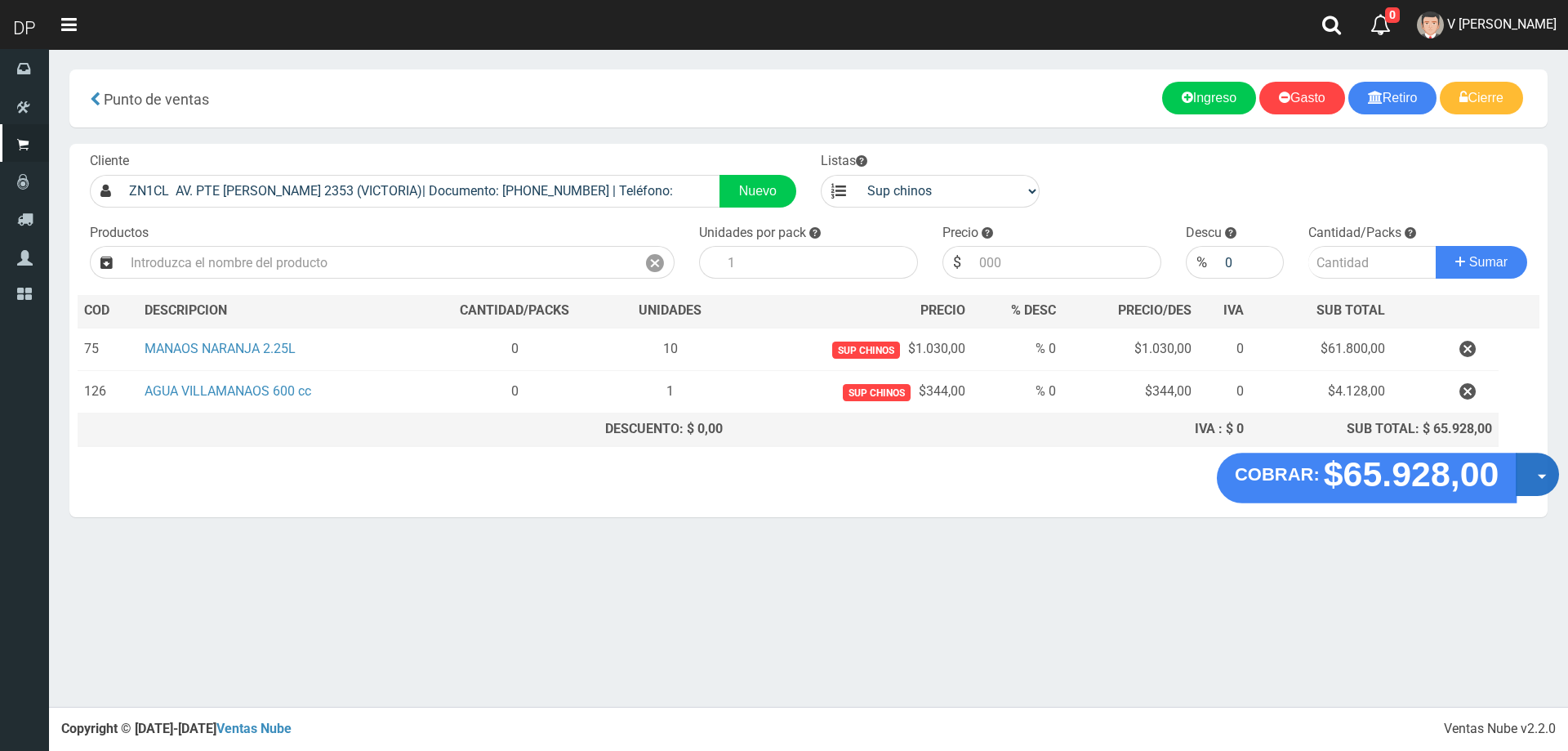
click at [1533, 474] on button "Opciones" at bounding box center [1536, 474] width 43 height 43
click at [1511, 487] on link "Hacer Devolucion" at bounding box center [1484, 479] width 146 height 37
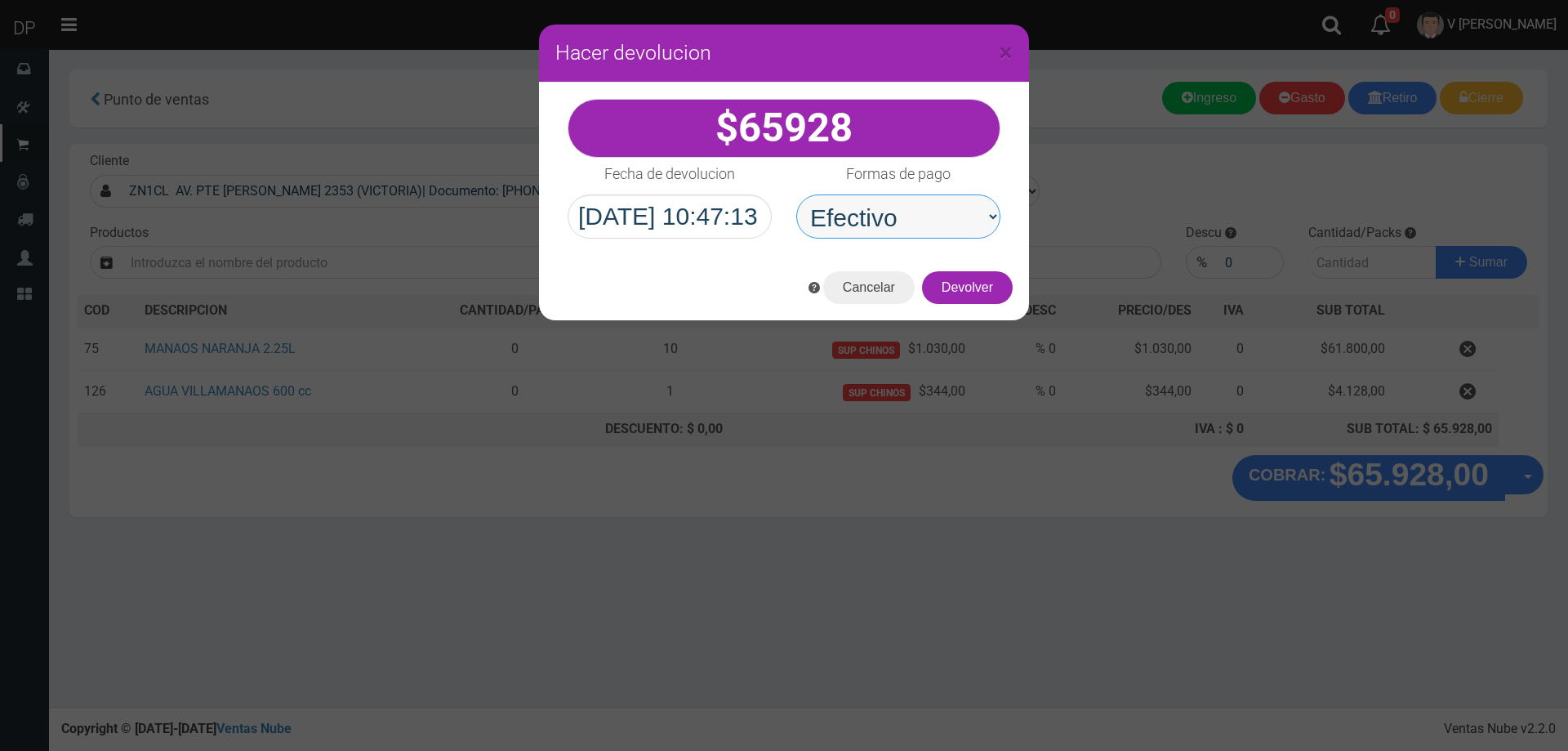
click at [927, 238] on select "Seleccionar Efectivo Tarjeta de Crédito Depósito Débito" at bounding box center [899, 216] width 204 height 44
select select
click at [796, 194] on select "Seleccionar Efectivo Tarjeta de Crédito Depósito Débito" at bounding box center [899, 216] width 204 height 44
drag, startPoint x: 941, startPoint y: 268, endPoint x: 952, endPoint y: 257, distance: 15.6
click at [943, 280] on div "Cancelar Devolver" at bounding box center [783, 288] width 490 height 65
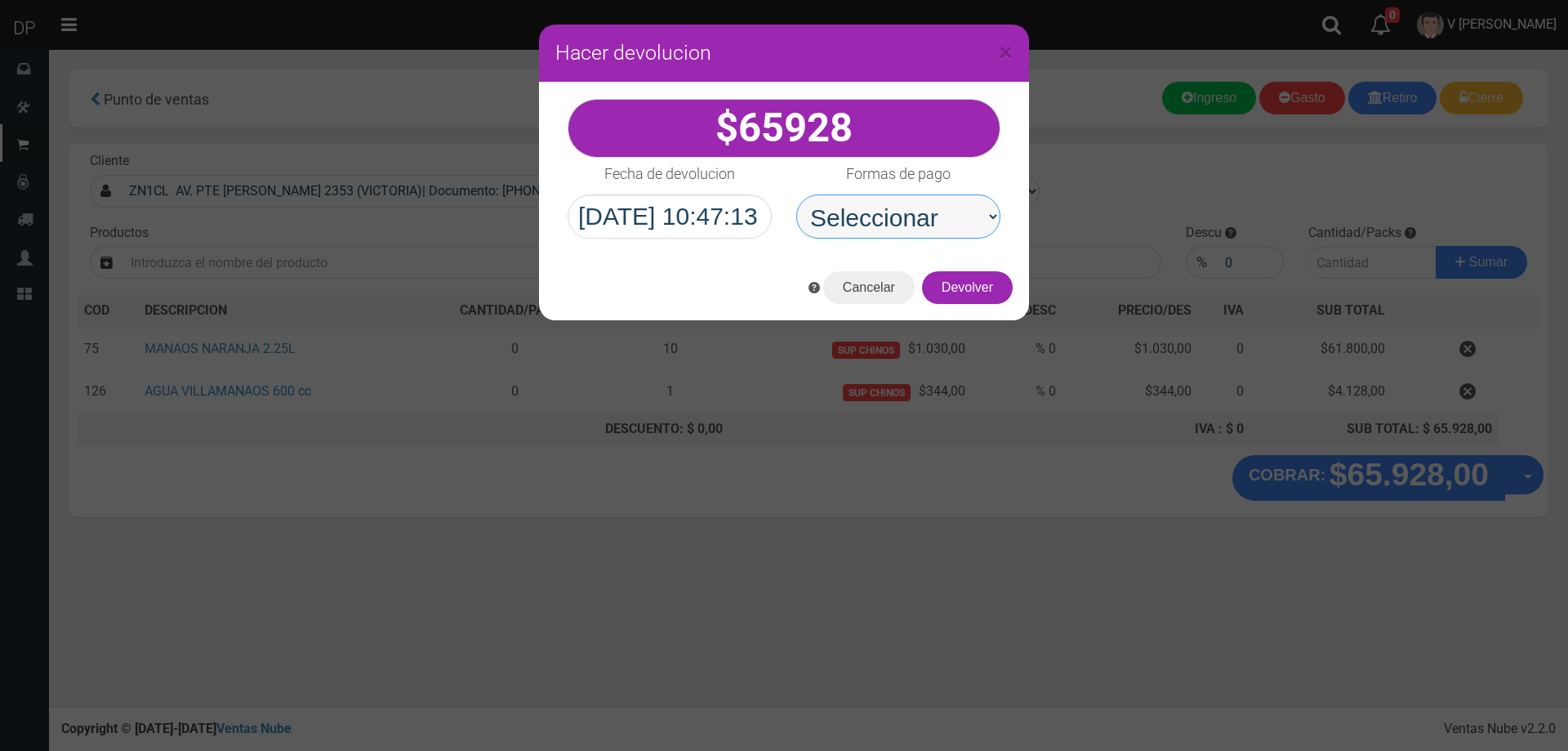
click at [958, 215] on select "Seleccionar Efectivo Tarjeta de Crédito Depósito Débito" at bounding box center [899, 216] width 204 height 44
select select "Efectivo"
click at [796, 194] on select "Seleccionar Efectivo Tarjeta de Crédito Depósito Débito" at bounding box center [899, 216] width 204 height 44
click at [976, 281] on button "Devolver" at bounding box center [966, 288] width 91 height 32
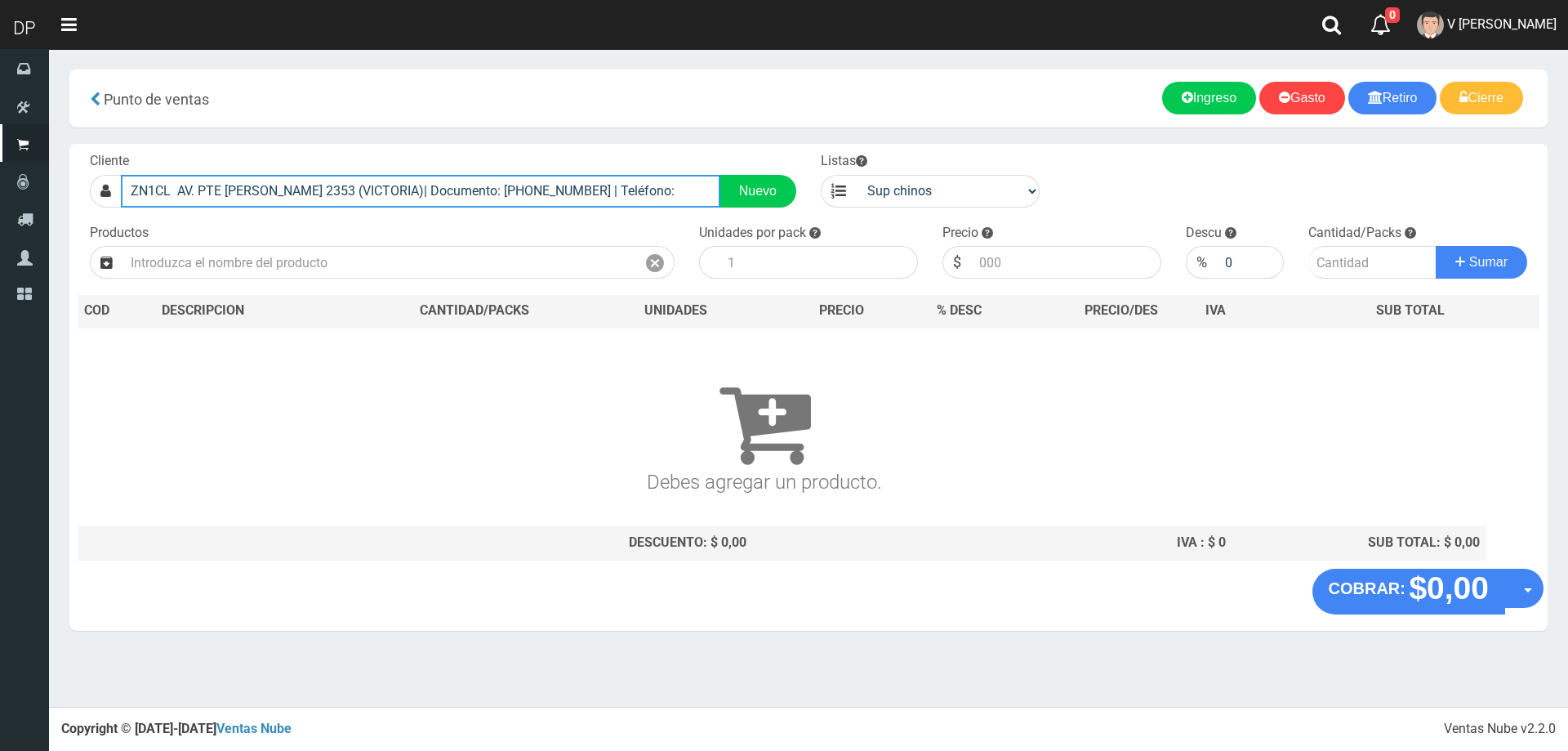
click at [598, 197] on input "ZN1CL AV. PTE PERON 2353 (VICTORIA)| Documento: 213232323 | Teléfono:" at bounding box center [421, 191] width 600 height 32
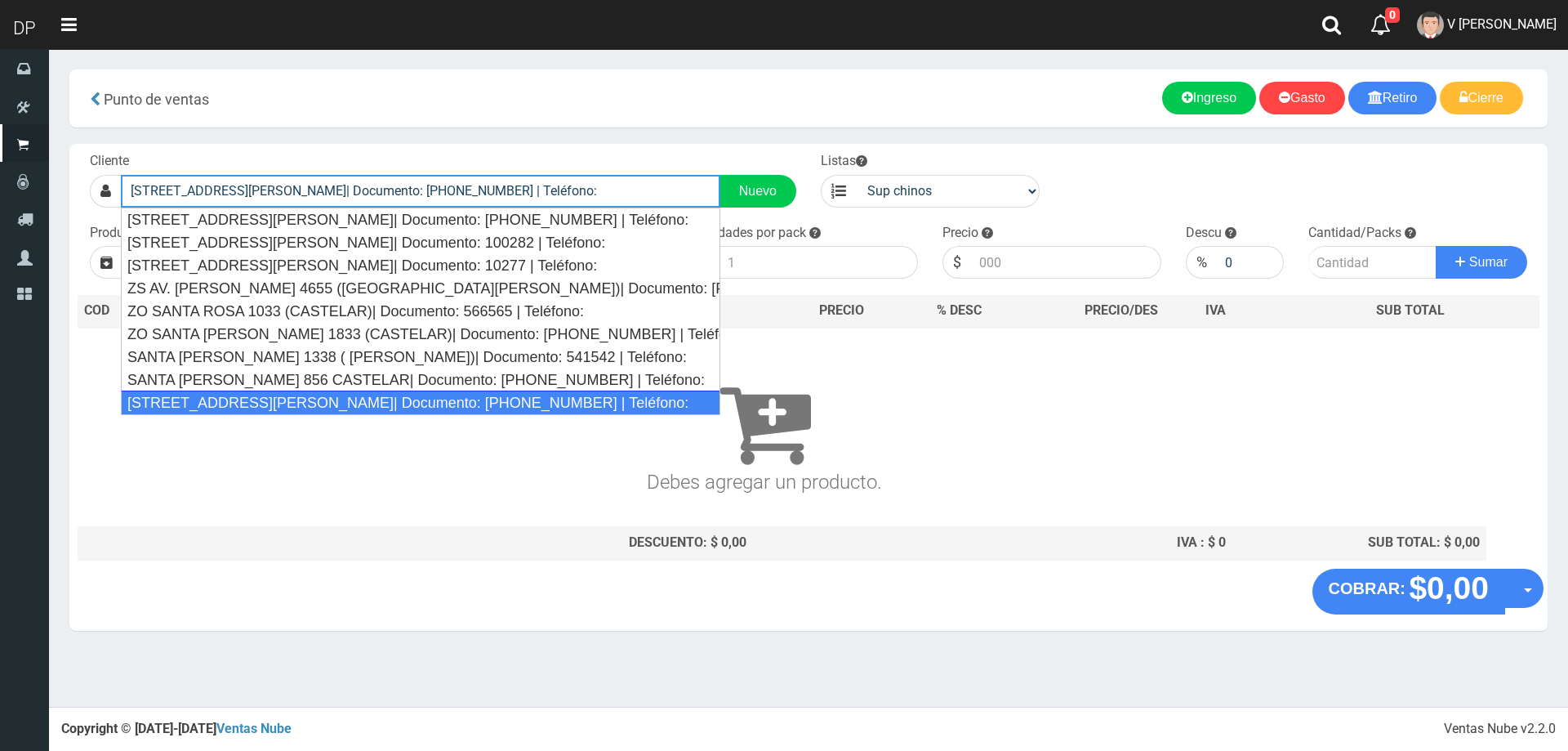
type input "ZN1CL SANTA ROSA 2148 (VICTORIA)| Documento: 1155946188 | Teléfono:"
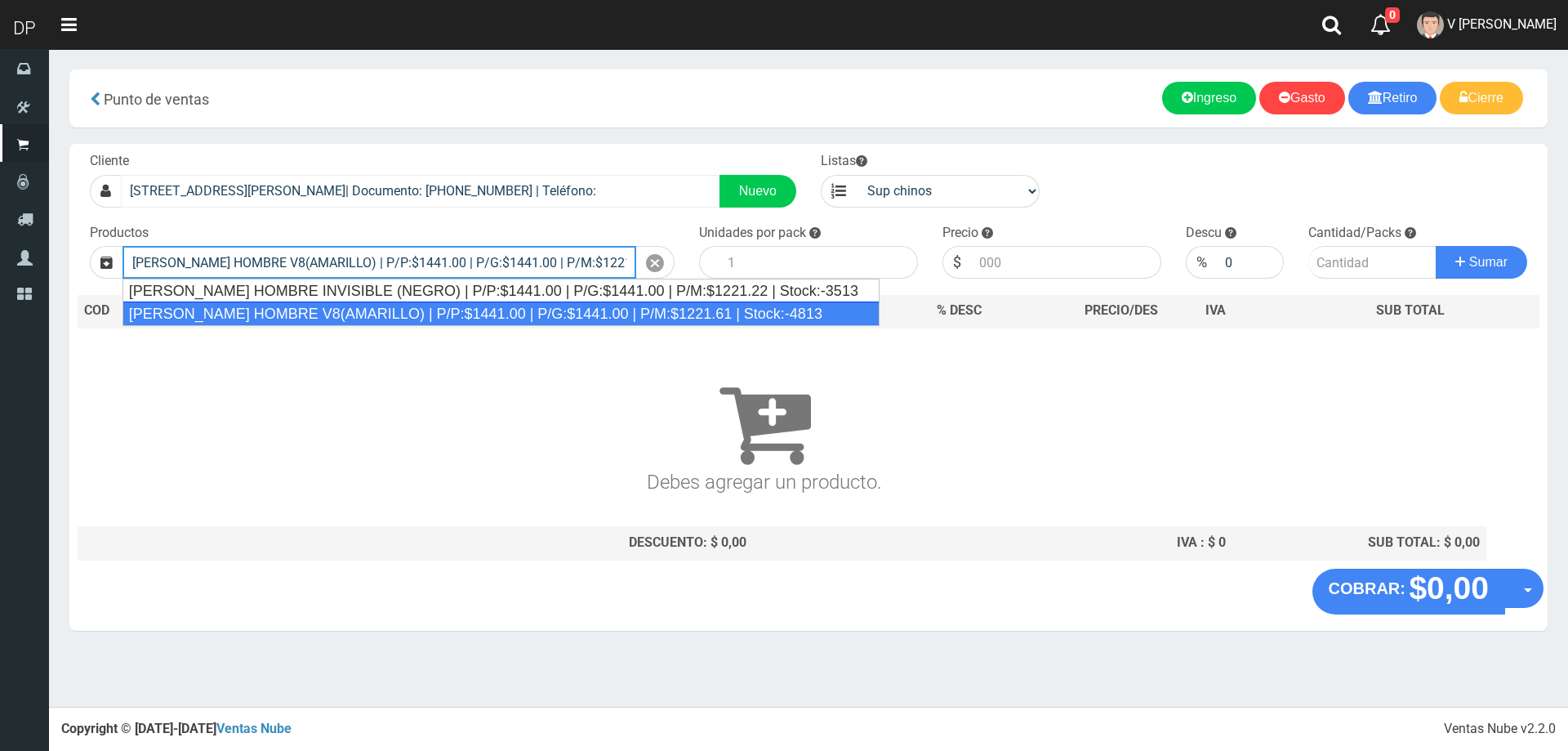
type input "REXONA ROLLON HOMBRE V8(AMARILLO) | P/P:$1441.00 | P/G:$1441.00 | P/M:$1221.61 …"
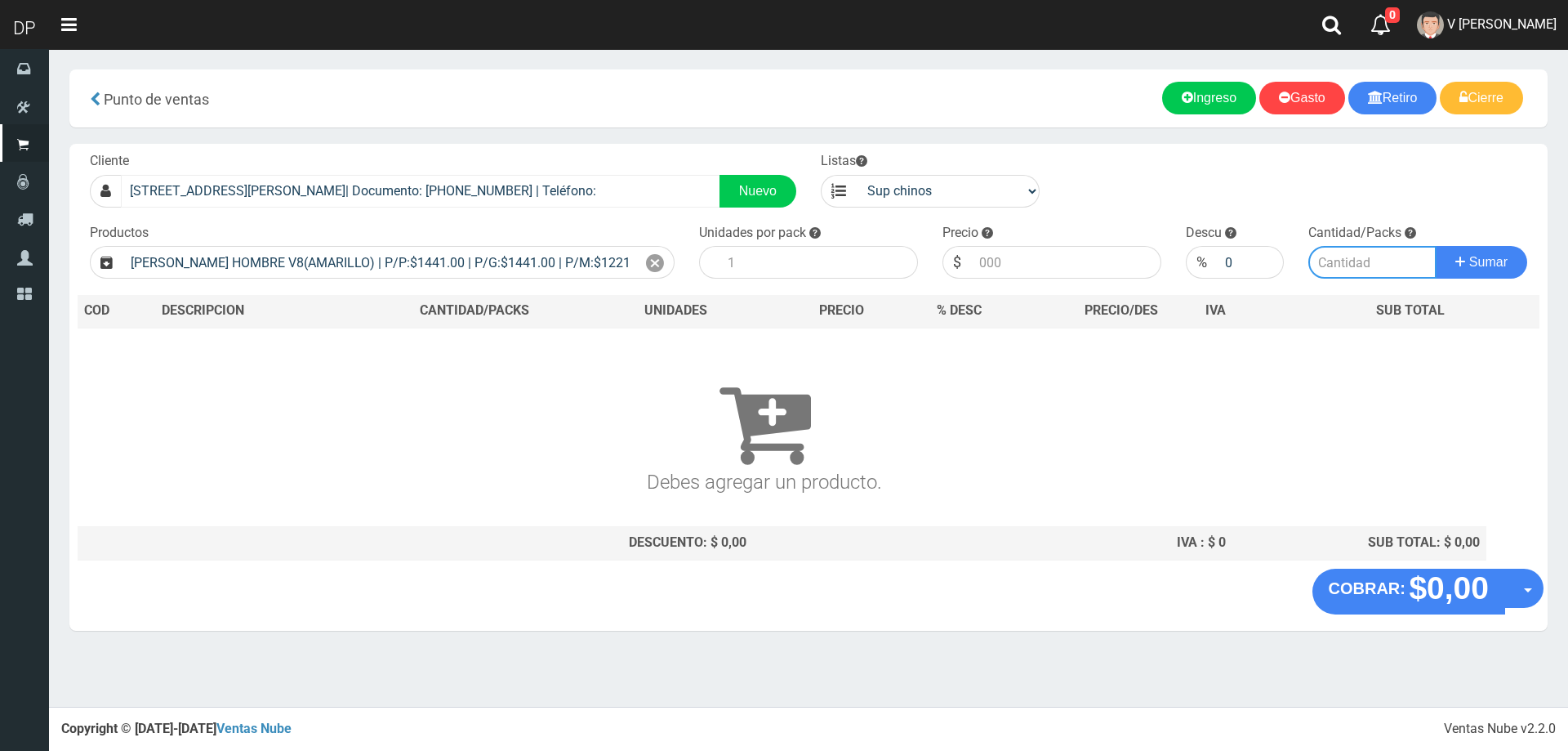
type input "12"
click at [1101, 274] on input "1441.00" at bounding box center [1066, 262] width 190 height 32
type input "1296"
type input "1296.90"
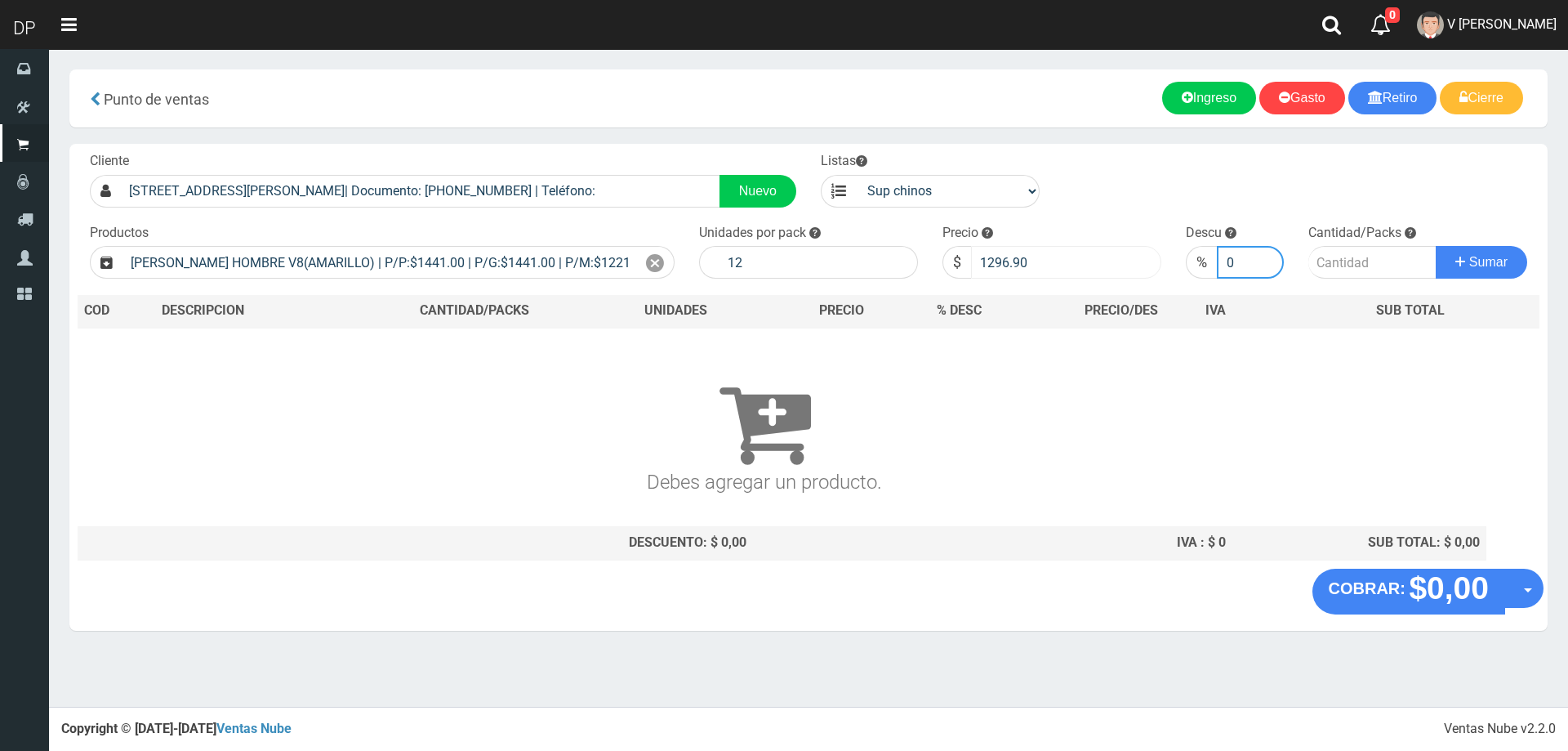
type input "1"
type input "0"
type input "1"
click at [1435, 246] on button "Sumar" at bounding box center [1481, 262] width 92 height 32
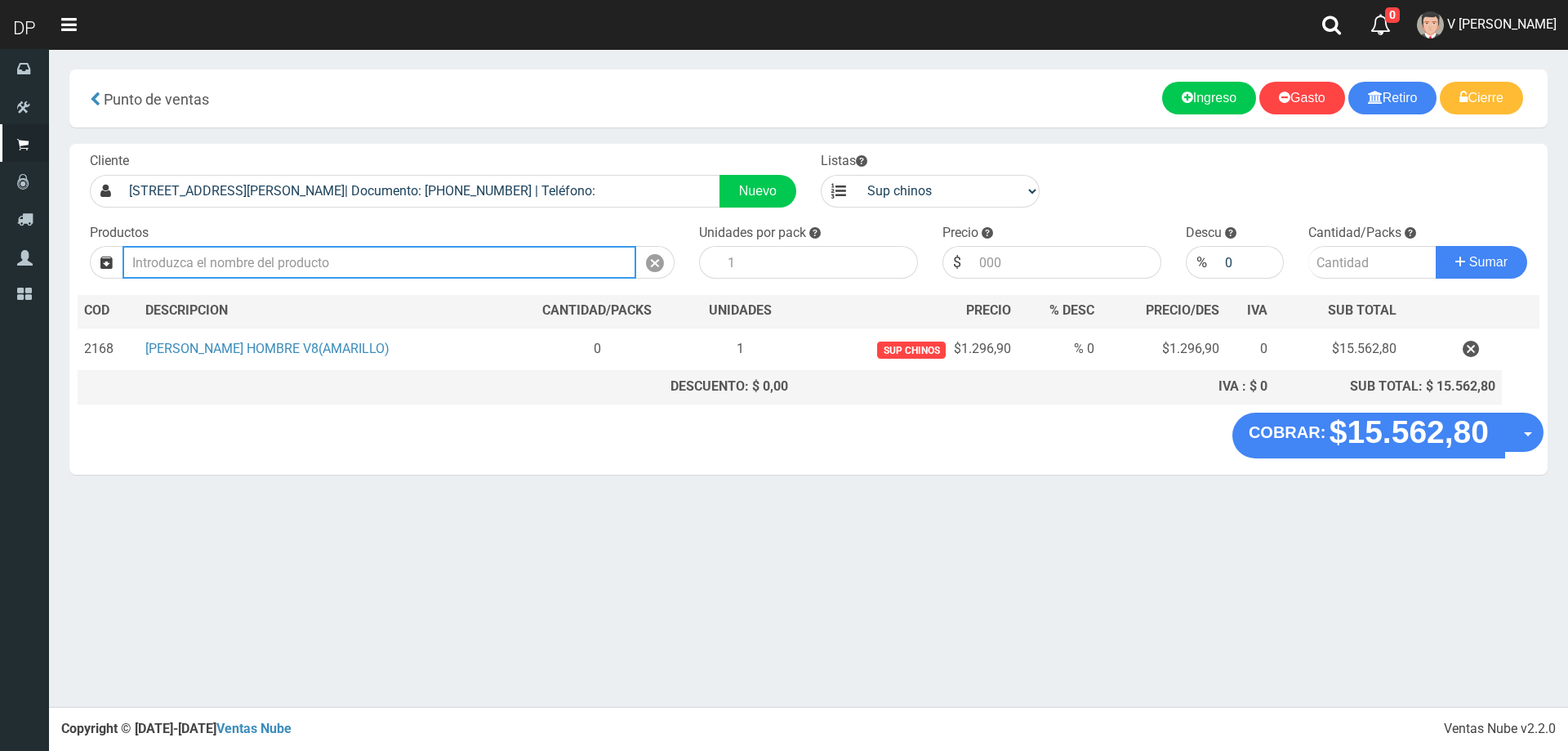
click at [283, 256] on input "text" at bounding box center [379, 262] width 514 height 32
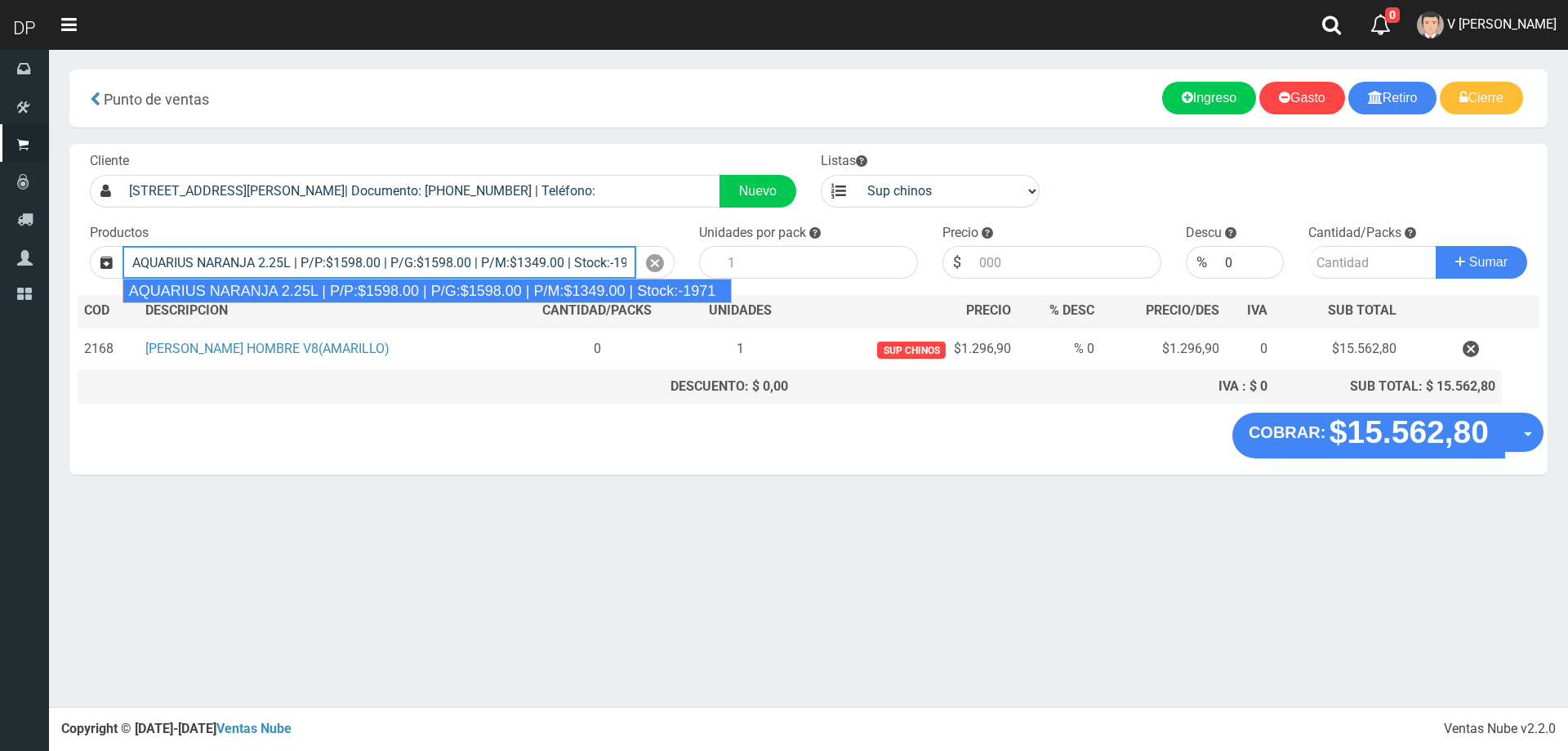
type input "AQUARIUS NARANJA 2.25L | P/P:$1598.00 | P/G:$1598.00 | P/M:$1349.00 | Stock:-19…"
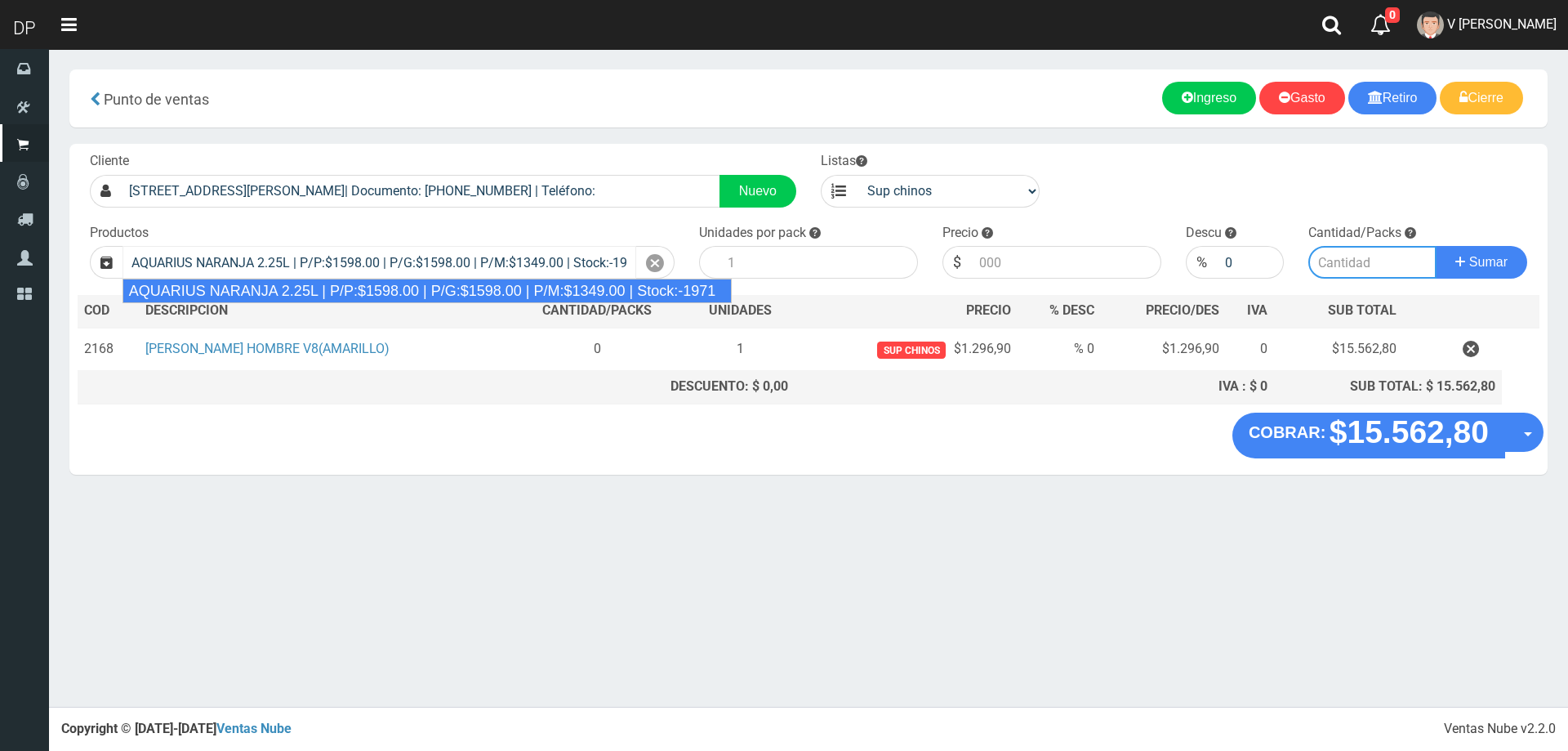
type input "6"
type input "1598.00"
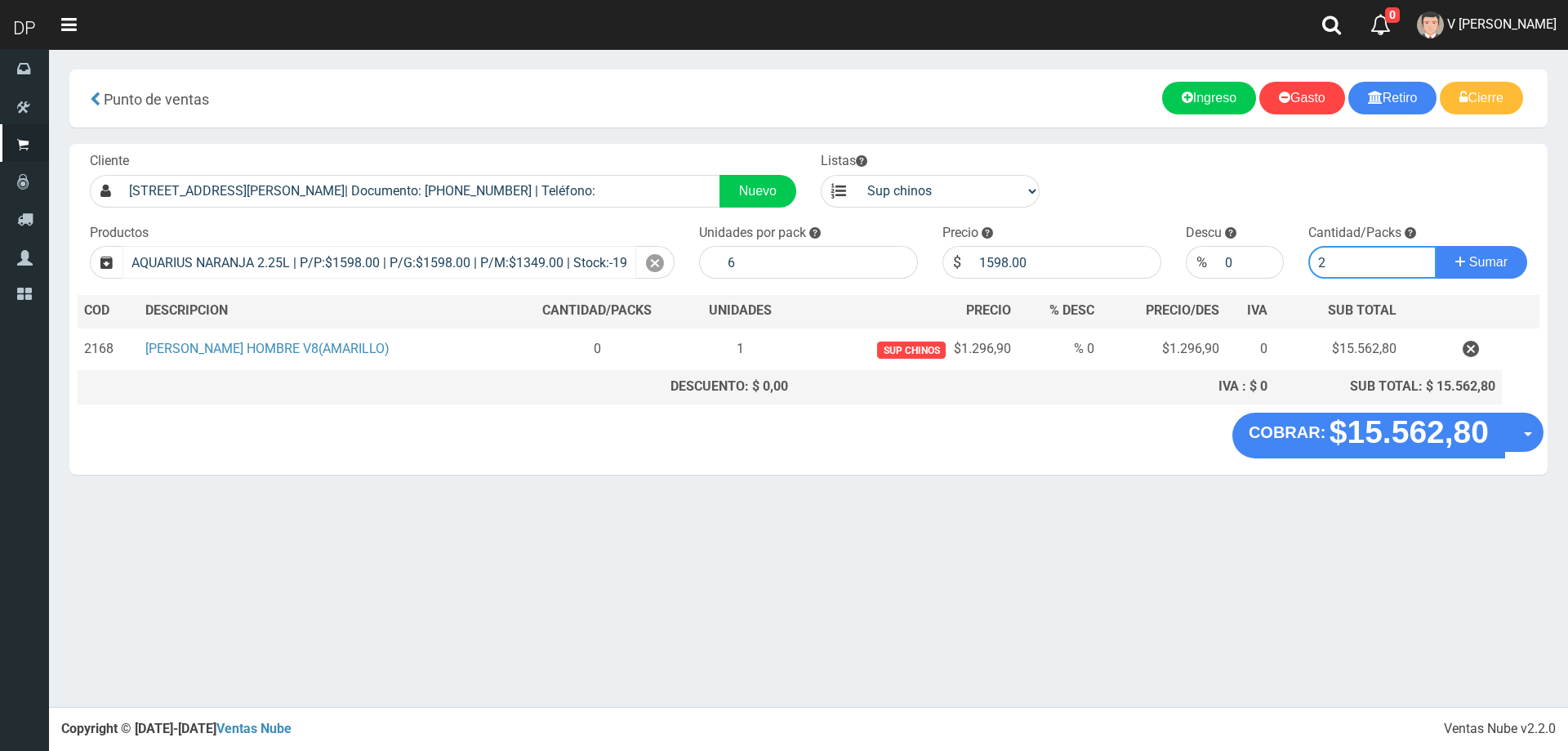
type input "2"
click at [1435, 246] on button "Sumar" at bounding box center [1481, 262] width 92 height 32
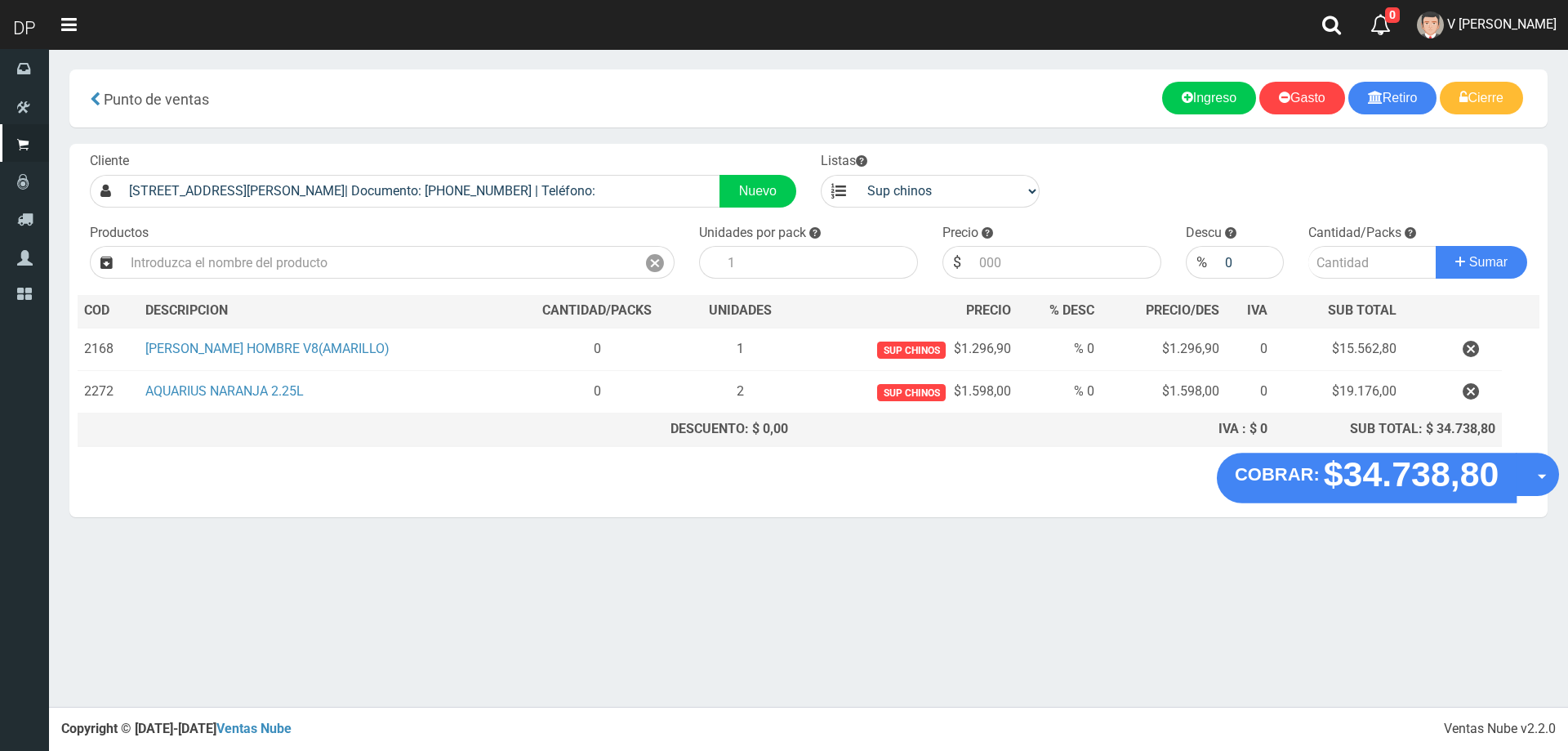
drag, startPoint x: 1543, startPoint y: 465, endPoint x: 1535, endPoint y: 473, distance: 11.3
click at [1542, 464] on button "Opciones" at bounding box center [1536, 474] width 43 height 43
click at [1536, 480] on link "Hacer Devolucion" at bounding box center [1484, 479] width 146 height 37
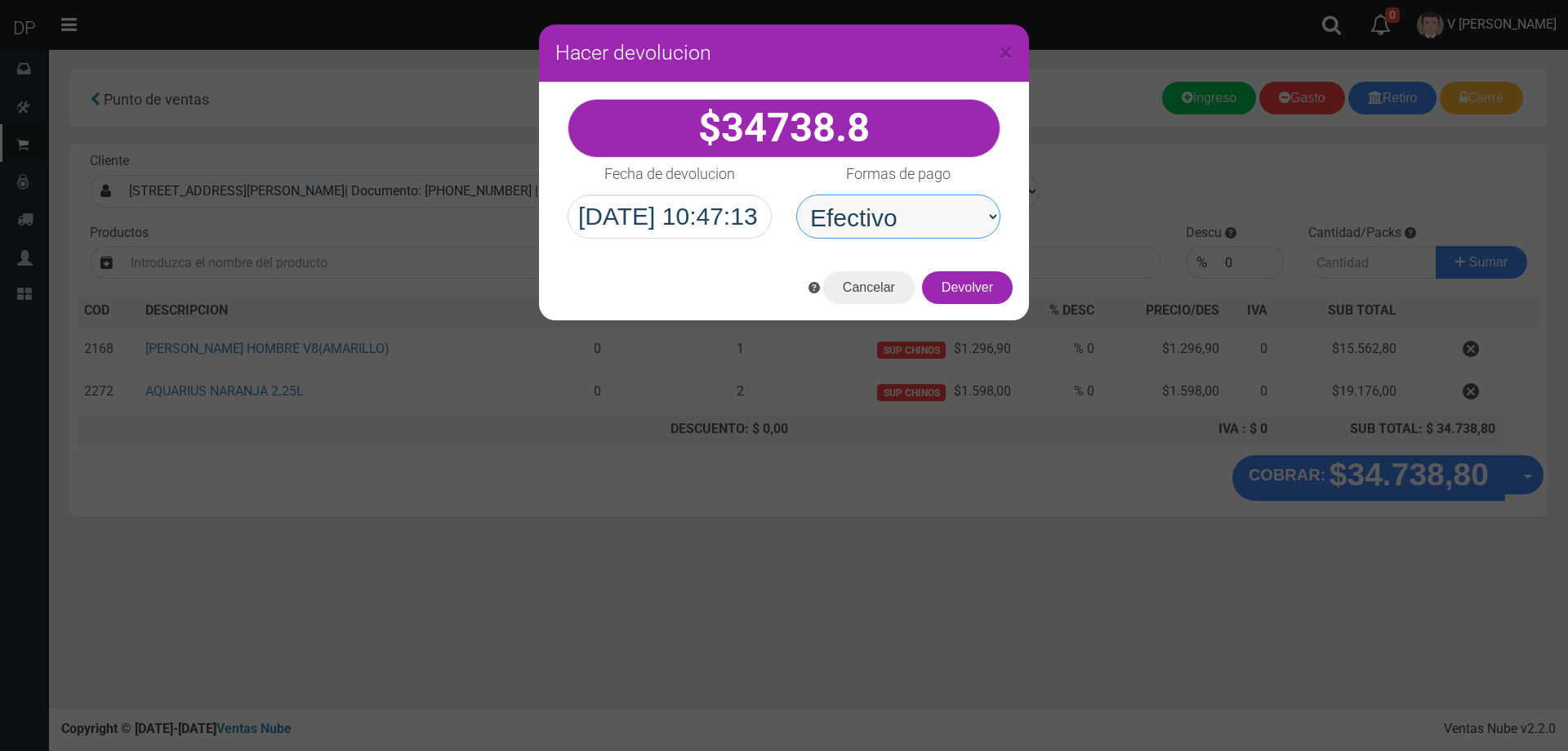
drag, startPoint x: 949, startPoint y: 223, endPoint x: 956, endPoint y: 234, distance: 13.0
click at [949, 223] on select "Seleccionar Efectivo Tarjeta de Crédito Depósito Débito" at bounding box center [899, 216] width 204 height 44
click at [796, 194] on select "Seleccionar Efectivo Tarjeta de Crédito Depósito Débito" at bounding box center [899, 216] width 204 height 44
click at [970, 290] on button "Devolver" at bounding box center [966, 288] width 91 height 32
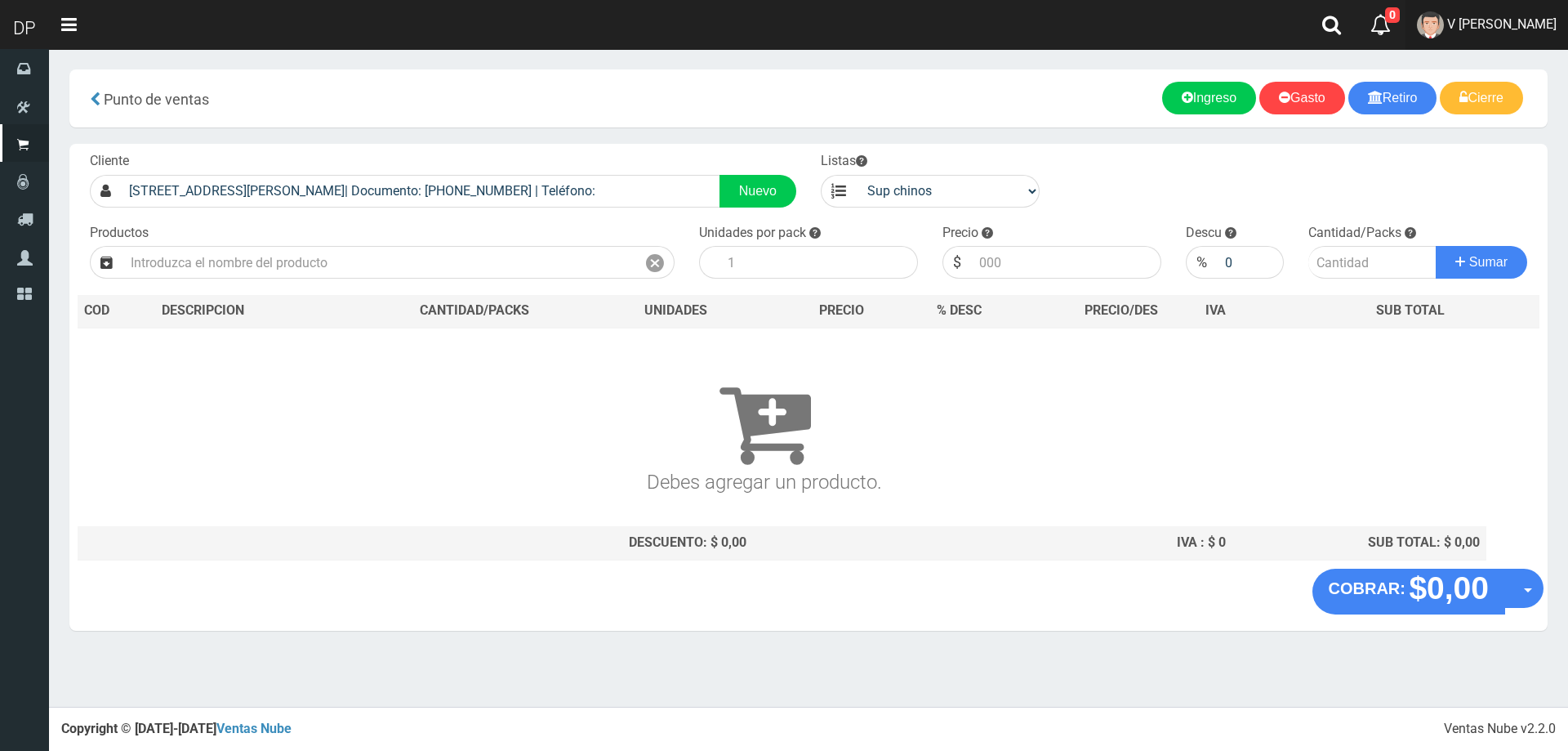
click at [1537, 21] on span "V Maria Graciela vargas" at bounding box center [1501, 24] width 110 height 15
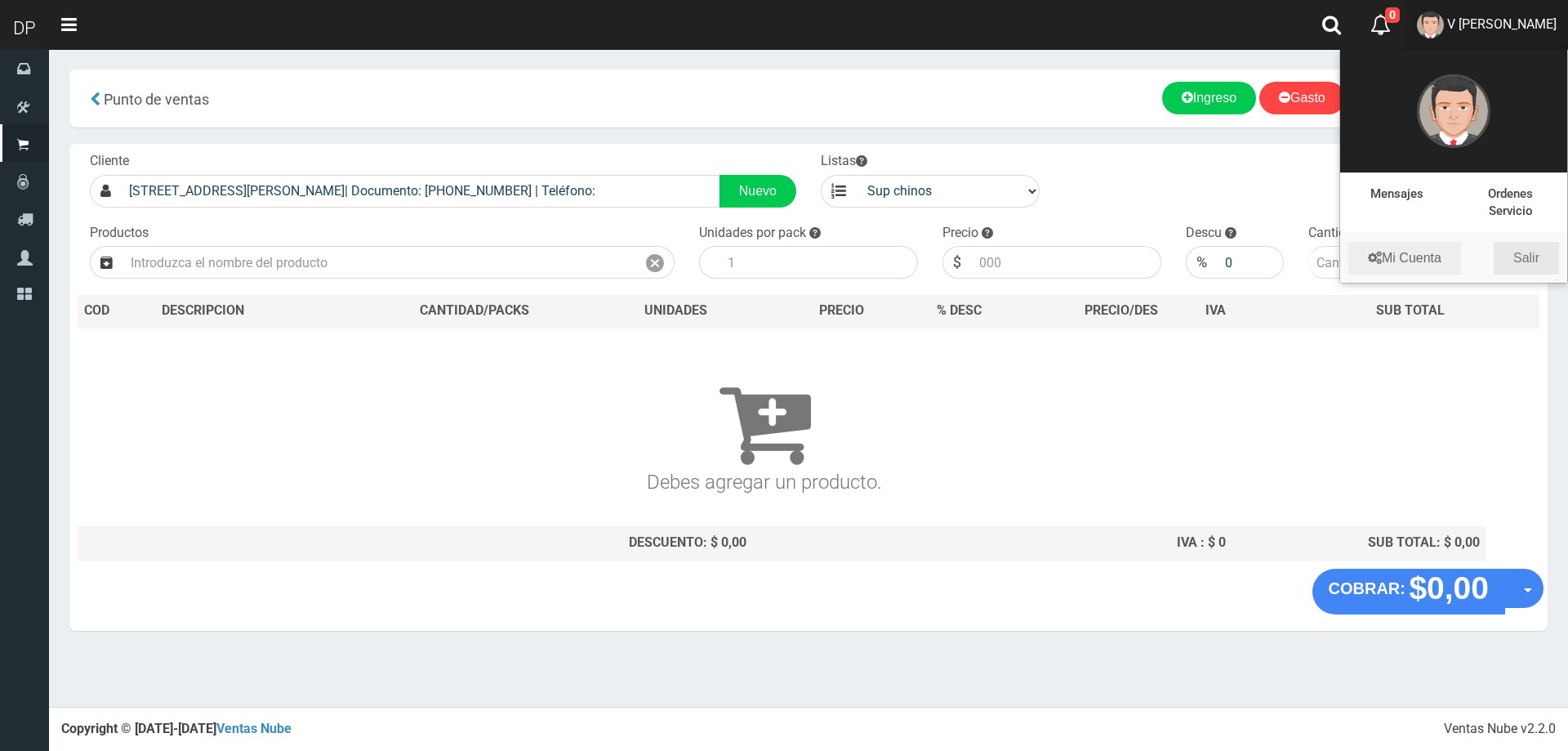
click at [1529, 262] on link "Salir" at bounding box center [1526, 258] width 65 height 32
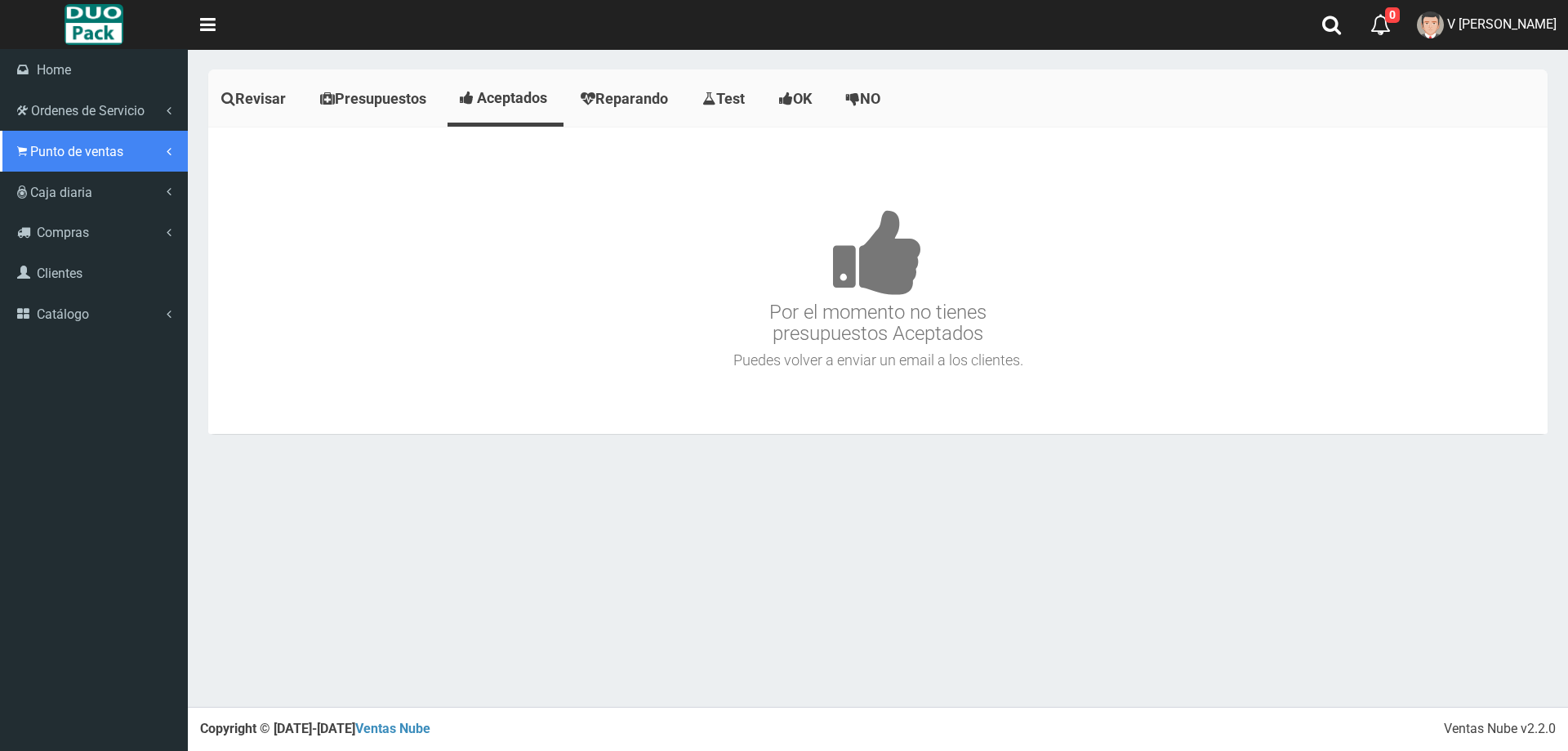
click at [48, 150] on span "Punto de ventas" at bounding box center [76, 151] width 93 height 15
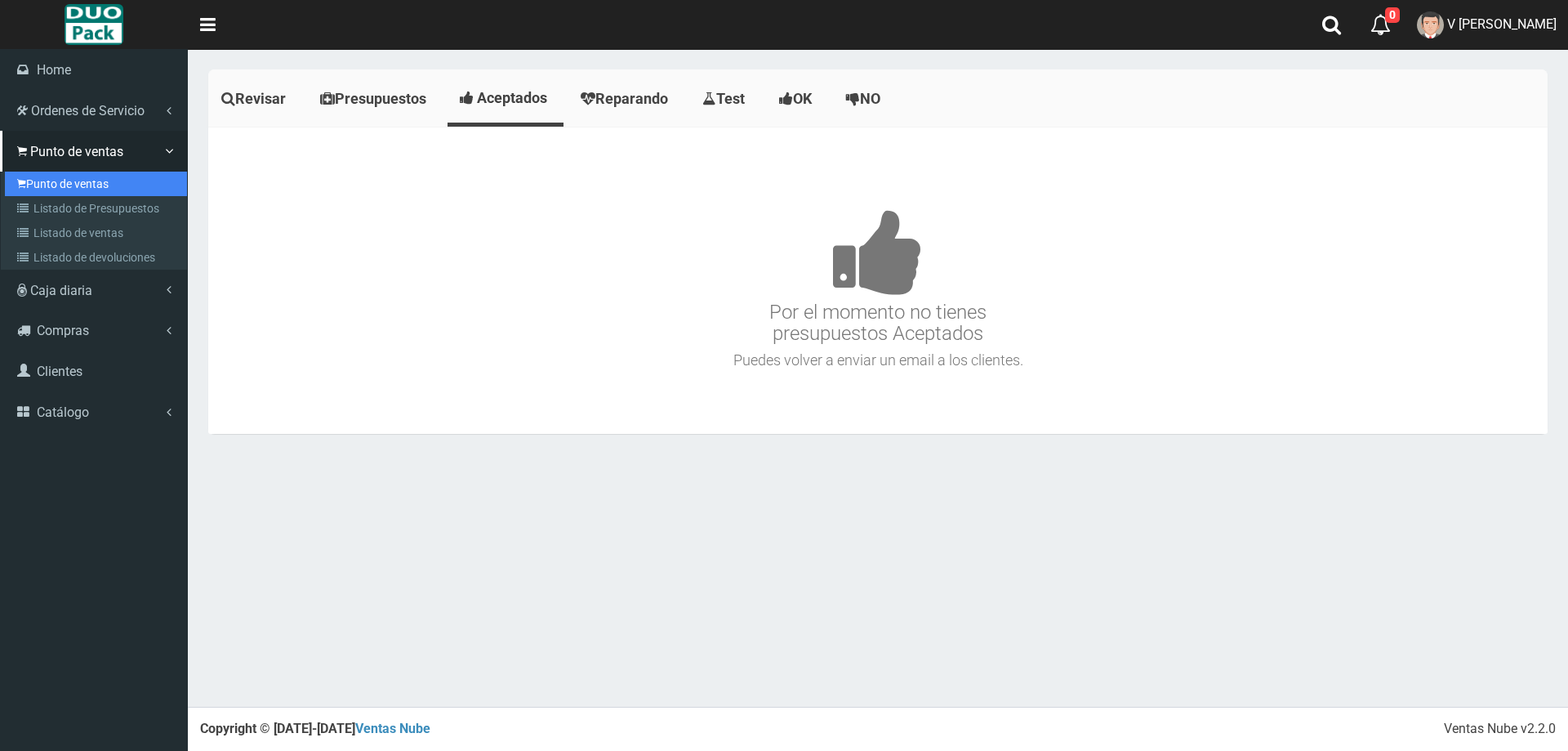
click at [110, 184] on link "Punto de ventas" at bounding box center [95, 184] width 182 height 25
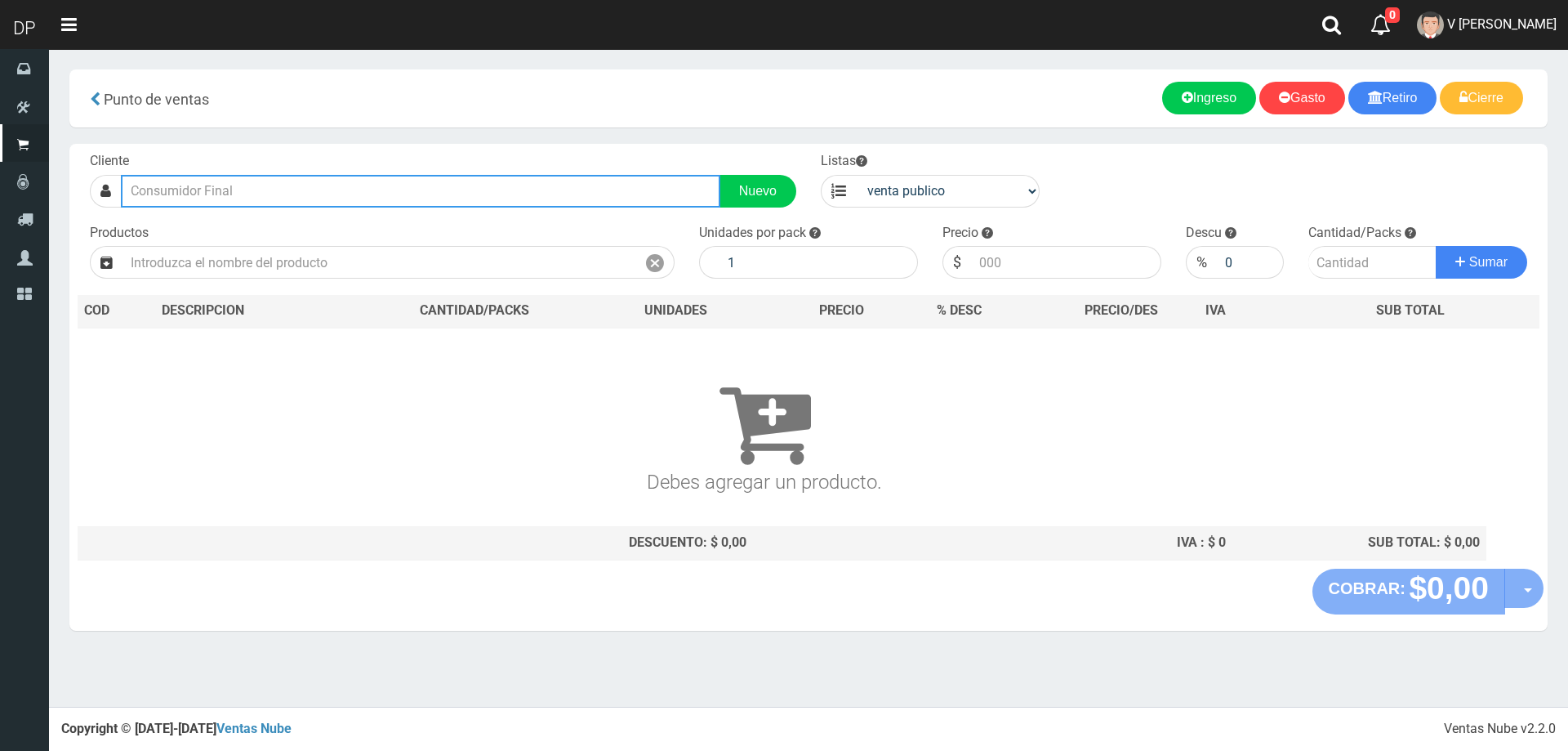
click at [285, 194] on input "text" at bounding box center [421, 191] width 600 height 32
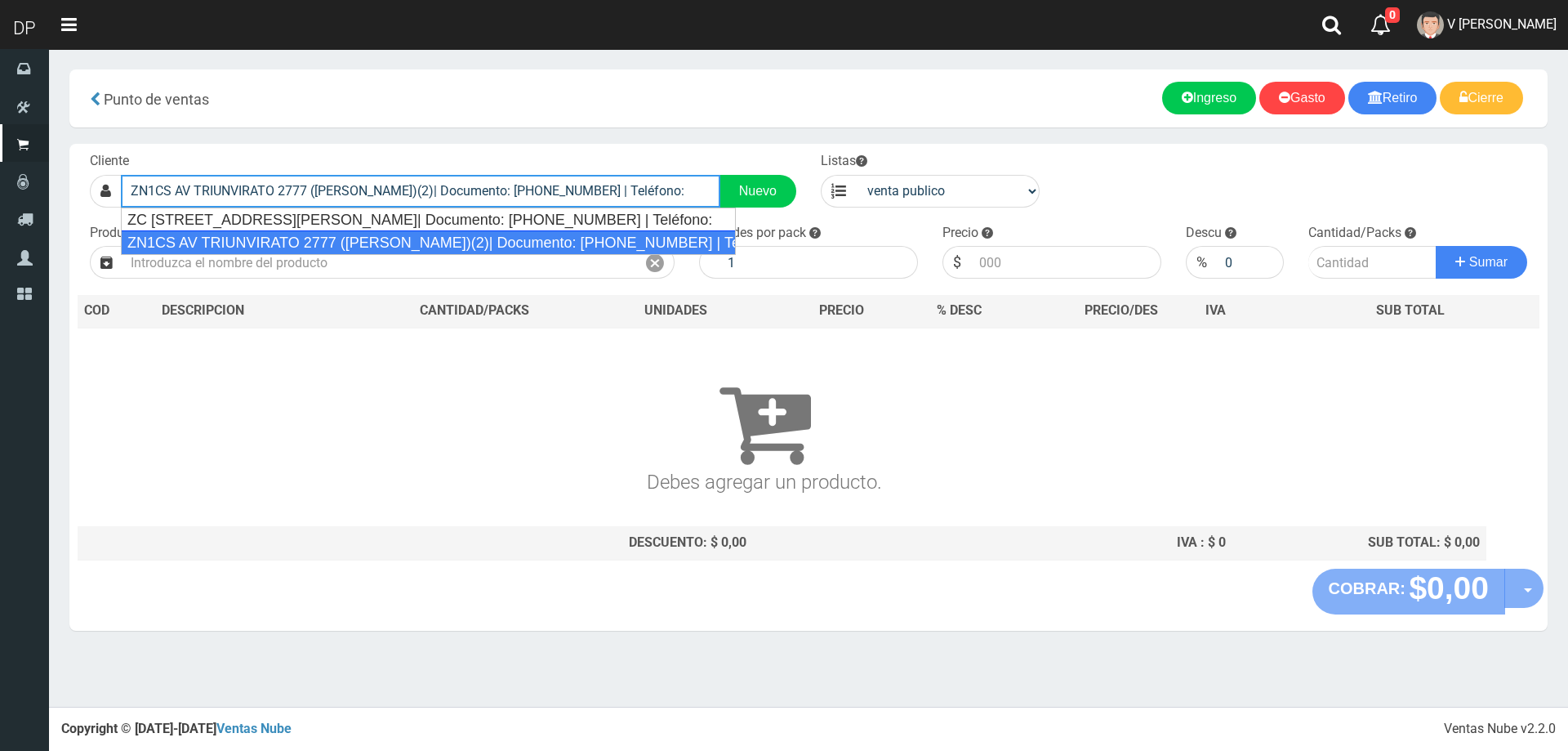
type input "ZN1CS AV TRIUNVIRATO 2777 ([PERSON_NAME])(2)| Documento: [PHONE_NUMBER] | Teléf…"
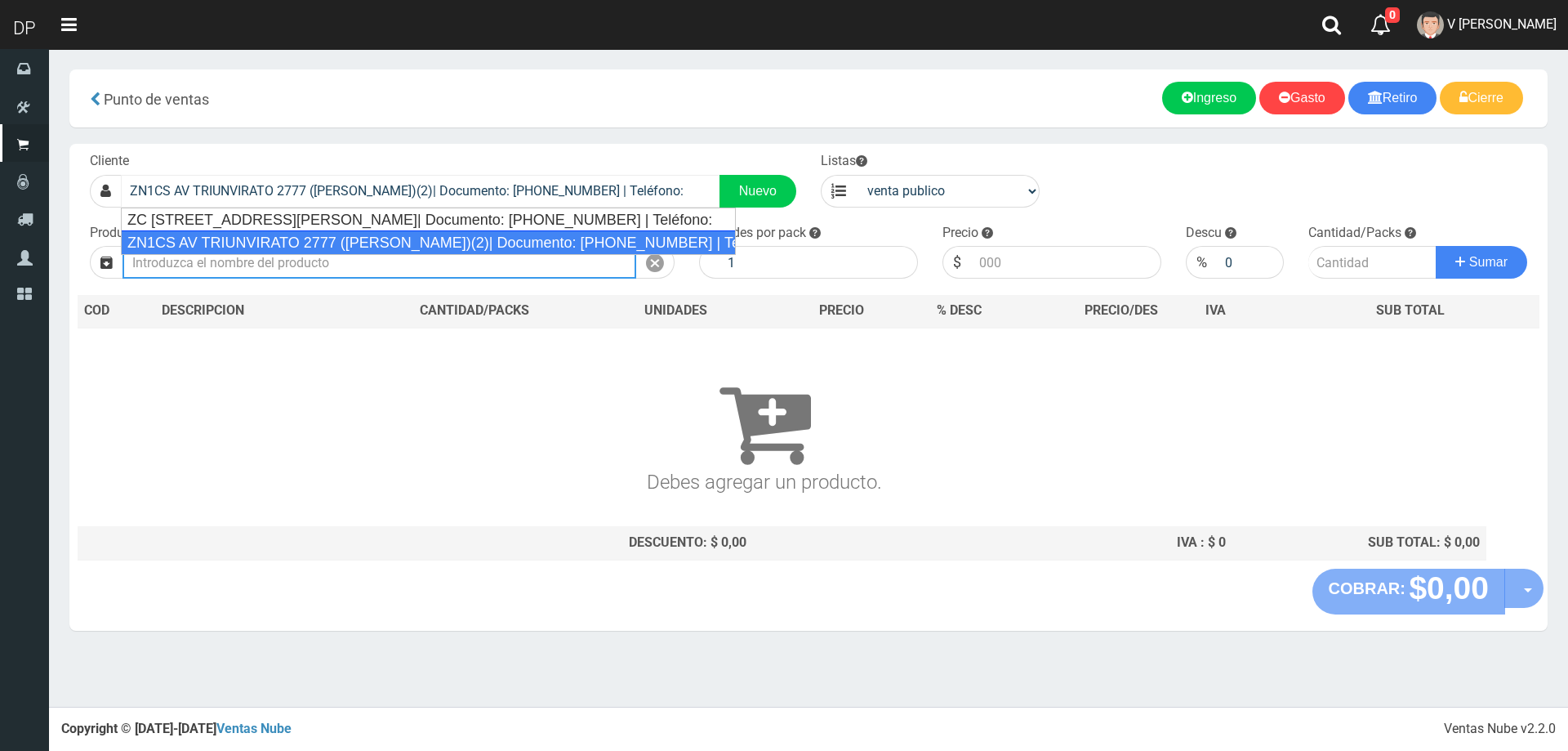
select select "2"
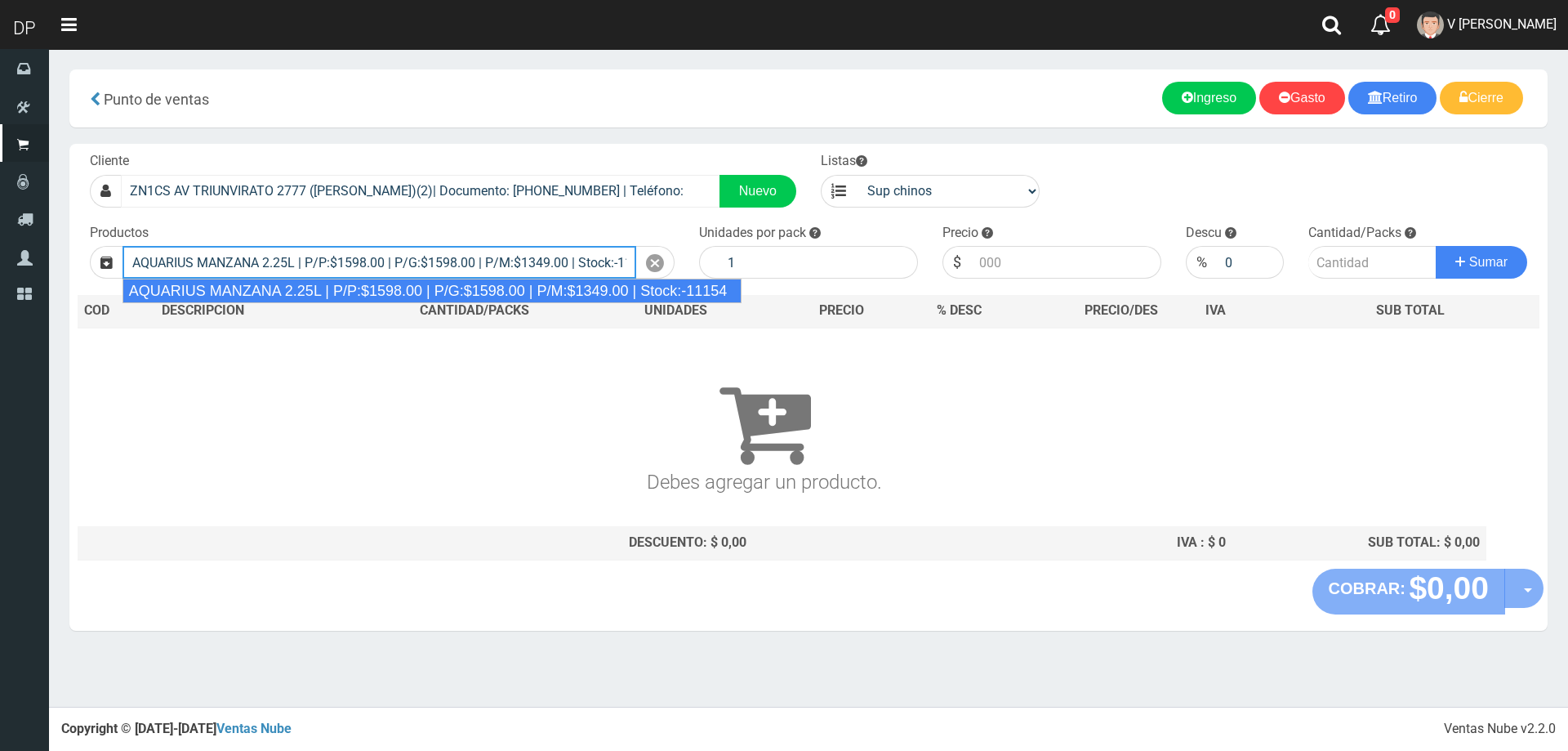
type input "AQUARIUS MANZANA 2.25L | P/P:$1598.00 | P/G:$1598.00 | P/M:$1349.00 | Stock:-11…"
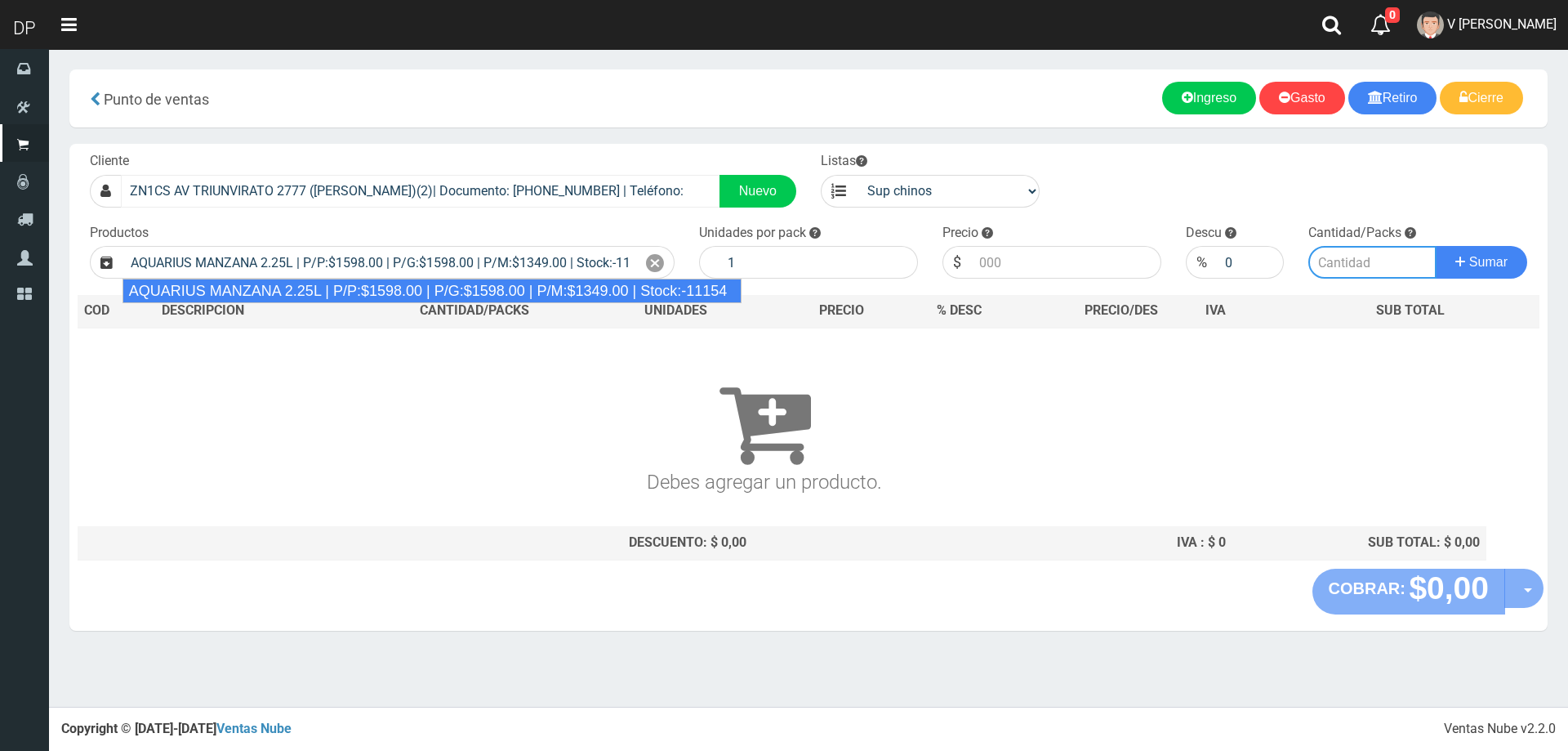
type input "6"
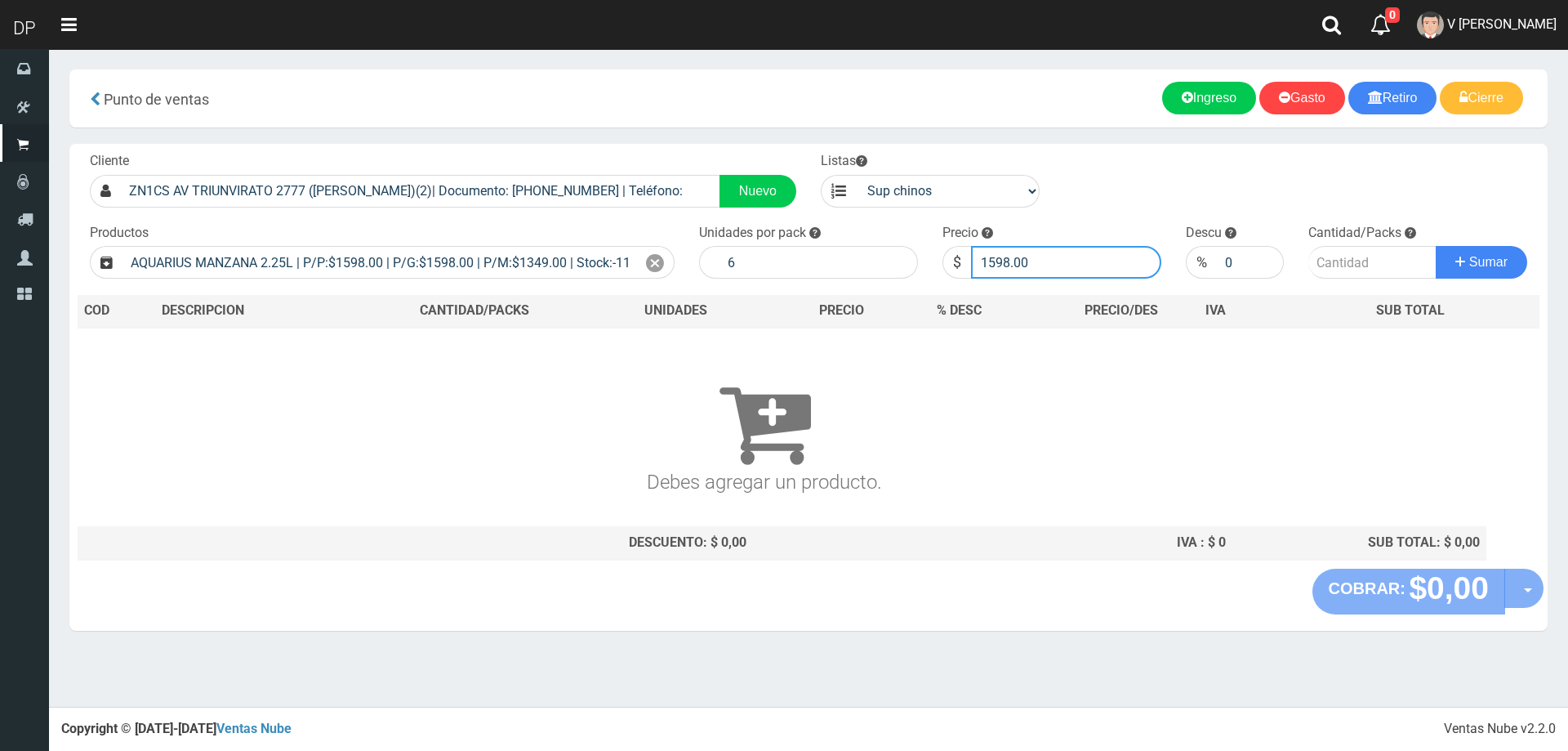
click at [1077, 267] on input "1598.00" at bounding box center [1066, 262] width 190 height 32
type input "1599"
type input "1599.00"
type input "3"
click at [1435, 246] on button "Sumar" at bounding box center [1481, 262] width 92 height 32
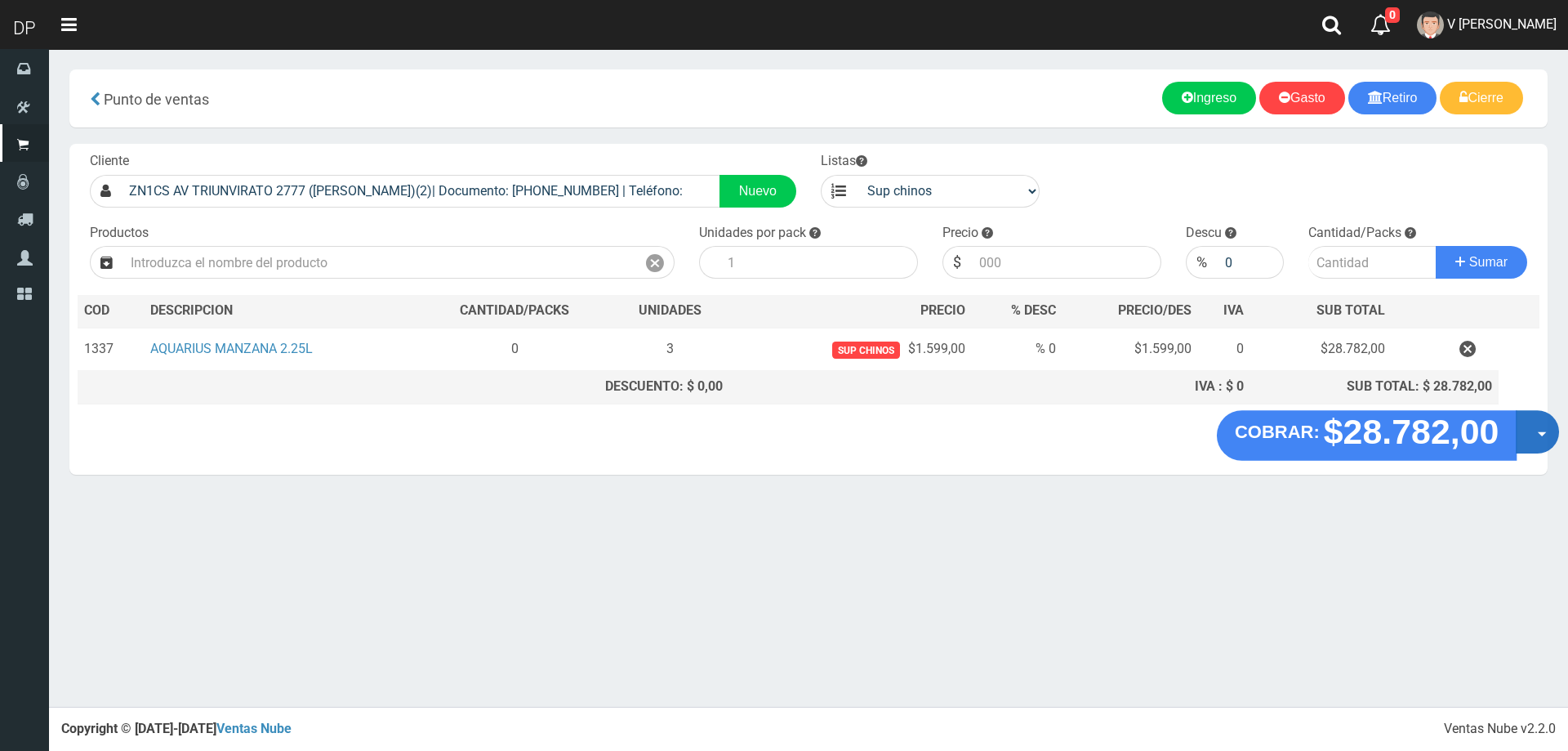
click at [1538, 428] on button "Opciones" at bounding box center [1536, 431] width 43 height 43
click at [1514, 437] on link "Hacer Devolucion" at bounding box center [1484, 437] width 146 height 37
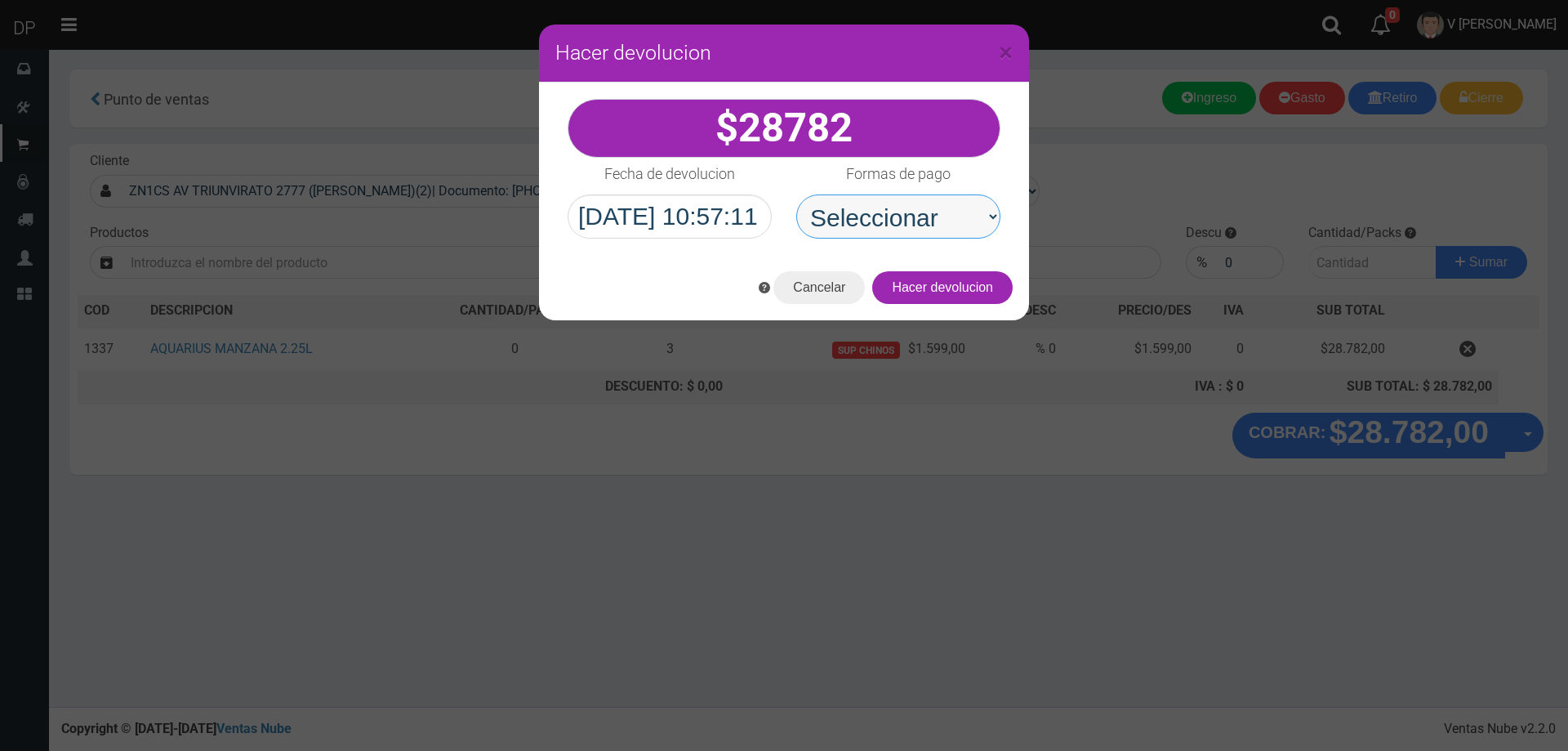
click at [923, 223] on select "Seleccionar Efectivo Tarjeta de Crédito Depósito Débito" at bounding box center [899, 216] width 204 height 44
select select "Efectivo"
click at [796, 194] on select "Seleccionar Efectivo Tarjeta de Crédito Depósito Débito" at bounding box center [899, 216] width 204 height 44
click at [970, 290] on button "Hacer devolucion" at bounding box center [942, 288] width 140 height 32
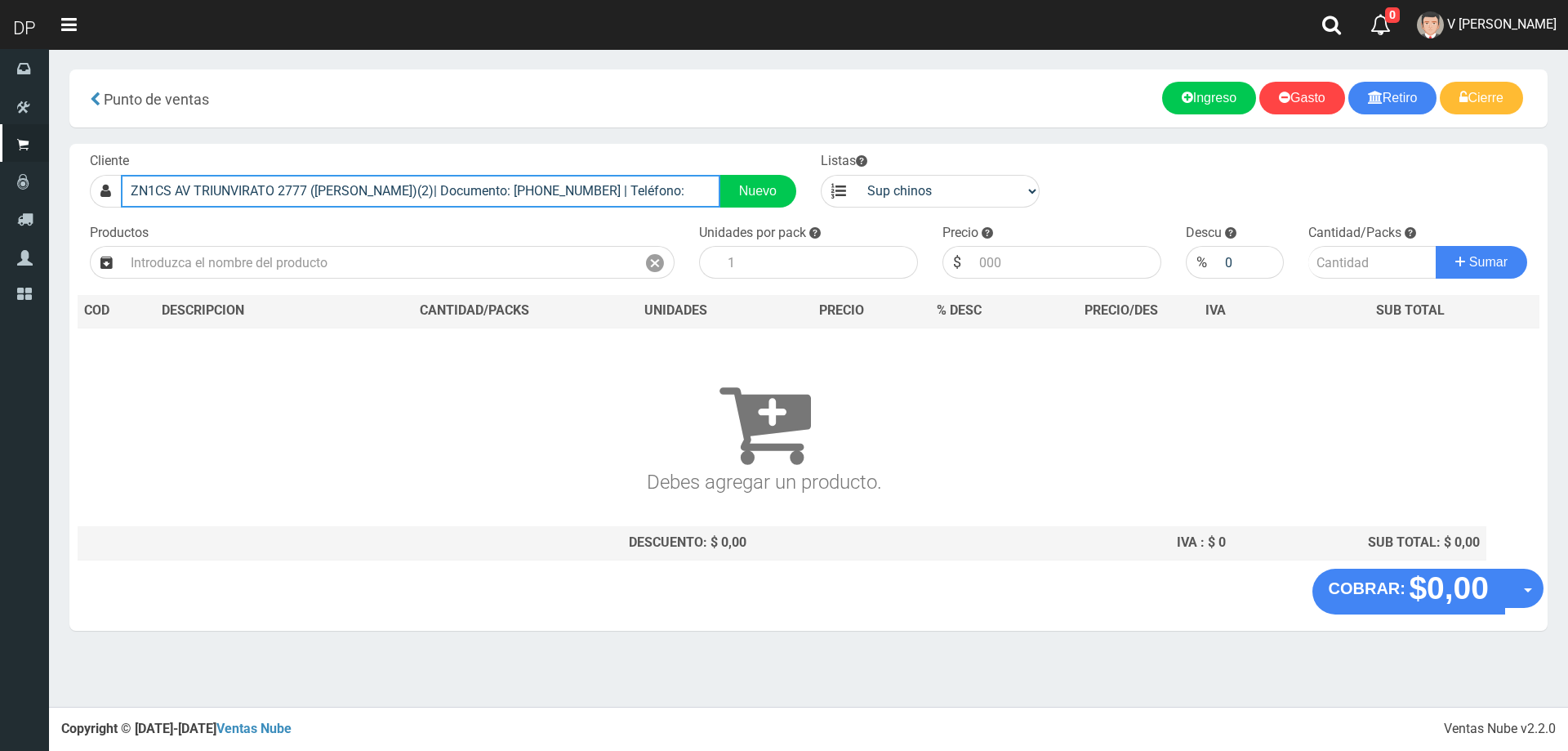
click at [591, 176] on input "ZN1CS AV TRIUNVIRATO 2777 ([PERSON_NAME])(2)| Documento: [PHONE_NUMBER] | Teléf…" at bounding box center [421, 191] width 600 height 32
click at [592, 176] on input "ZN1CS AV TRIUNVIRATO 2777 ([PERSON_NAME])(2)| Documento: [PHONE_NUMBER] | Teléf…" at bounding box center [421, 191] width 600 height 32
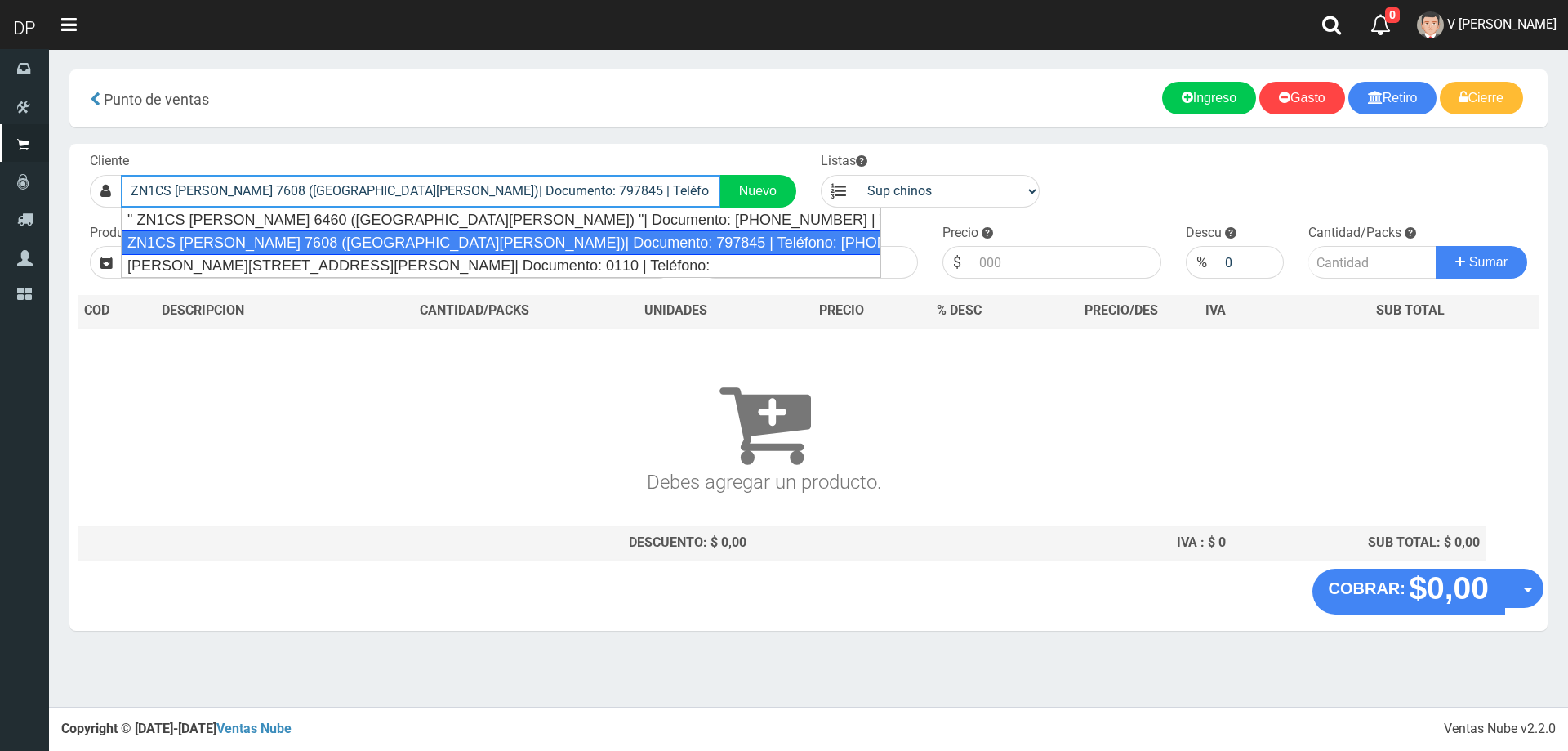
type input "ZN1CS [PERSON_NAME] 7608 ([GEOGRAPHIC_DATA][PERSON_NAME])| Documento: 797845 | …"
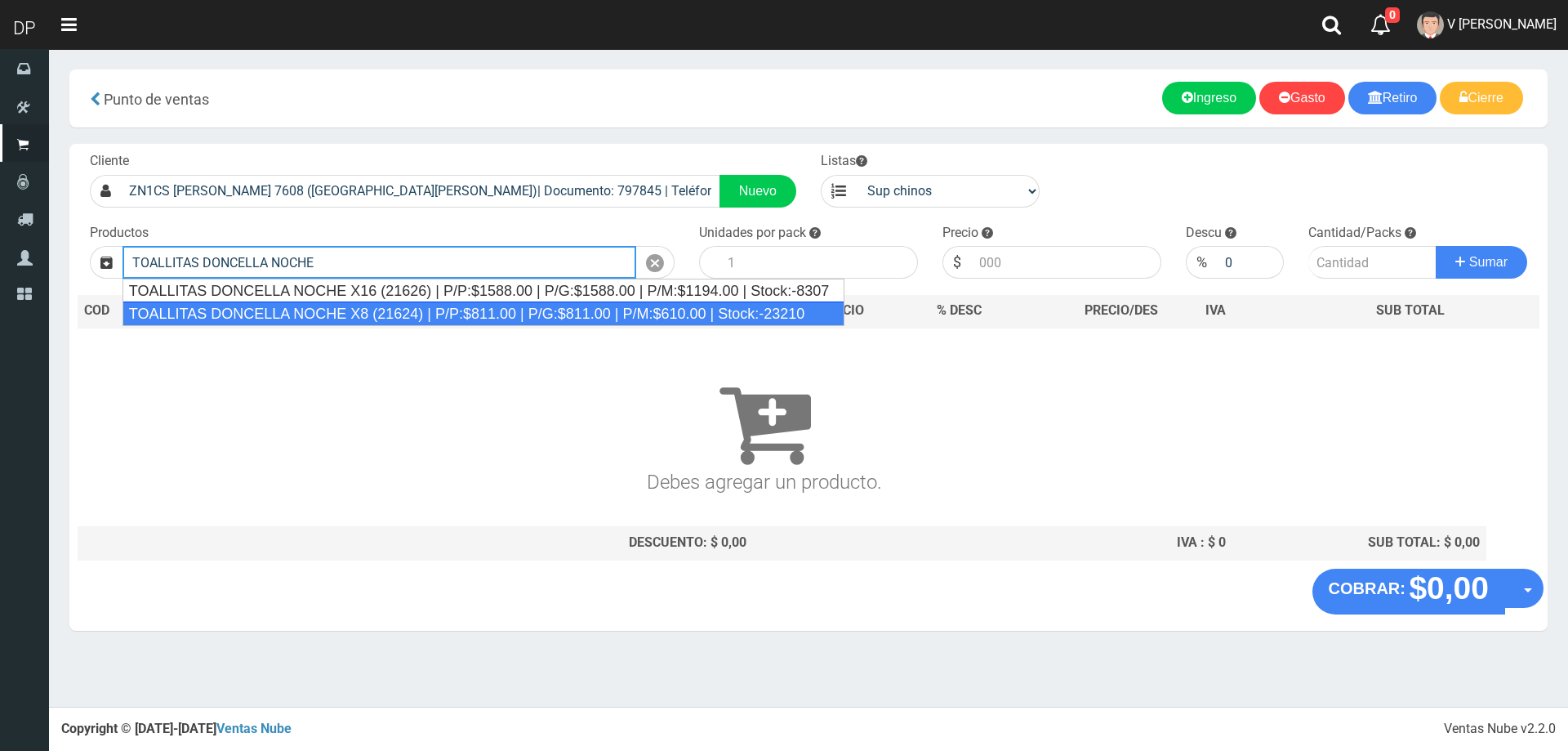
click at [377, 308] on div "TOALLITAS DONCELLA NOCHE X8 (21624) | P/P:$811.00 | P/G:$811.00 | P/M:$610.00 |…" at bounding box center [483, 314] width 722 height 25
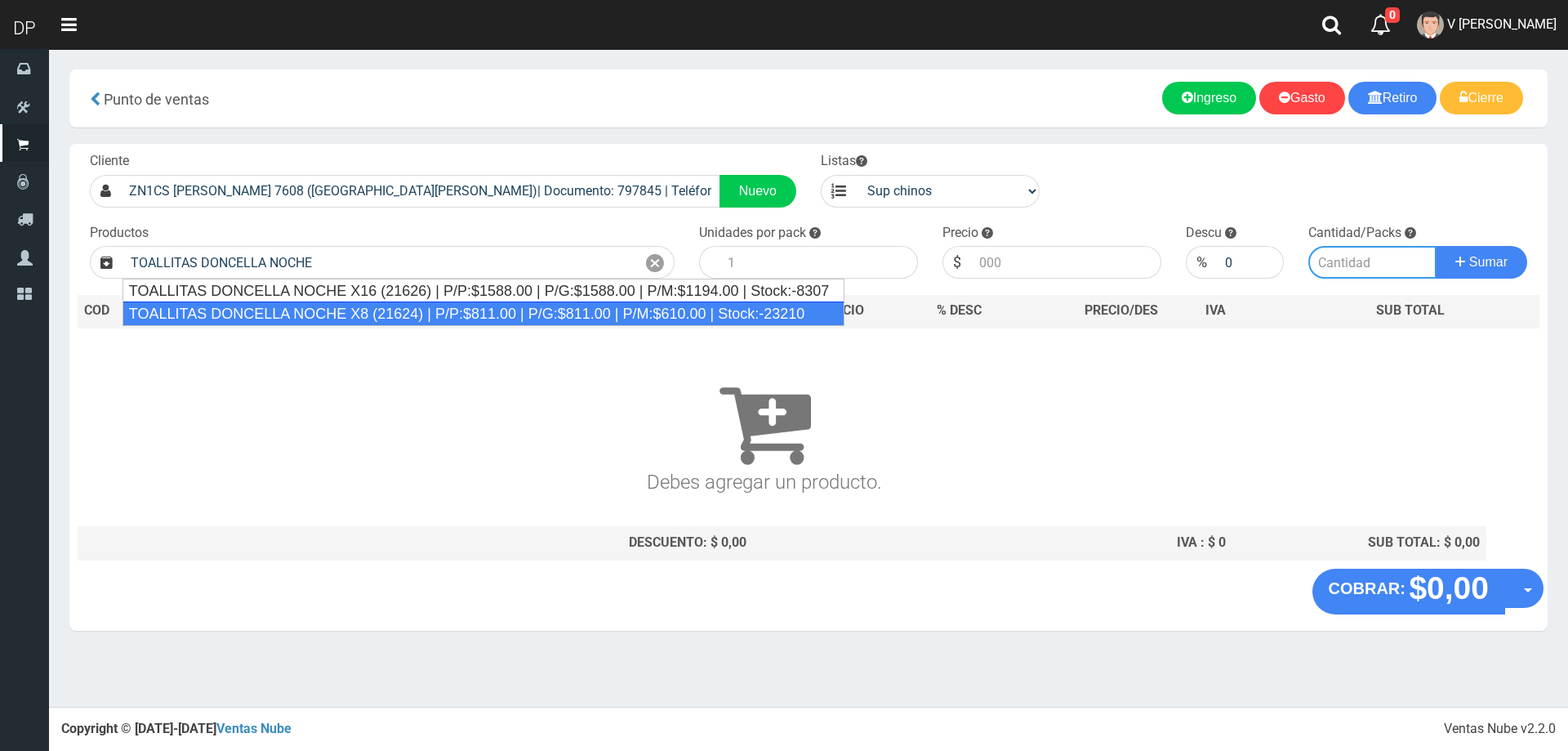
type input "TOALLITAS DONCELLA NOCHE X8 (21624) | P/P:$811.00 | P/G:$811.00 | P/M:$610.00 |…"
type input "50"
type input "811.00"
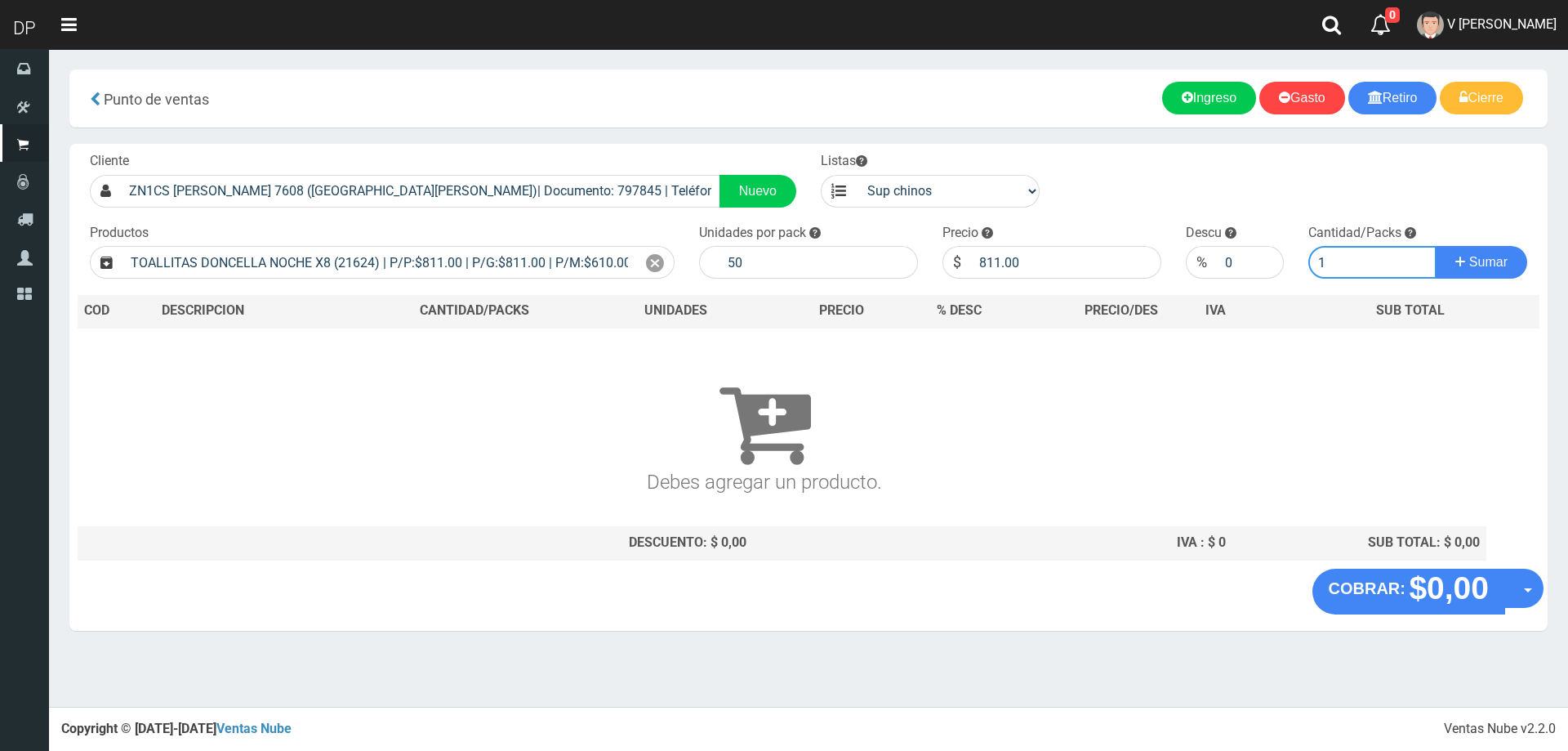
type input "1"
click at [1435, 246] on button "Sumar" at bounding box center [1481, 262] width 92 height 32
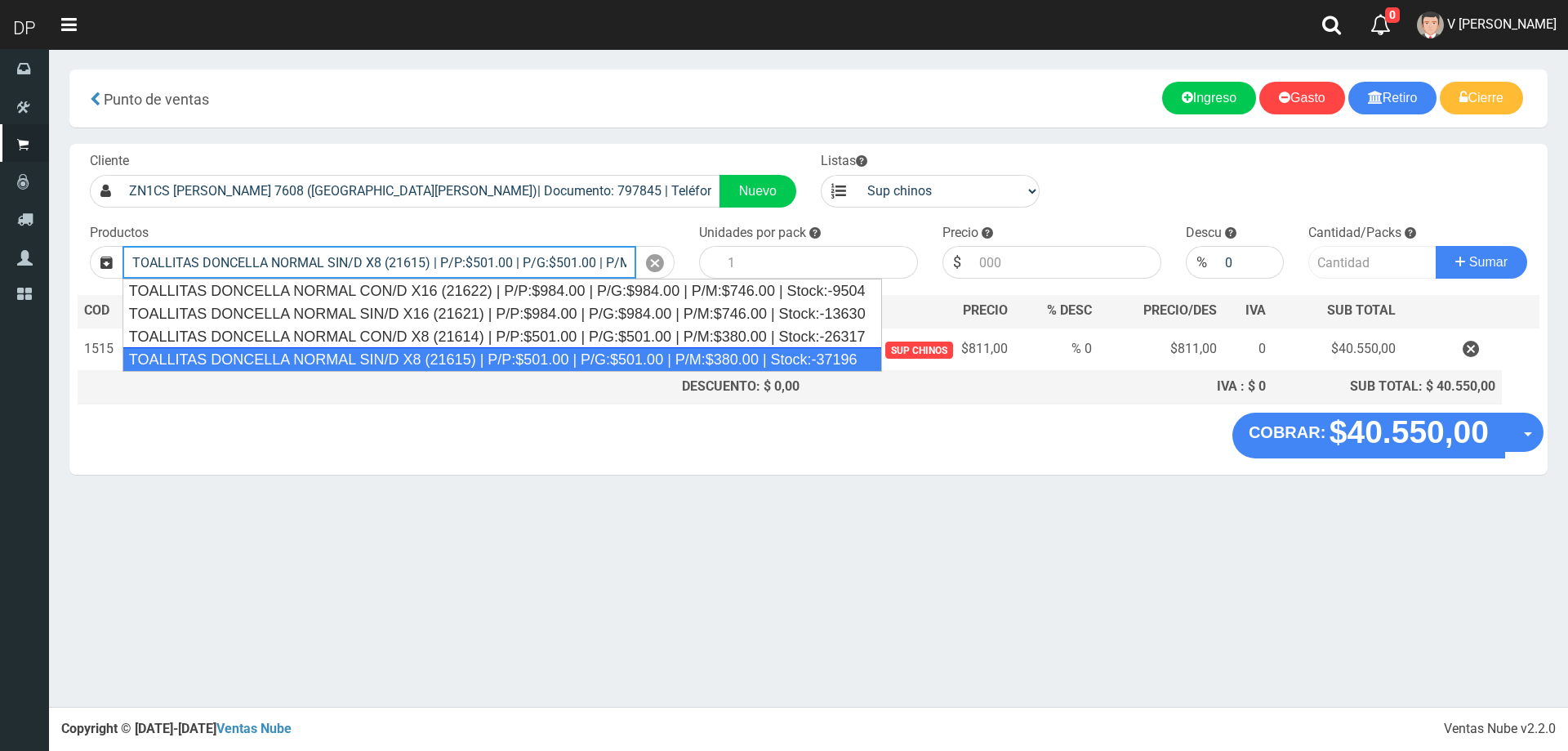
type input "TOALLITAS DONCELLA NORMAL SIN/D X8 (21615) | P/P:$501.00 | P/G:$501.00 | P/M:$3…"
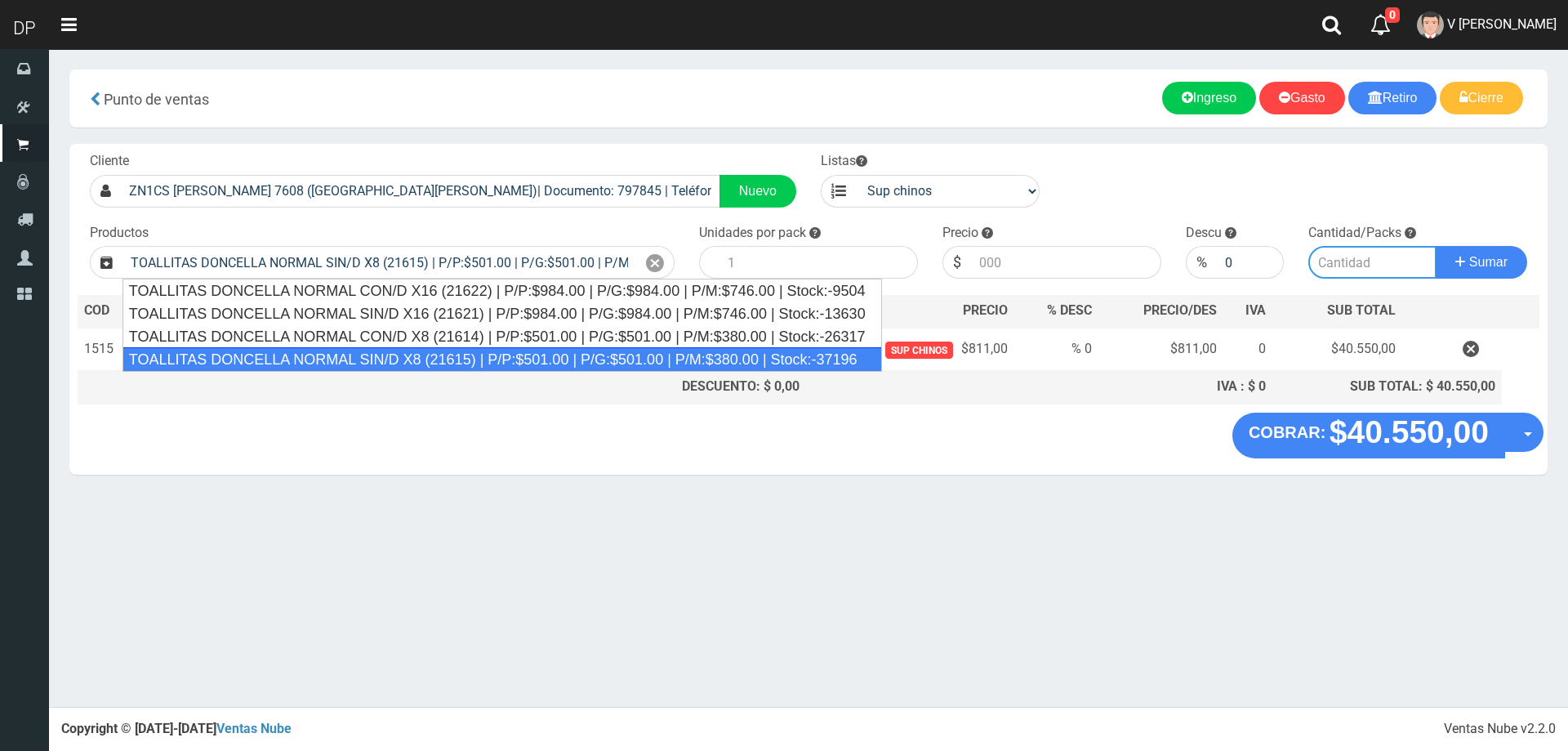
type input "50"
type input "501.00"
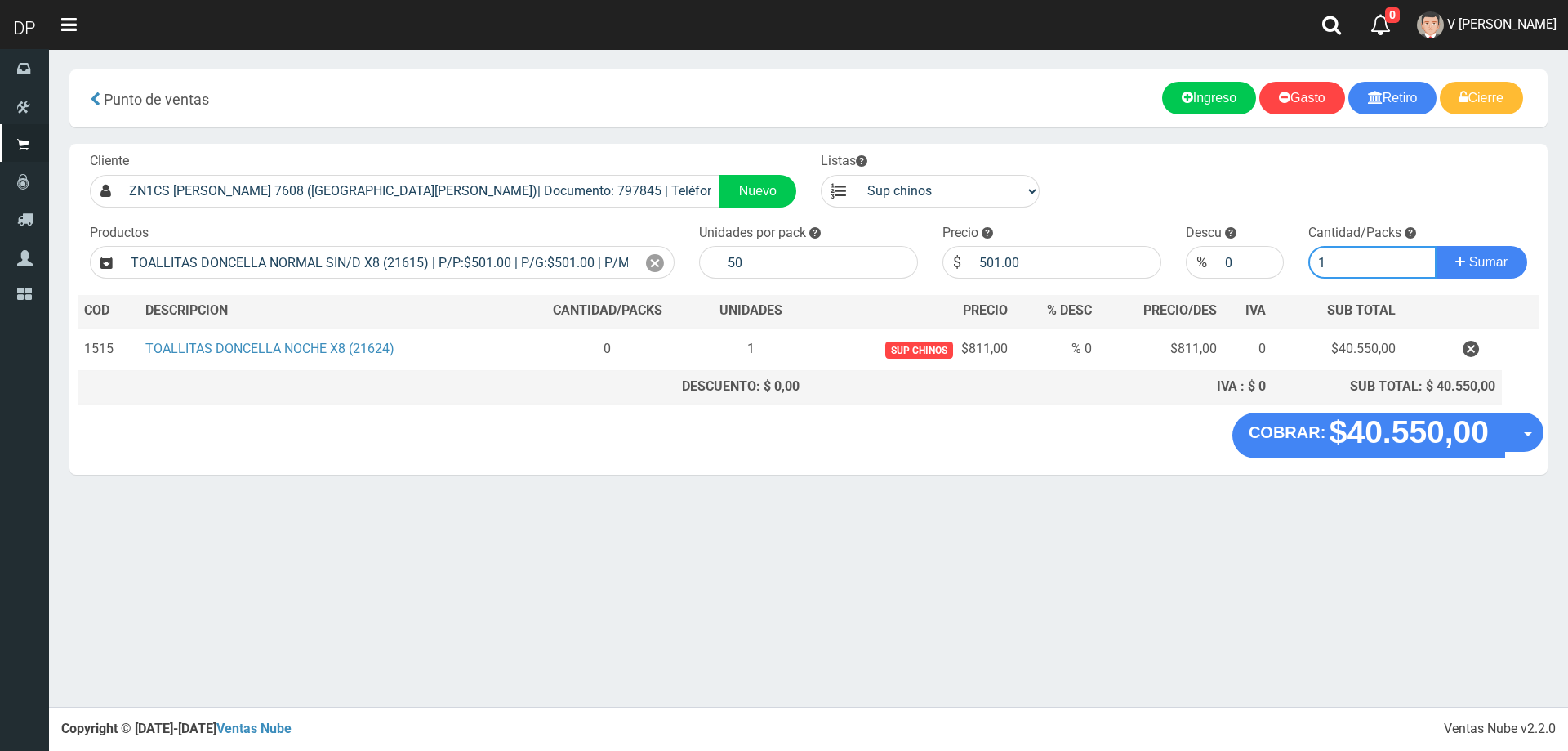
type input "1"
click at [1435, 246] on button "Sumar" at bounding box center [1481, 262] width 92 height 32
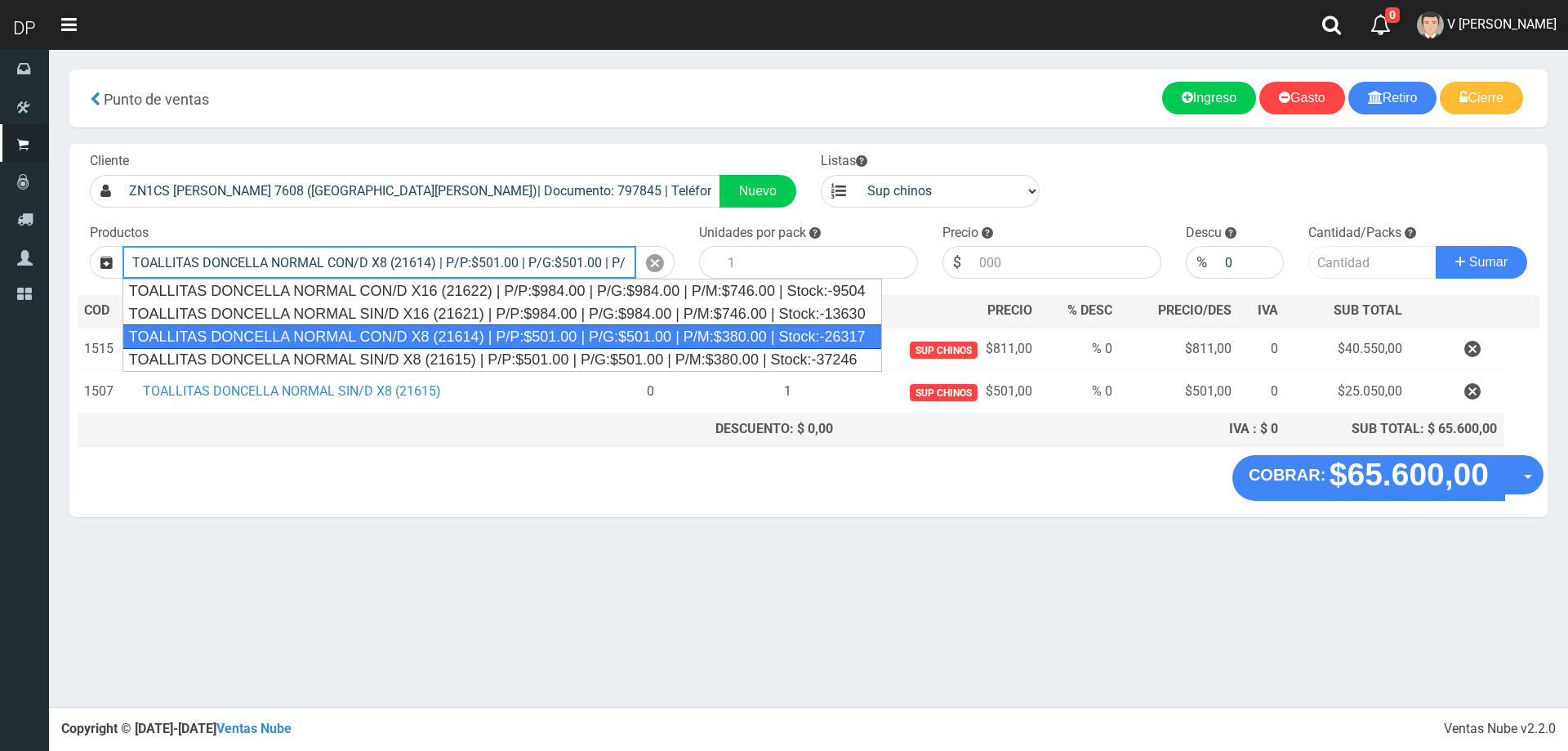
type input "TOALLITAS DONCELLA NORMAL CON/D X8 (21614) | P/P:$501.00 | P/G:$501.00 | P/M:$3…"
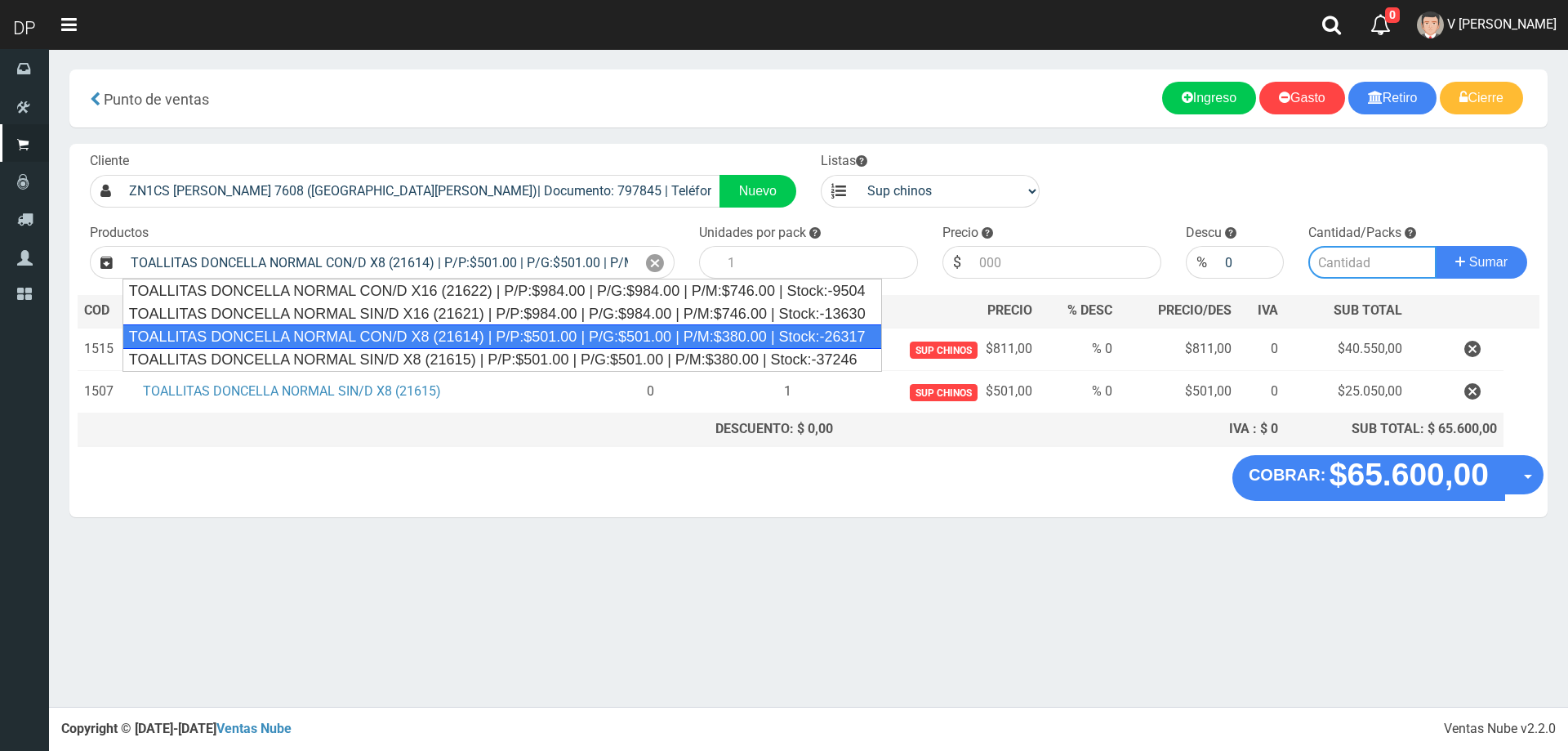
type input "50"
type input "501.00"
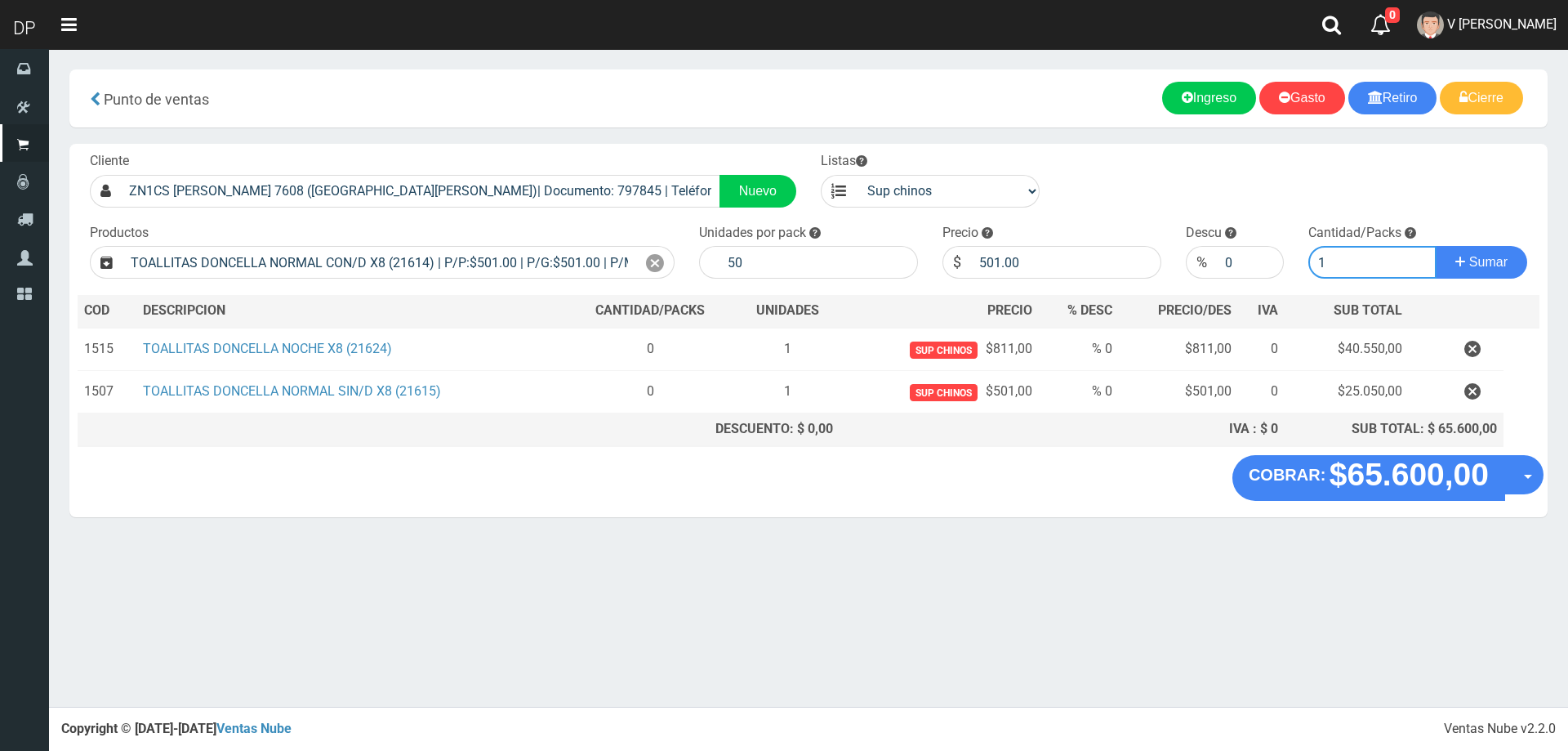
type input "1"
click at [1435, 246] on button "Sumar" at bounding box center [1481, 262] width 92 height 32
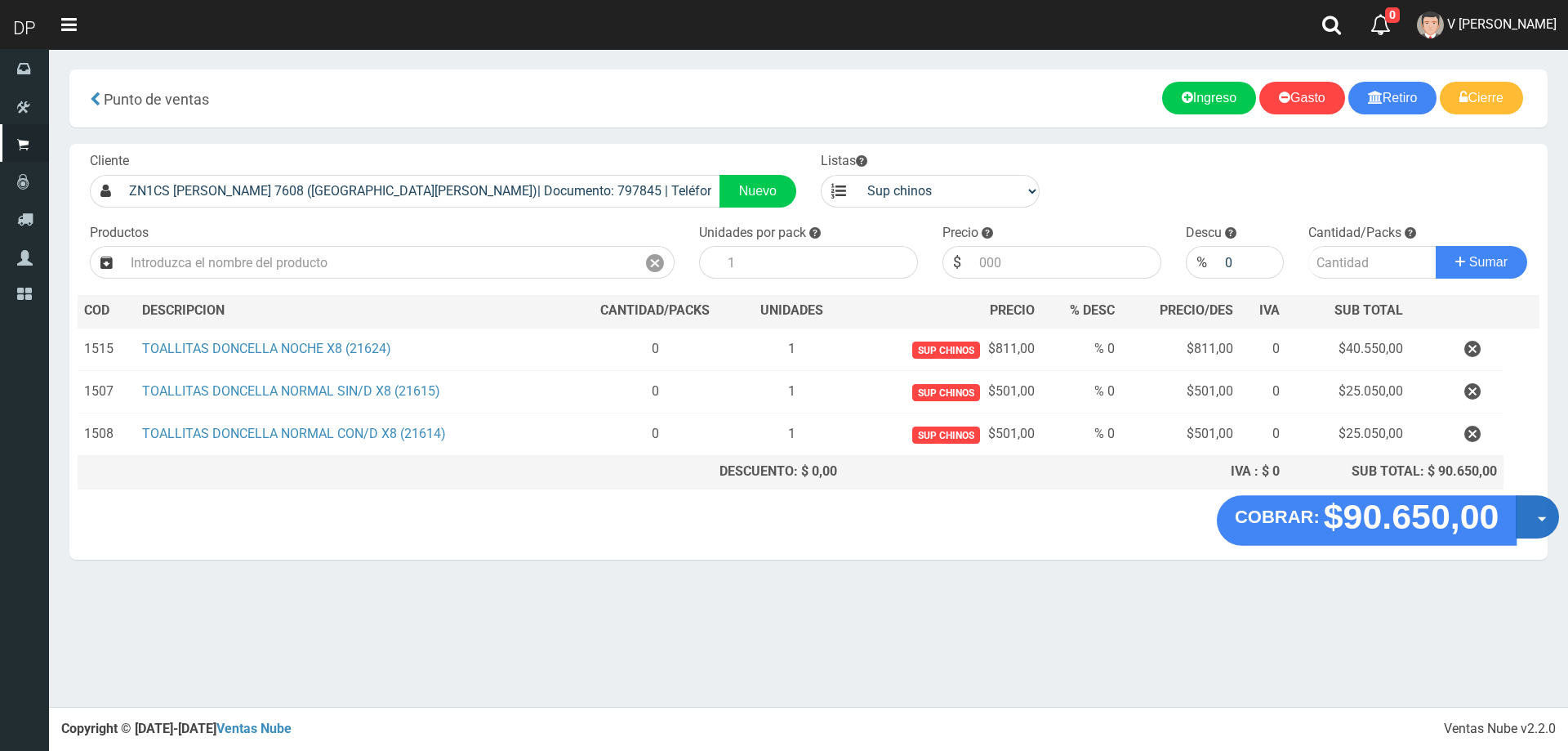
click at [1540, 519] on button "Opciones" at bounding box center [1536, 516] width 43 height 43
click at [1501, 526] on link "Hacer Devolucion" at bounding box center [1484, 522] width 146 height 37
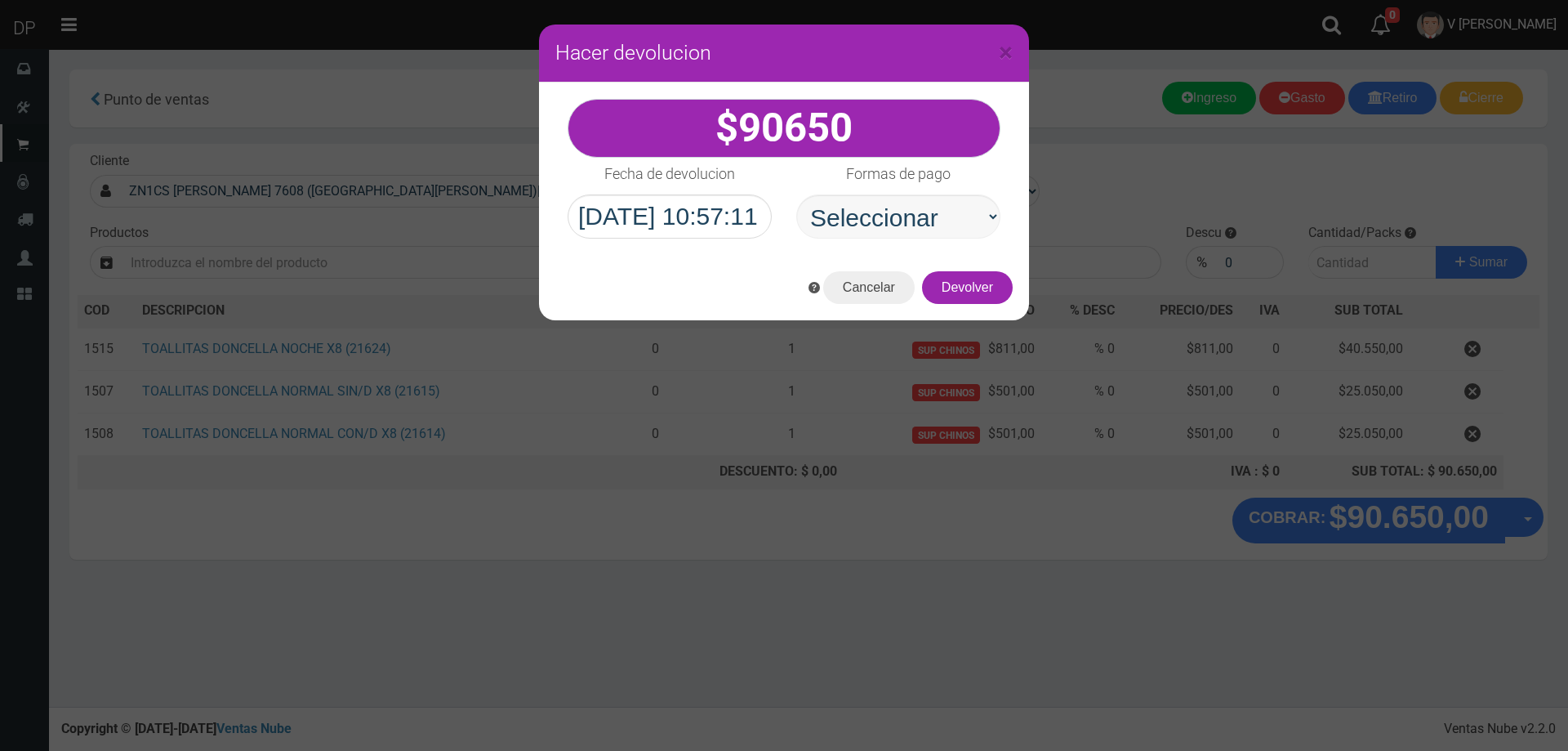
select select "Efectivo"
click at [796, 194] on select "Seleccionar Efectivo Tarjeta de Crédito Depósito Débito" at bounding box center [899, 216] width 204 height 44
click at [962, 294] on button "Devolver" at bounding box center [966, 288] width 91 height 32
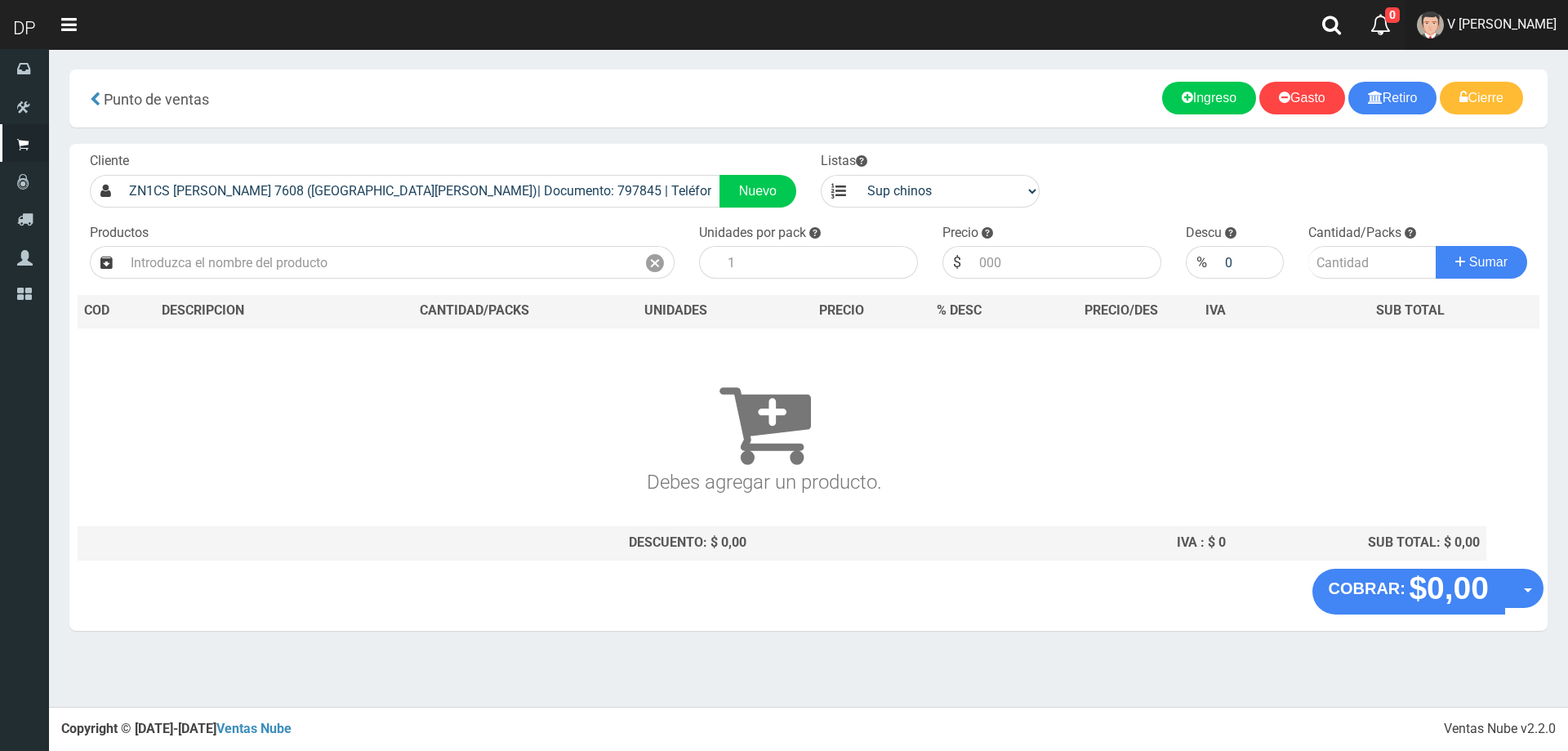
click at [1523, 28] on span "V [PERSON_NAME]" at bounding box center [1501, 24] width 110 height 15
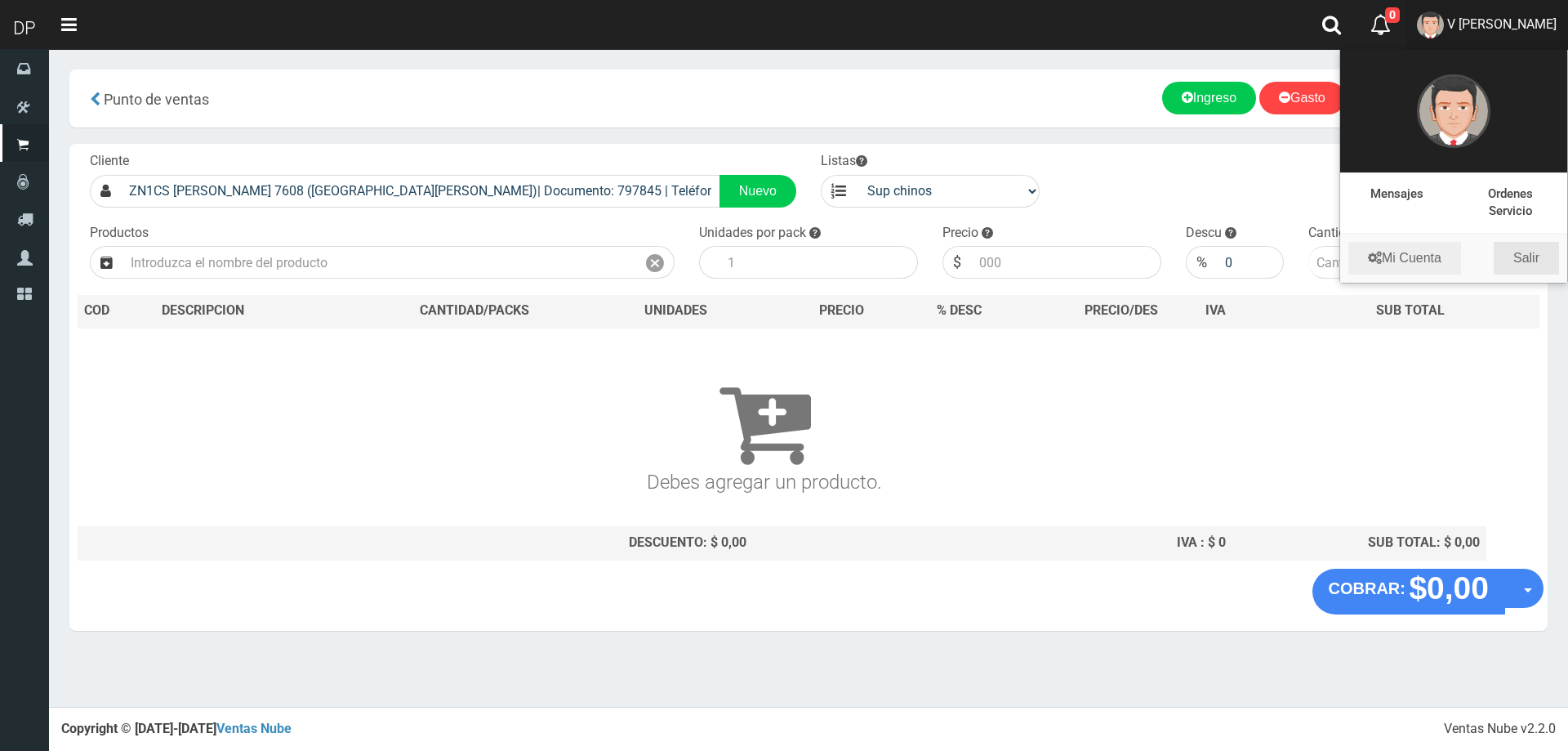
drag, startPoint x: 1523, startPoint y: 261, endPoint x: 1489, endPoint y: 233, distance: 44.0
click at [1523, 260] on link "Salir" at bounding box center [1526, 258] width 65 height 32
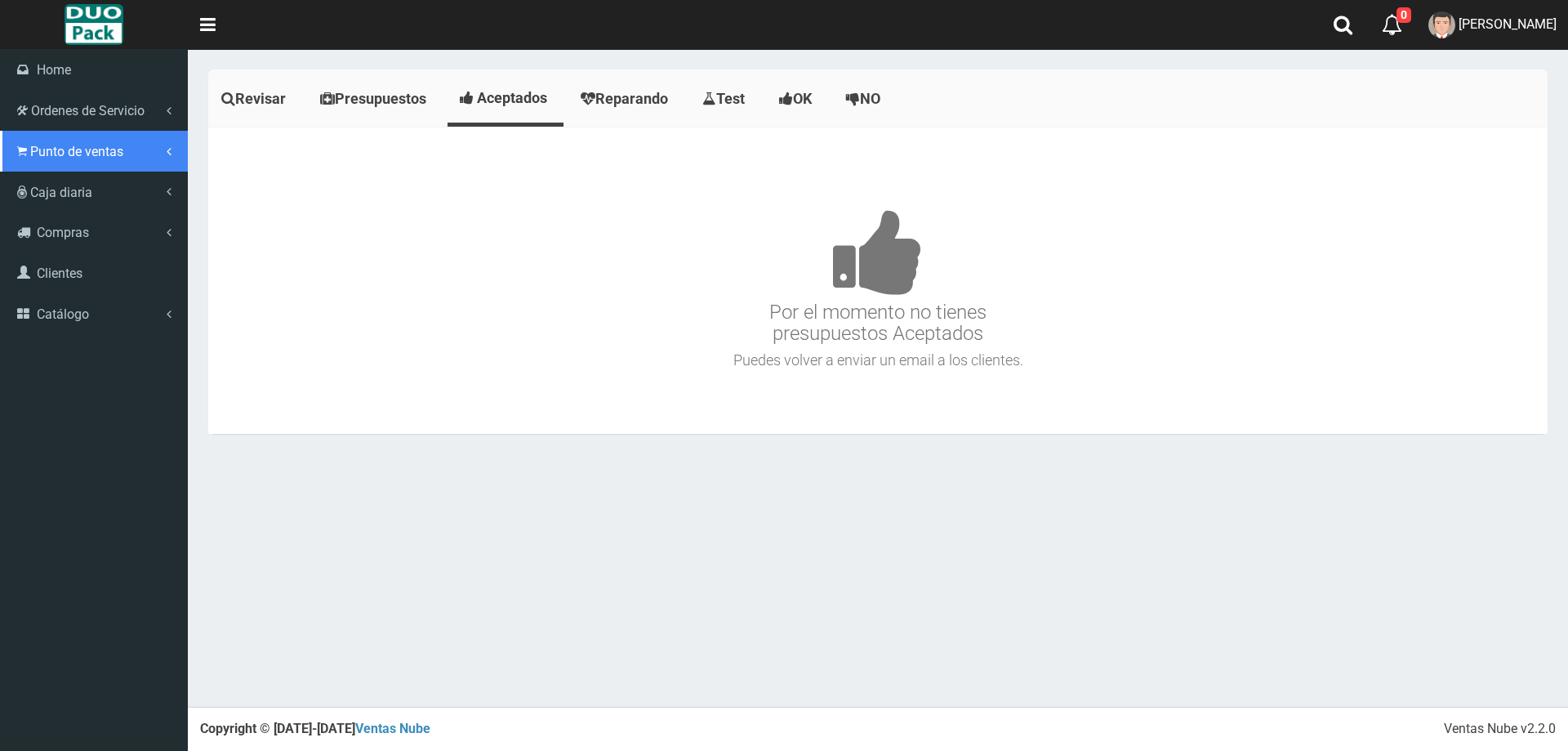
click at [83, 151] on span "Punto de ventas" at bounding box center [76, 151] width 93 height 15
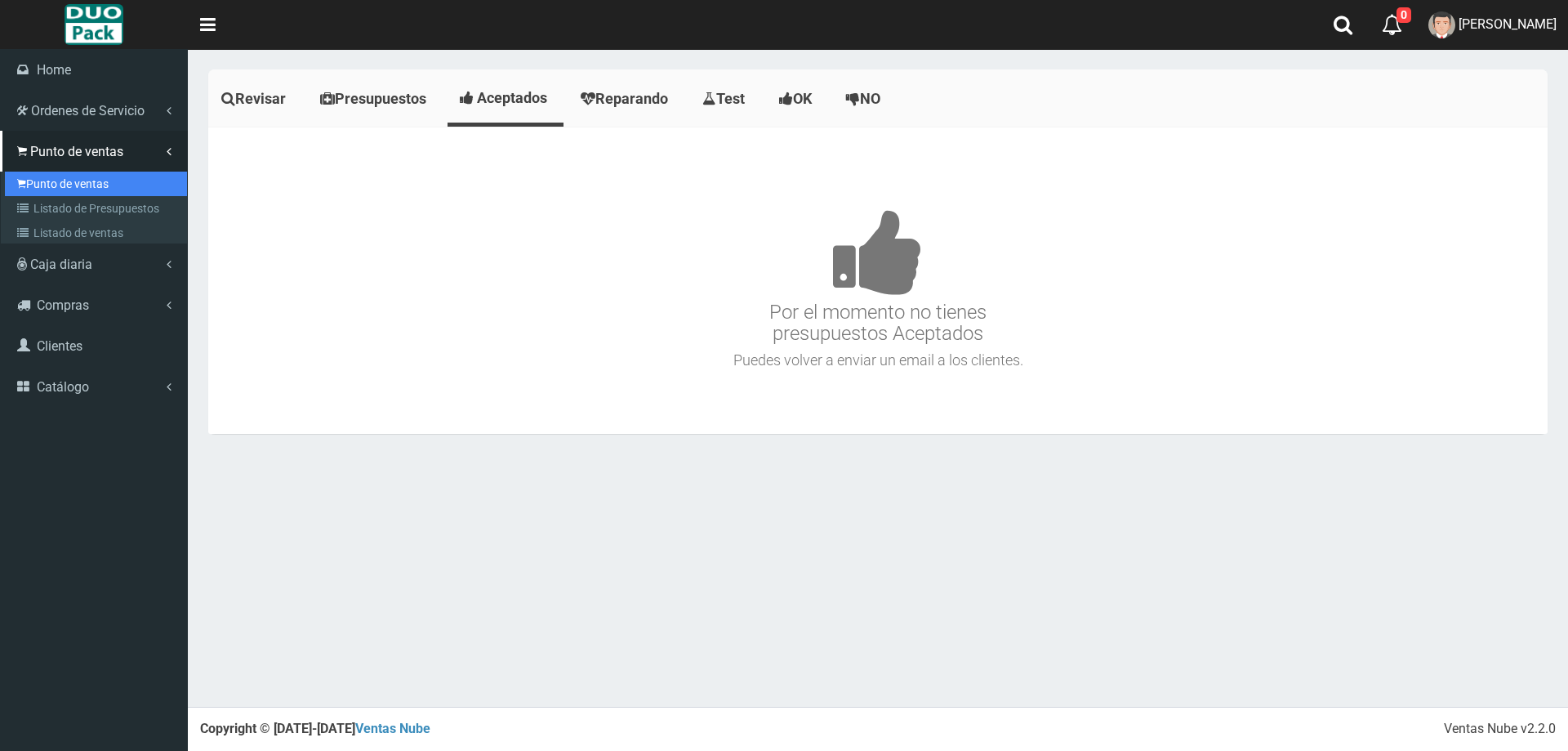
click at [87, 191] on link "Punto de ventas" at bounding box center [95, 184] width 182 height 25
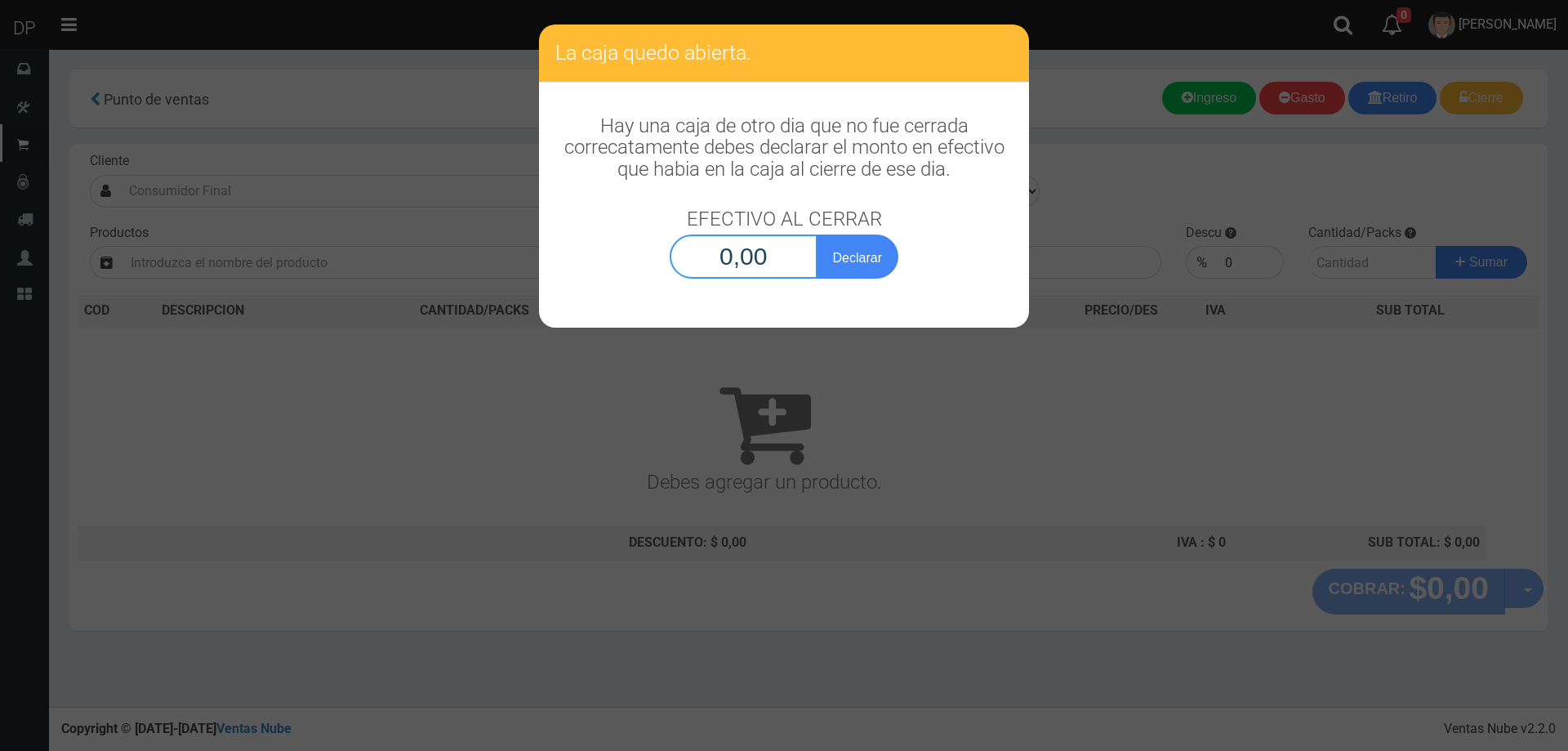
click at [761, 259] on input "0,00" at bounding box center [743, 256] width 148 height 44
type input "1,00"
click at [816, 234] on button "Declarar" at bounding box center [858, 256] width 82 height 44
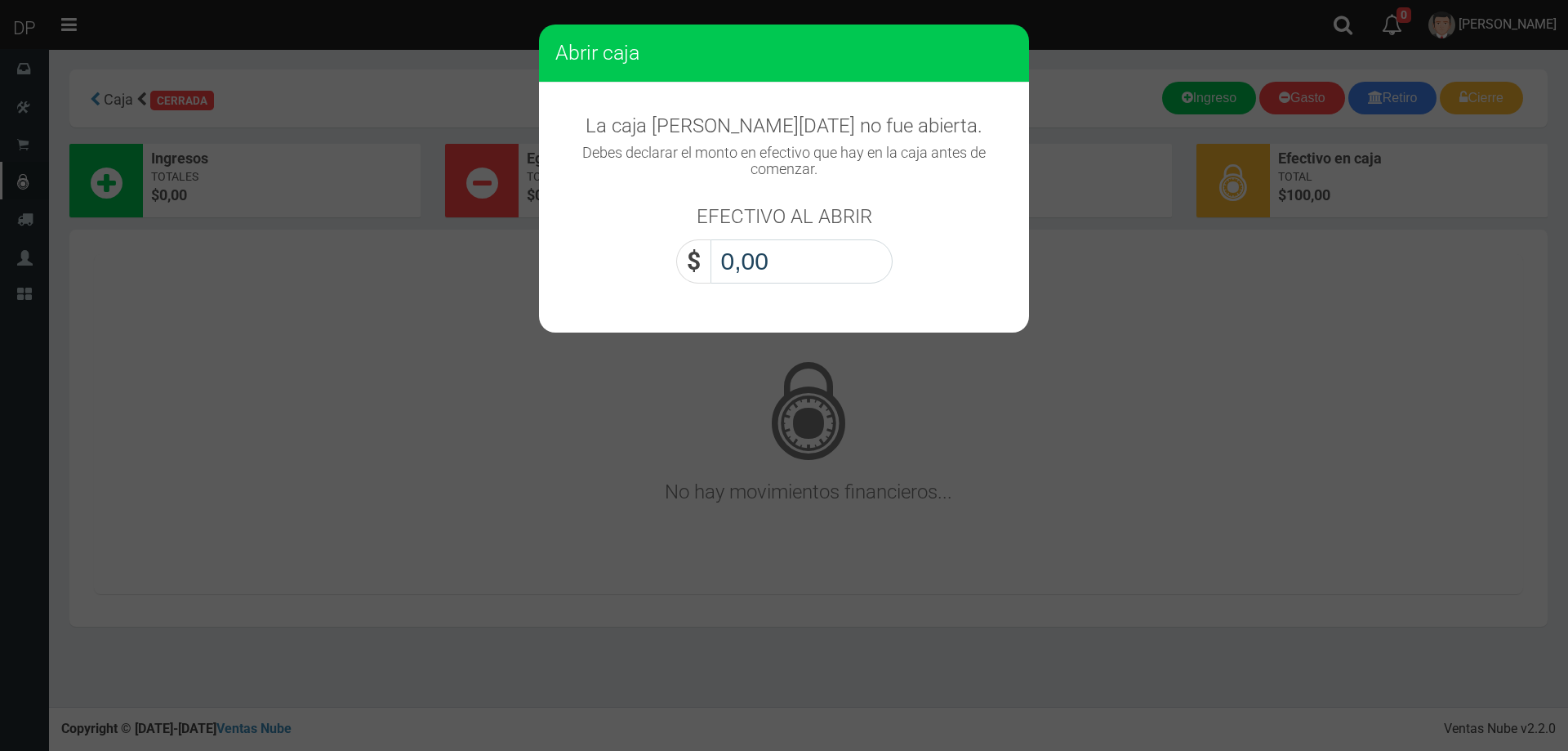
click at [774, 252] on input "0,00" at bounding box center [801, 262] width 182 height 44
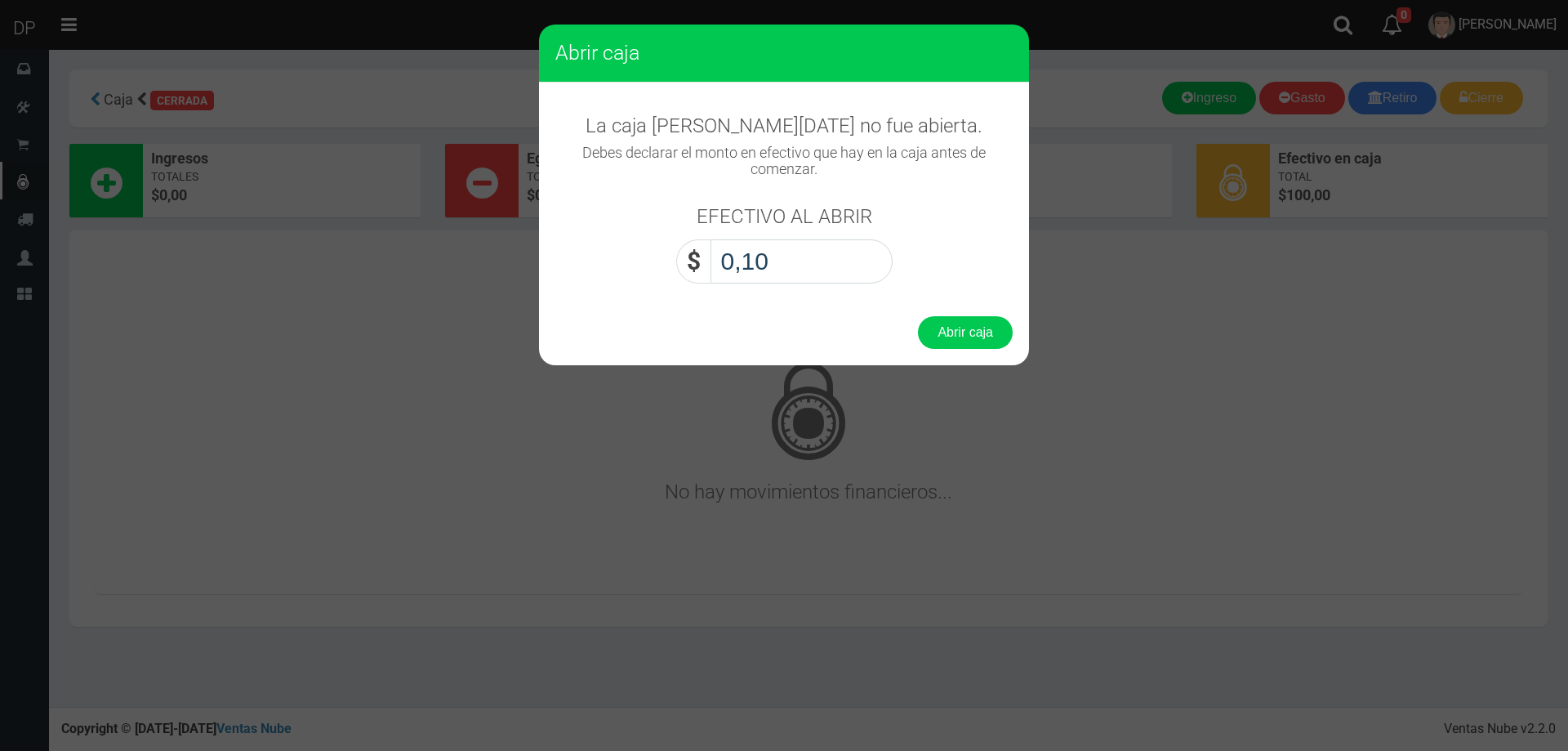
type input "1,00"
click at [918, 316] on button "Abrir caja" at bounding box center [964, 333] width 95 height 32
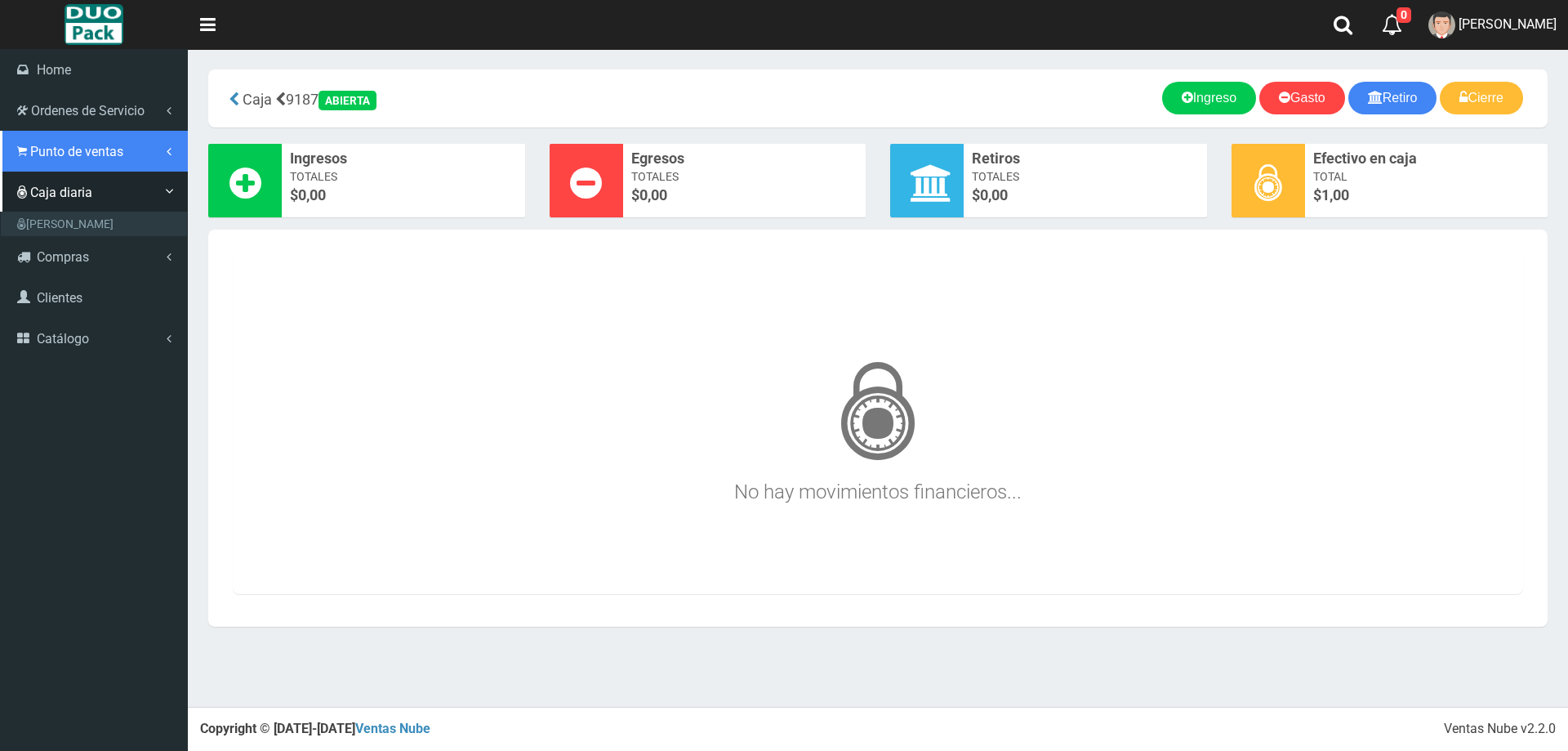
click at [71, 145] on span "Punto de ventas" at bounding box center [76, 151] width 93 height 15
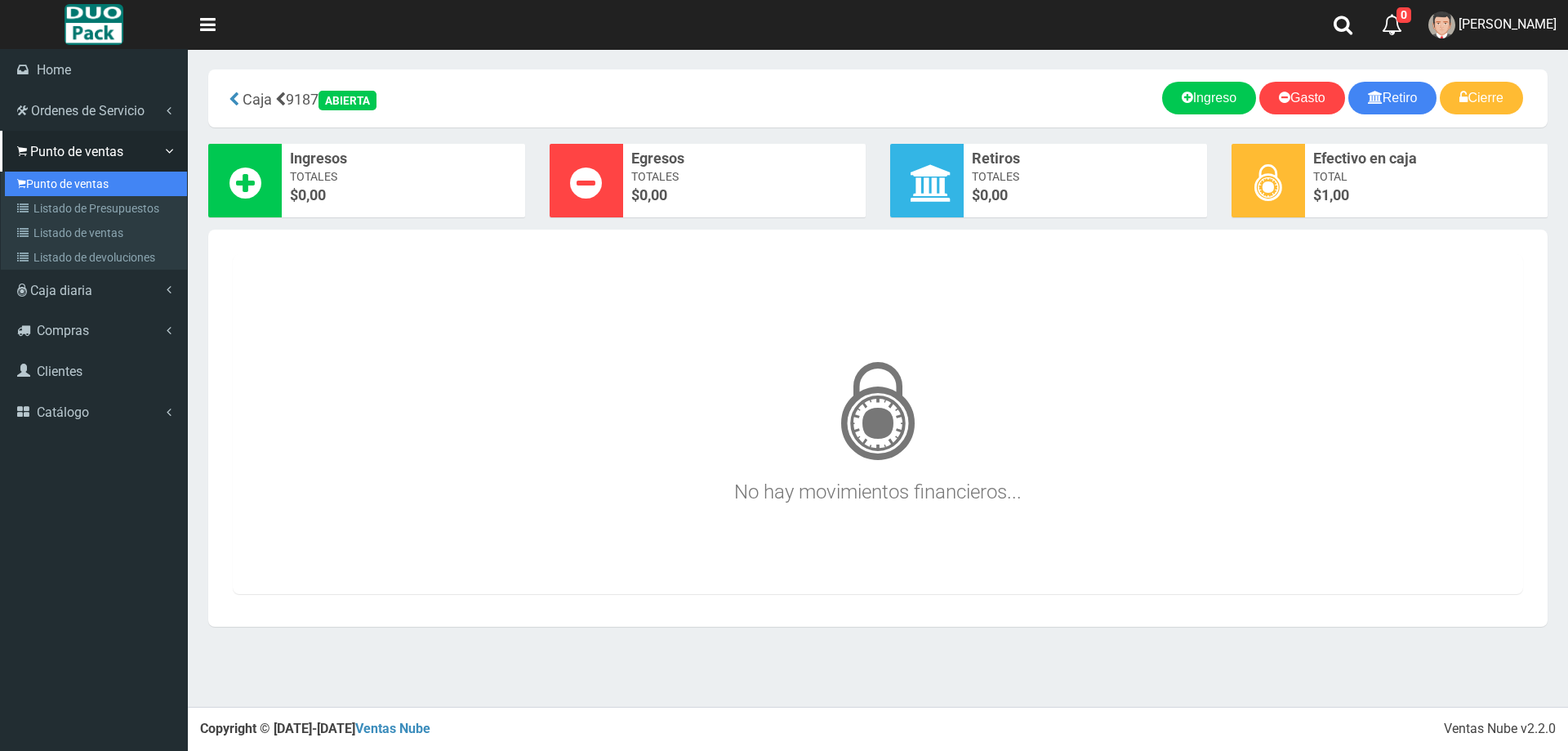
click at [84, 186] on link "Punto de ventas" at bounding box center [95, 184] width 182 height 25
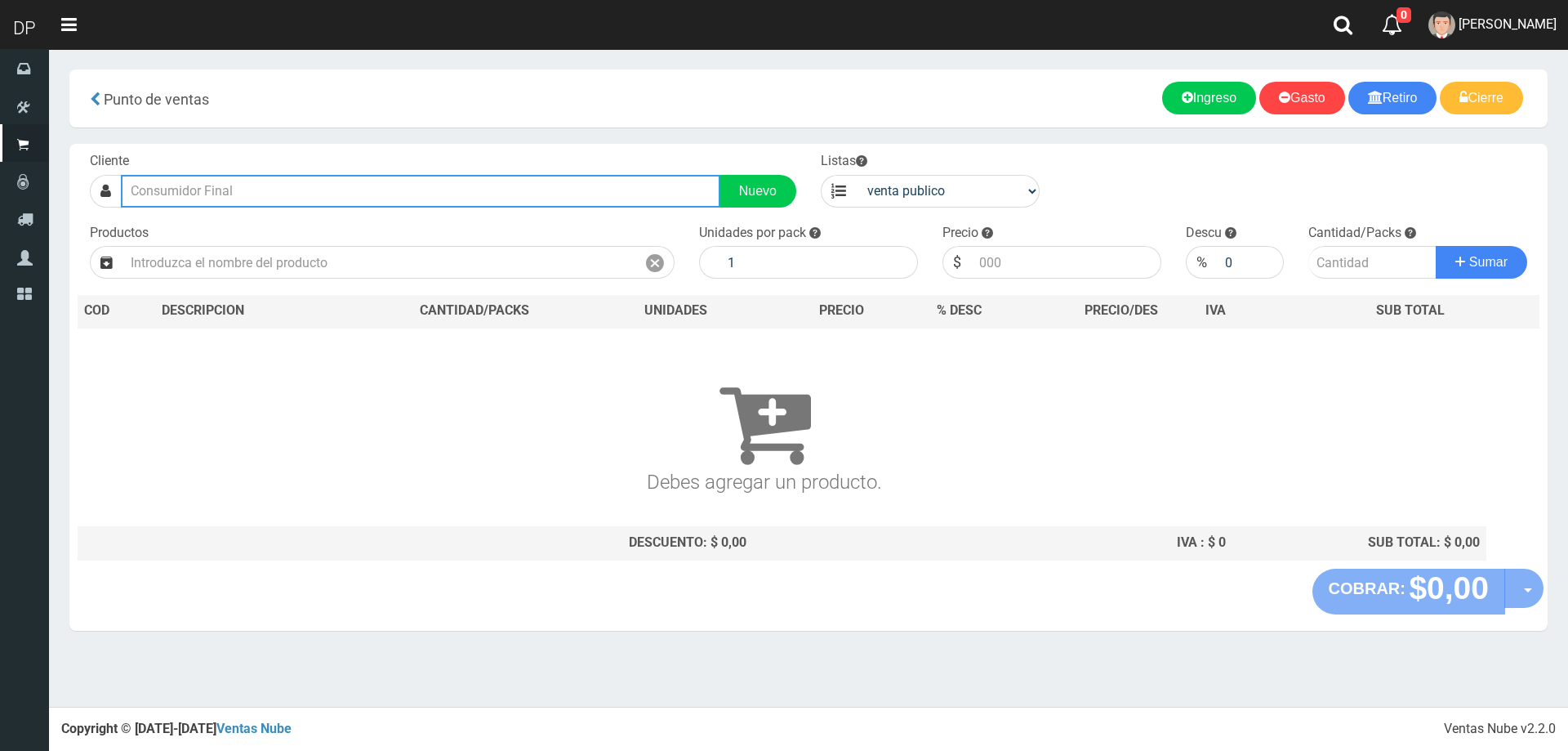
click at [250, 182] on input "text" at bounding box center [421, 191] width 600 height 32
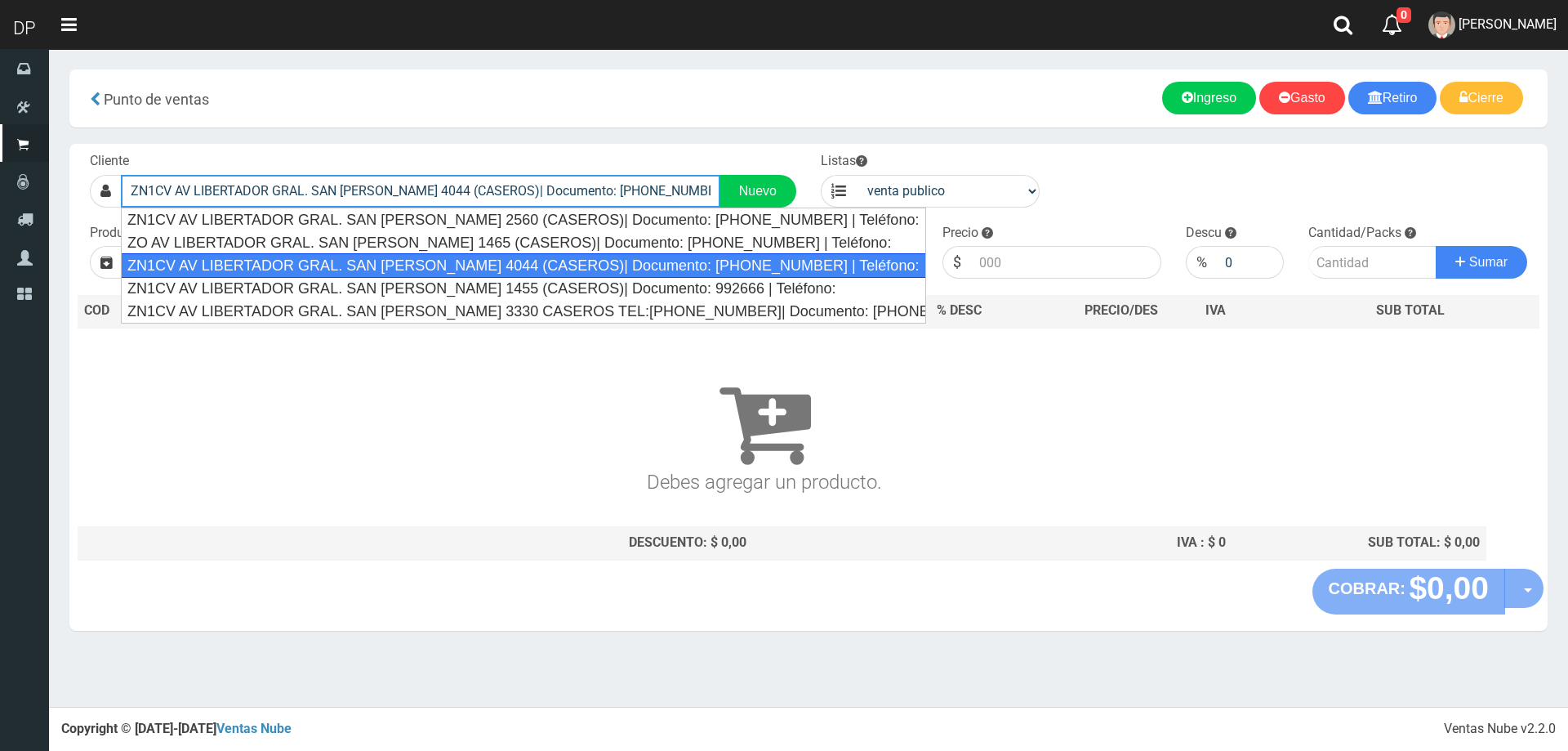
type input "ZN1CV AV LIBERTADOR GRAL. SAN MARTIN 4044 (CASEROS)| Documento: 23541534120 | T…"
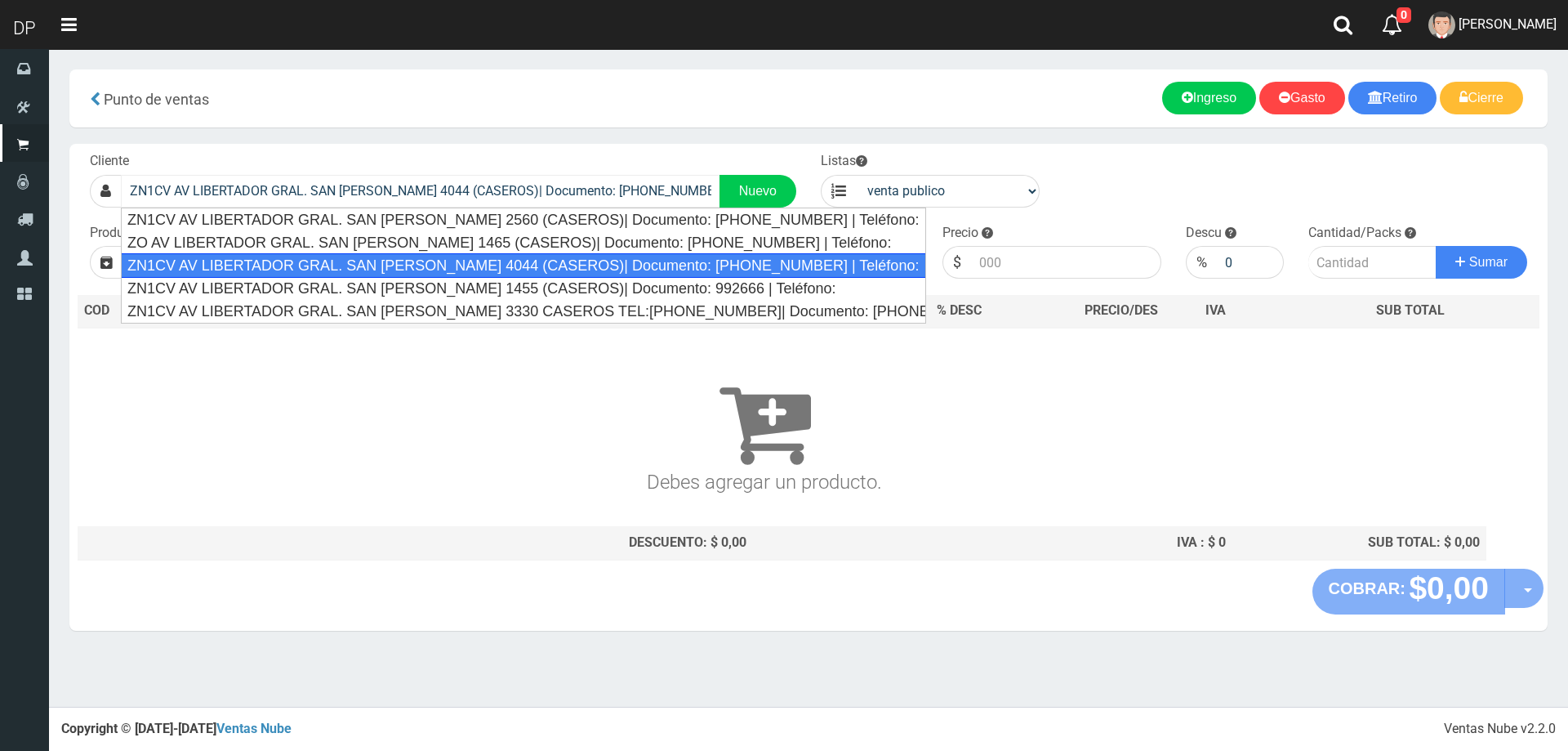
select select "2"
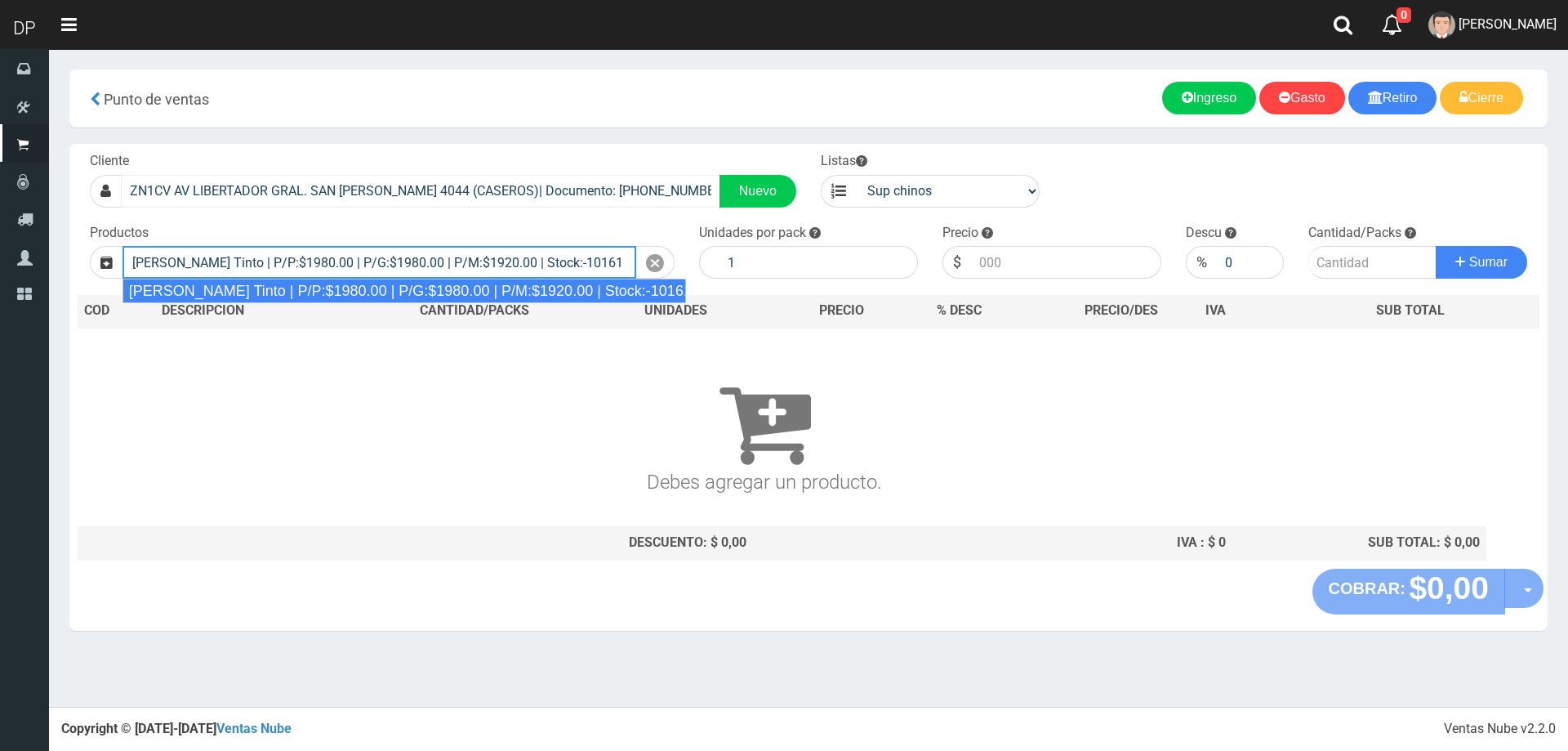
type input "Viñas de Balbo Tinto | P/P:$1980.00 | P/G:$1980.00 | P/M:$1920.00 | Stock:-10161"
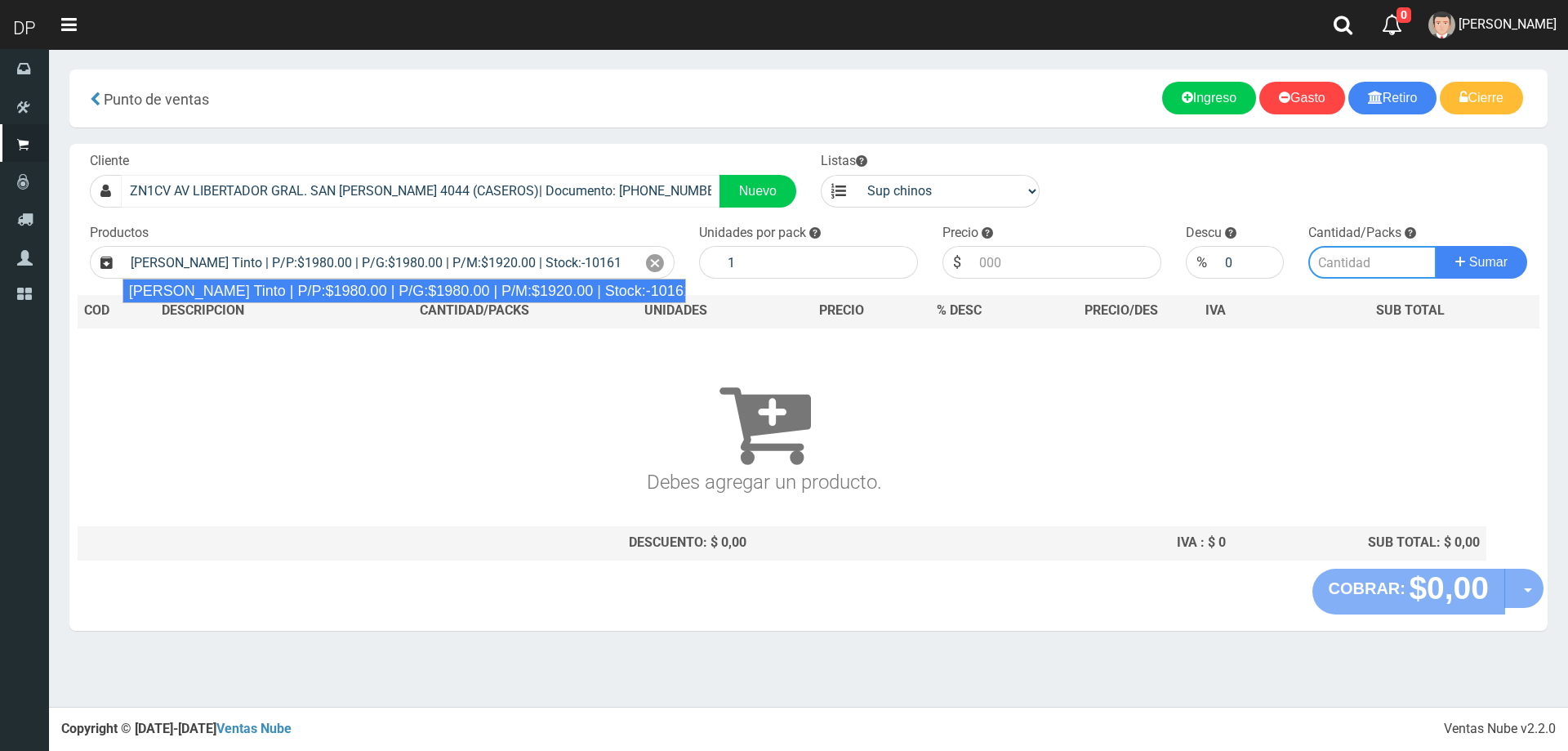
type input "6"
type input "1980.00"
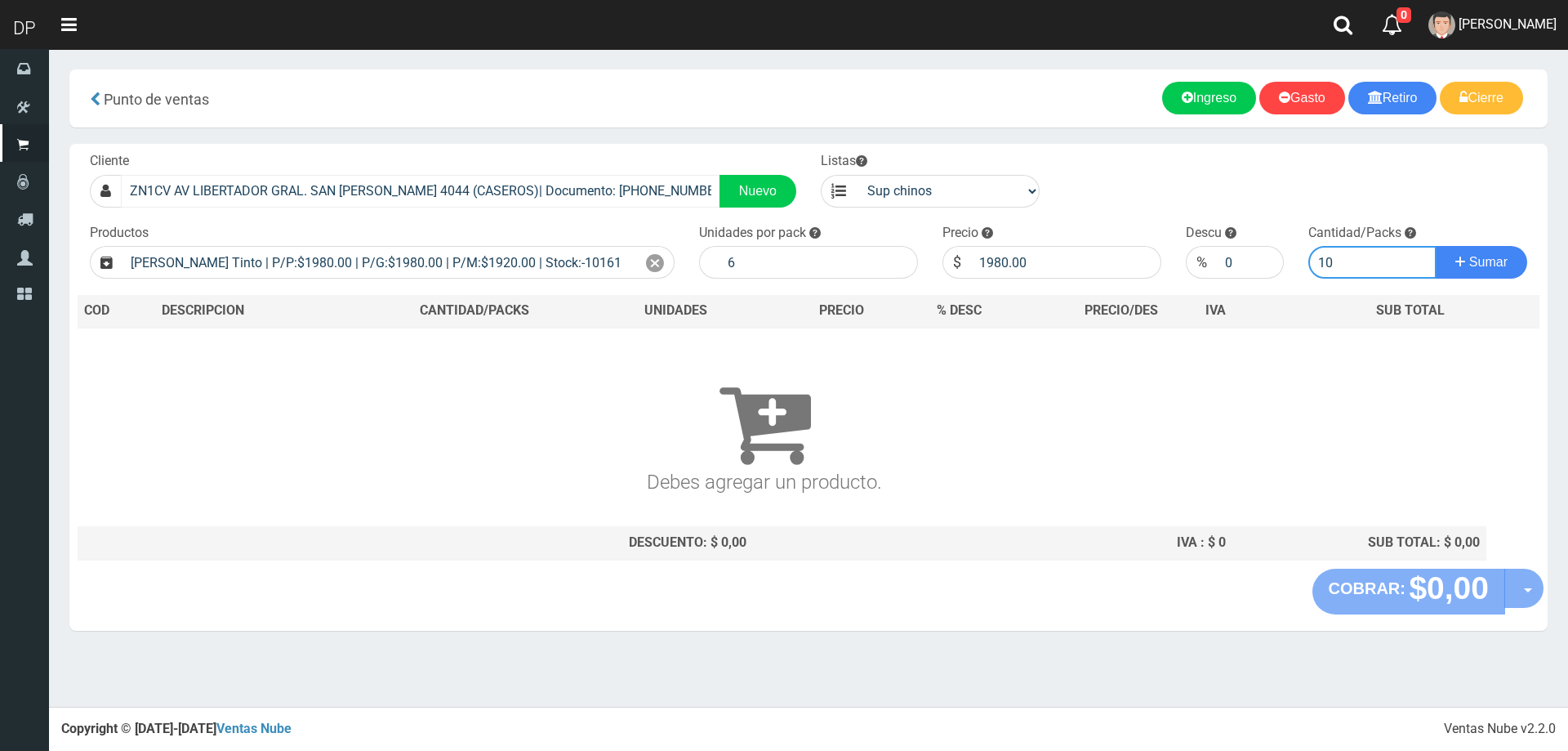
type input "10"
click at [1435, 246] on button "Sumar" at bounding box center [1481, 262] width 92 height 32
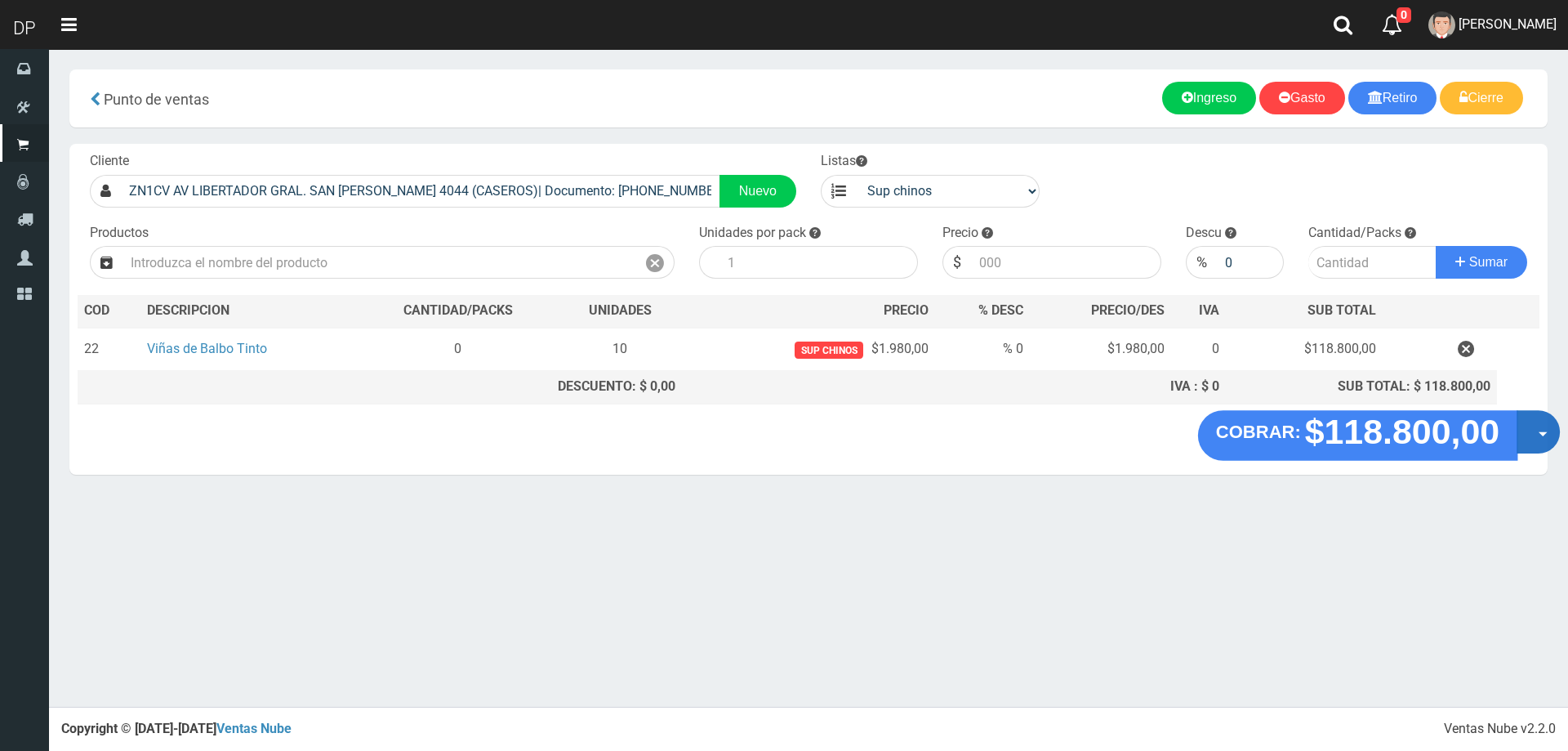
click at [1535, 431] on button "Opciones" at bounding box center [1537, 431] width 43 height 43
click at [1495, 444] on link "Hacer Devolucion" at bounding box center [1485, 437] width 146 height 37
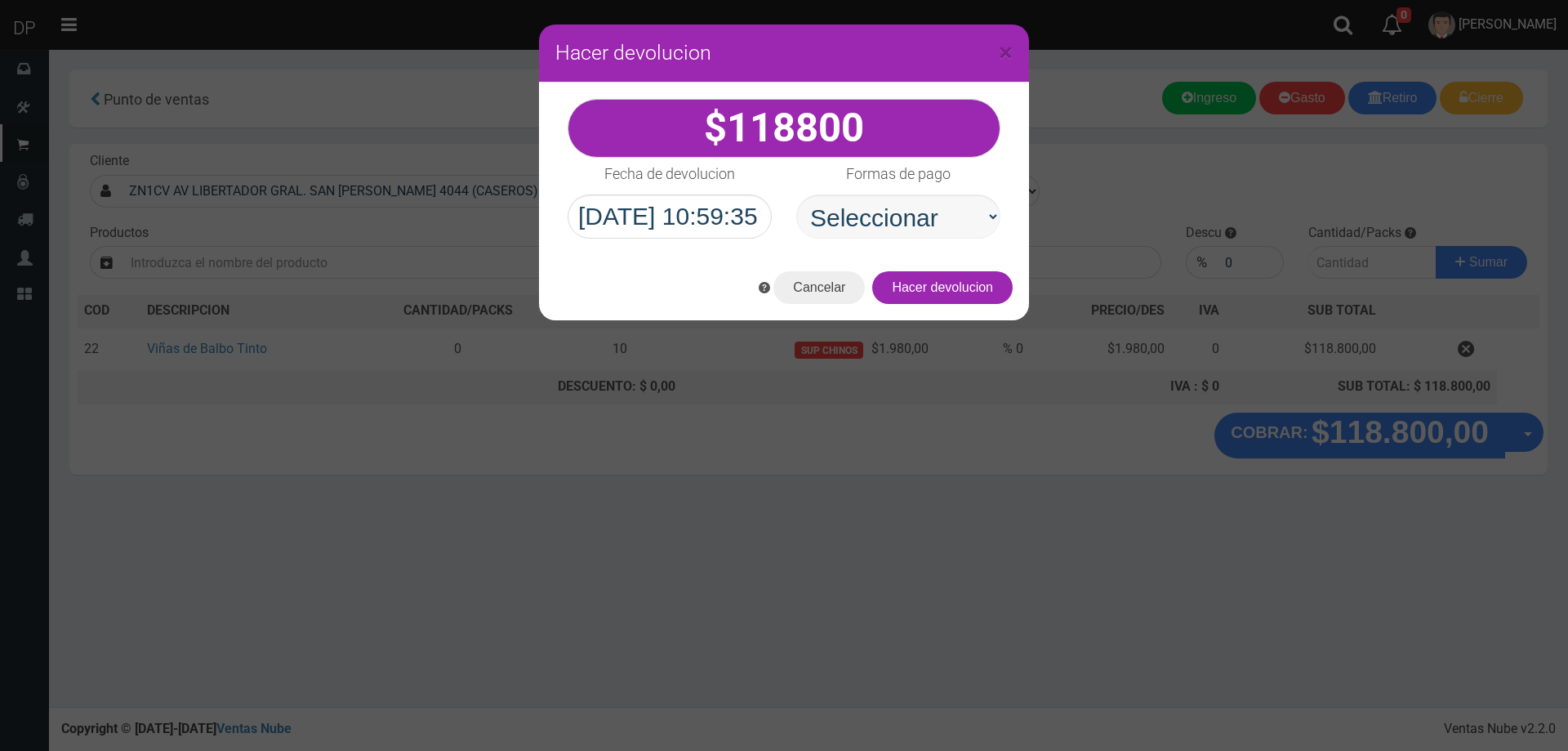
select select "Efectivo"
click at [796, 194] on select "Seleccionar Efectivo Tarjeta de Crédito Depósito Débito" at bounding box center [899, 216] width 204 height 44
click at [980, 294] on button "Hacer devolucion" at bounding box center [942, 288] width 140 height 32
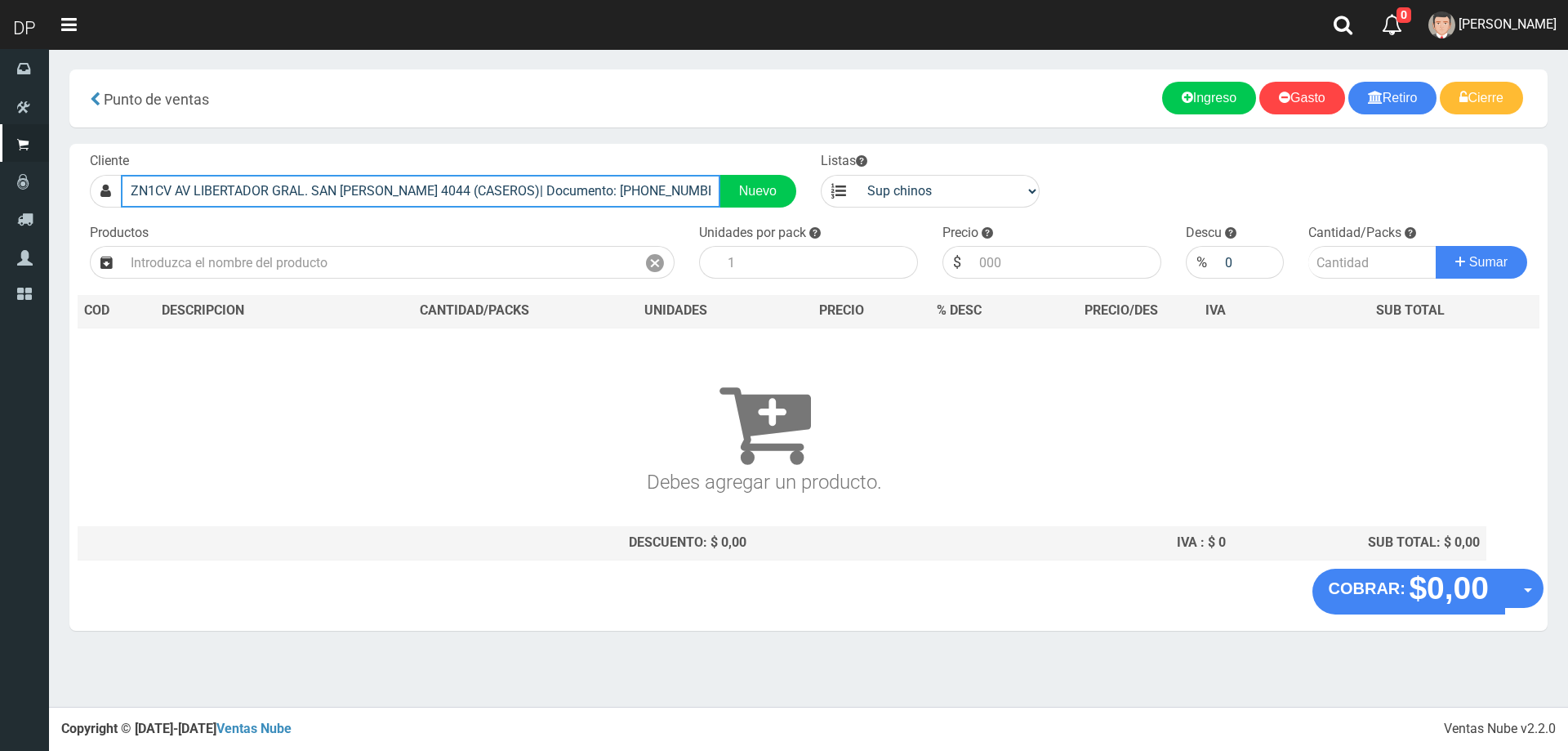
click at [443, 194] on input "ZN1CV AV LIBERTADOR GRAL. SAN MARTIN 4044 (CASEROS)| Documento: 23541534120 | T…" at bounding box center [421, 191] width 600 height 32
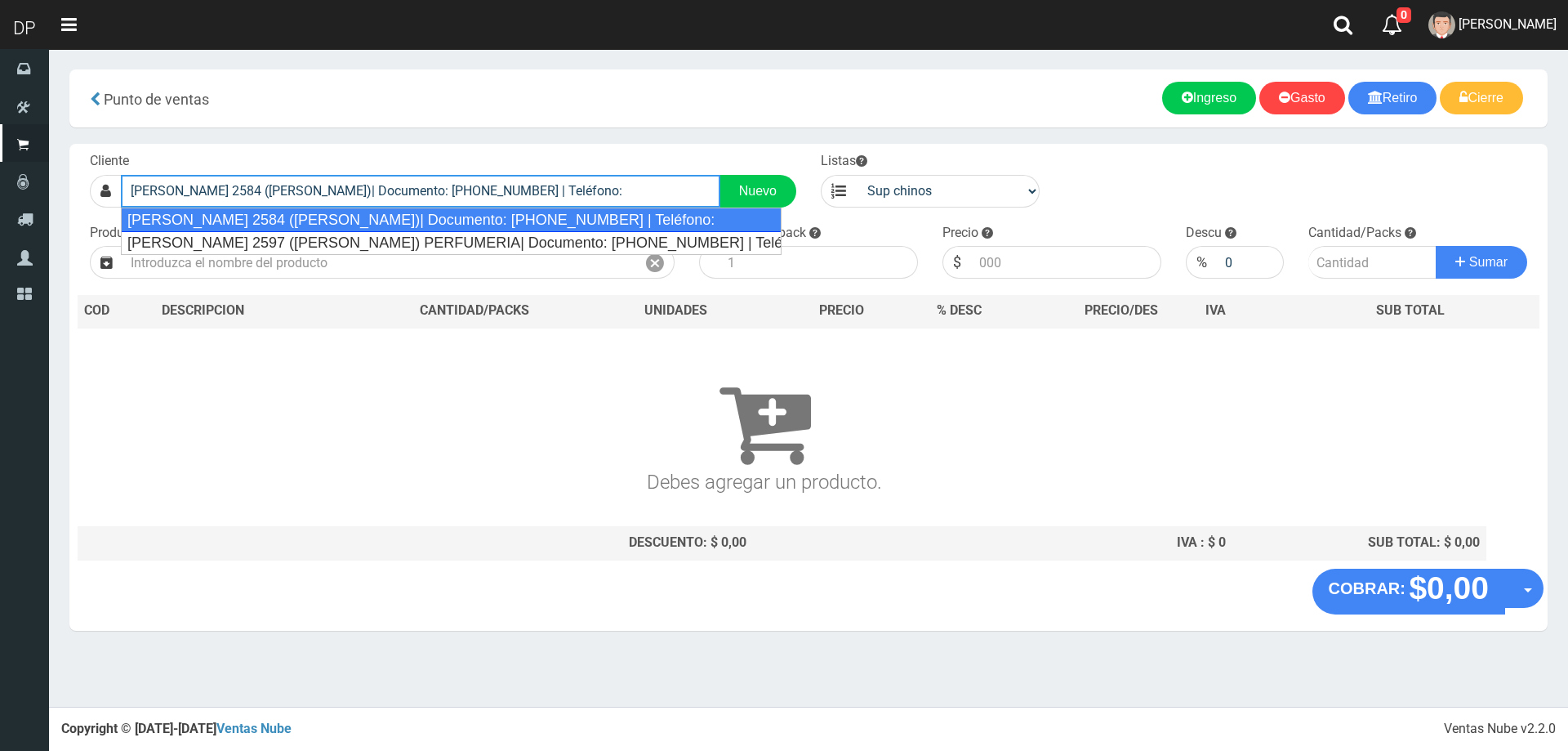
type input "COMESAÑA 2584 (JOSE INGENIEROS)| Documento: 52543445432 | Teléfono:"
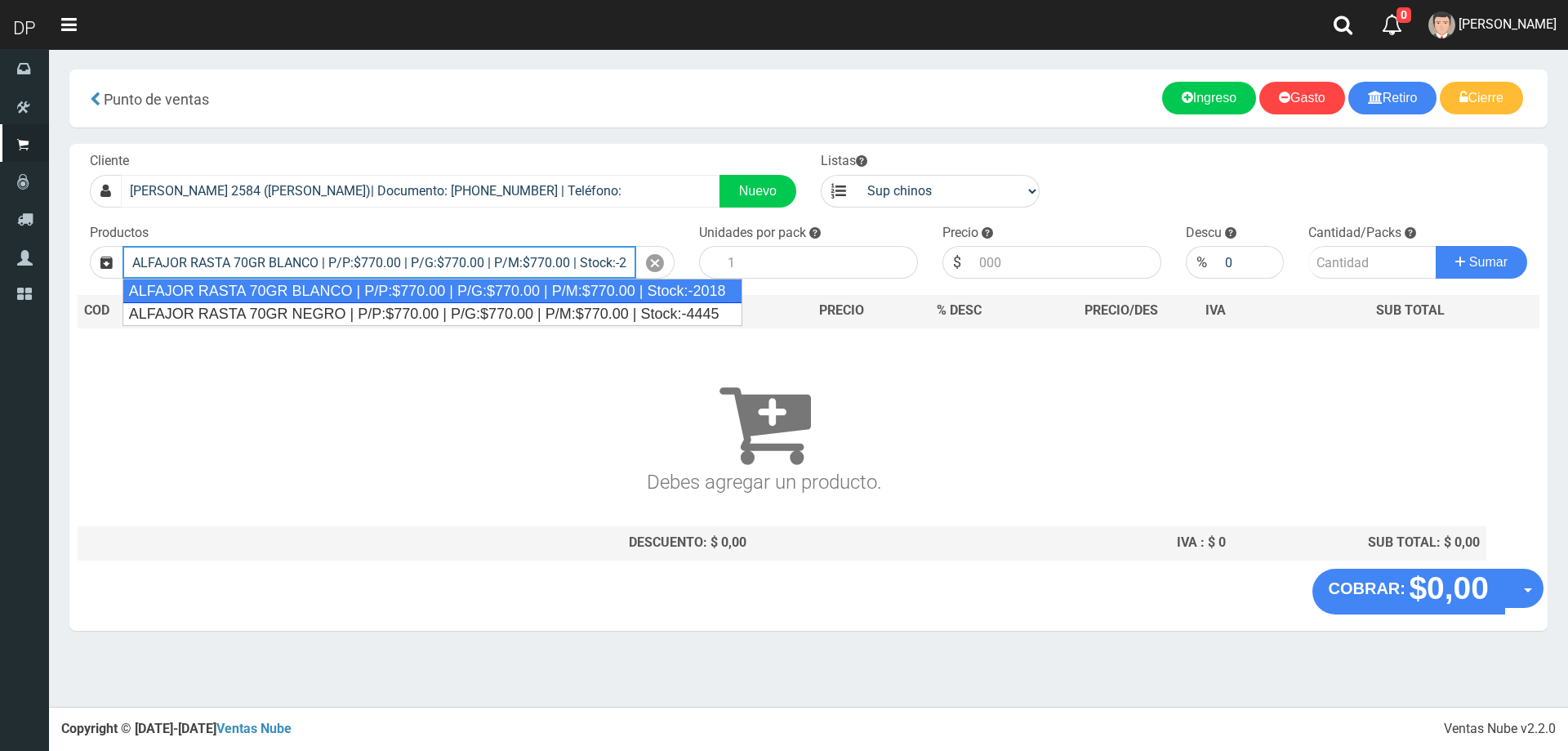
type input "ALFAJOR RASTA 70GR BLANCO | P/P:$770.00 | P/G:$770.00 | P/M:$770.00 | Stock:-20…"
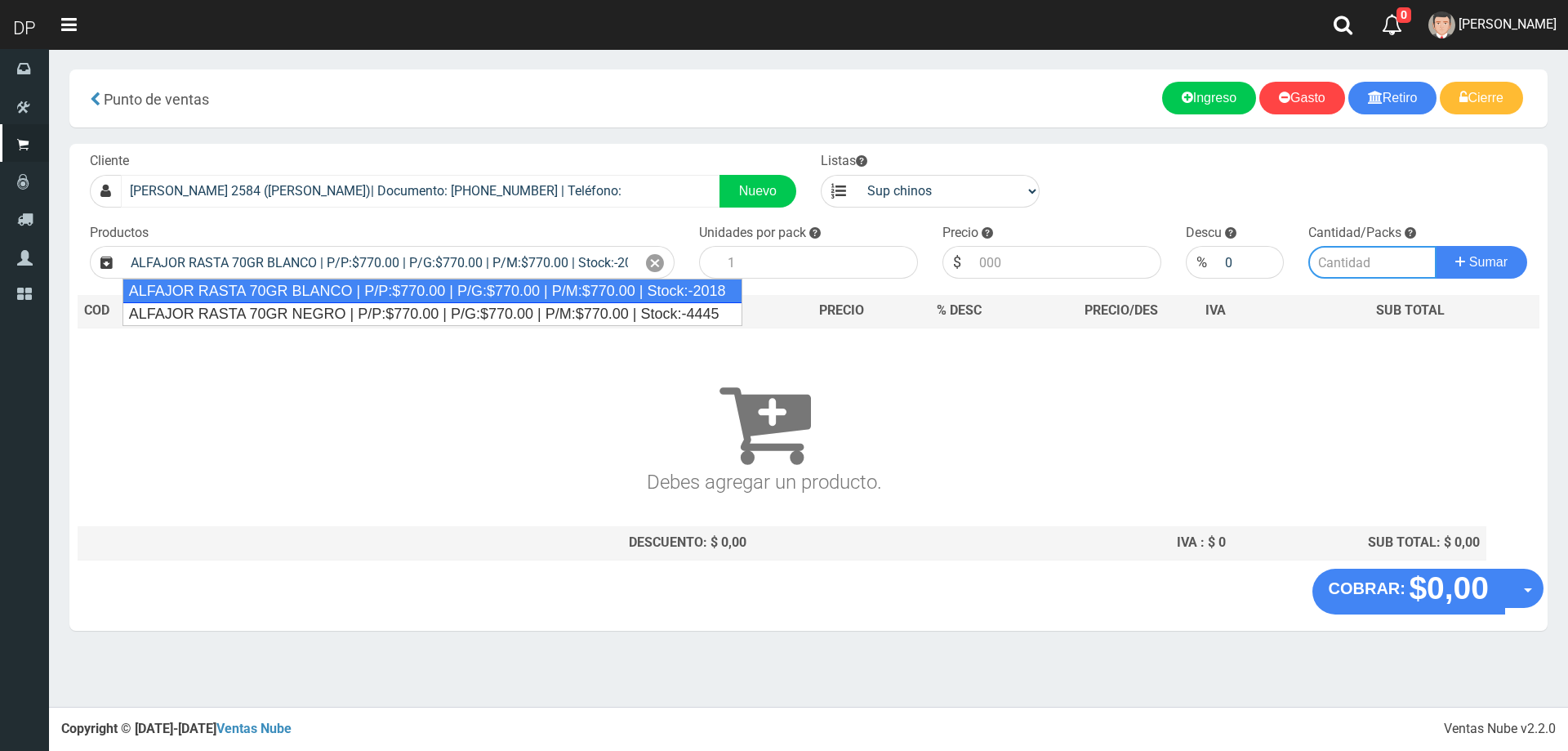
type input "18"
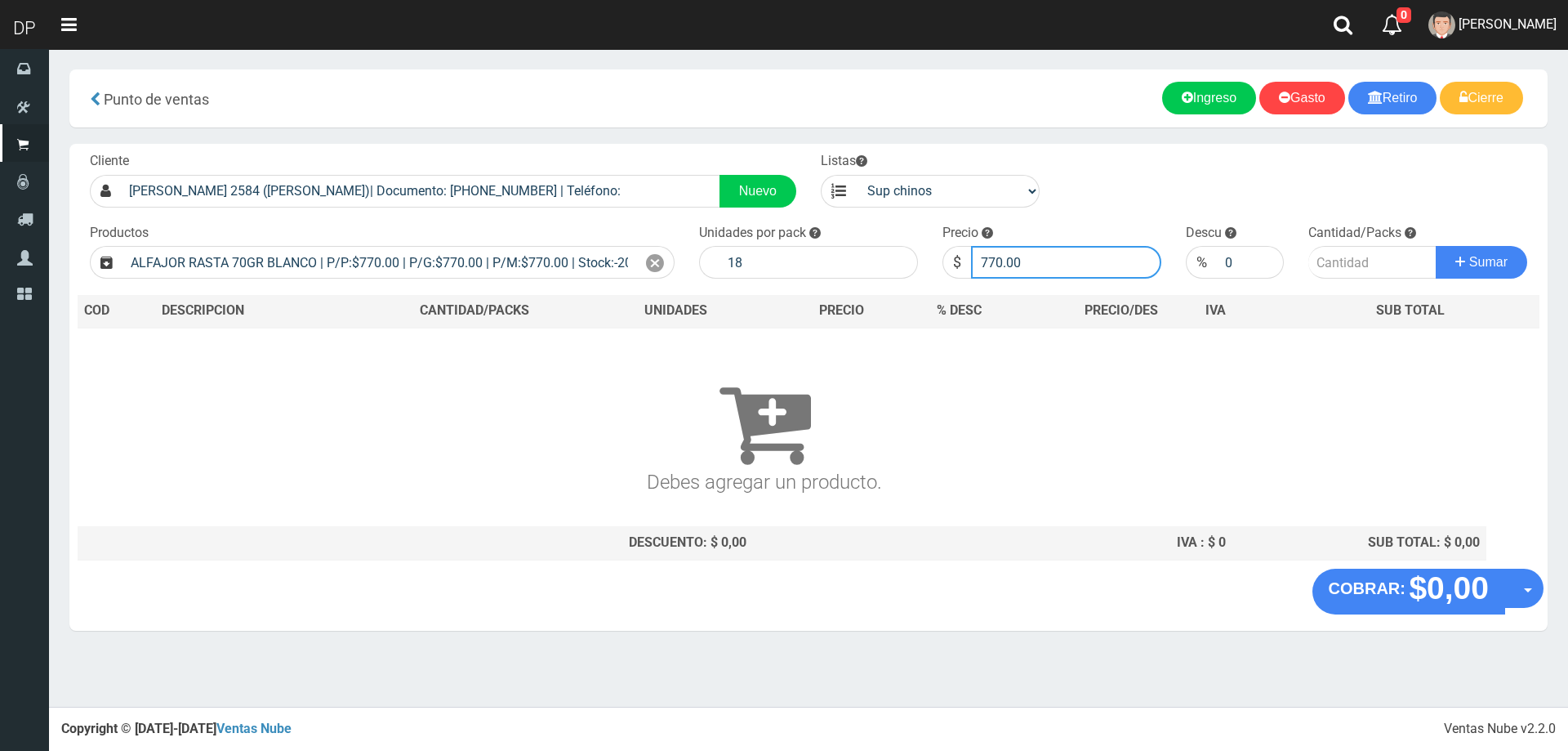
click at [1081, 264] on input "770.00" at bounding box center [1066, 262] width 190 height 32
type input "755"
click at [1435, 246] on button "Sumar" at bounding box center [1481, 262] width 92 height 32
click at [1081, 264] on input "755" at bounding box center [1066, 262] width 190 height 32
type input "755.00"
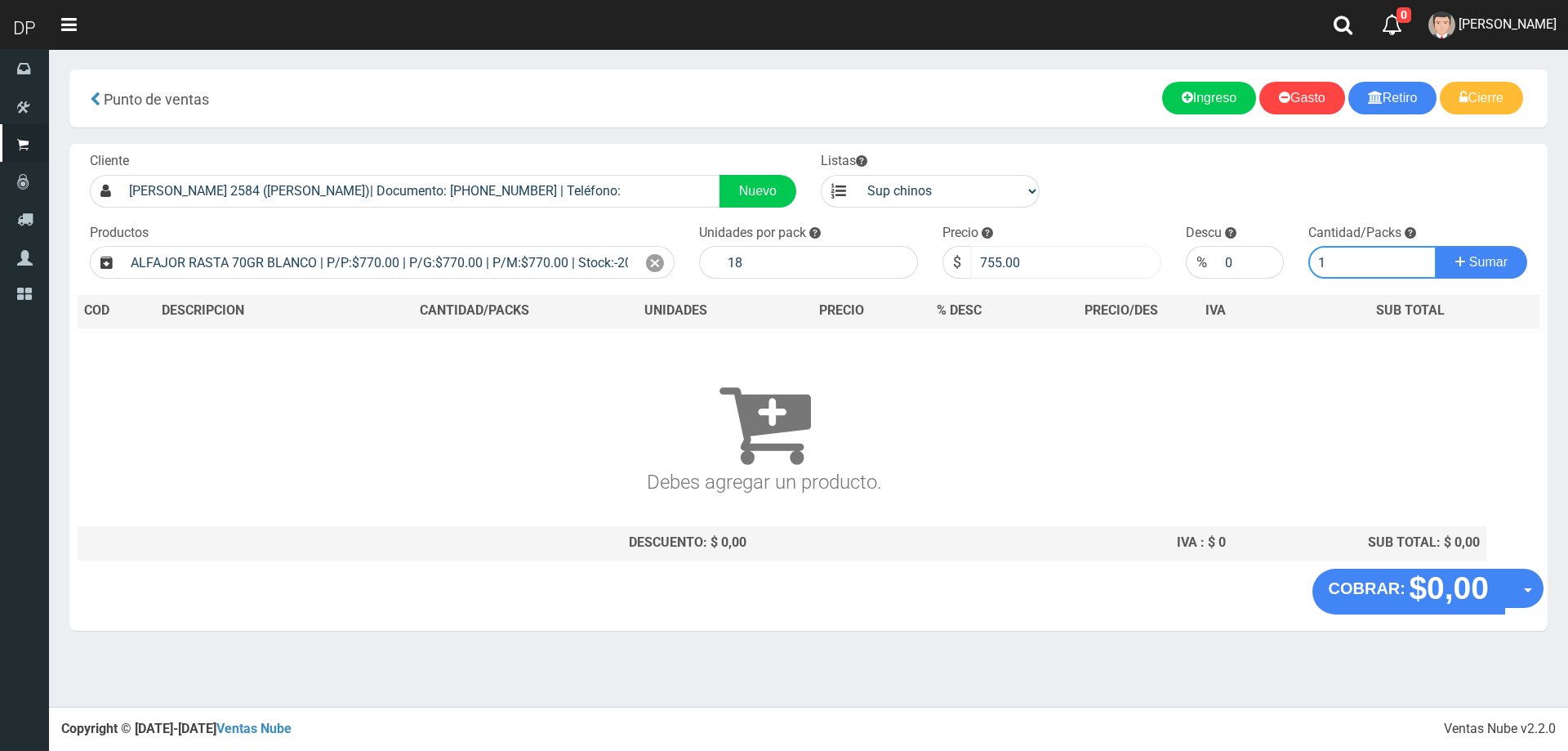
type input "1"
click at [1435, 246] on button "Sumar" at bounding box center [1481, 262] width 92 height 32
click at [1541, 26] on span "AXELL MOYA" at bounding box center [1507, 24] width 98 height 15
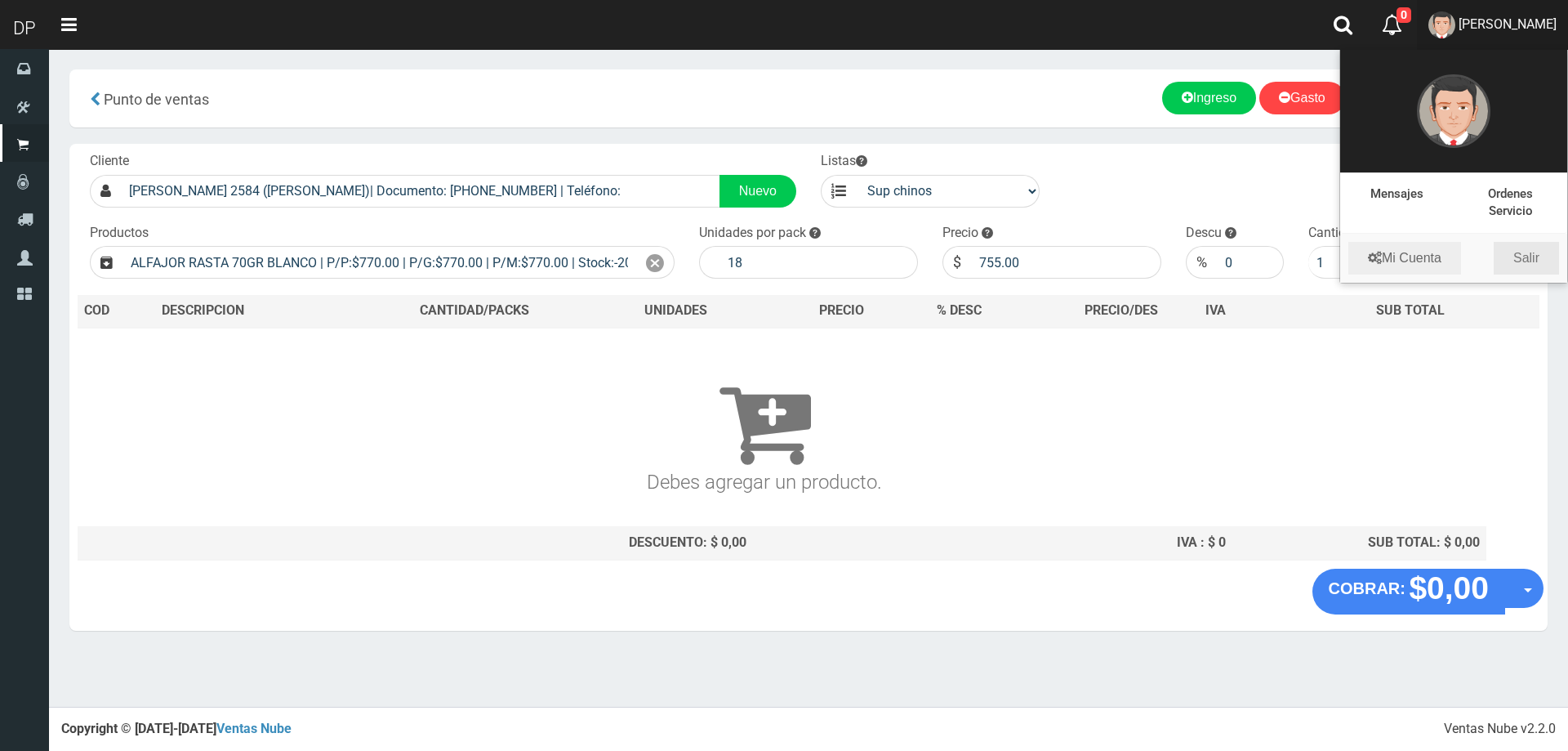
click at [1542, 256] on link "Salir" at bounding box center [1526, 258] width 65 height 32
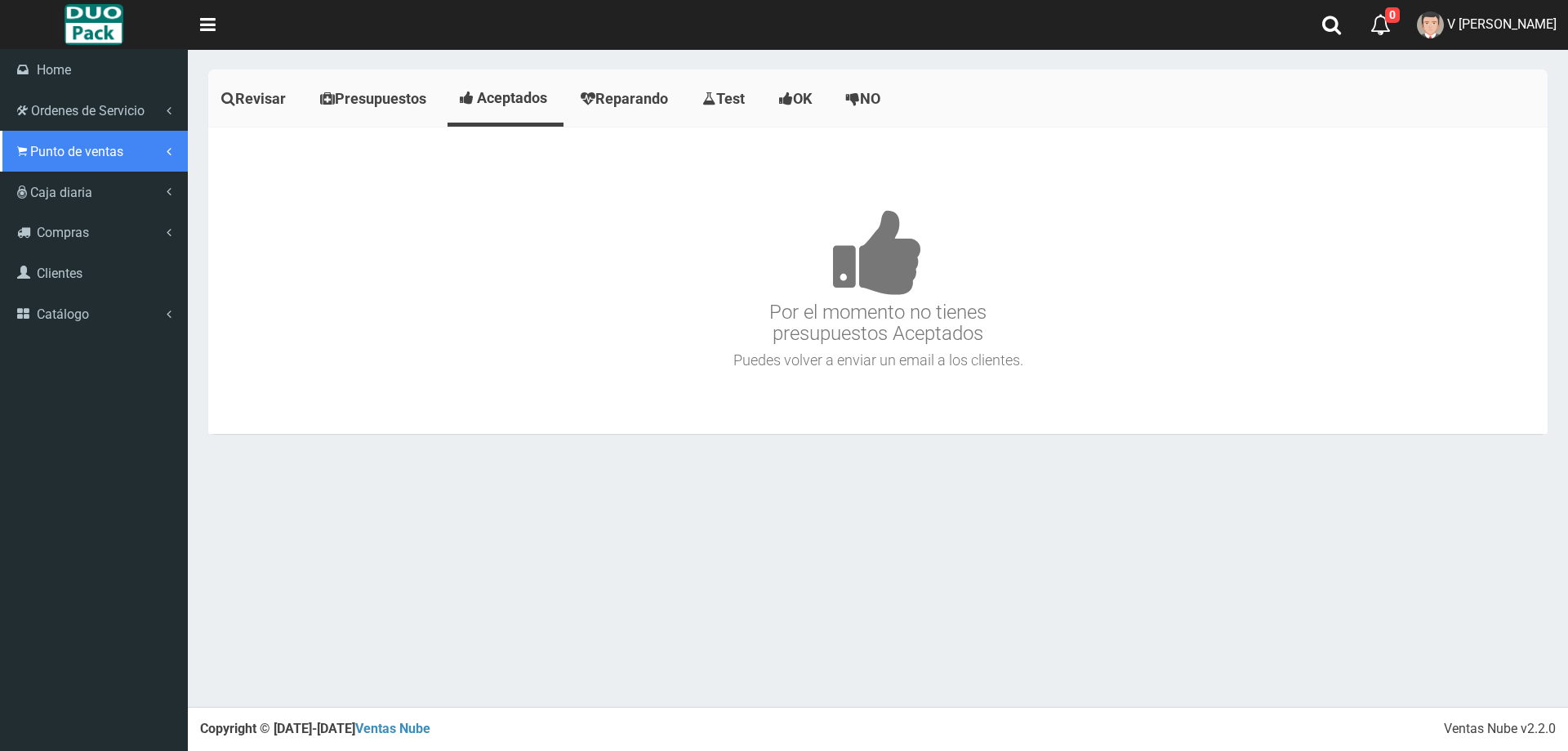
click at [138, 157] on link "Punto de ventas" at bounding box center [94, 151] width 188 height 41
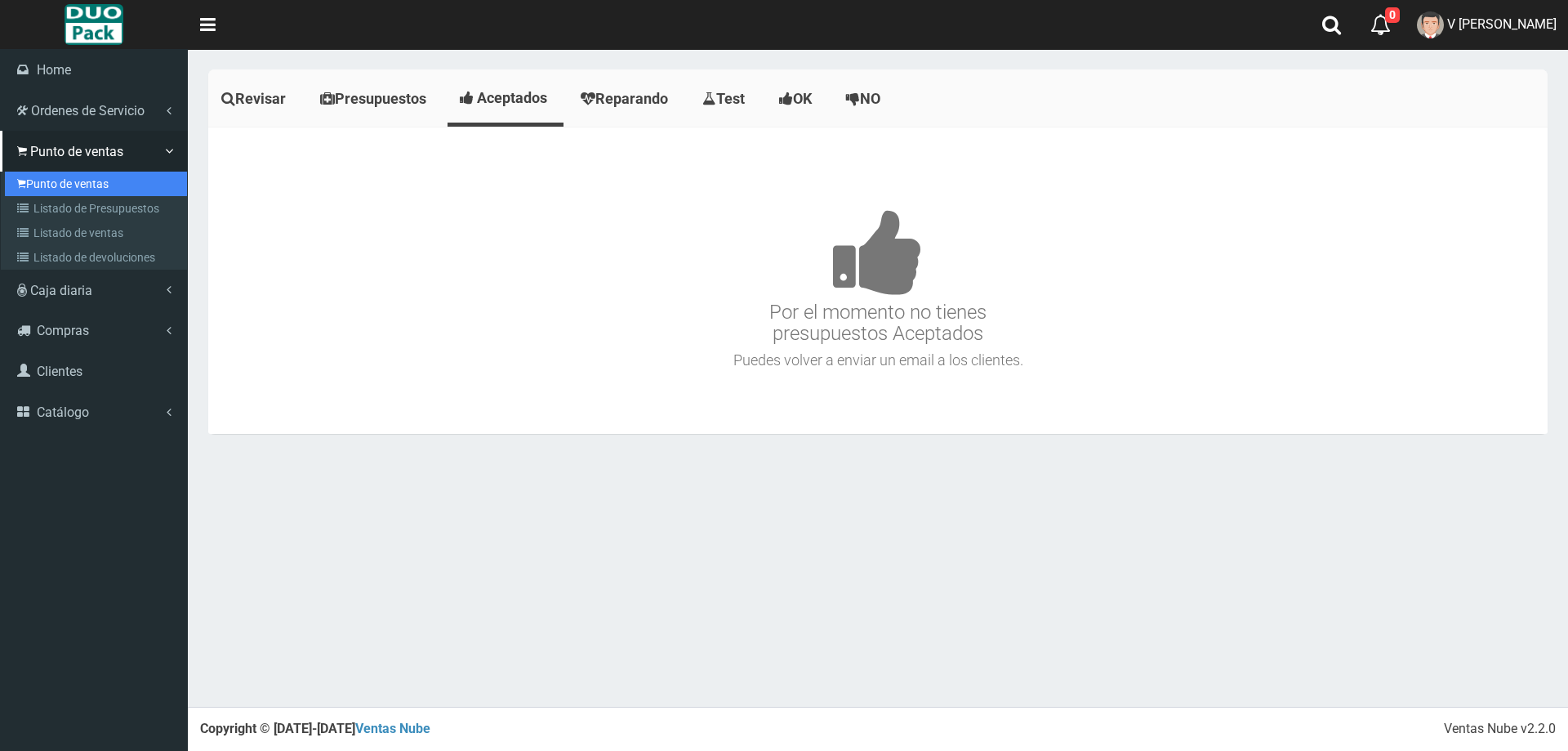
click at [81, 183] on link "Punto de ventas" at bounding box center [95, 184] width 182 height 25
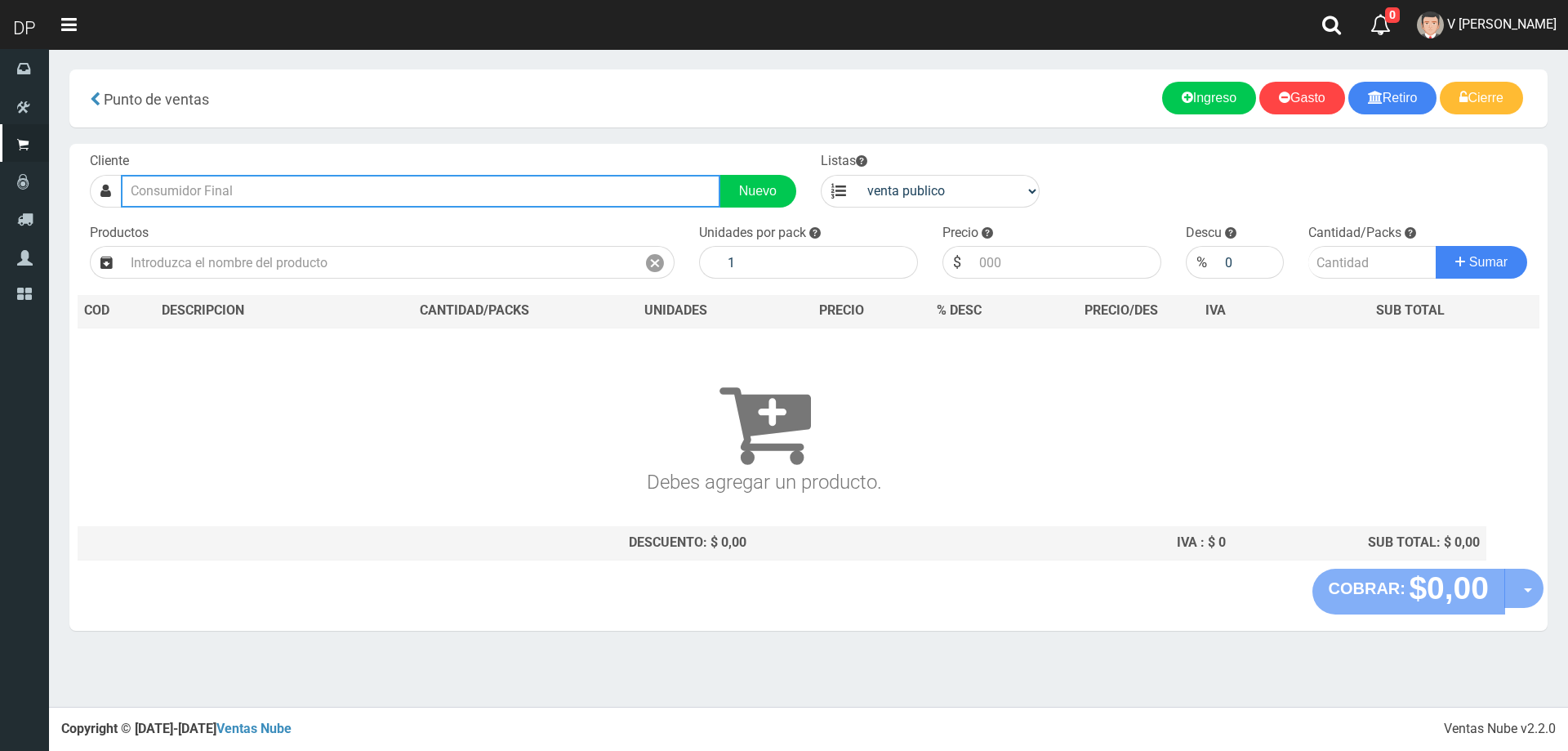
click at [291, 189] on input "text" at bounding box center [421, 191] width 600 height 32
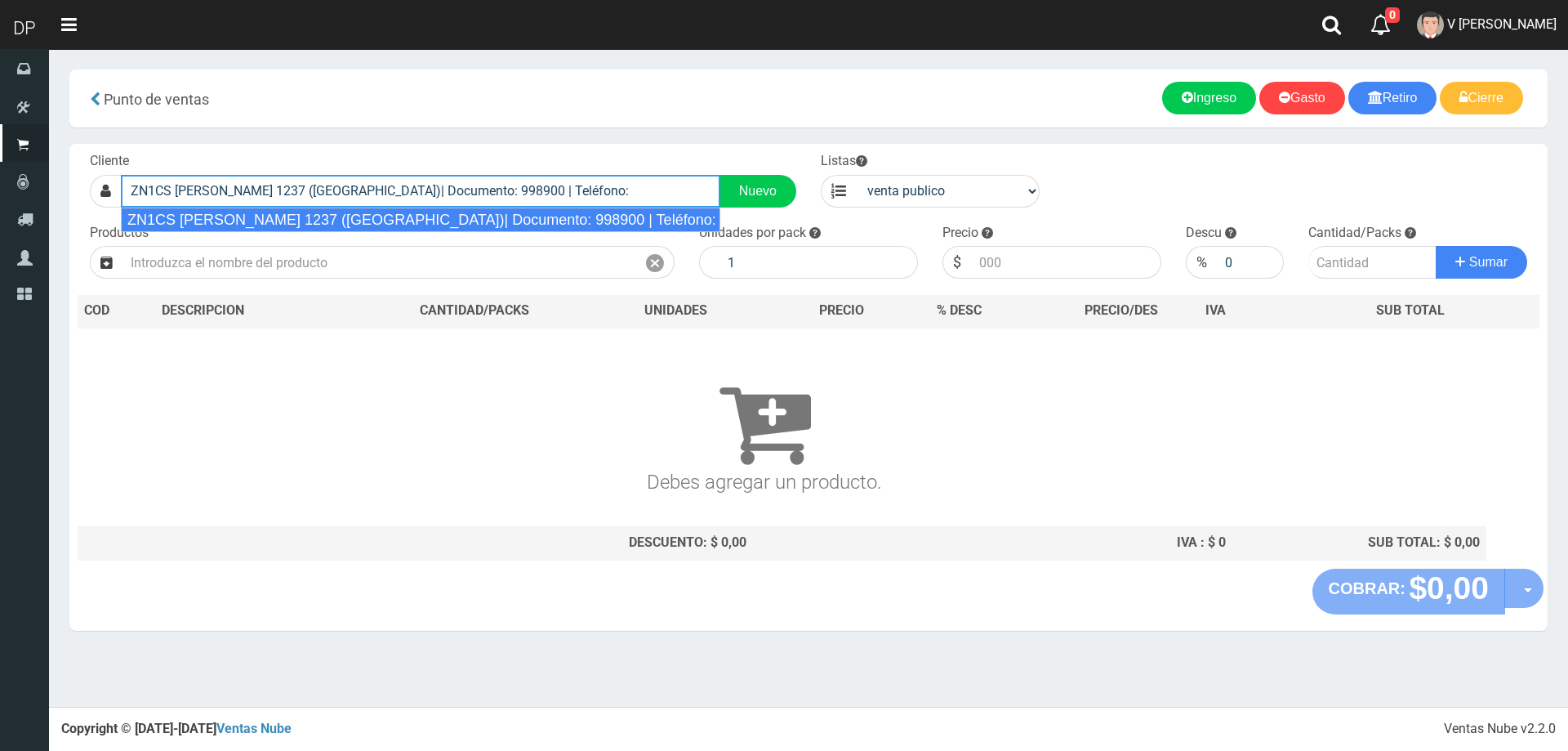
type input "ZN1CS [PERSON_NAME] 1237 ([GEOGRAPHIC_DATA])| Documento: 998900 | Teléfono:"
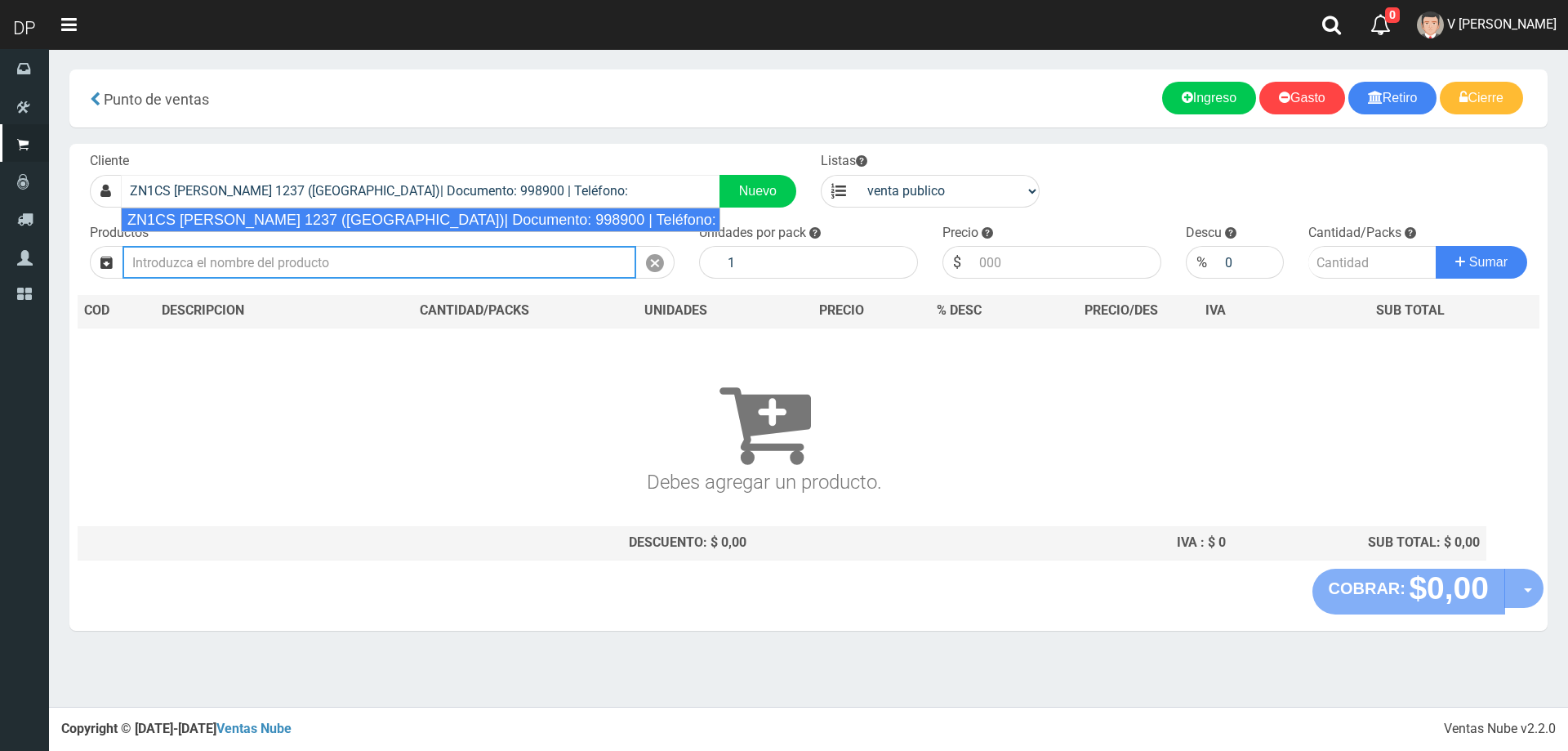
select select "2"
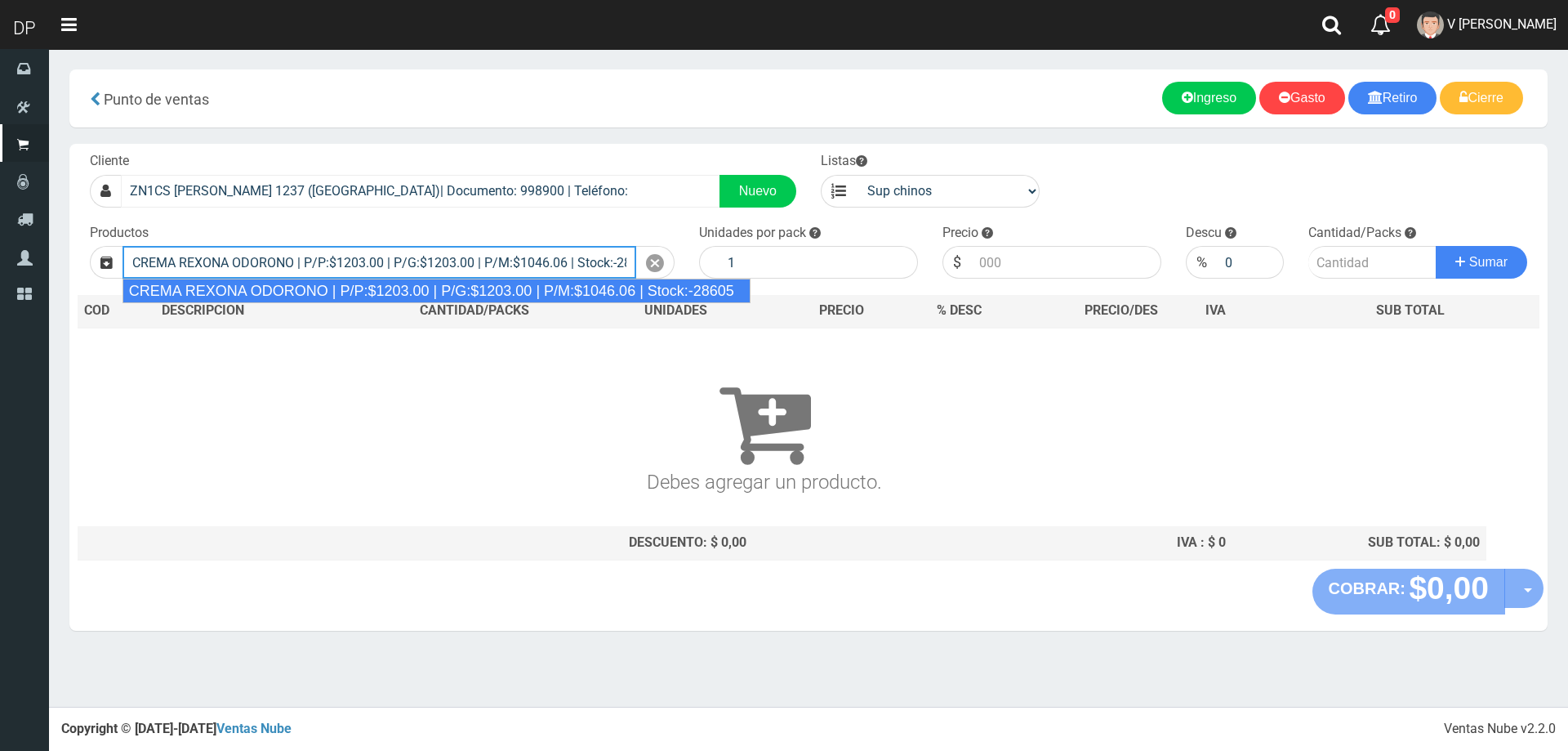
type input "CREMA REXONA ODORONO | P/P:$1203.00 | P/G:$1203.00 | P/M:$1046.06 | Stock:-28605"
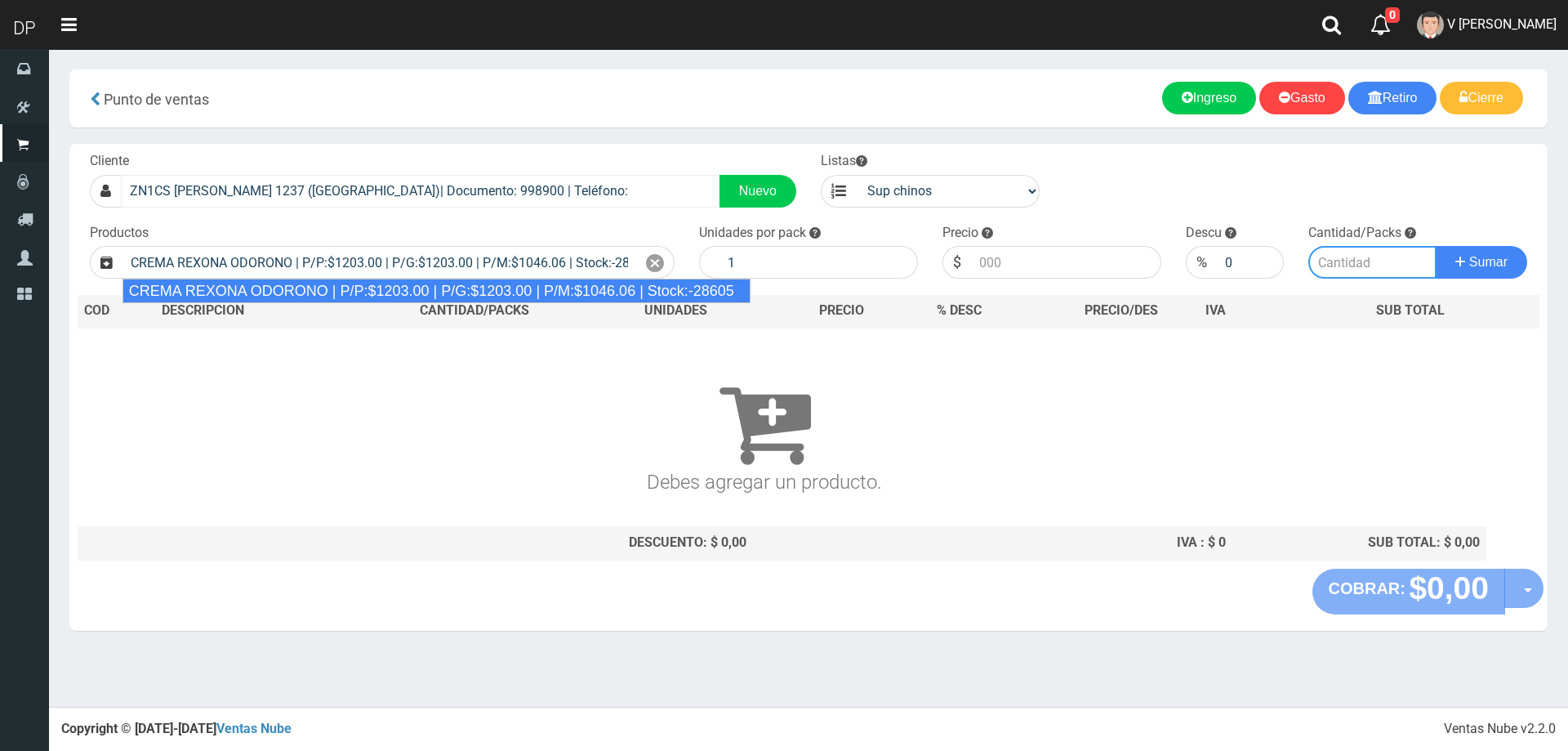
type input "12"
type input "1203.00"
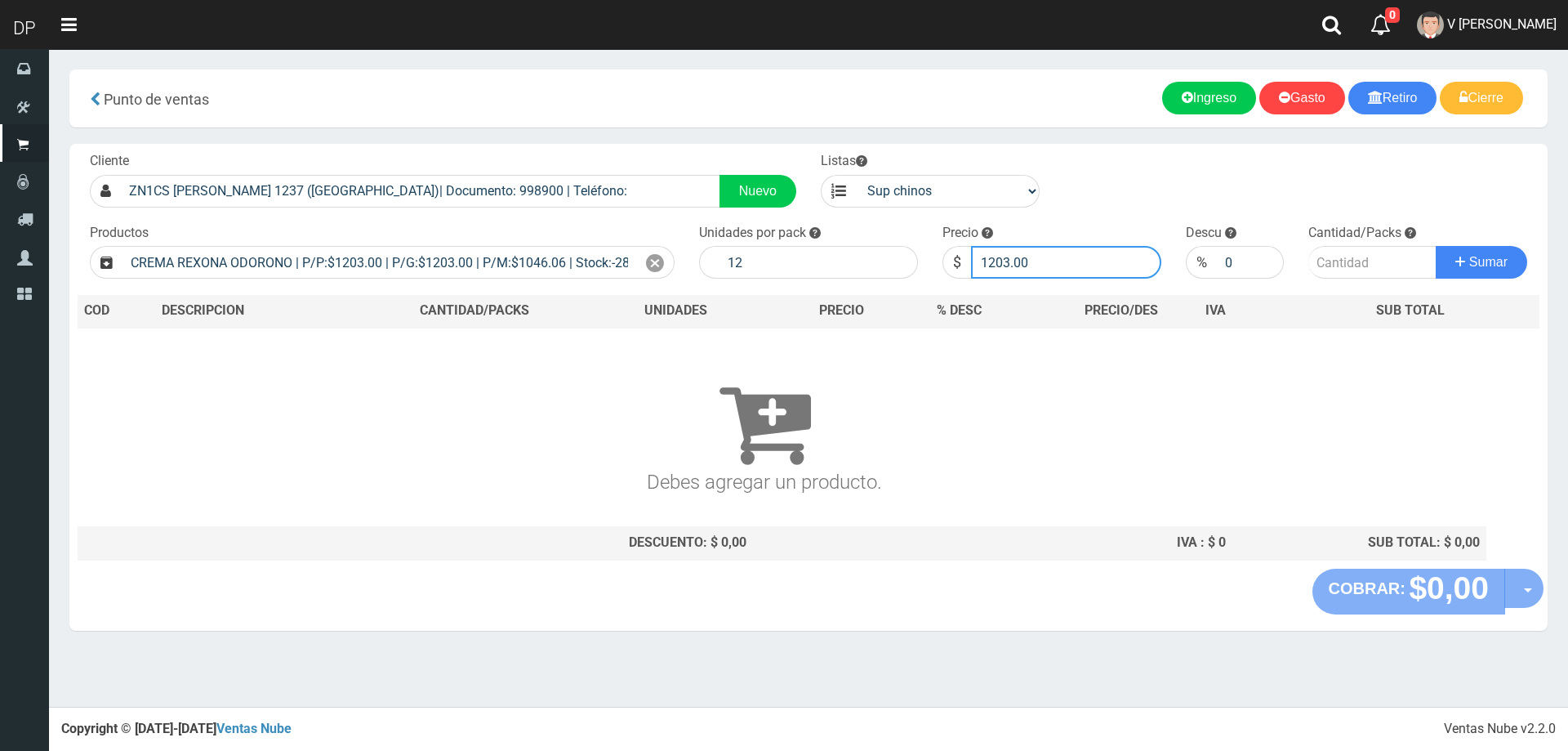
click at [1017, 263] on input "1203.00" at bounding box center [1066, 262] width 190 height 32
click at [1033, 267] on input "1203.00" at bounding box center [1066, 262] width 190 height 32
type input "1082"
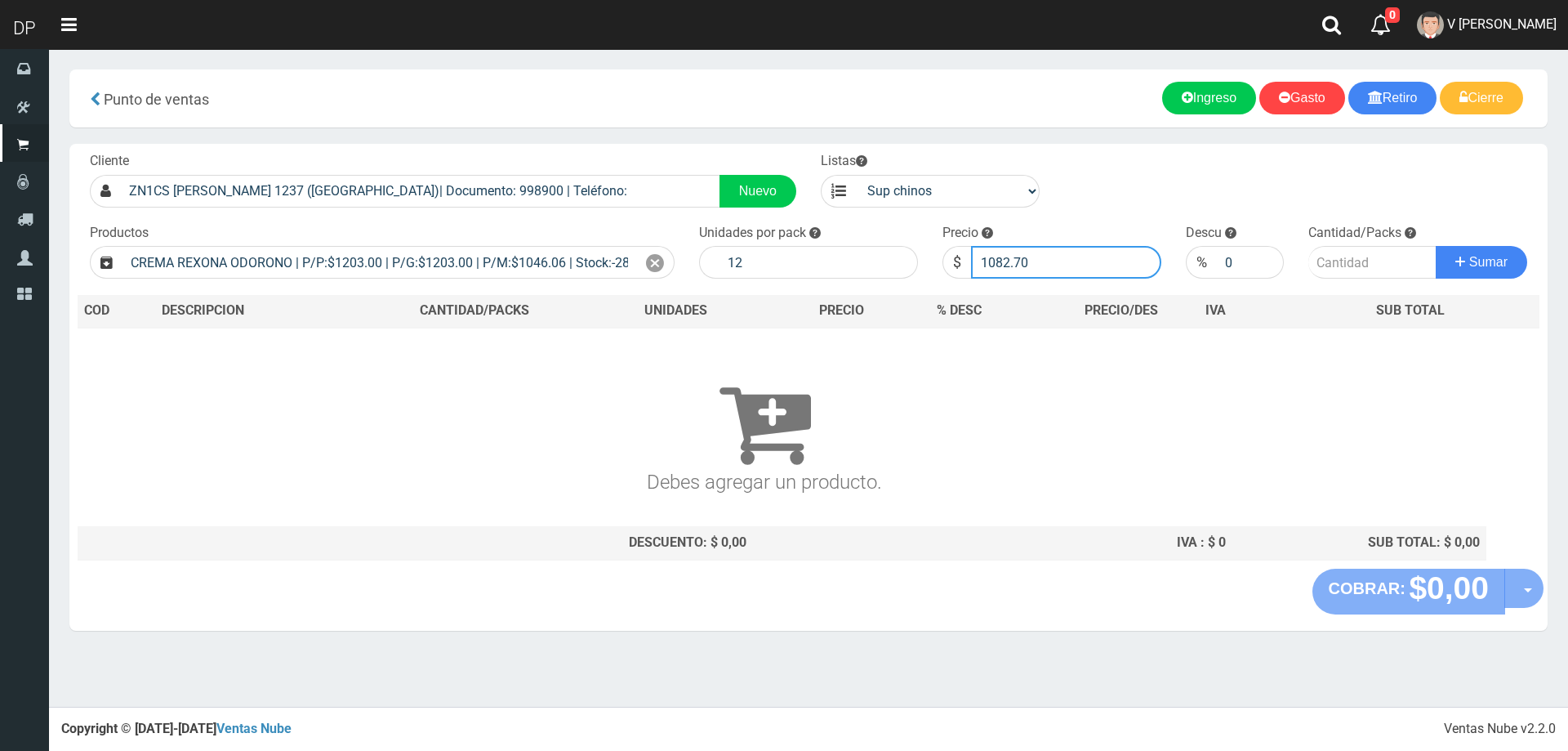
type input "1082.70"
type input "1"
click at [1435, 246] on button "Sumar" at bounding box center [1481, 262] width 92 height 32
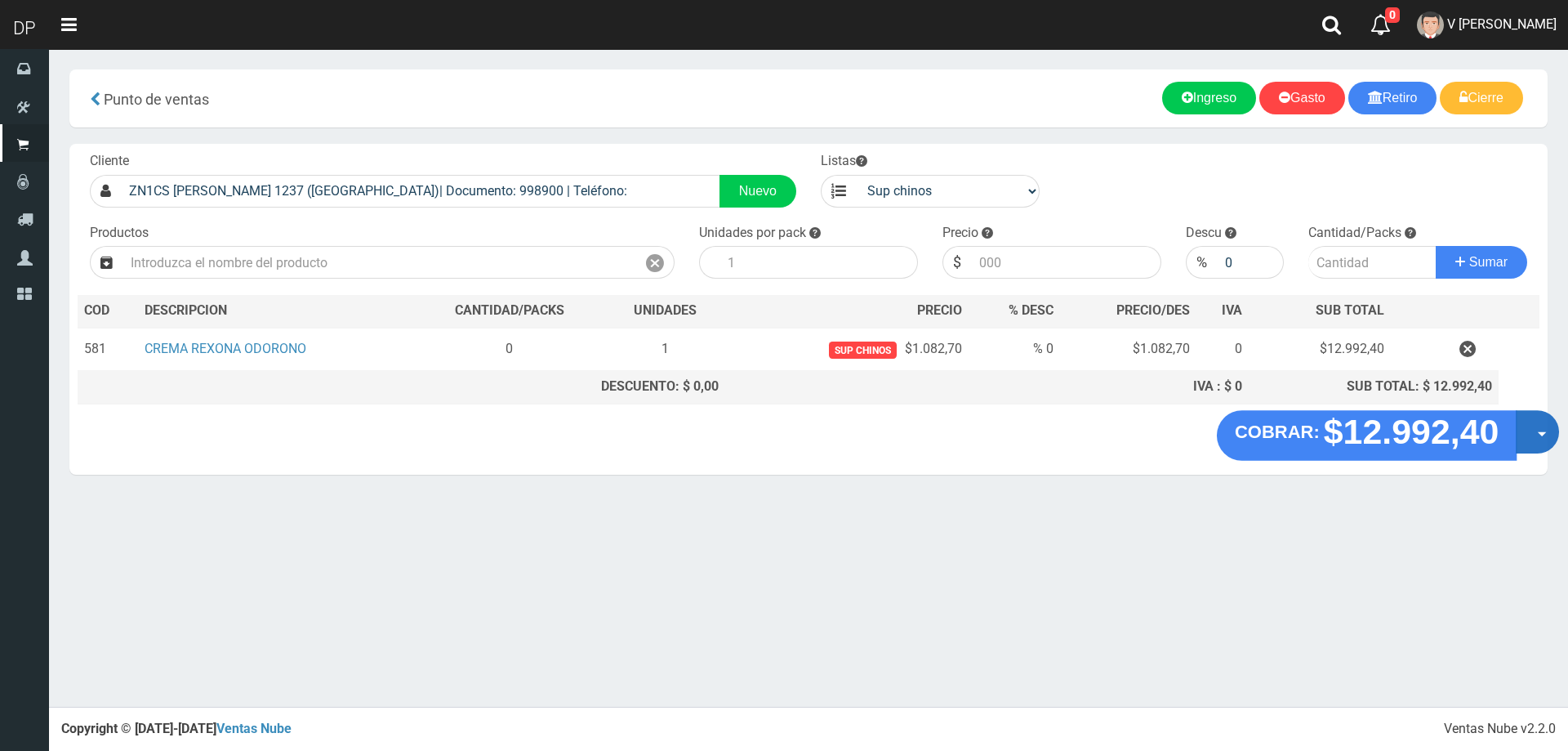
click at [1540, 432] on span "button" at bounding box center [1541, 434] width 9 height 5
click at [1499, 448] on link "Hacer Devolucion" at bounding box center [1484, 437] width 146 height 37
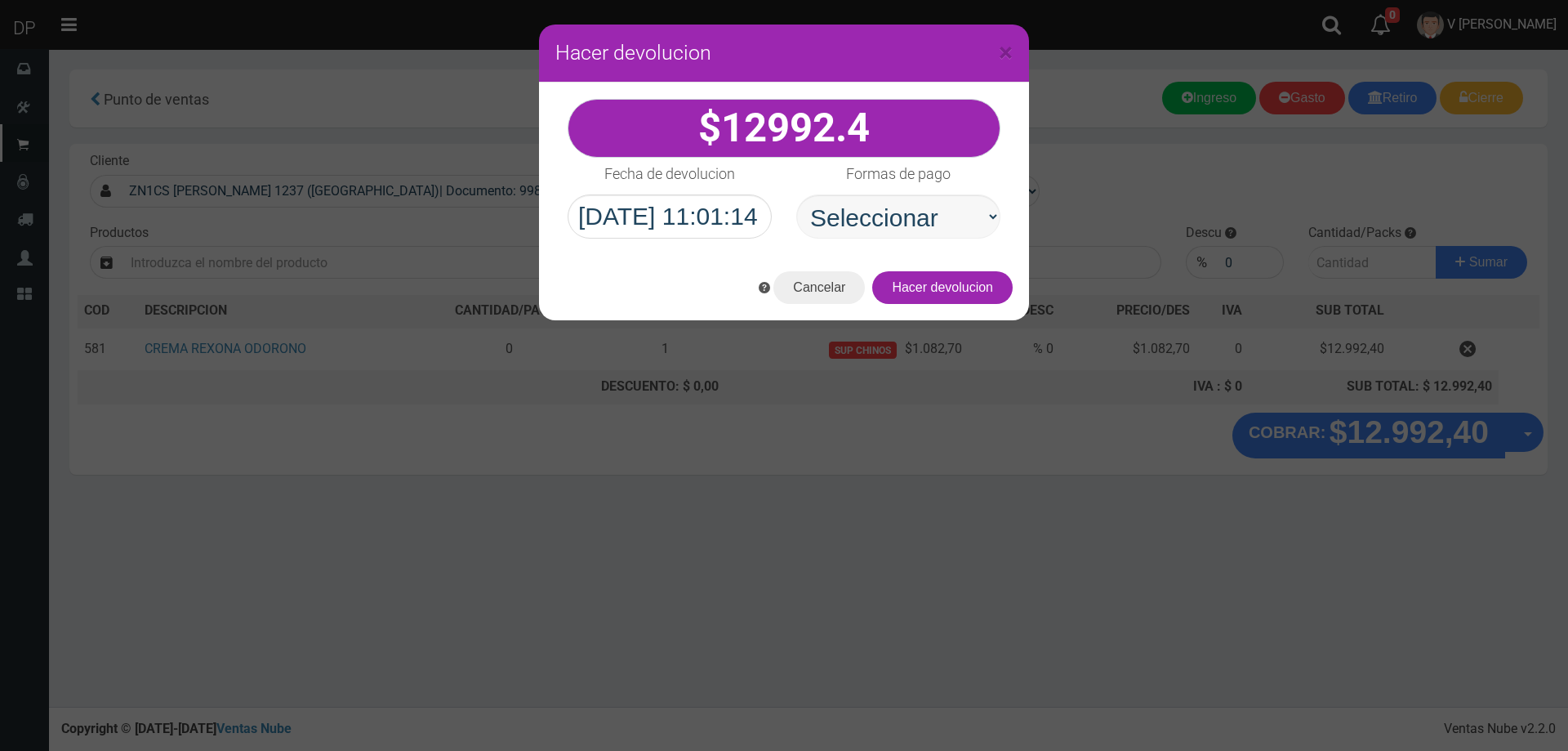
click at [844, 225] on select "Seleccionar Efectivo Tarjeta de Crédito Depósito Débito" at bounding box center [899, 216] width 204 height 44
select select "Efectivo"
click at [796, 194] on select "Seleccionar Efectivo Tarjeta de Crédito Depósito Débito" at bounding box center [899, 216] width 204 height 44
click at [981, 307] on div "Cancelar Hacer devolucion" at bounding box center [783, 288] width 490 height 65
click at [974, 285] on button "Hacer devolucion" at bounding box center [942, 288] width 140 height 32
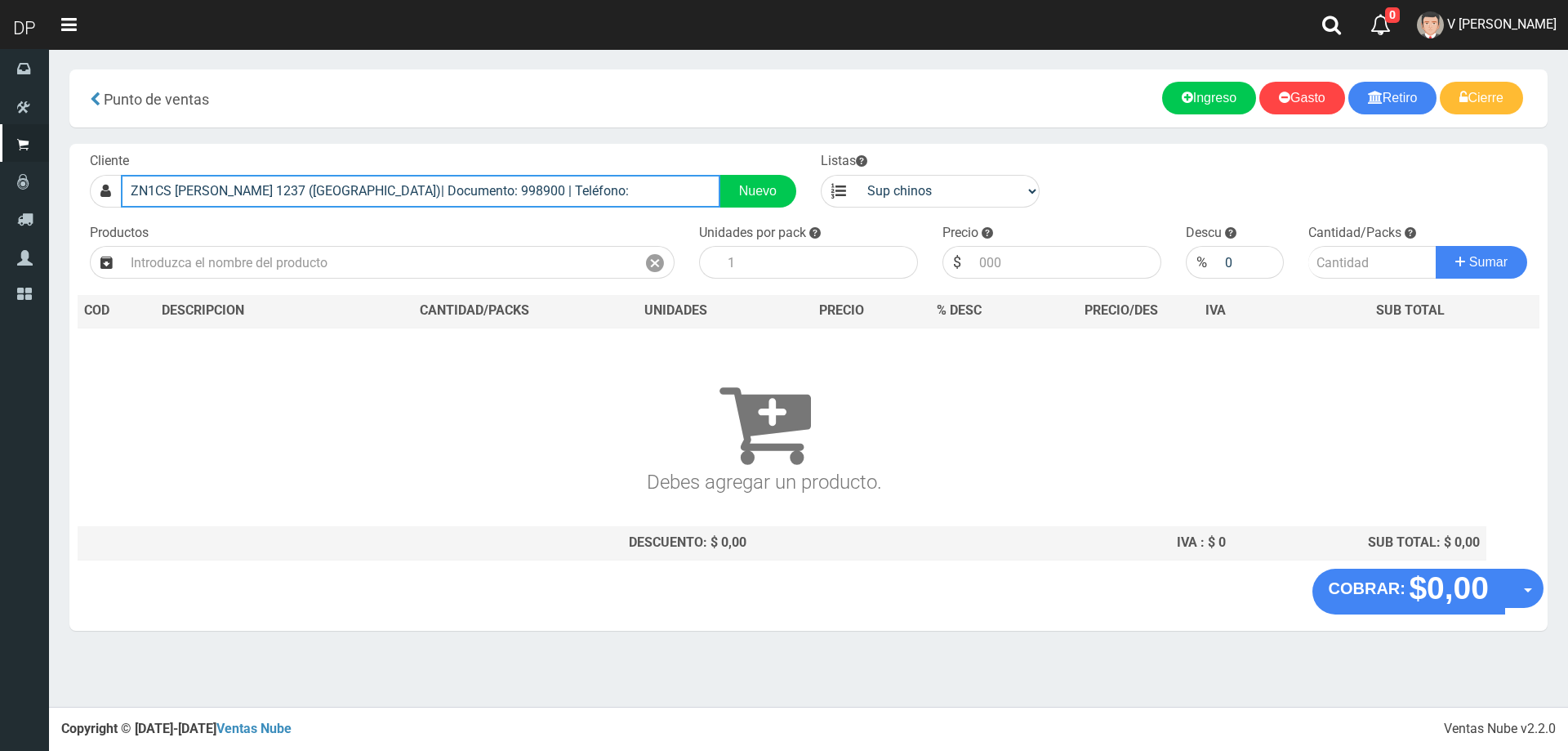
click at [636, 192] on input "ZN1CS AURELIO MONTANELLI 1237 (VILLA BOSCH)| Documento: 998900 | Teléfono:" at bounding box center [421, 191] width 600 height 32
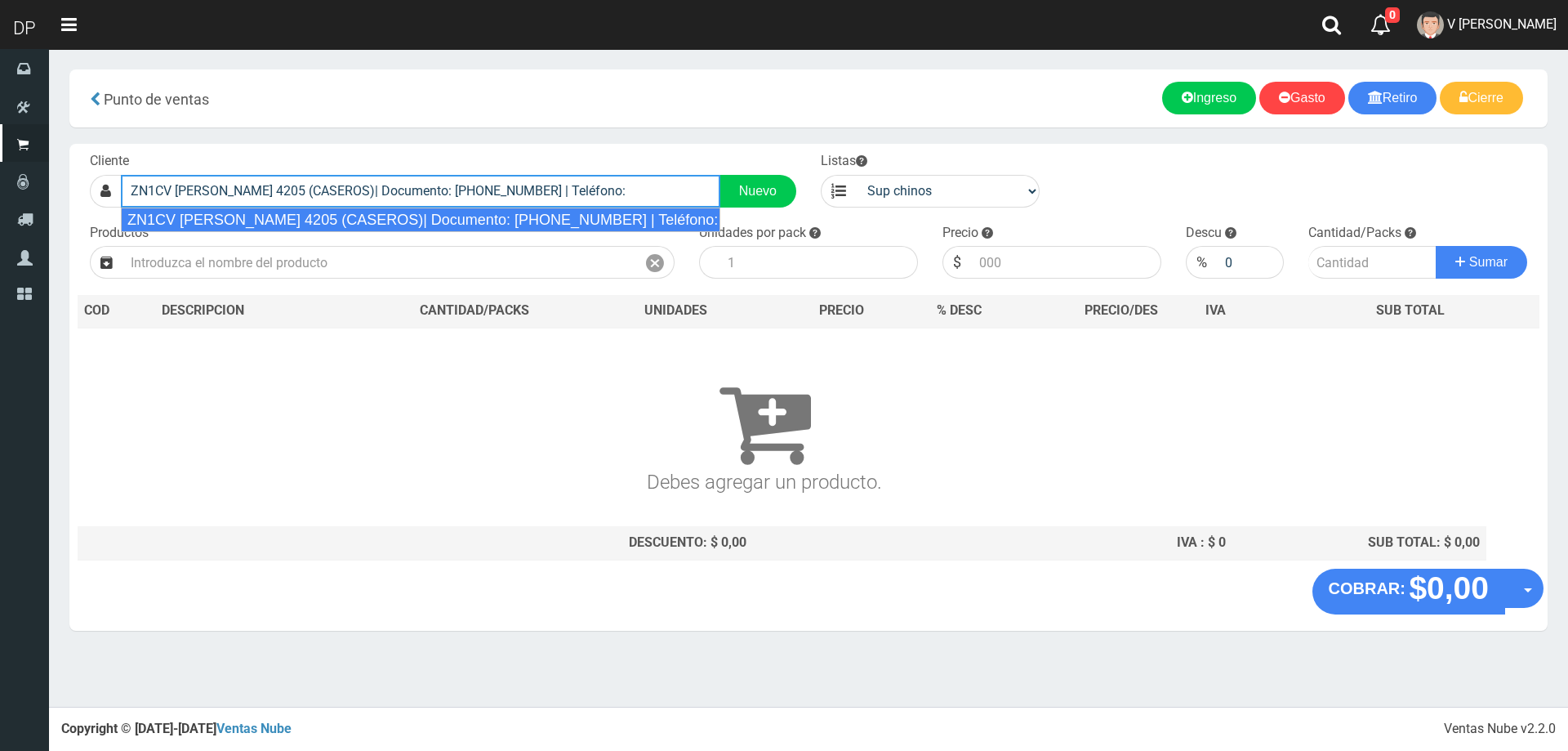
type input "ZN1CV BARTOLOME MITRE 4205 (CASEROS)| Documento: 624995898 | Teléfono:"
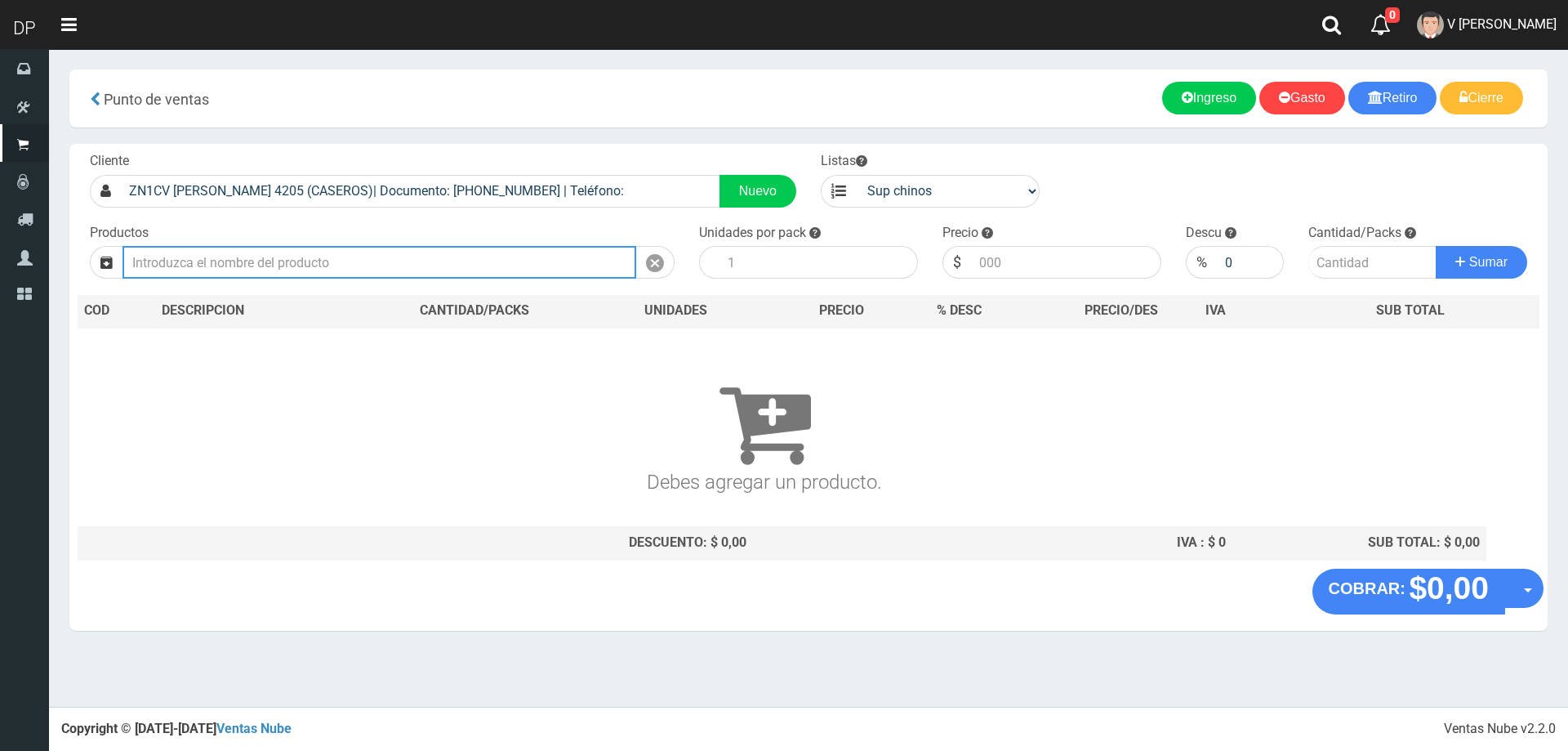
click at [339, 271] on input "text" at bounding box center [379, 262] width 514 height 32
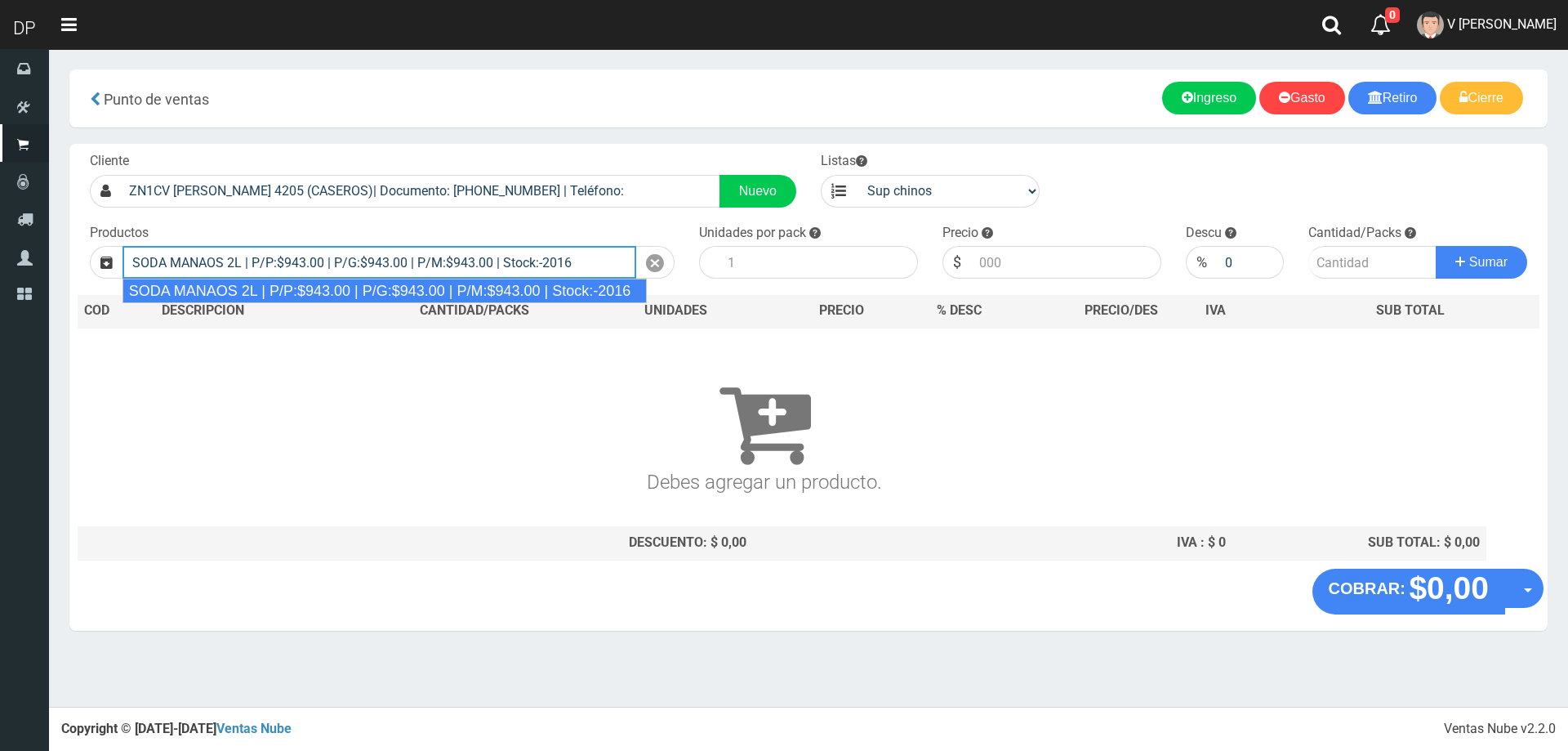
type input "SODA MANAOS 2L | P/P:$943.00 | P/G:$943.00 | P/M:$943.00 | Stock:-2016"
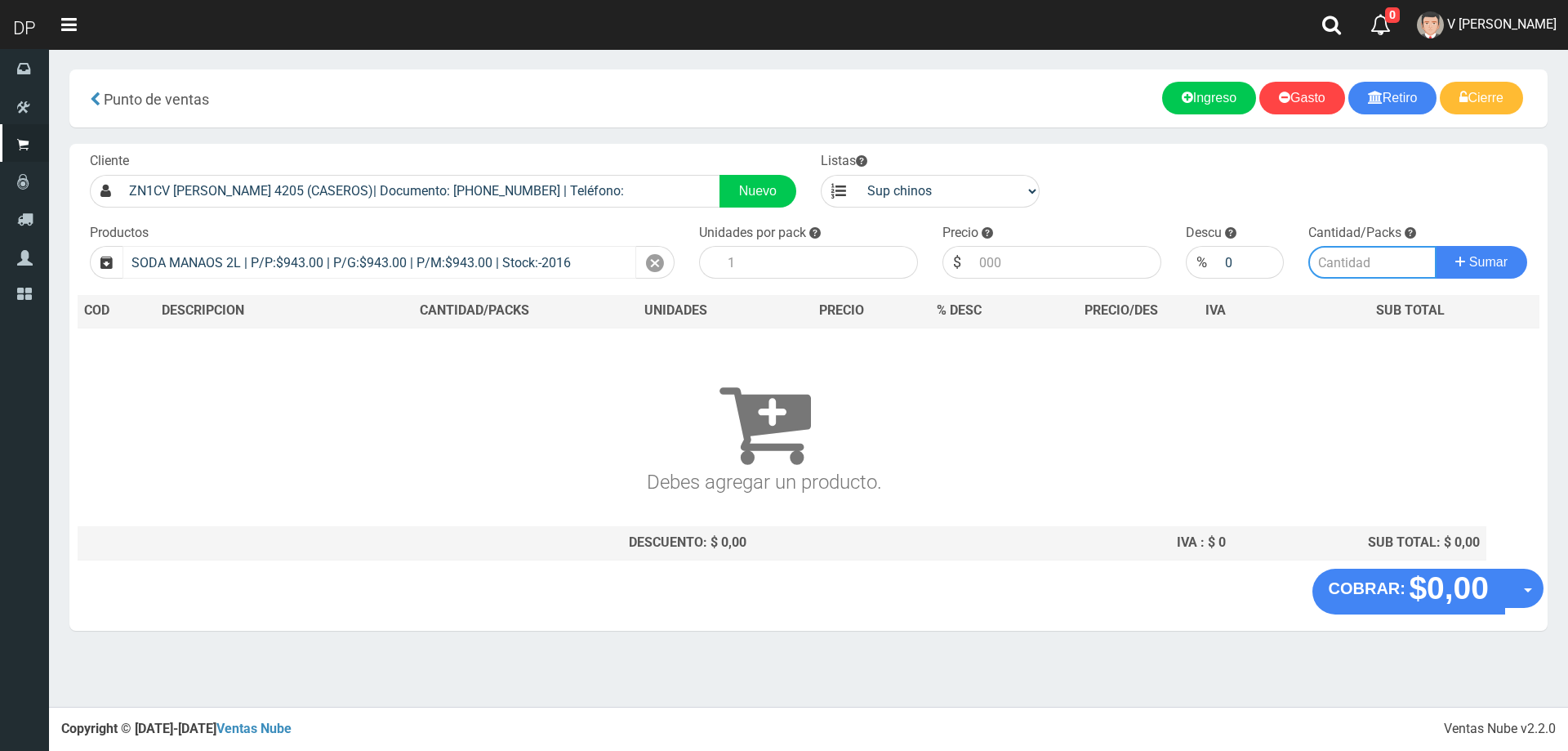
type input "6"
type input "943.00"
type input "1"
click at [1435, 246] on button "Sumar" at bounding box center [1481, 262] width 92 height 32
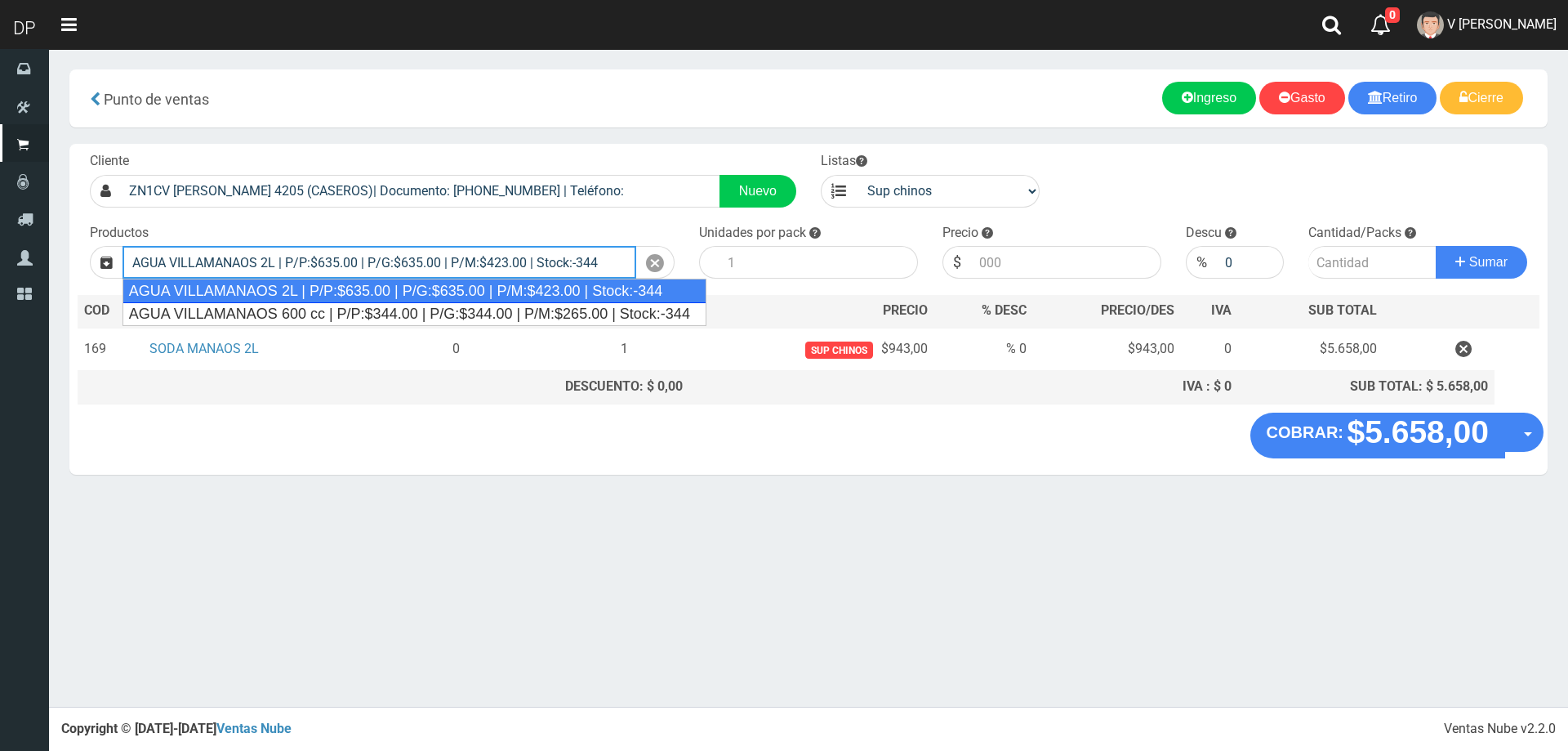
type input "AGUA VILLAMANAOS 2L | P/P:$635.00 | P/G:$635.00 | P/M:$423.00 | Stock:-344"
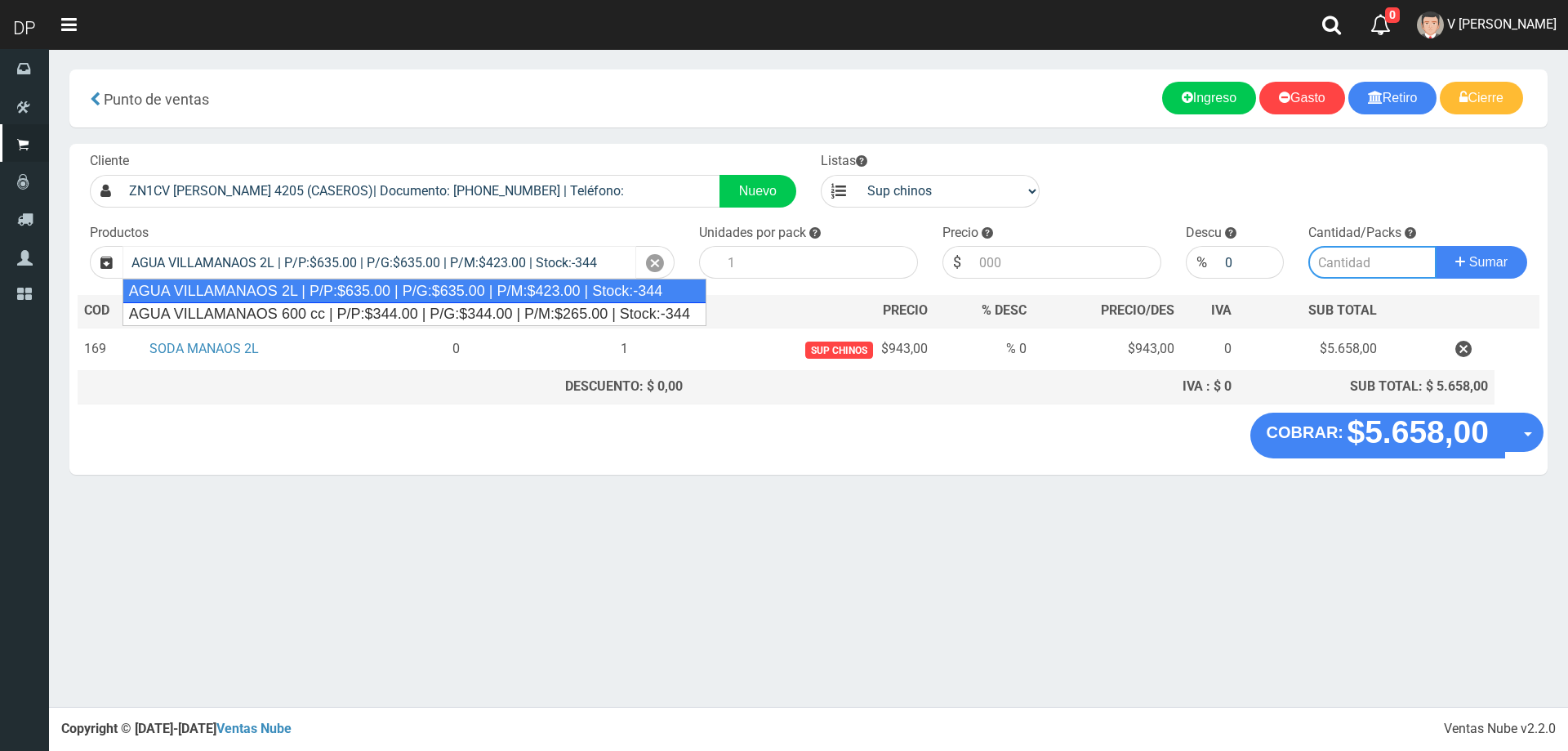
type input "6"
type input "635.00"
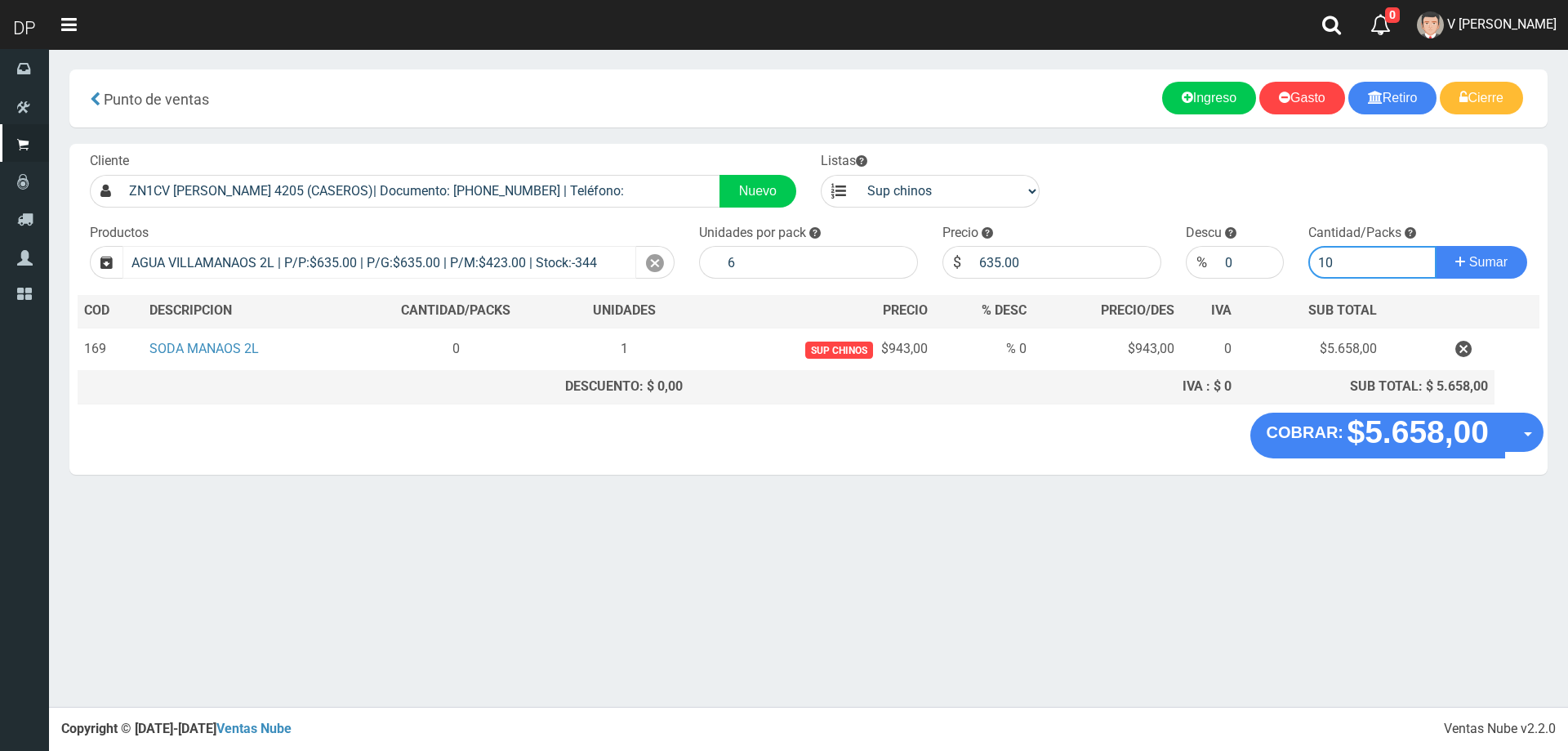
type input "10"
click at [1435, 246] on button "Sumar" at bounding box center [1481, 262] width 92 height 32
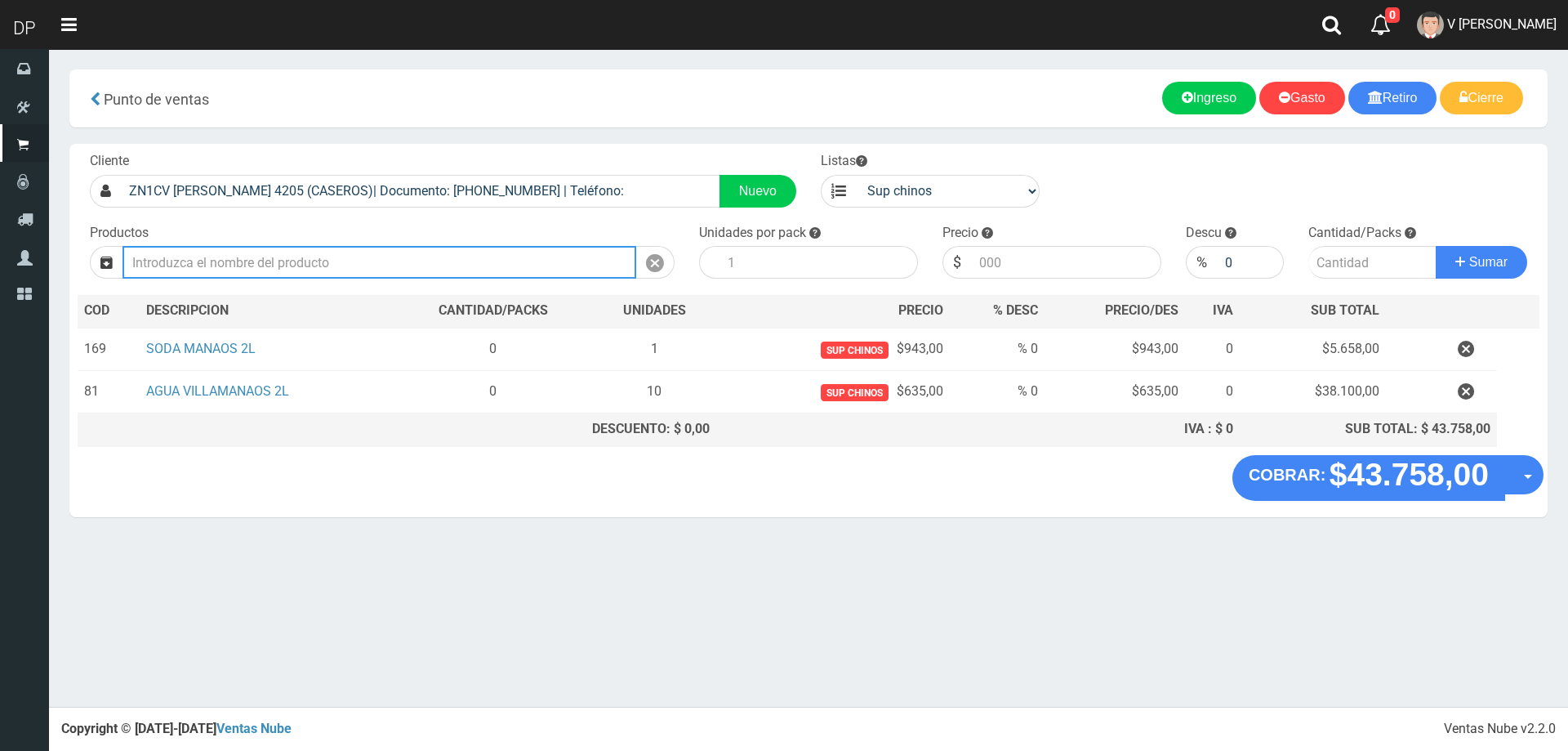
click at [302, 264] on input "text" at bounding box center [379, 262] width 514 height 32
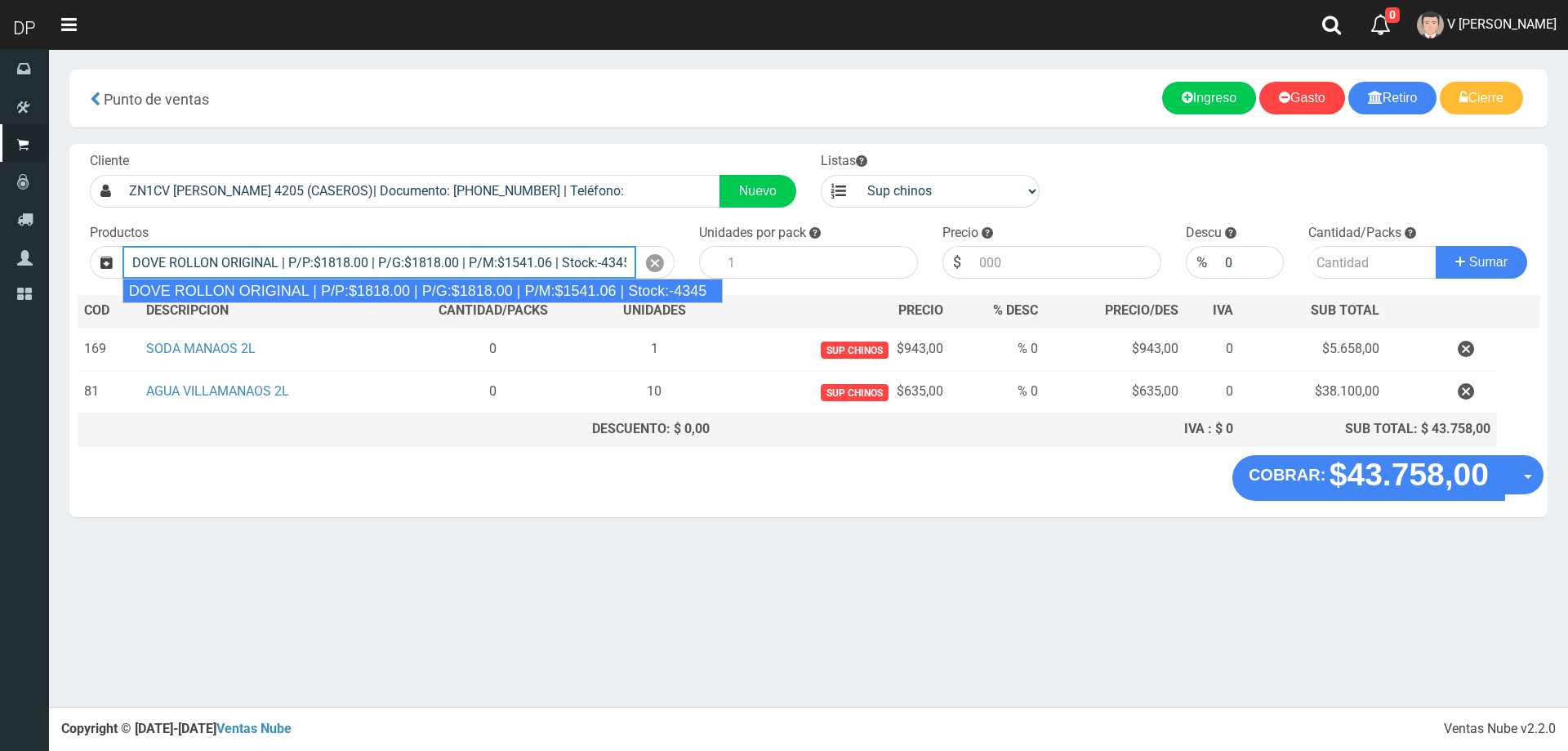
type input "DOVE ROLLON ORIGINAL | P/P:$1818.00 | P/G:$1818.00 | P/M:$1541.06 | Stock:-4345"
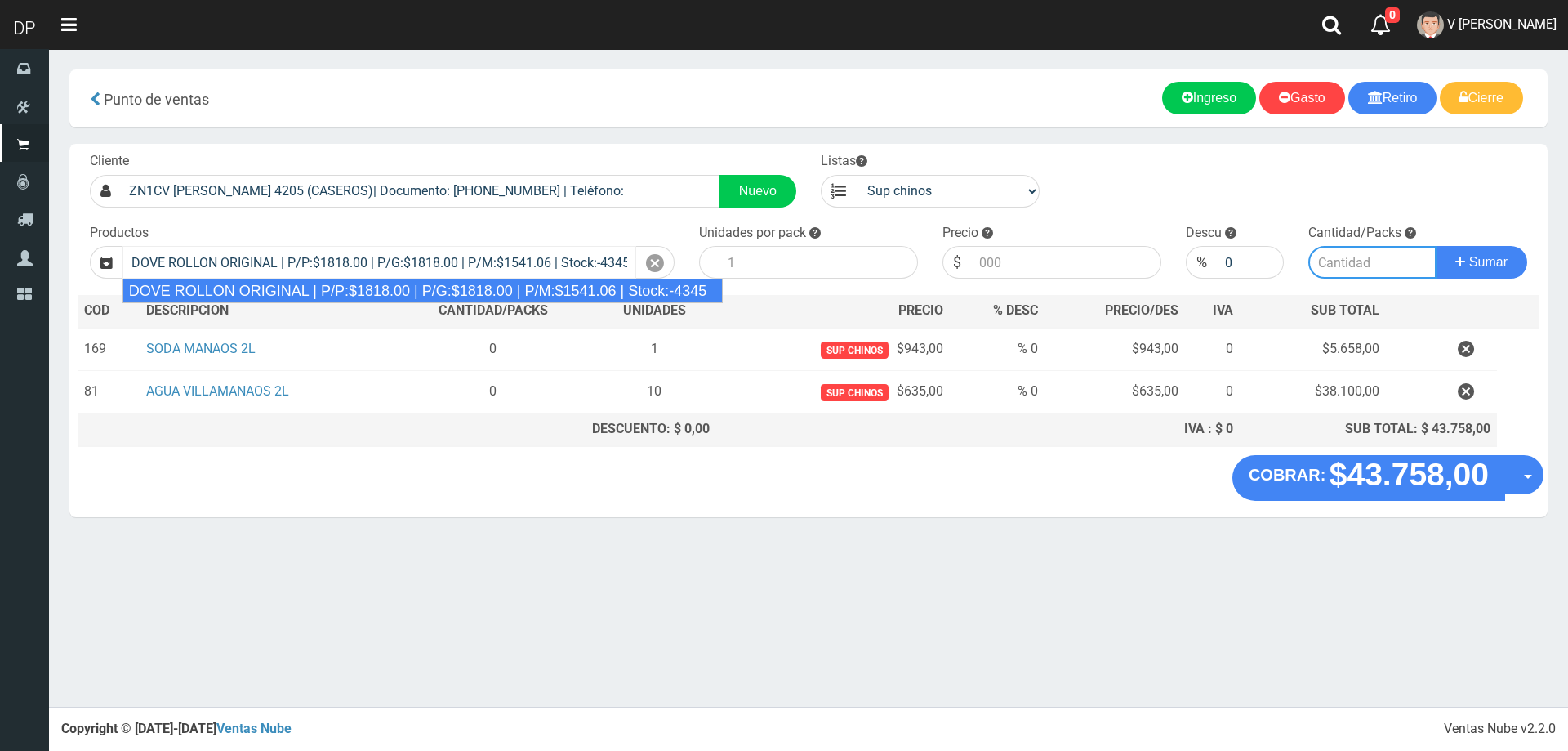
type input "12"
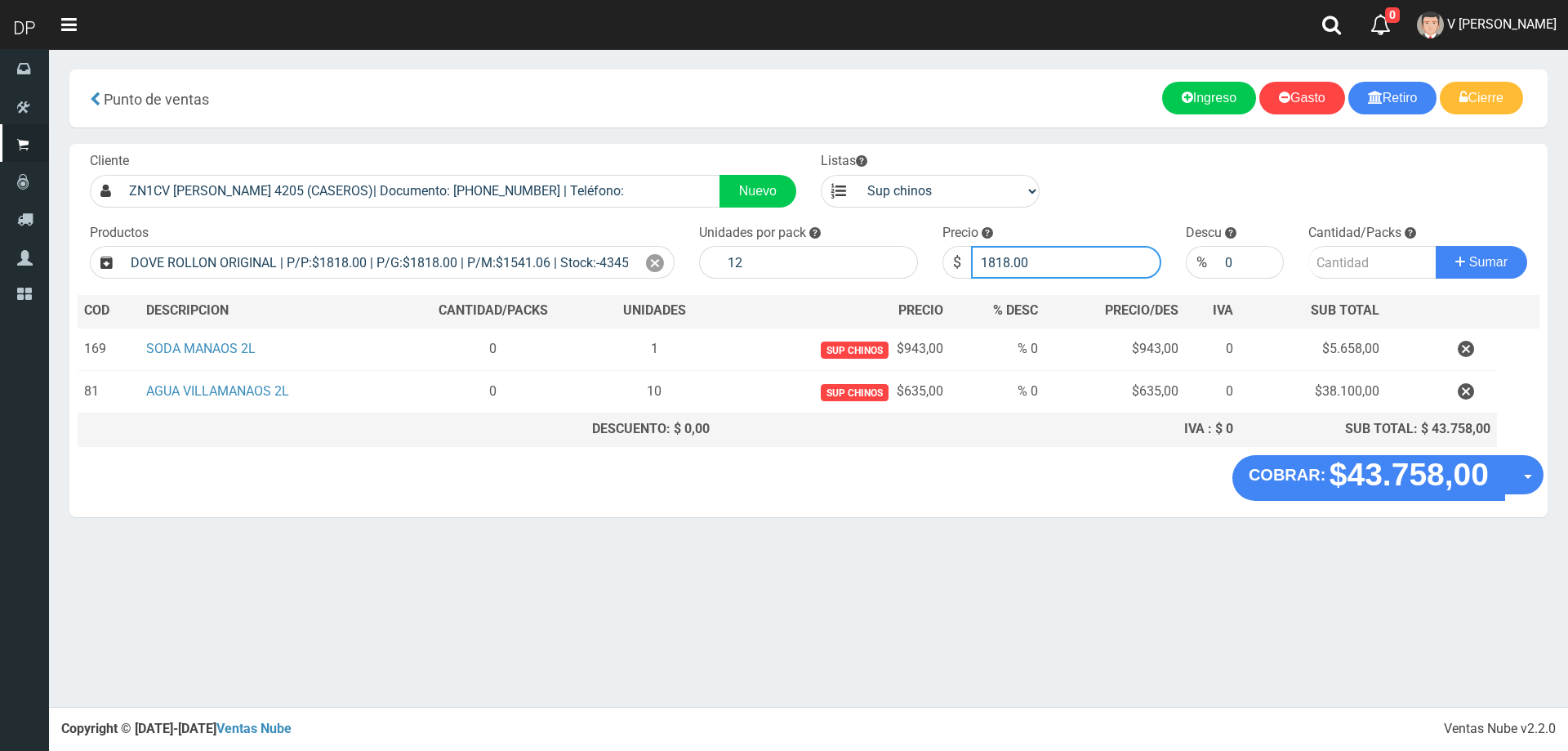
click at [1044, 256] on input "1818.00" at bounding box center [1066, 262] width 190 height 32
type input "1636"
type input "1636.20"
type input "1"
click at [1435, 246] on button "Sumar" at bounding box center [1481, 262] width 92 height 32
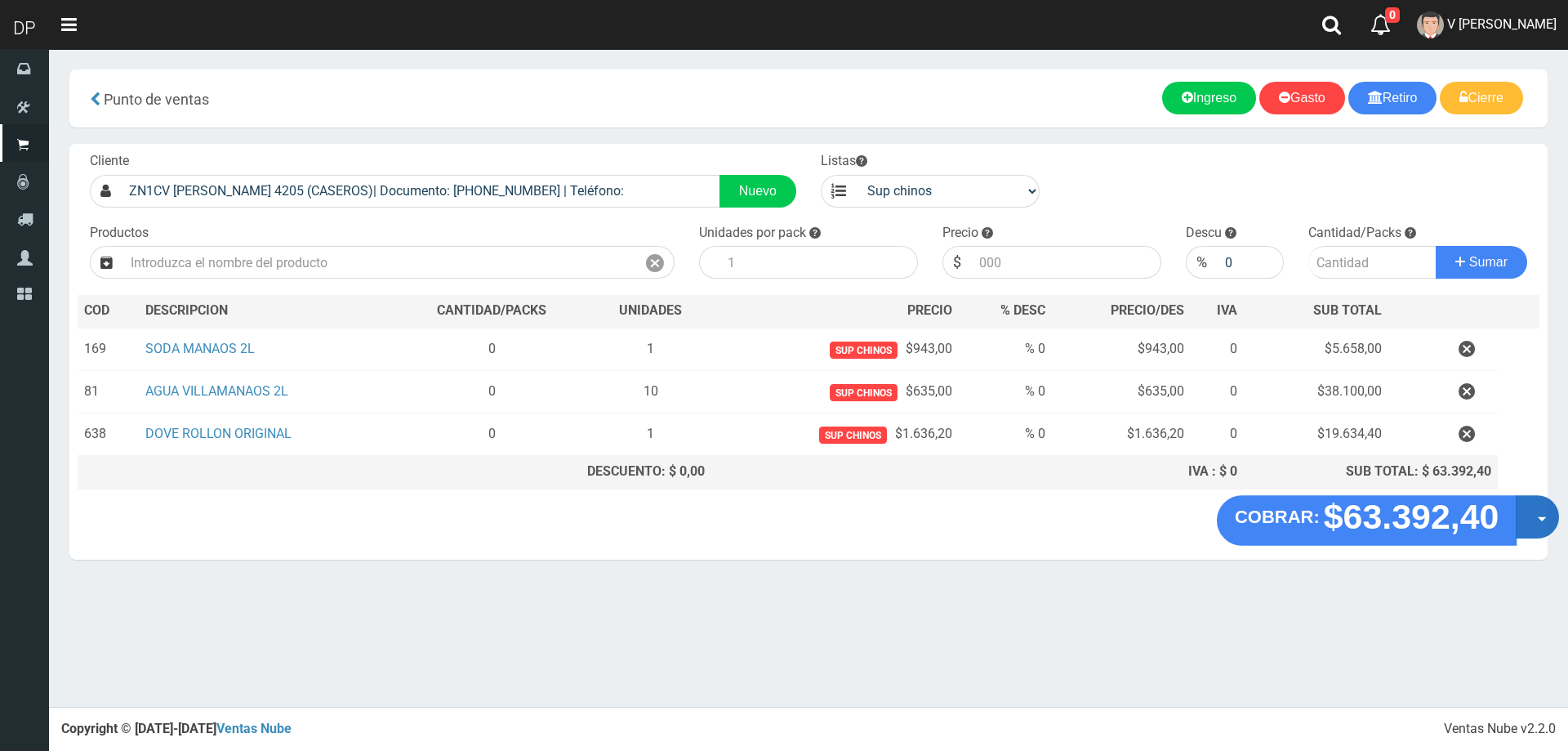
click at [1531, 525] on button "Opciones" at bounding box center [1536, 516] width 43 height 43
click at [1523, 534] on link "Hacer Devolucion" at bounding box center [1484, 522] width 146 height 37
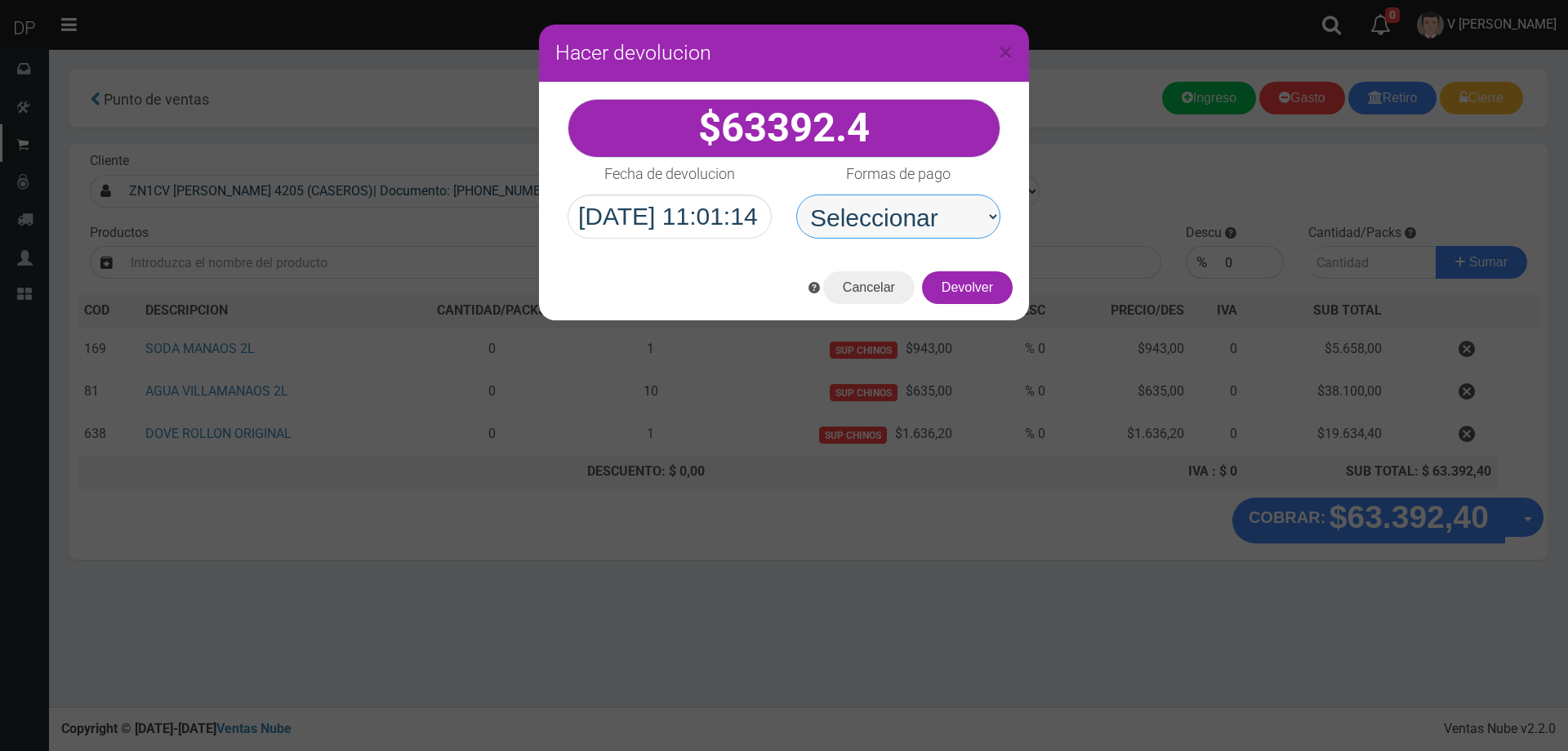
drag, startPoint x: 965, startPoint y: 243, endPoint x: 963, endPoint y: 234, distance: 9.2
click at [965, 223] on select "Seleccionar Efectivo Tarjeta de Crédito Depósito Débito" at bounding box center [899, 216] width 204 height 44
select select "Efectivo"
click at [796, 194] on select "Seleccionar Efectivo Tarjeta de Crédito Depósito Débito" at bounding box center [899, 216] width 204 height 44
click at [987, 306] on div "Cancelar Devolver" at bounding box center [783, 288] width 490 height 65
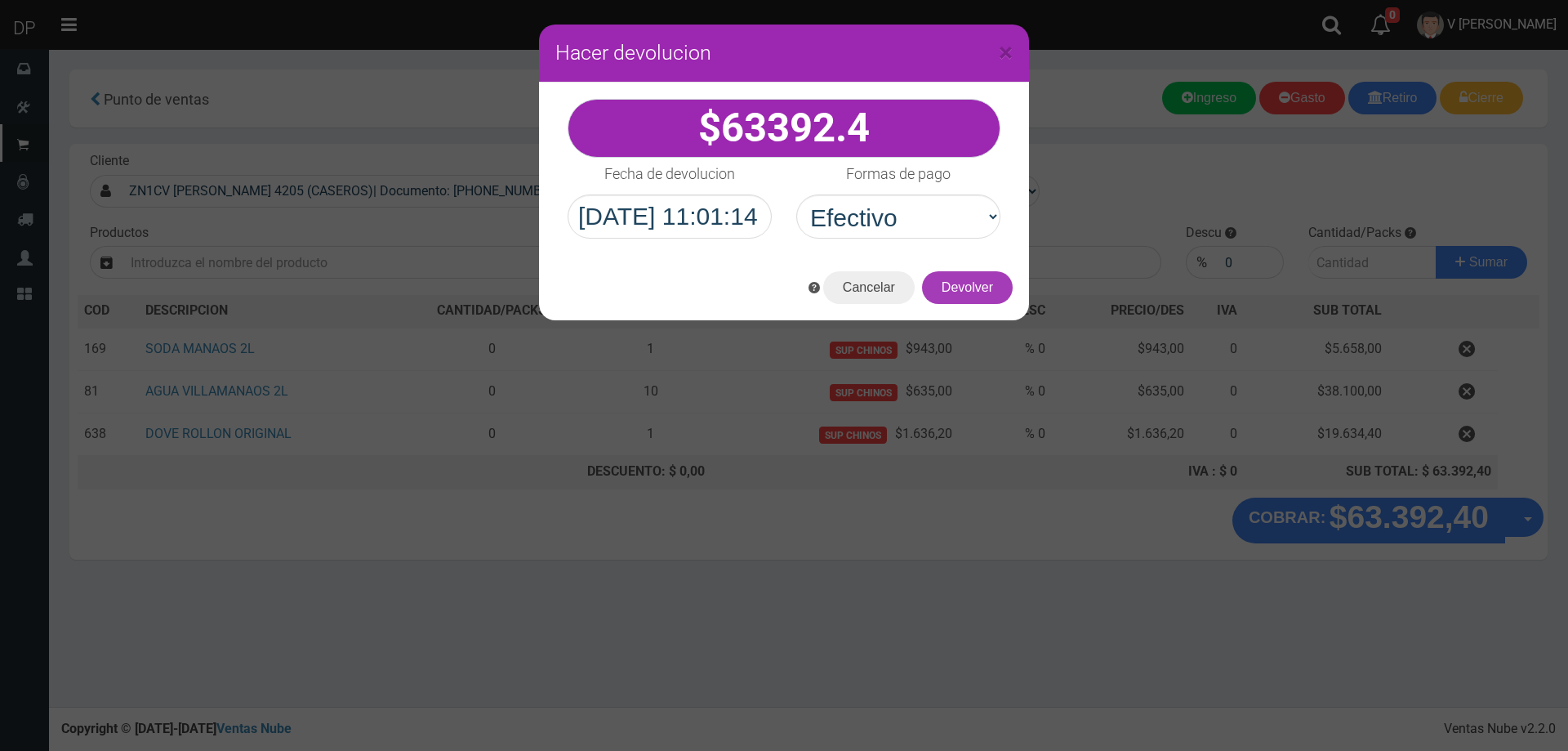
click at [986, 290] on button "Devolver" at bounding box center [966, 288] width 91 height 32
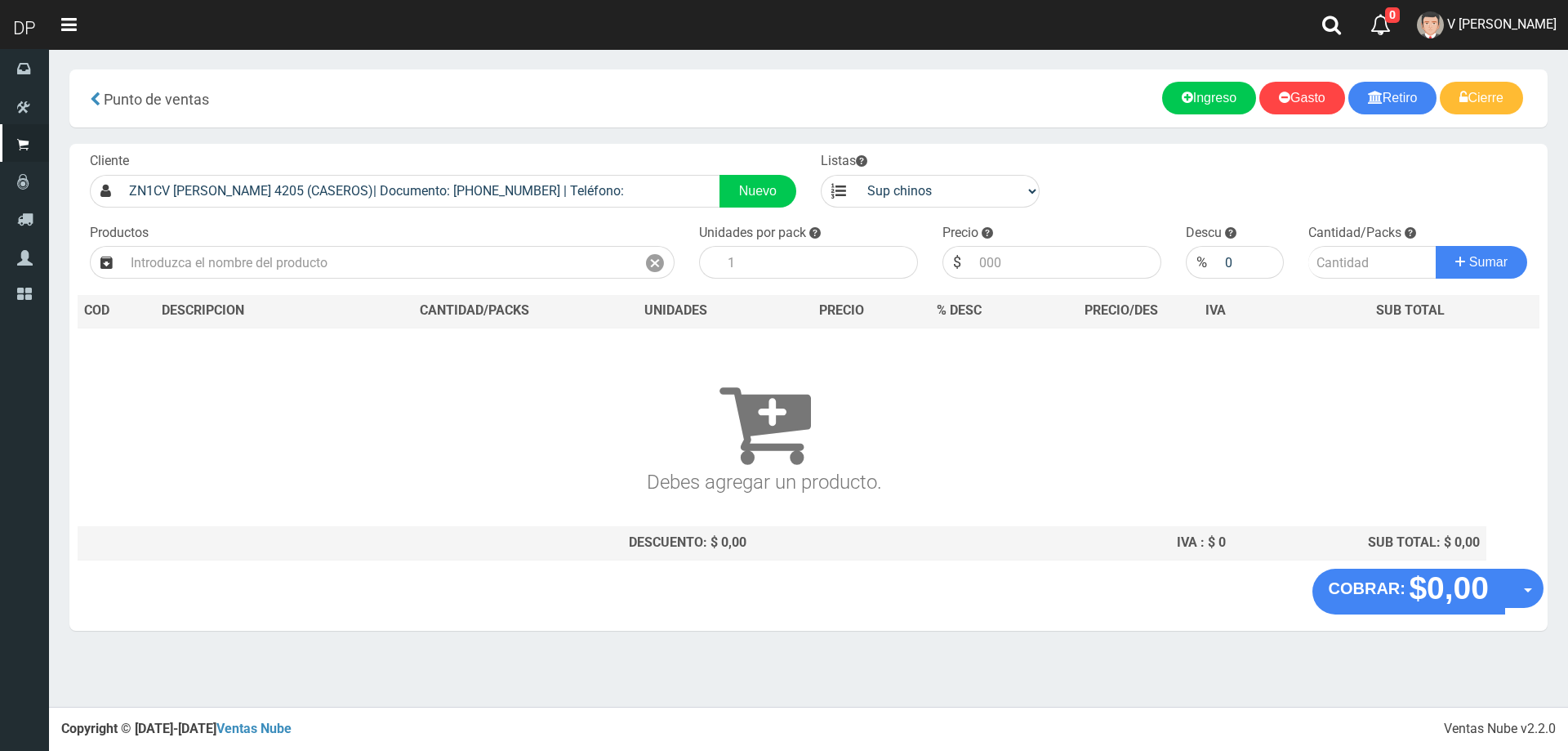
click at [438, 172] on div "Cliente ZN1CV BARTOLOME MITRE 4205 (CASEROS)| Documento: 624995898 | Teléfono: …" at bounding box center [442, 180] width 731 height 55
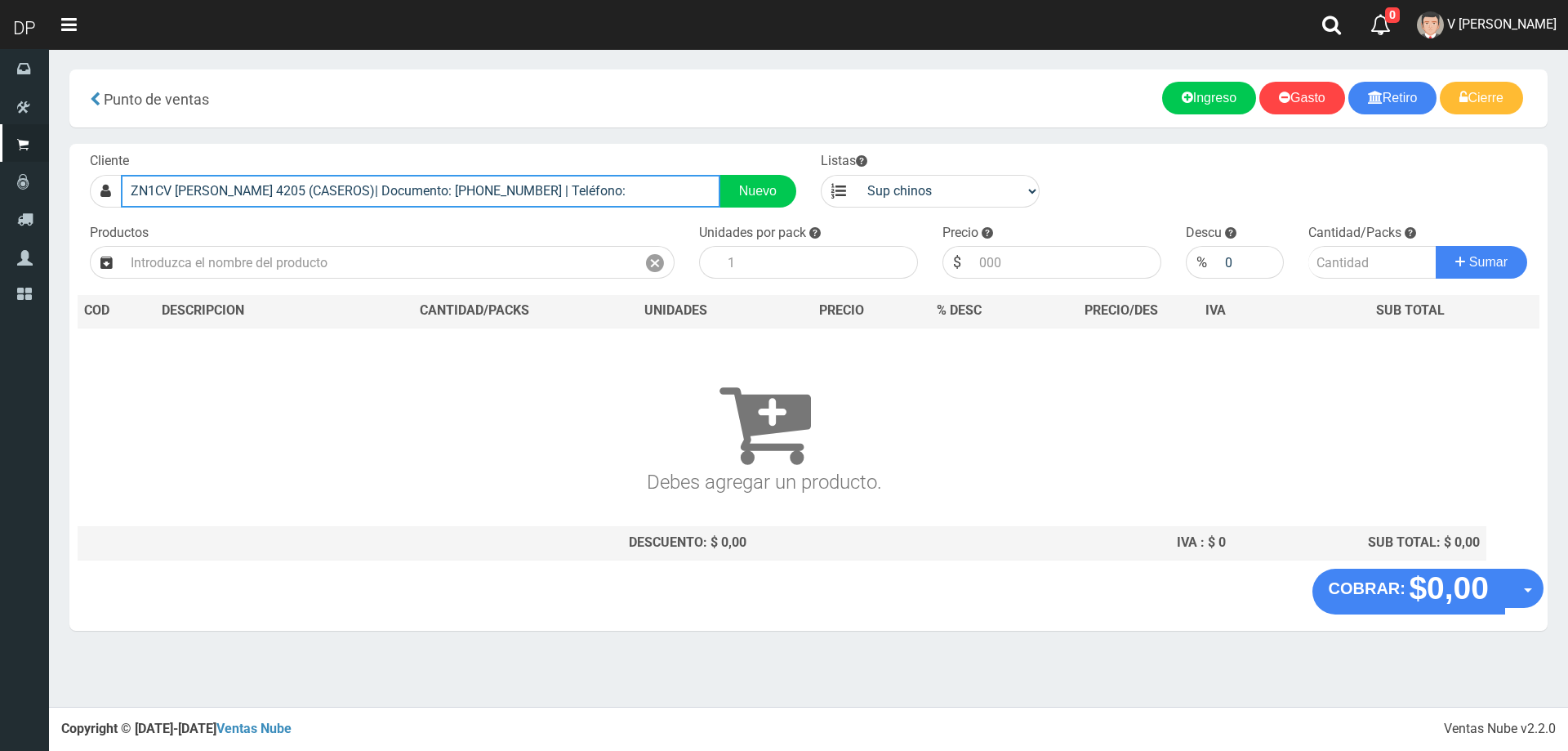
click at [440, 180] on input "ZN1CV BARTOLOME MITRE 4205 (CASEROS)| Documento: 624995898 | Teléfono:" at bounding box center [421, 191] width 600 height 32
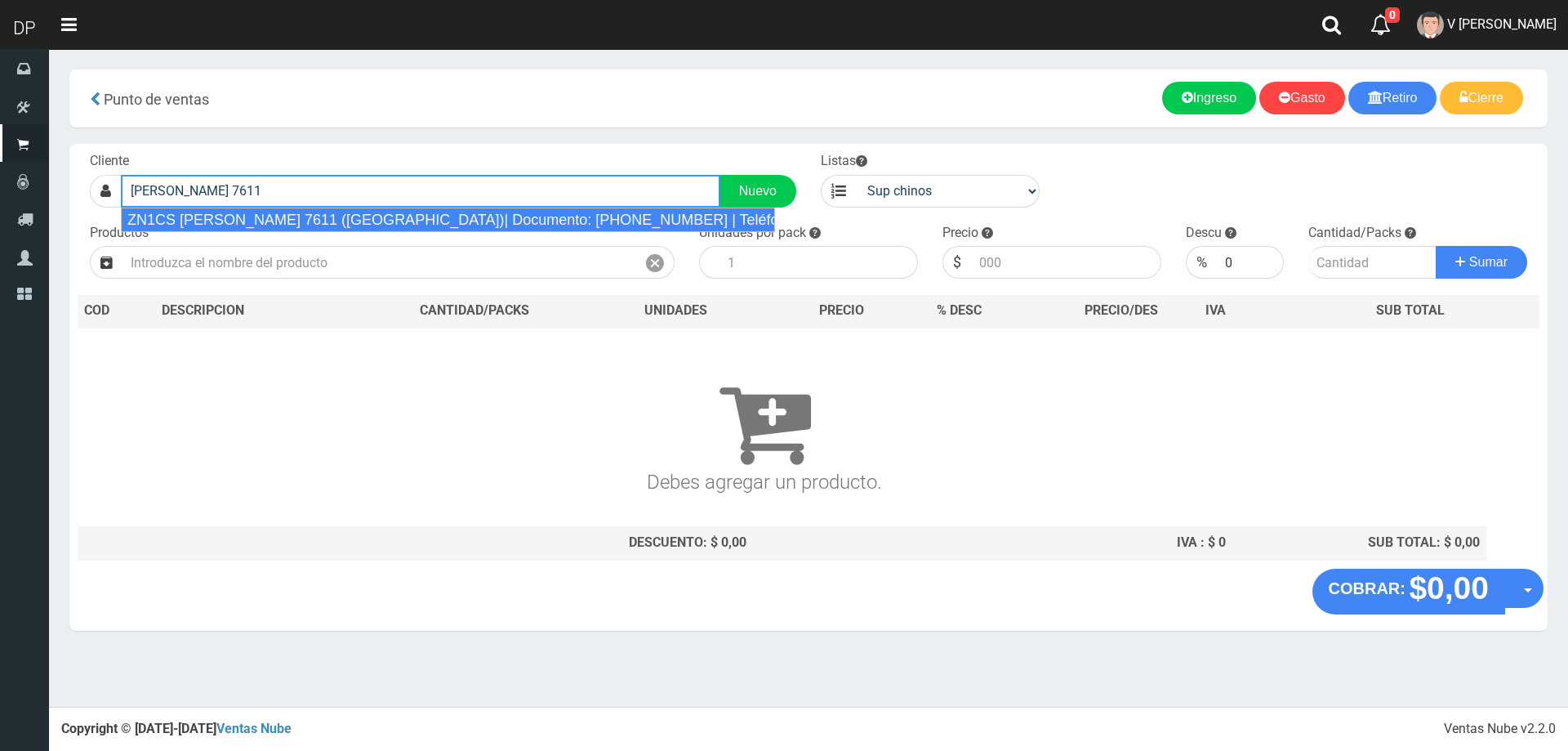
click at [430, 217] on div "ZN1CS SANTOS VEGA 7611 (VILLA BOSCH)| Documento: 6554567486 | Teléfono: 1159485…" at bounding box center [448, 220] width 654 height 25
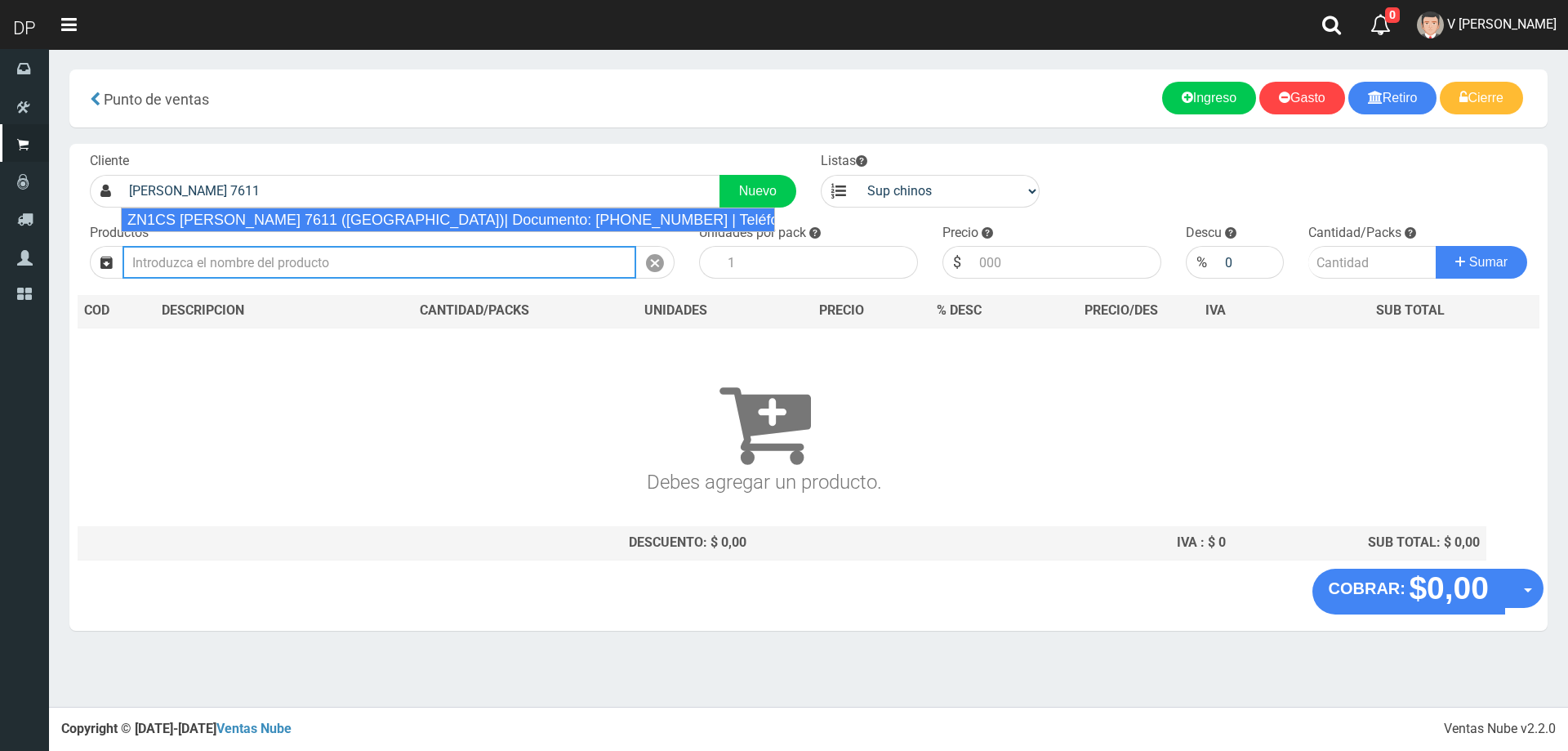
type input "ZN1CS SANTOS VEGA 7611 (VILLA BOSCH)| Documento: 6554567486 | Teléfono: 1159485…"
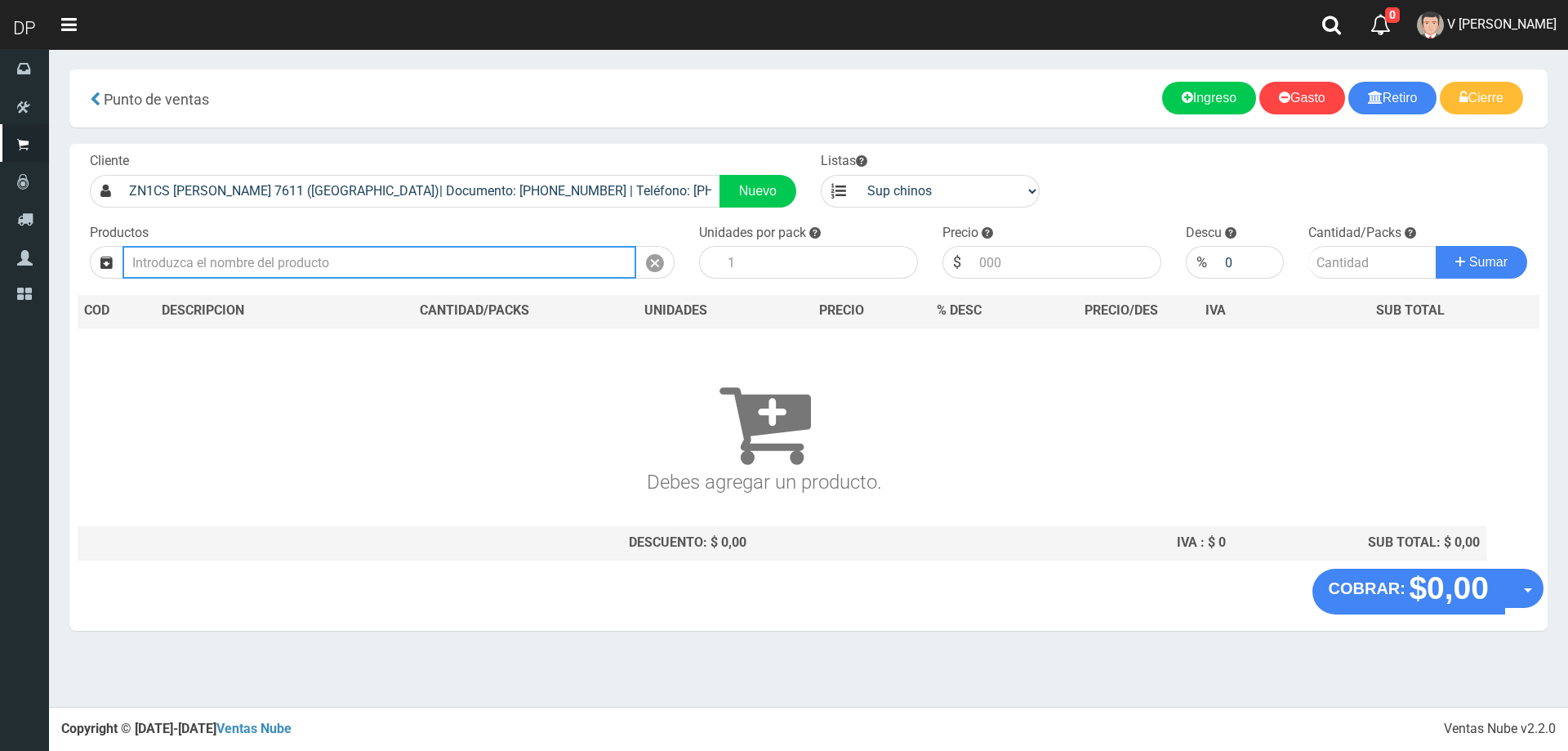
click at [376, 251] on input "text" at bounding box center [379, 262] width 514 height 32
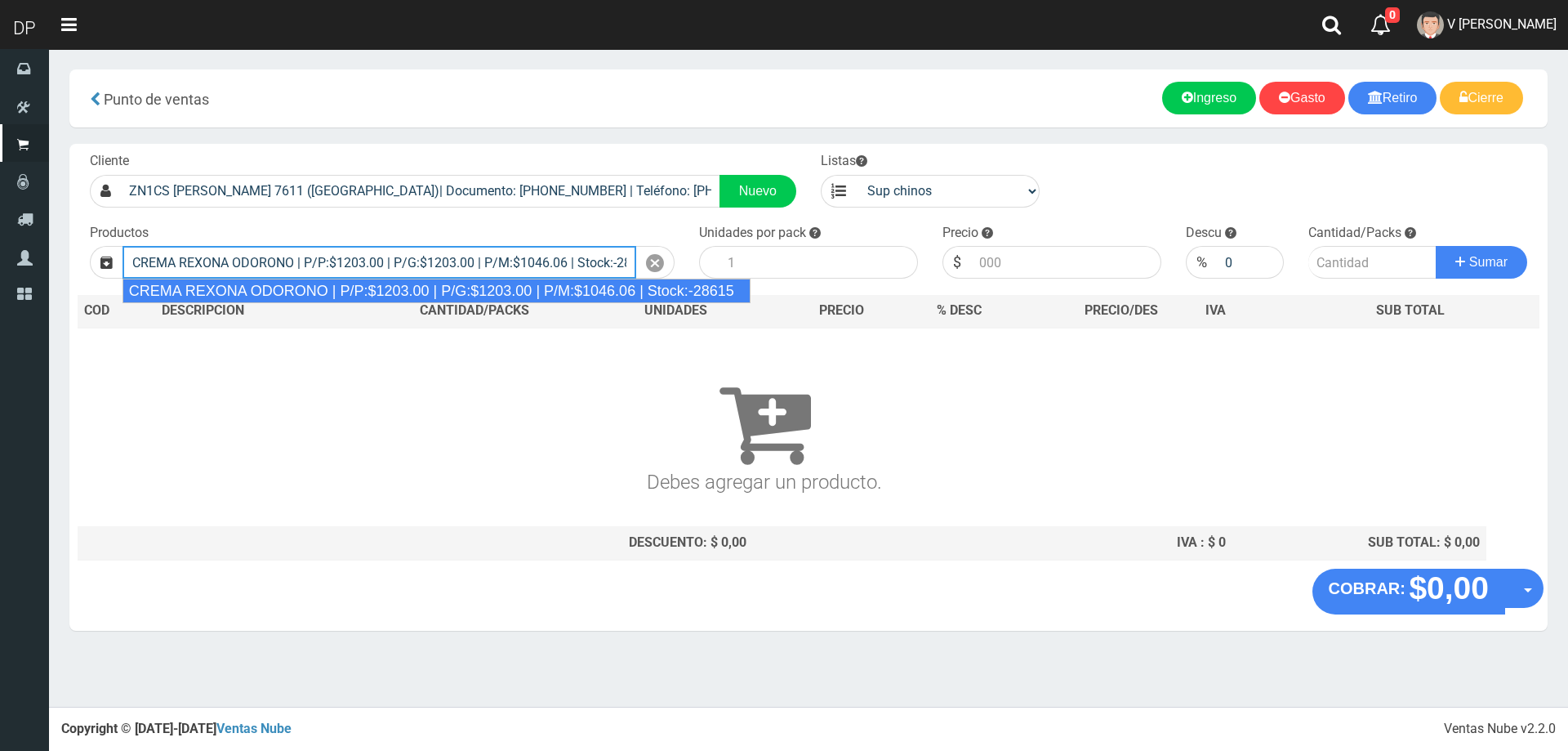
type input "CREMA REXONA ODORONO | P/P:$1203.00 | P/G:$1203.00 | P/M:$1046.06 | Stock:-28615"
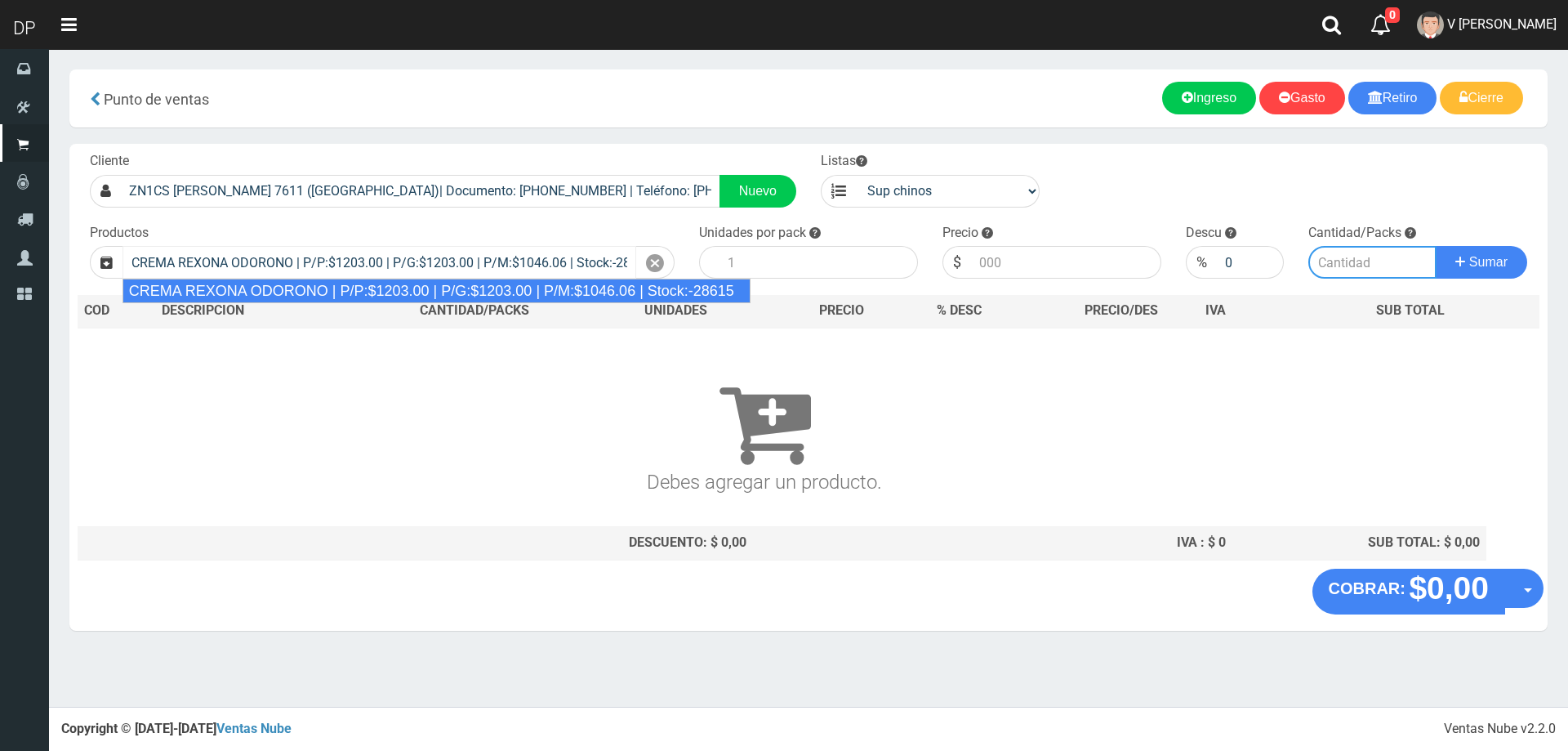
type input "12"
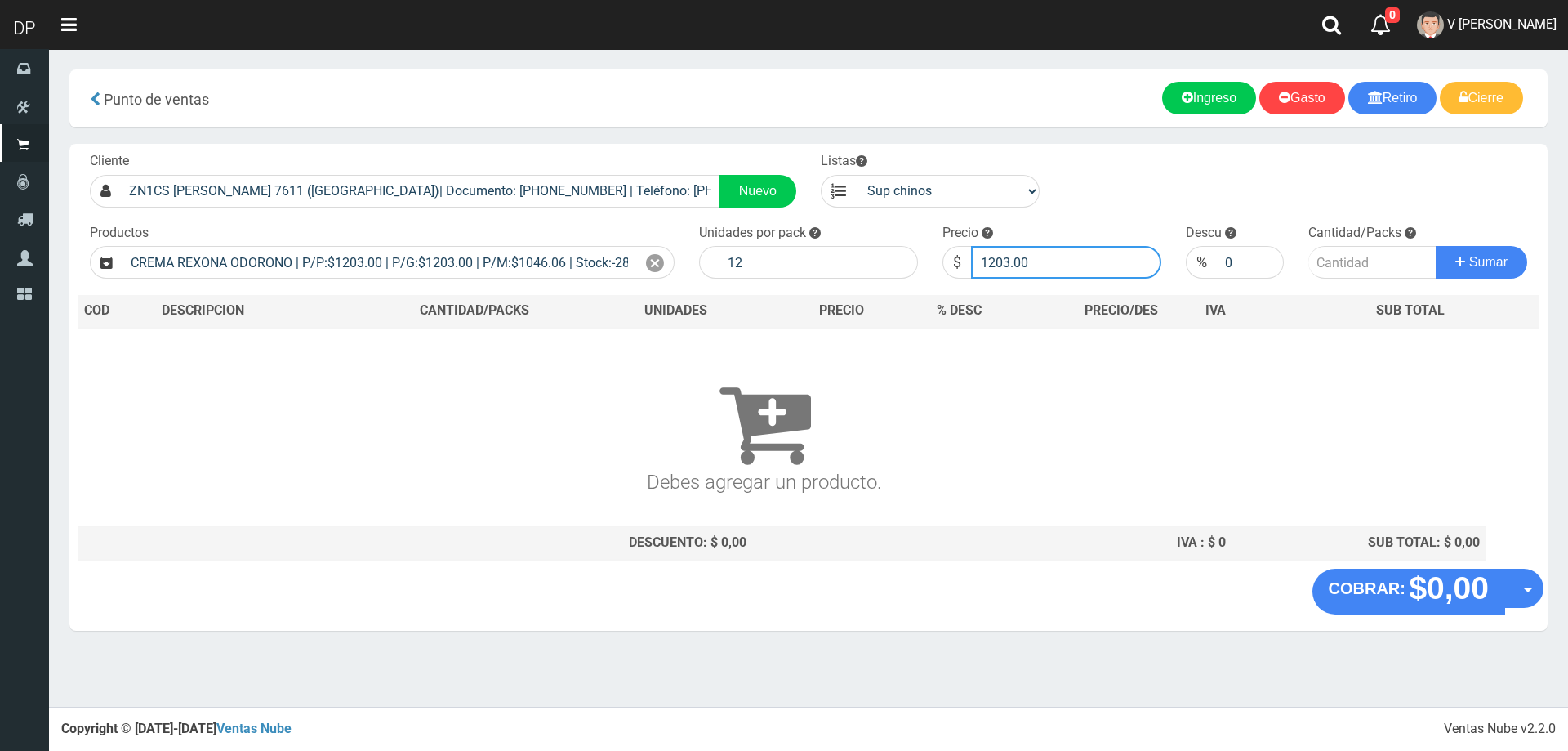
click at [1080, 256] on input "1203.00" at bounding box center [1066, 262] width 190 height 32
type input "1"
type input "1082"
type input "1082.70"
type input "1"
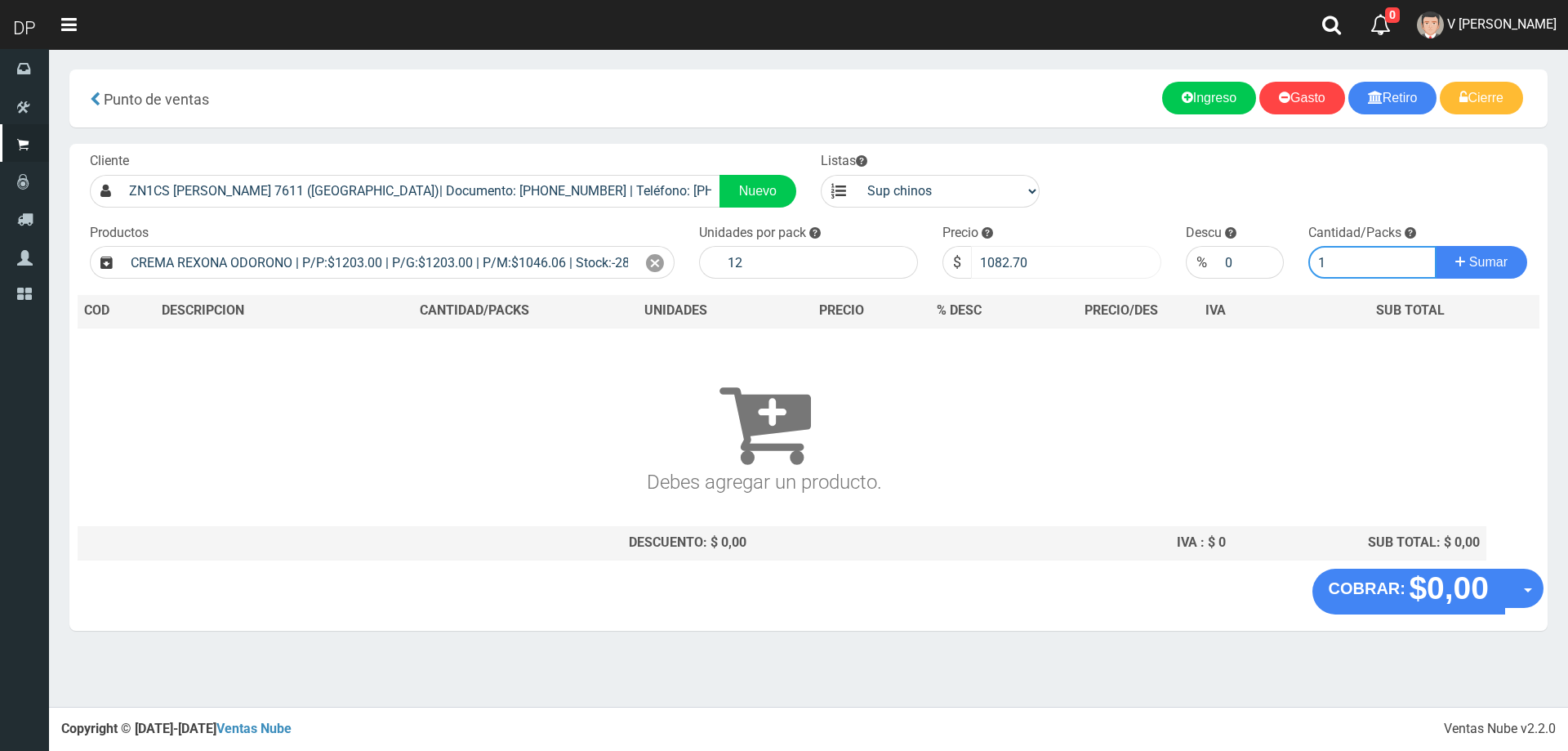
click at [1435, 246] on button "Sumar" at bounding box center [1481, 262] width 92 height 32
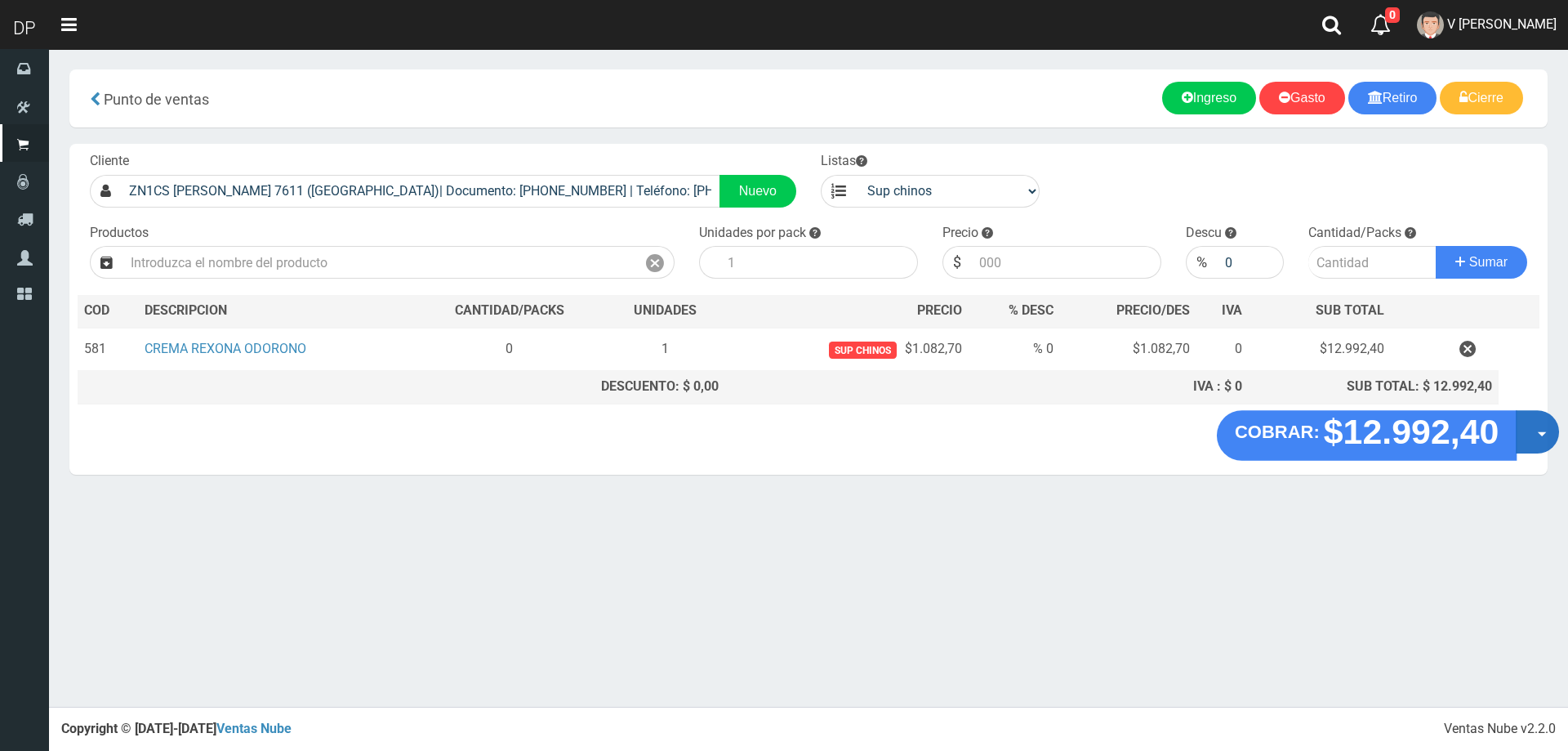
click at [1525, 430] on button "Opciones" at bounding box center [1536, 431] width 43 height 43
click at [1515, 437] on link "Hacer Devolucion" at bounding box center [1484, 437] width 146 height 37
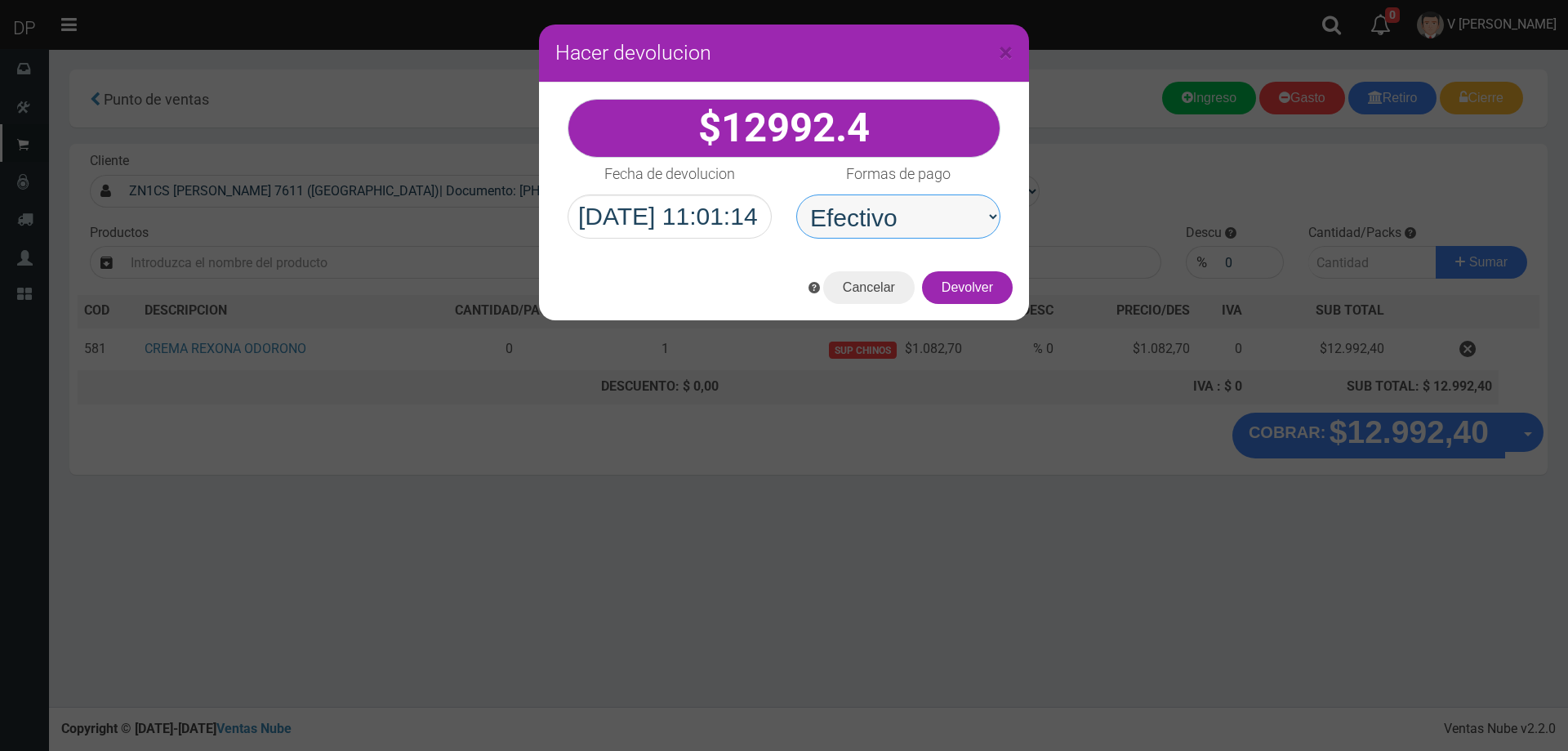
click at [919, 222] on select "Seleccionar Efectivo Tarjeta de Crédito Depósito Débito" at bounding box center [899, 216] width 204 height 44
click at [919, 290] on div "Cancelar Devolver" at bounding box center [783, 288] width 490 height 65
click at [922, 240] on div "12992.4" at bounding box center [783, 168] width 490 height 172
drag, startPoint x: 921, startPoint y: 219, endPoint x: 921, endPoint y: 237, distance: 18.0
click at [921, 222] on select "Seleccionar Efectivo Tarjeta de Crédito Depósito Débito" at bounding box center [899, 216] width 204 height 44
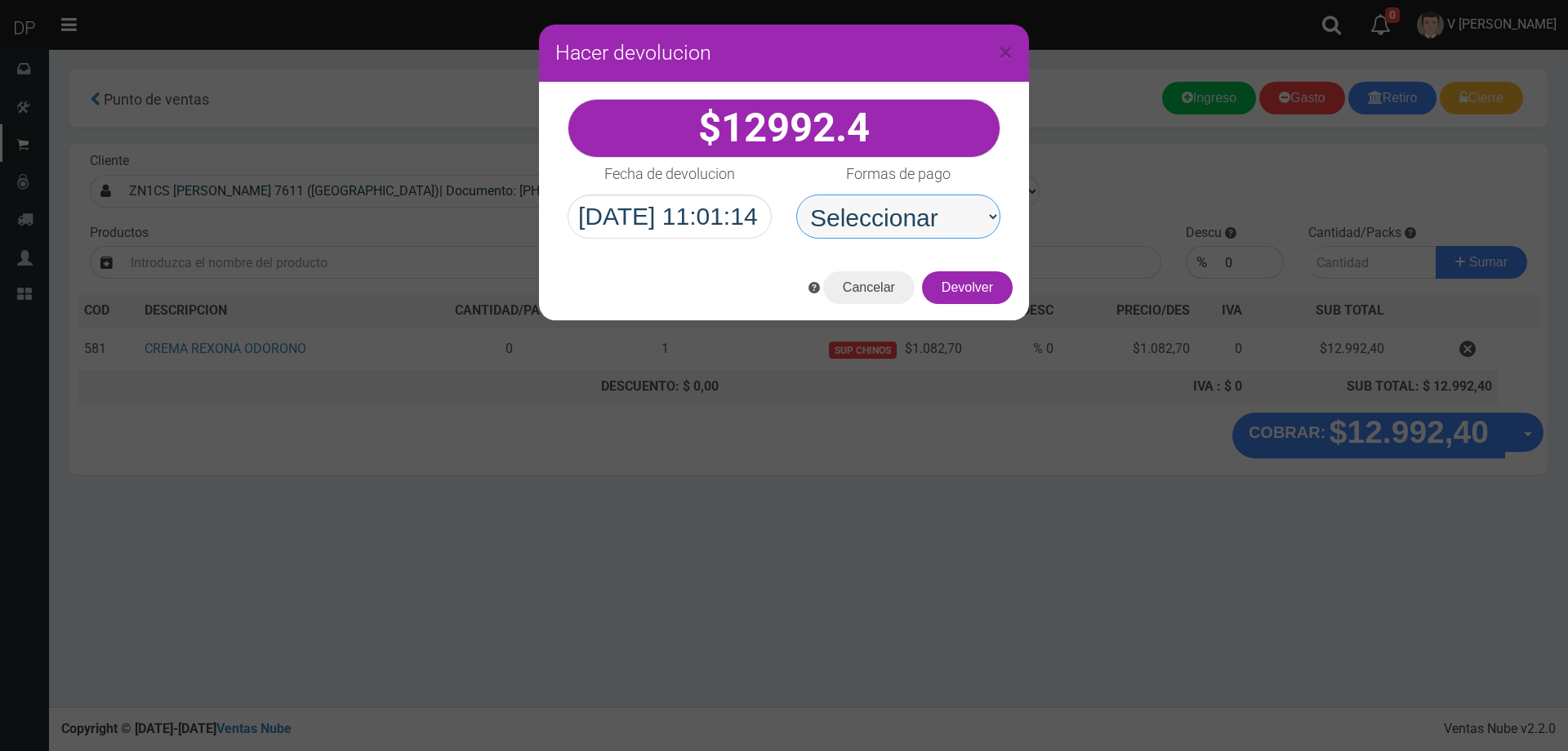
select select "Efectivo"
click at [796, 194] on select "Seleccionar Efectivo Tarjeta de Crédito Depósito Débito" at bounding box center [899, 216] width 204 height 44
click at [985, 293] on button "Devolver" at bounding box center [966, 288] width 91 height 32
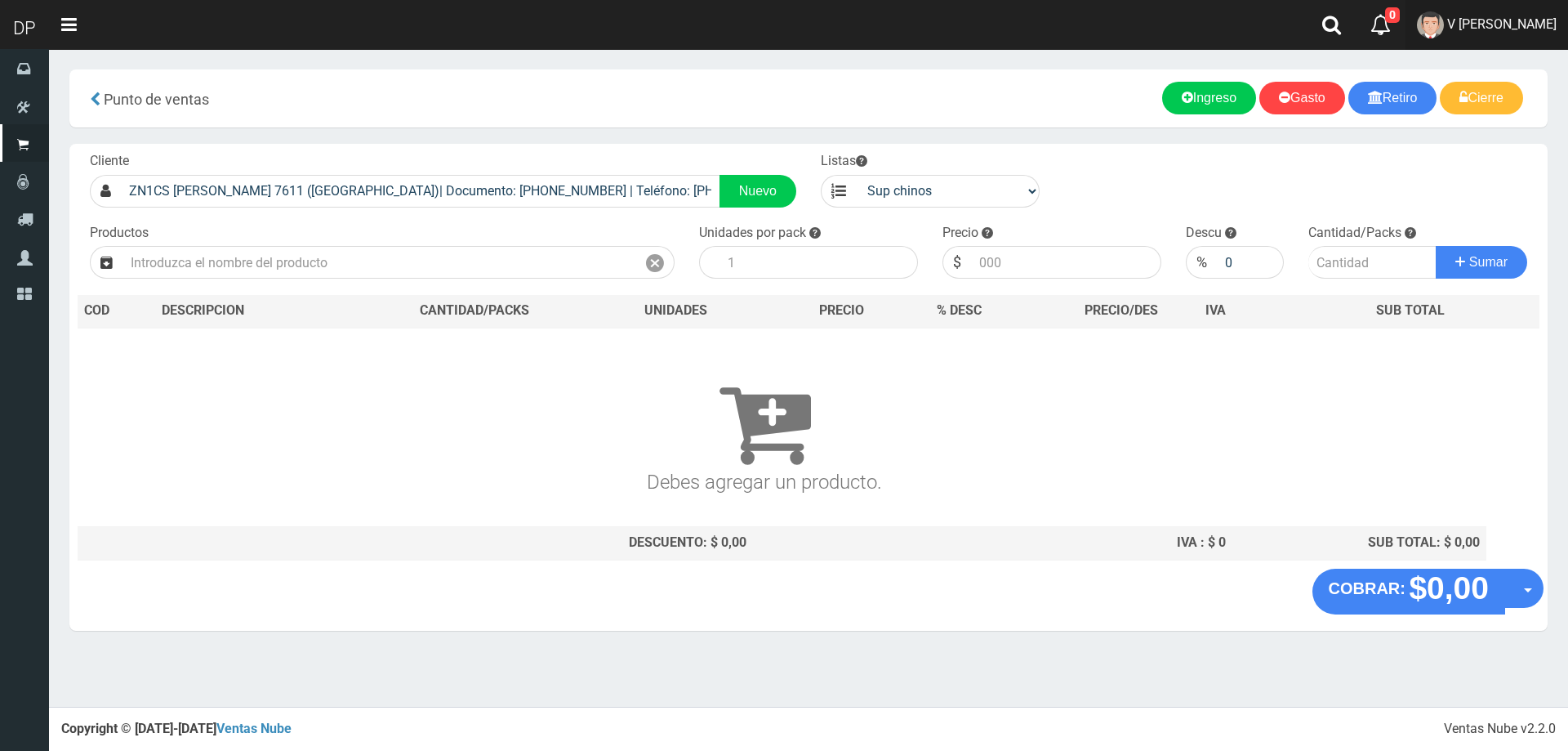
click at [1529, 19] on span "V Maria Graciela vargas" at bounding box center [1501, 24] width 110 height 15
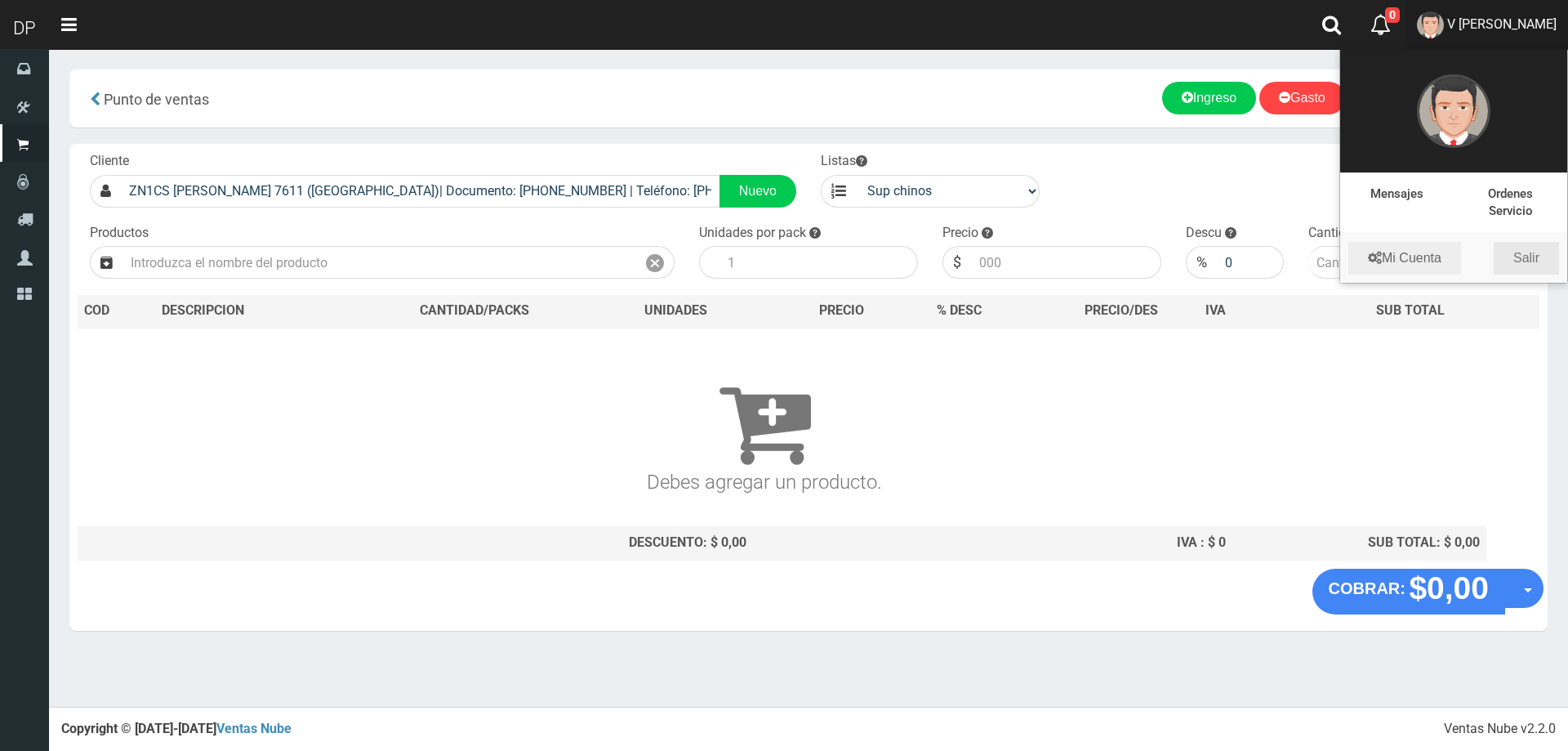
click at [1536, 258] on link "Salir" at bounding box center [1526, 258] width 65 height 32
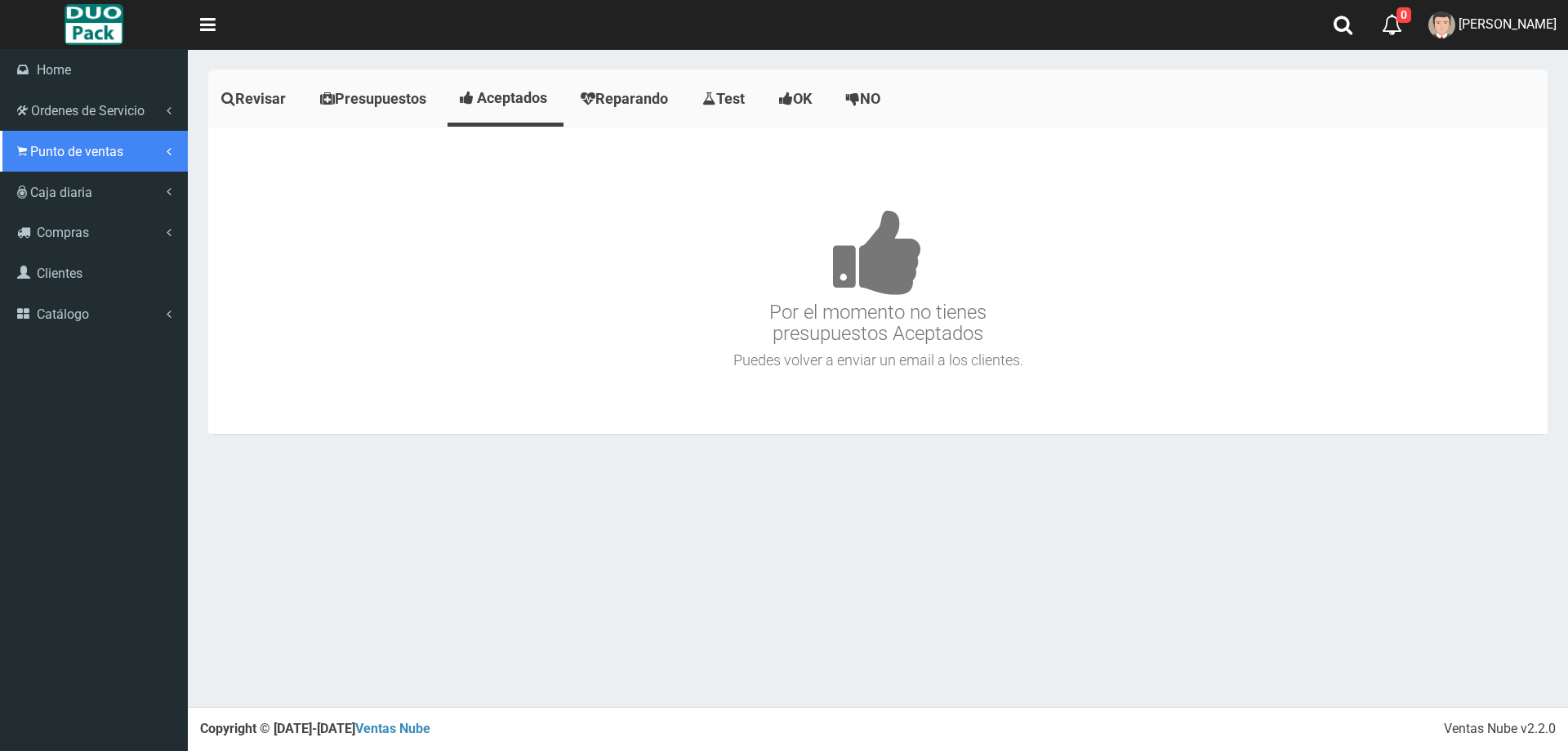
click at [96, 152] on span "Punto de ventas" at bounding box center [76, 151] width 93 height 15
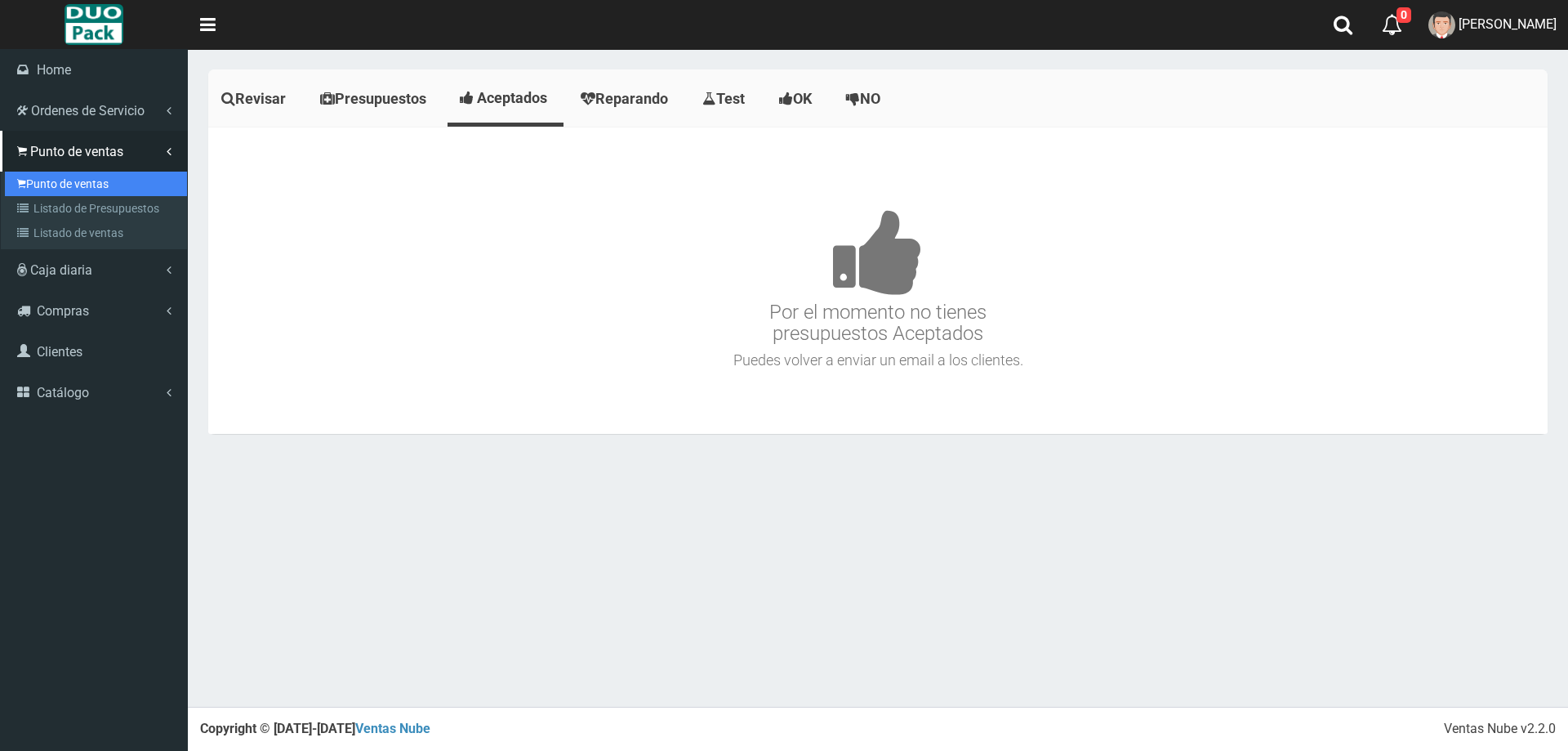
click at [108, 194] on link "Punto de ventas" at bounding box center [95, 184] width 182 height 25
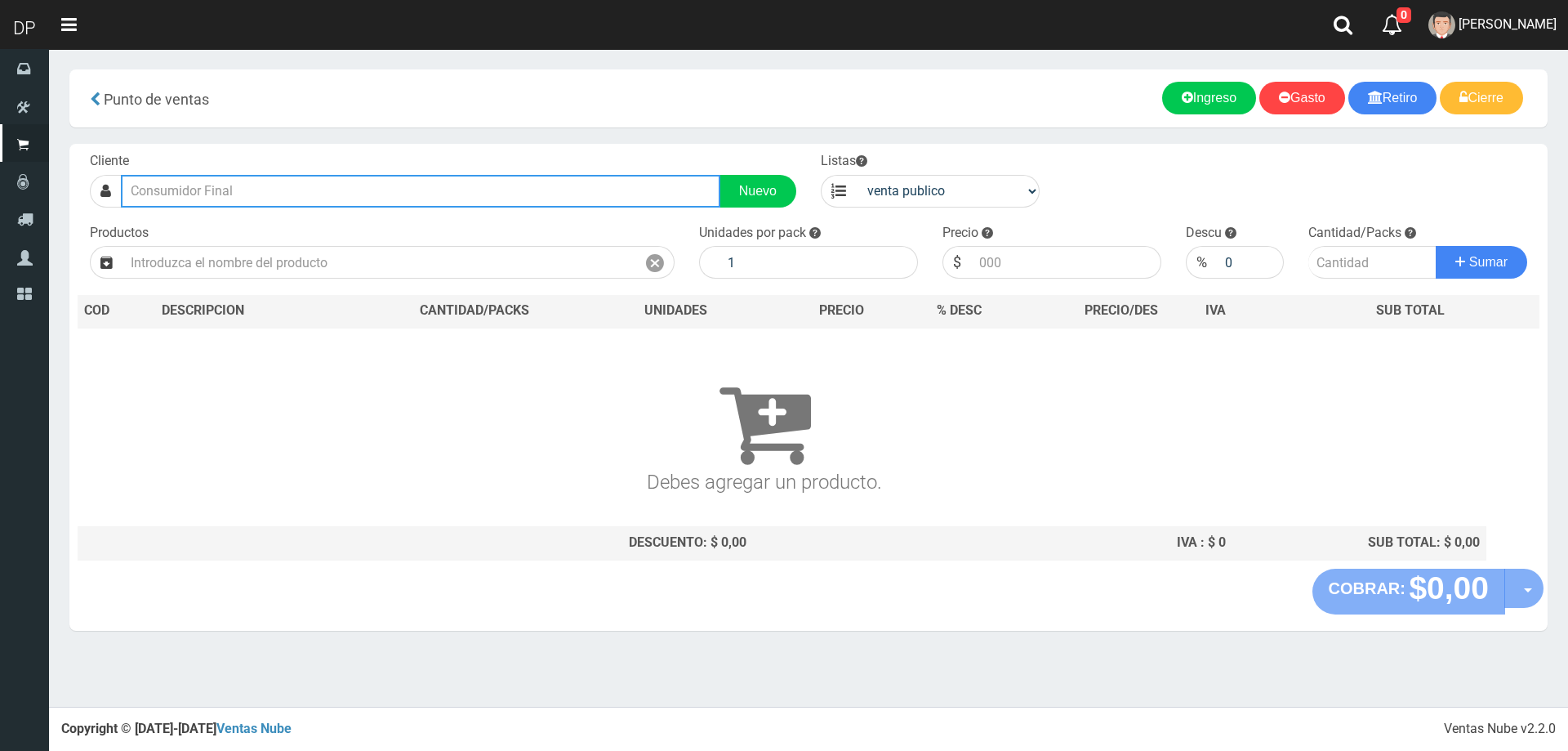
click at [275, 194] on input "text" at bounding box center [421, 191] width 600 height 32
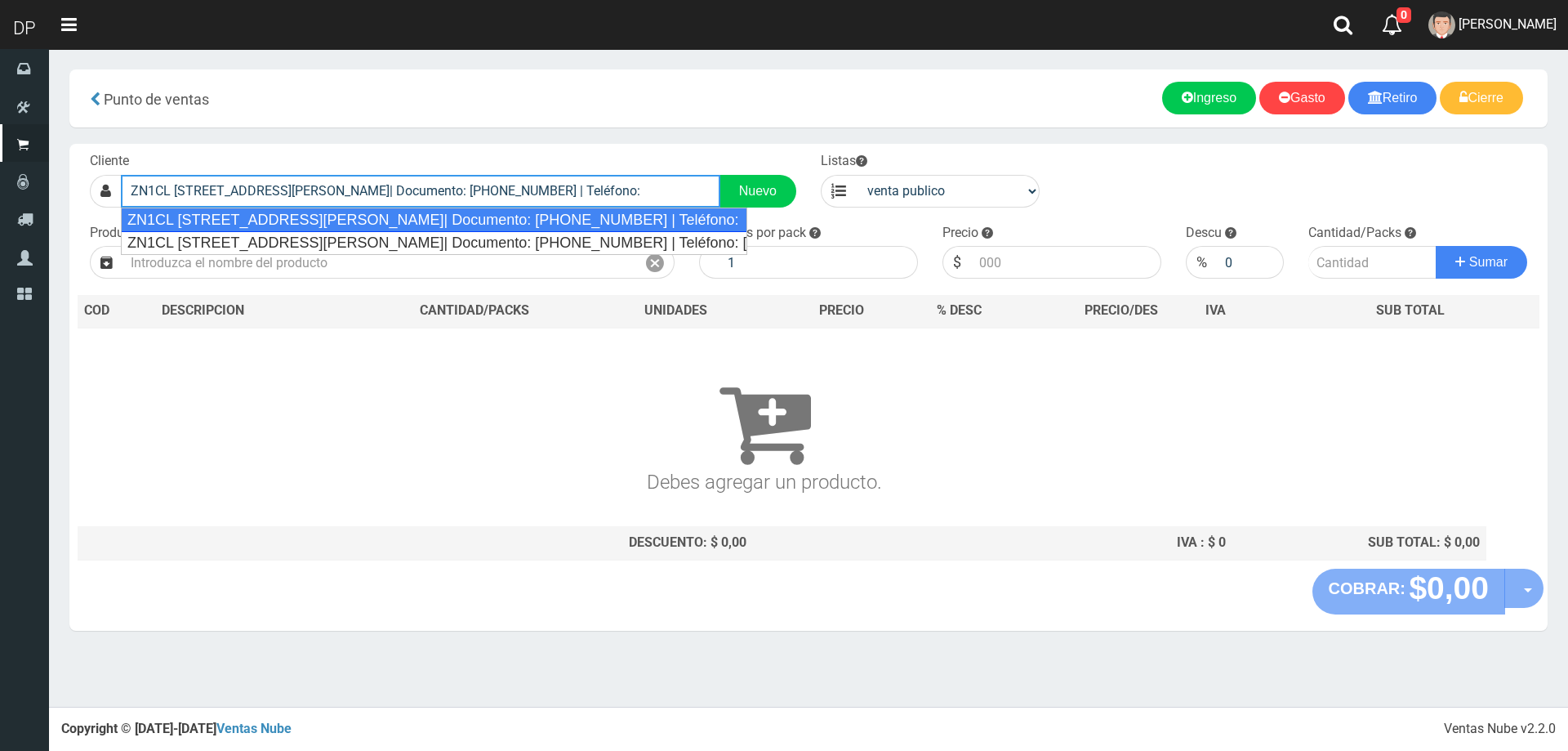
type input "ZN1CL SUIPACHA 675 (SAN FERNANDO)| Documento: 103314444444444 | Teléfono:"
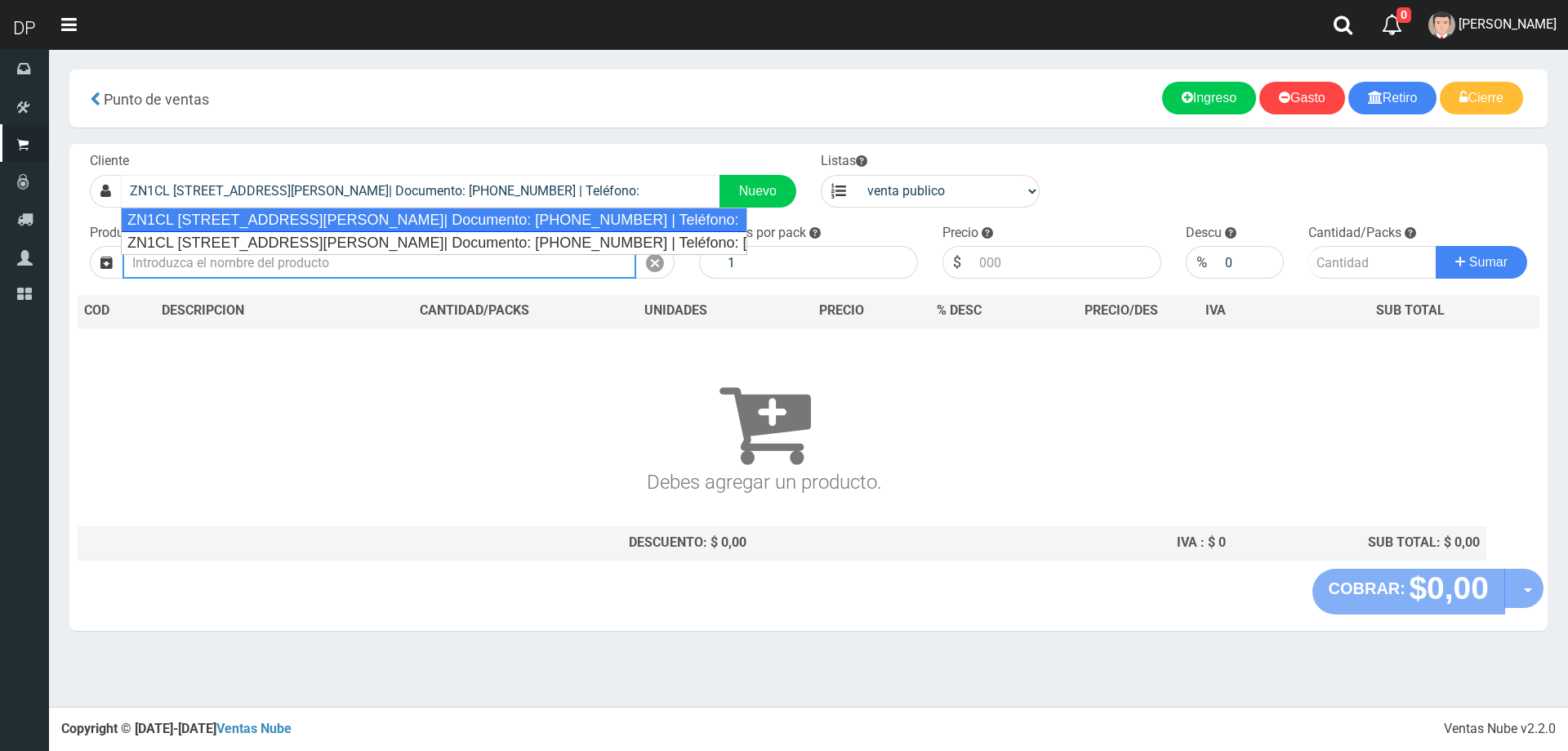
select select "2"
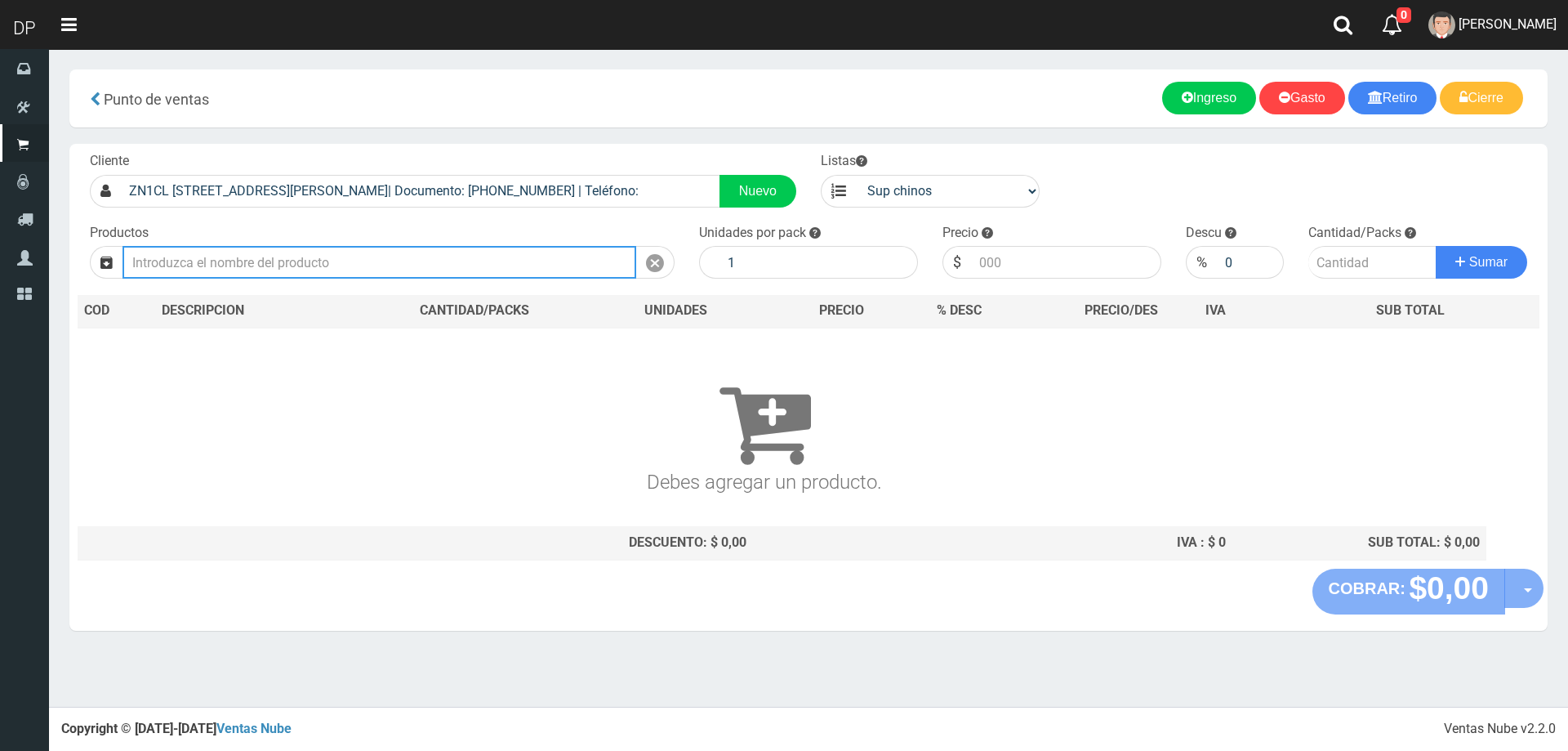
click at [264, 257] on input "text" at bounding box center [379, 262] width 514 height 32
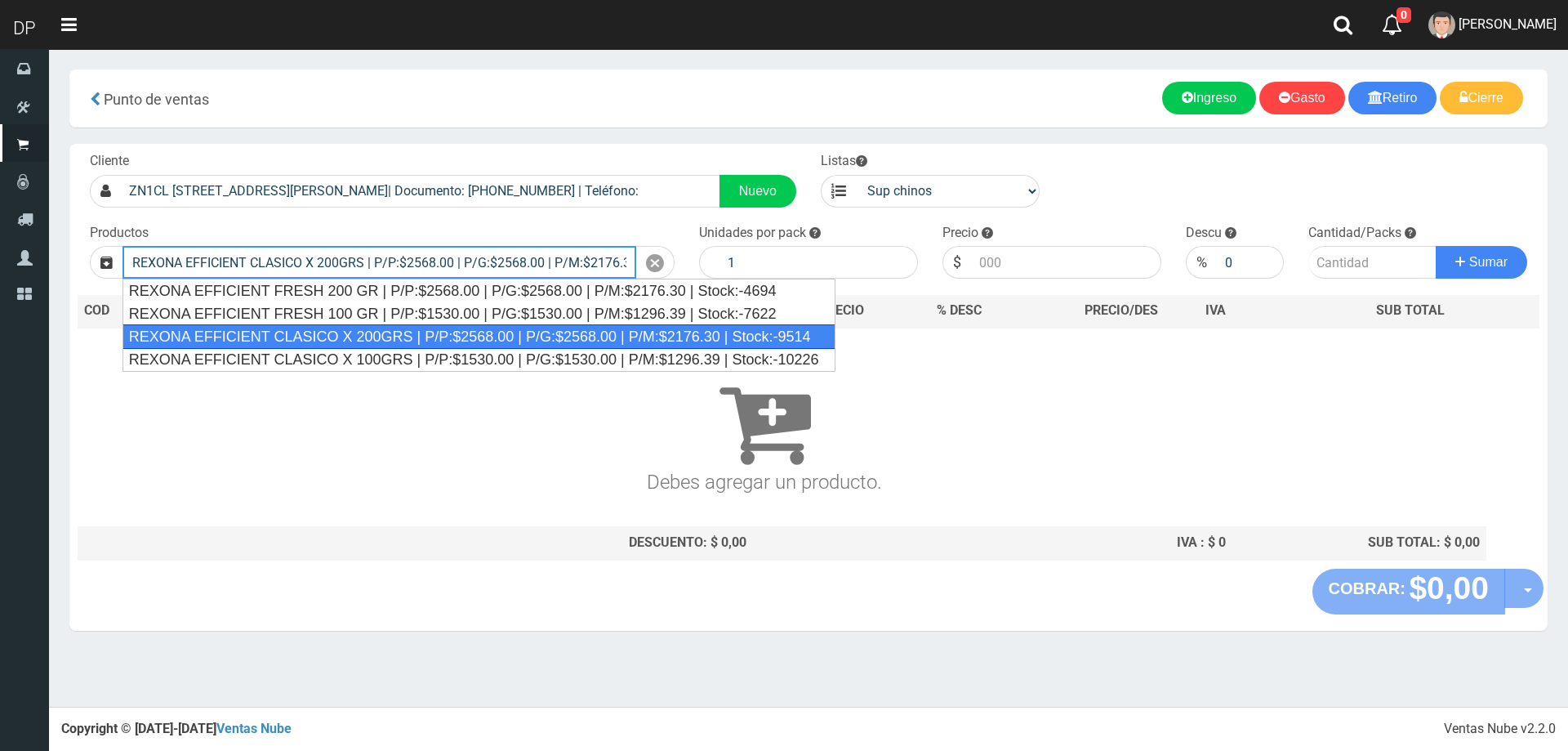
type input "REXONA EFFICIENT CLASICO X 200GRS | P/P:$2568.00 | P/G:$2568.00 | P/M:$2176.30 …"
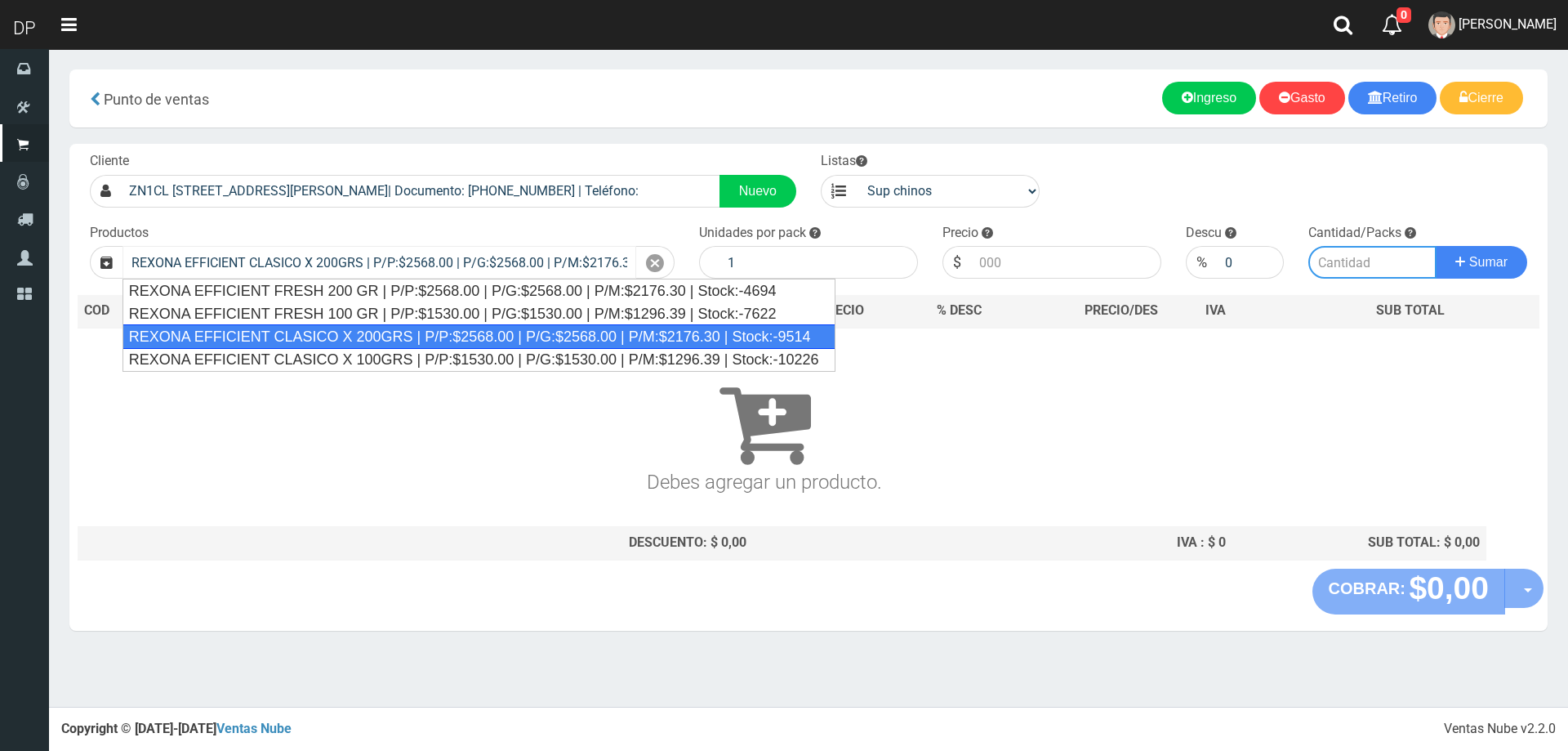
type input "12"
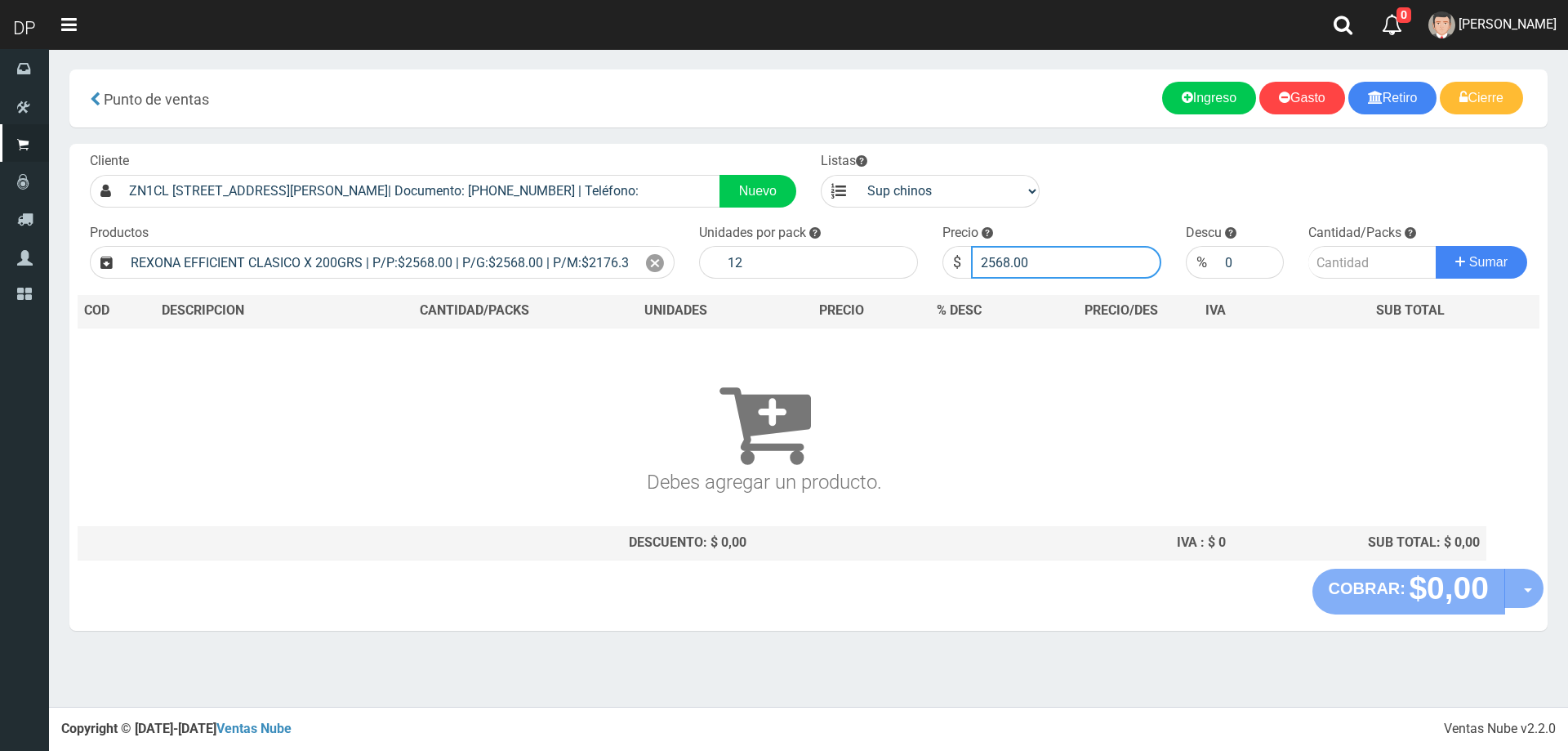
click at [1035, 246] on input "2568.00" at bounding box center [1066, 262] width 190 height 32
type input "2311"
type input "2311.20"
click at [1435, 246] on button "Sumar" at bounding box center [1481, 262] width 92 height 32
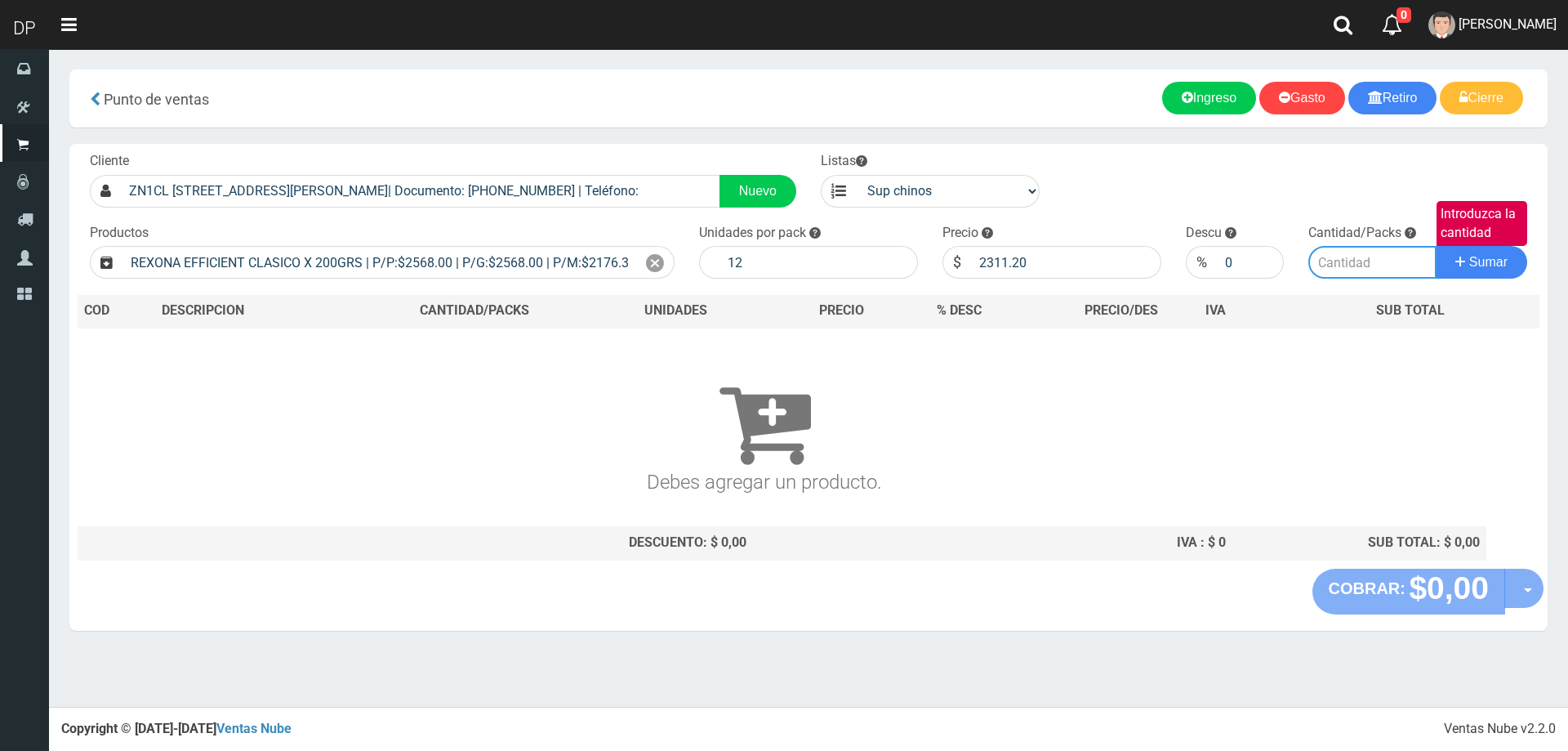
click at [1353, 268] on input "Introduzca la cantidad" at bounding box center [1372, 262] width 129 height 32
type input "1"
click at [1495, 262] on span "Sumar" at bounding box center [1488, 262] width 38 height 14
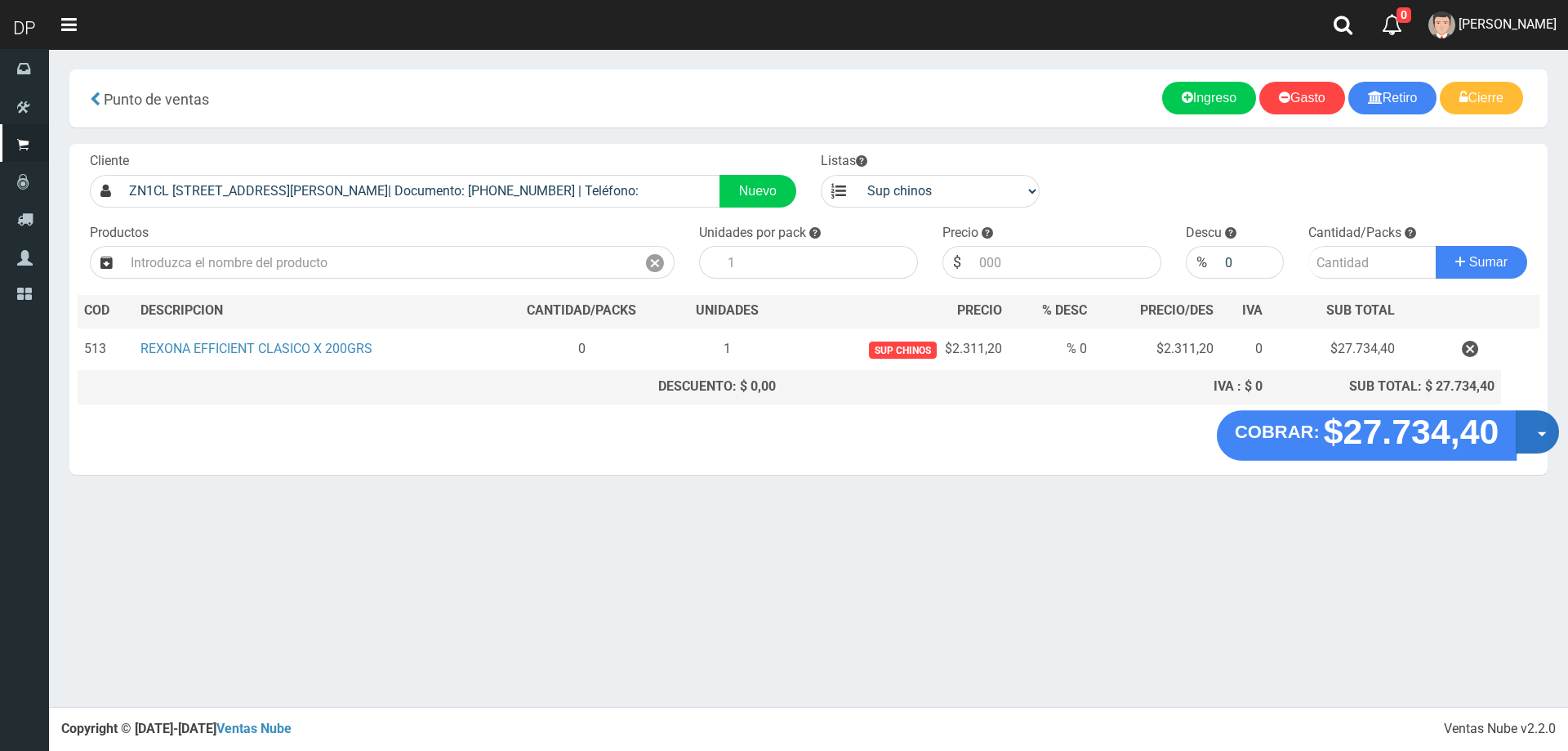
click at [1523, 433] on button "Opciones" at bounding box center [1536, 431] width 43 height 43
click at [1520, 442] on link "Hacer Devolucion" at bounding box center [1484, 437] width 146 height 37
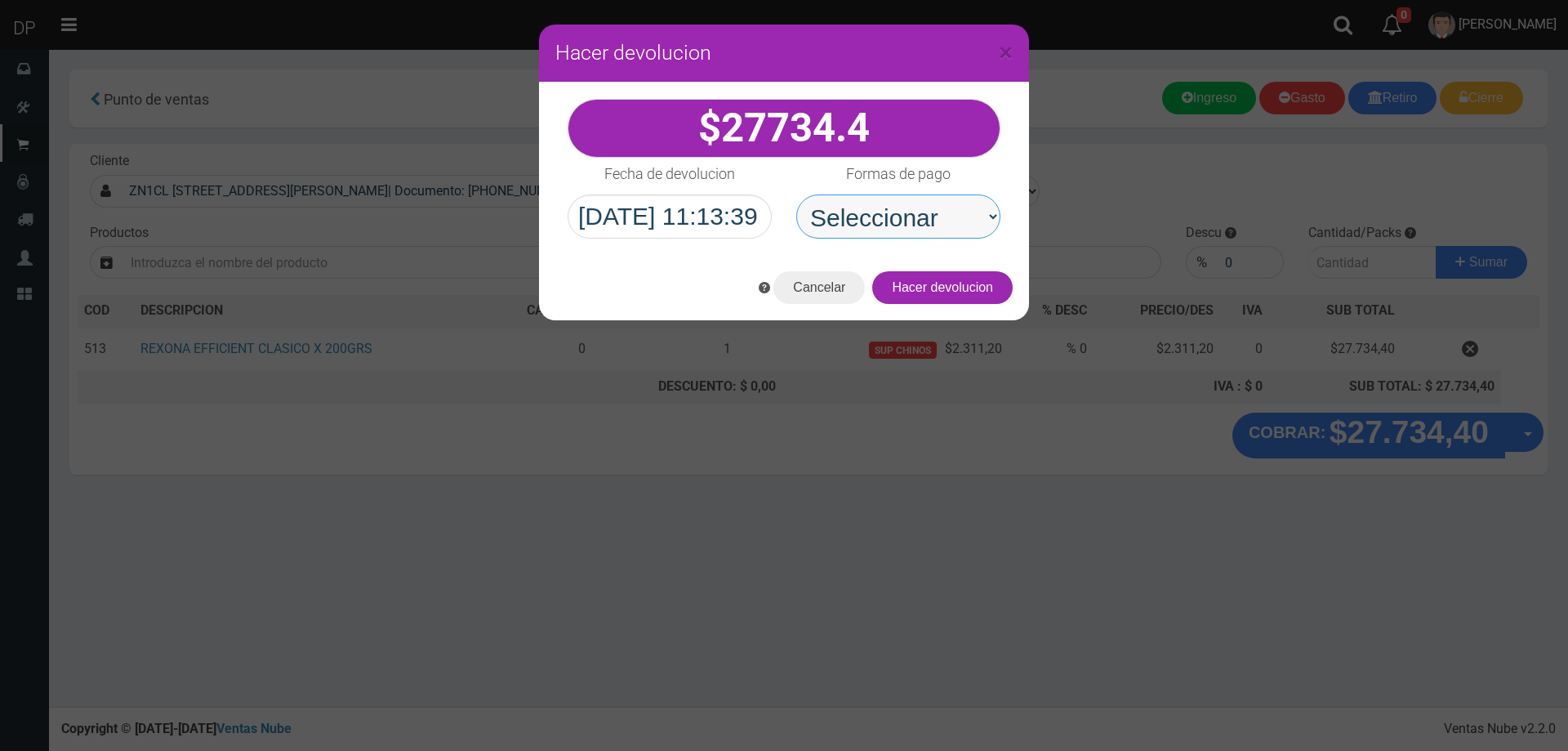
click at [929, 228] on select "Seleccionar Efectivo Tarjeta de Crédito Depósito Débito" at bounding box center [899, 216] width 204 height 44
select select "Efectivo"
click at [796, 194] on select "Seleccionar Efectivo Tarjeta de Crédito Depósito Débito" at bounding box center [899, 216] width 204 height 44
click at [953, 281] on button "Hacer devolucion" at bounding box center [942, 288] width 140 height 32
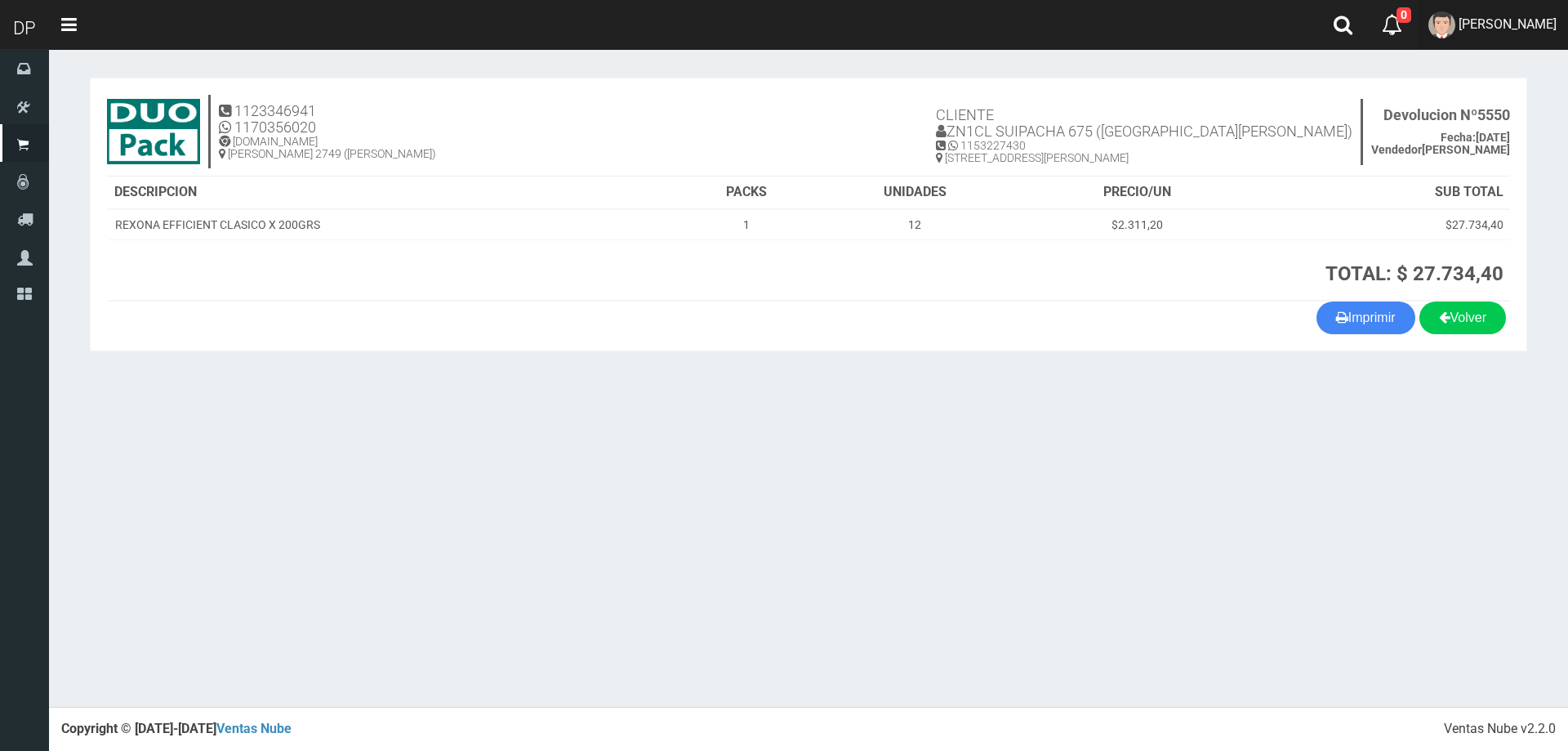
click at [1513, 31] on span "[PERSON_NAME]" at bounding box center [1507, 24] width 98 height 15
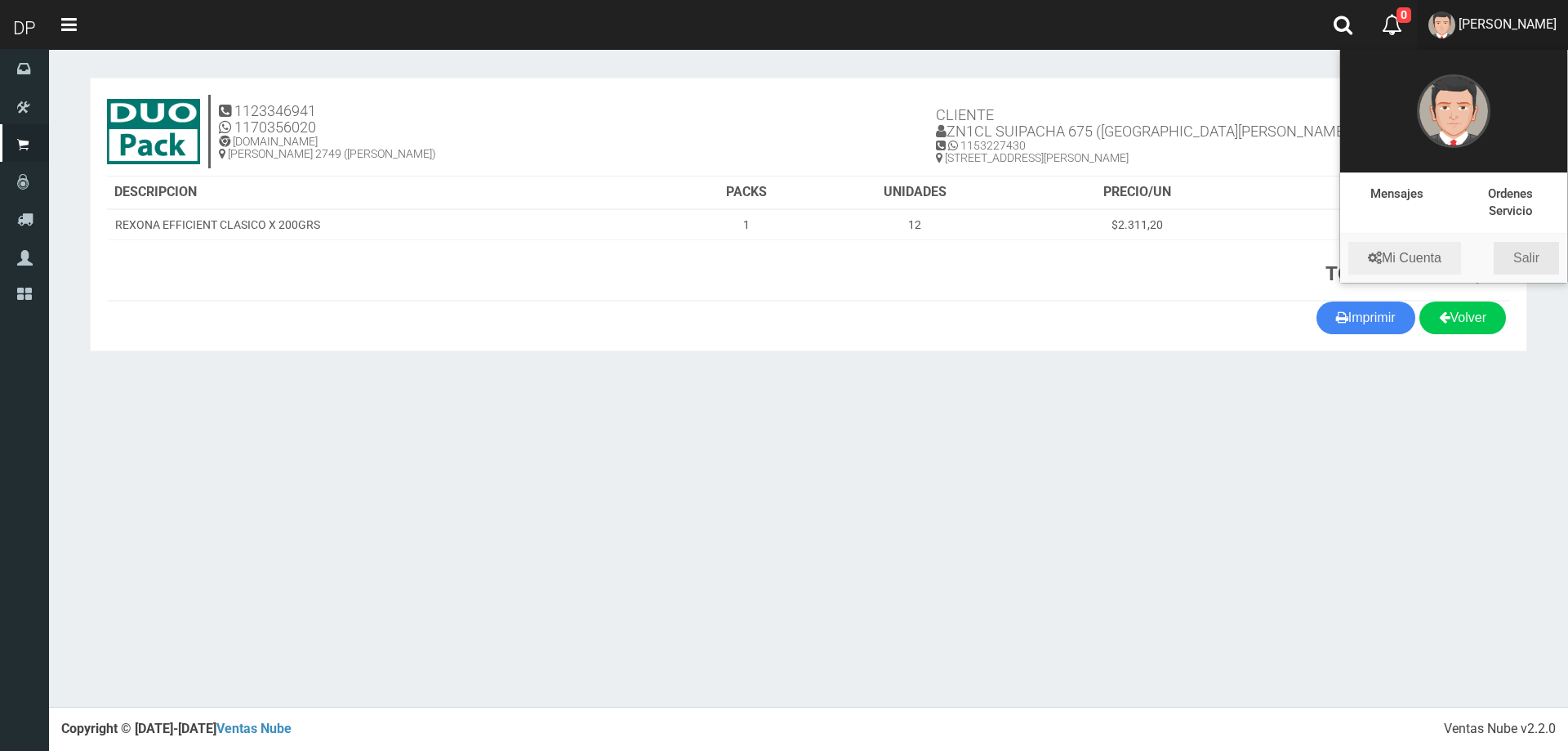
click at [1513, 257] on link "Salir" at bounding box center [1526, 258] width 65 height 32
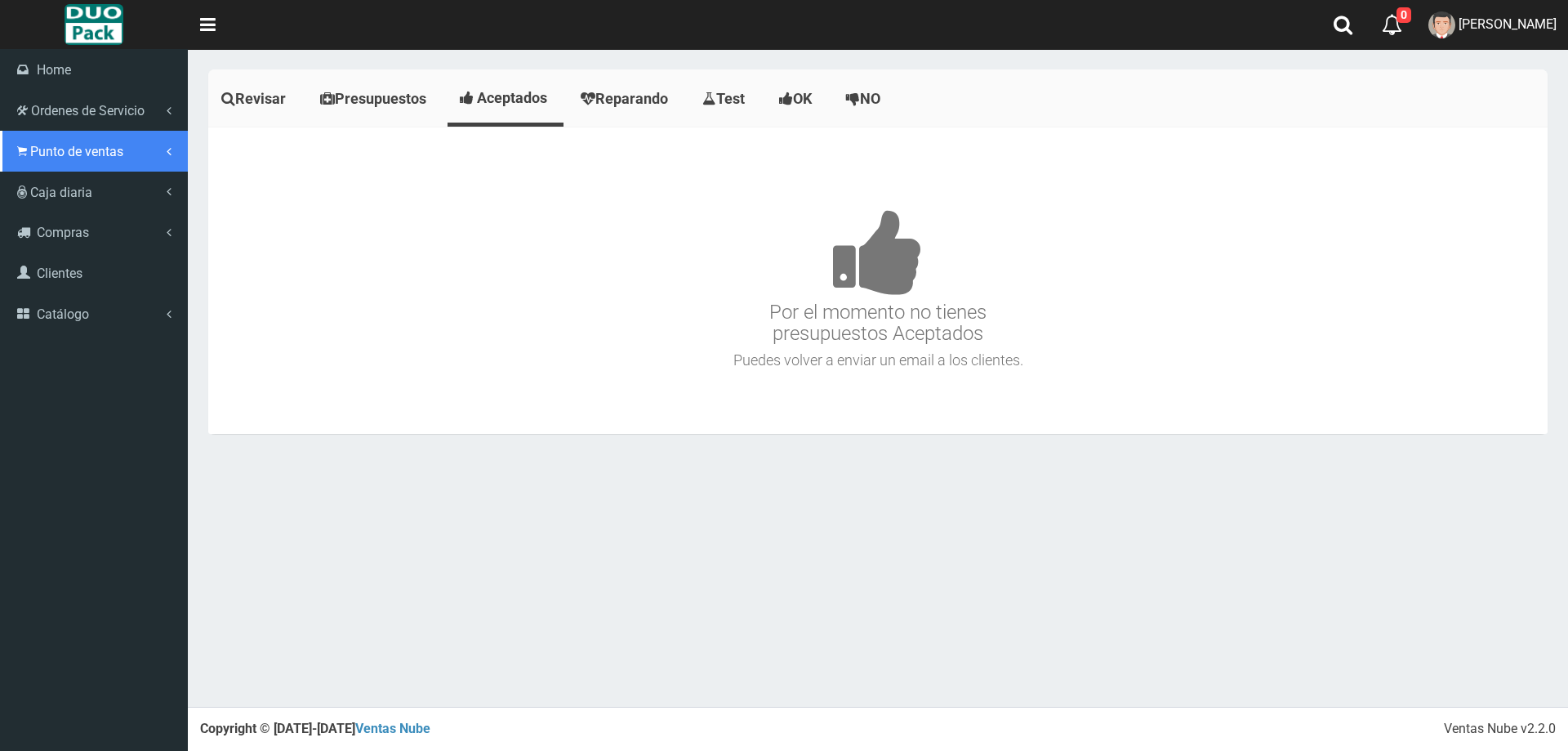
click at [95, 155] on span "Punto de ventas" at bounding box center [76, 151] width 93 height 15
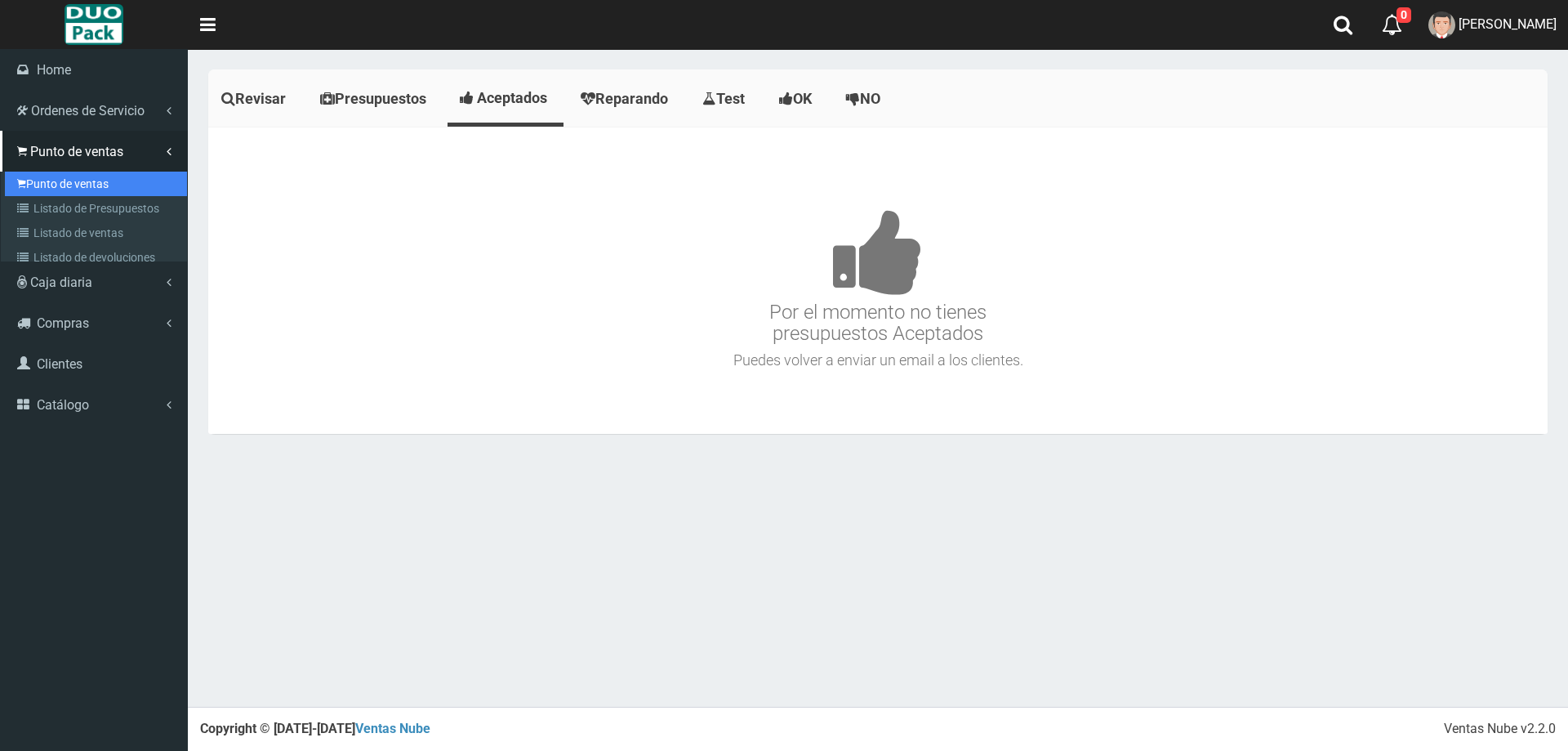
click at [91, 182] on link "Punto de ventas" at bounding box center [95, 184] width 182 height 25
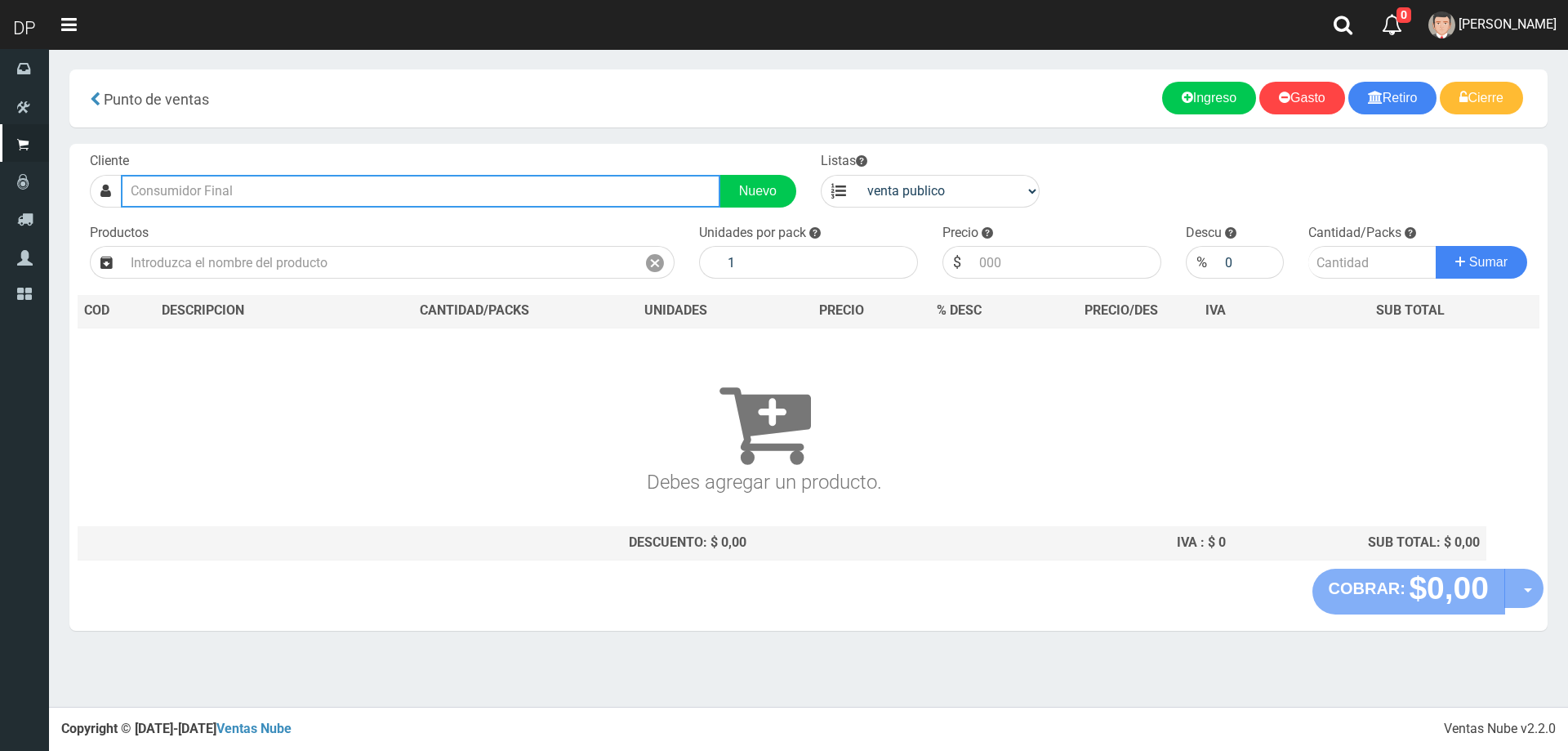
click at [326, 185] on input "text" at bounding box center [421, 191] width 600 height 32
type input "S"
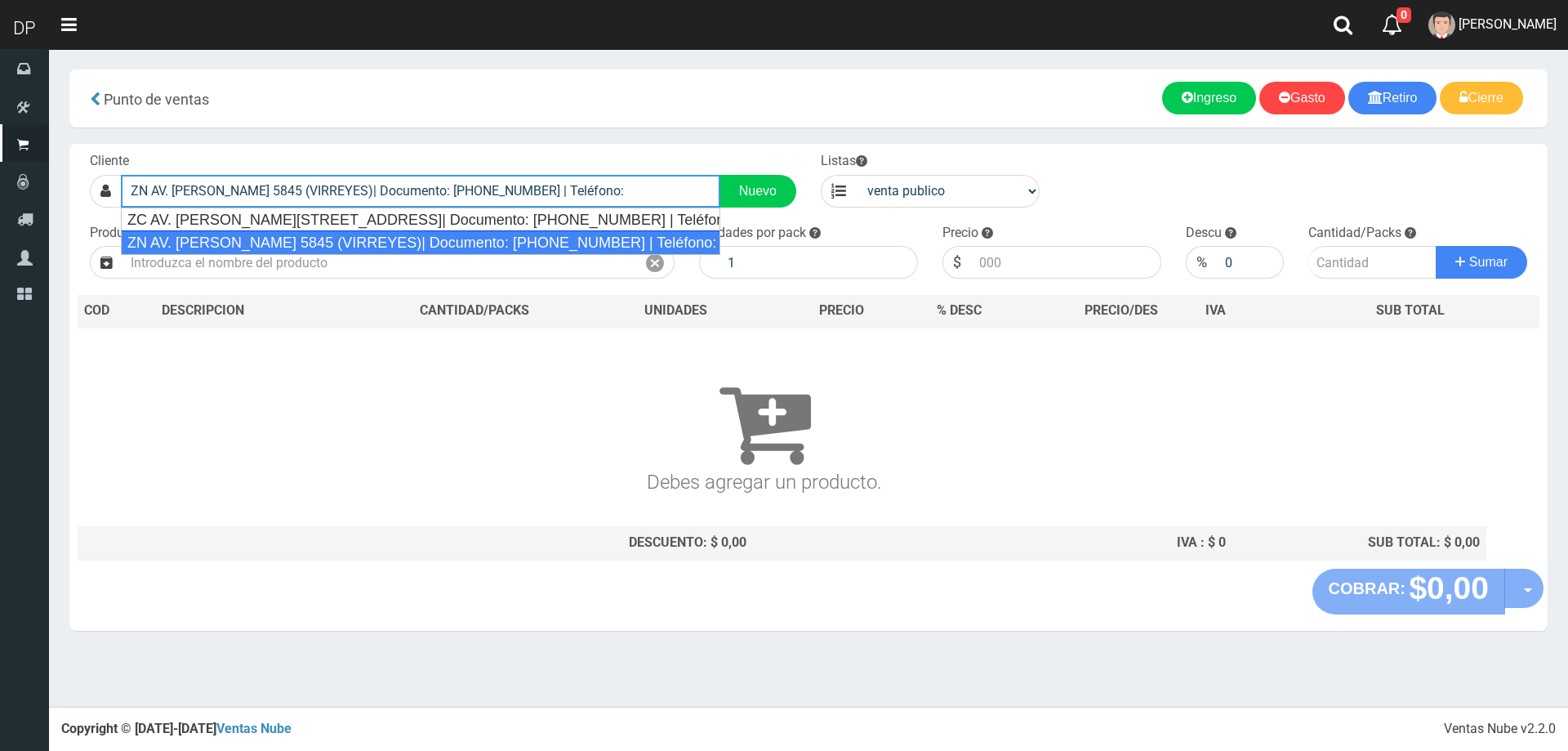
type input "ZN AV. AVELLANEDA 5845 (VIRREYES)| Documento: 135541351 | Teléfono:"
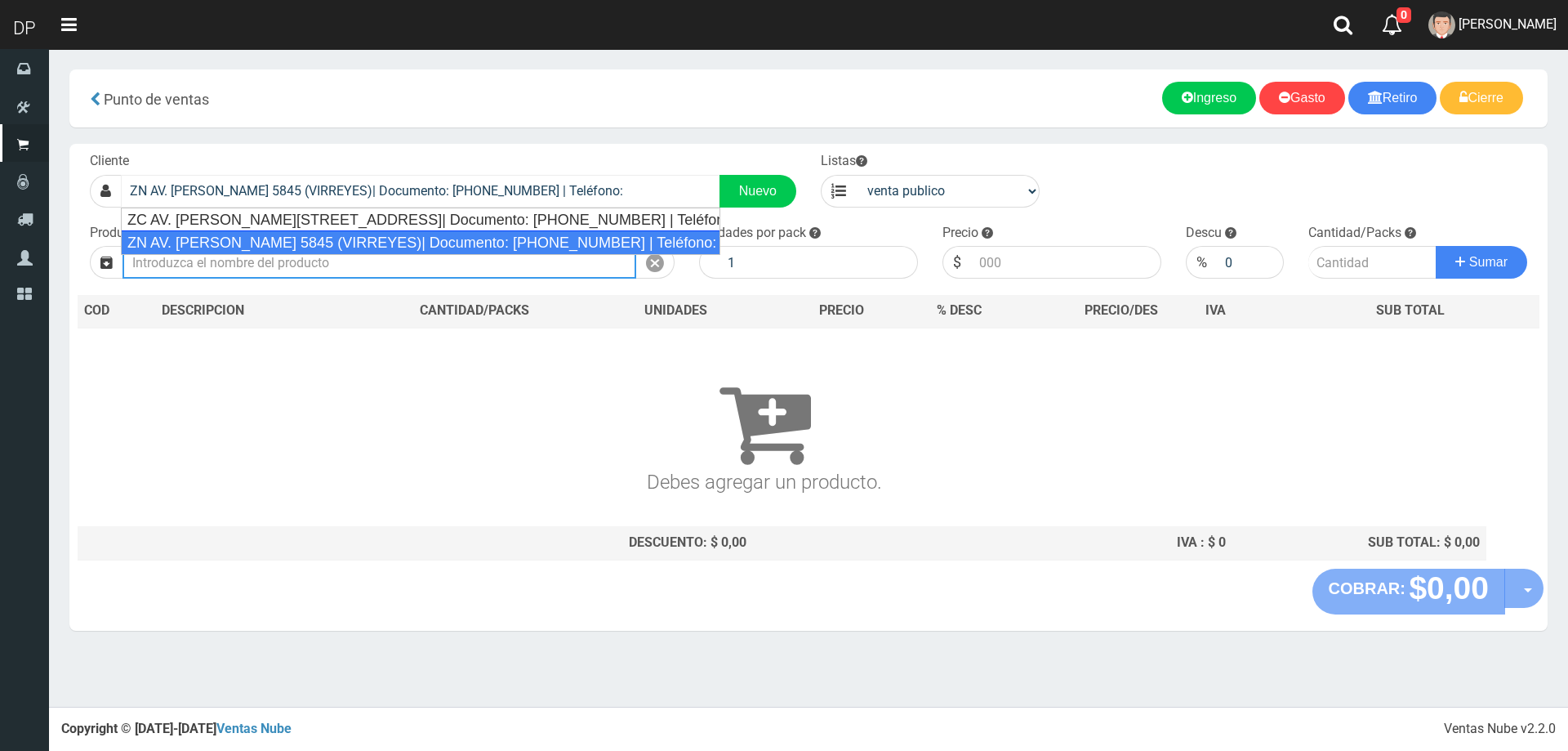
select select "2"
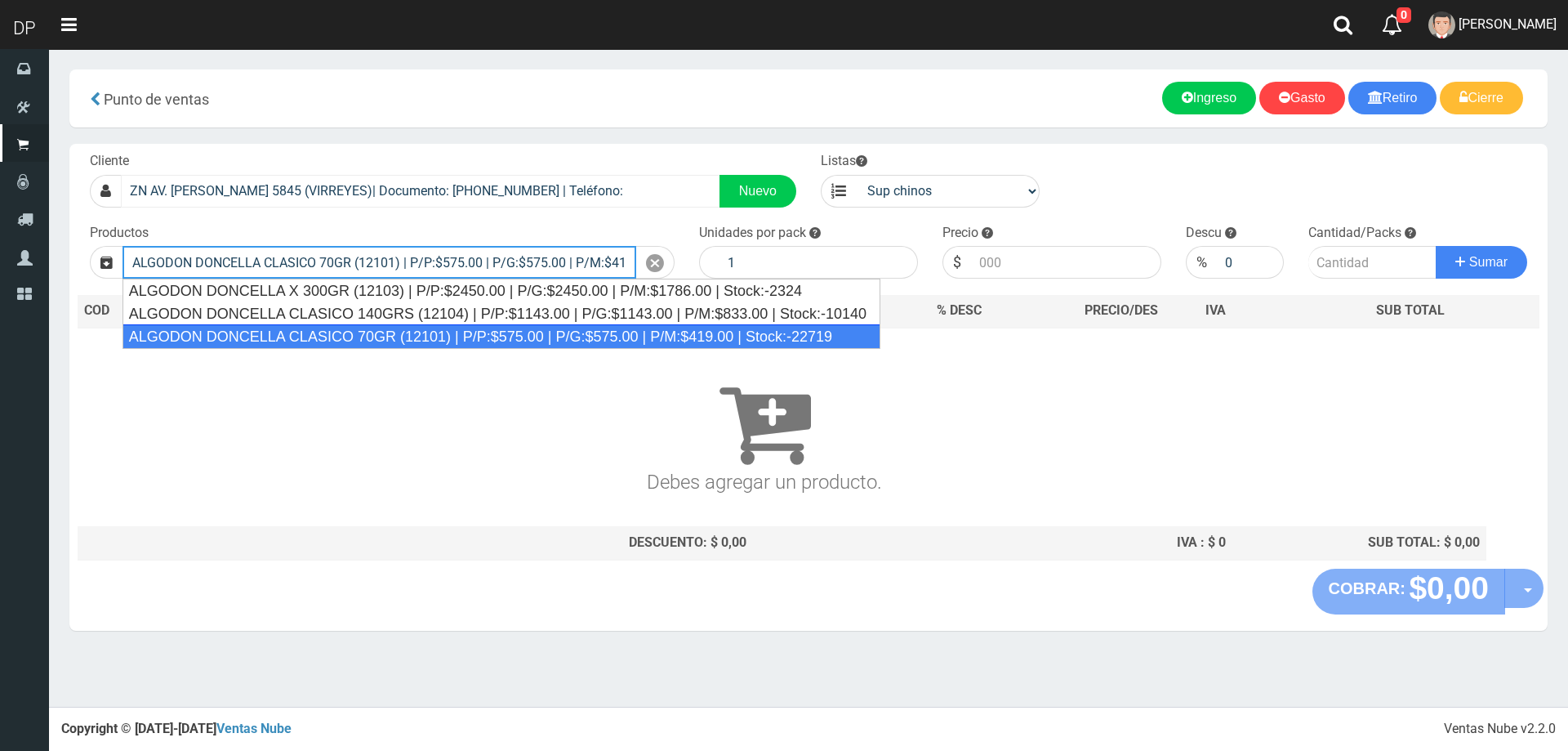
type input "ALGODON DONCELLA CLASICO 70GR (12101) | P/P:$575.00 | P/G:$575.00 | P/M:$419.00…"
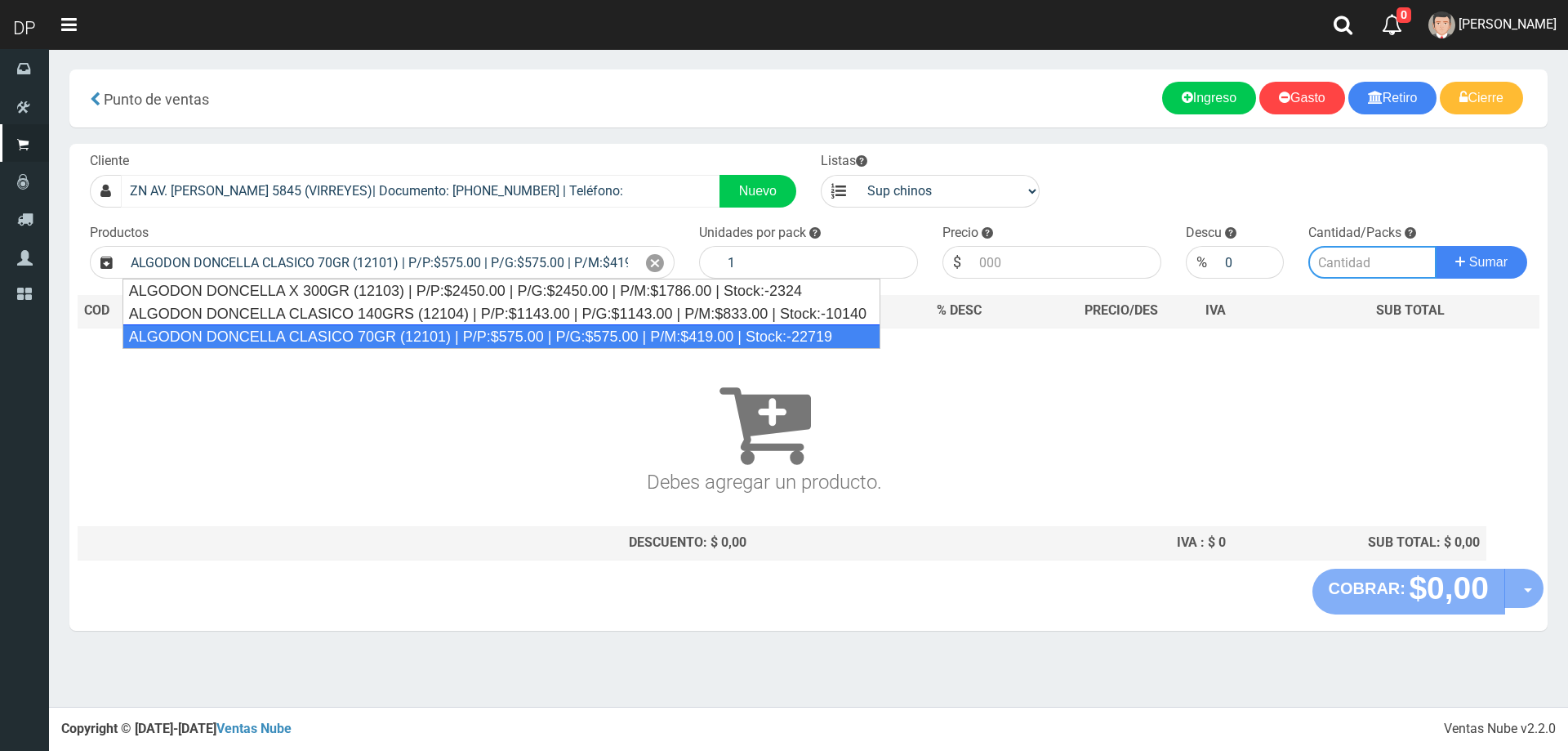
type input "40"
type input "575.00"
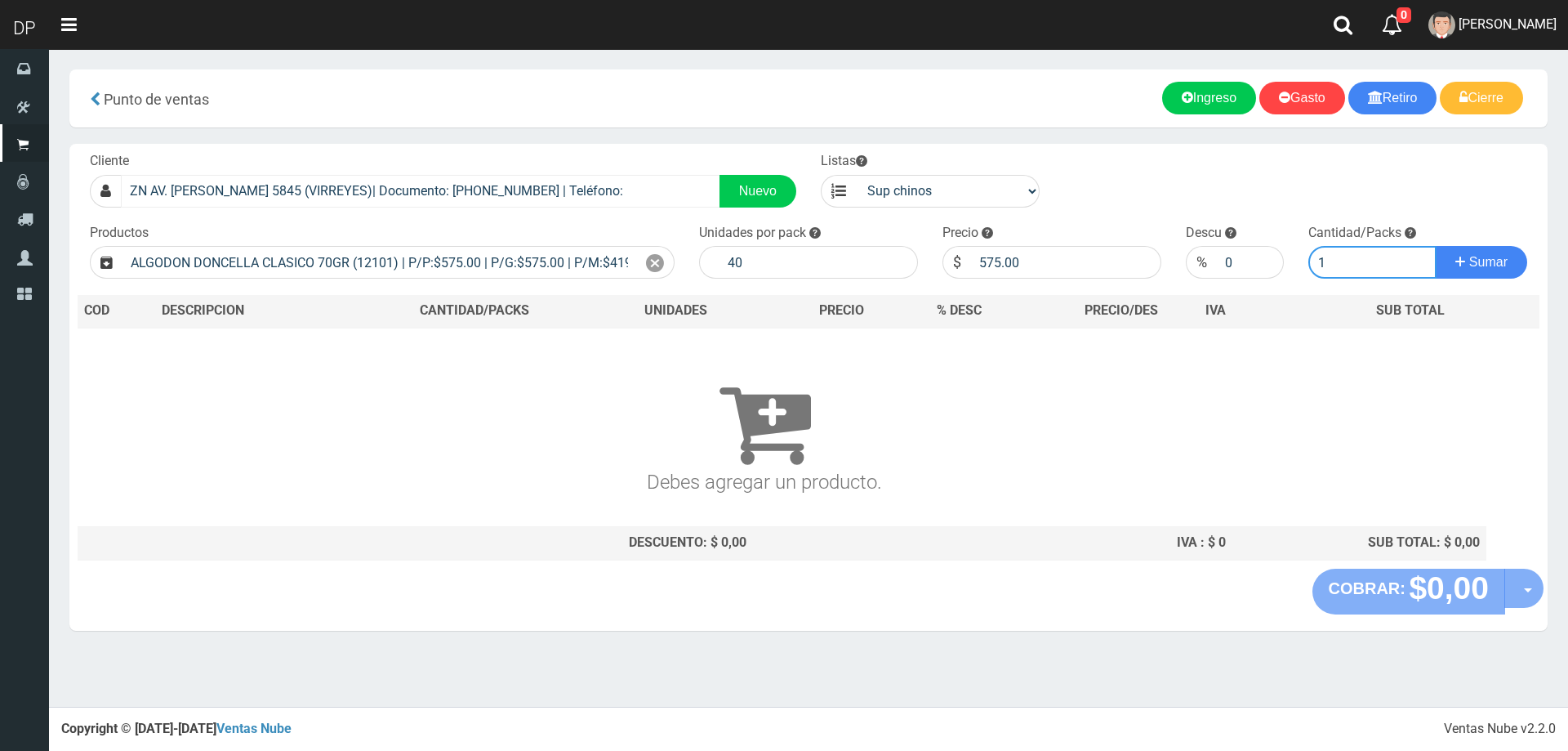
type input "1"
click at [1435, 246] on button "Sumar" at bounding box center [1481, 262] width 92 height 32
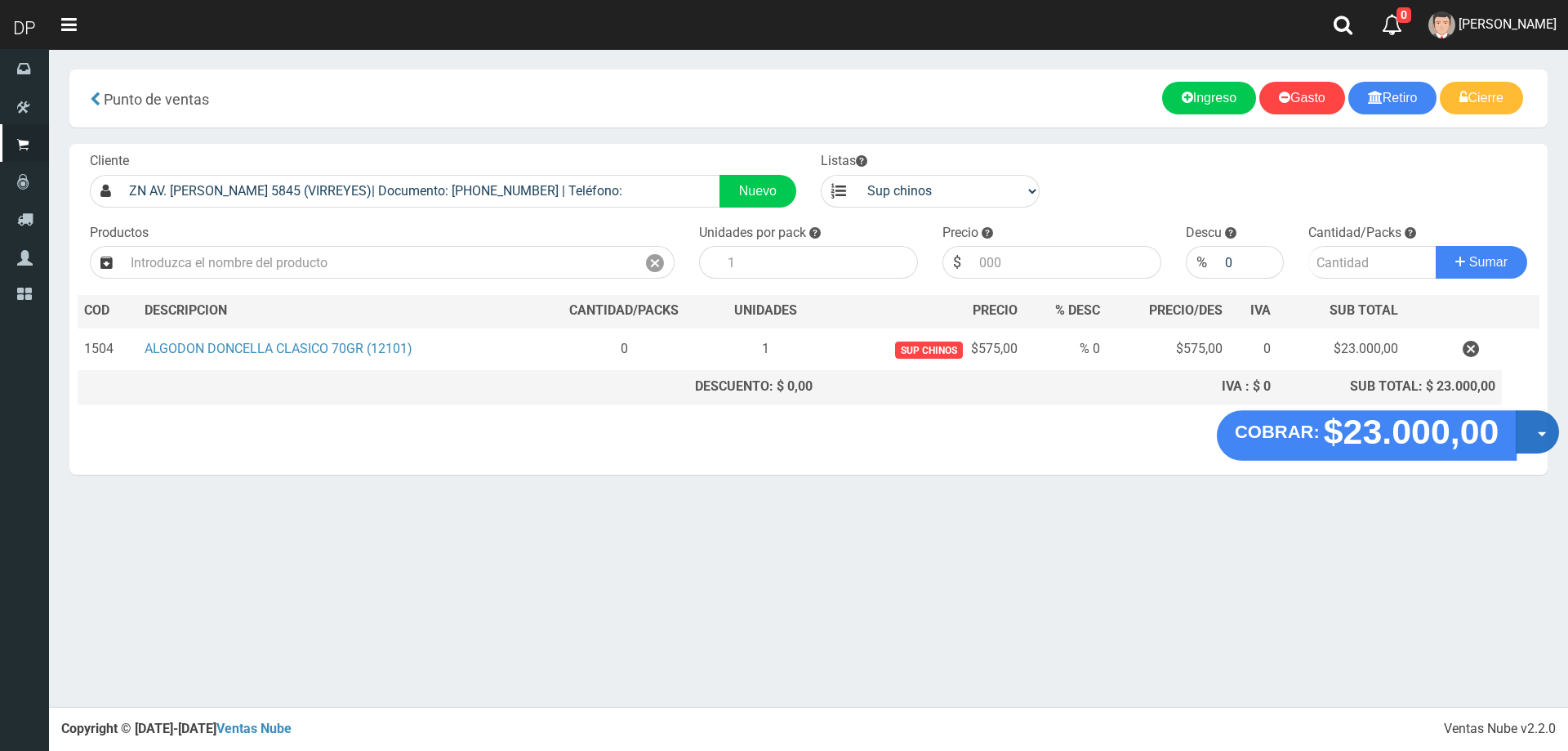
click at [1528, 436] on button "Opciones" at bounding box center [1536, 431] width 43 height 43
click at [1501, 430] on link "Hacer Devolucion" at bounding box center [1484, 437] width 146 height 37
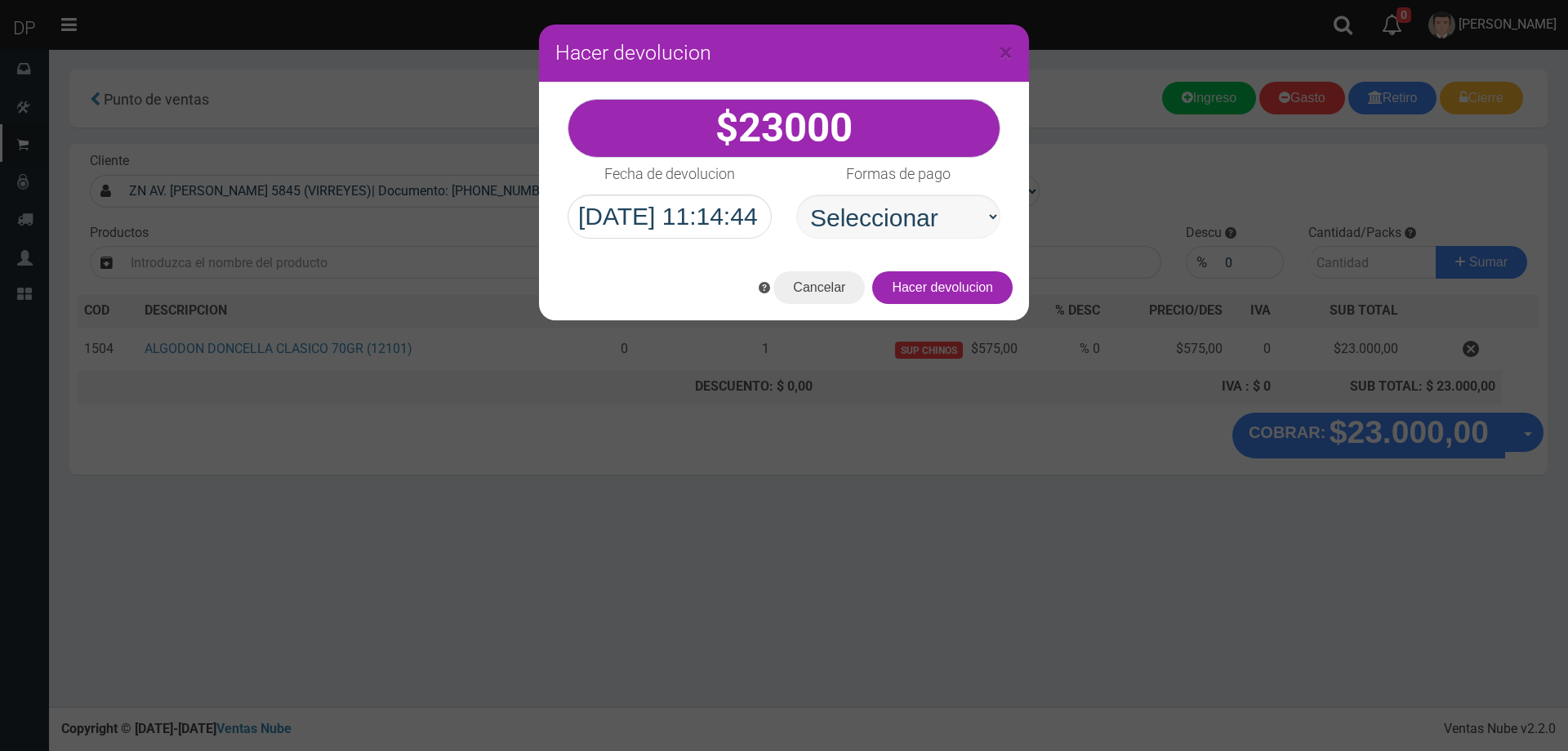
click at [942, 217] on select "Seleccionar Efectivo Tarjeta de Crédito Depósito Débito" at bounding box center [899, 216] width 204 height 44
select select "Efectivo"
click at [796, 194] on select "Seleccionar Efectivo Tarjeta de Crédito Depósito Débito" at bounding box center [899, 216] width 204 height 44
click at [990, 280] on button "Hacer devolucion" at bounding box center [942, 288] width 140 height 32
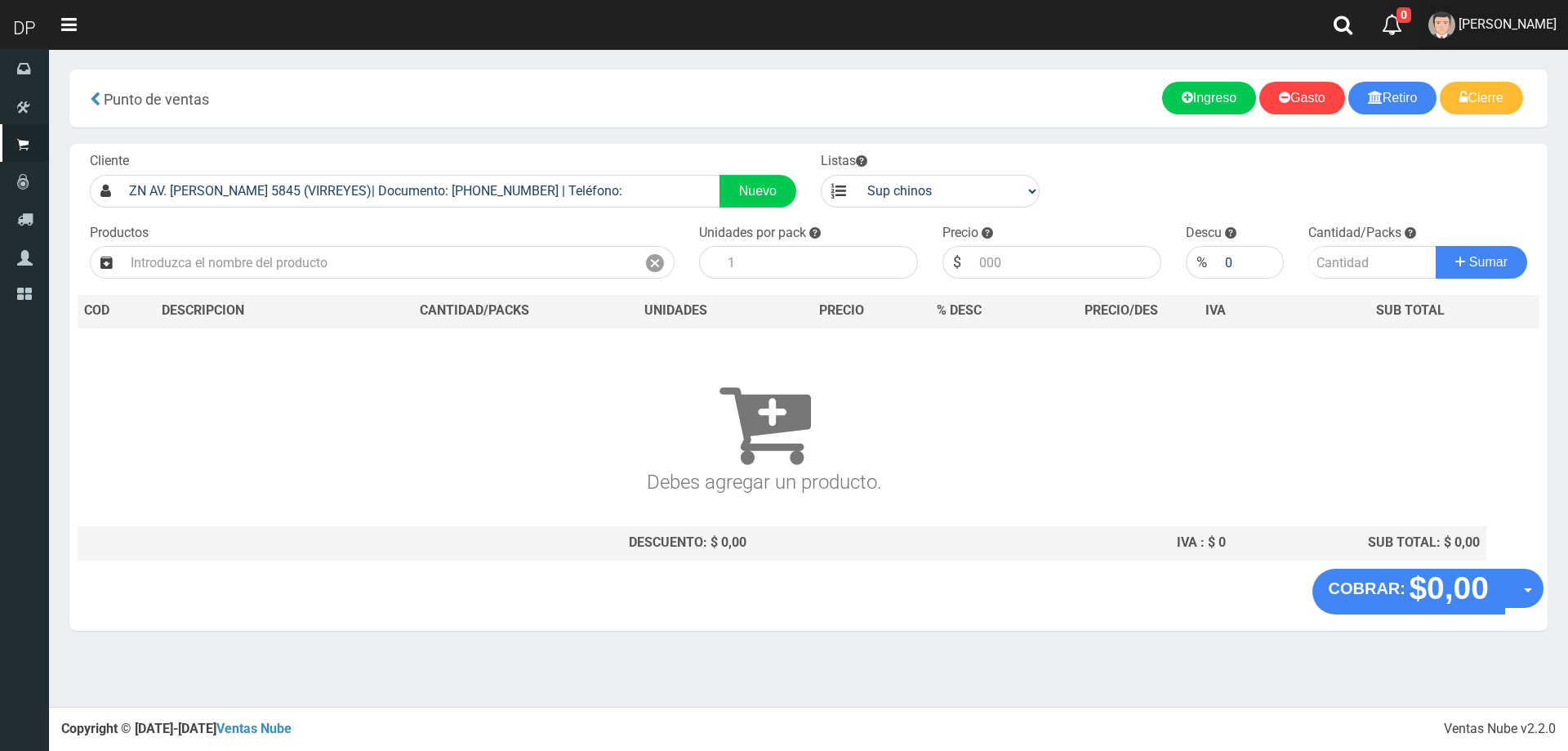
click at [1548, 23] on span "[PERSON_NAME]" at bounding box center [1507, 24] width 98 height 15
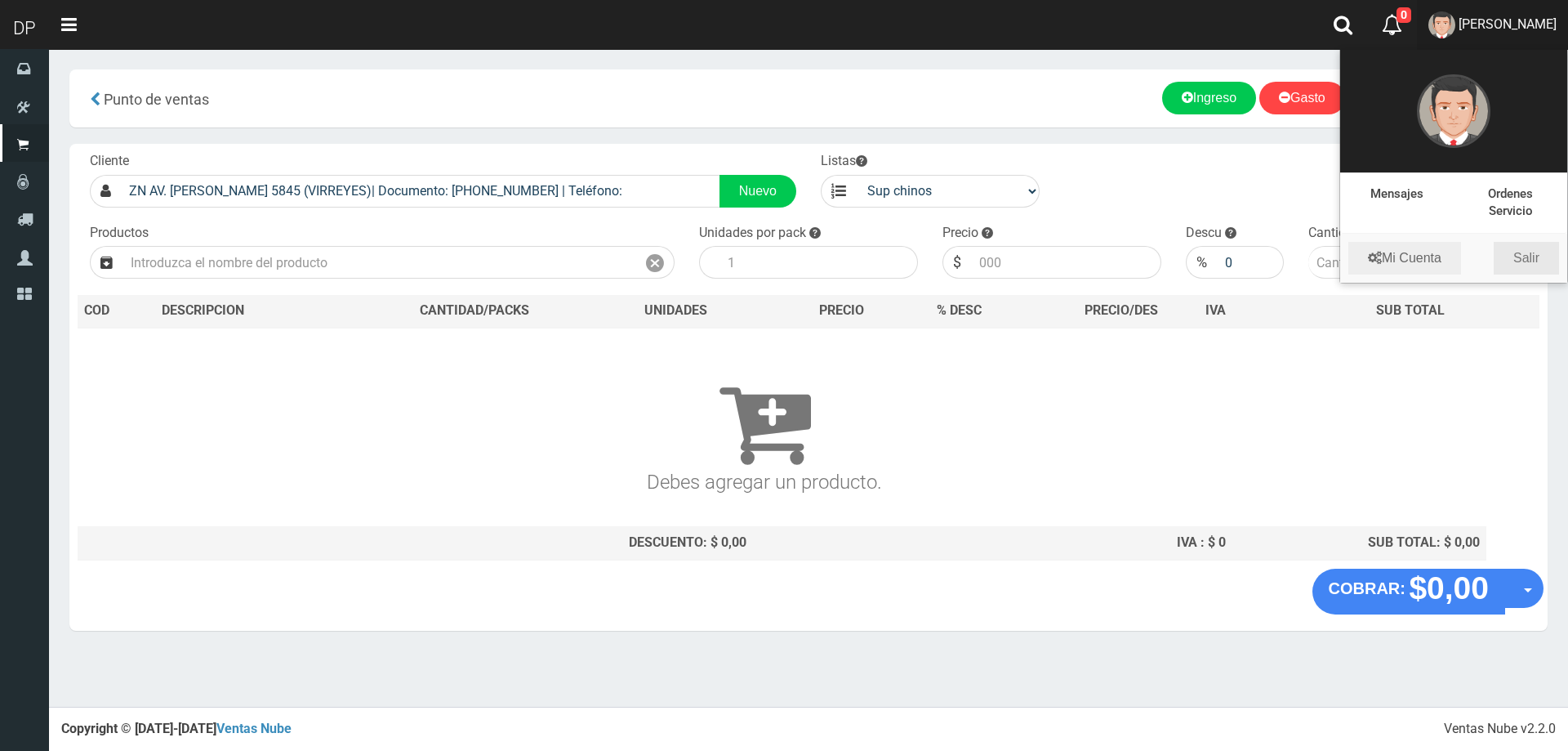
click at [1541, 262] on link "Salir" at bounding box center [1526, 258] width 65 height 32
